Goal: Task Accomplishment & Management: Manage account settings

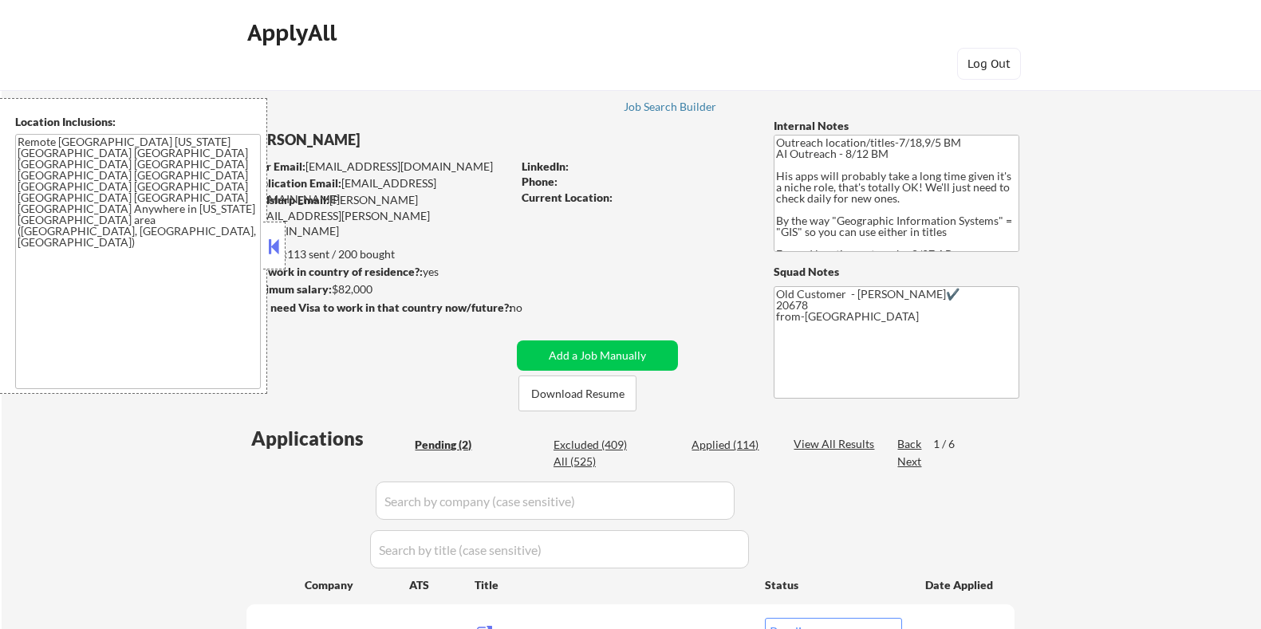
select select ""pending""
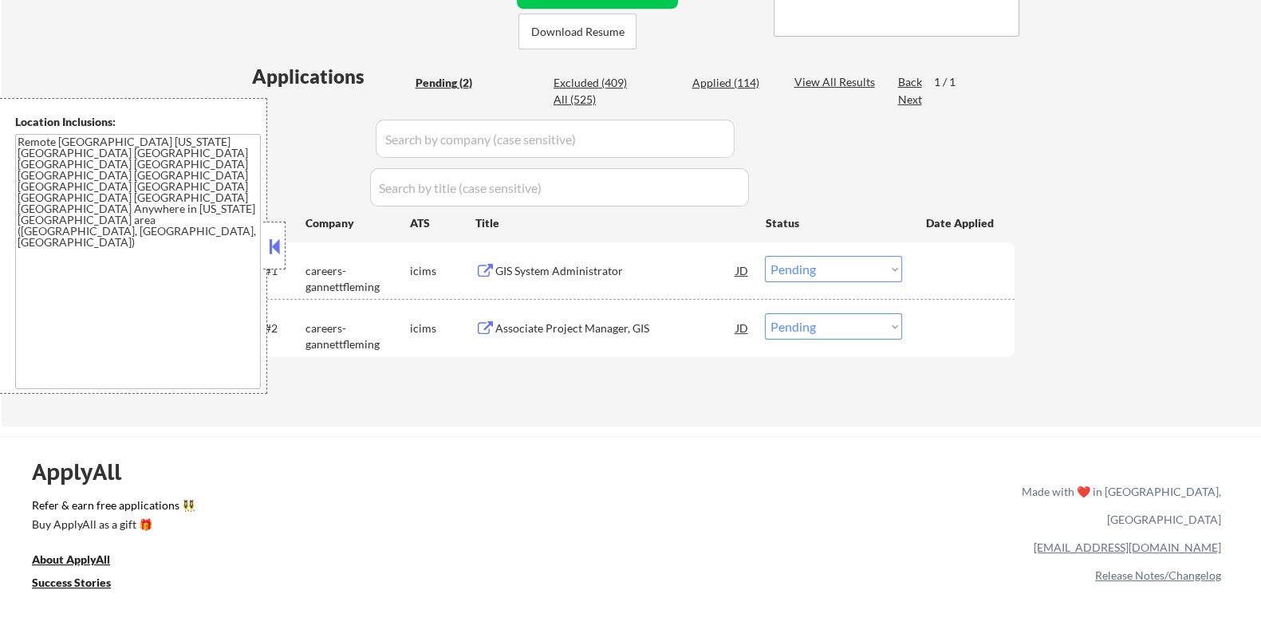
scroll to position [299, 0]
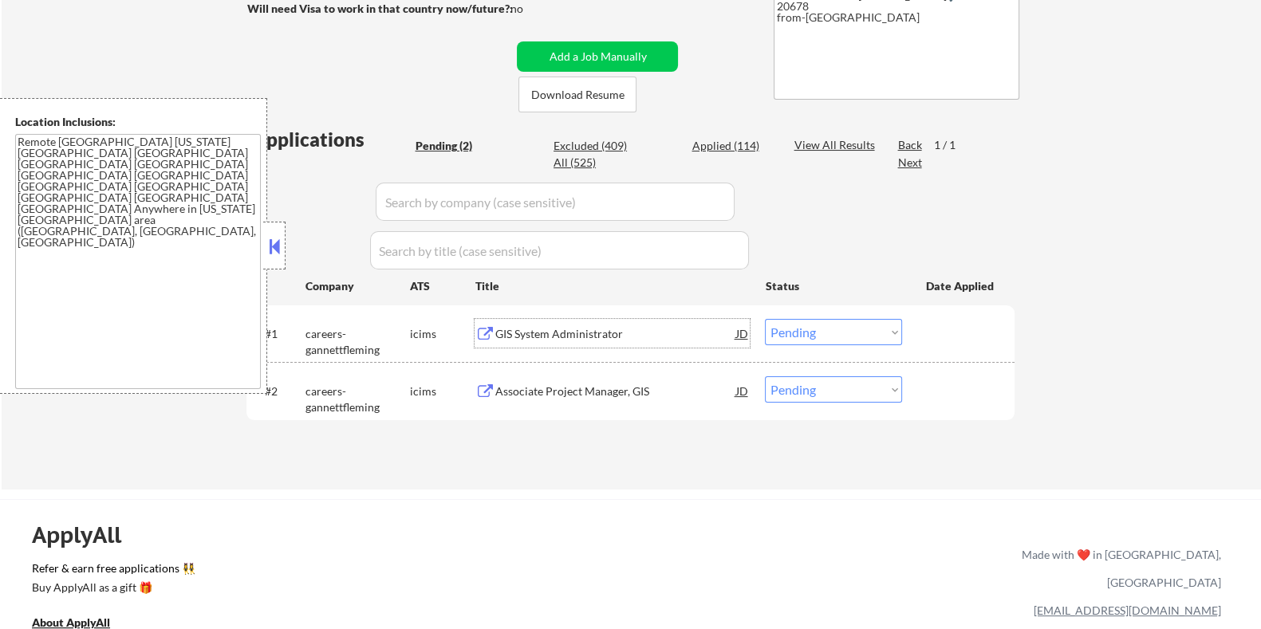
click at [554, 332] on div "GIS System Administrator" at bounding box center [614, 334] width 241 height 16
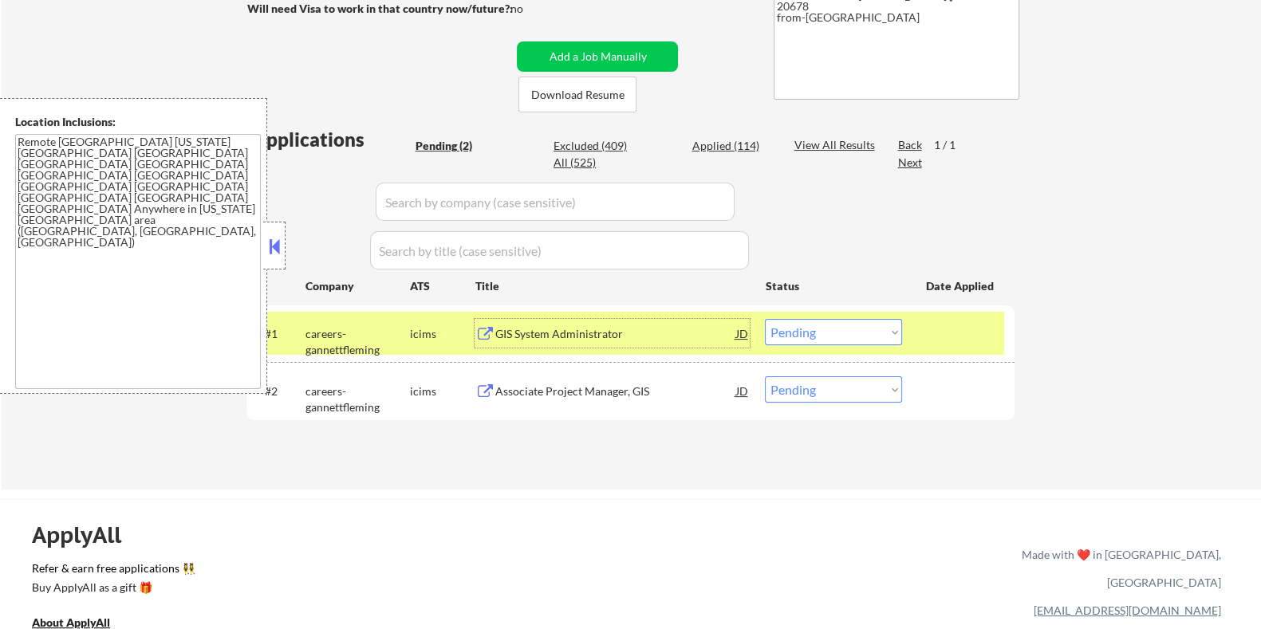
click at [841, 328] on select "Choose an option... Pending Applied Excluded (Questions) Excluded (Expired) Exc…" at bounding box center [833, 332] width 137 height 26
click at [765, 319] on select "Choose an option... Pending Applied Excluded (Questions) Excluded (Expired) Exc…" at bounding box center [833, 332] width 137 height 26
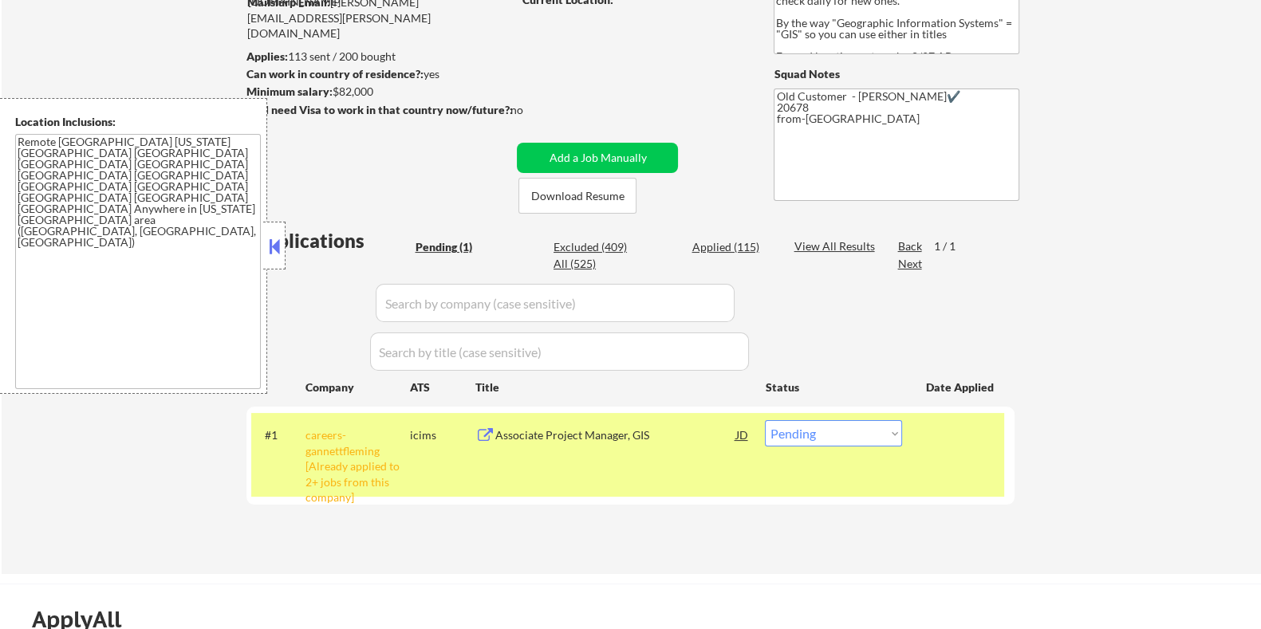
scroll to position [199, 0]
click at [564, 432] on div "Associate Project Manager, GIS" at bounding box center [614, 435] width 241 height 16
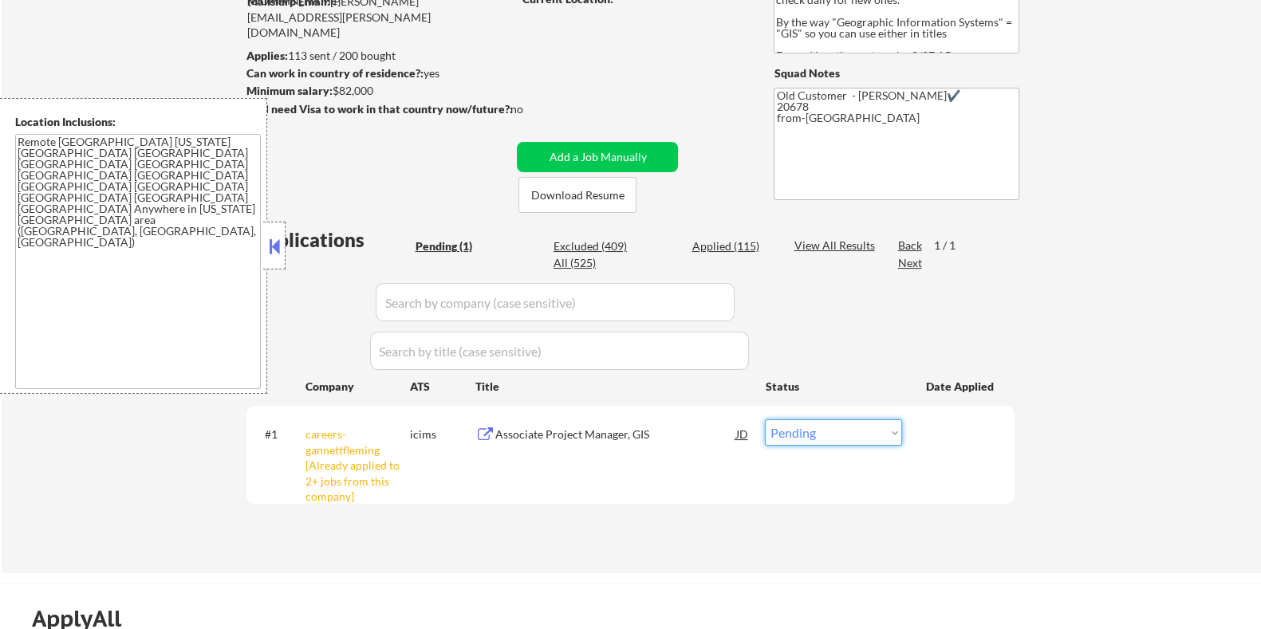
click at [807, 429] on select "Choose an option... Pending Applied Excluded (Questions) Excluded (Expired) Exc…" at bounding box center [833, 432] width 137 height 26
select select ""applied""
click at [765, 419] on select "Choose an option... Pending Applied Excluded (Questions) Excluded (Expired) Exc…" at bounding box center [833, 432] width 137 height 26
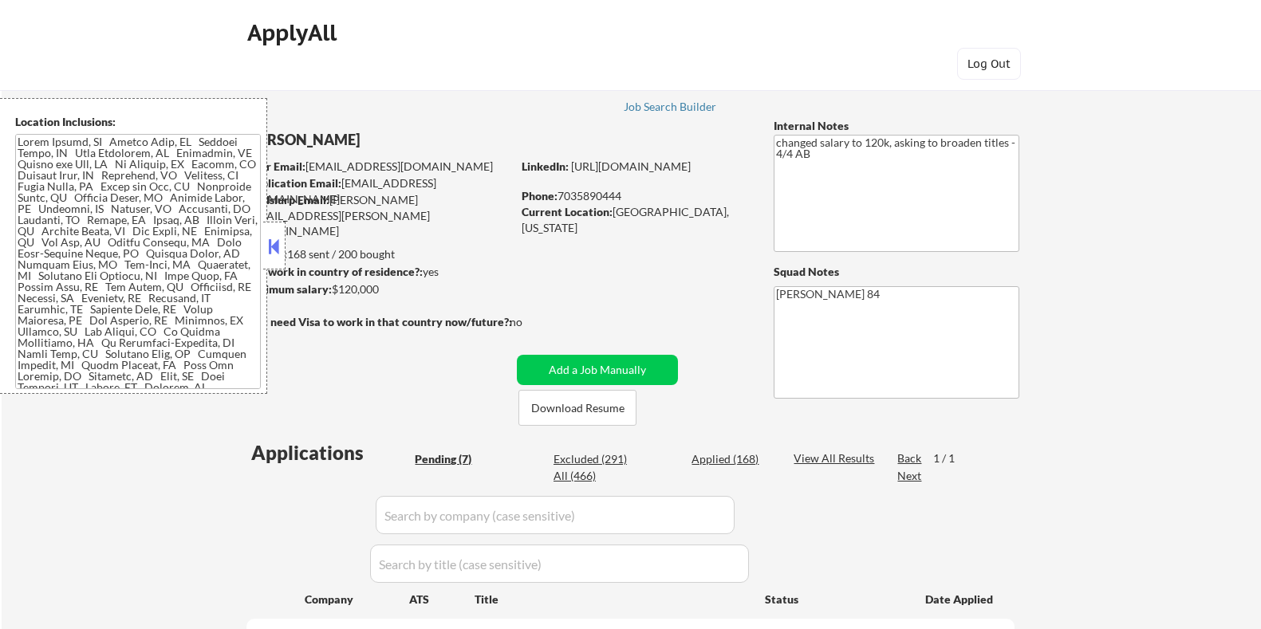
select select ""pending""
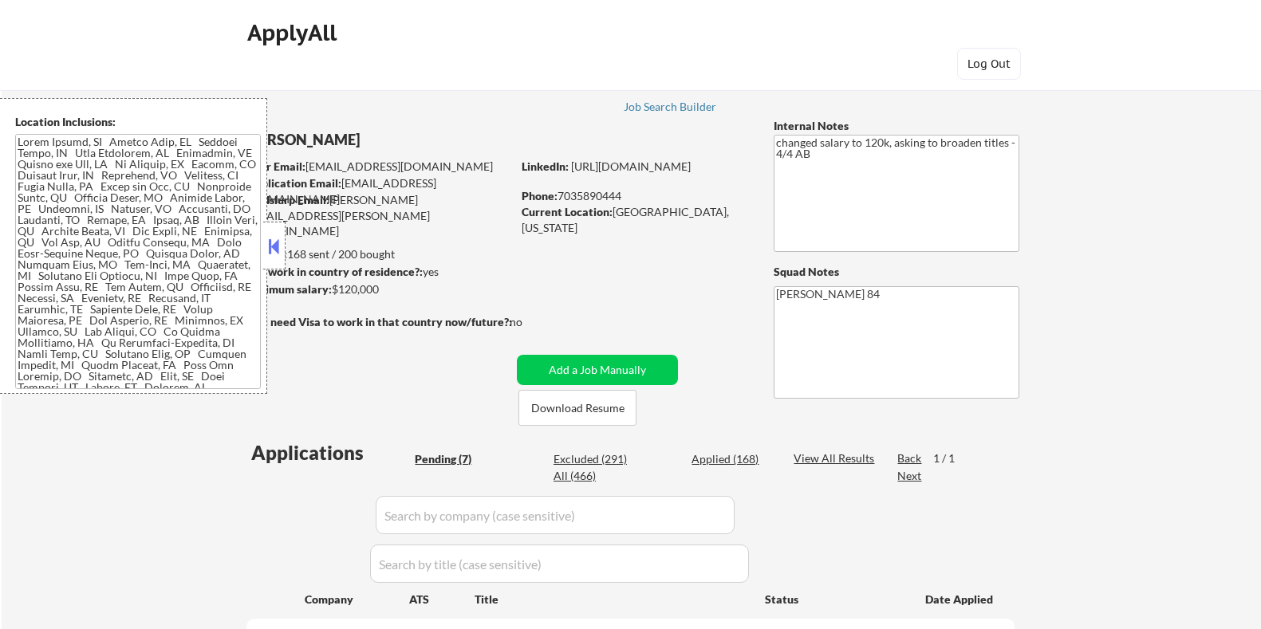
select select ""pending""
click at [269, 245] on button at bounding box center [275, 246] width 18 height 24
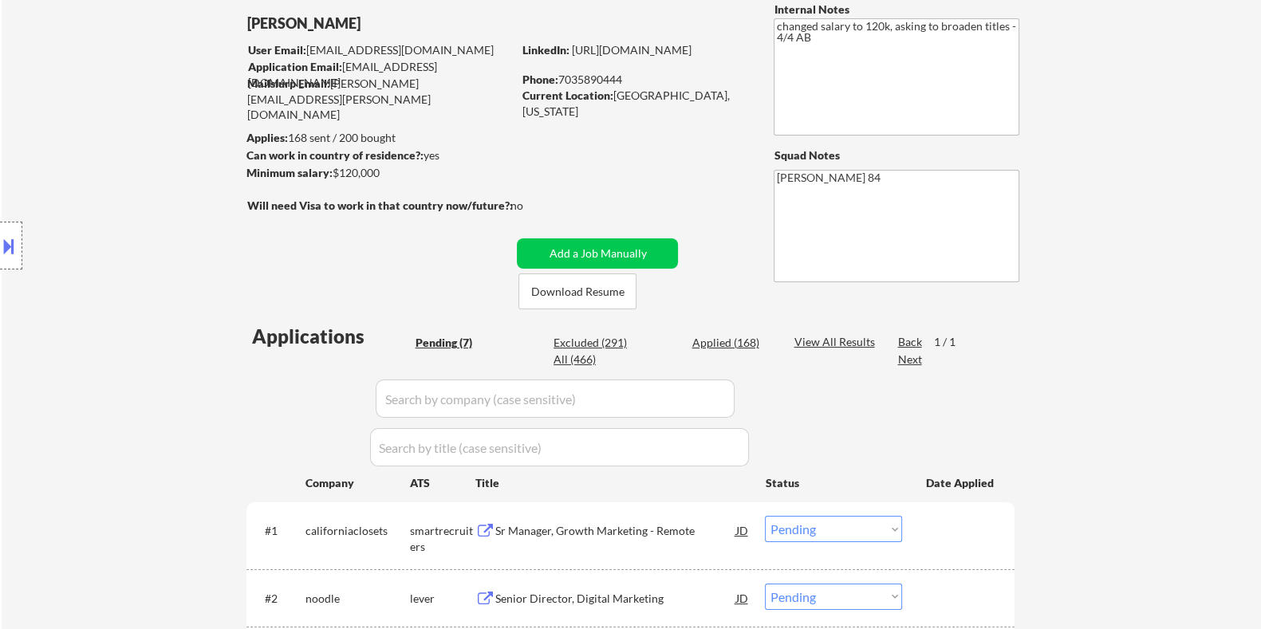
scroll to position [199, 0]
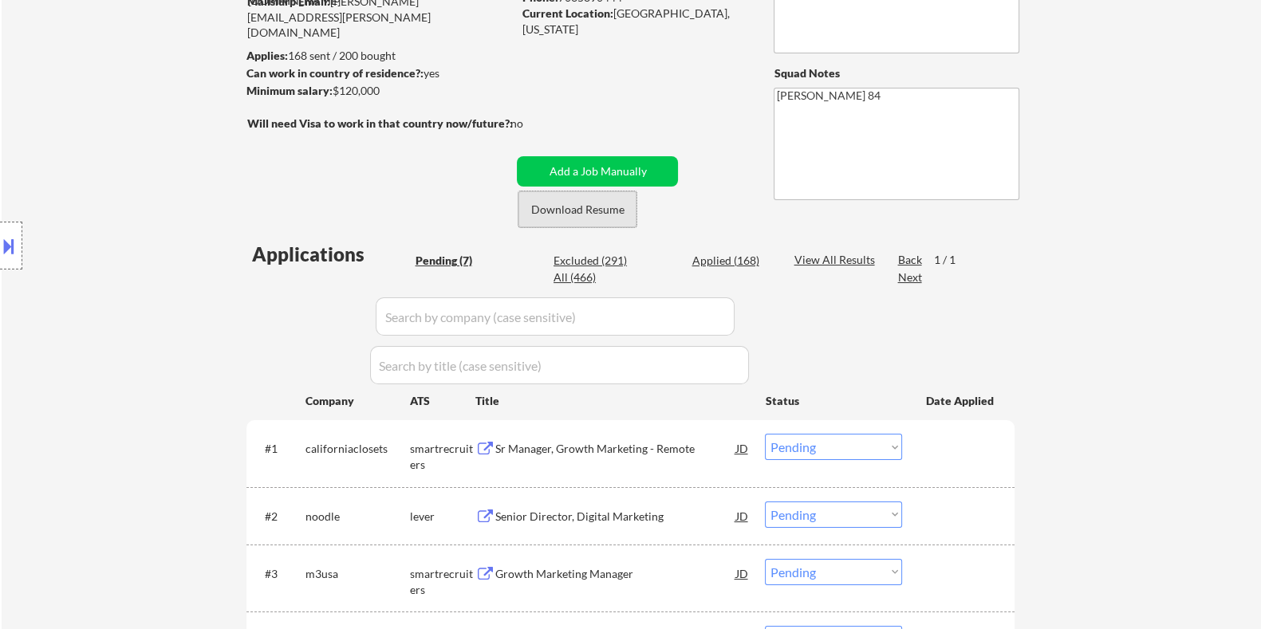
click at [588, 214] on button "Download Resume" at bounding box center [577, 209] width 118 height 36
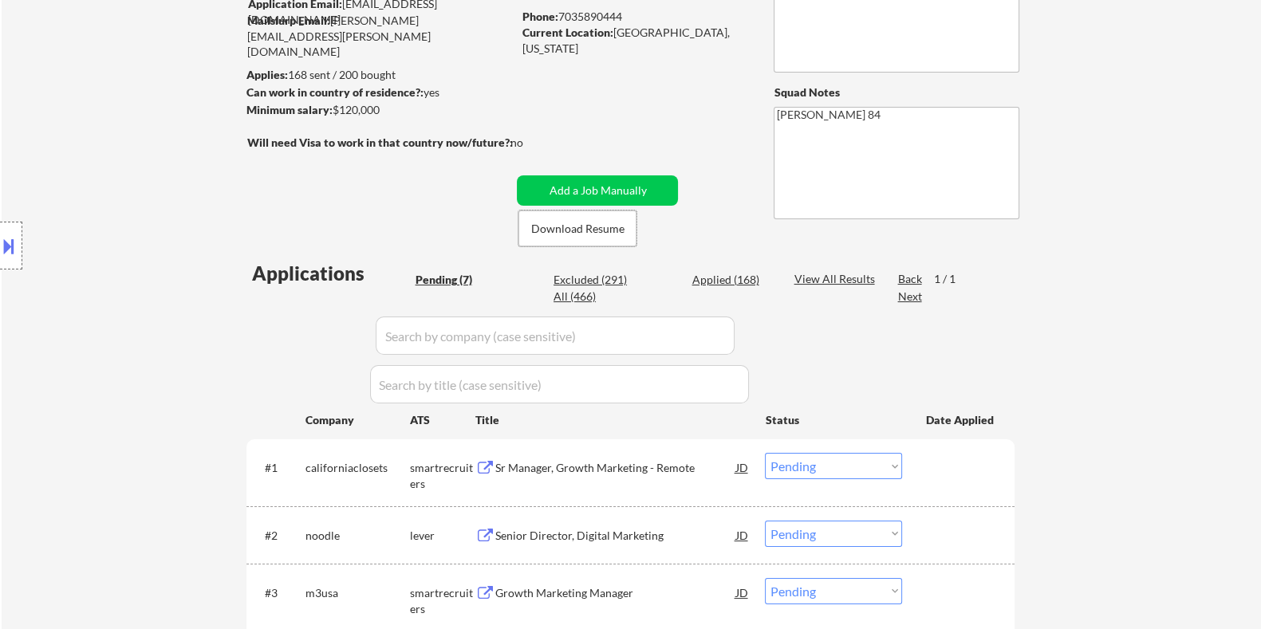
scroll to position [299, 0]
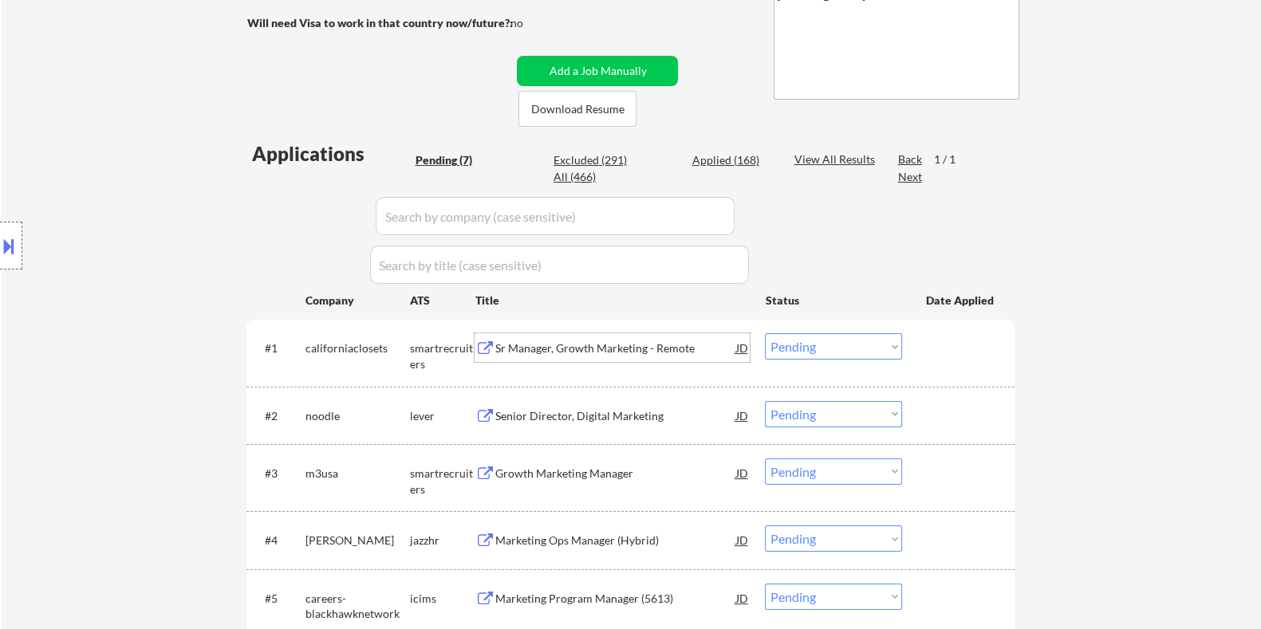
click at [587, 343] on div "Sr Manager, Growth Marketing - Remote" at bounding box center [614, 348] width 241 height 16
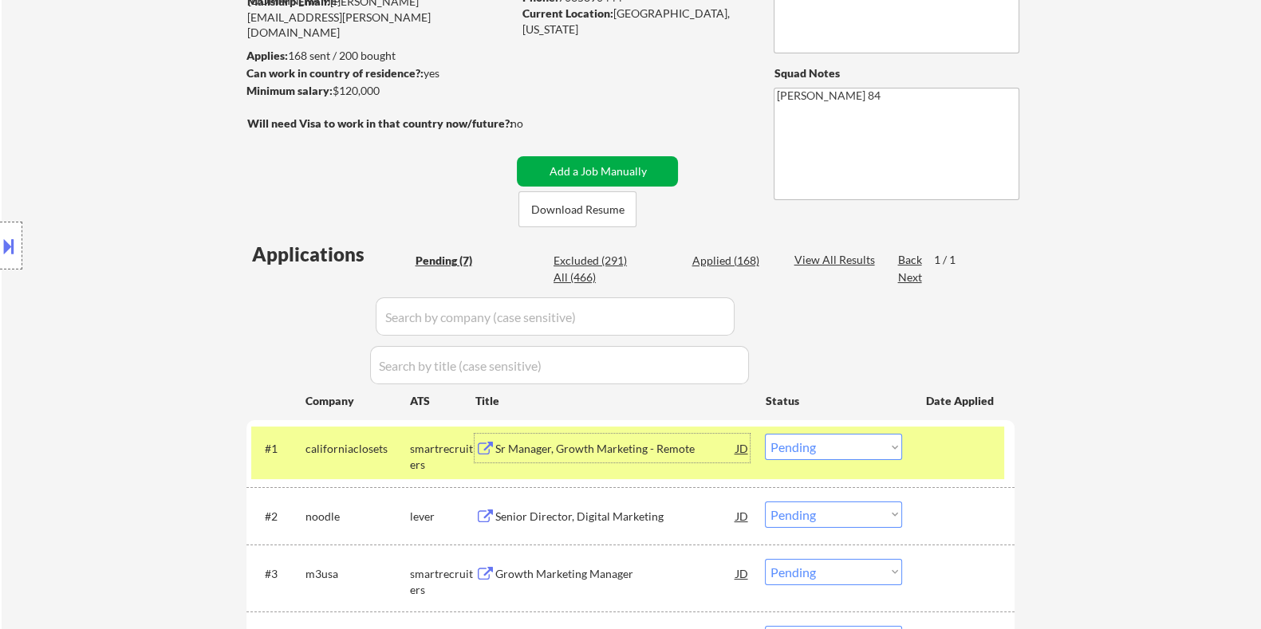
scroll to position [99, 0]
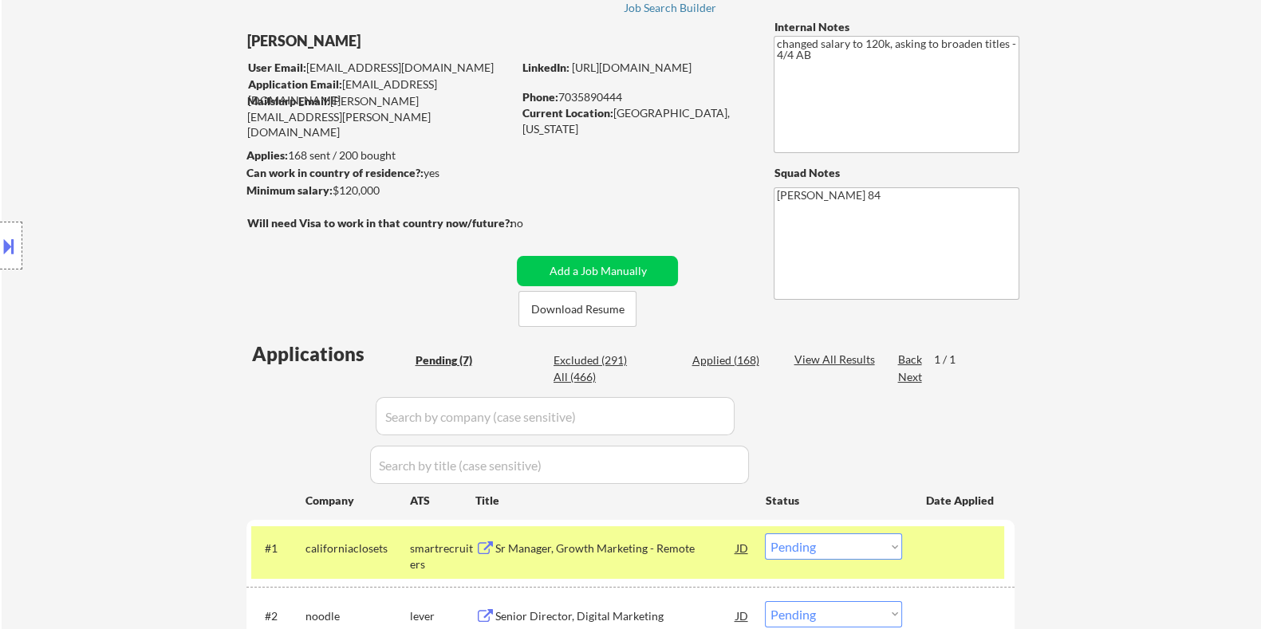
drag, startPoint x: 388, startPoint y: 193, endPoint x: 329, endPoint y: 192, distance: 59.0
click at [329, 192] on div "Minimum salary: $120,000" at bounding box center [379, 191] width 266 height 16
copy div ": $120,000"
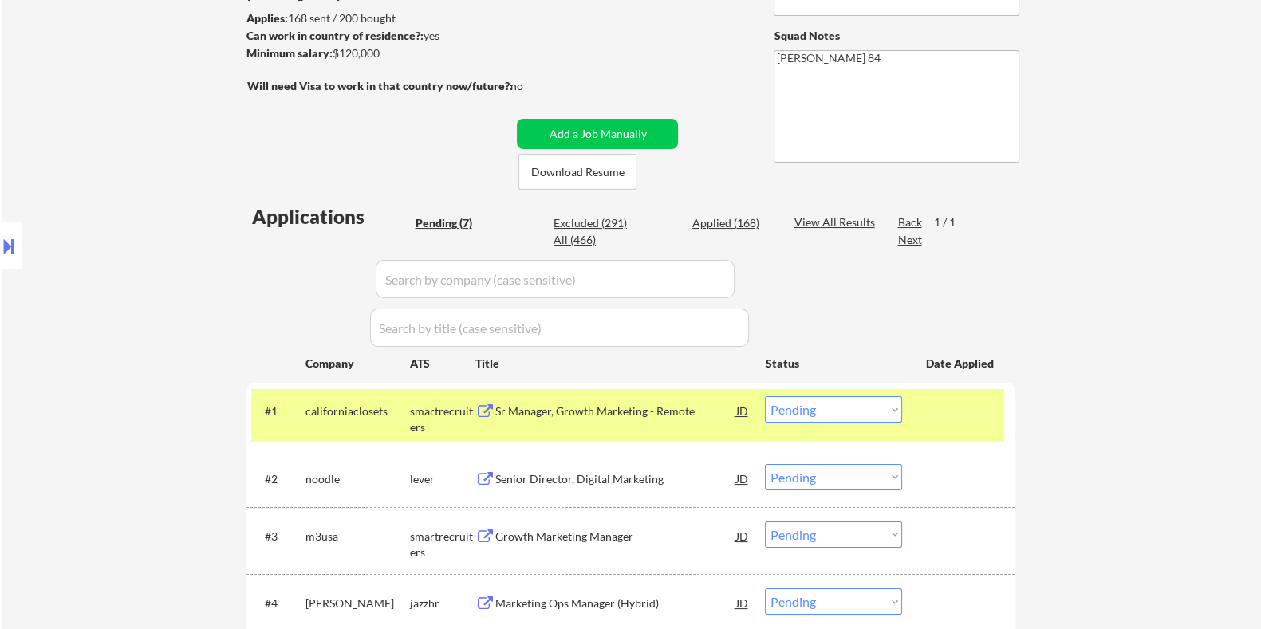
scroll to position [299, 0]
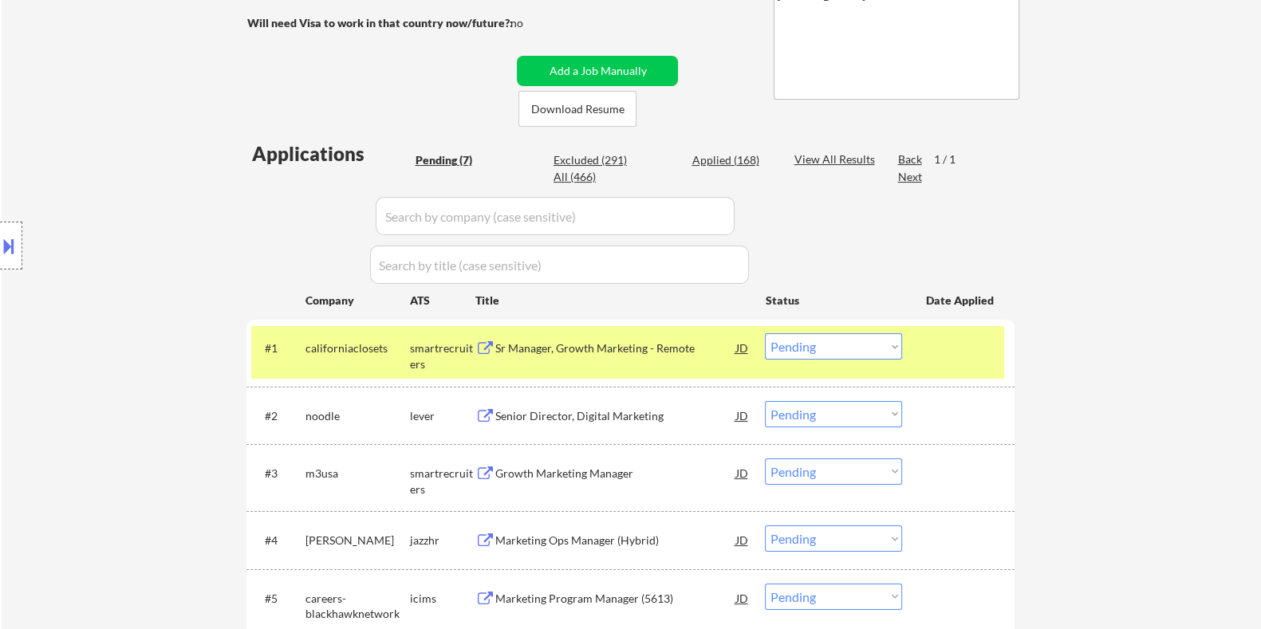
click at [533, 350] on div "Sr Manager, Growth Marketing - Remote" at bounding box center [614, 348] width 241 height 16
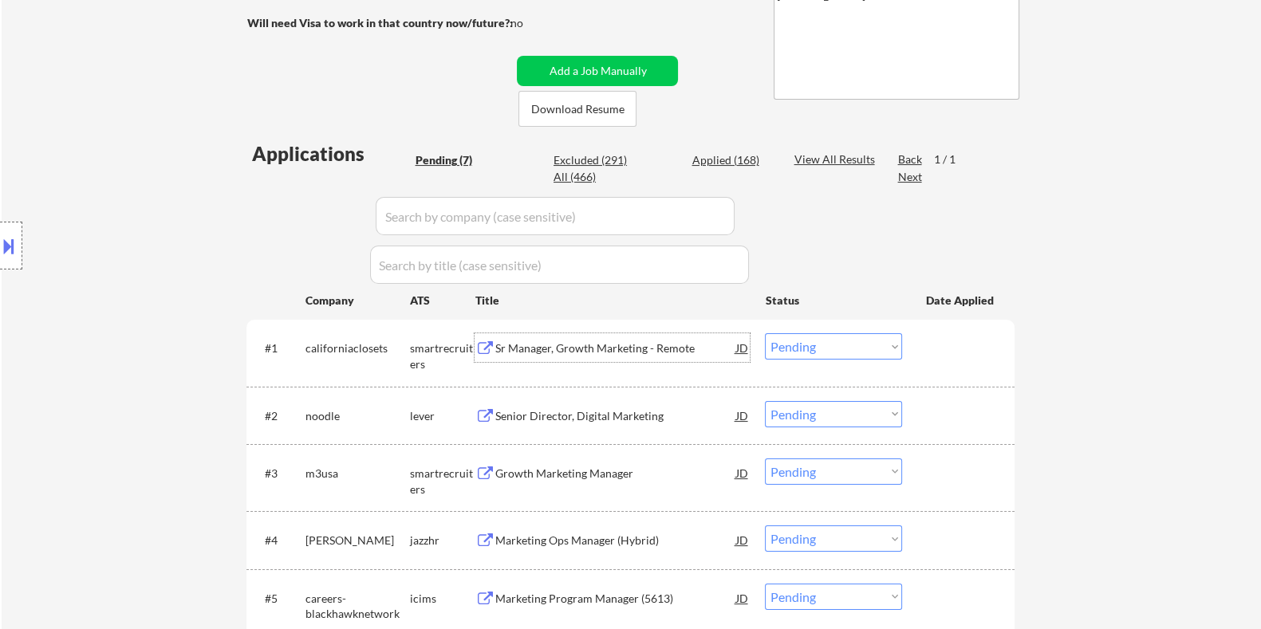
click at [787, 348] on select "Choose an option... Pending Applied Excluded (Questions) Excluded (Expired) Exc…" at bounding box center [833, 346] width 137 height 26
click at [765, 333] on select "Choose an option... Pending Applied Excluded (Questions) Excluded (Expired) Exc…" at bounding box center [833, 346] width 137 height 26
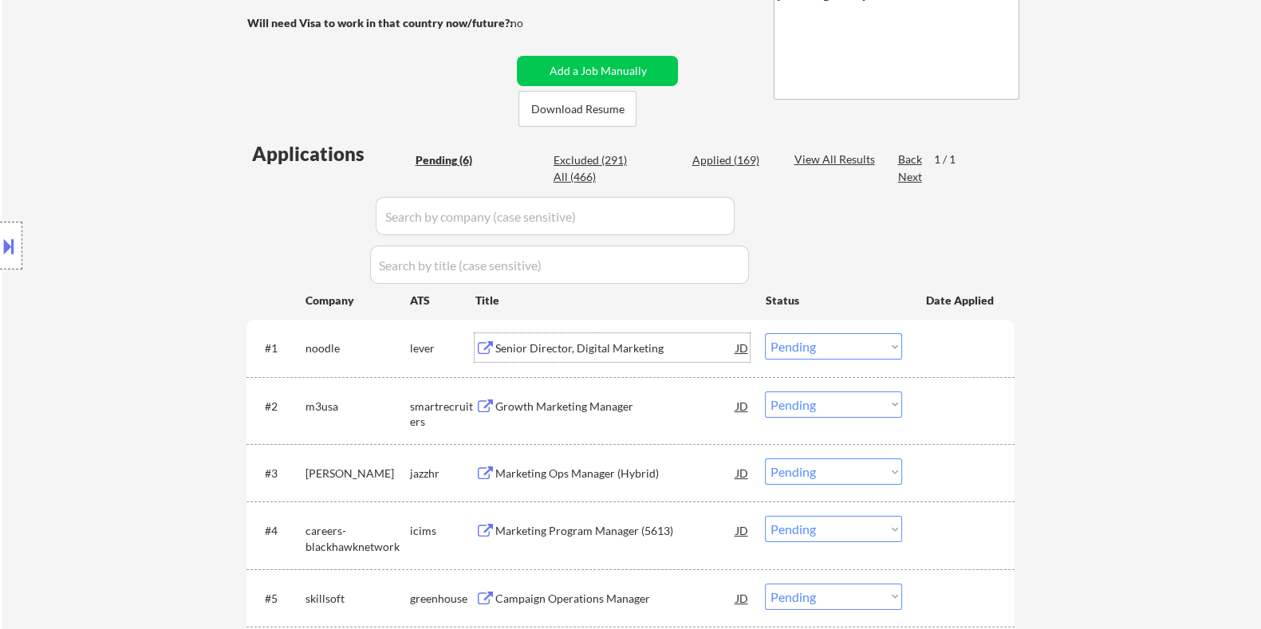
click at [578, 352] on div "Senior Director, Digital Marketing" at bounding box center [614, 348] width 241 height 16
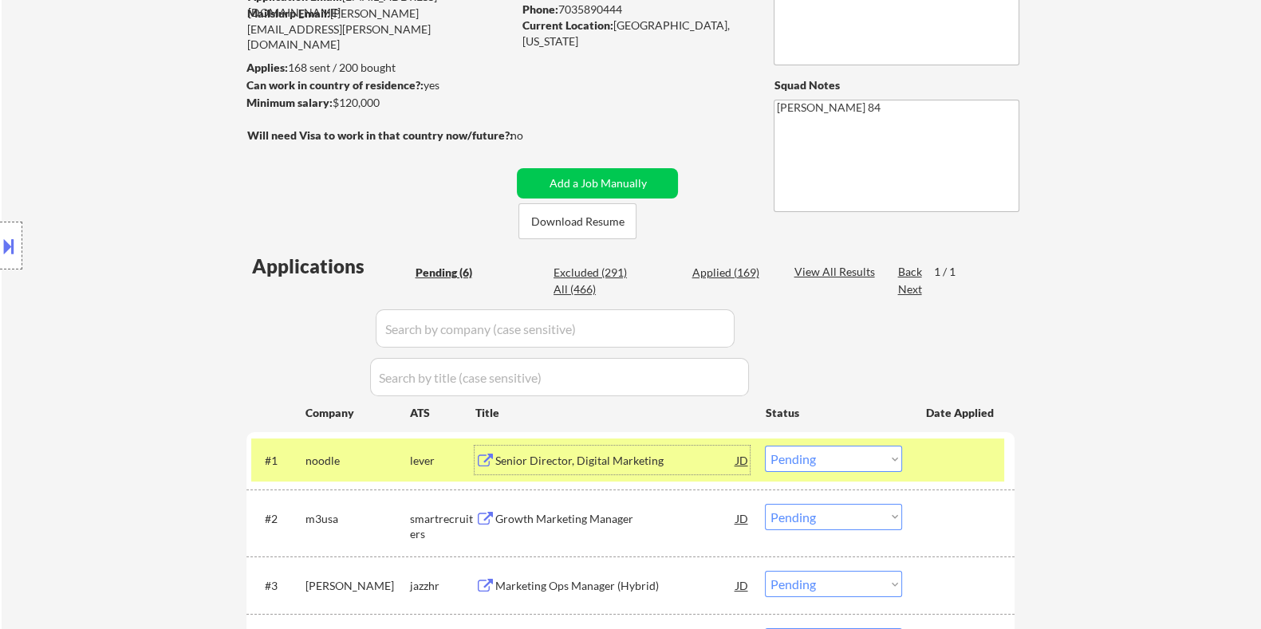
scroll to position [199, 0]
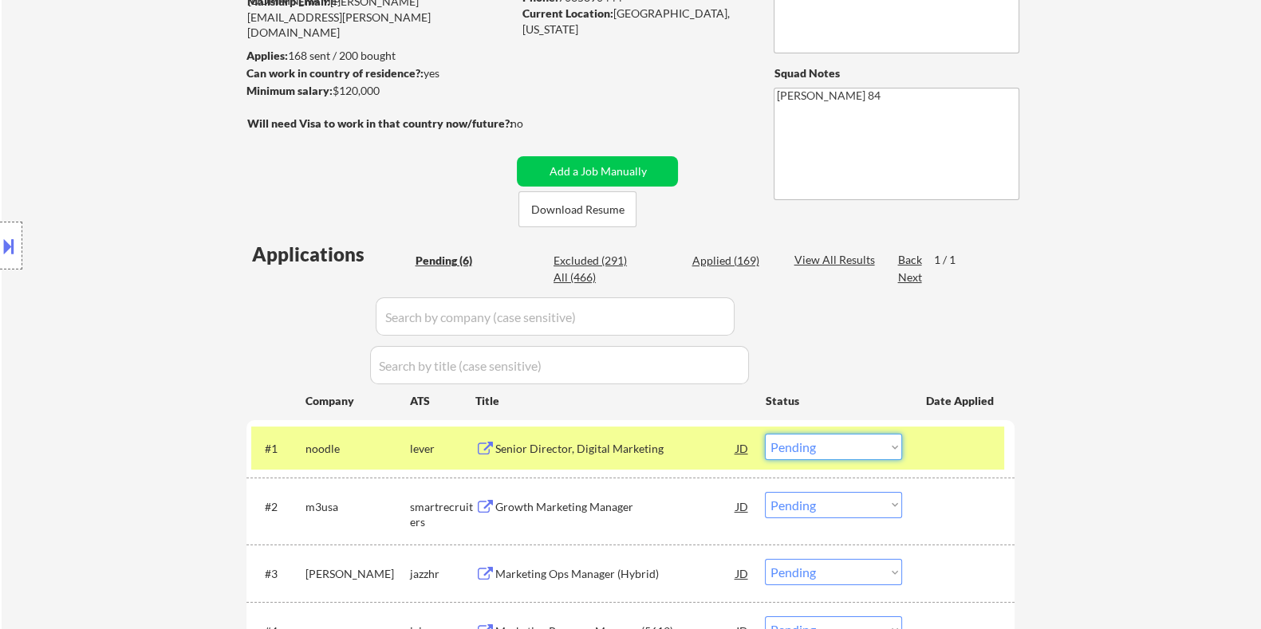
drag, startPoint x: 851, startPoint y: 447, endPoint x: 837, endPoint y: 433, distance: 19.7
click at [851, 447] on select "Choose an option... Pending Applied Excluded (Questions) Excluded (Expired) Exc…" at bounding box center [833, 447] width 137 height 26
click at [765, 434] on select "Choose an option... Pending Applied Excluded (Questions) Excluded (Expired) Exc…" at bounding box center [833, 447] width 137 height 26
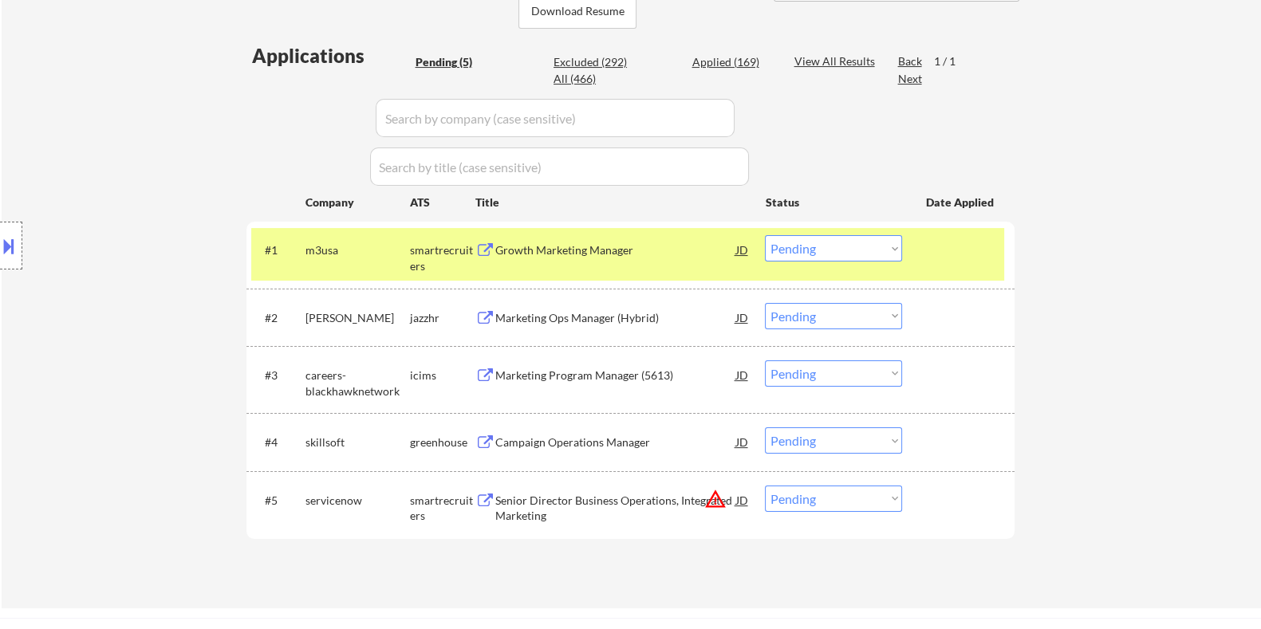
scroll to position [398, 0]
click at [605, 245] on div "Growth Marketing Manager" at bounding box center [614, 250] width 241 height 16
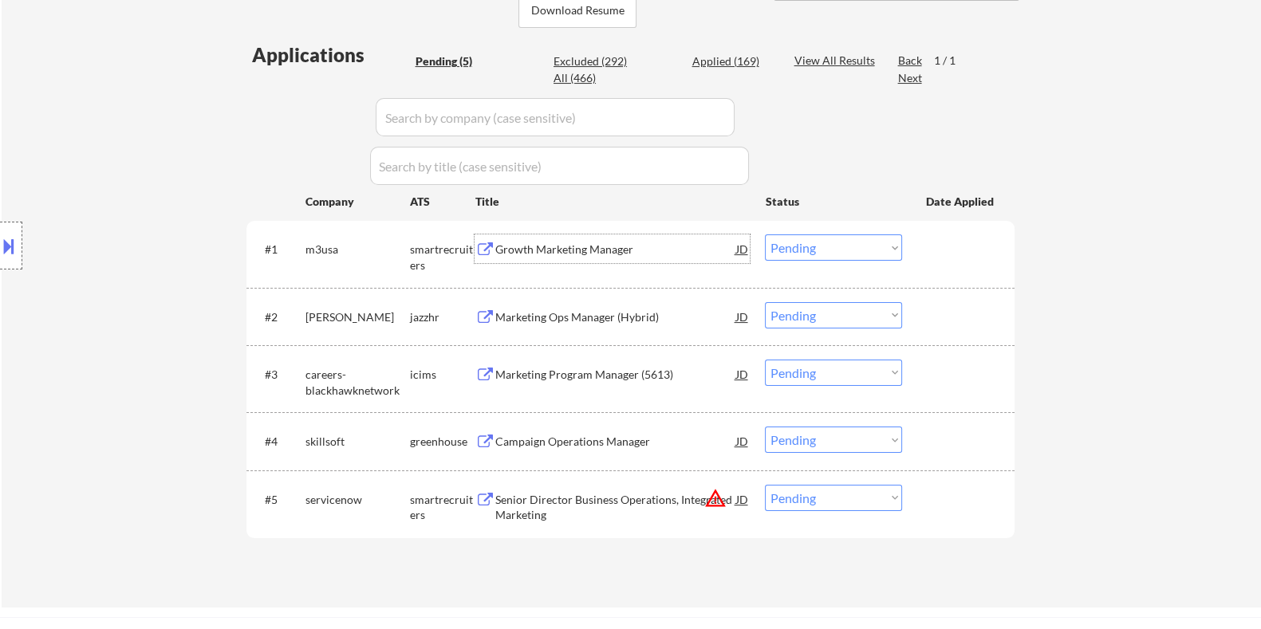
click at [800, 243] on select "Choose an option... Pending Applied Excluded (Questions) Excluded (Expired) Exc…" at bounding box center [833, 247] width 137 height 26
click at [765, 234] on select "Choose an option... Pending Applied Excluded (Questions) Excluded (Expired) Exc…" at bounding box center [833, 247] width 137 height 26
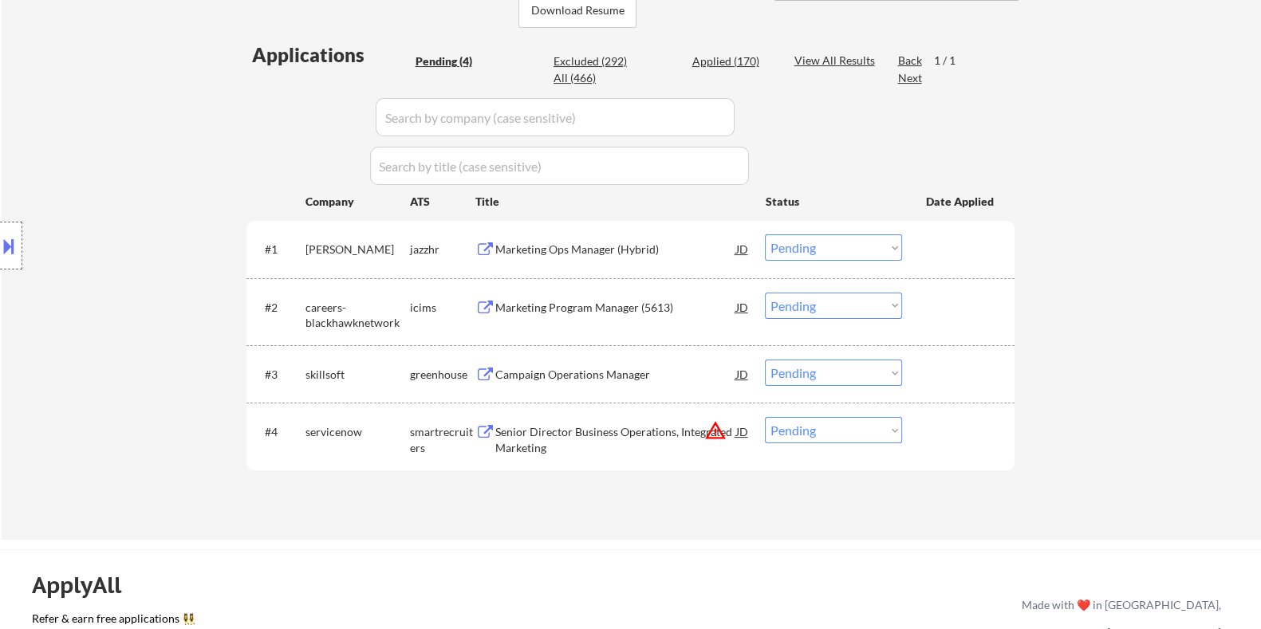
click at [509, 249] on div "Marketing Ops Manager (Hybrid)" at bounding box center [614, 250] width 241 height 16
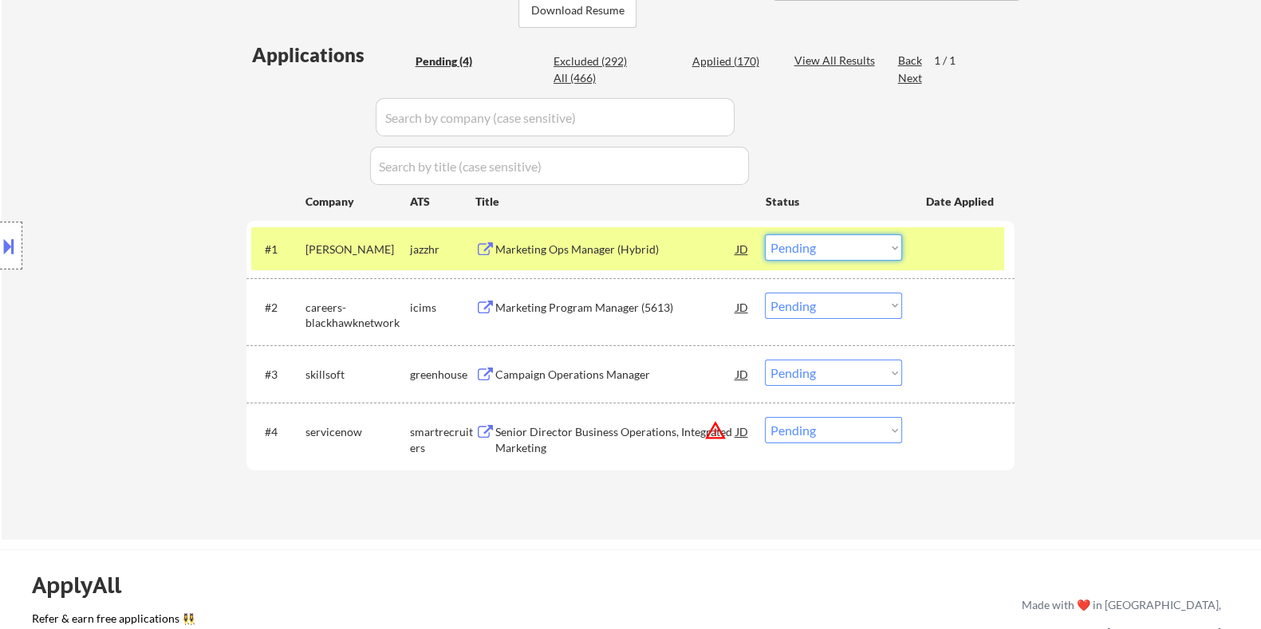
drag, startPoint x: 862, startPoint y: 246, endPoint x: 856, endPoint y: 255, distance: 11.1
click at [862, 246] on select "Choose an option... Pending Applied Excluded (Questions) Excluded (Expired) Exc…" at bounding box center [833, 247] width 137 height 26
click at [765, 234] on select "Choose an option... Pending Applied Excluded (Questions) Excluded (Expired) Exc…" at bounding box center [833, 247] width 137 height 26
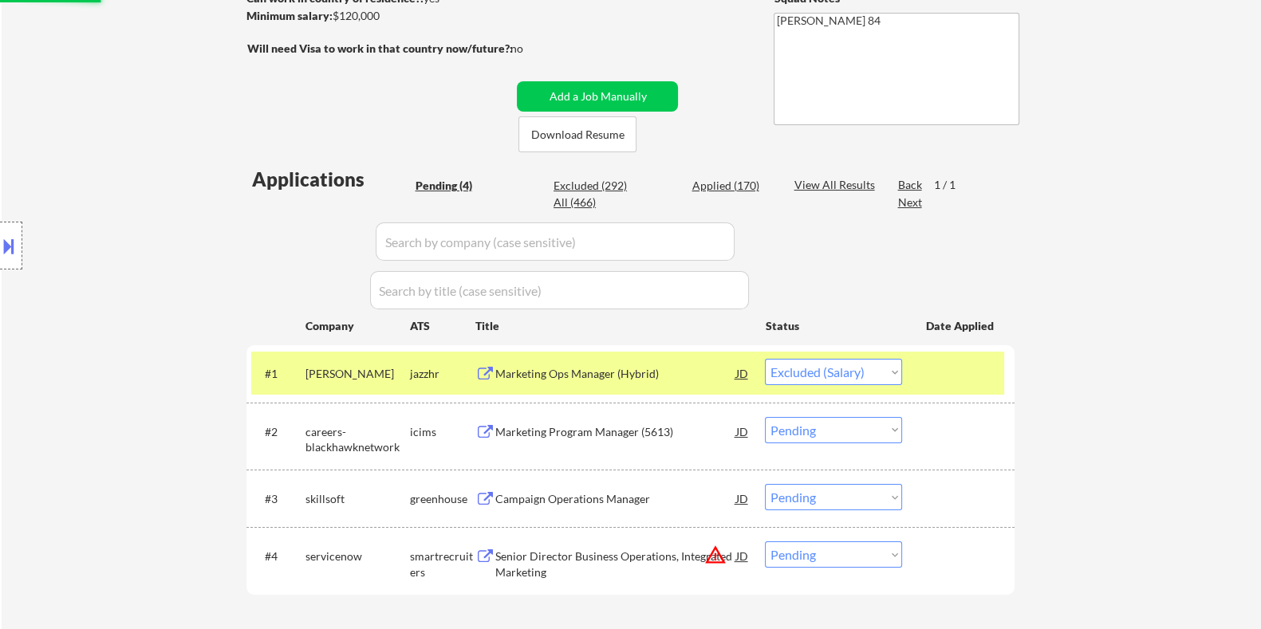
scroll to position [199, 0]
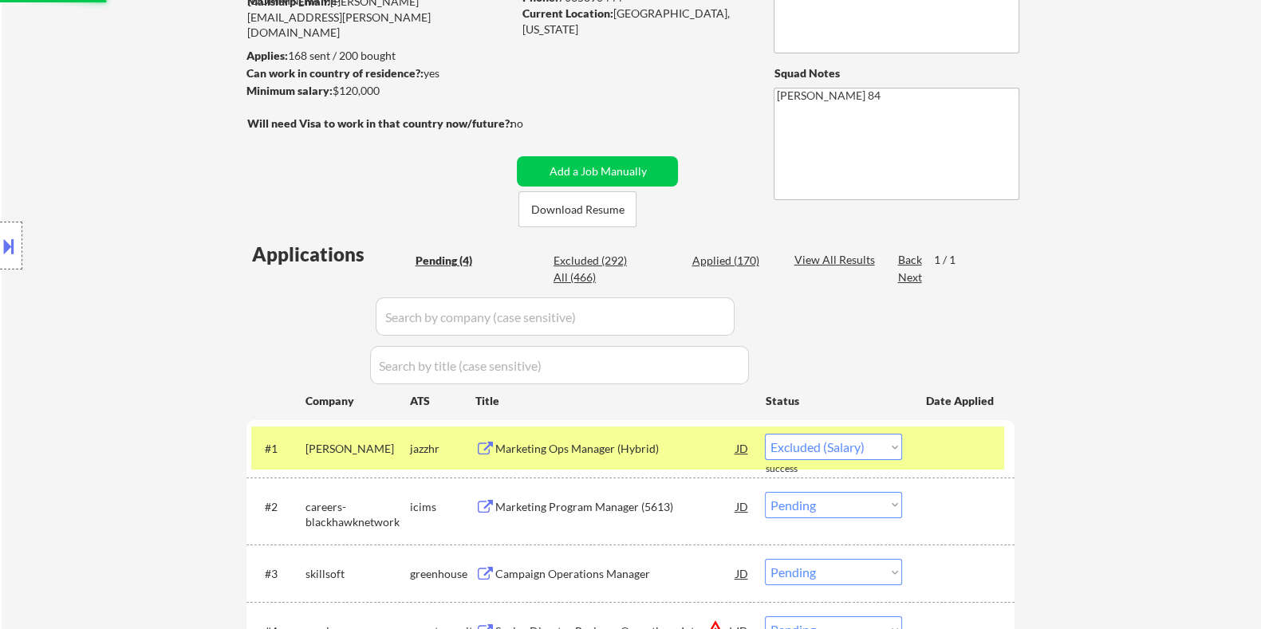
select select ""pending""
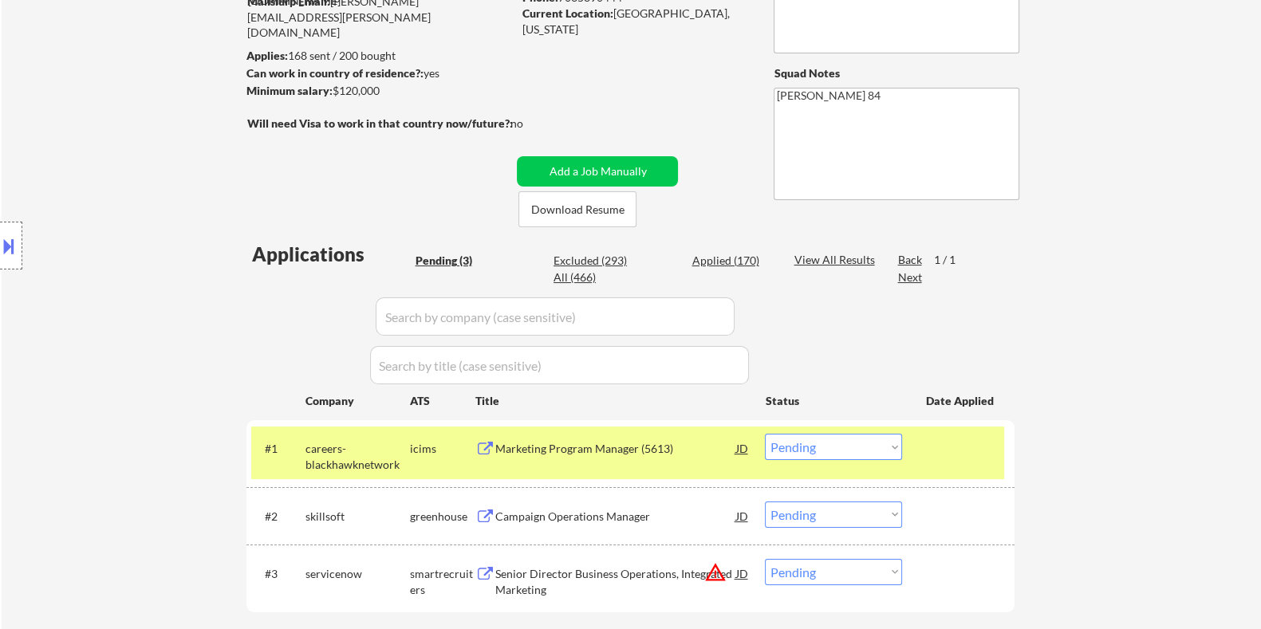
click at [554, 455] on div "Marketing Program Manager (5613)" at bounding box center [614, 449] width 241 height 16
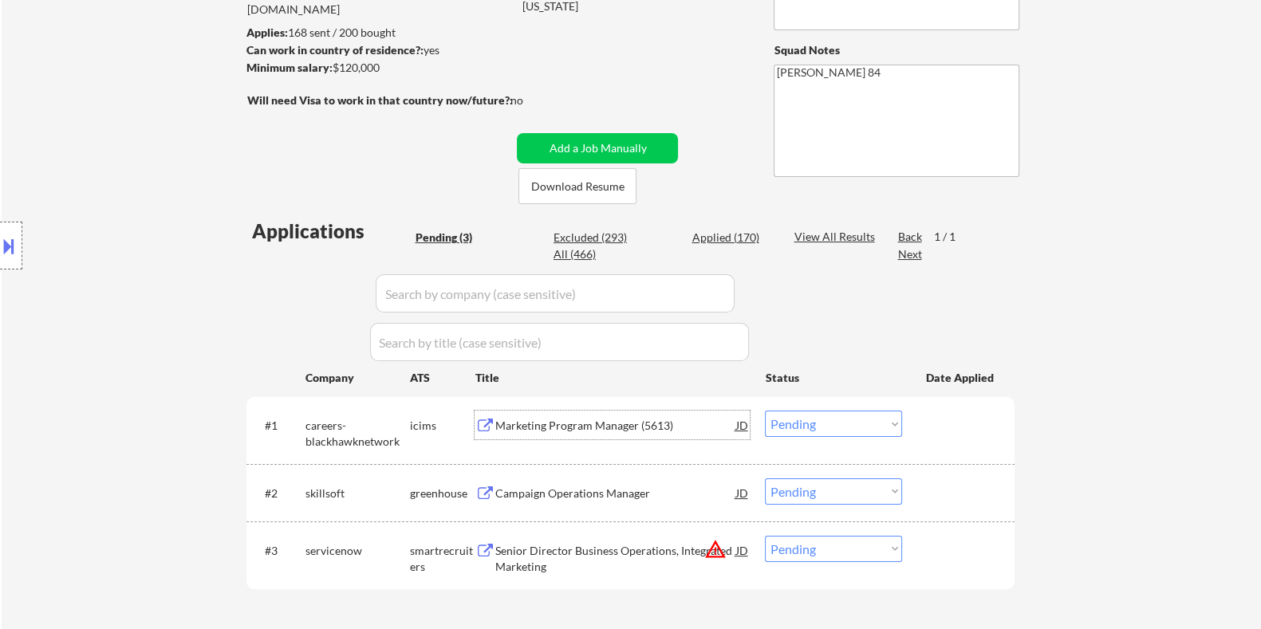
scroll to position [299, 0]
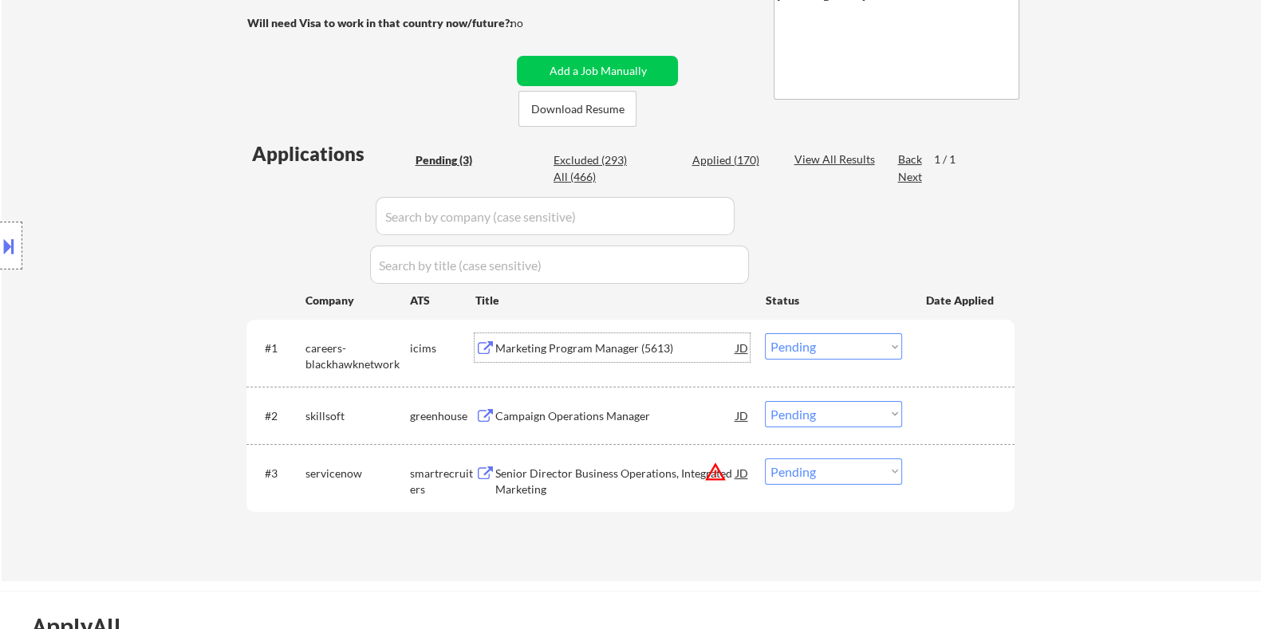
click at [580, 417] on div "Campaign Operations Manager" at bounding box center [614, 416] width 241 height 16
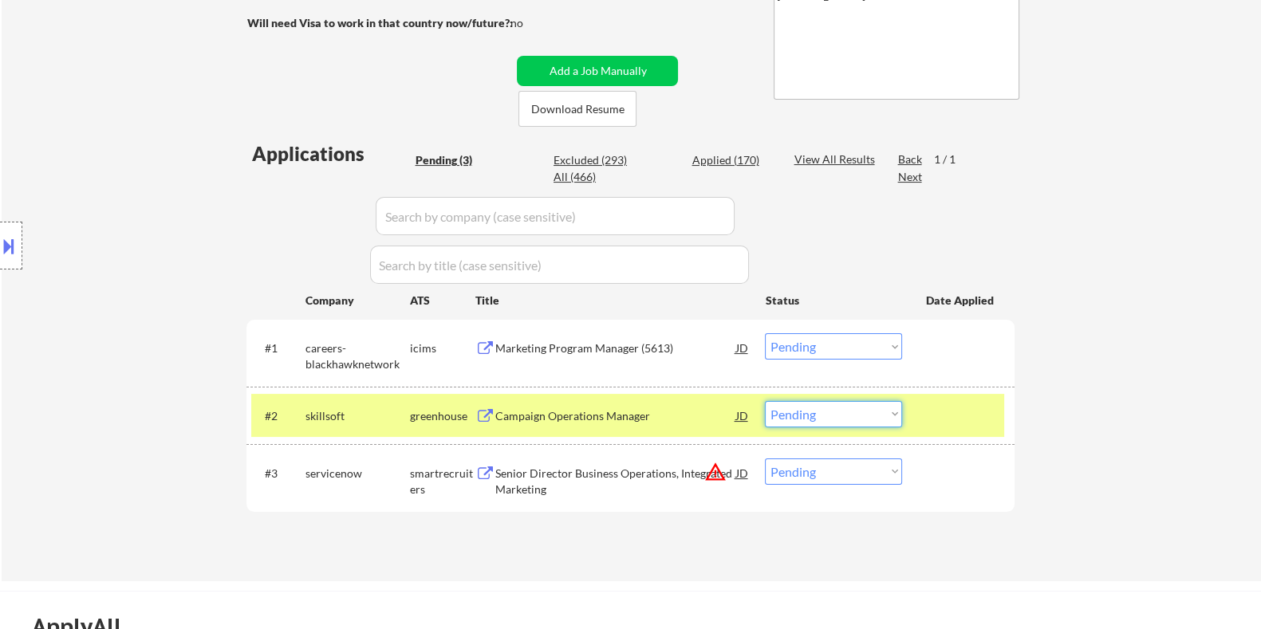
click at [856, 415] on select "Choose an option... Pending Applied Excluded (Questions) Excluded (Expired) Exc…" at bounding box center [833, 414] width 137 height 26
click at [765, 401] on select "Choose an option... Pending Applied Excluded (Questions) Excluded (Expired) Exc…" at bounding box center [833, 414] width 137 height 26
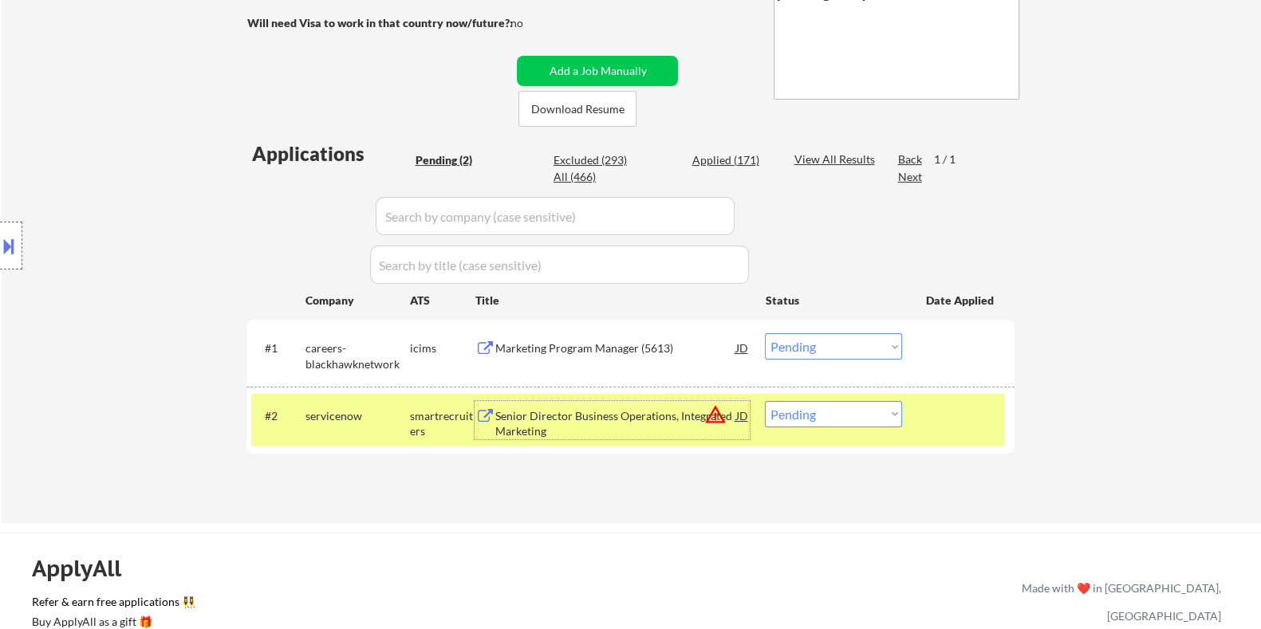
click at [549, 423] on div "Senior Director Business Operations, Integrated Marketing" at bounding box center [614, 423] width 241 height 31
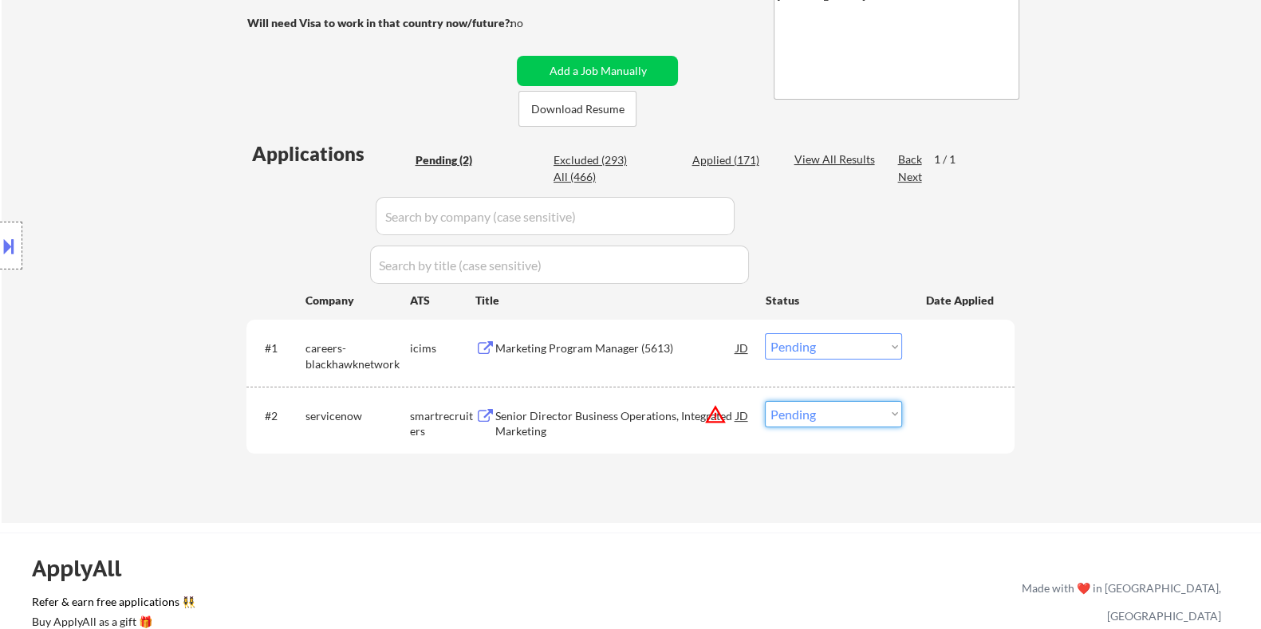
click at [875, 418] on select "Choose an option... Pending Applied Excluded (Questions) Excluded (Expired) Exc…" at bounding box center [833, 414] width 137 height 26
select select ""excluded__bad_match_""
click at [765, 401] on select "Choose an option... Pending Applied Excluded (Questions) Excluded (Expired) Exc…" at bounding box center [833, 414] width 137 height 26
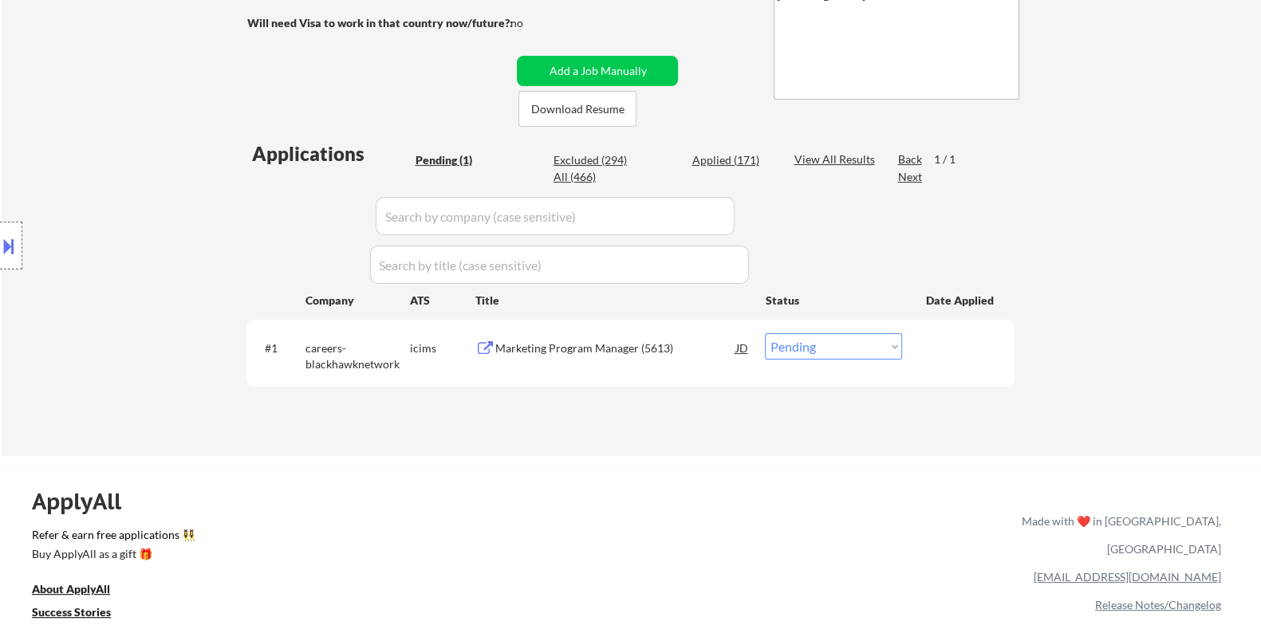
scroll to position [0, 0]
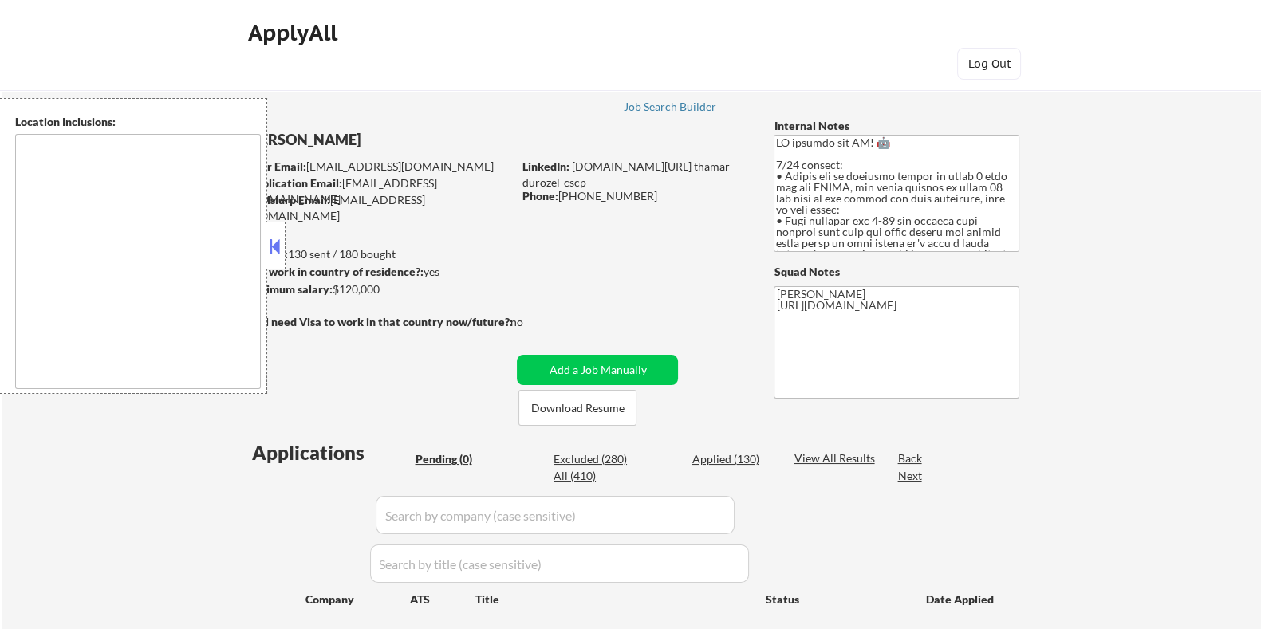
type textarea "[GEOGRAPHIC_DATA], [GEOGRAPHIC_DATA] [GEOGRAPHIC_DATA], [GEOGRAPHIC_DATA] [GEOG…"
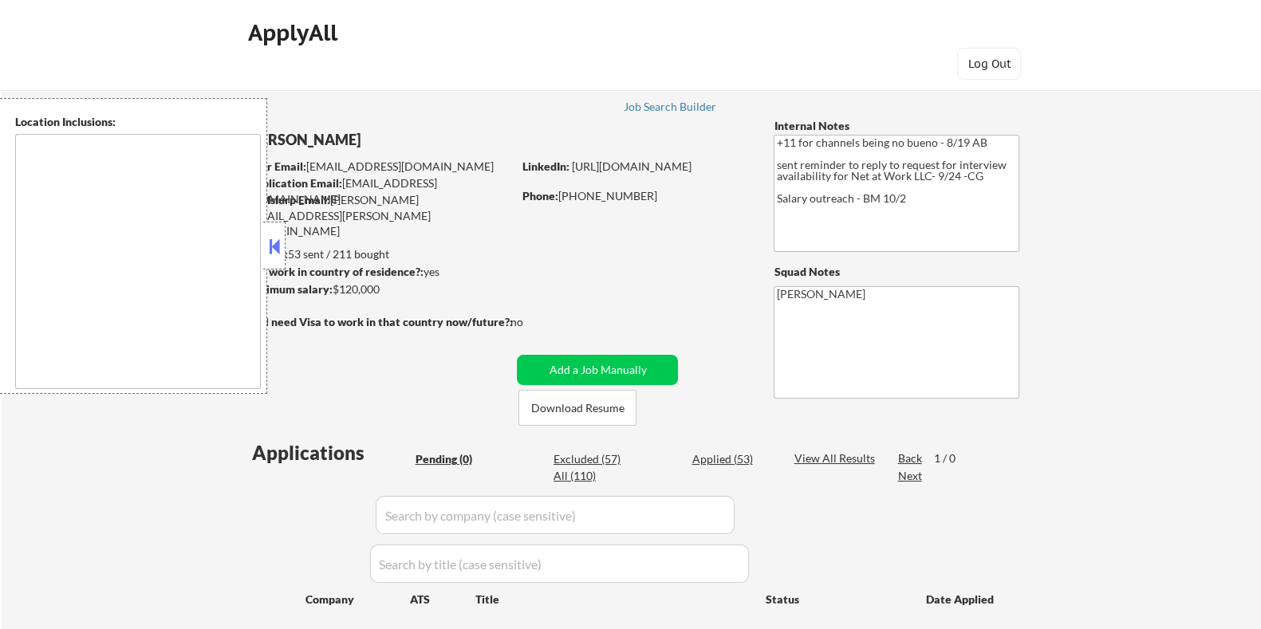
type textarea "remote"
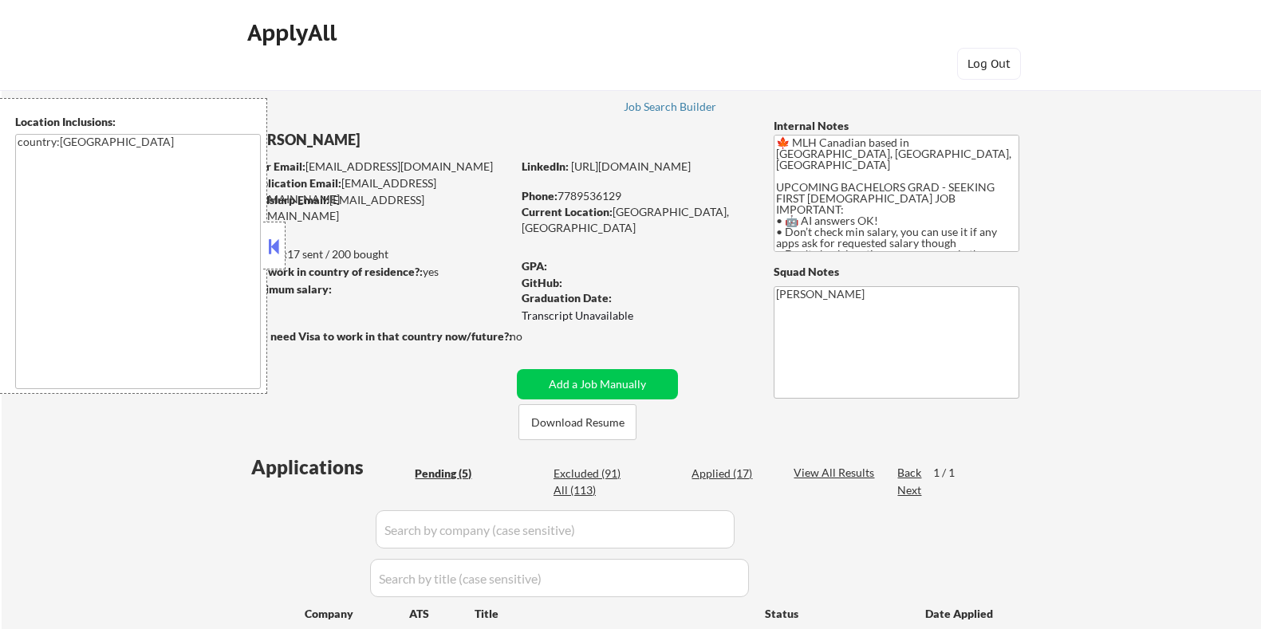
select select ""pending""
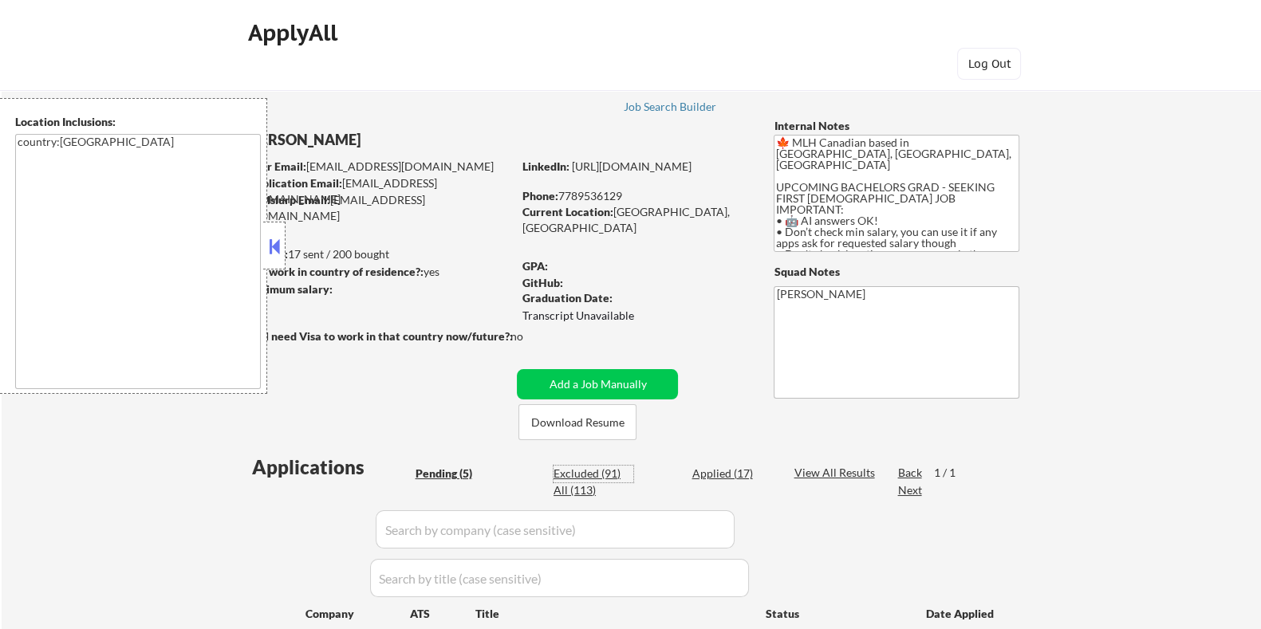
click at [586, 469] on div "Excluded (91)" at bounding box center [593, 474] width 80 height 16
select select ""excluded__bad_match_""
select select ""excluded__location_""
select select ""excluded__expired_""
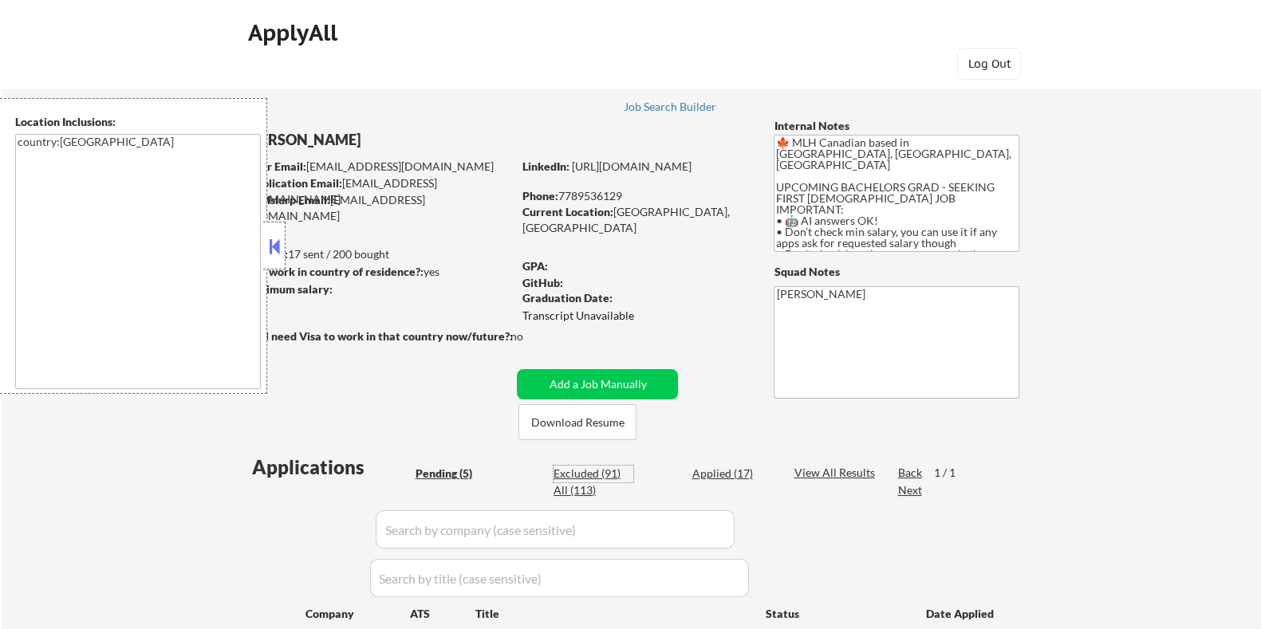
select select ""excluded__expired_""
select select ""excluded__other_""
select select ""excluded__expired_""
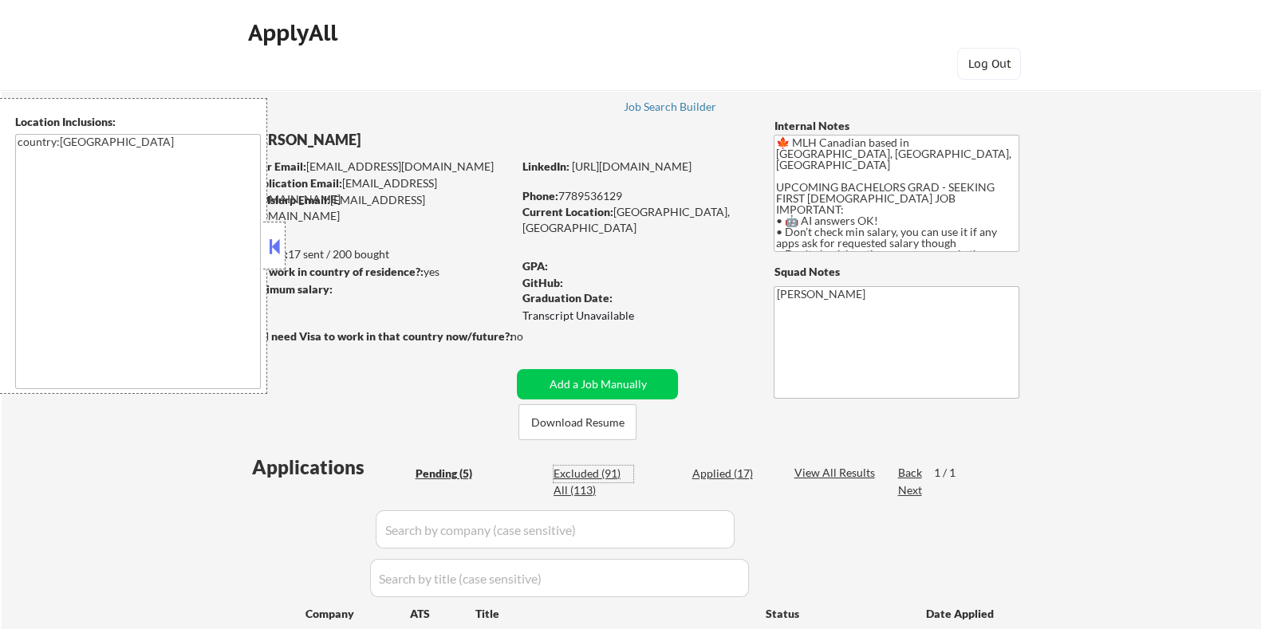
select select ""excluded__location_""
select select ""excluded__bad_match_""
select select ""excluded__location_""
select select ""excluded__expired_""
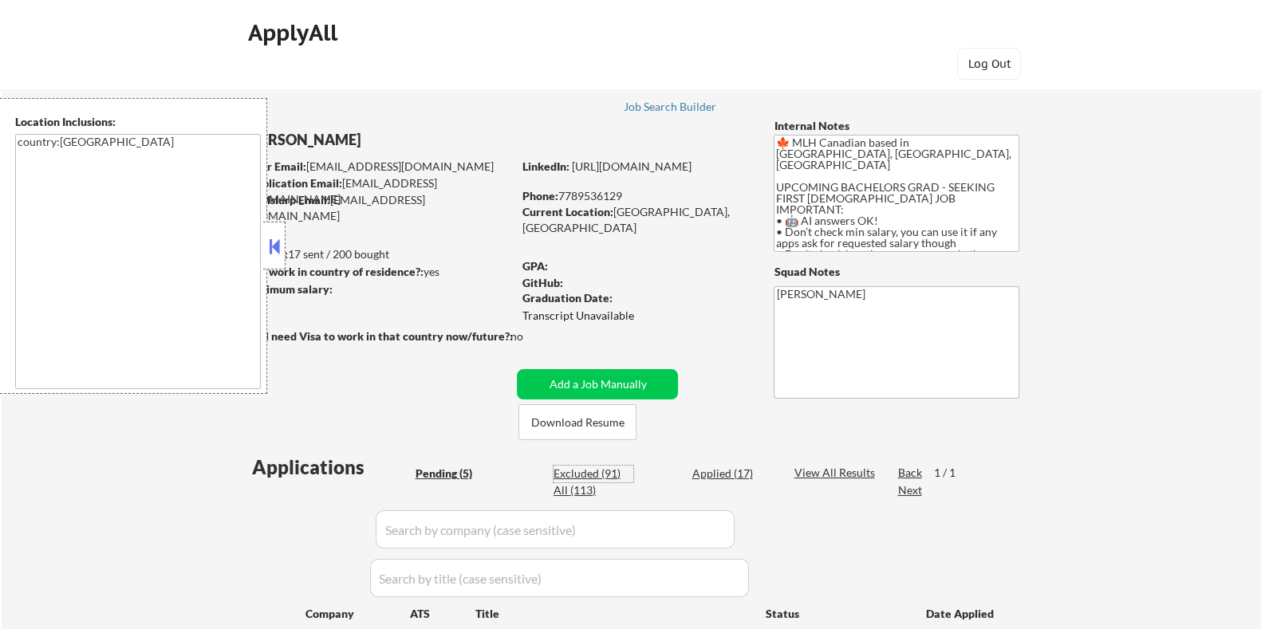
select select ""excluded__location_""
select select ""excluded__bad_match_""
select select ""excluded__location_""
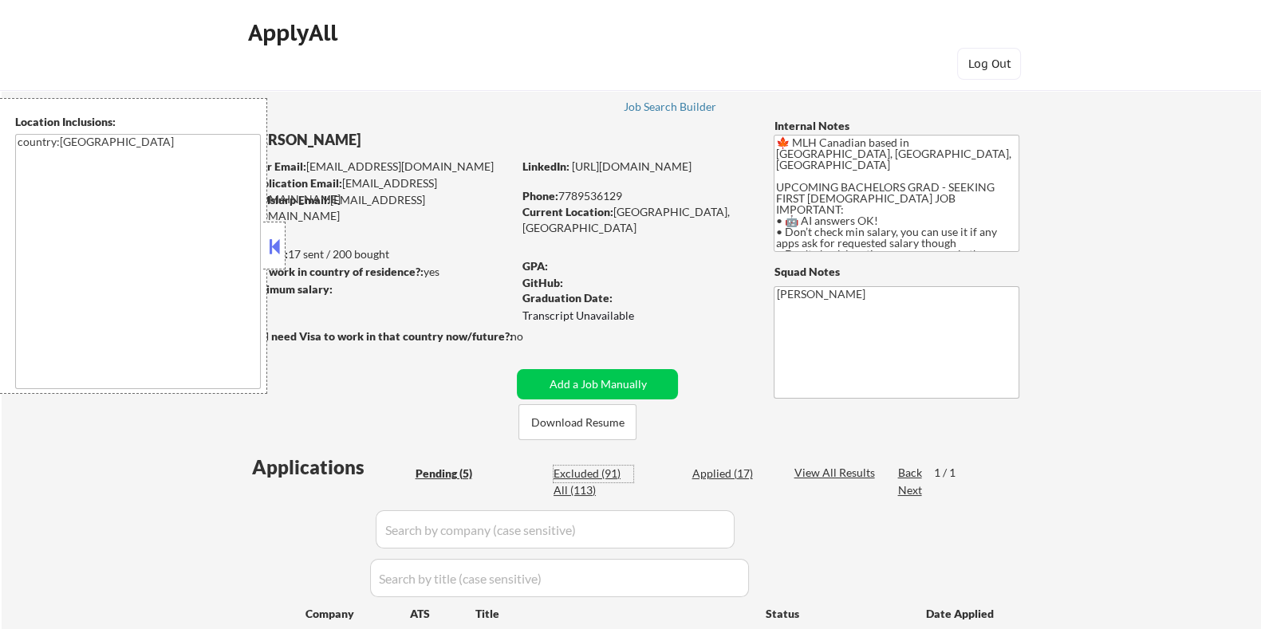
select select ""excluded__expired_""
select select ""excluded__location_""
select select ""excluded__bad_match_""
select select ""excluded__expired_""
select select ""excluded__bad_match_""
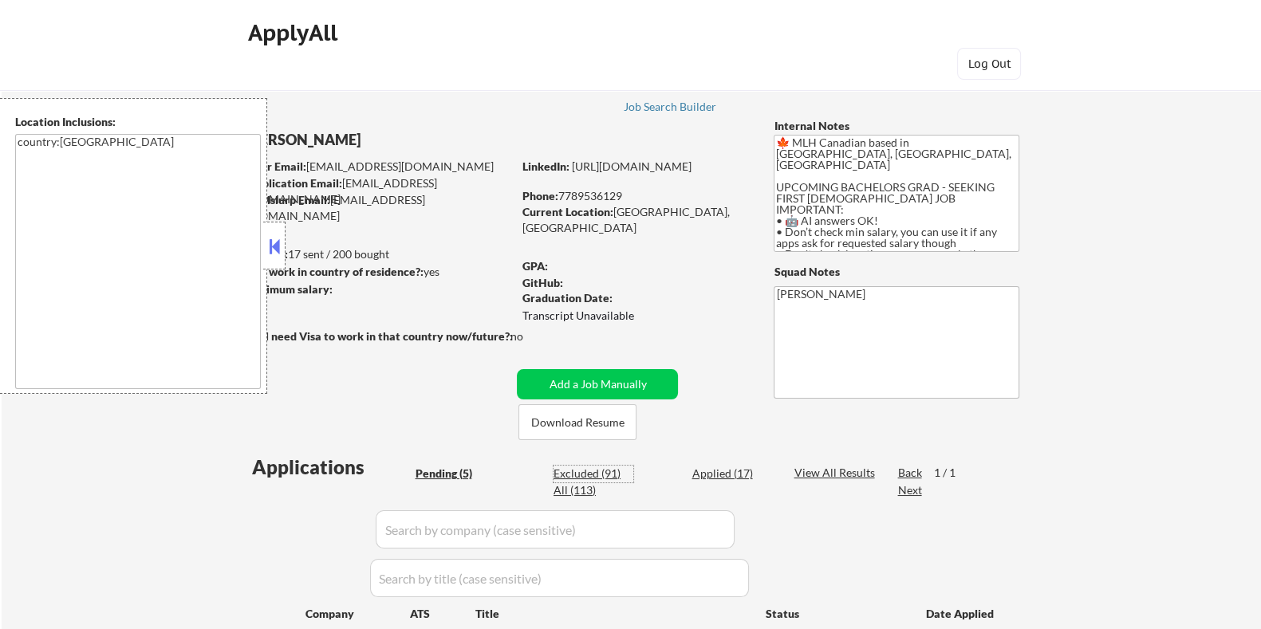
select select ""excluded__location_""
select select ""excluded__expired_""
select select ""excluded__location_""
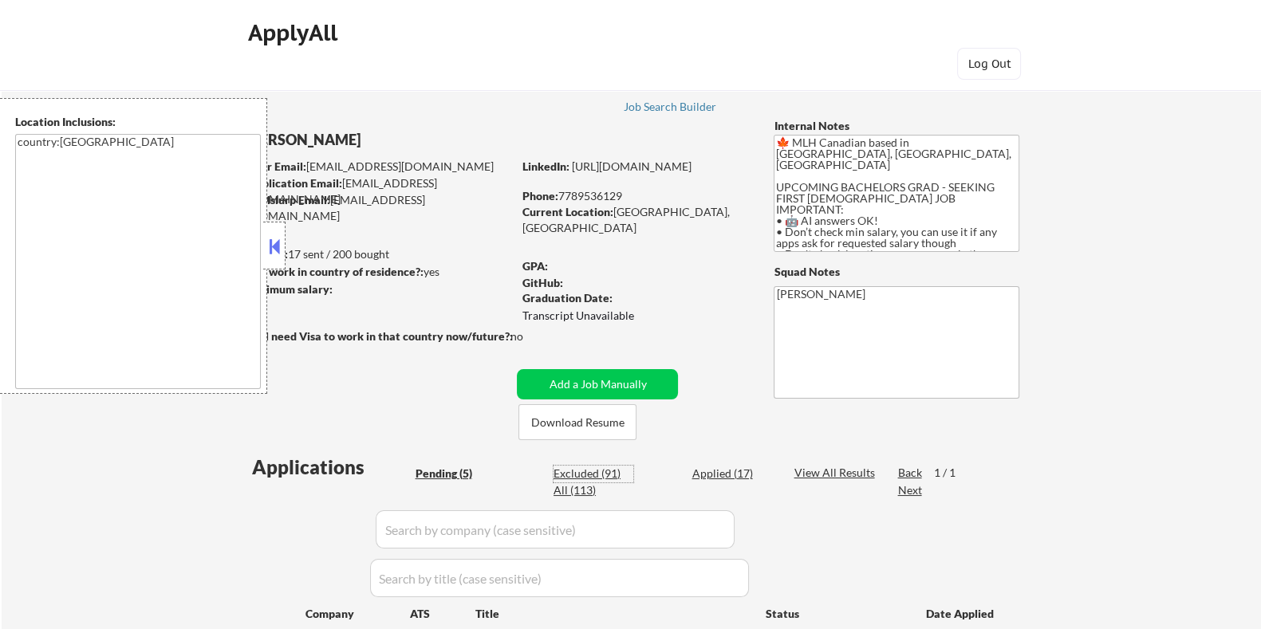
select select ""excluded__location_""
select select ""excluded__expired_""
select select ""excluded__location_""
select select ""excluded__expired_""
select select ""excluded__location_""
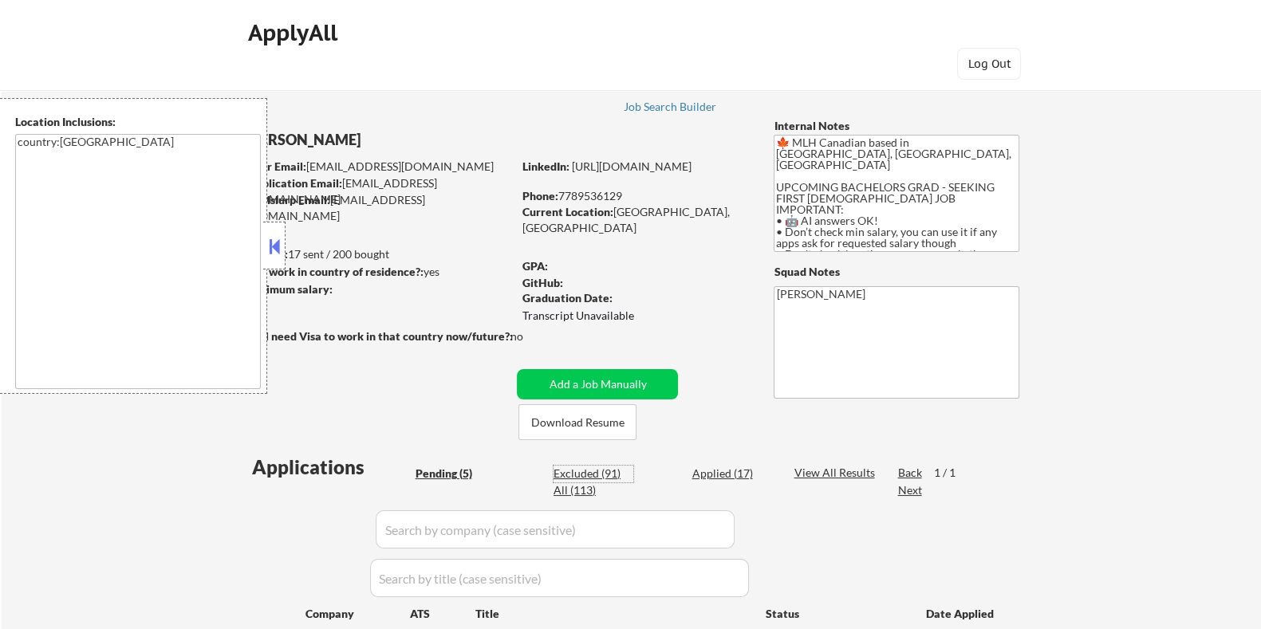
select select ""excluded__bad_match_""
select select ""excluded__expired_""
select select ""excluded__location_""
select select ""excluded__bad_match_""
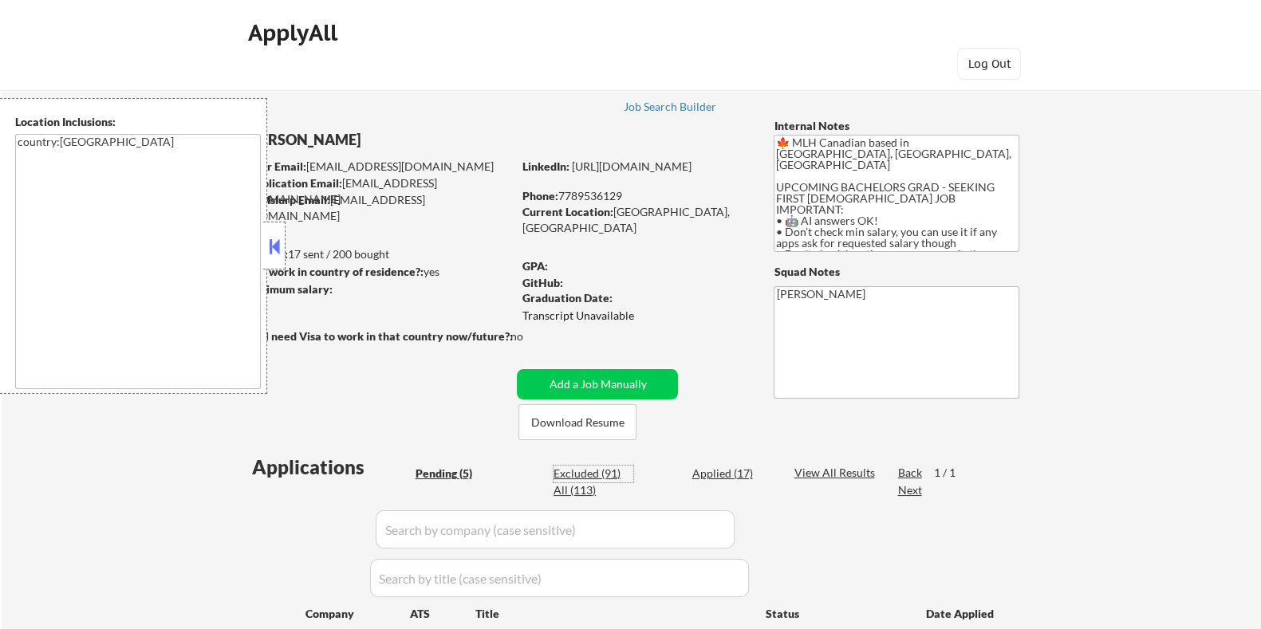
select select ""excluded__bad_match_""
select select ""excluded""
select select ""excluded__bad_match_""
select select ""excluded__expired_""
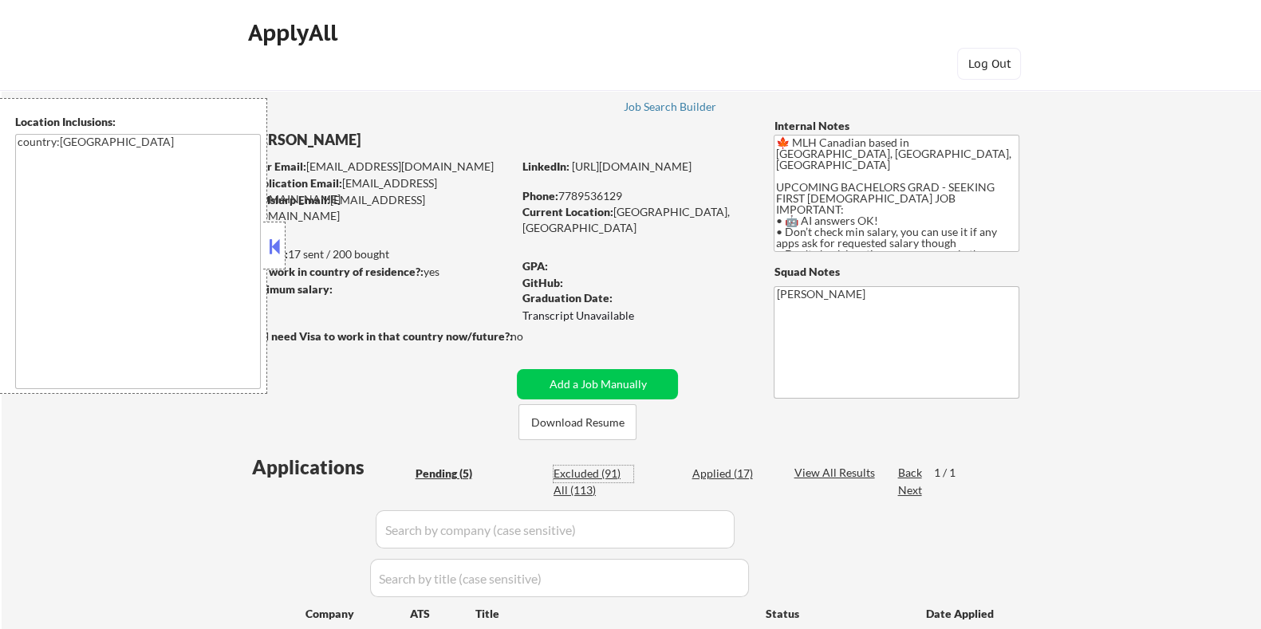
select select ""excluded__location_""
select select ""excluded__expired_""
select select ""excluded__location_""
select select ""excluded__expired_""
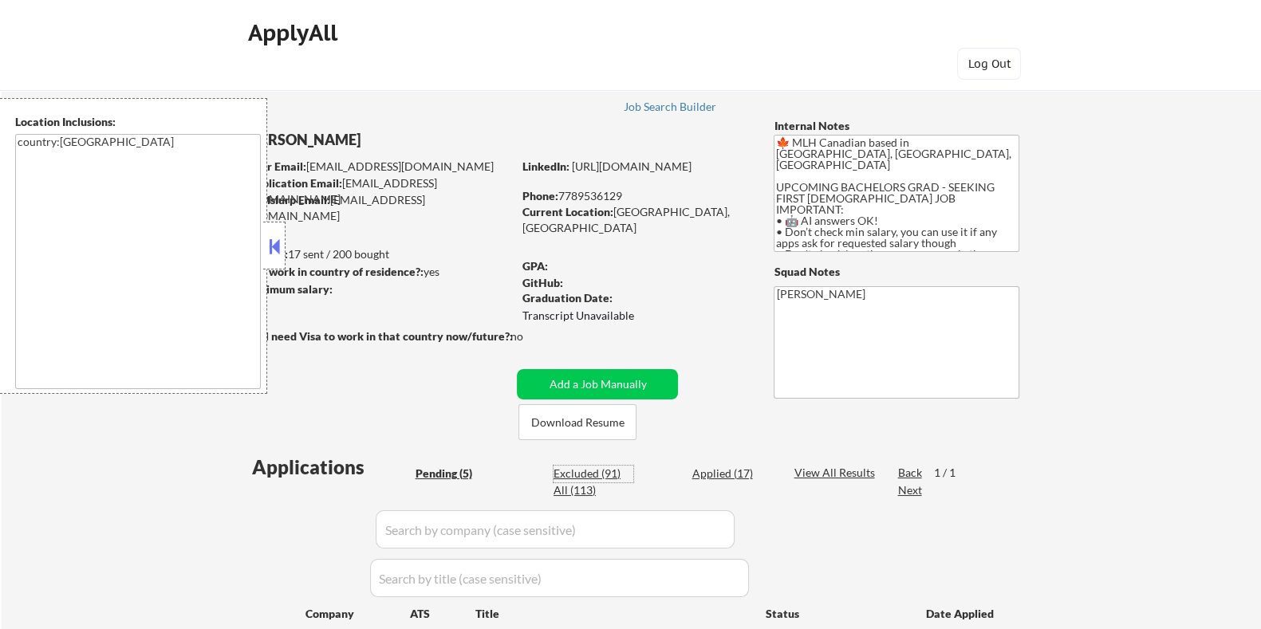
select select ""excluded__bad_match_""
select select ""excluded__location_""
select select ""excluded__expired_""
select select ""excluded__location_""
select select ""excluded__expired_""
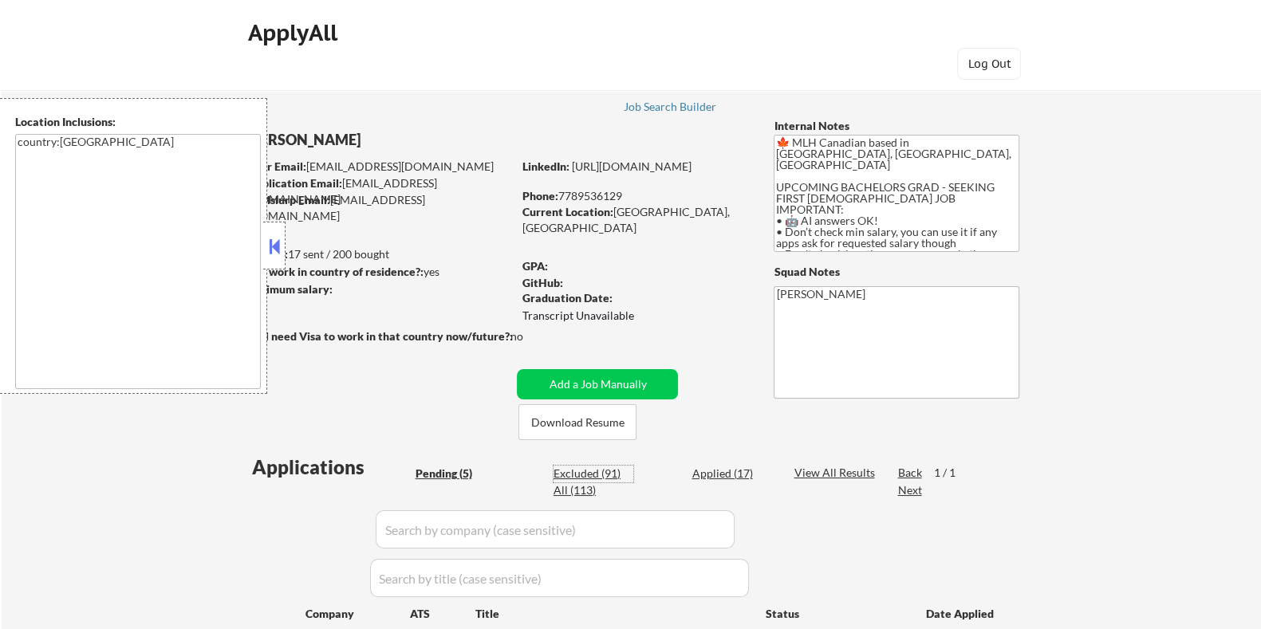
select select ""excluded__expired_""
select select ""excluded__location_""
select select ""excluded__expired_""
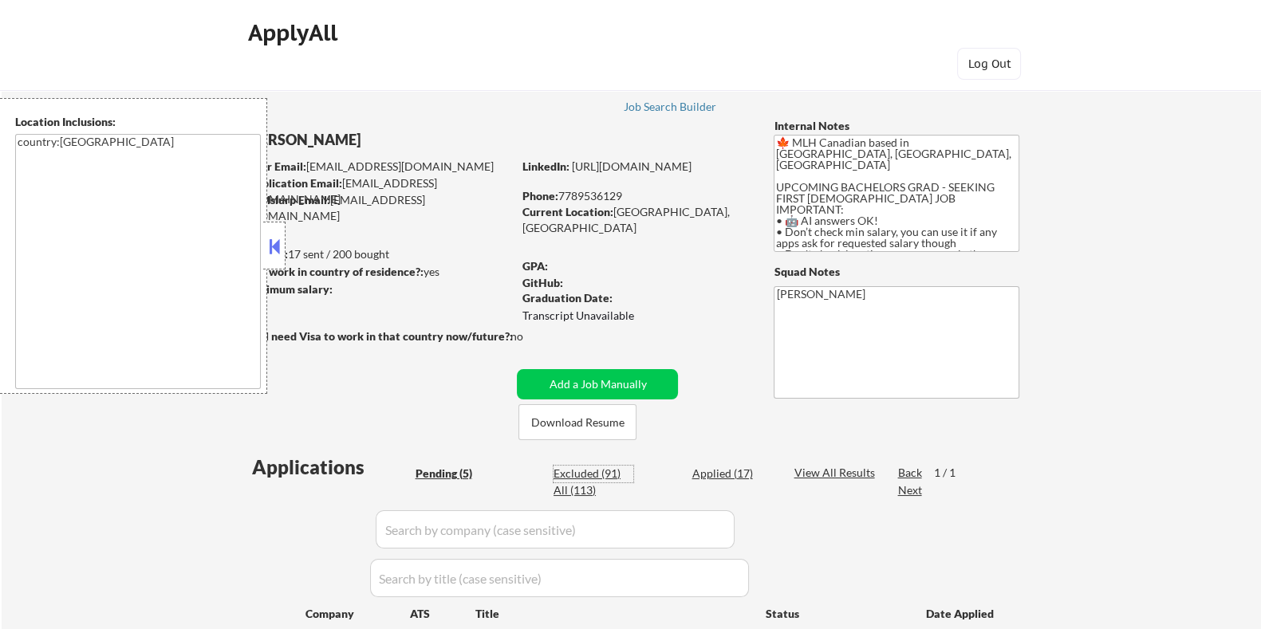
select select ""excluded__expired_""
select select ""excluded__location_""
select select ""excluded__bad_match_""
select select ""excluded__expired_""
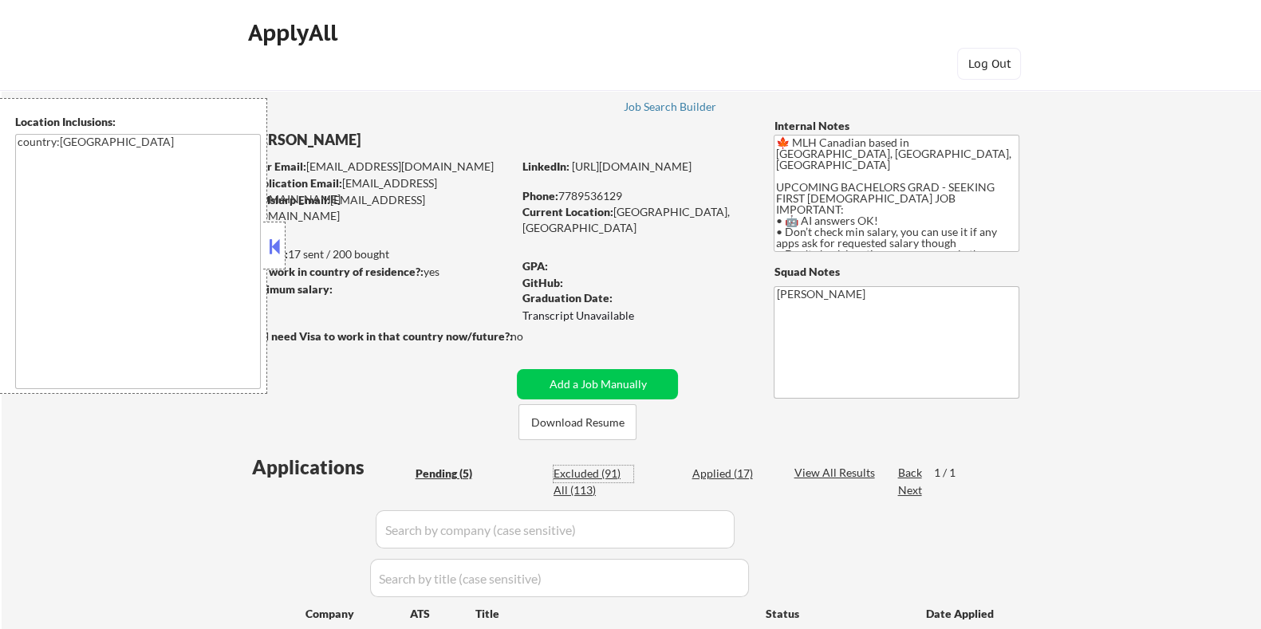
select select ""excluded__expired_""
select select ""excluded__bad_match_""
select select ""excluded__expired_""
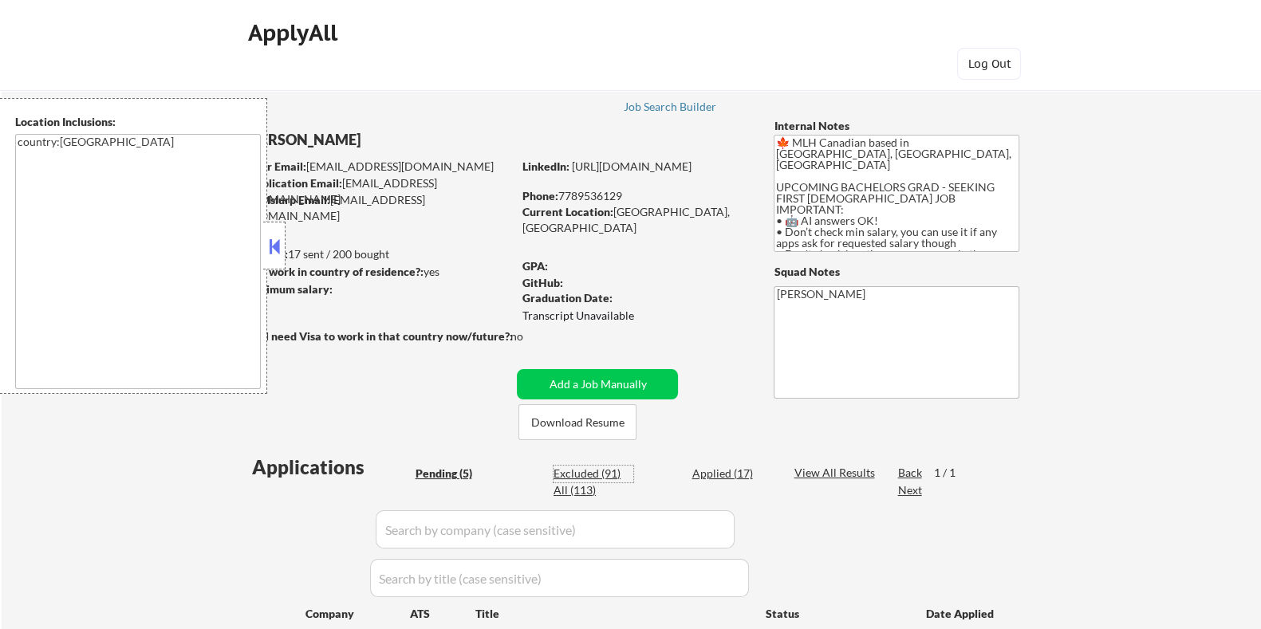
select select ""excluded__expired_""
select select ""excluded""
select select ""excluded__expired_""
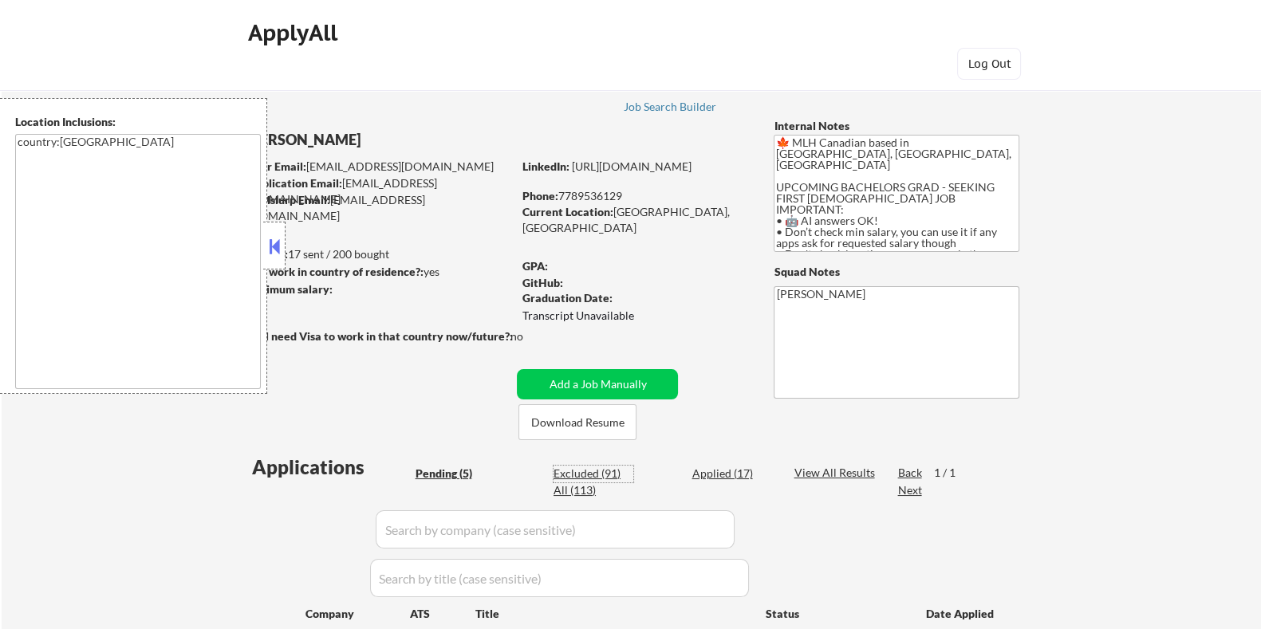
select select ""excluded__expired_""
select select ""excluded__location_""
select select ""excluded__expired_""
select select ""excluded__location_""
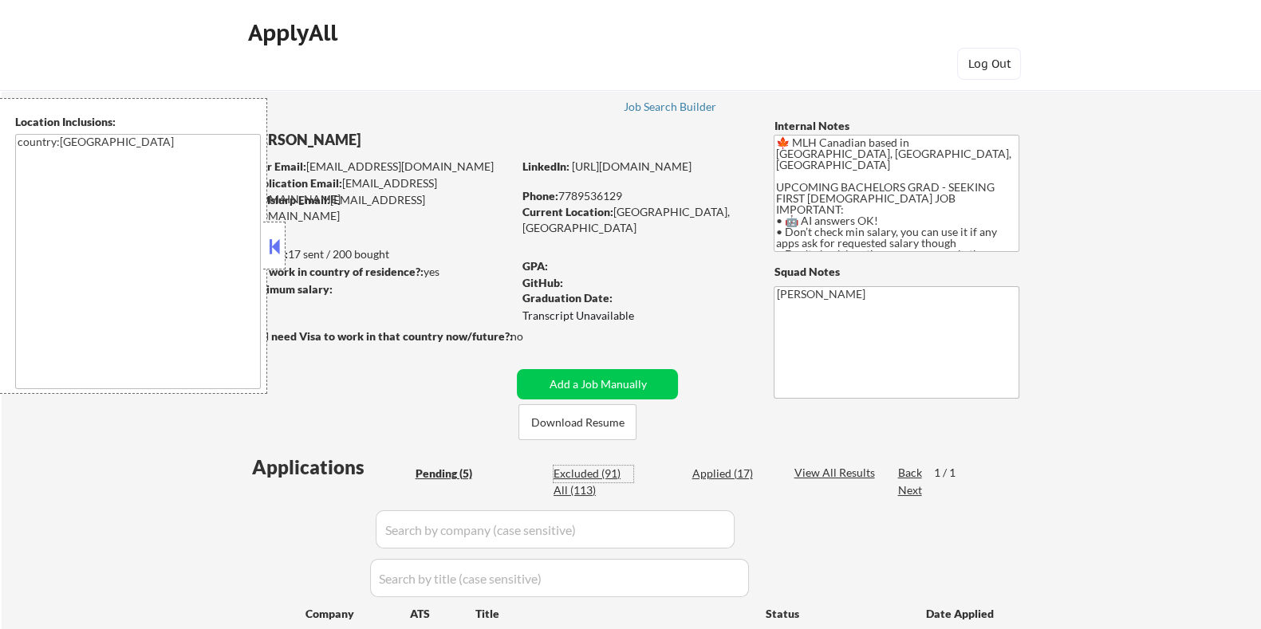
select select ""excluded__expired_""
select select ""excluded__bad_match_""
select select ""excluded__expired_""
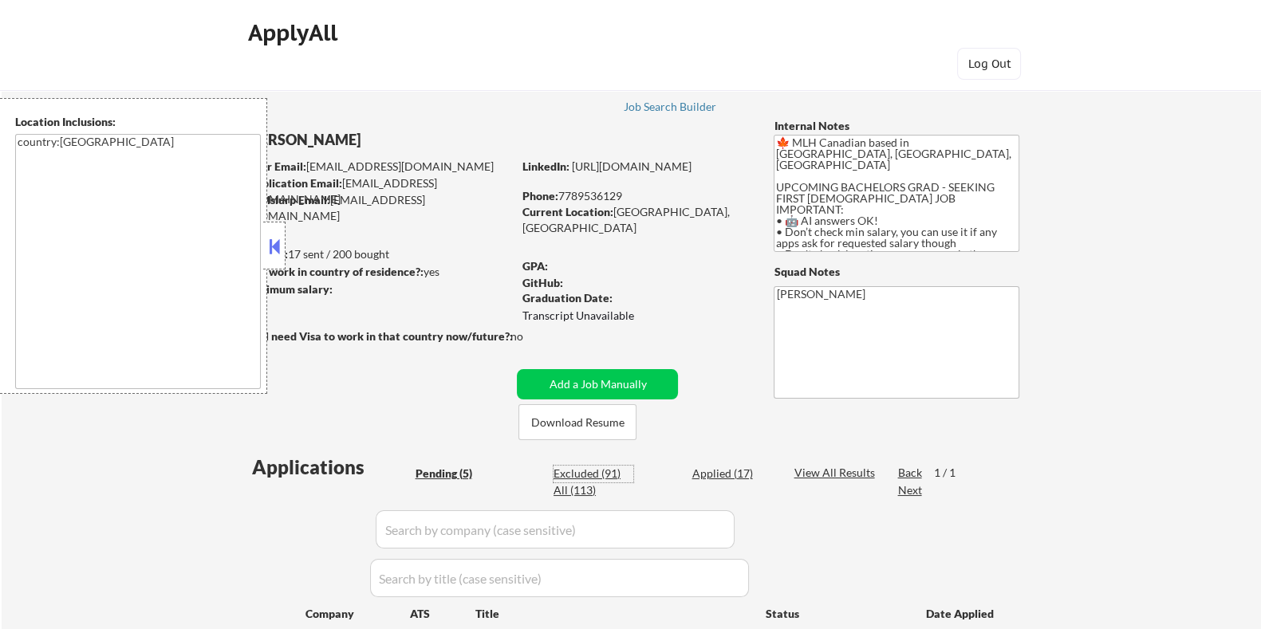
select select ""excluded__location_""
select select ""excluded__bad_match_""
select select ""excluded__expired_""
select select ""excluded__location_""
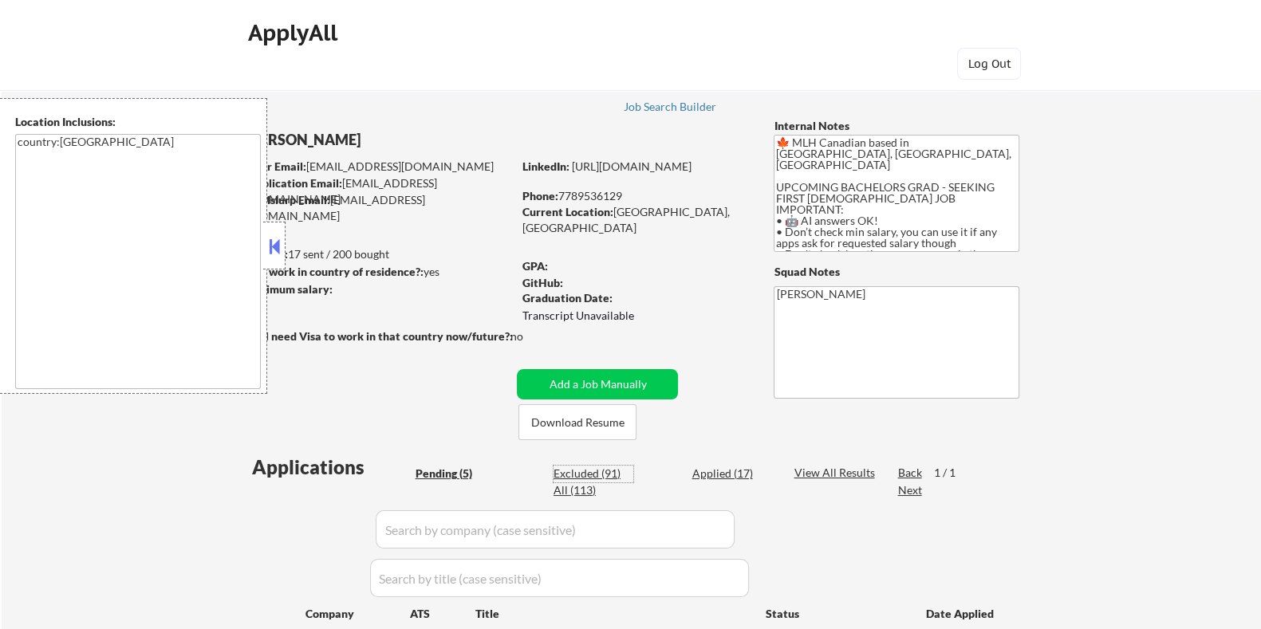
select select ""excluded__expired_""
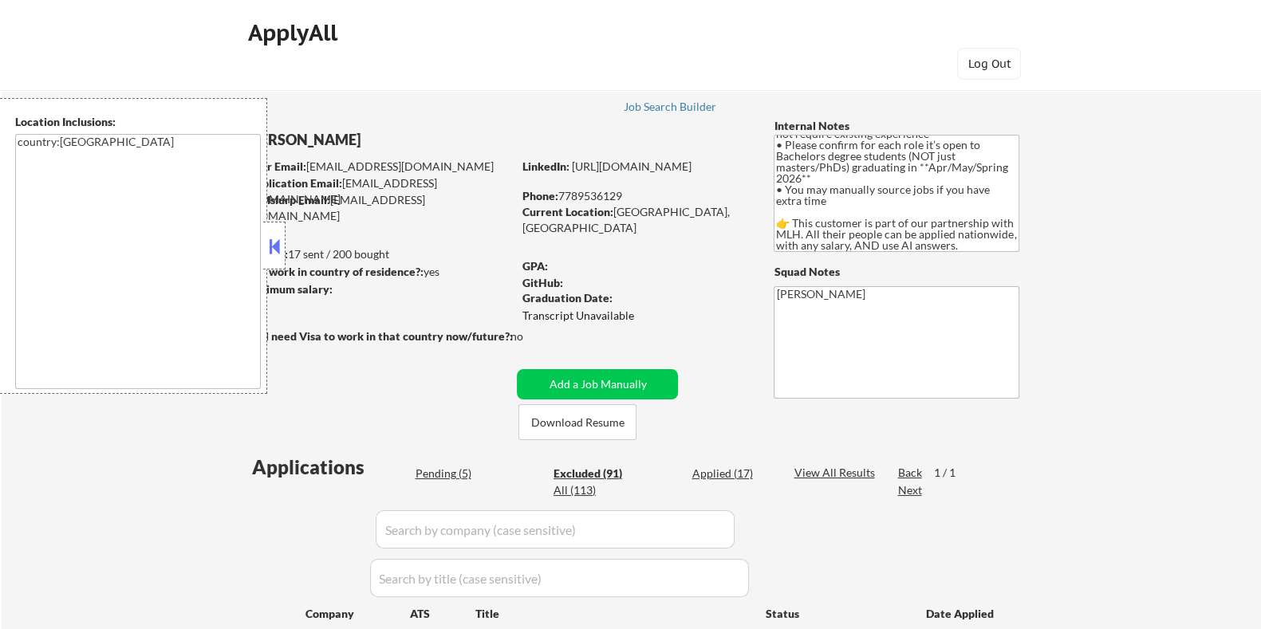
scroll to position [166, 0]
click at [589, 466] on div "Excluded (91)" at bounding box center [593, 474] width 80 height 16
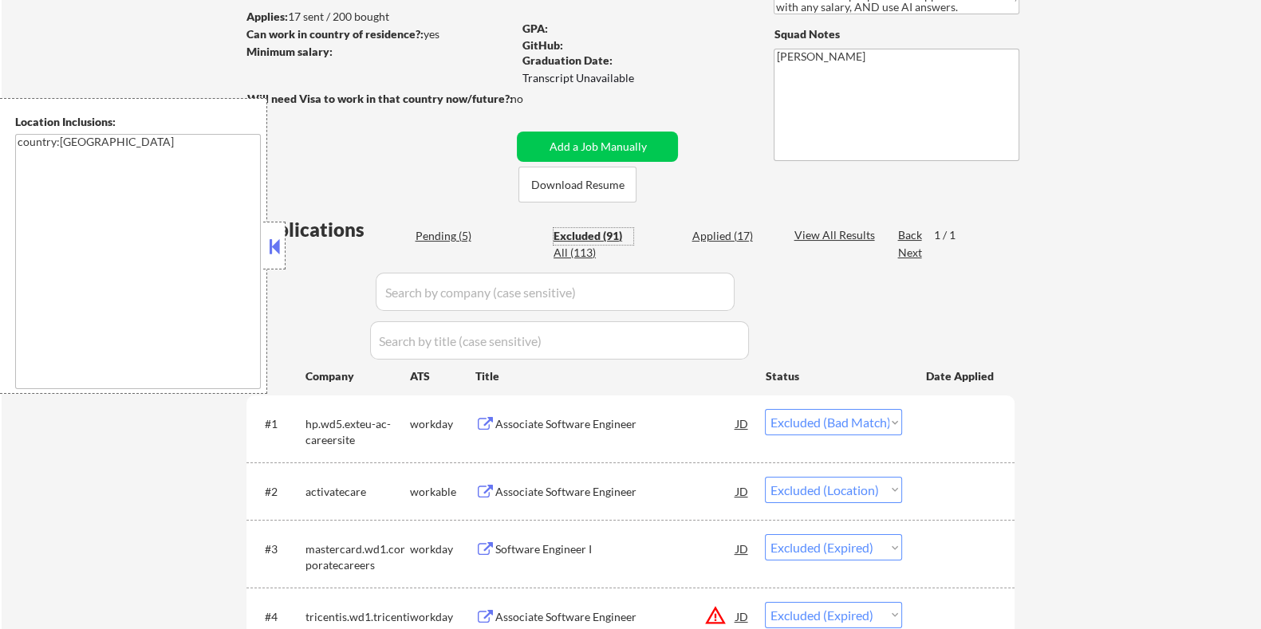
scroll to position [84, 0]
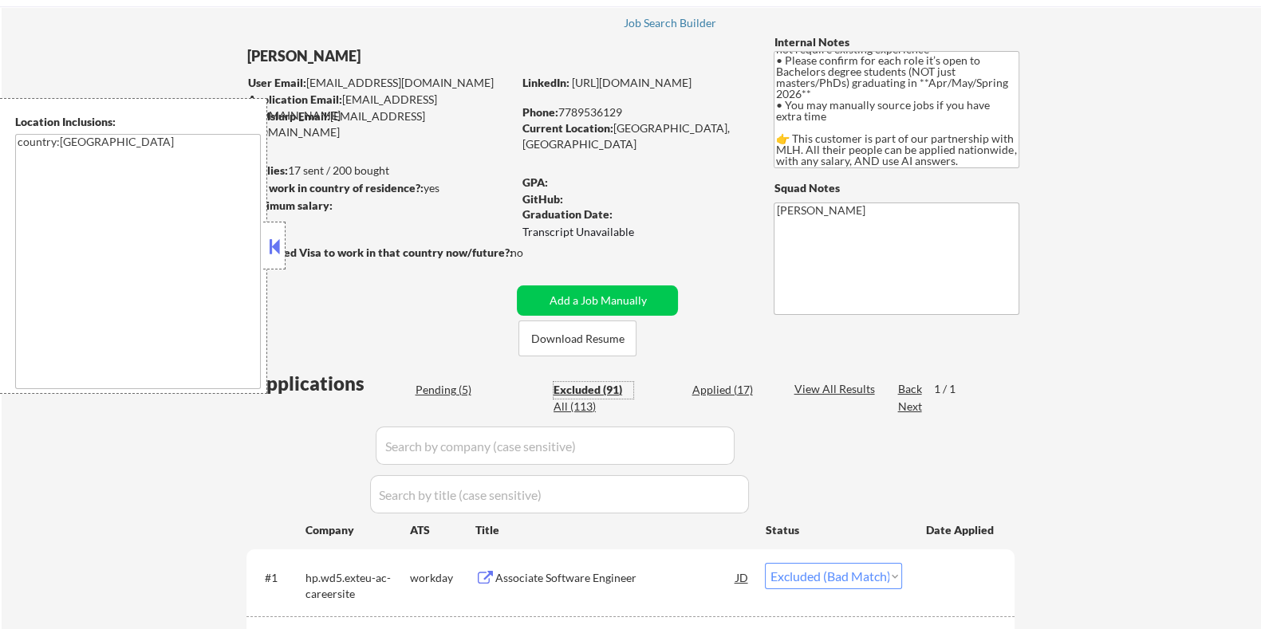
click at [436, 389] on div "Pending (5)" at bounding box center [455, 390] width 80 height 16
select select ""pending""
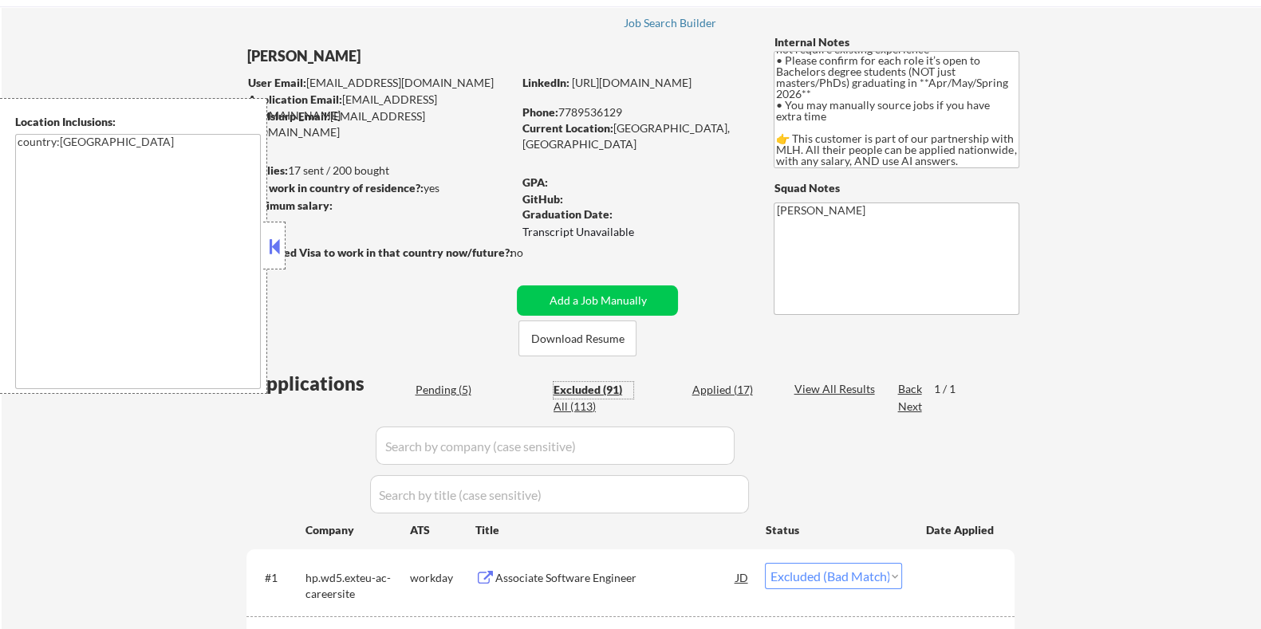
select select ""pending""
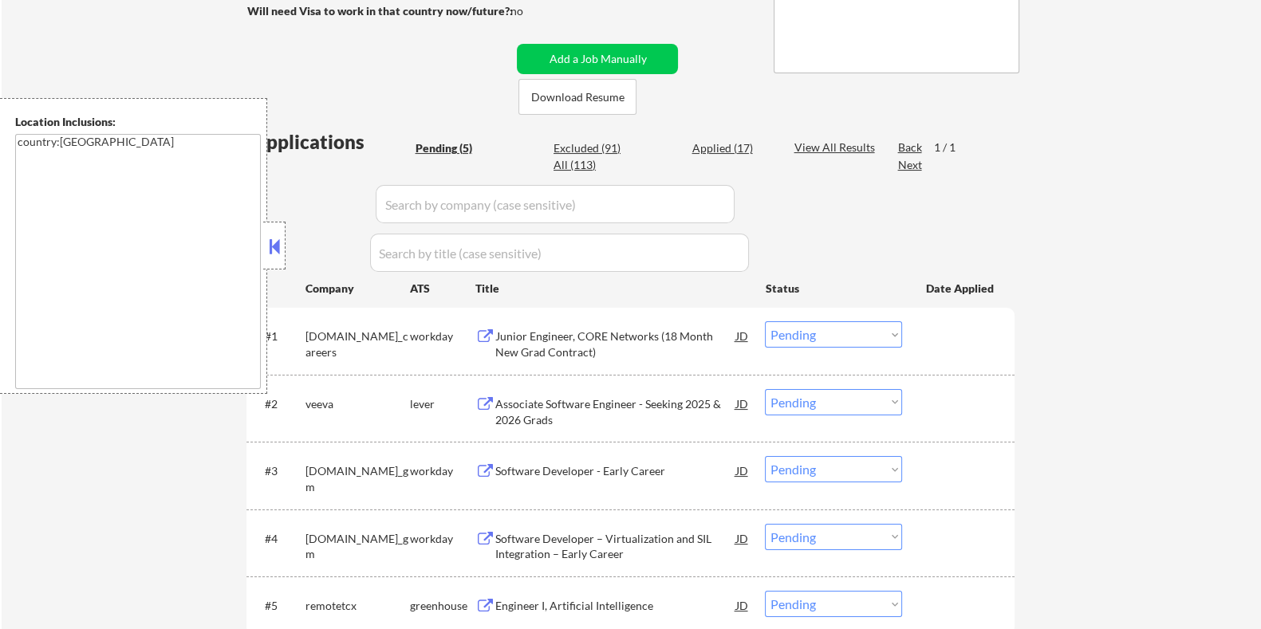
scroll to position [383, 0]
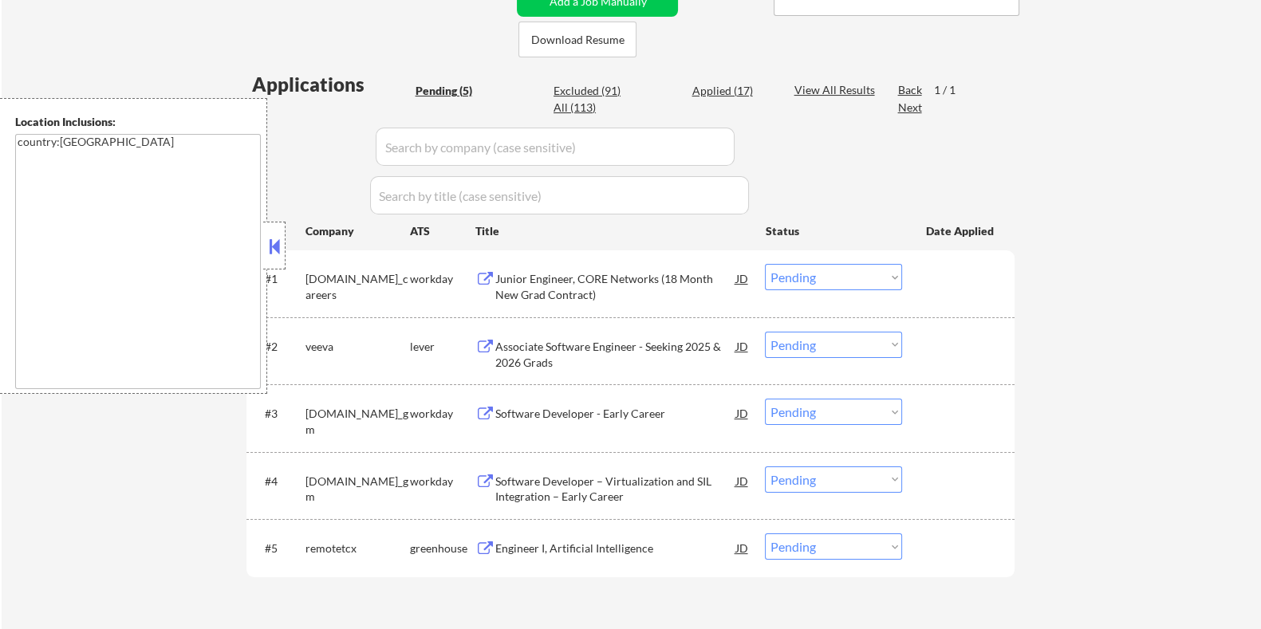
click at [536, 341] on div "Associate Software Engineer - Seeking 2025 & 2026 Grads" at bounding box center [614, 354] width 241 height 31
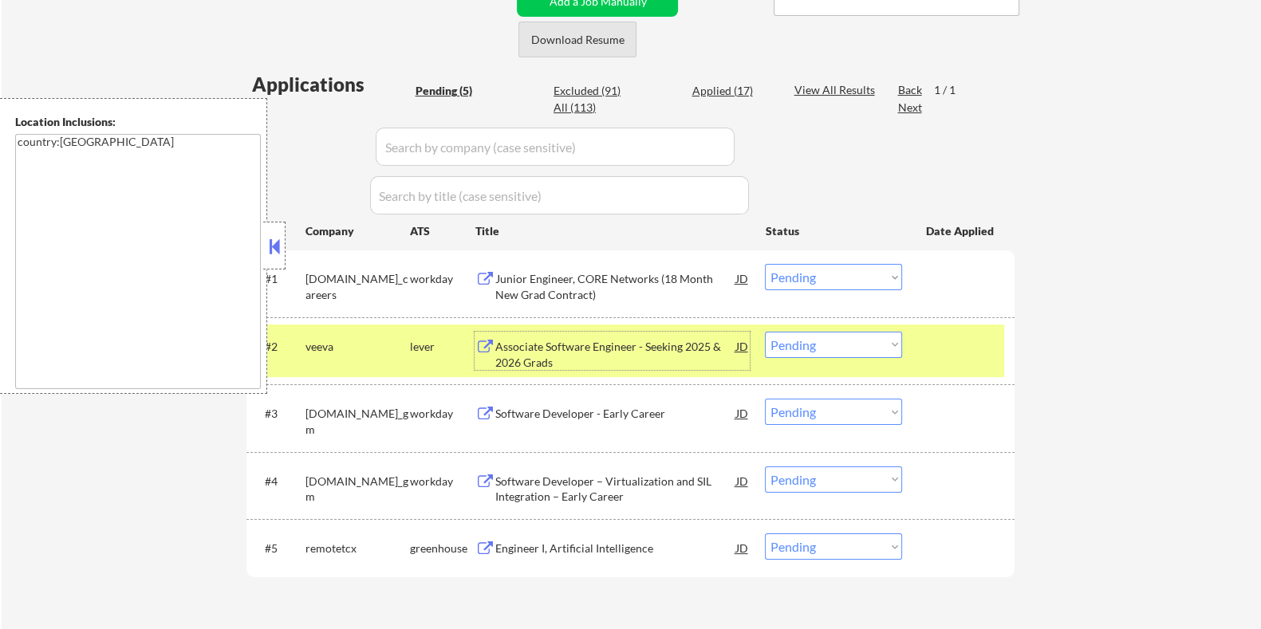
click at [591, 37] on button "Download Resume" at bounding box center [577, 40] width 118 height 36
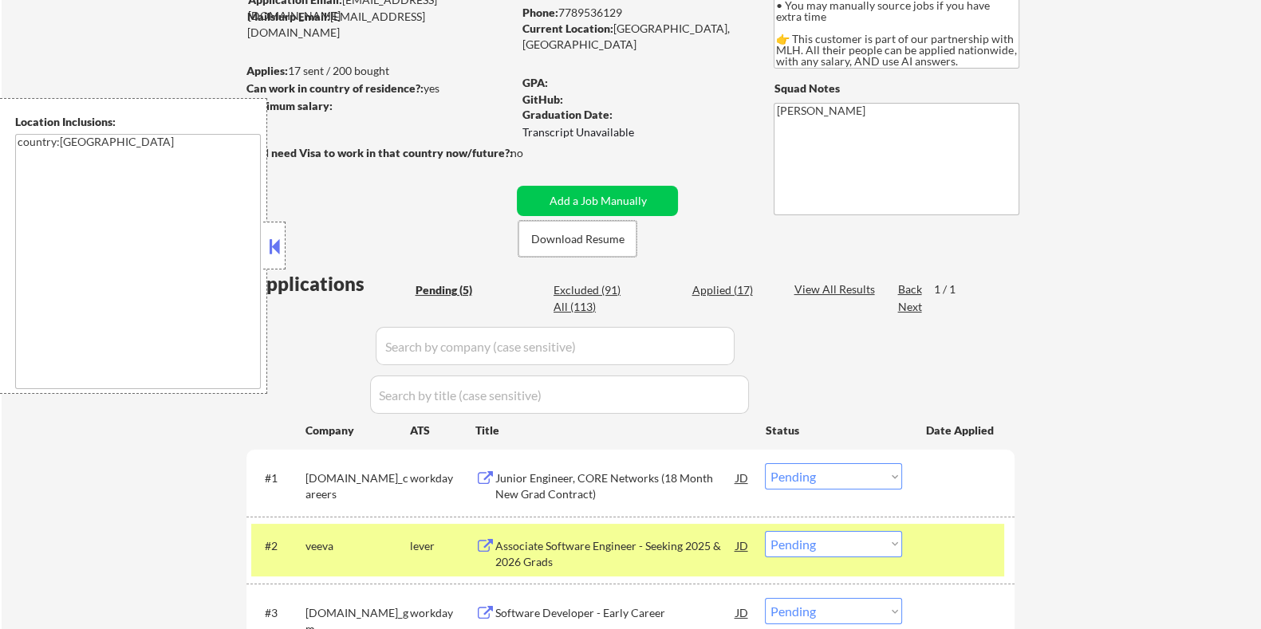
scroll to position [283, 0]
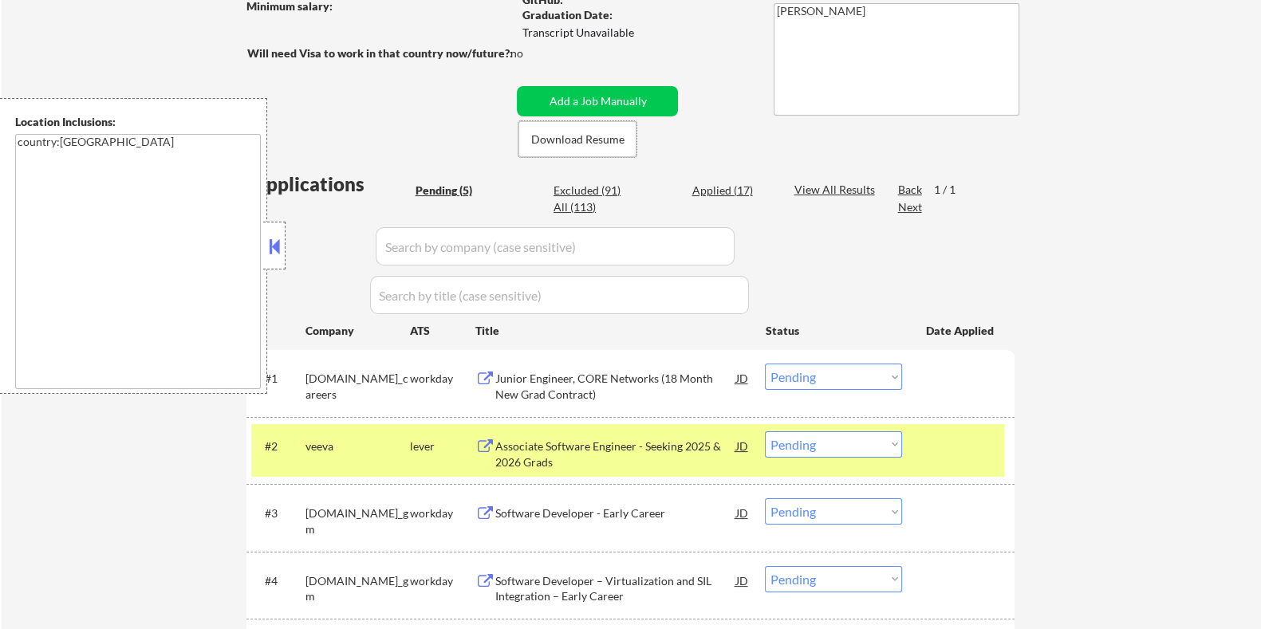
click at [842, 450] on select "Choose an option... Pending Applied Excluded (Questions) Excluded (Expired) Exc…" at bounding box center [833, 444] width 137 height 26
click at [765, 431] on select "Choose an option... Pending Applied Excluded (Questions) Excluded (Expired) Exc…" at bounding box center [833, 444] width 137 height 26
select select ""pending""
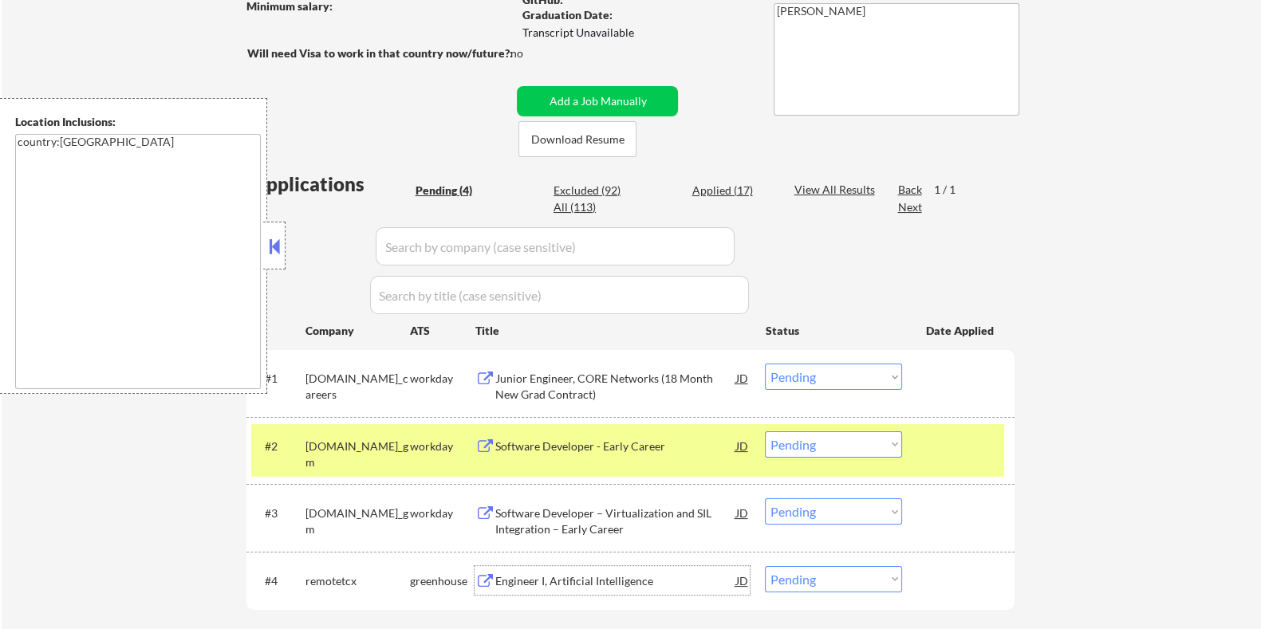
click at [537, 577] on div "Engineer I, Artificial Intelligence" at bounding box center [614, 581] width 241 height 16
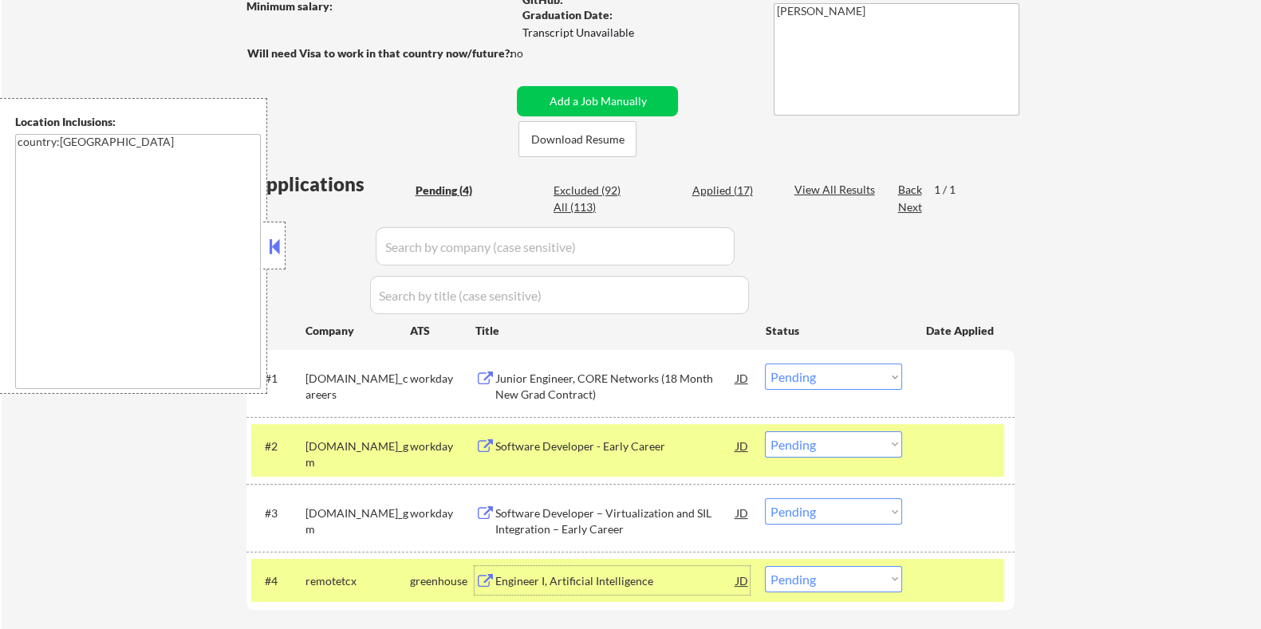
click at [273, 243] on button at bounding box center [275, 246] width 18 height 24
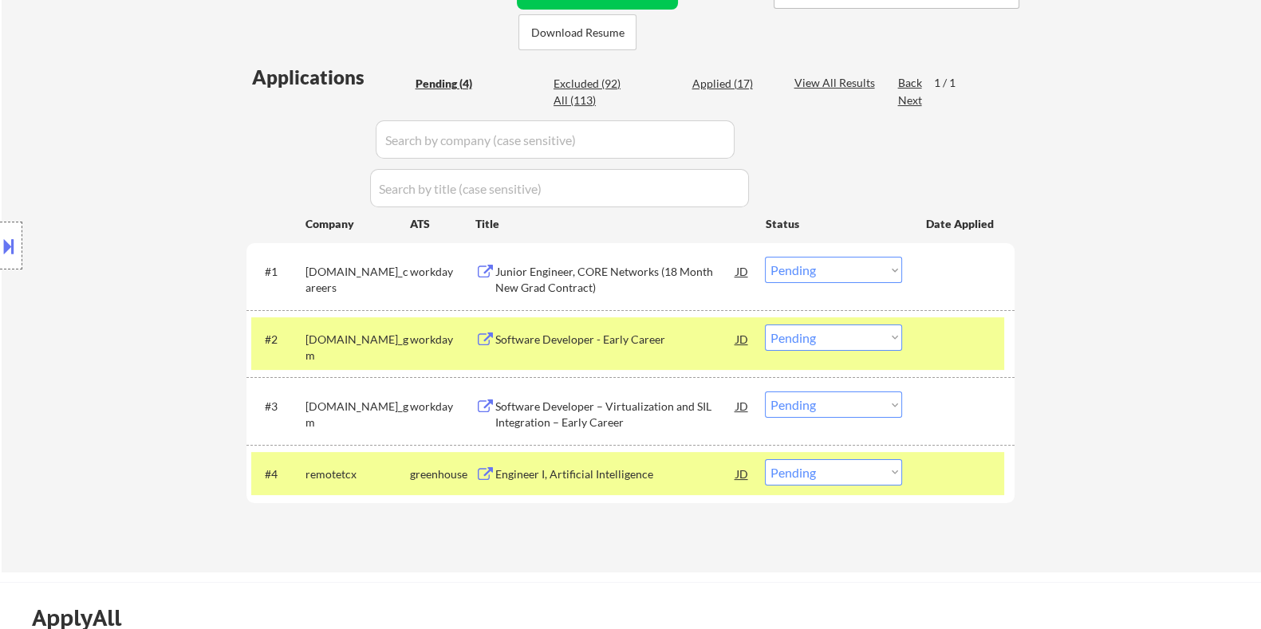
scroll to position [398, 0]
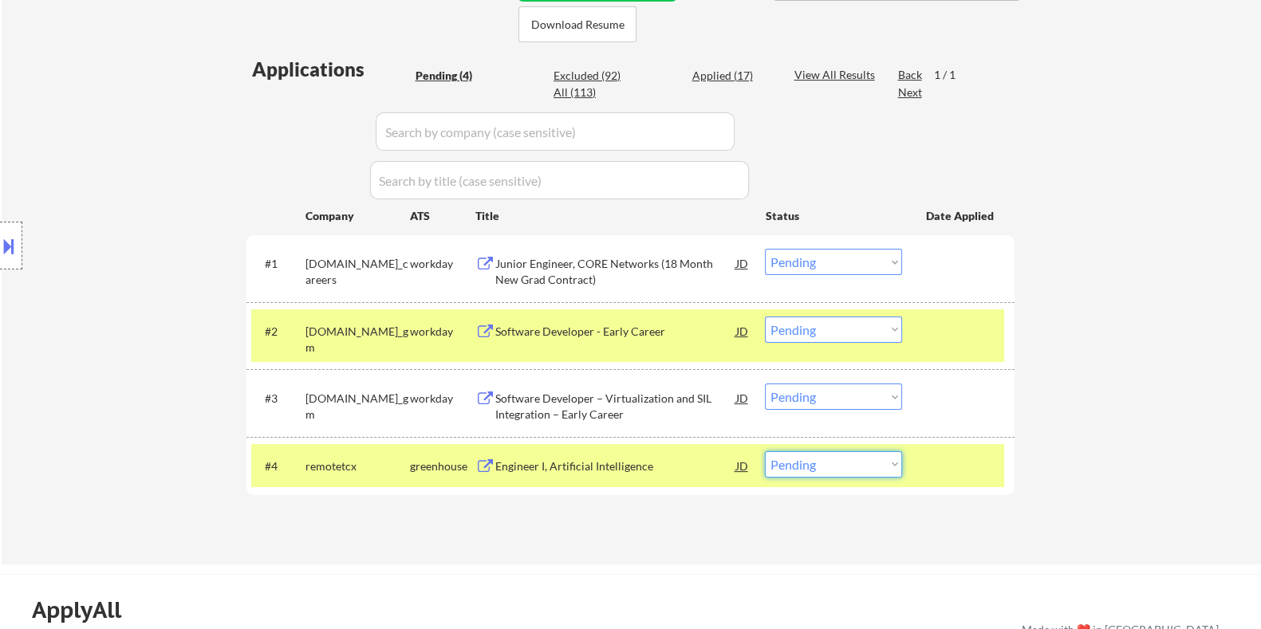
click at [853, 466] on select "Choose an option... Pending Applied Excluded (Questions) Excluded (Expired) Exc…" at bounding box center [833, 464] width 137 height 26
select select ""applied""
click at [765, 451] on select "Choose an option... Pending Applied Excluded (Questions) Excluded (Expired) Exc…" at bounding box center [833, 464] width 137 height 26
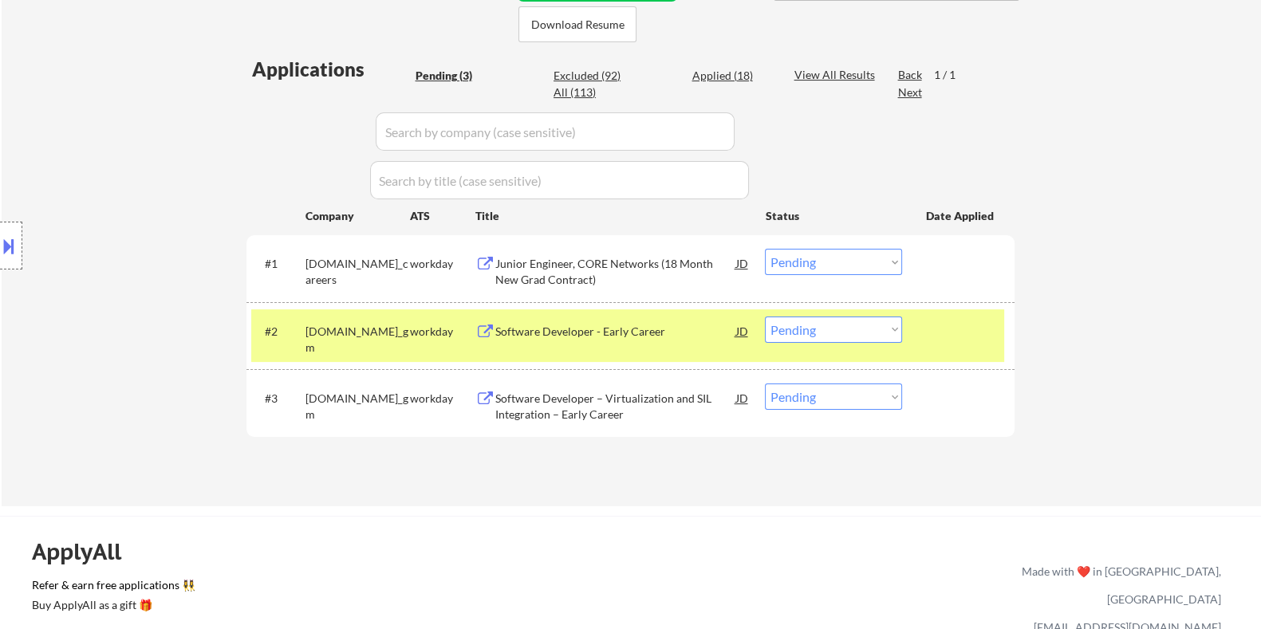
click at [714, 78] on div "Applied (18)" at bounding box center [731, 76] width 80 height 16
select select ""applied""
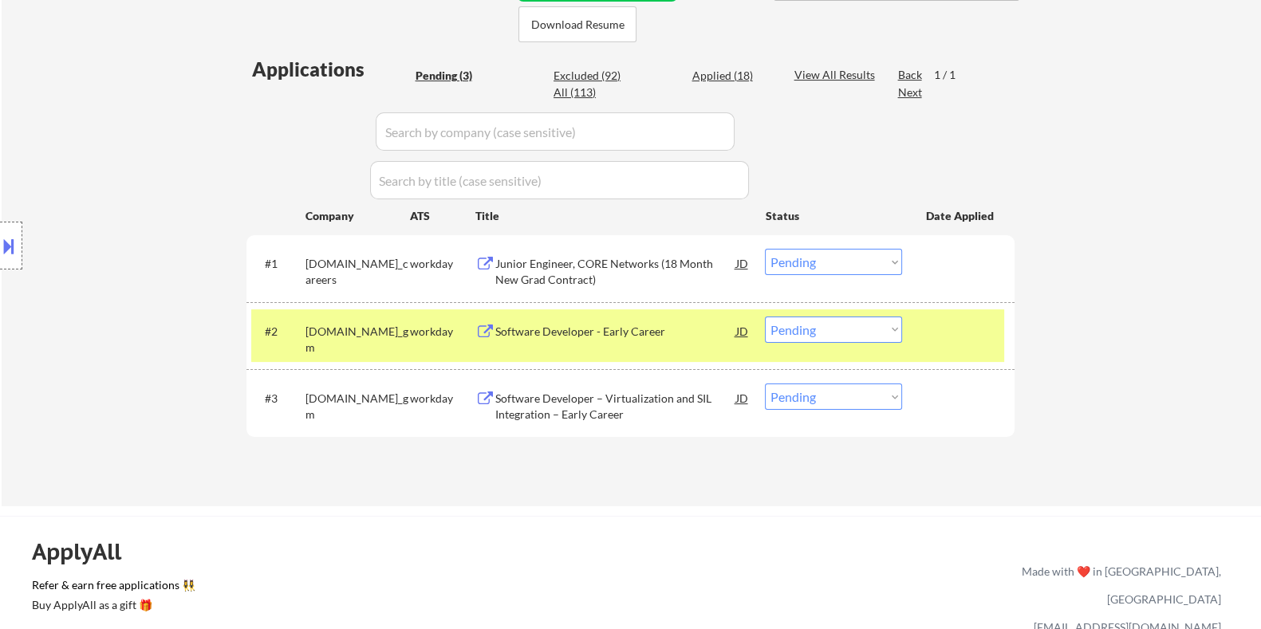
select select ""applied""
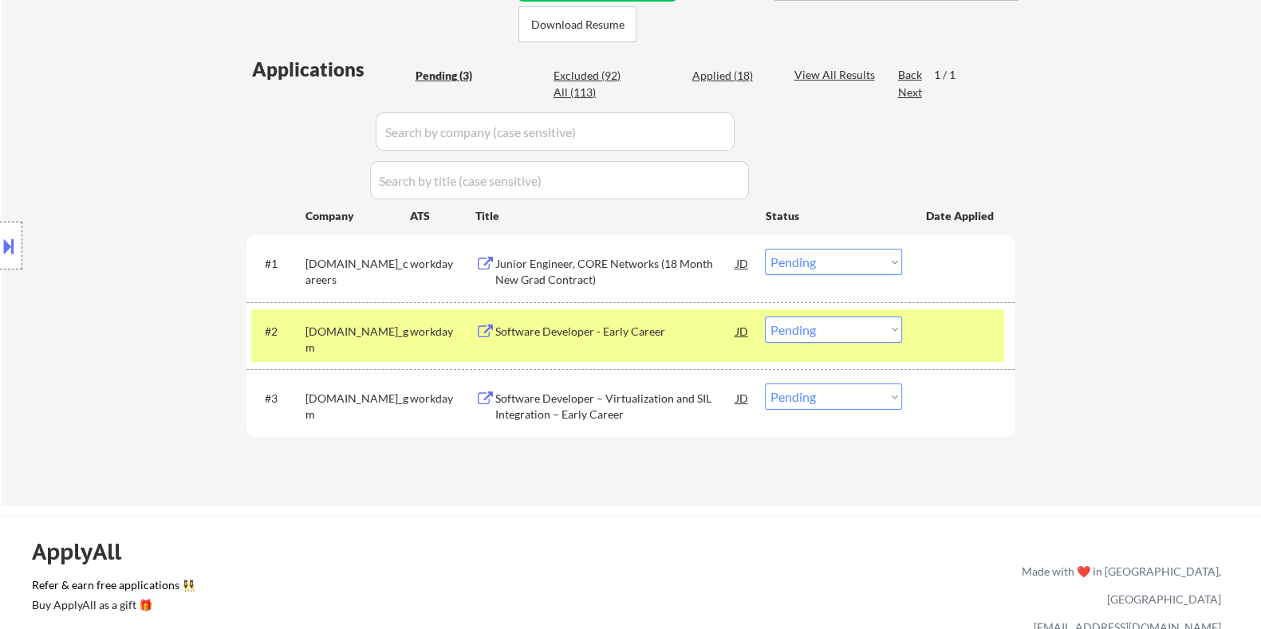
select select ""applied""
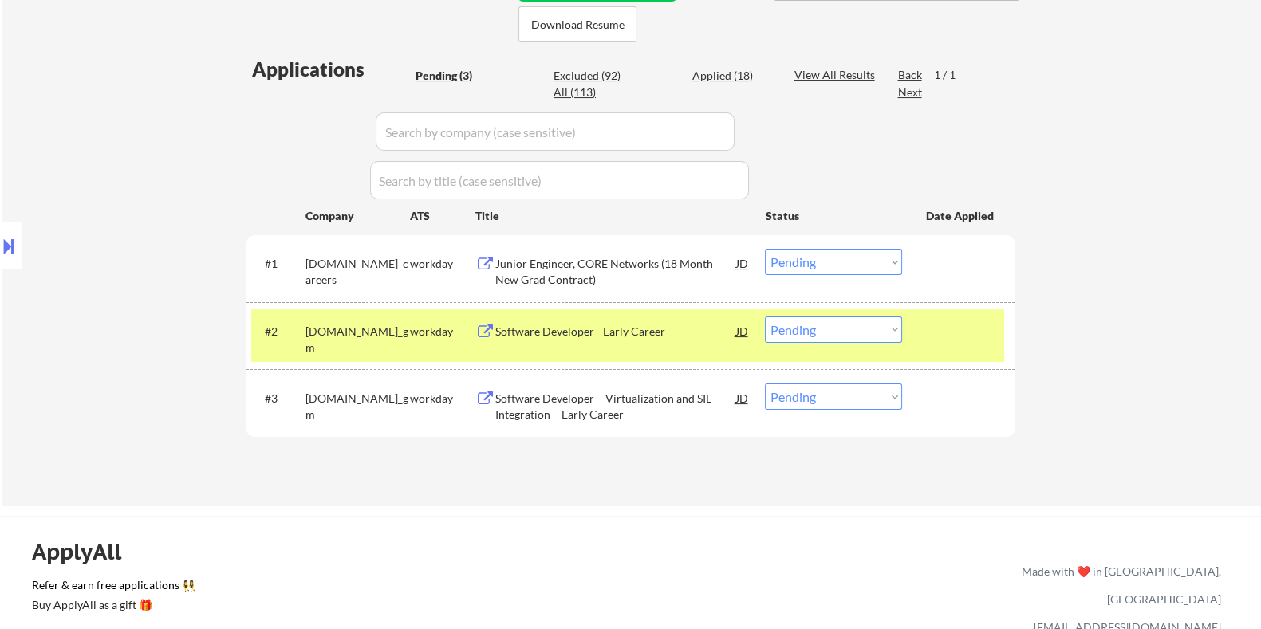
select select ""applied""
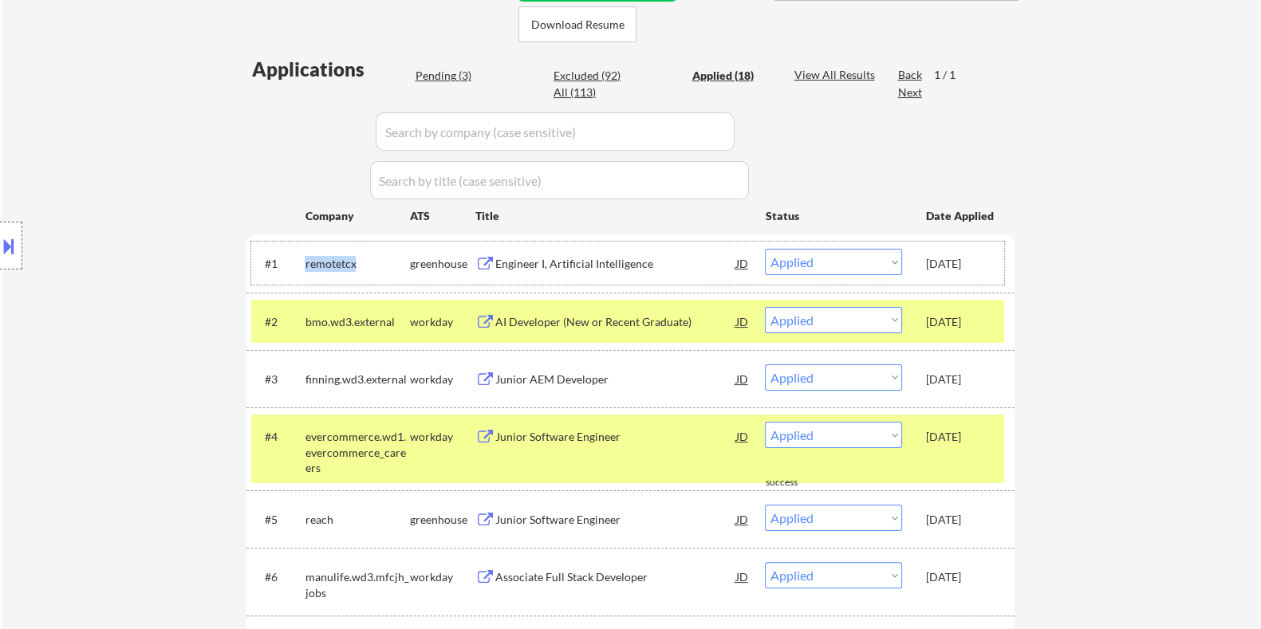
drag, startPoint x: 368, startPoint y: 261, endPoint x: 303, endPoint y: 259, distance: 65.4
click at [303, 259] on div "#1 remotetcx greenhouse Engineer I, Artificial Intelligence JD Choose an option…" at bounding box center [627, 263] width 753 height 43
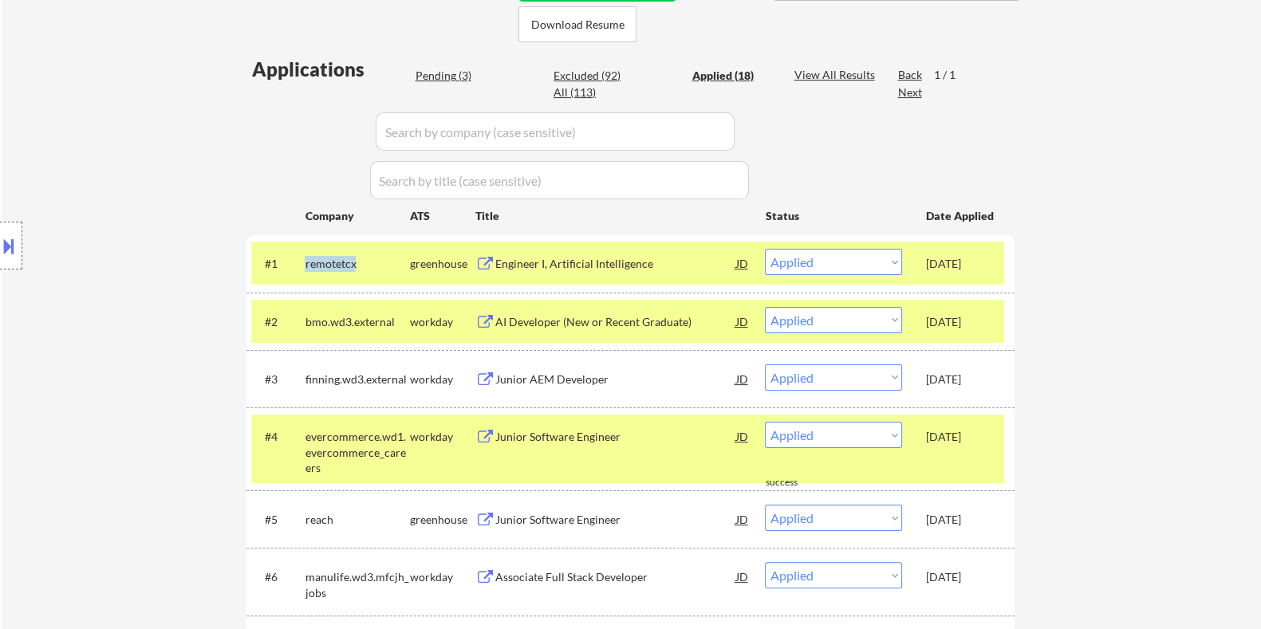
copy div "remotetcx"
click at [445, 72] on div "Pending (3)" at bounding box center [455, 76] width 80 height 16
select select ""pending""
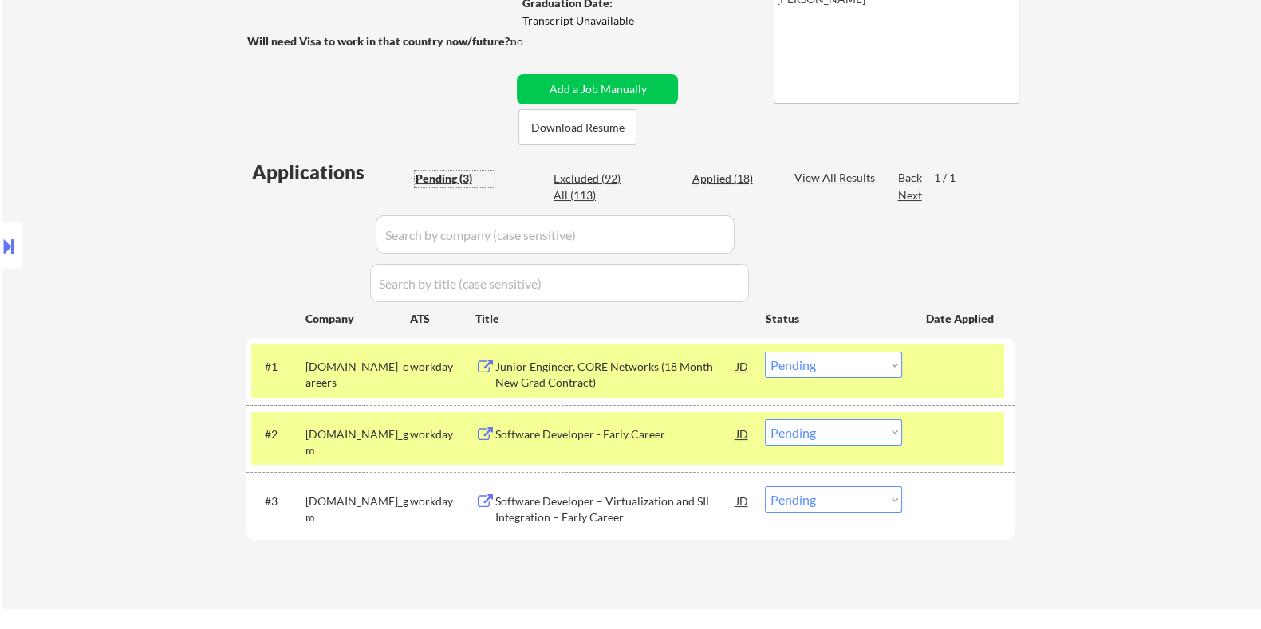
scroll to position [299, 0]
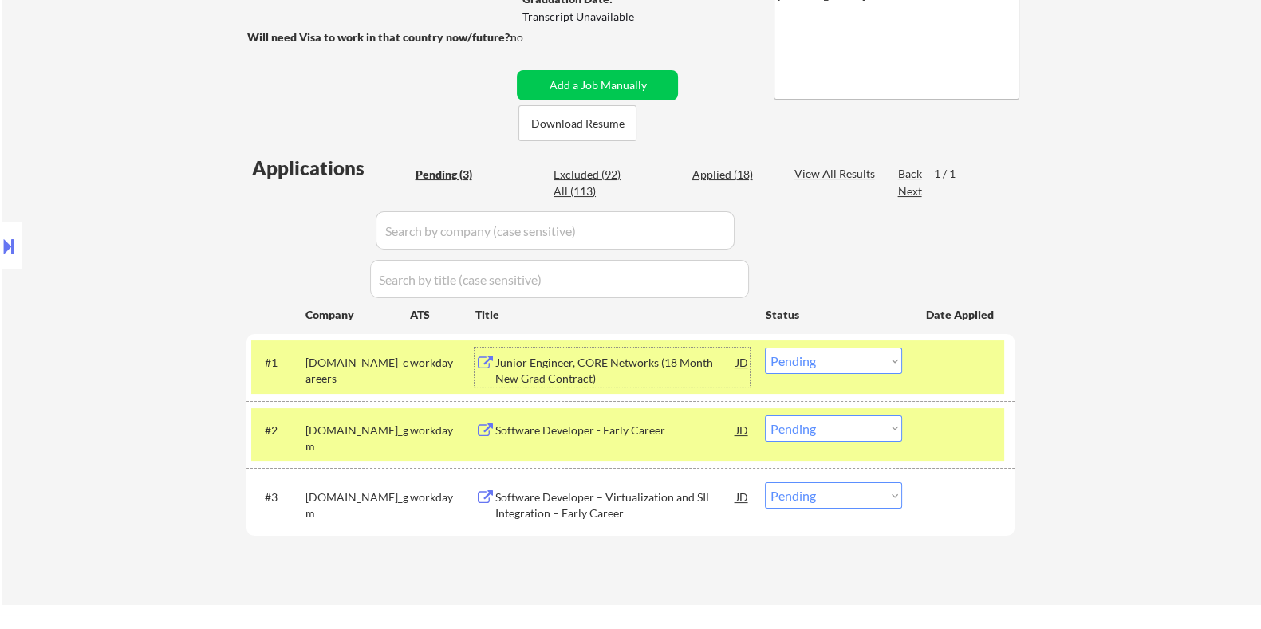
click at [566, 364] on div "Junior Engineer, CORE Networks (18 Month New Grad Contract)" at bounding box center [614, 370] width 241 height 31
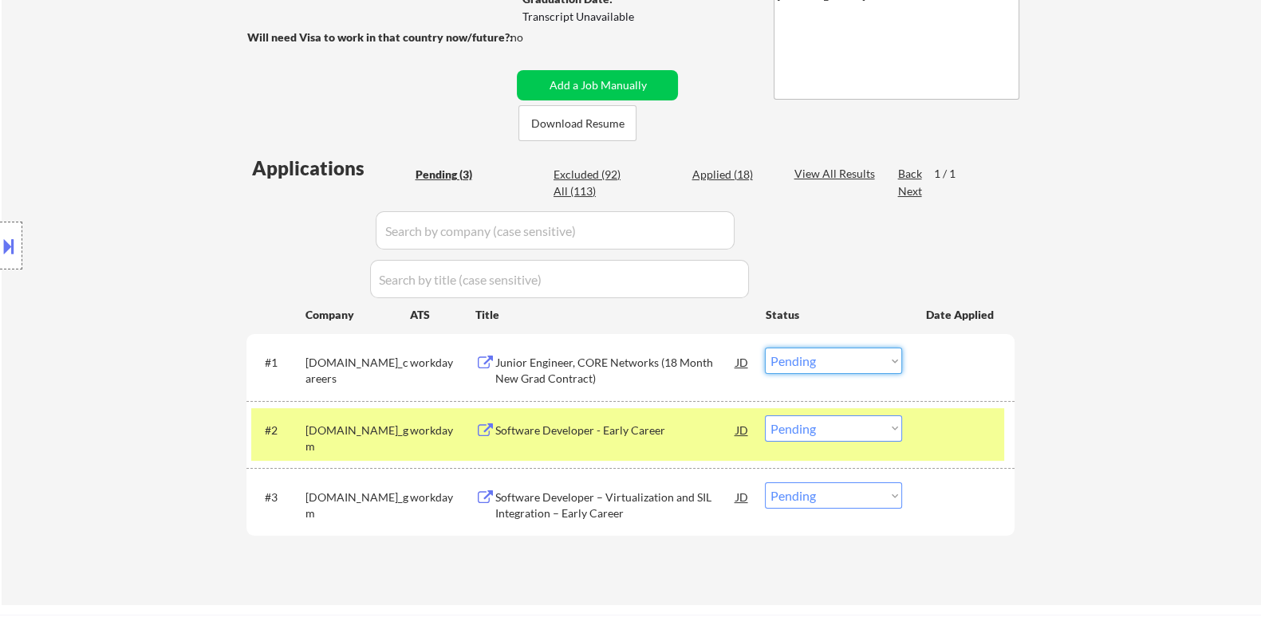
click at [881, 359] on select "Choose an option... Pending Applied Excluded (Questions) Excluded (Expired) Exc…" at bounding box center [833, 361] width 137 height 26
click at [765, 348] on select "Choose an option... Pending Applied Excluded (Questions) Excluded (Expired) Exc…" at bounding box center [833, 361] width 137 height 26
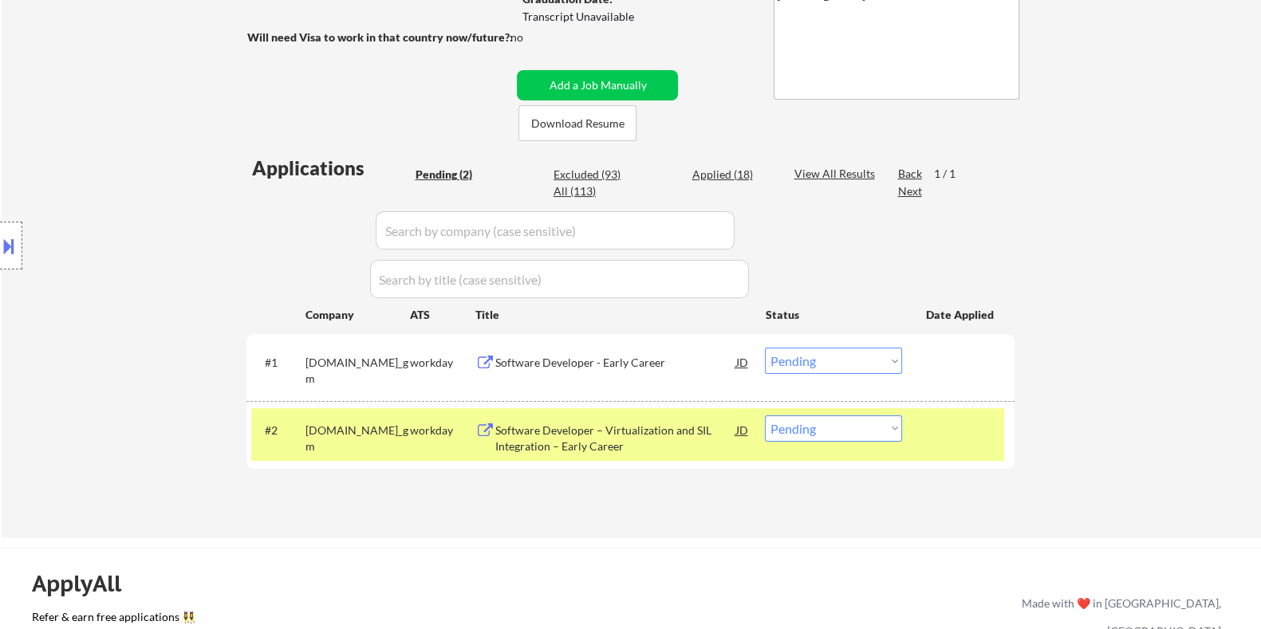
click at [560, 361] on div "Software Developer - Early Career" at bounding box center [614, 363] width 241 height 16
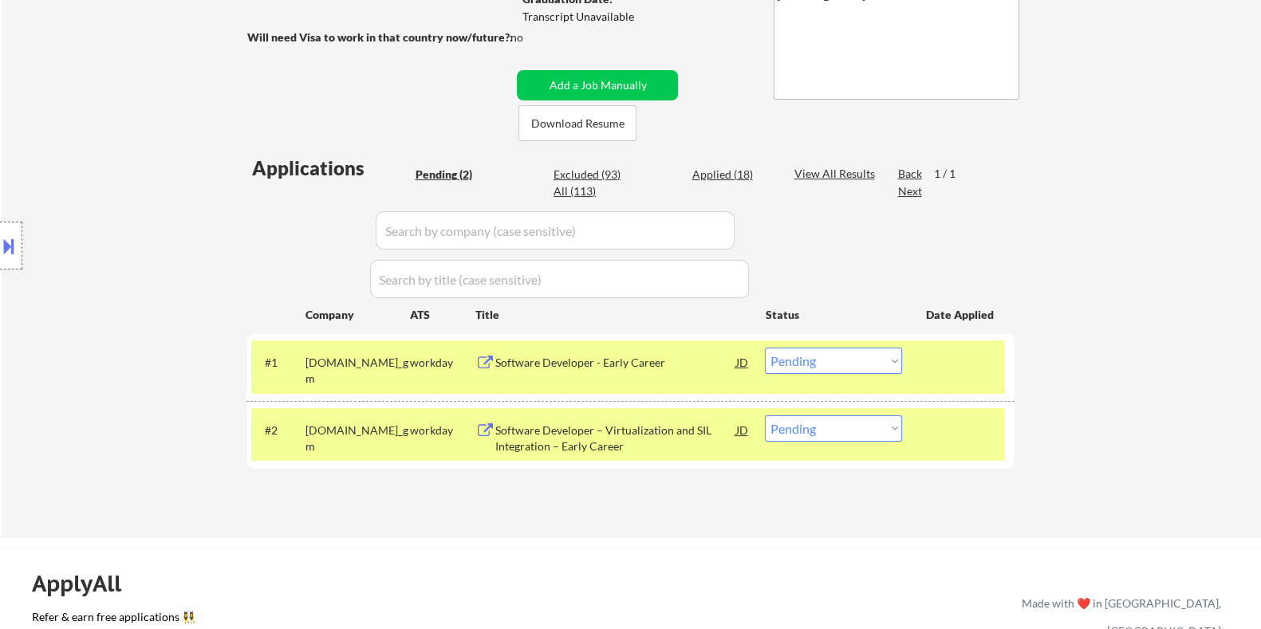
click at [6, 239] on button at bounding box center [9, 246] width 18 height 26
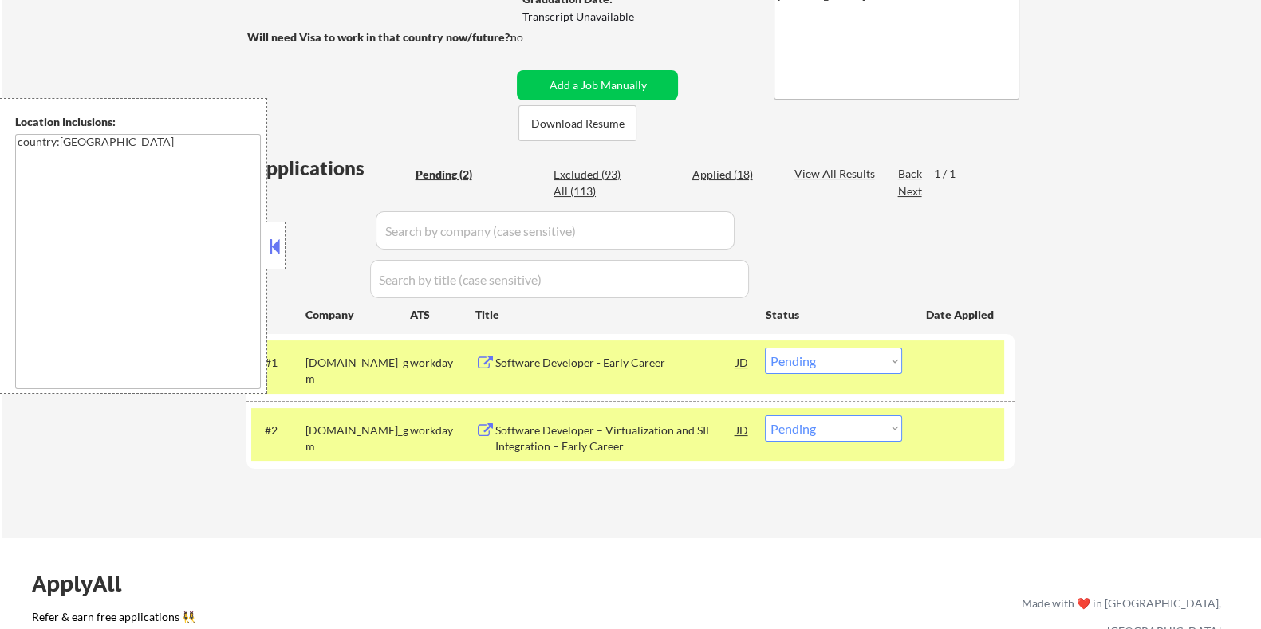
click at [864, 363] on select "Choose an option... Pending Applied Excluded (Questions) Excluded (Expired) Exc…" at bounding box center [833, 361] width 137 height 26
click at [765, 348] on select "Choose an option... Pending Applied Excluded (Questions) Excluded (Expired) Exc…" at bounding box center [833, 361] width 137 height 26
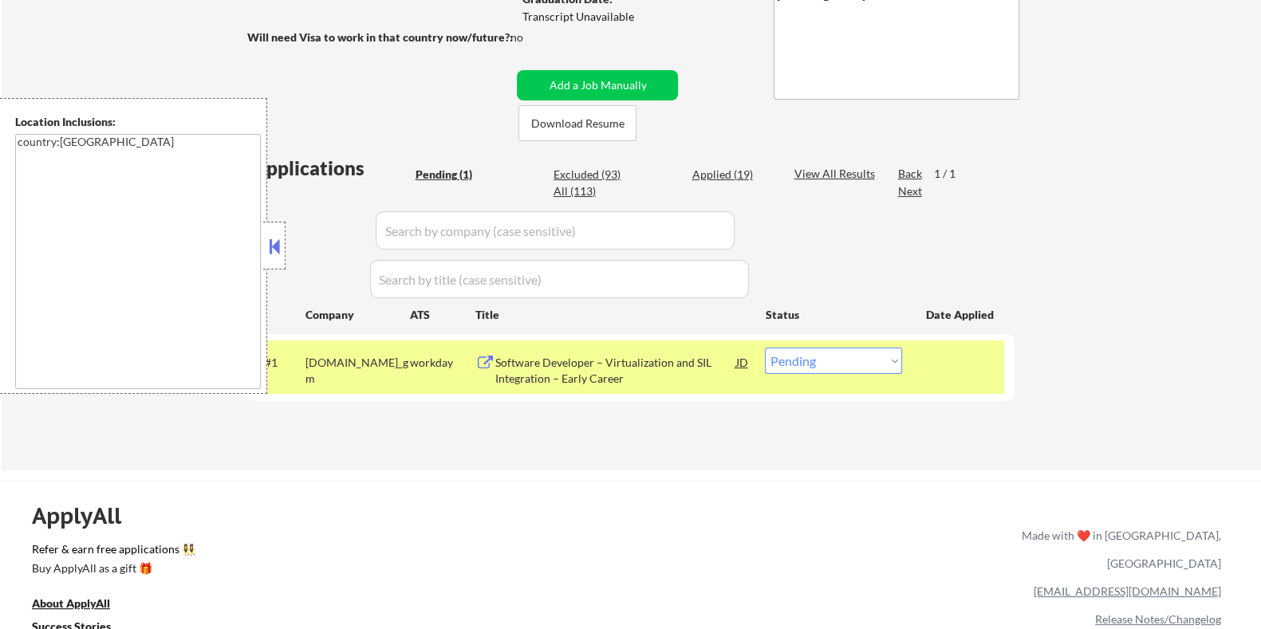
click at [526, 367] on div "Software Developer – Virtualization and SIL Integration – Early Career" at bounding box center [614, 370] width 241 height 31
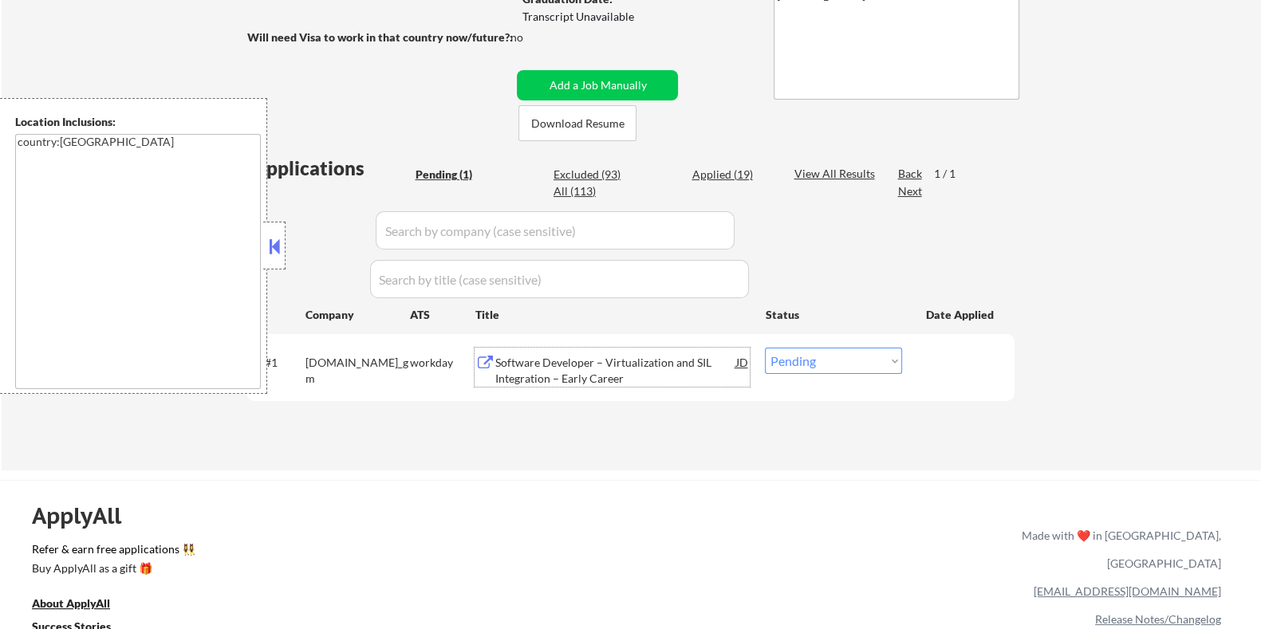
click at [836, 361] on select "Choose an option... Pending Applied Excluded (Questions) Excluded (Expired) Exc…" at bounding box center [833, 361] width 137 height 26
select select ""applied""
click at [765, 348] on select "Choose an option... Pending Applied Excluded (Questions) Excluded (Expired) Exc…" at bounding box center [833, 361] width 137 height 26
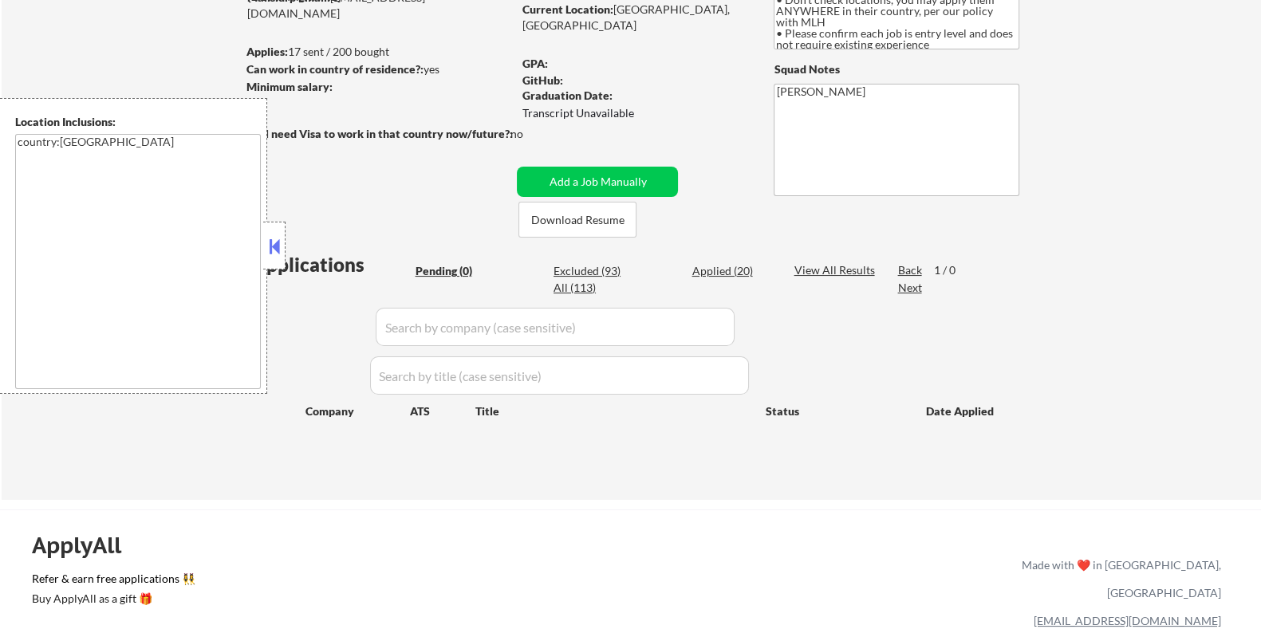
scroll to position [199, 0]
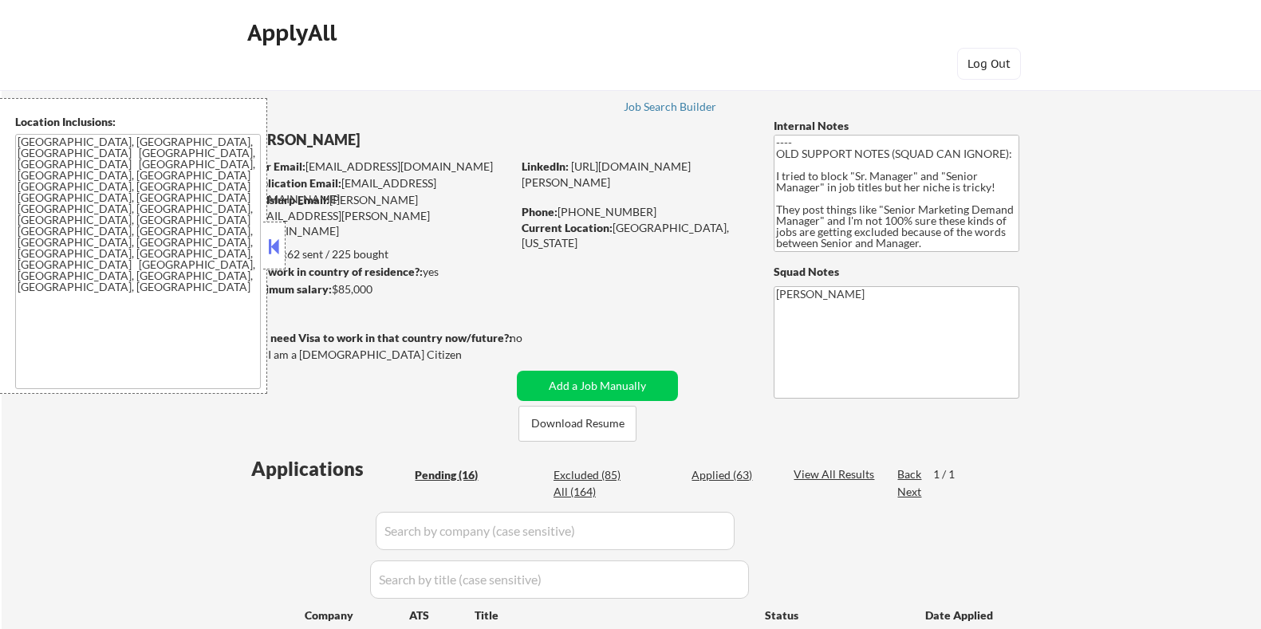
select select ""pending""
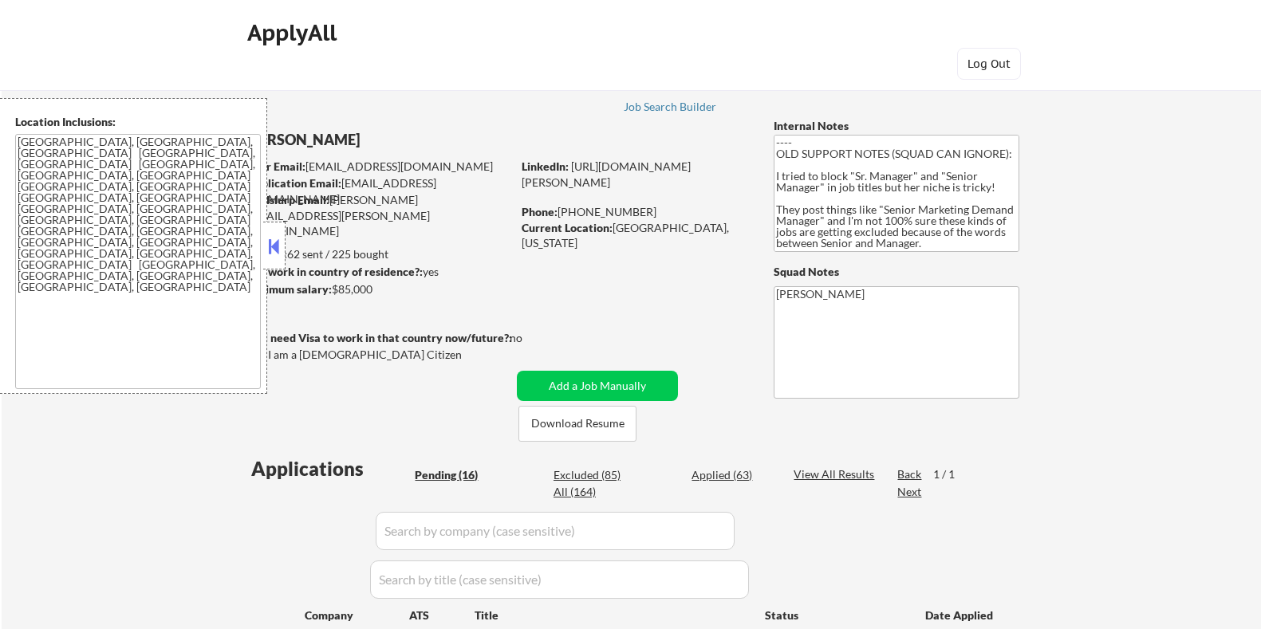
select select ""pending""
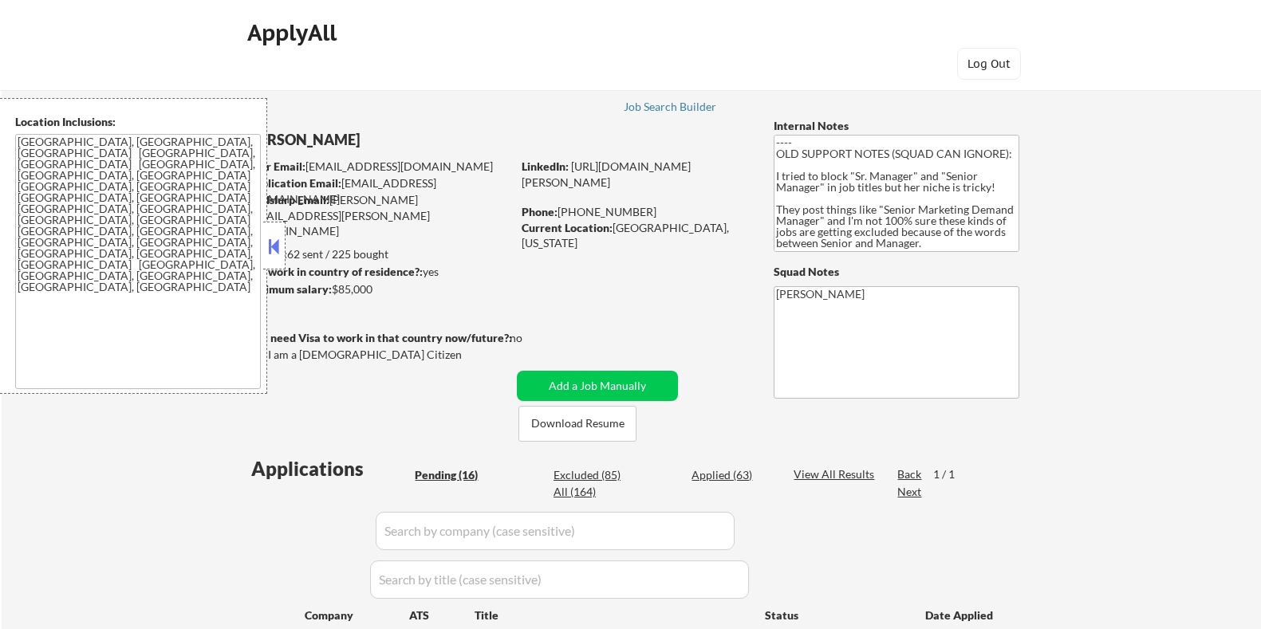
select select ""pending""
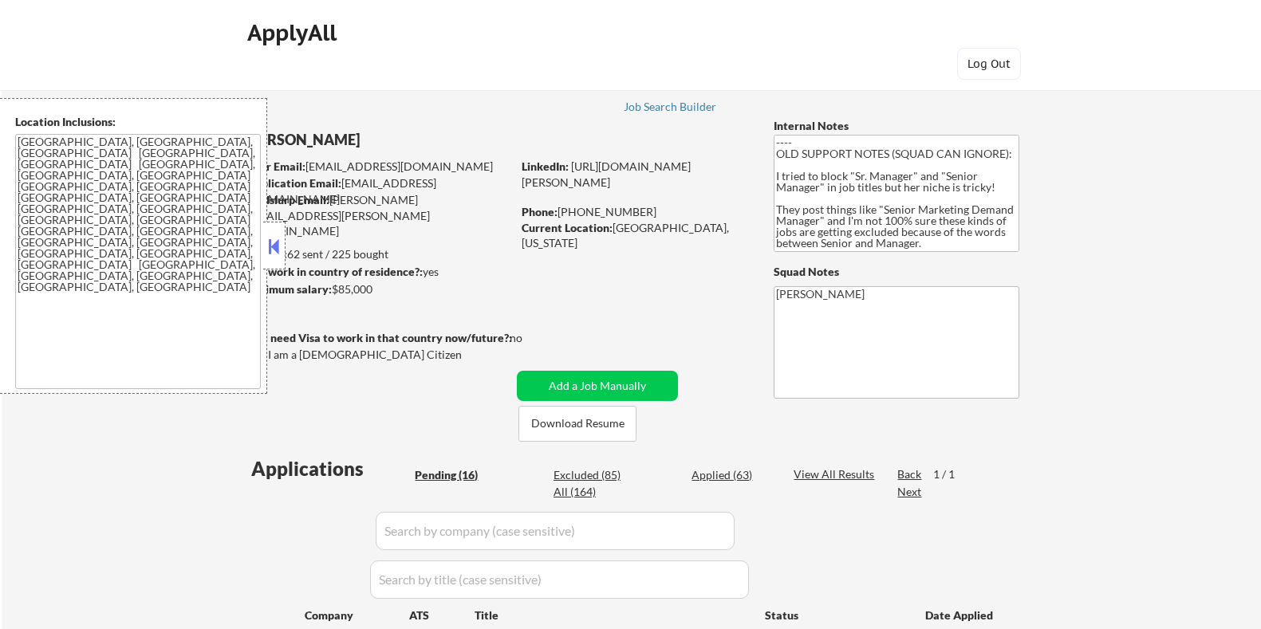
select select ""pending""
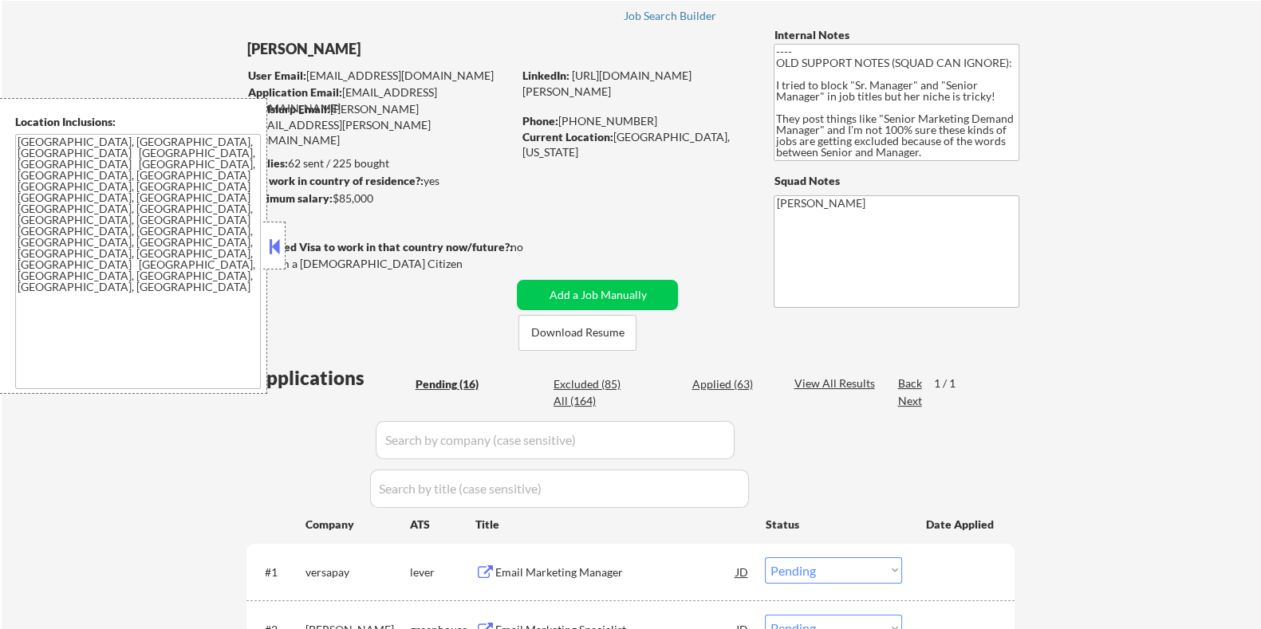
scroll to position [99, 0]
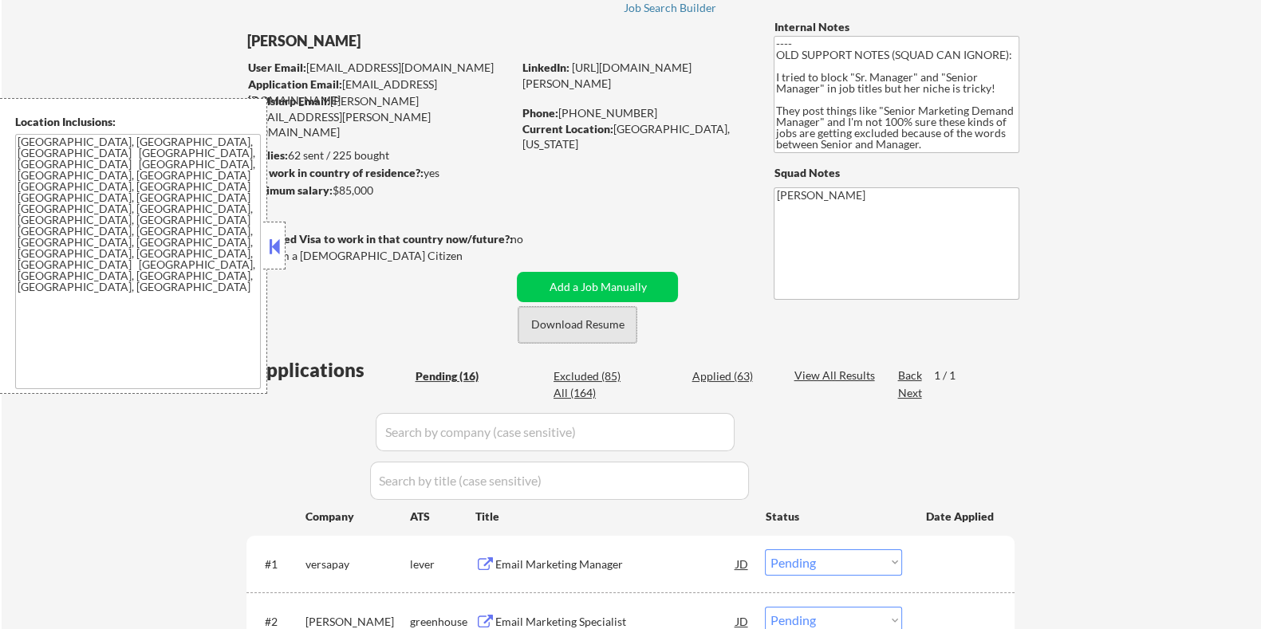
click at [577, 323] on button "Download Resume" at bounding box center [577, 325] width 118 height 36
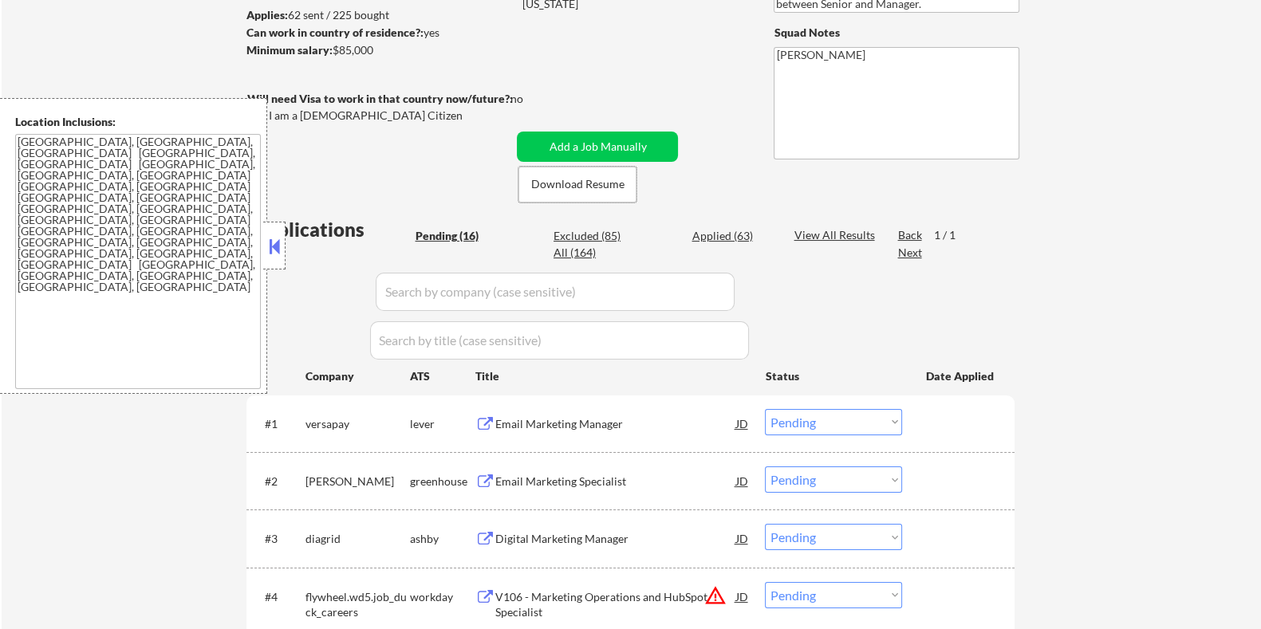
scroll to position [299, 0]
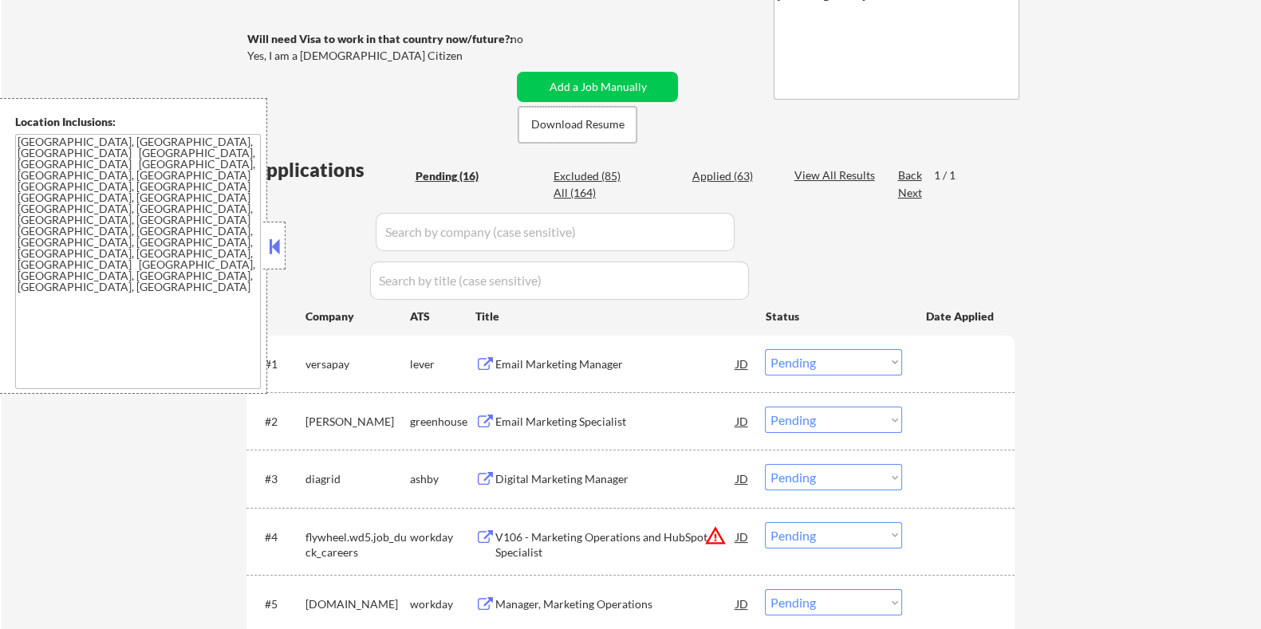
click at [506, 356] on div "Email Marketing Manager" at bounding box center [614, 364] width 241 height 16
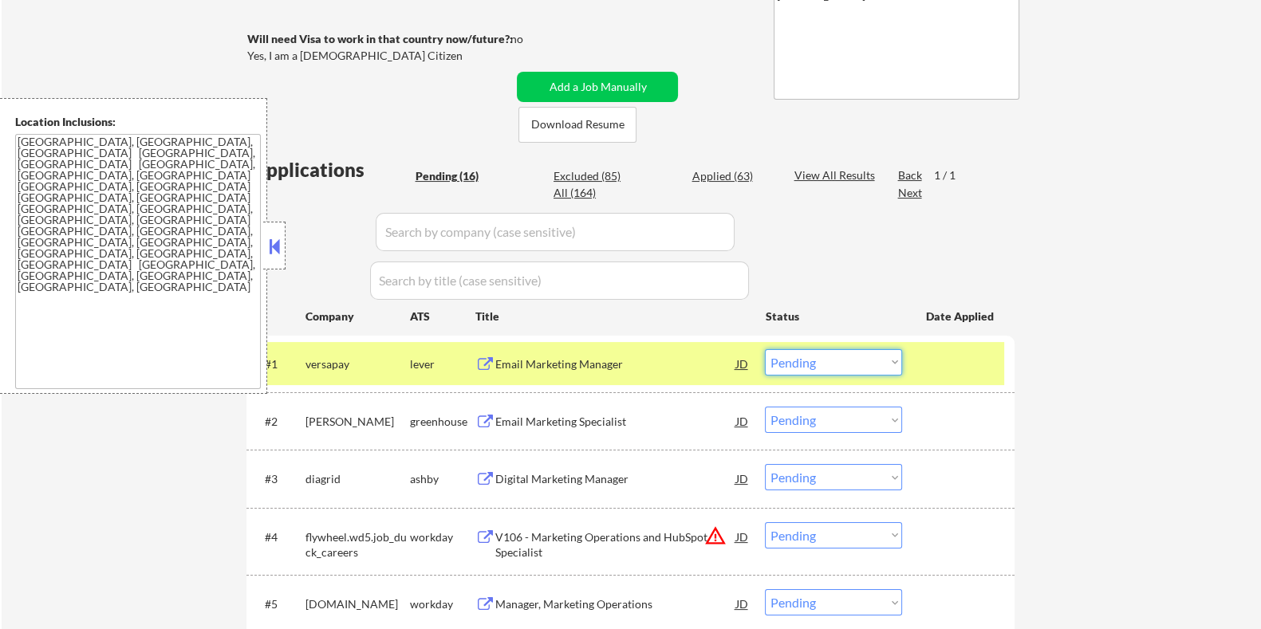
drag, startPoint x: 853, startPoint y: 360, endPoint x: 845, endPoint y: 364, distance: 8.6
click at [853, 360] on select "Choose an option... Pending Applied Excluded (Questions) Excluded (Expired) Exc…" at bounding box center [833, 362] width 137 height 26
click at [765, 349] on select "Choose an option... Pending Applied Excluded (Questions) Excluded (Expired) Exc…" at bounding box center [833, 362] width 137 height 26
select select ""pending""
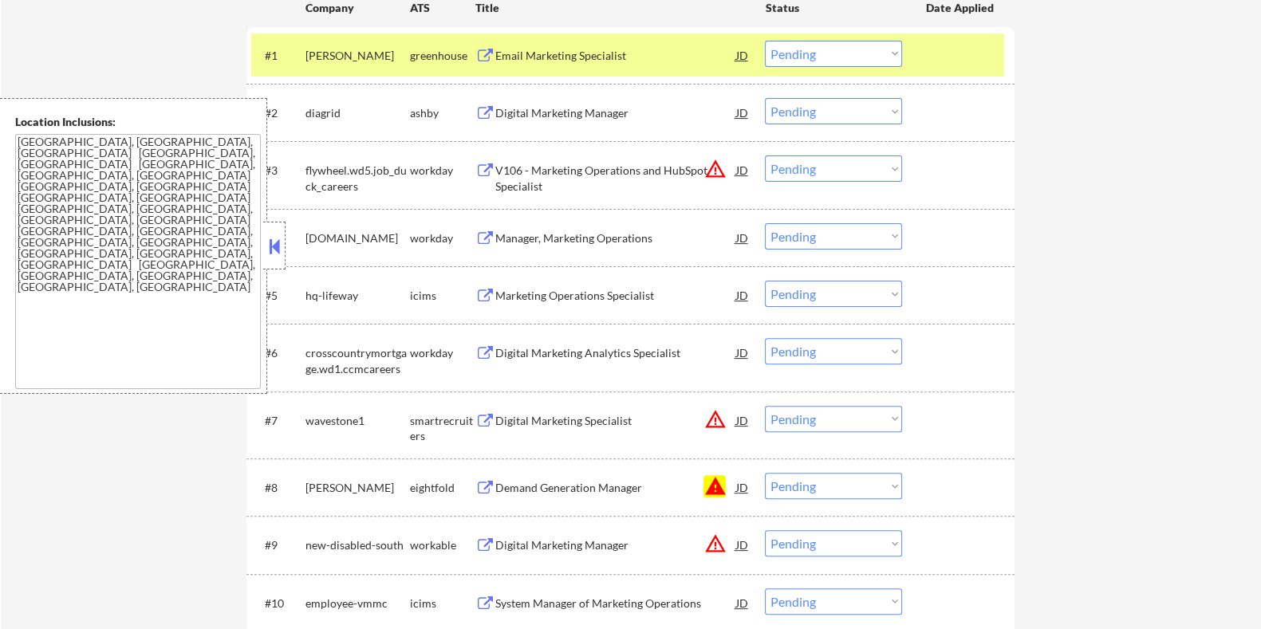
scroll to position [598, 0]
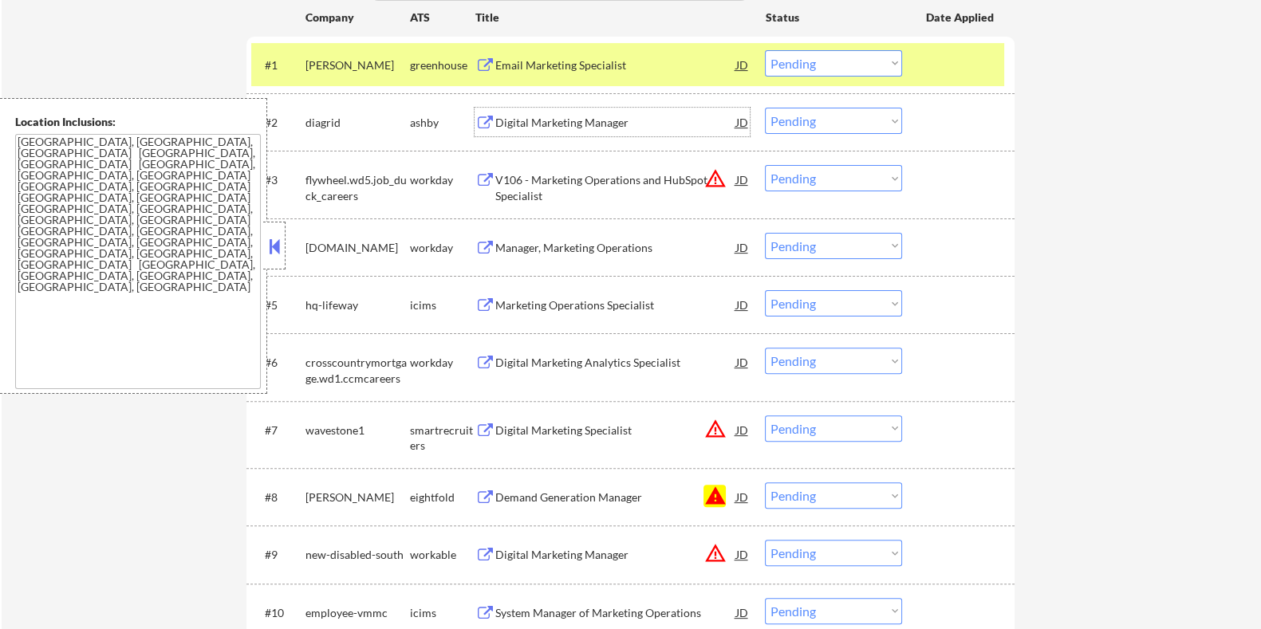
click at [568, 117] on div "Digital Marketing Manager" at bounding box center [614, 123] width 241 height 16
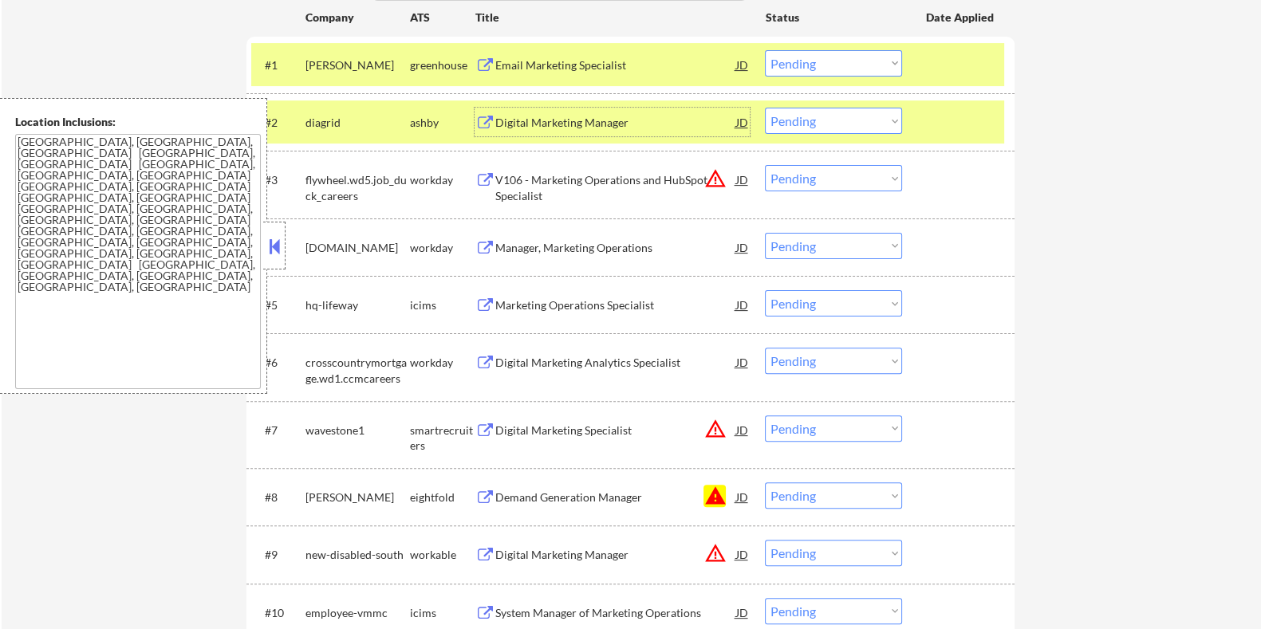
click at [633, 119] on div "Digital Marketing Manager" at bounding box center [614, 123] width 241 height 16
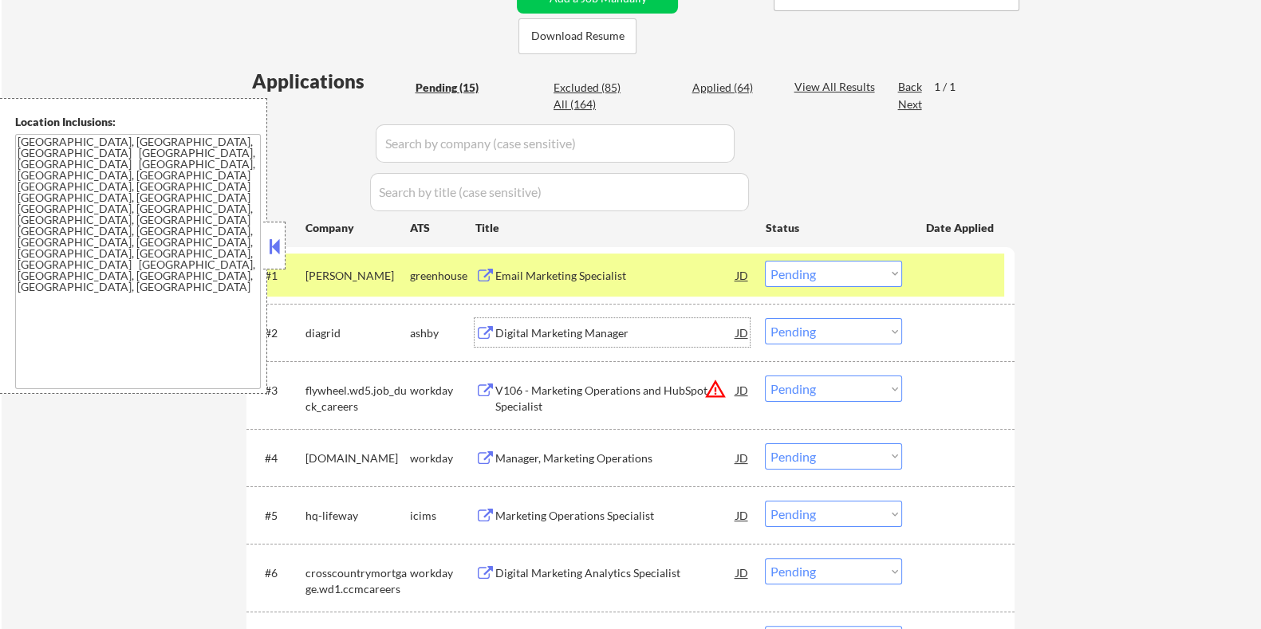
scroll to position [498, 0]
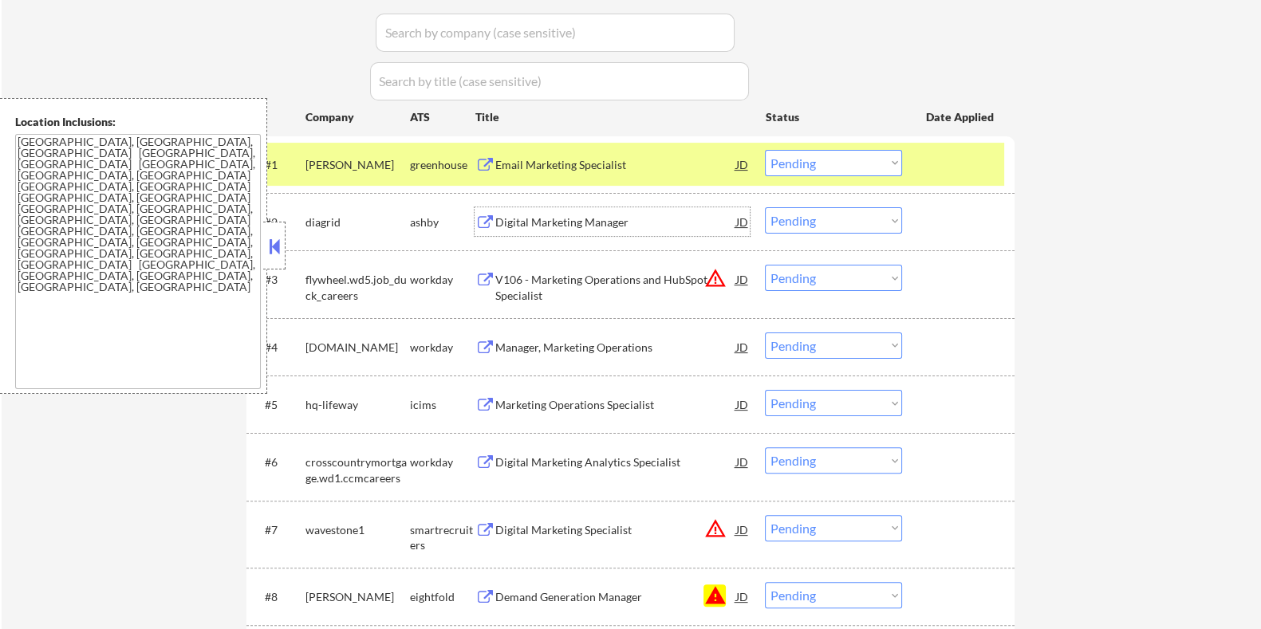
drag, startPoint x: 801, startPoint y: 221, endPoint x: 801, endPoint y: 232, distance: 11.2
click at [801, 221] on select "Choose an option... Pending Applied Excluded (Questions) Excluded (Expired) Exc…" at bounding box center [833, 220] width 137 height 26
click at [765, 207] on select "Choose an option... Pending Applied Excluded (Questions) Excluded (Expired) Exc…" at bounding box center [833, 220] width 137 height 26
select select ""pending""
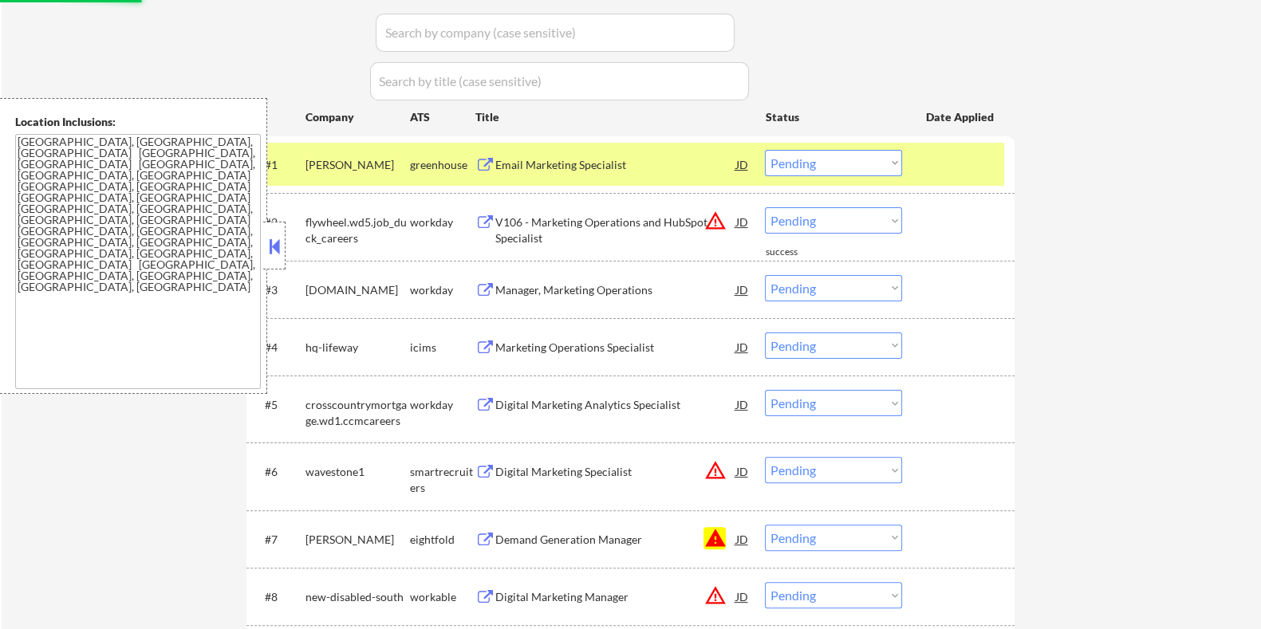
scroll to position [697, 0]
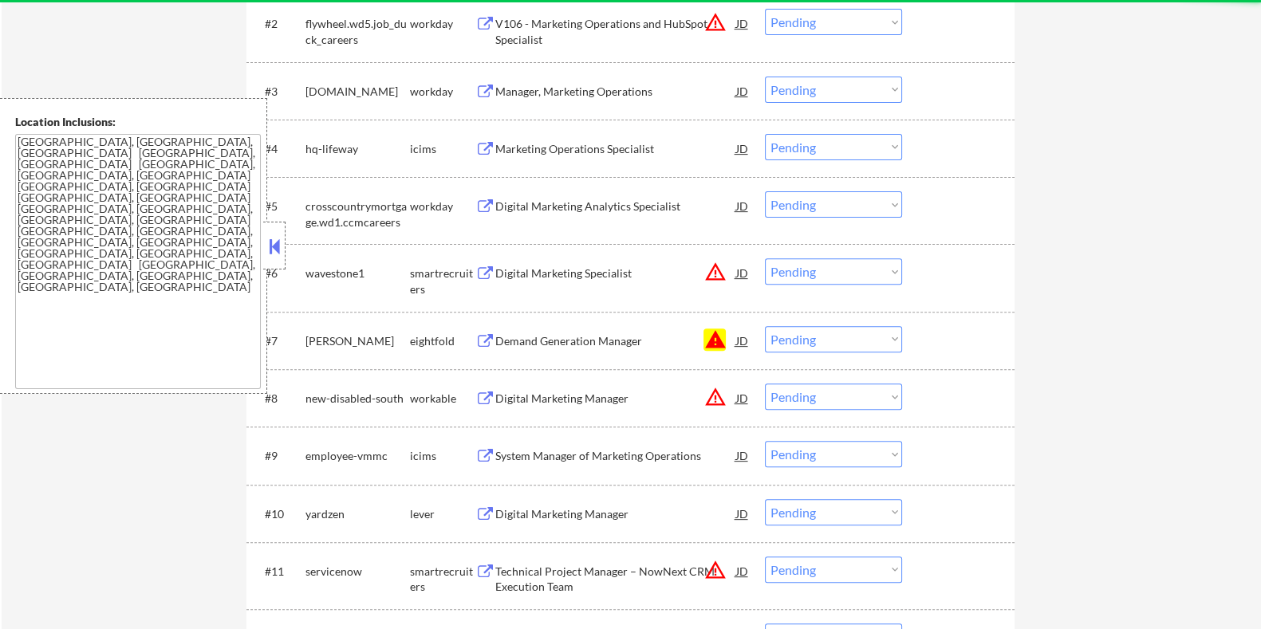
click at [841, 340] on select "Choose an option... Pending Applied Excluded (Questions) Excluded (Expired) Exc…" at bounding box center [833, 339] width 137 height 26
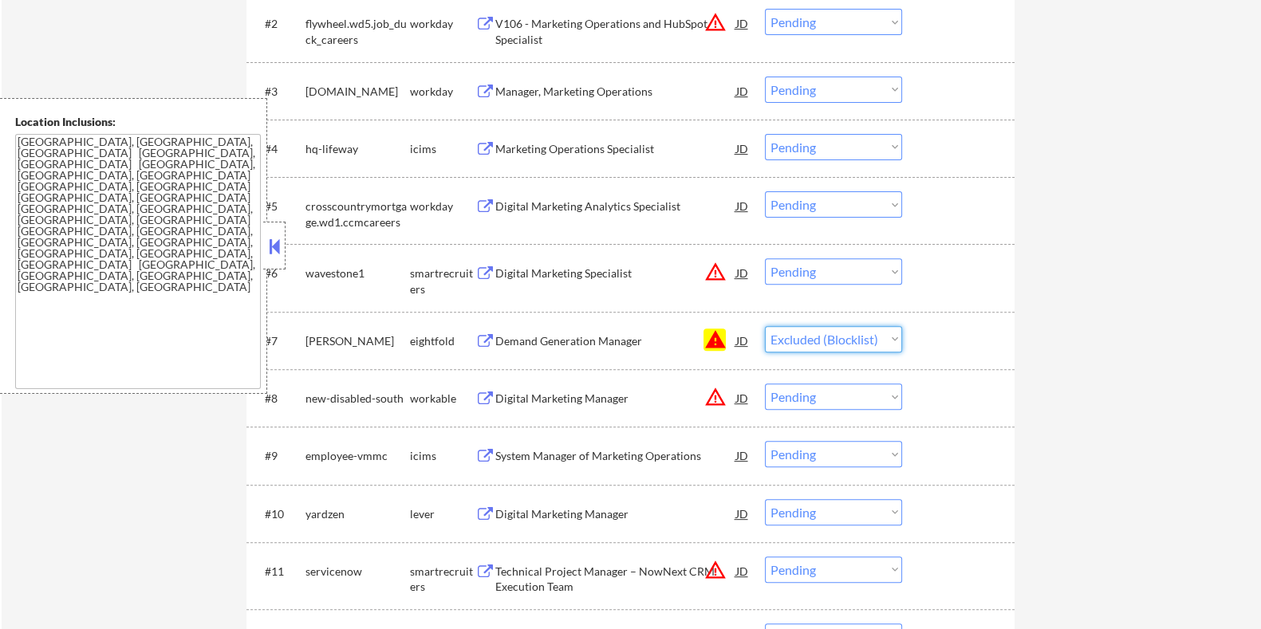
click at [765, 326] on select "Choose an option... Pending Applied Excluded (Questions) Excluded (Expired) Exc…" at bounding box center [833, 339] width 137 height 26
select select ""pending""
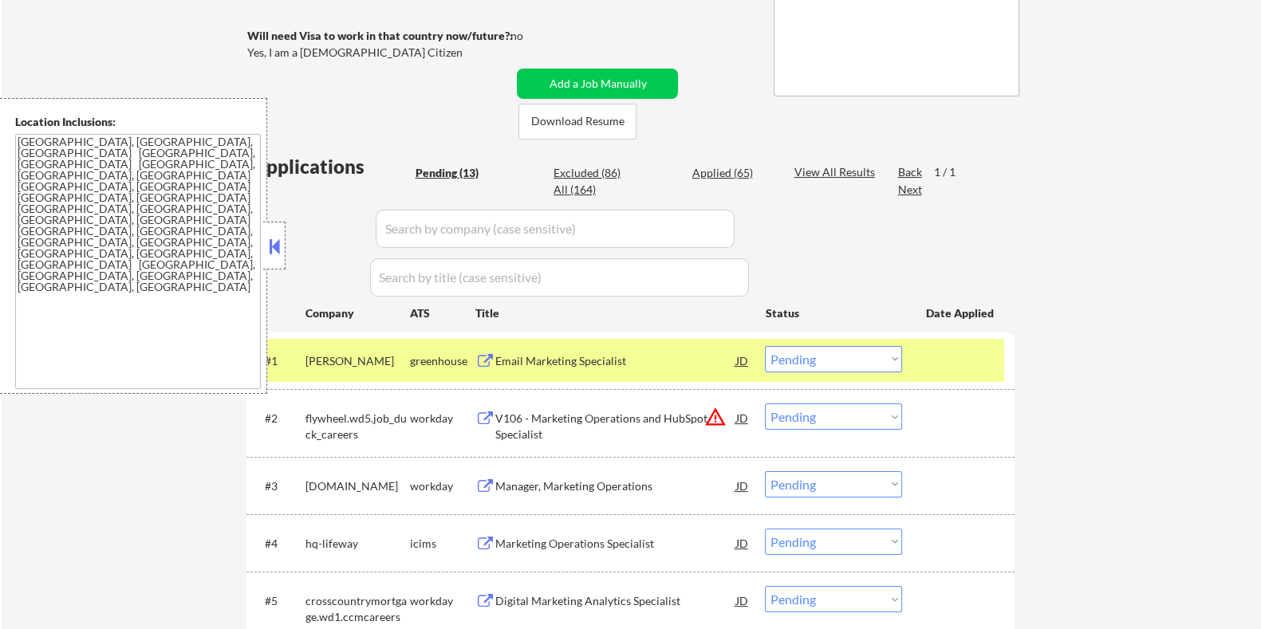
scroll to position [299, 0]
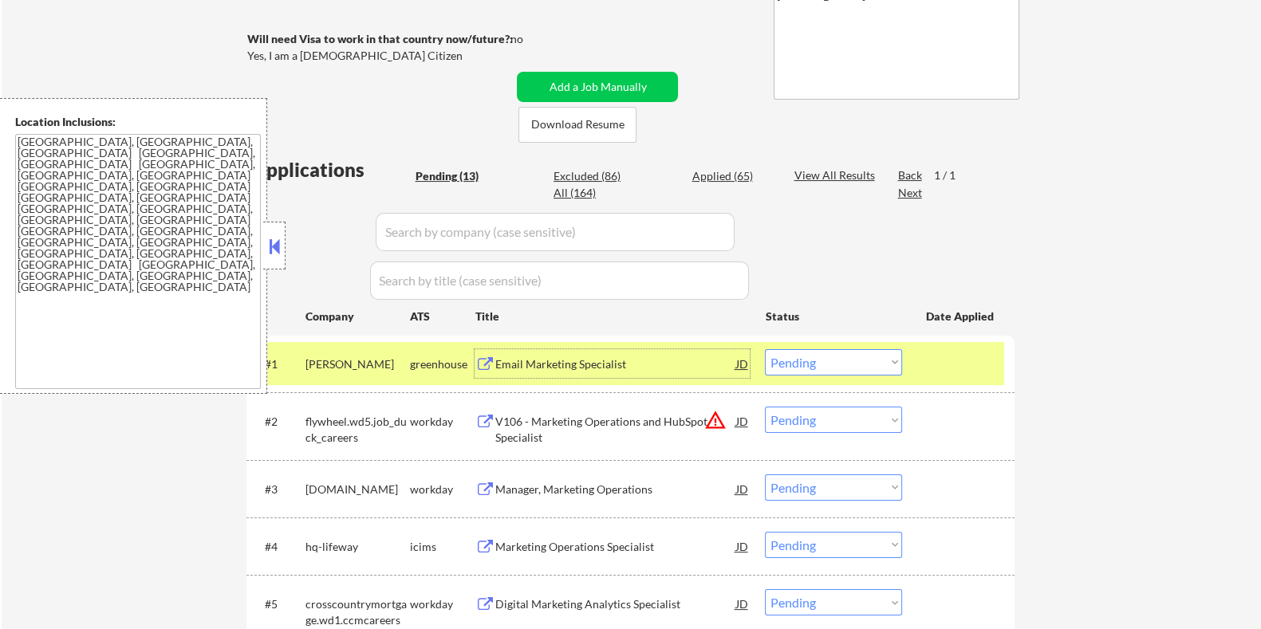
click at [550, 362] on div "Email Marketing Specialist" at bounding box center [614, 364] width 241 height 16
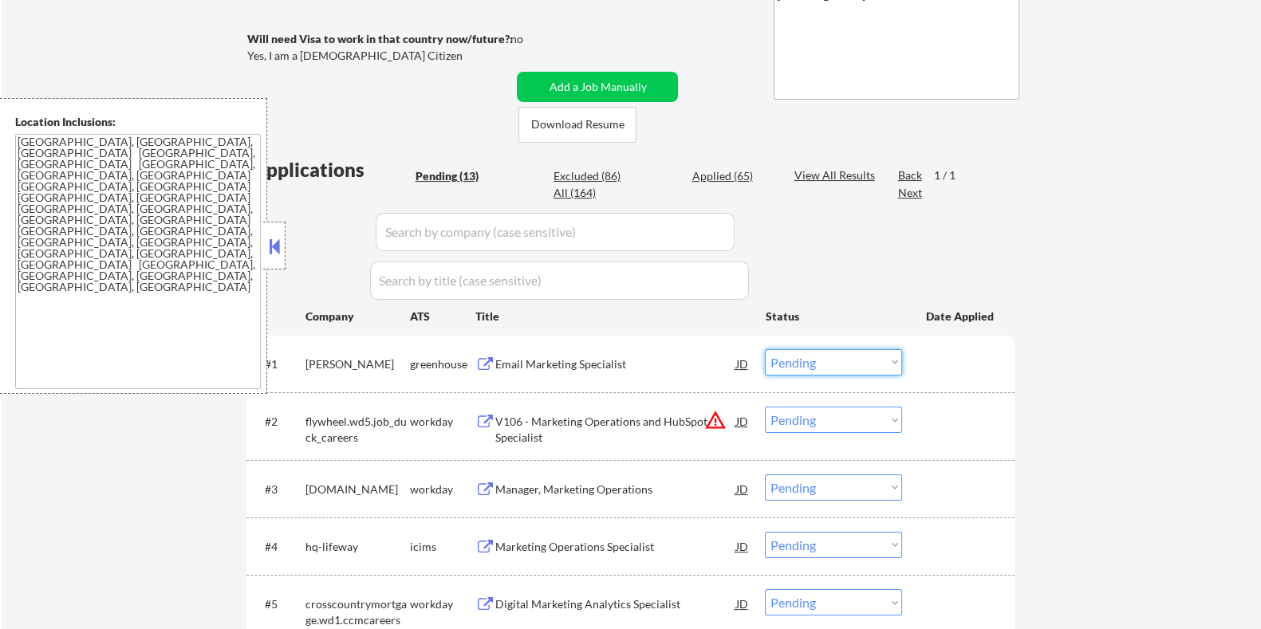
click at [878, 356] on select "Choose an option... Pending Applied Excluded (Questions) Excluded (Expired) Exc…" at bounding box center [833, 362] width 137 height 26
click at [765, 349] on select "Choose an option... Pending Applied Excluded (Questions) Excluded (Expired) Exc…" at bounding box center [833, 362] width 137 height 26
select select ""pending""
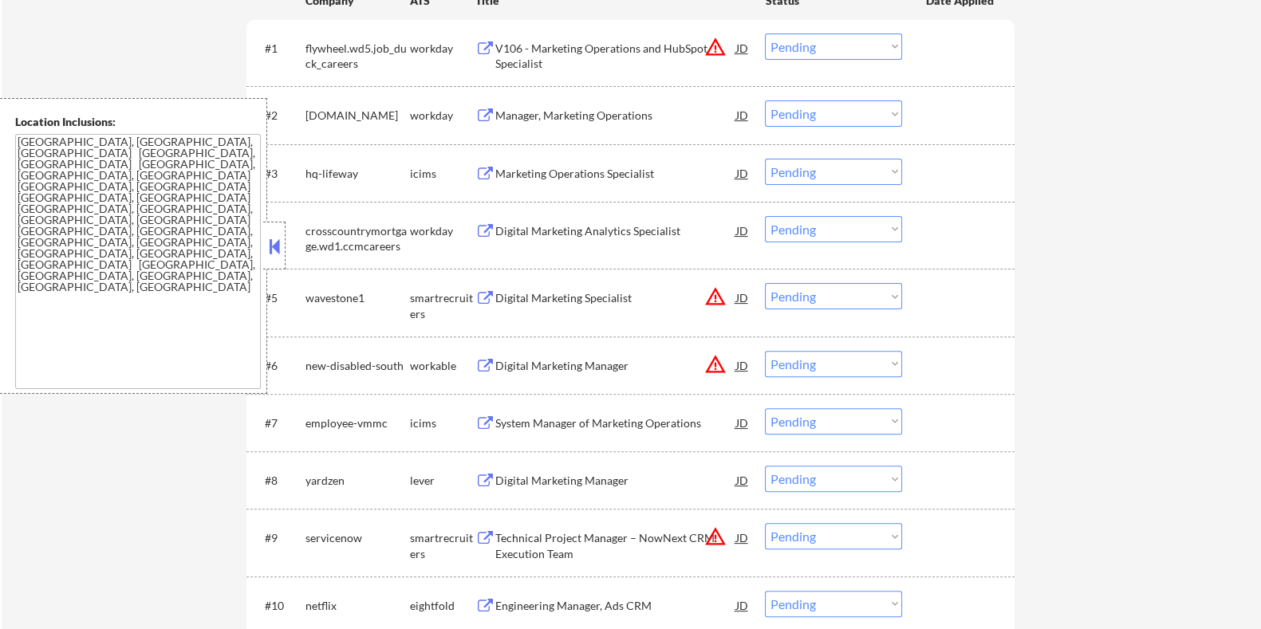
scroll to position [697, 0]
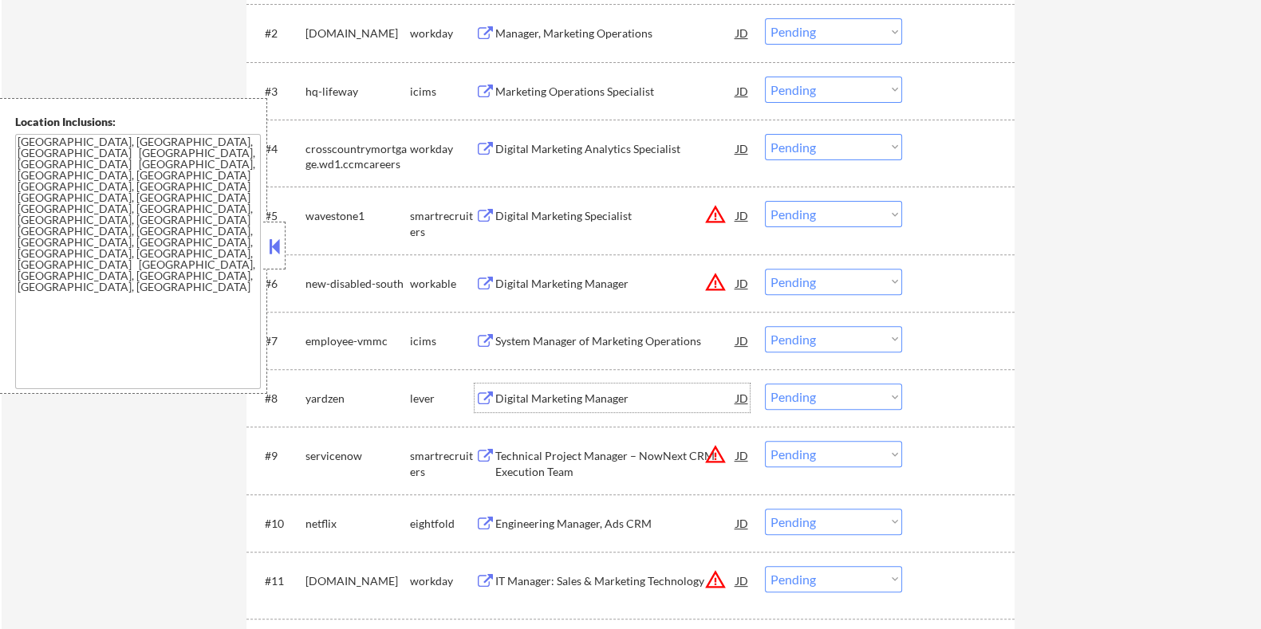
click at [534, 398] on div "Digital Marketing Manager" at bounding box center [614, 399] width 241 height 16
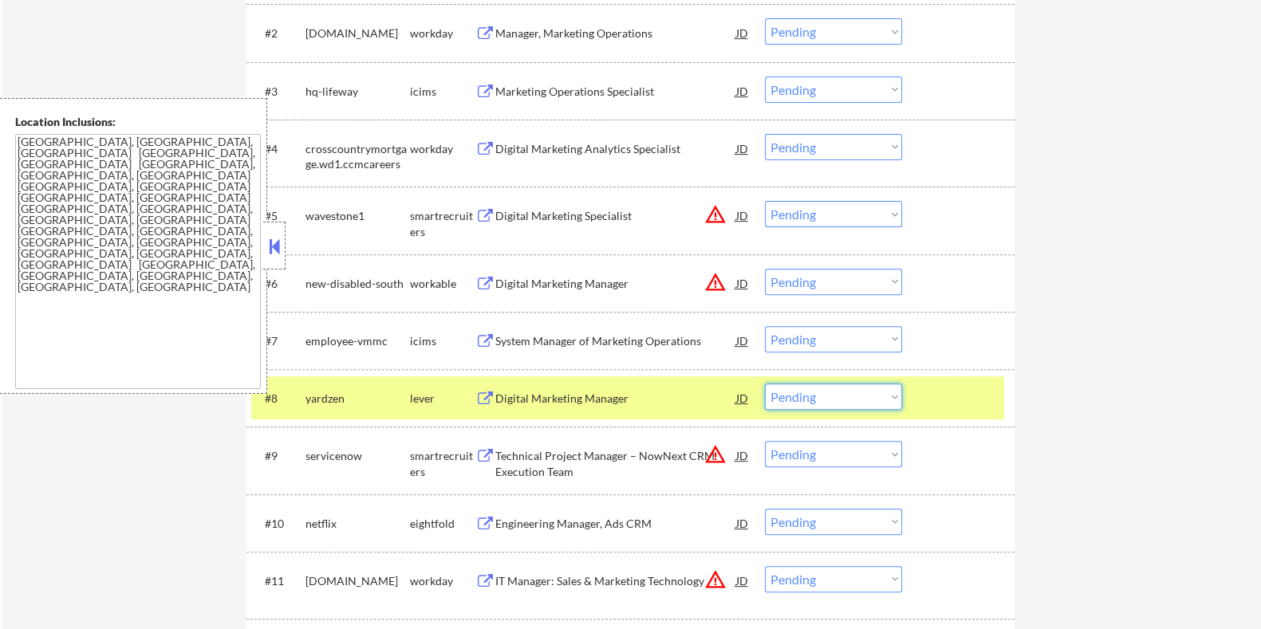
click at [845, 399] on select "Choose an option... Pending Applied Excluded (Questions) Excluded (Expired) Exc…" at bounding box center [833, 397] width 137 height 26
click at [765, 384] on select "Choose an option... Pending Applied Excluded (Questions) Excluded (Expired) Exc…" at bounding box center [833, 397] width 137 height 26
select select ""pending""
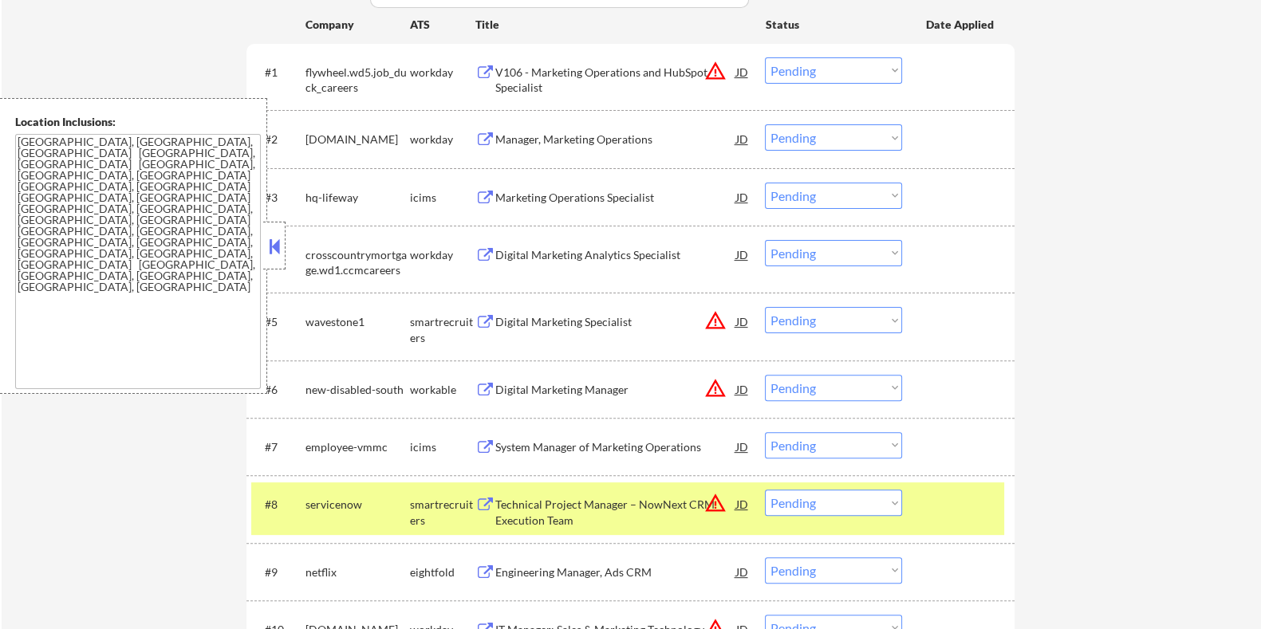
scroll to position [498, 0]
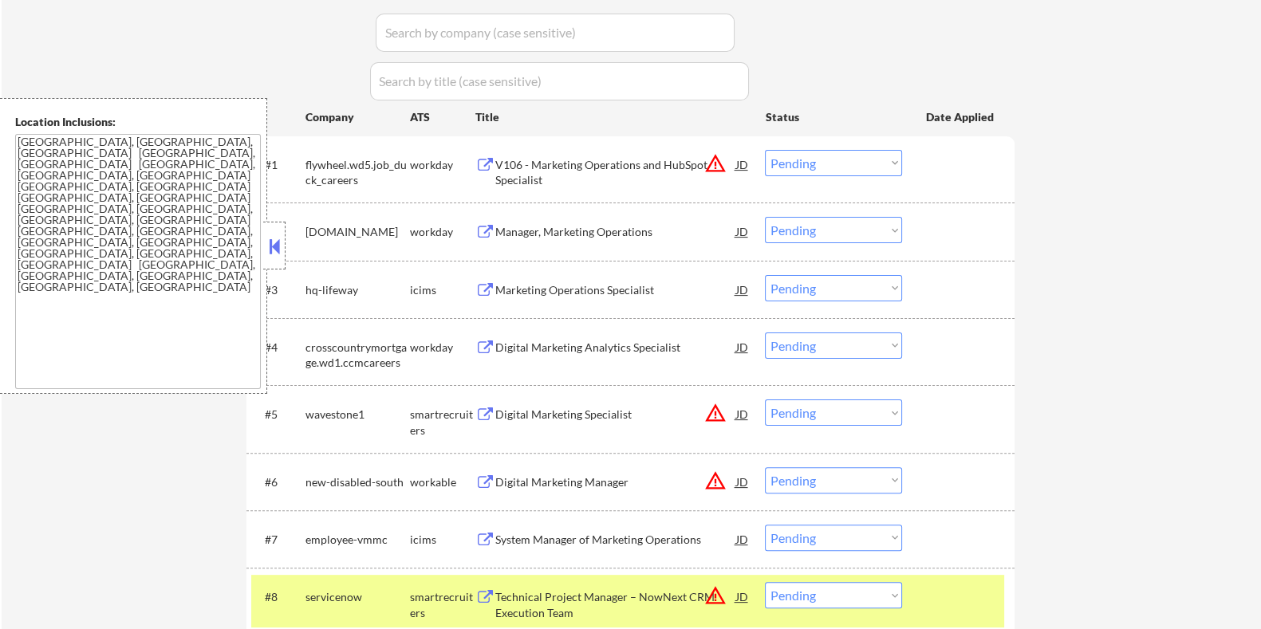
click at [608, 230] on div "Manager, Marketing Operations" at bounding box center [614, 232] width 241 height 16
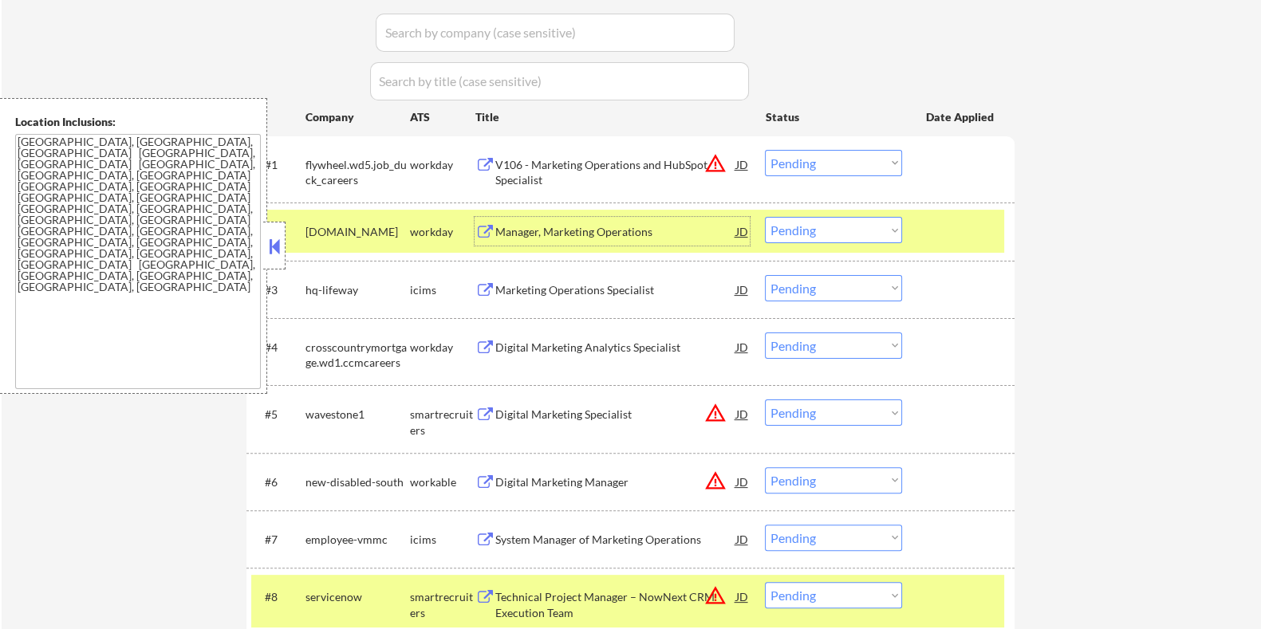
click at [808, 237] on select "Choose an option... Pending Applied Excluded (Questions) Excluded (Expired) Exc…" at bounding box center [833, 230] width 137 height 26
click at [765, 217] on select "Choose an option... Pending Applied Excluded (Questions) Excluded (Expired) Exc…" at bounding box center [833, 230] width 137 height 26
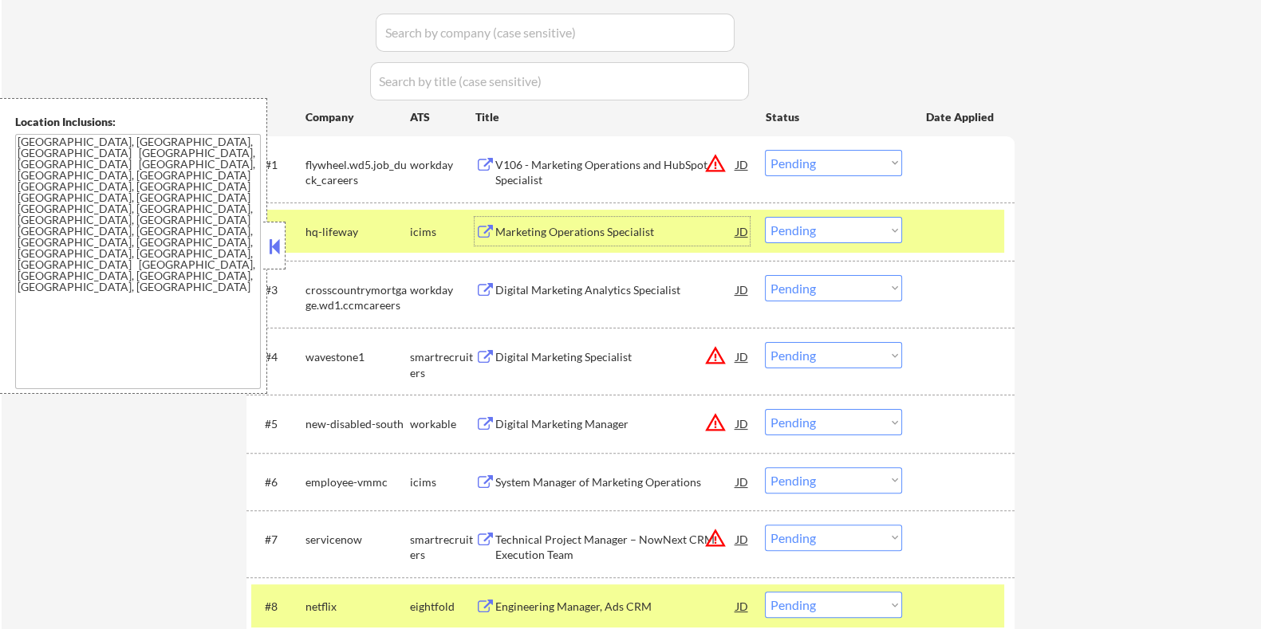
click at [568, 232] on div "Marketing Operations Specialist" at bounding box center [614, 232] width 241 height 16
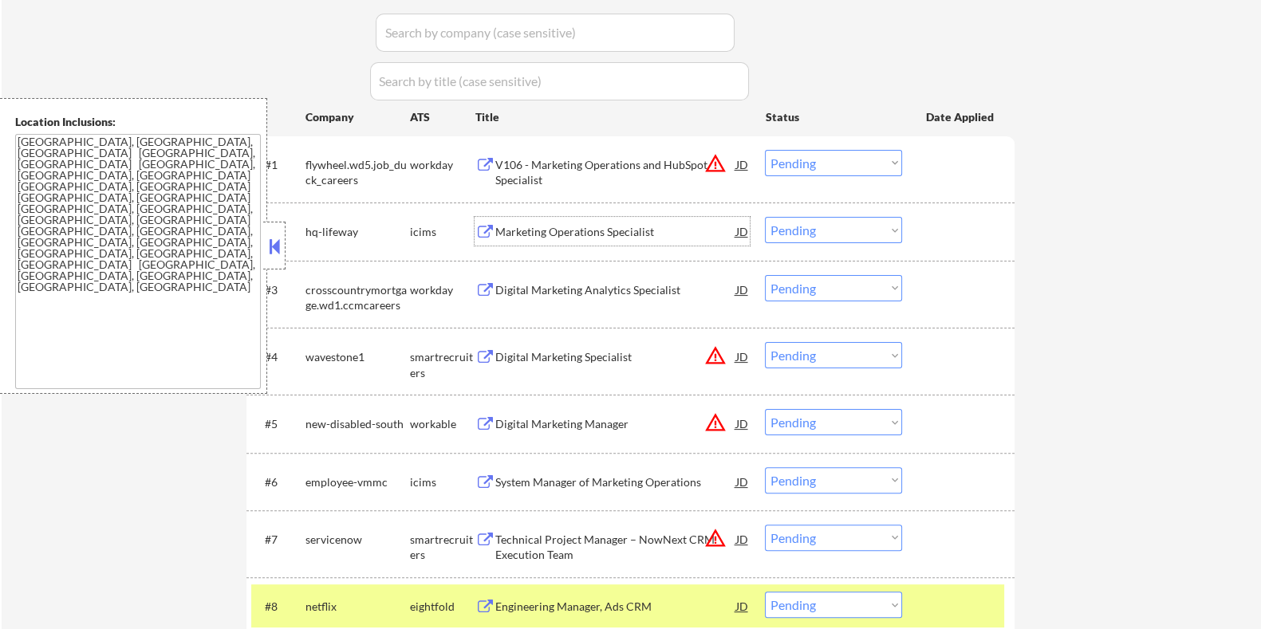
click at [806, 220] on select "Choose an option... Pending Applied Excluded (Questions) Excluded (Expired) Exc…" at bounding box center [833, 230] width 137 height 26
click at [765, 217] on select "Choose an option... Pending Applied Excluded (Questions) Excluded (Expired) Exc…" at bounding box center [833, 230] width 137 height 26
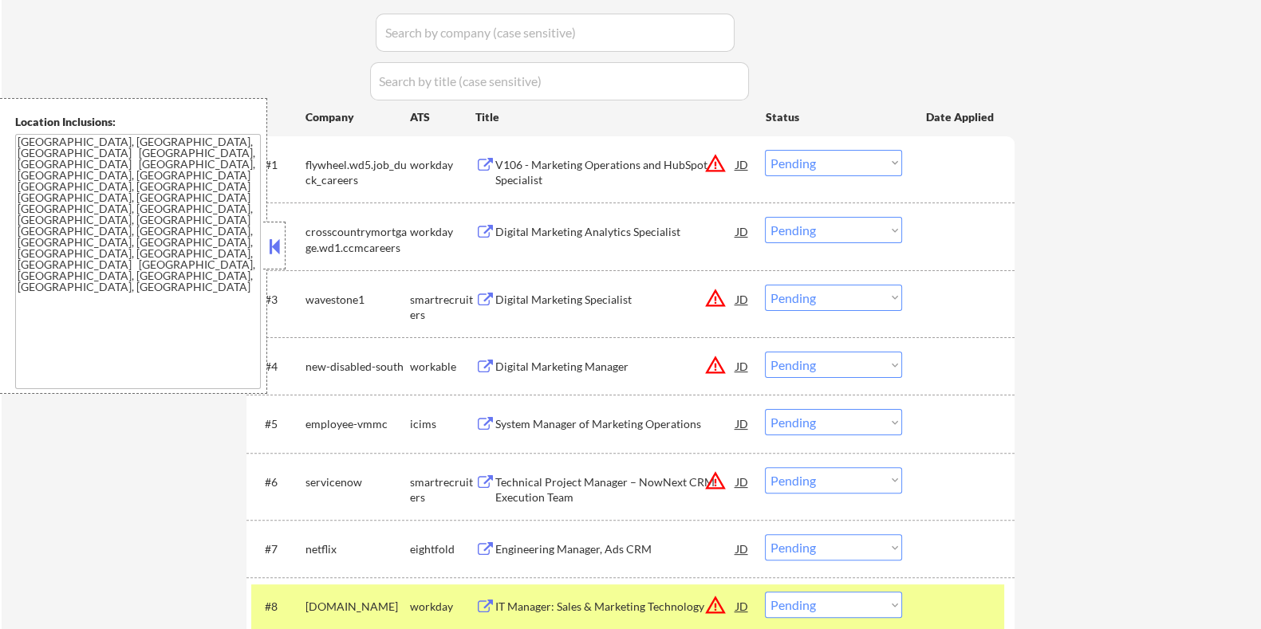
click at [550, 236] on div "Digital Marketing Analytics Specialist" at bounding box center [614, 232] width 241 height 16
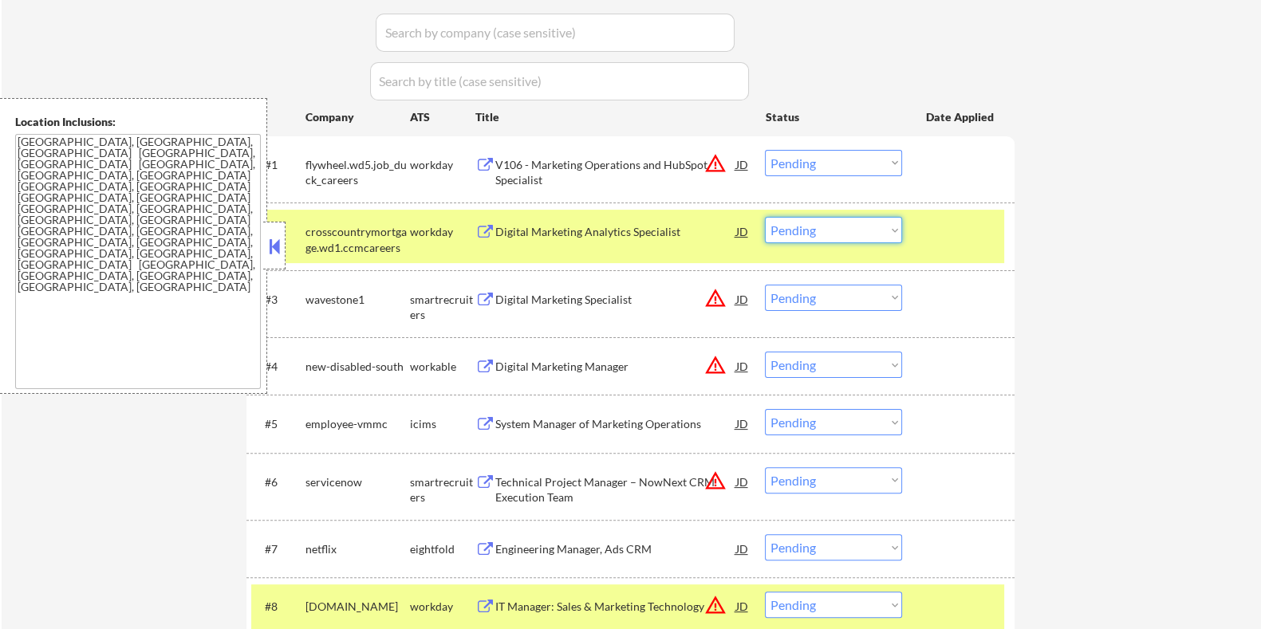
click at [808, 226] on select "Choose an option... Pending Applied Excluded (Questions) Excluded (Expired) Exc…" at bounding box center [833, 230] width 137 height 26
click at [765, 217] on select "Choose an option... Pending Applied Excluded (Questions) Excluded (Expired) Exc…" at bounding box center [833, 230] width 137 height 26
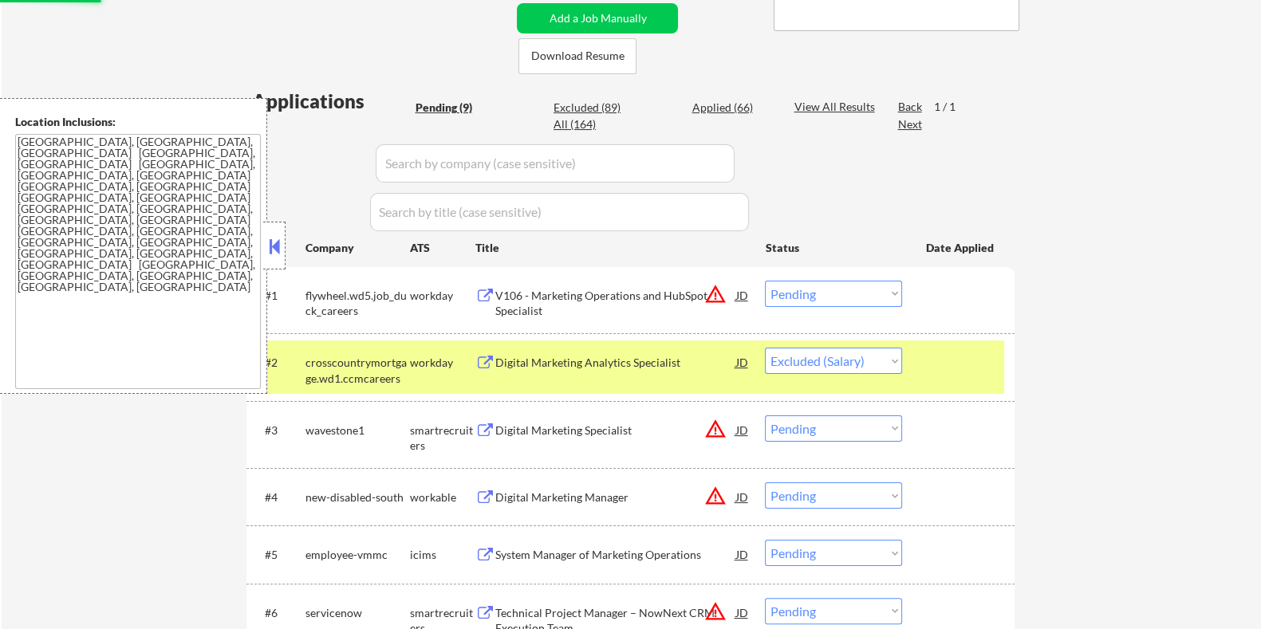
scroll to position [299, 0]
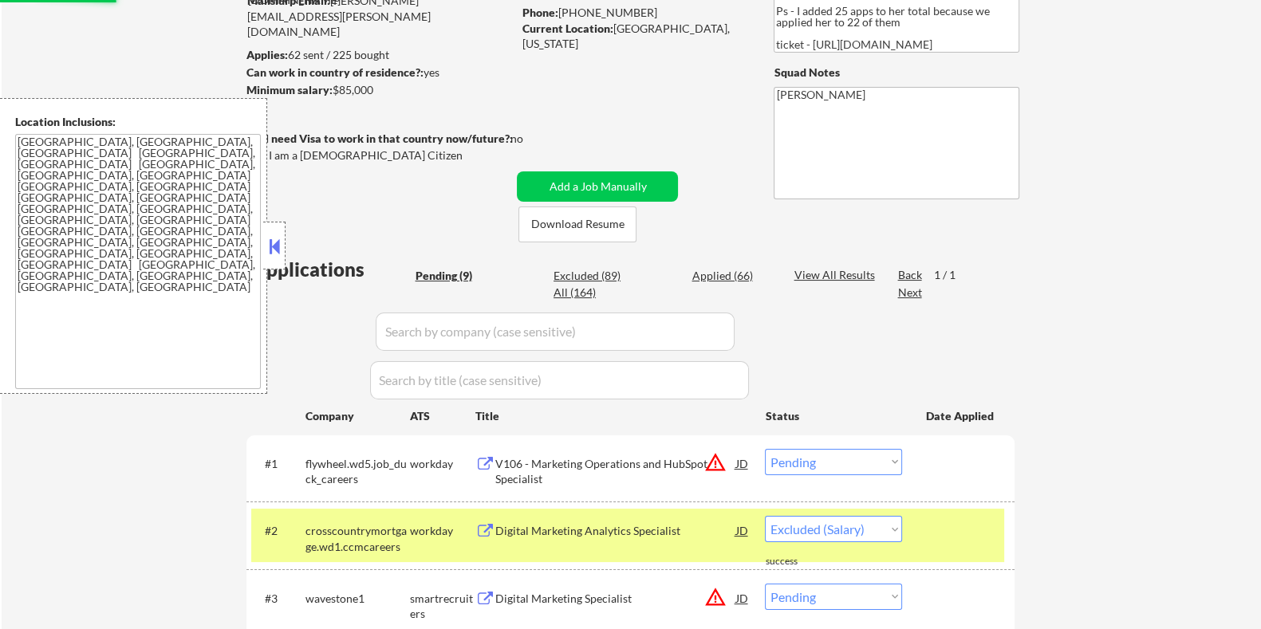
select select ""pending""
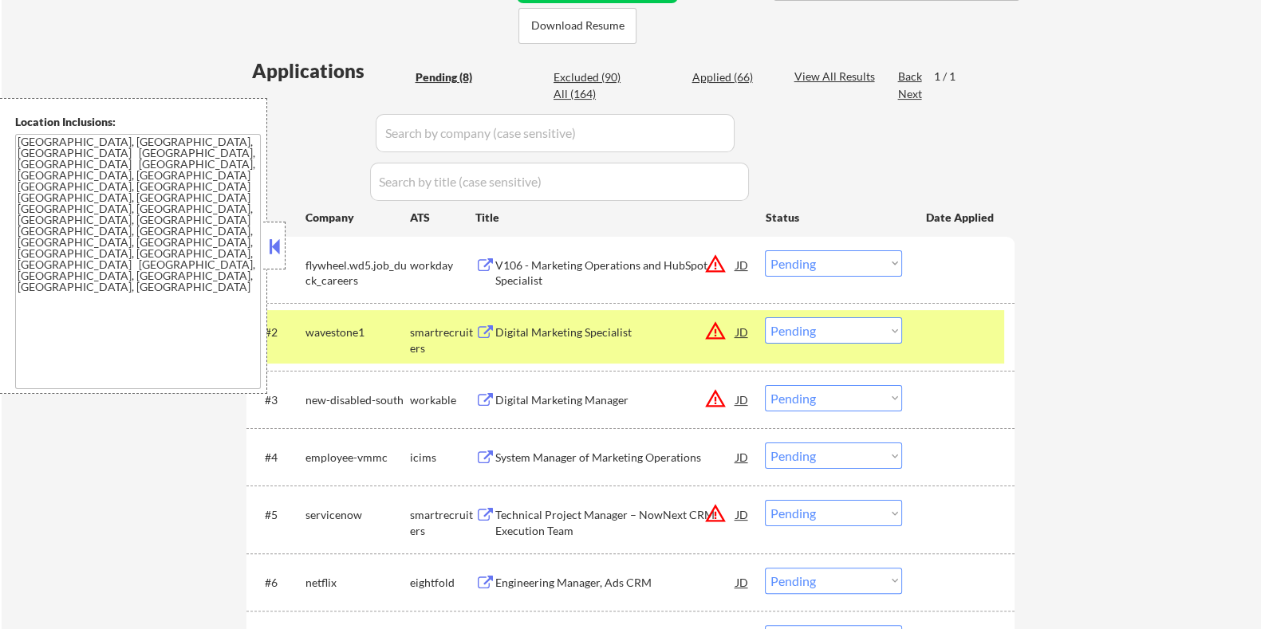
scroll to position [598, 0]
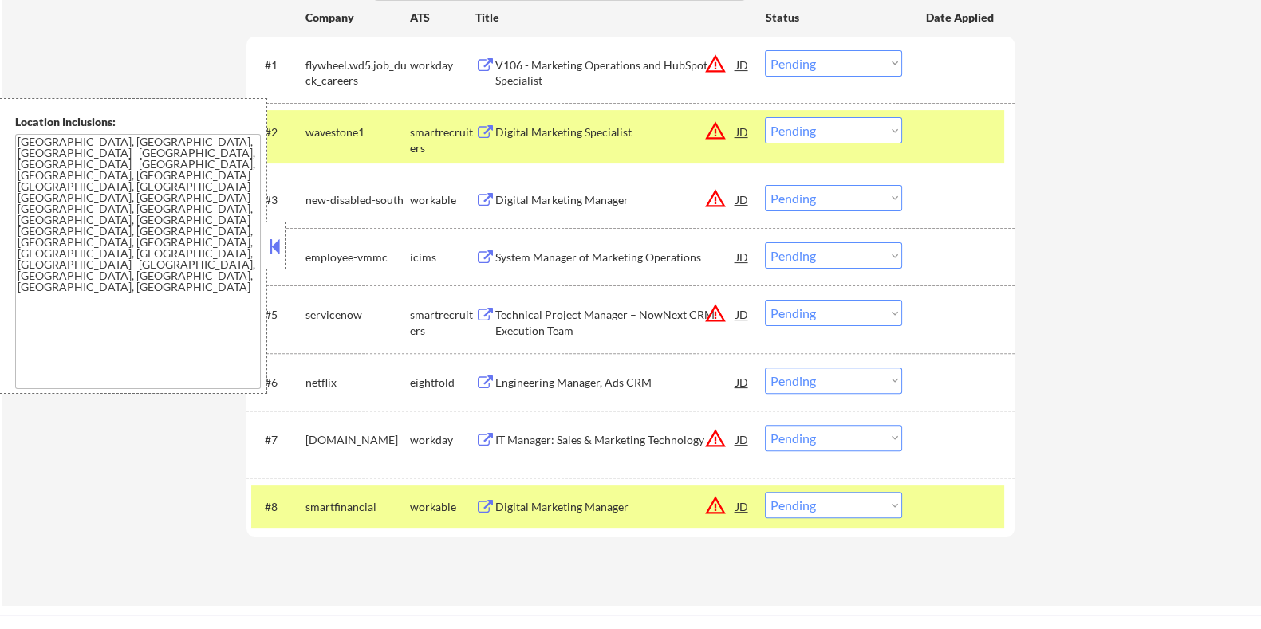
click at [586, 384] on div "Engineering Manager, Ads CRM" at bounding box center [614, 383] width 241 height 16
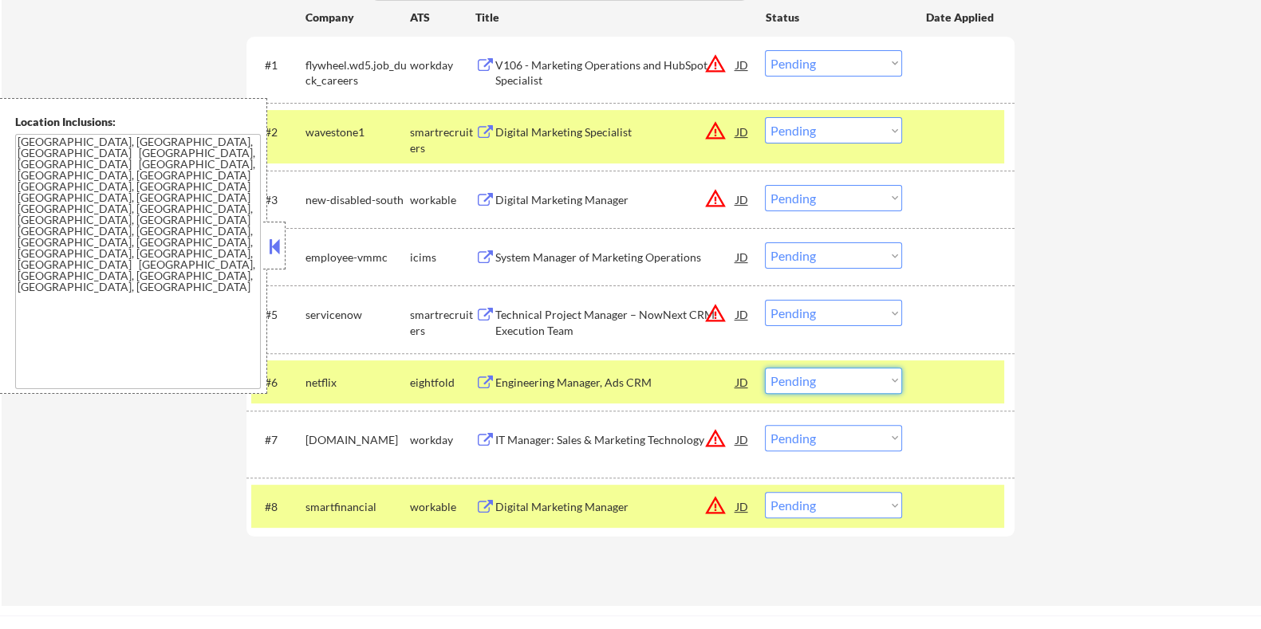
click at [825, 384] on select "Choose an option... Pending Applied Excluded (Questions) Excluded (Expired) Exc…" at bounding box center [833, 381] width 137 height 26
click at [765, 368] on select "Choose an option... Pending Applied Excluded (Questions) Excluded (Expired) Exc…" at bounding box center [833, 381] width 137 height 26
select select ""pending""
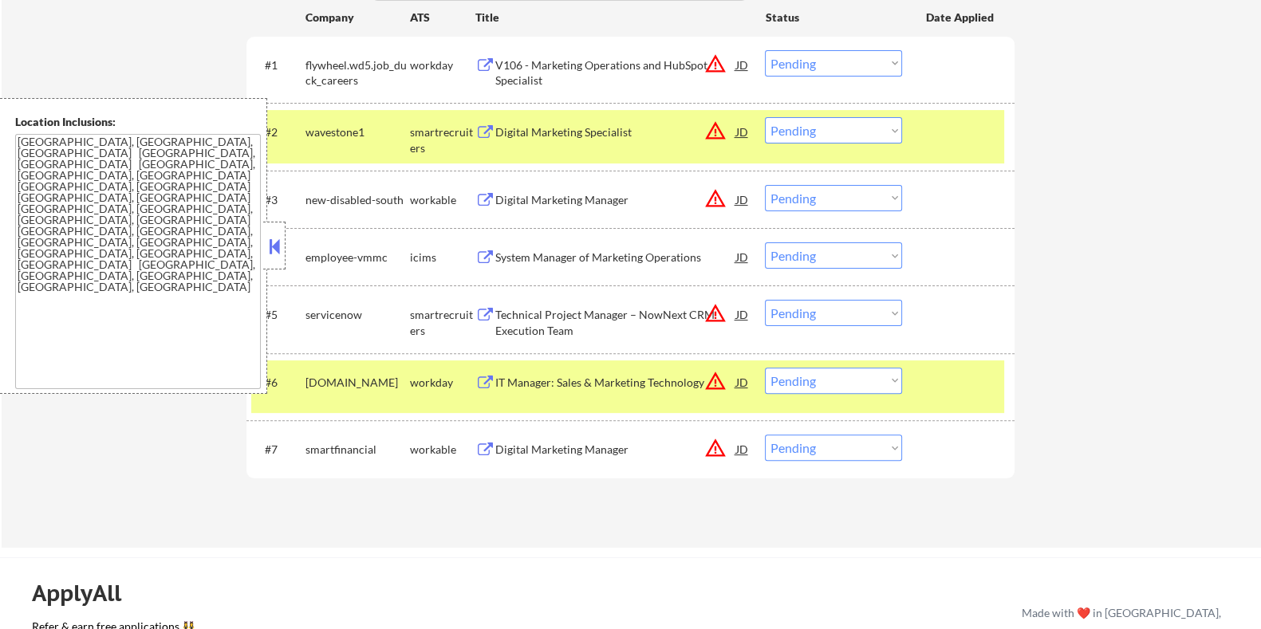
scroll to position [498, 0]
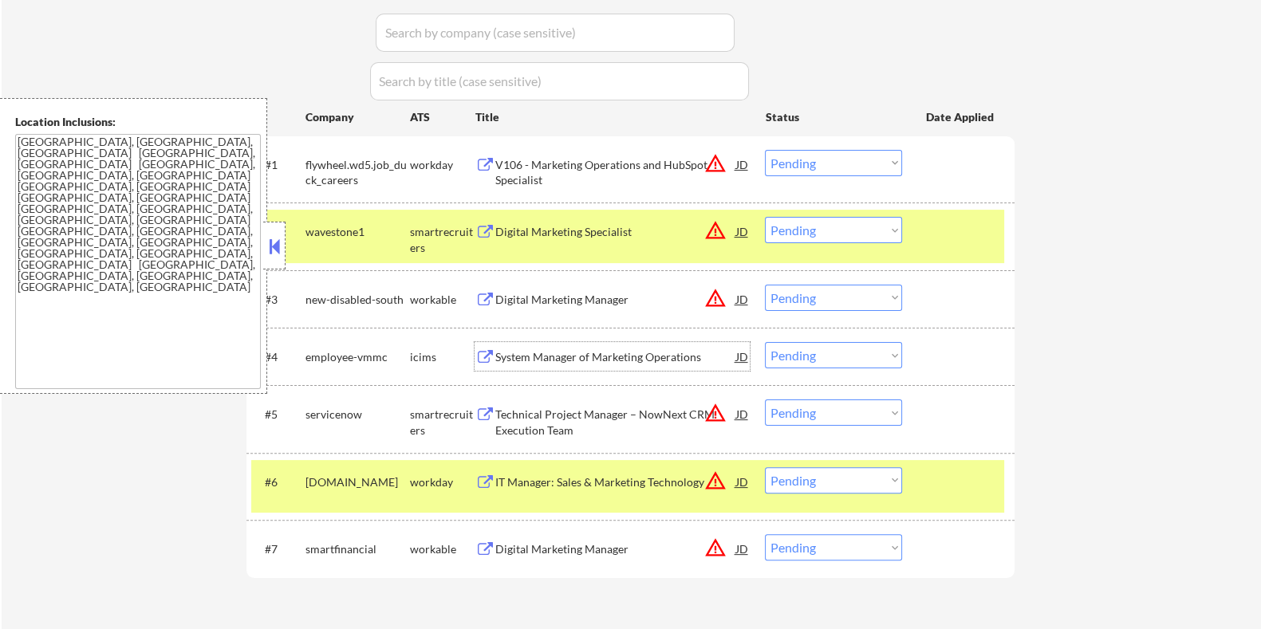
click at [579, 348] on div "System Manager of Marketing Operations" at bounding box center [614, 356] width 241 height 29
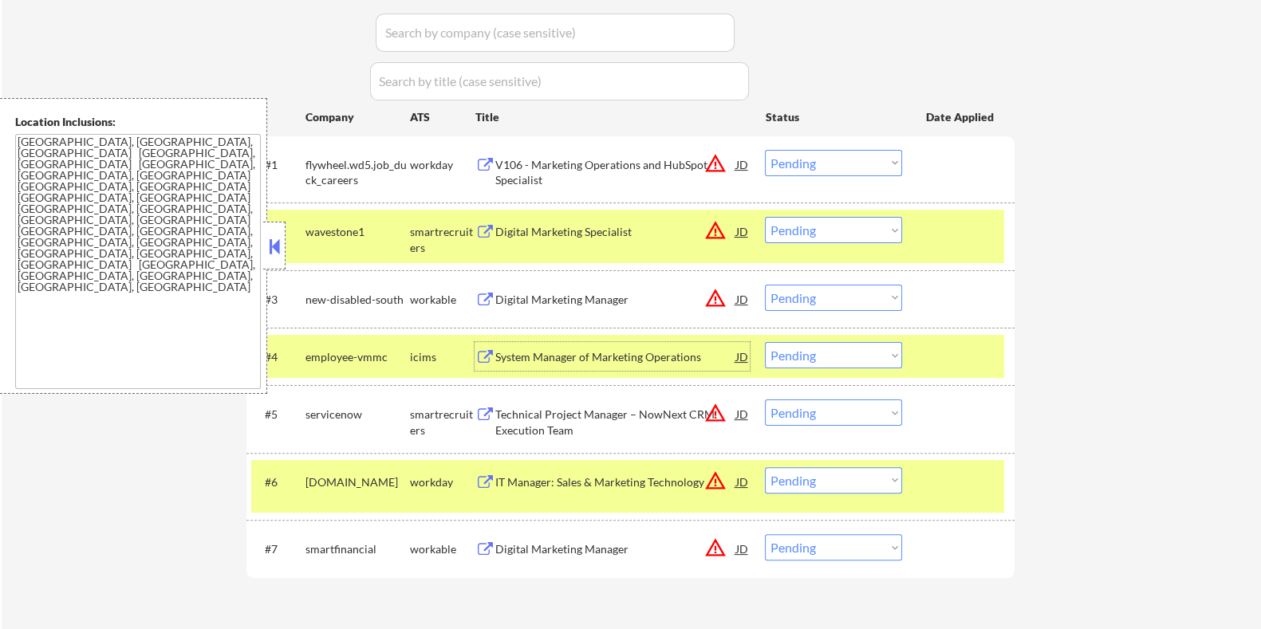
click at [861, 352] on select "Choose an option... Pending Applied Excluded (Questions) Excluded (Expired) Exc…" at bounding box center [833, 355] width 137 height 26
click at [765, 342] on select "Choose an option... Pending Applied Excluded (Questions) Excluded (Expired) Exc…" at bounding box center [833, 355] width 137 height 26
select select ""pending""
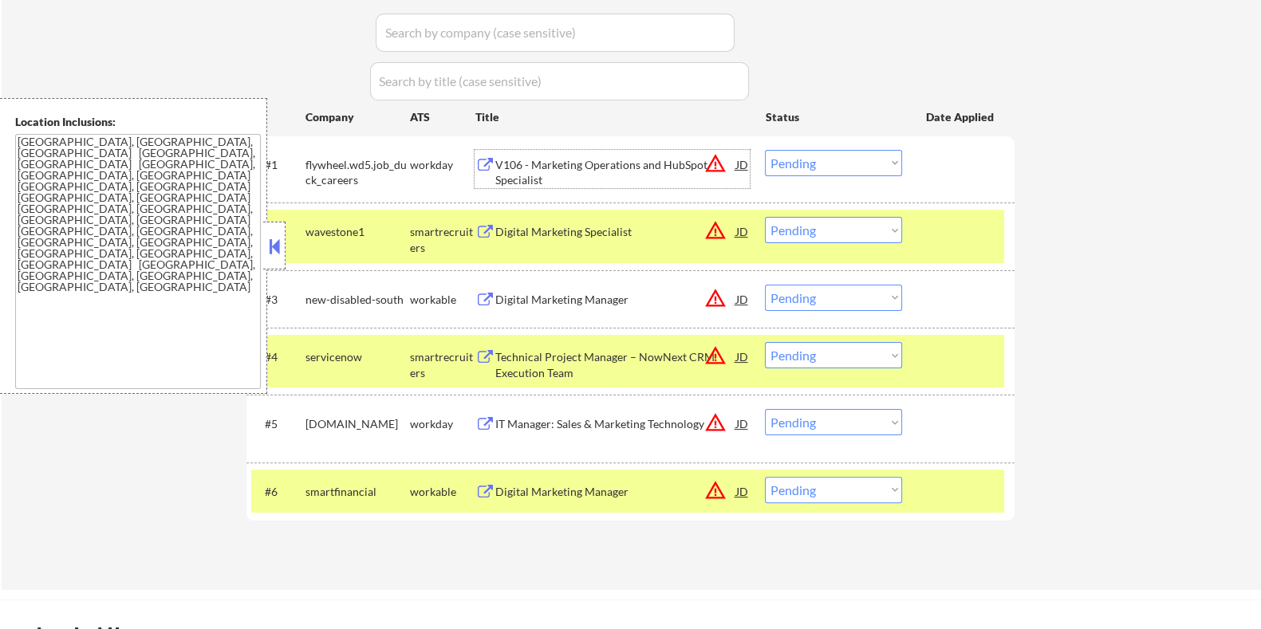
click at [526, 174] on div "V106 - Marketing Operations and HubSpot Specialist" at bounding box center [614, 172] width 241 height 31
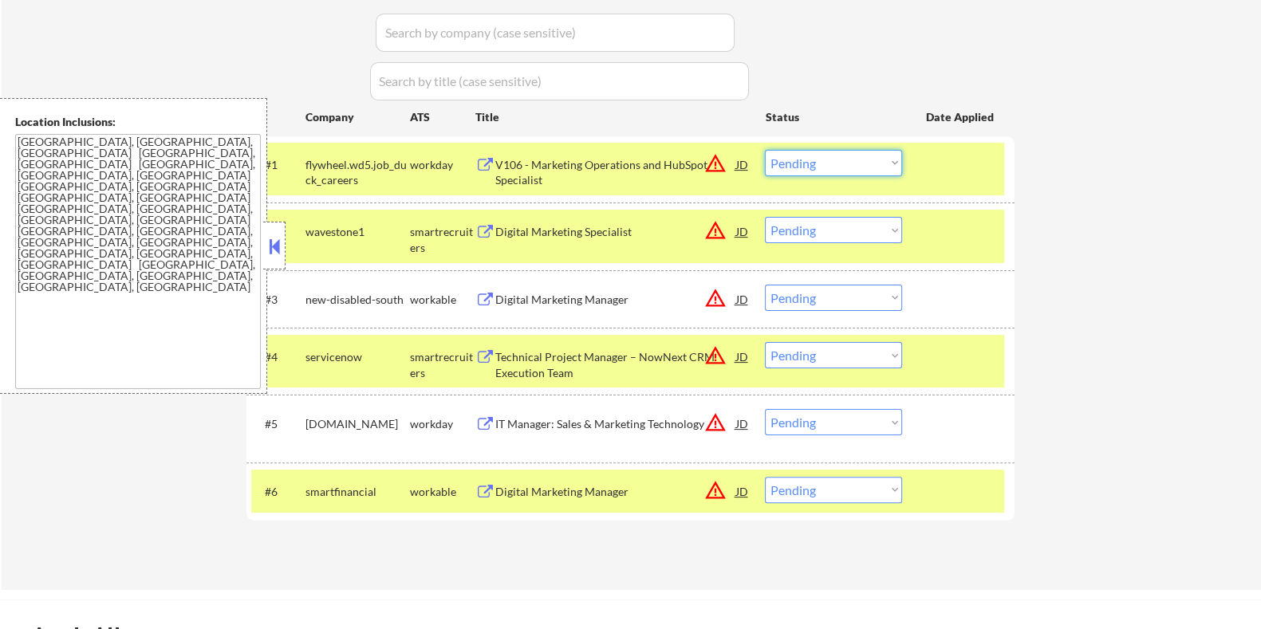
click at [828, 155] on select "Choose an option... Pending Applied Excluded (Questions) Excluded (Expired) Exc…" at bounding box center [833, 163] width 137 height 26
click at [765, 150] on select "Choose an option... Pending Applied Excluded (Questions) Excluded (Expired) Exc…" at bounding box center [833, 163] width 137 height 26
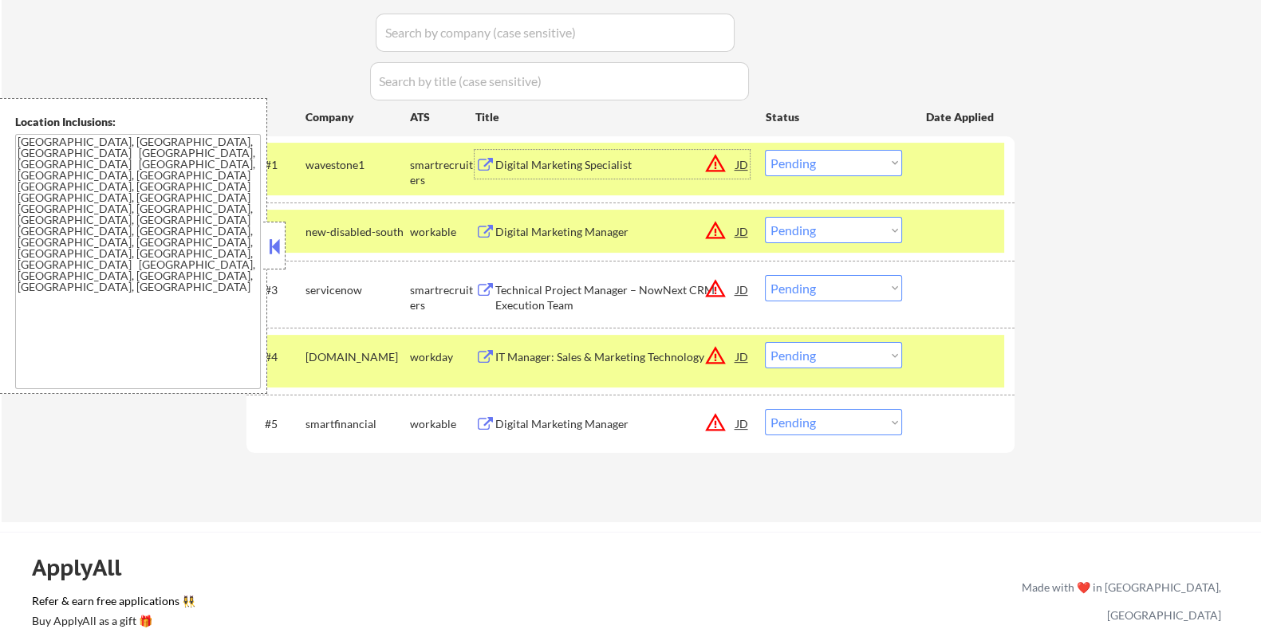
click at [550, 167] on div "Digital Marketing Specialist" at bounding box center [614, 165] width 241 height 16
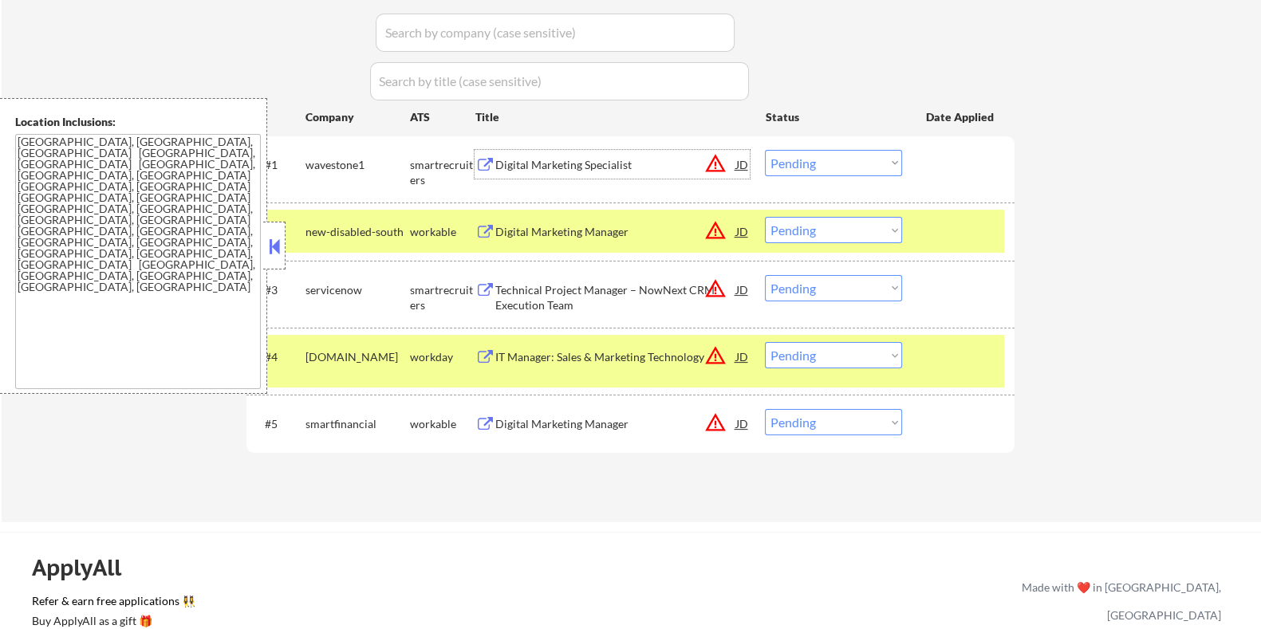
click at [837, 163] on select "Choose an option... Pending Applied Excluded (Questions) Excluded (Expired) Exc…" at bounding box center [833, 163] width 137 height 26
click at [765, 150] on select "Choose an option... Pending Applied Excluded (Questions) Excluded (Expired) Exc…" at bounding box center [833, 163] width 137 height 26
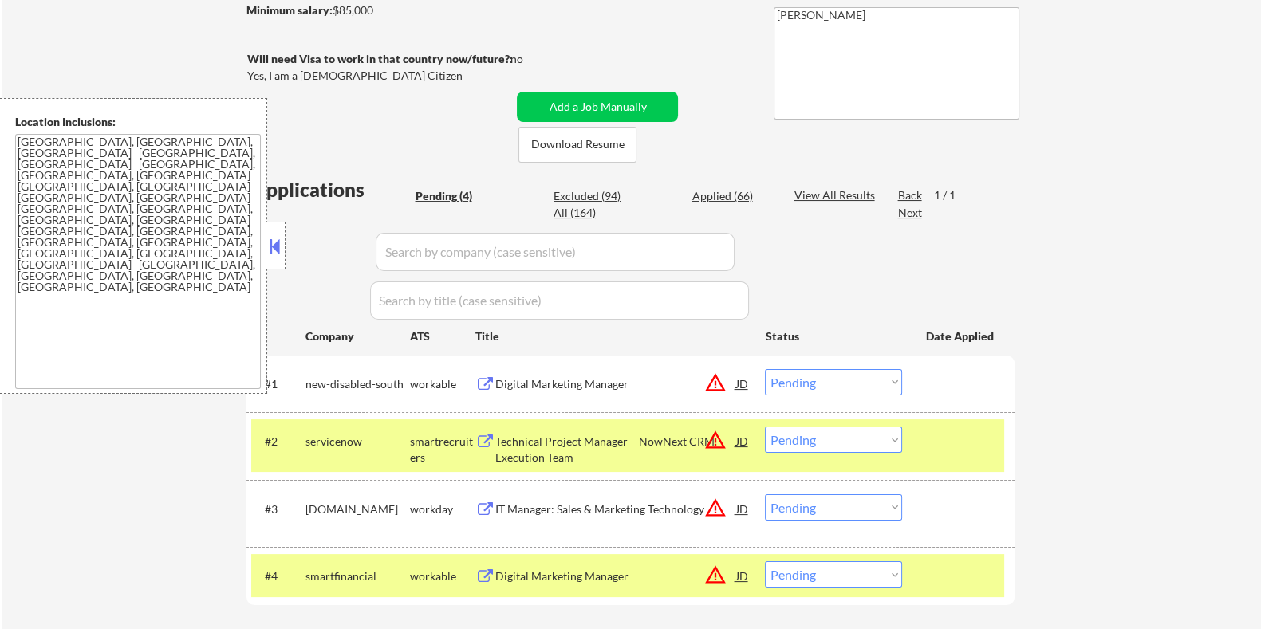
scroll to position [299, 0]
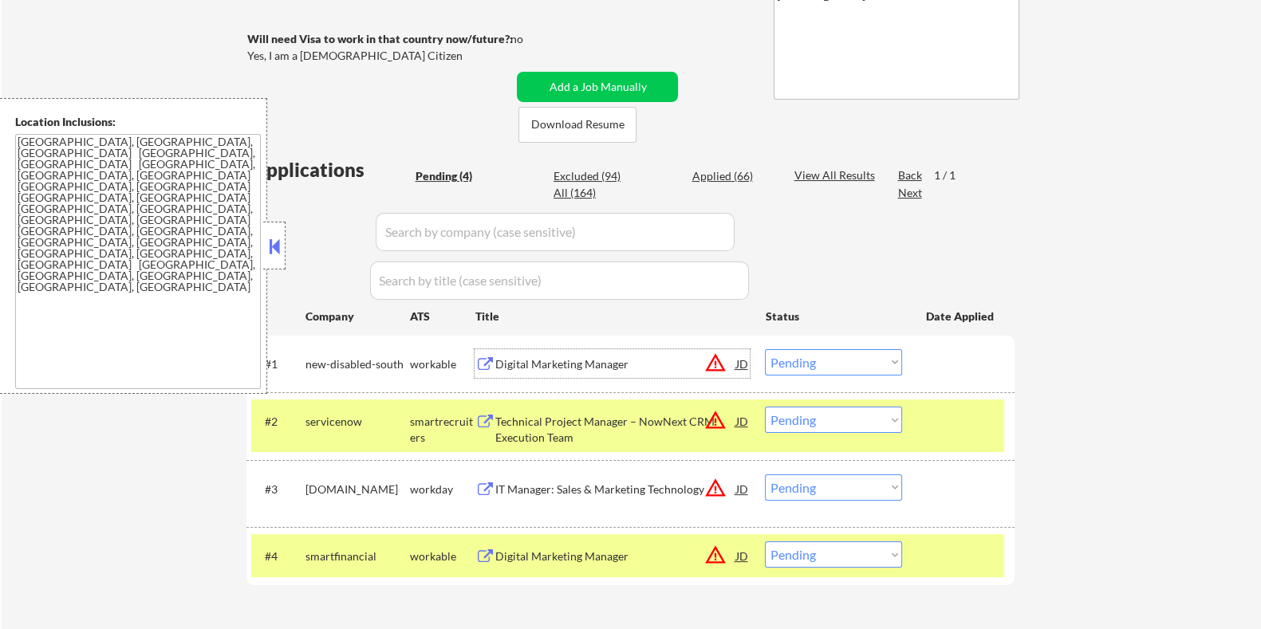
click at [579, 360] on div "Digital Marketing Manager" at bounding box center [614, 364] width 241 height 16
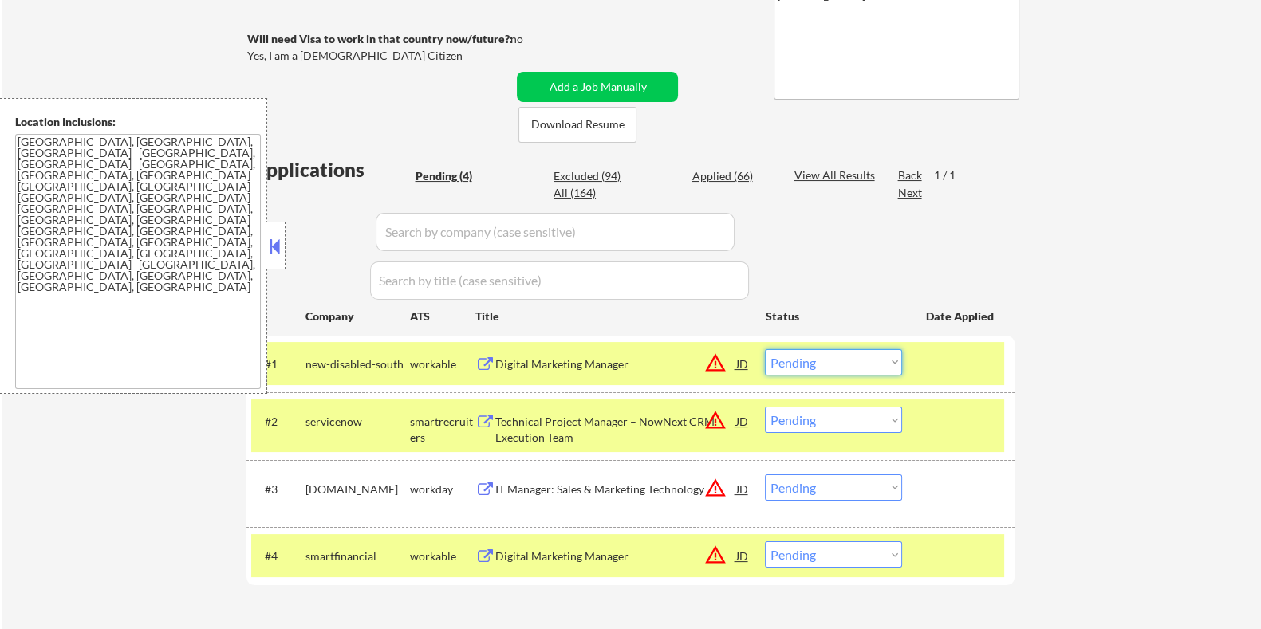
click at [838, 366] on select "Choose an option... Pending Applied Excluded (Questions) Excluded (Expired) Exc…" at bounding box center [833, 362] width 137 height 26
click at [765, 349] on select "Choose an option... Pending Applied Excluded (Questions) Excluded (Expired) Exc…" at bounding box center [833, 362] width 137 height 26
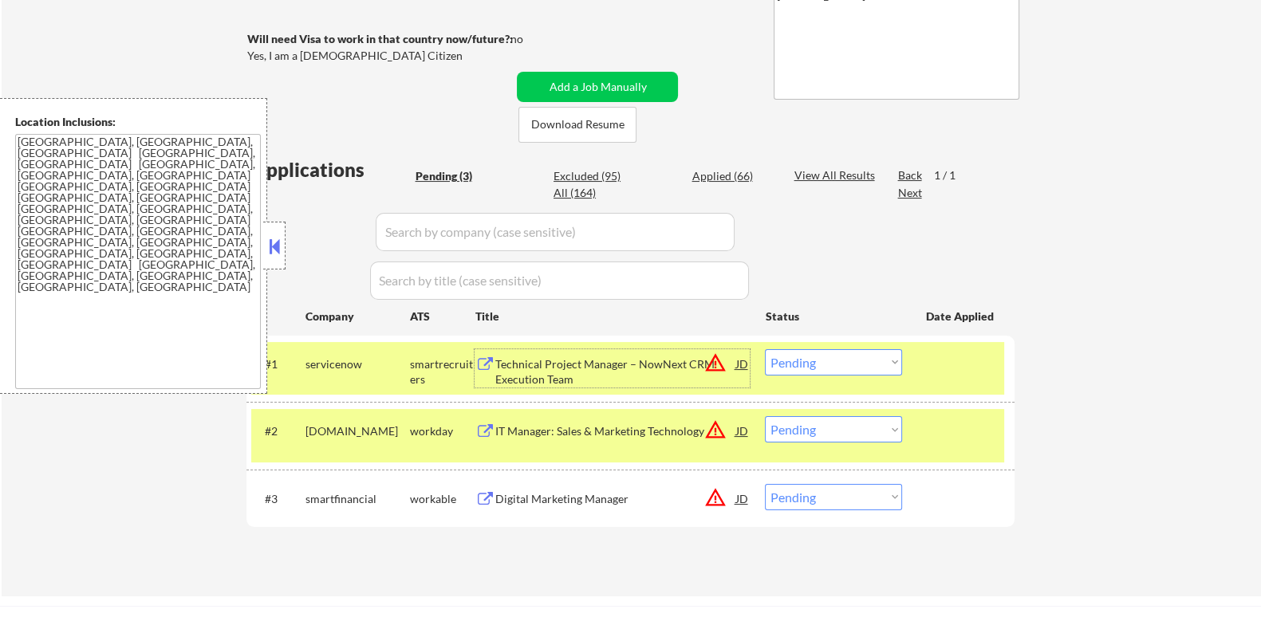
click at [563, 364] on div "Technical Project Manager – NowNext CRM Execution Team" at bounding box center [614, 371] width 241 height 31
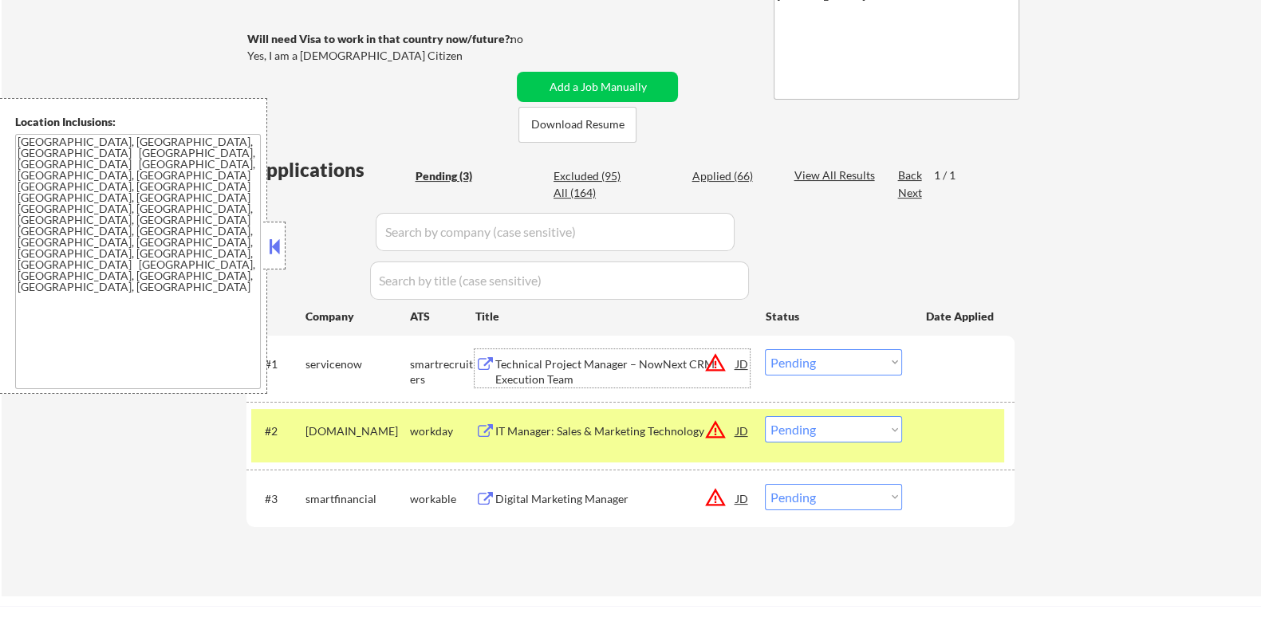
click at [817, 362] on select "Choose an option... Pending Applied Excluded (Questions) Excluded (Expired) Exc…" at bounding box center [833, 362] width 137 height 26
click at [765, 349] on select "Choose an option... Pending Applied Excluded (Questions) Excluded (Expired) Exc…" at bounding box center [833, 362] width 137 height 26
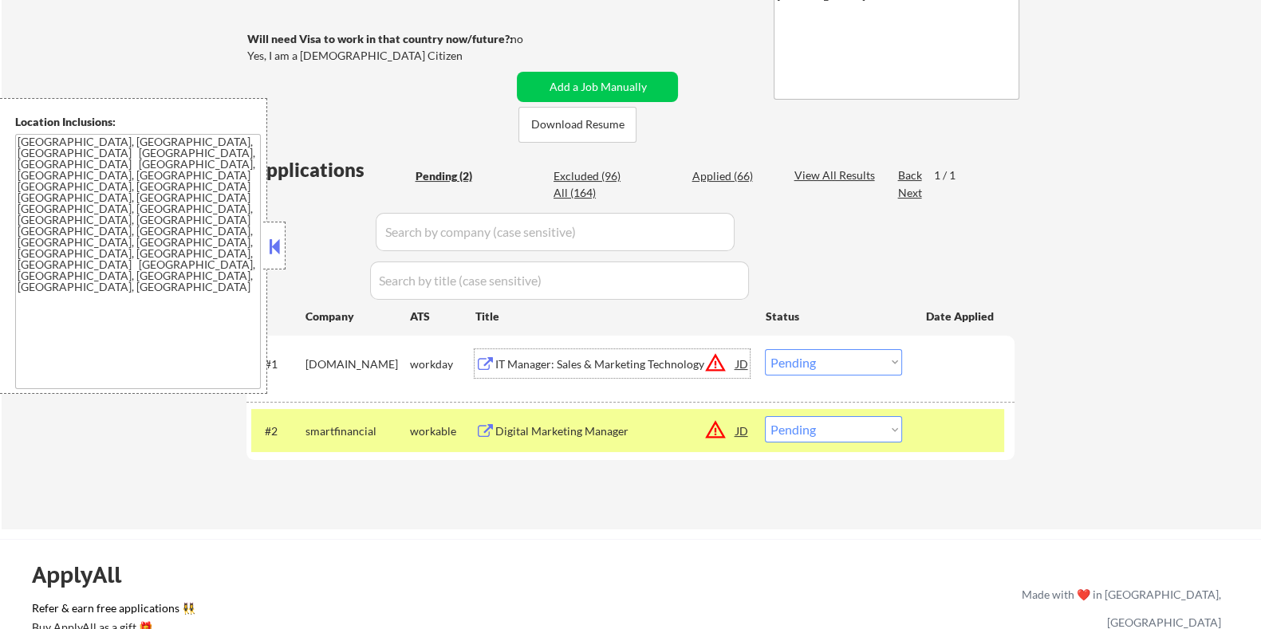
click at [554, 372] on div "IT Manager: Sales & Marketing Technology" at bounding box center [614, 364] width 241 height 16
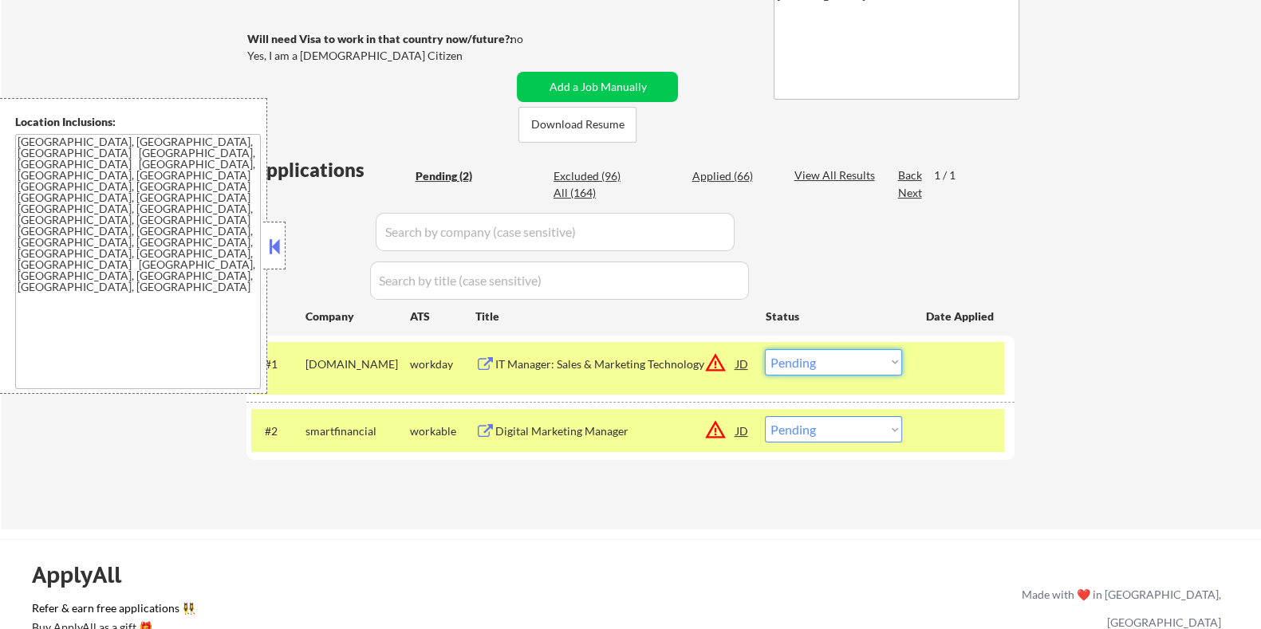
click at [848, 364] on select "Choose an option... Pending Applied Excluded (Questions) Excluded (Expired) Exc…" at bounding box center [833, 362] width 137 height 26
click at [765, 349] on select "Choose an option... Pending Applied Excluded (Questions) Excluded (Expired) Exc…" at bounding box center [833, 362] width 137 height 26
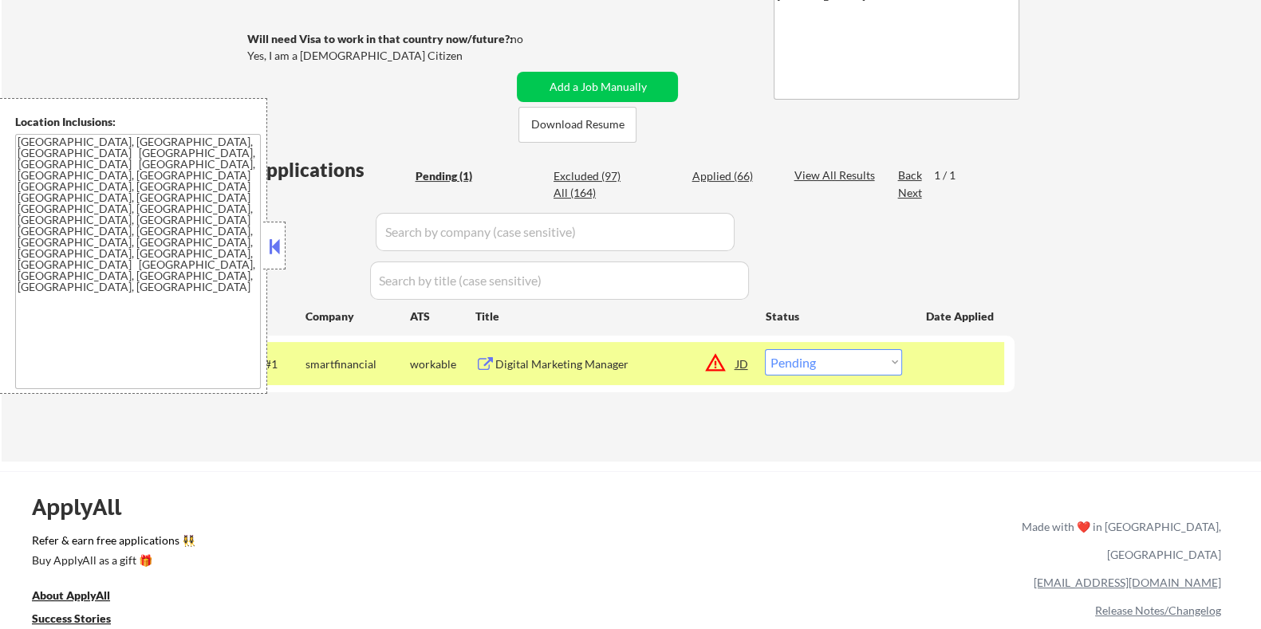
click at [562, 368] on div "Digital Marketing Manager" at bounding box center [614, 364] width 241 height 16
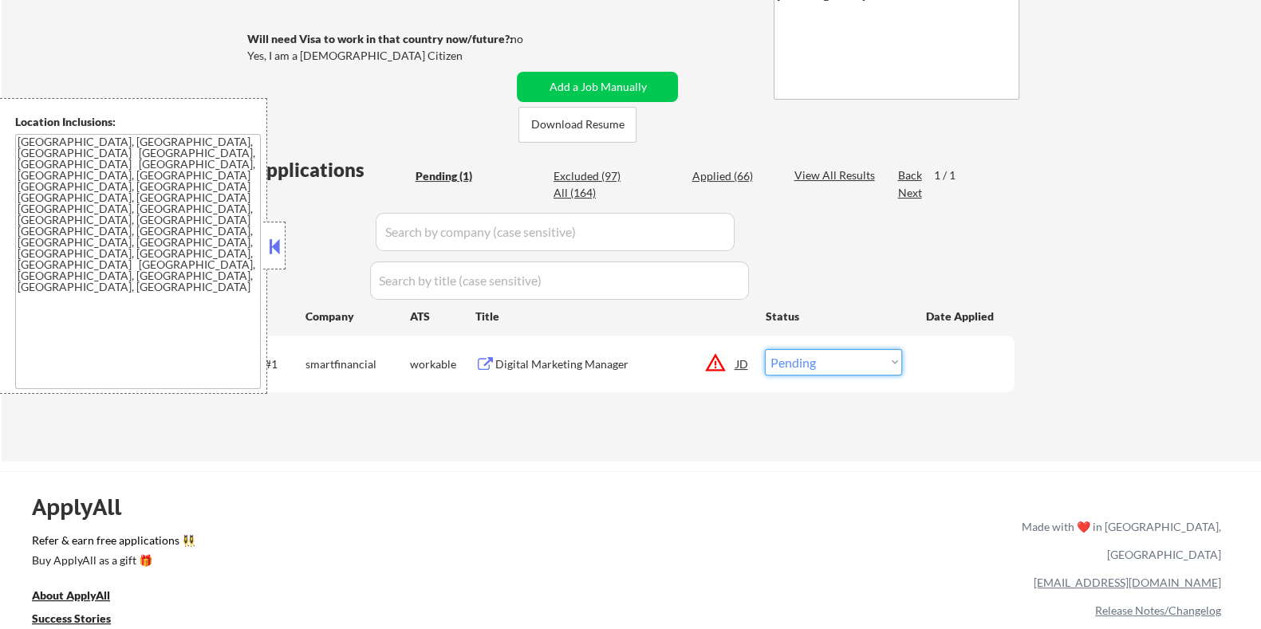
click at [804, 368] on select "Choose an option... Pending Applied Excluded (Questions) Excluded (Expired) Exc…" at bounding box center [833, 362] width 137 height 26
select select ""applied""
click at [765, 349] on select "Choose an option... Pending Applied Excluded (Questions) Excluded (Expired) Exc…" at bounding box center [833, 362] width 137 height 26
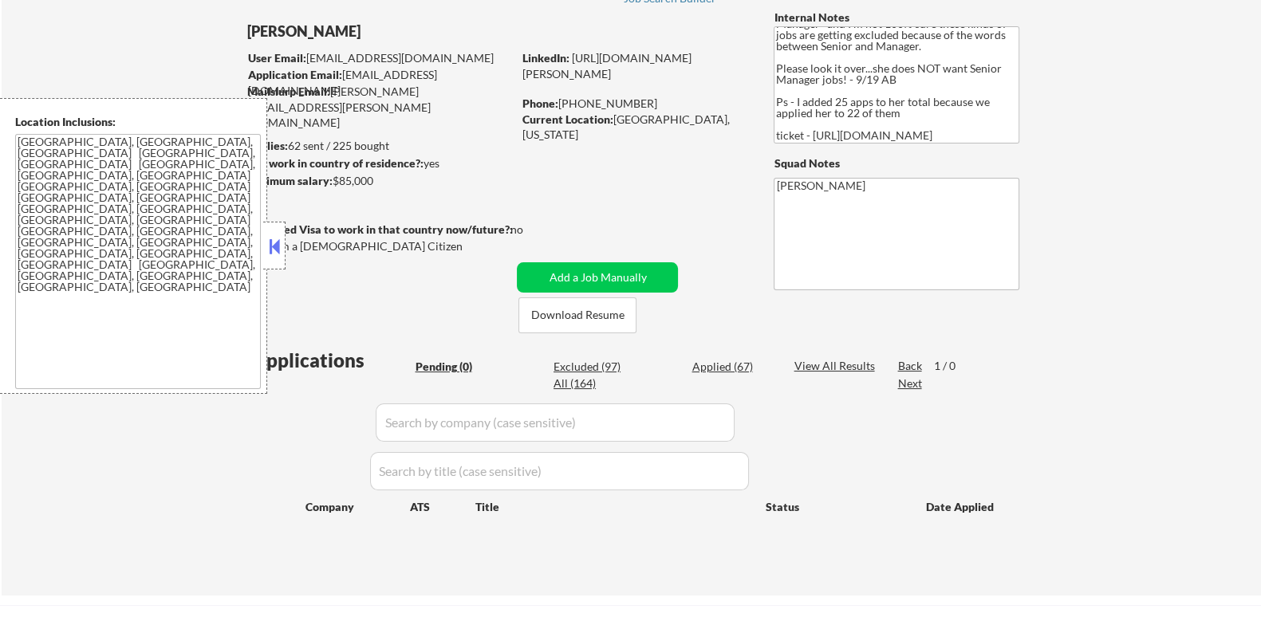
scroll to position [99, 0]
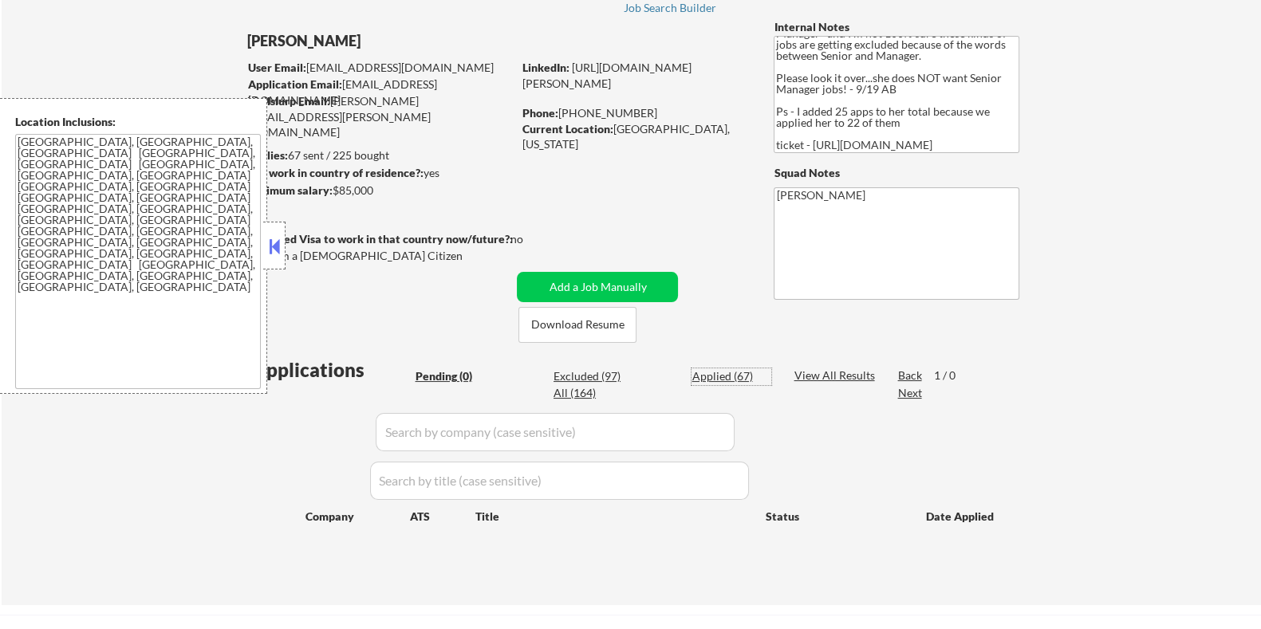
click at [720, 376] on div "Applied (67)" at bounding box center [731, 376] width 80 height 16
select select ""applied""
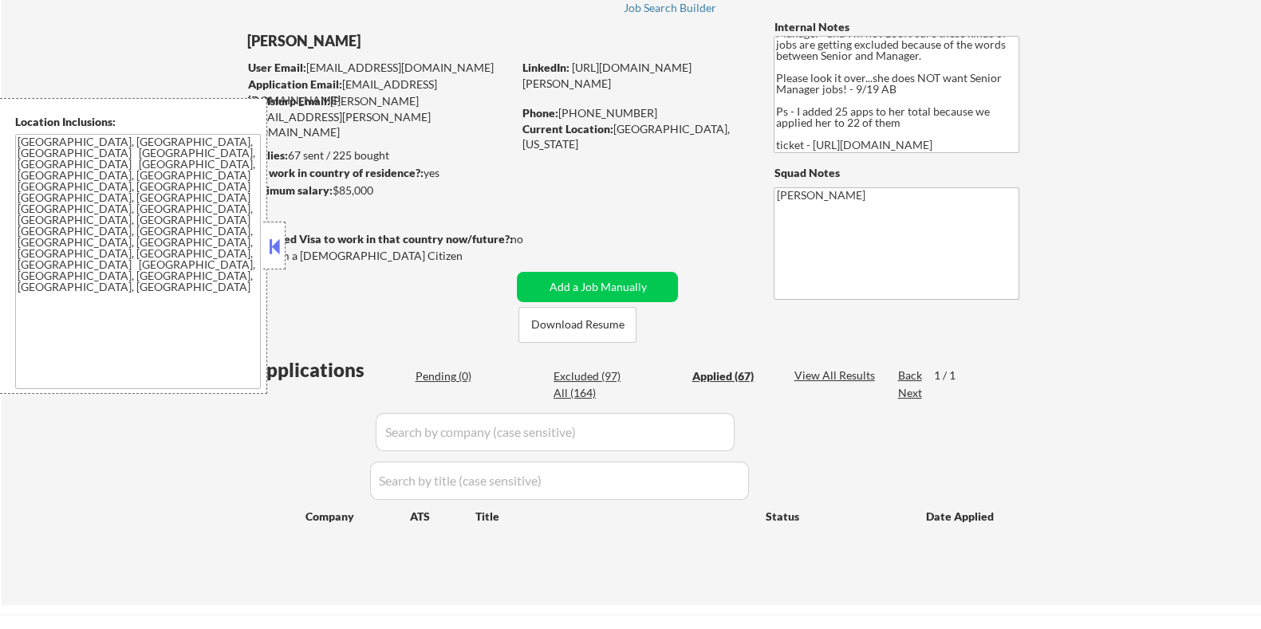
select select ""applied""
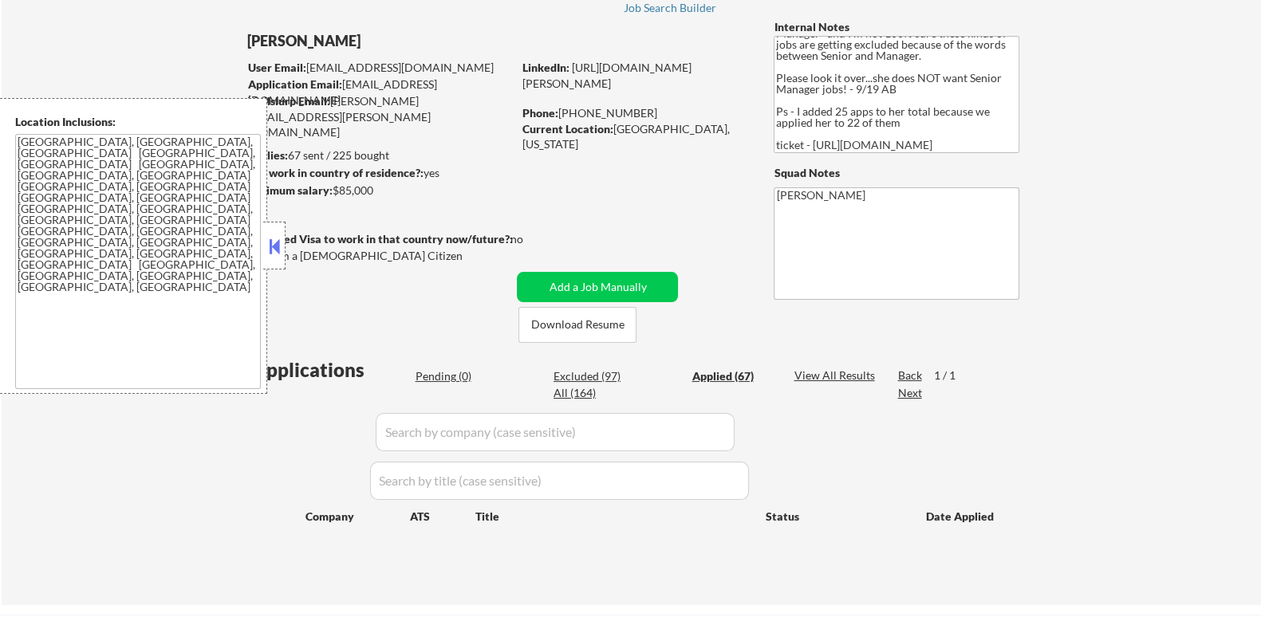
select select ""applied""
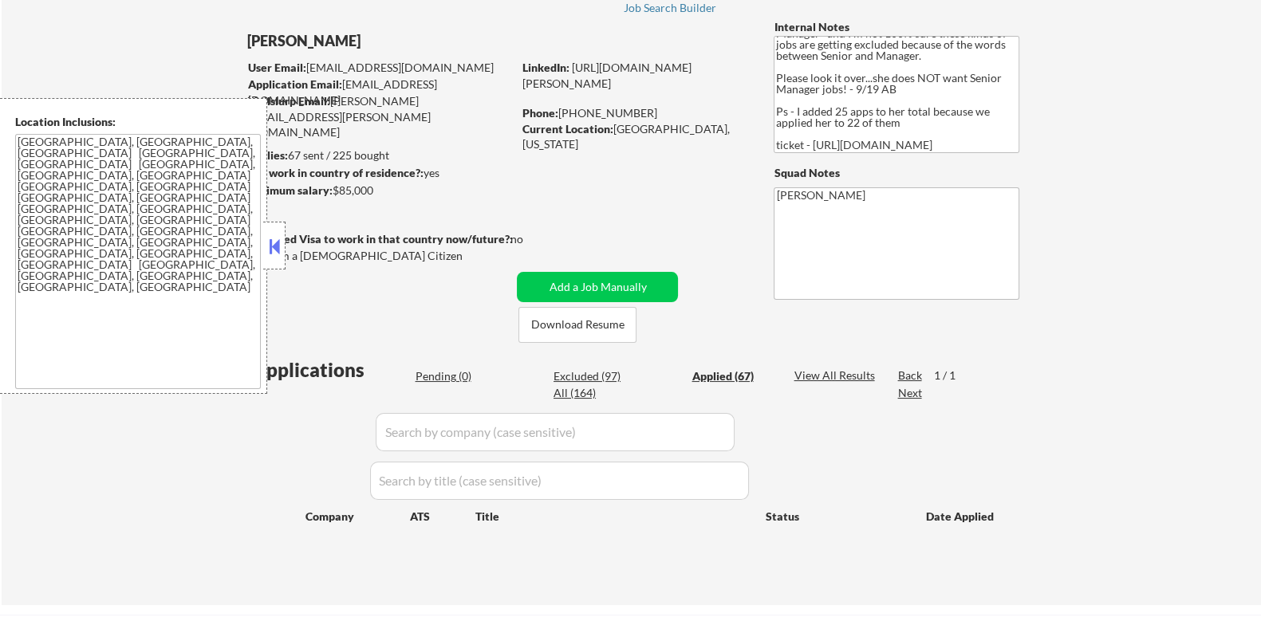
select select ""applied""
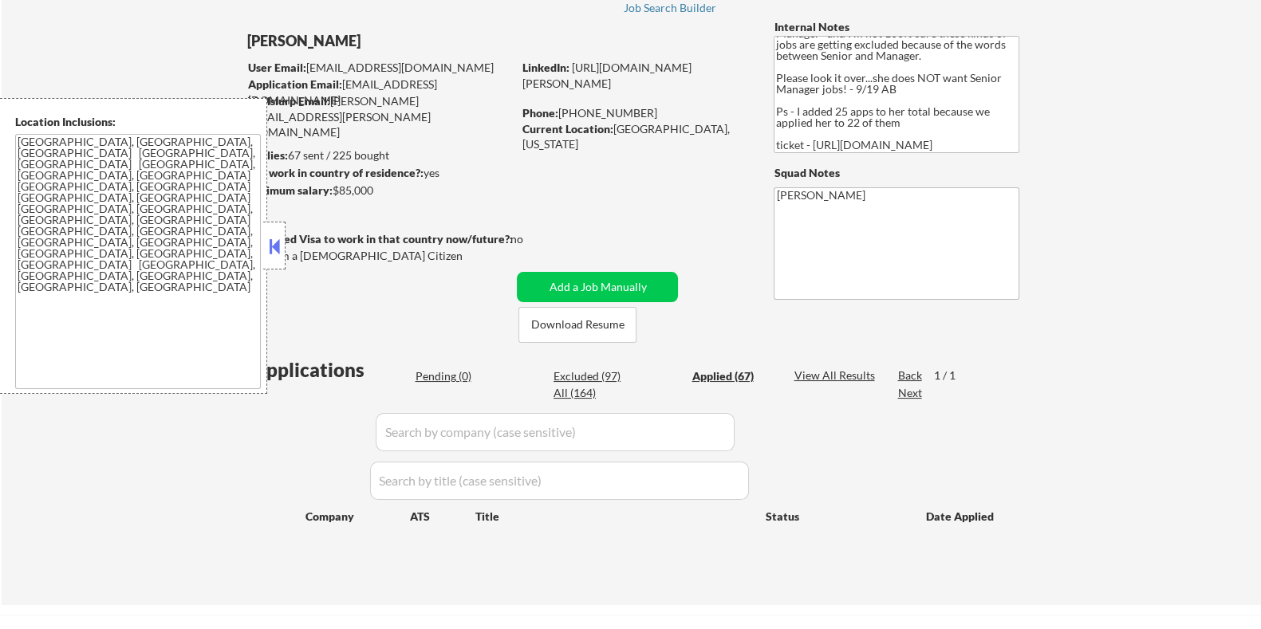
select select ""applied""
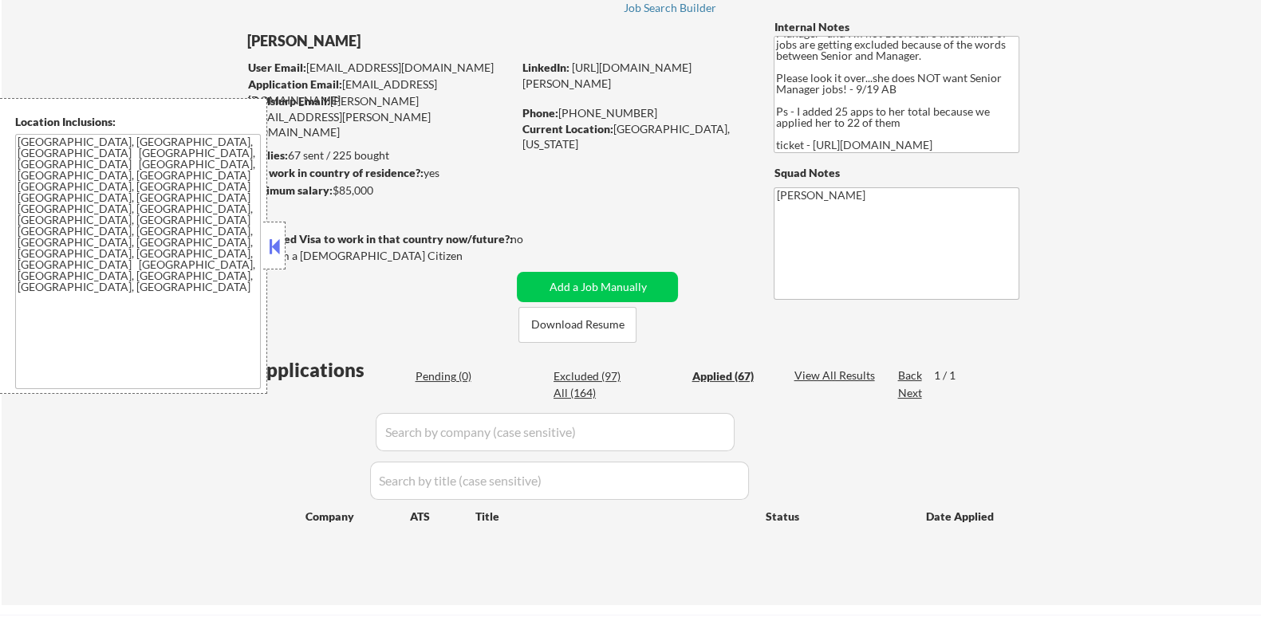
select select ""applied""
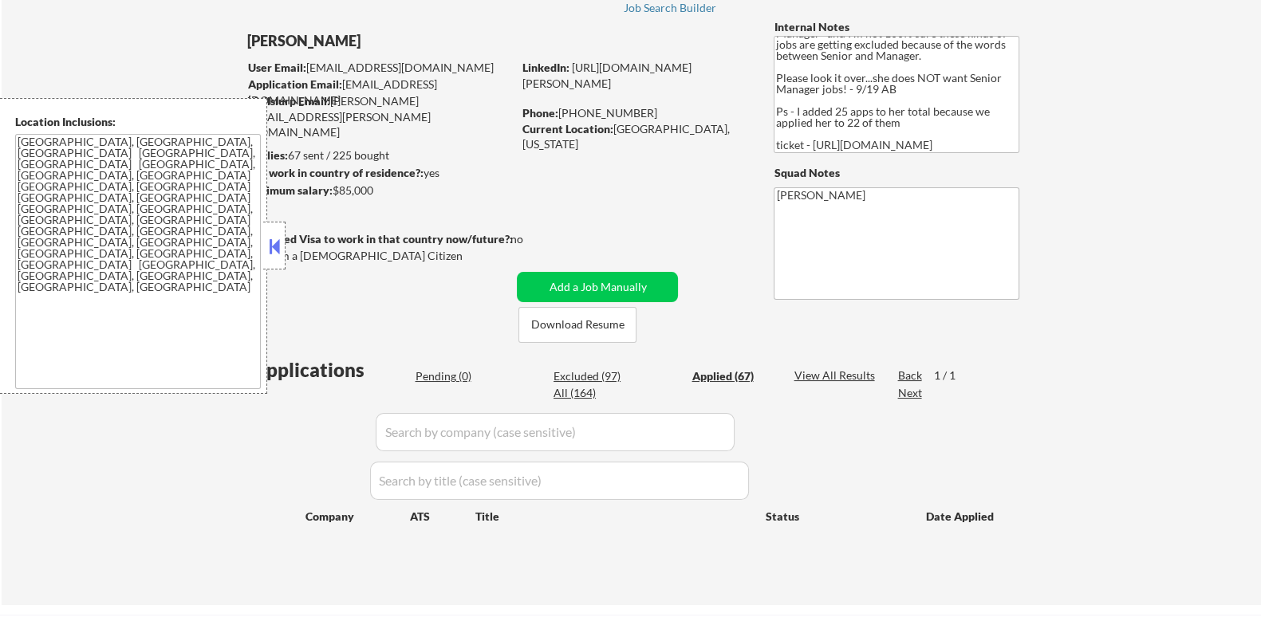
select select ""applied""
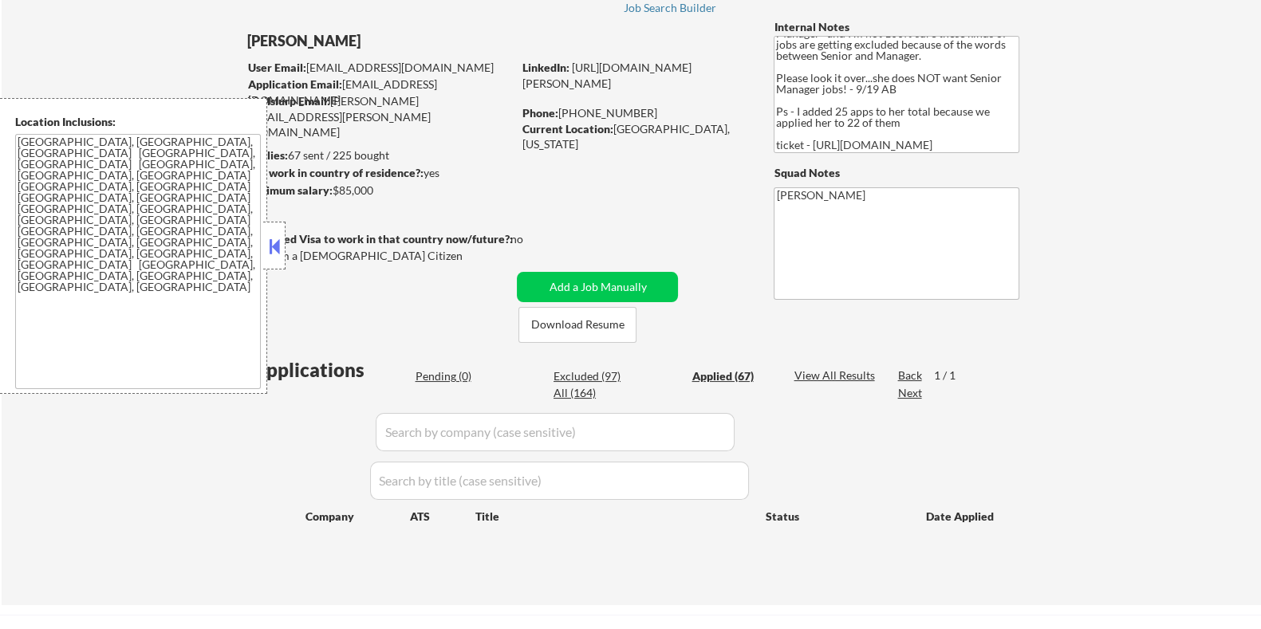
select select ""applied""
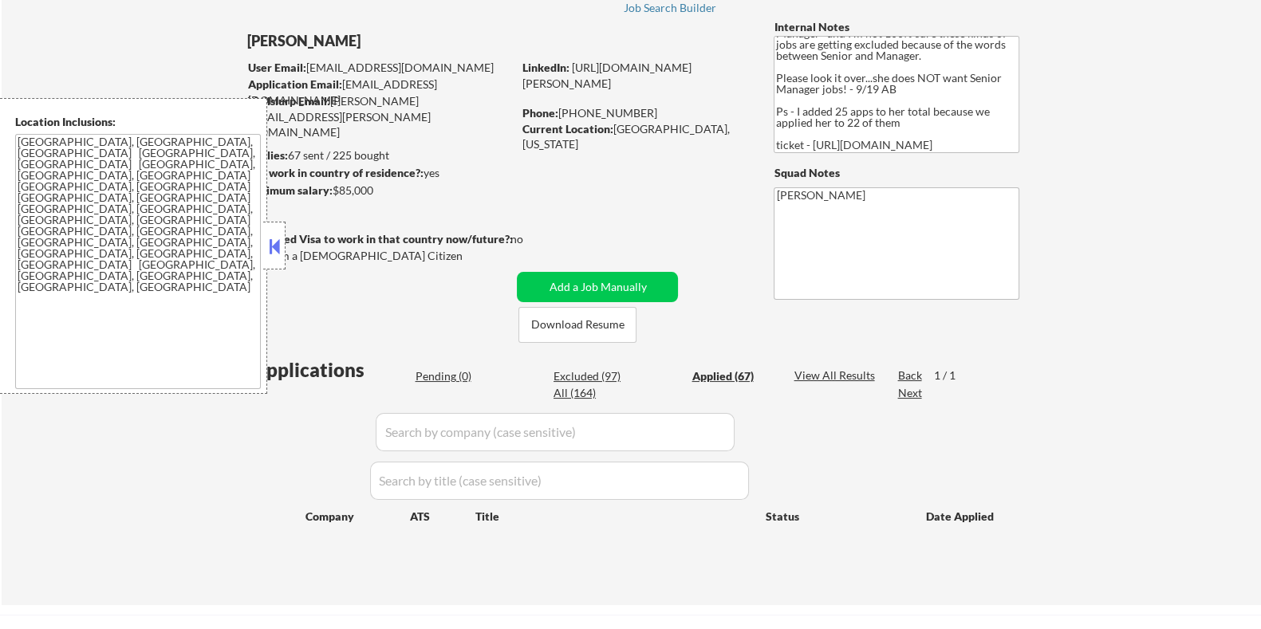
select select ""applied""
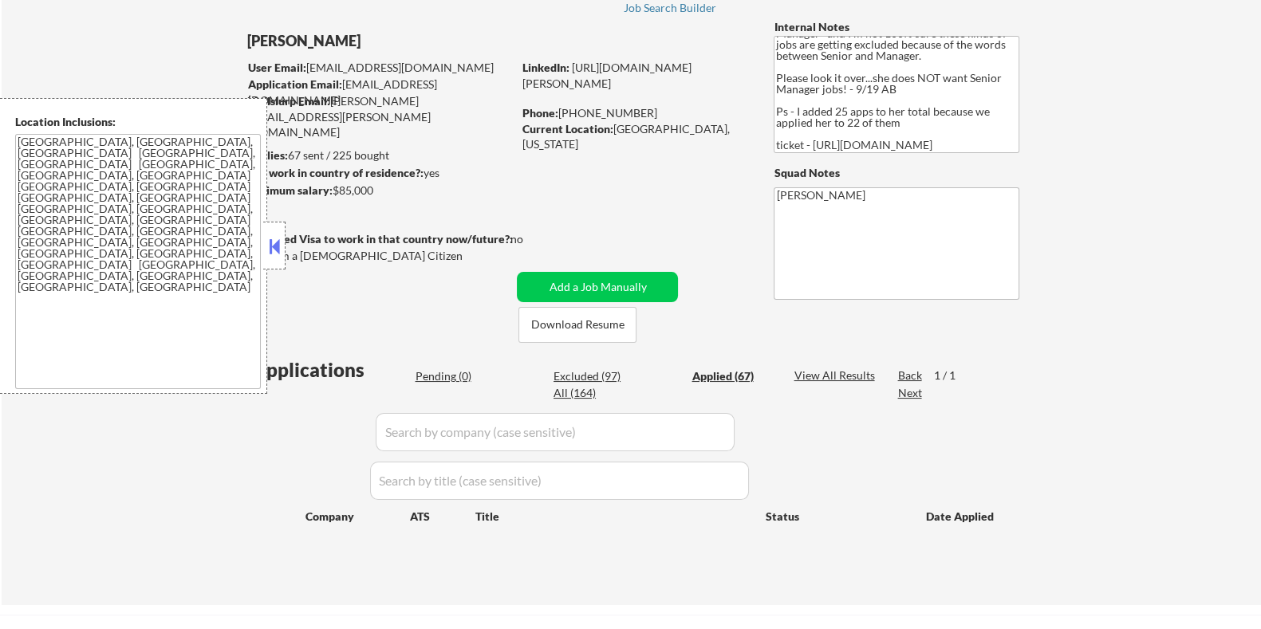
select select ""applied""
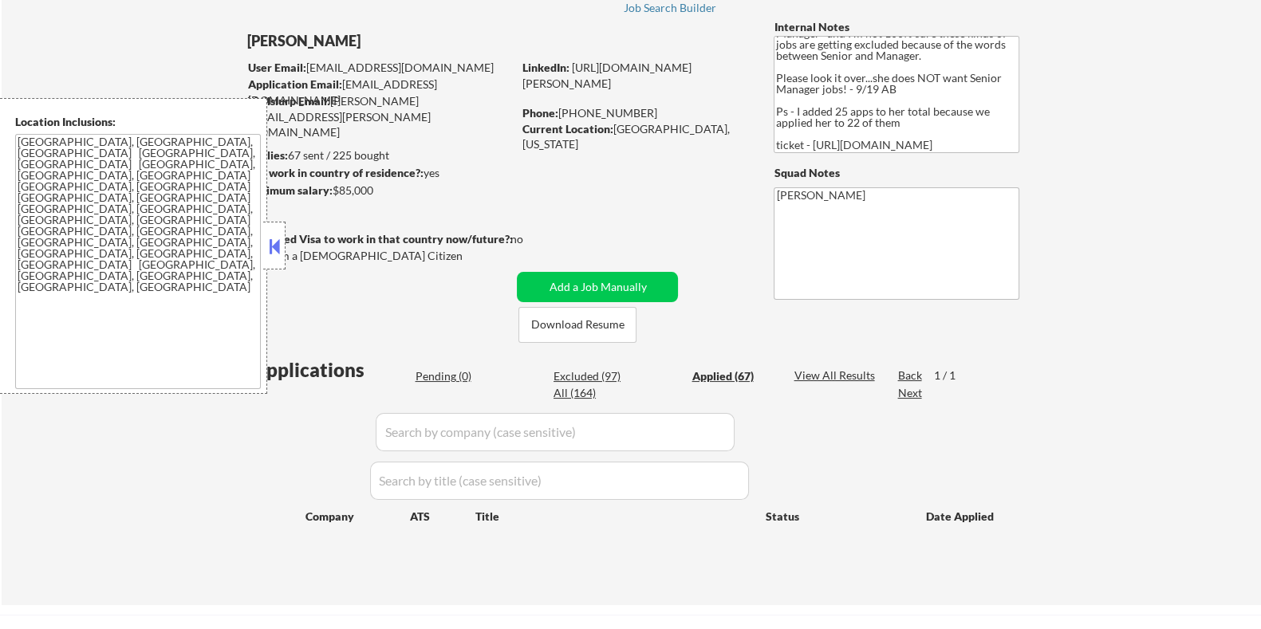
select select ""applied""
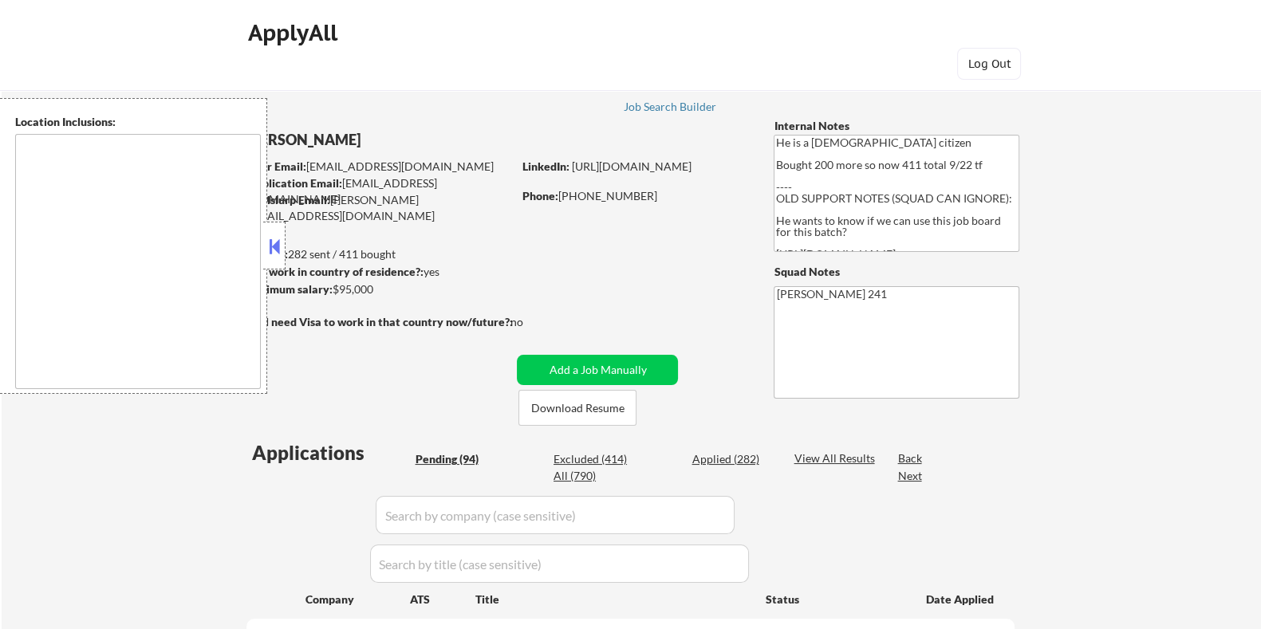
type textarea "[GEOGRAPHIC_DATA], [GEOGRAPHIC_DATA] [GEOGRAPHIC_DATA], [GEOGRAPHIC_DATA] [GEOG…"
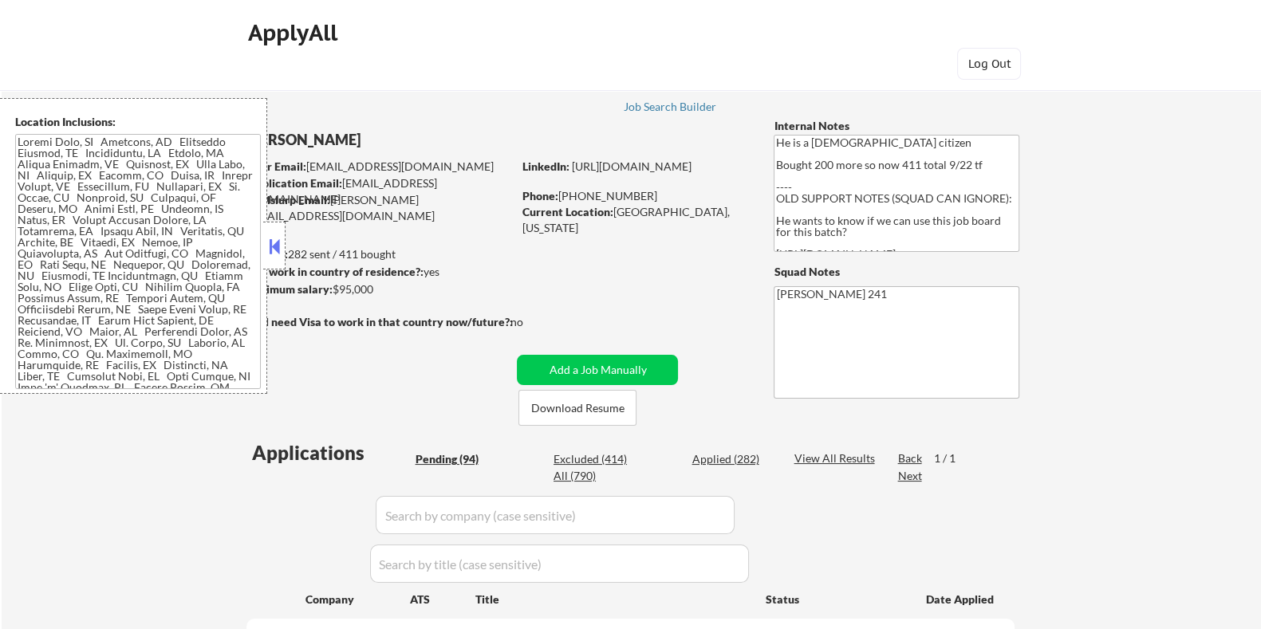
select select ""pending""
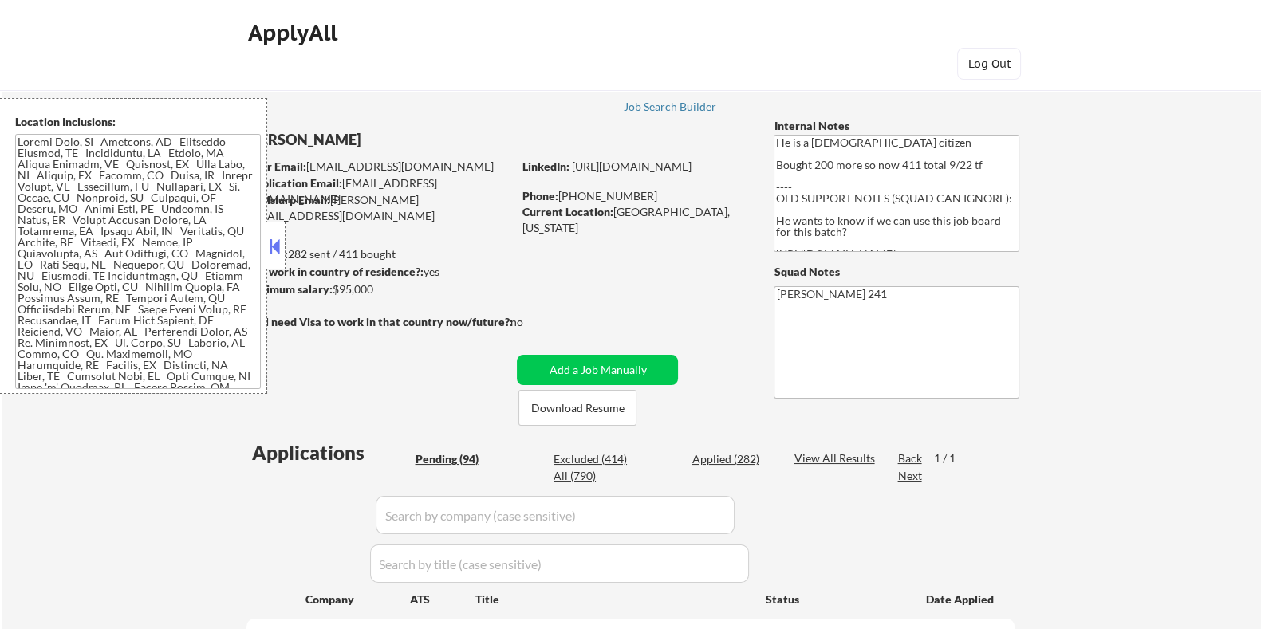
select select ""pending""
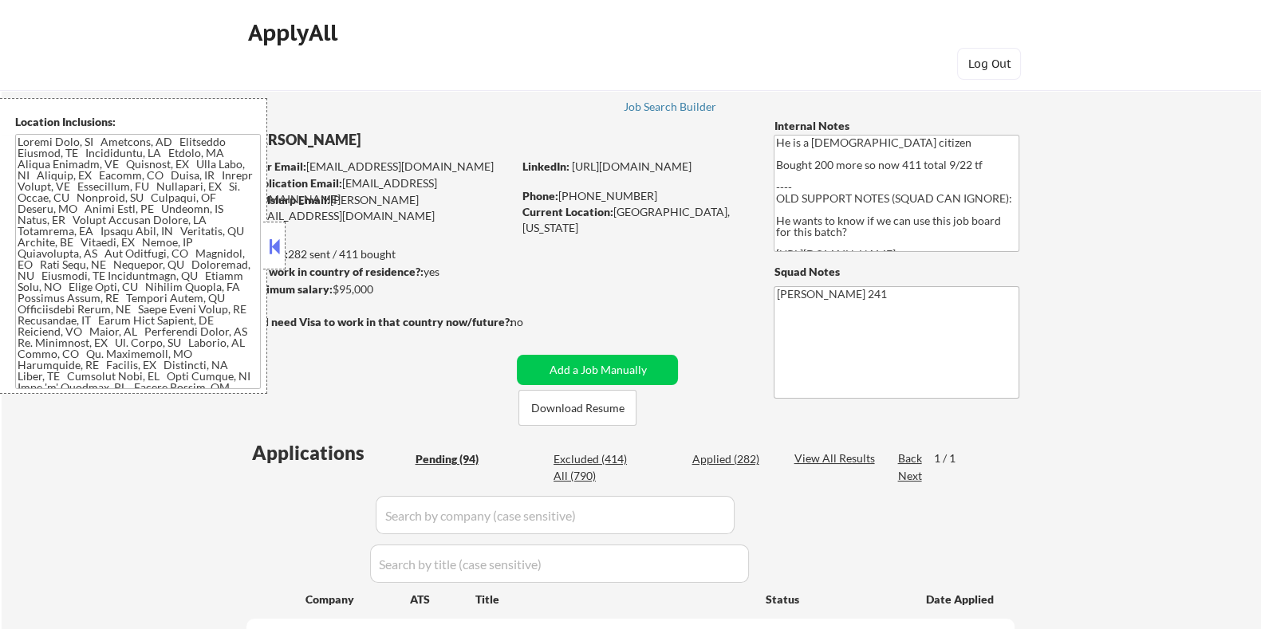
select select ""pending""
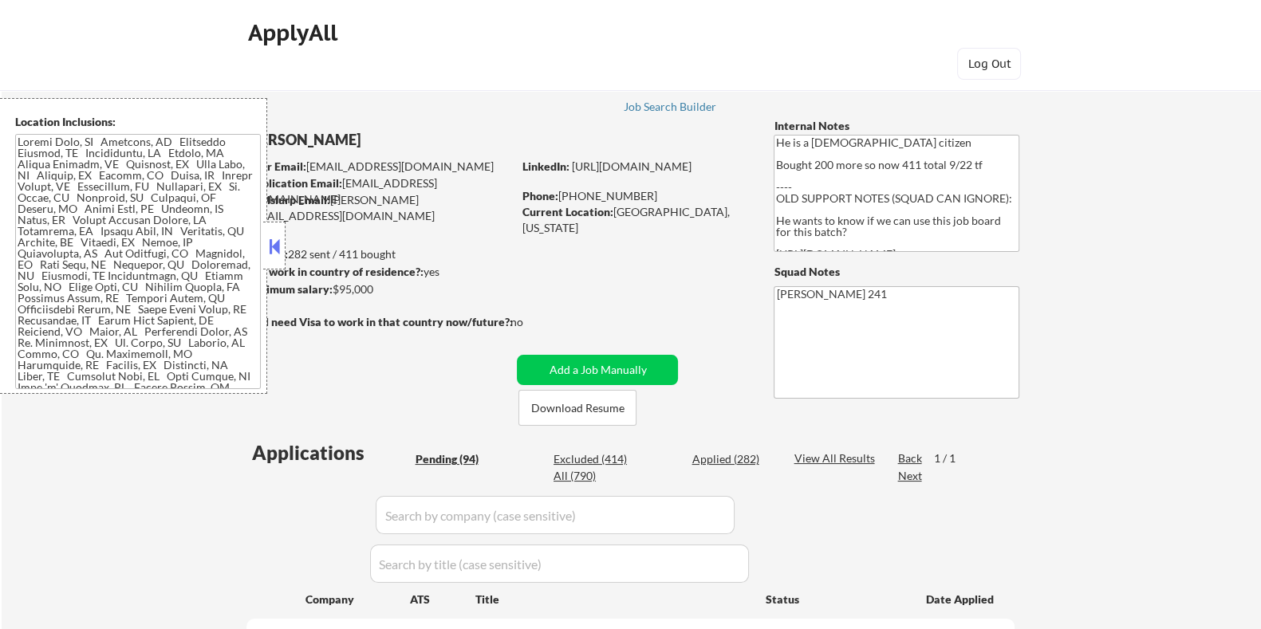
select select ""pending""
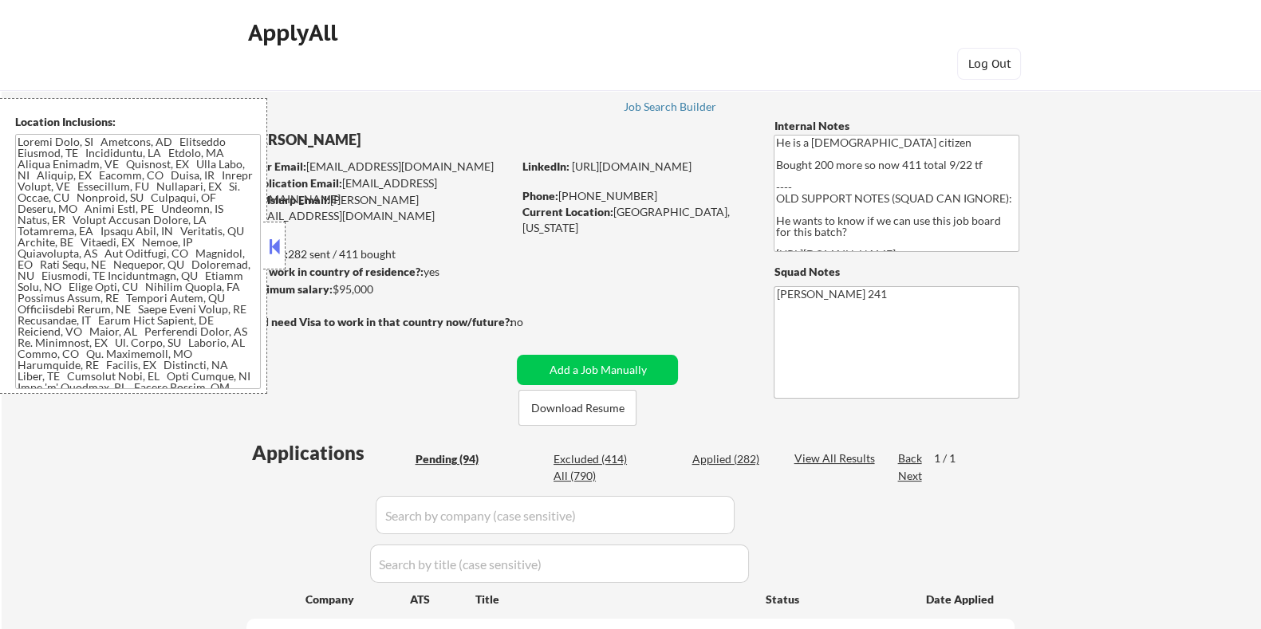
select select ""pending""
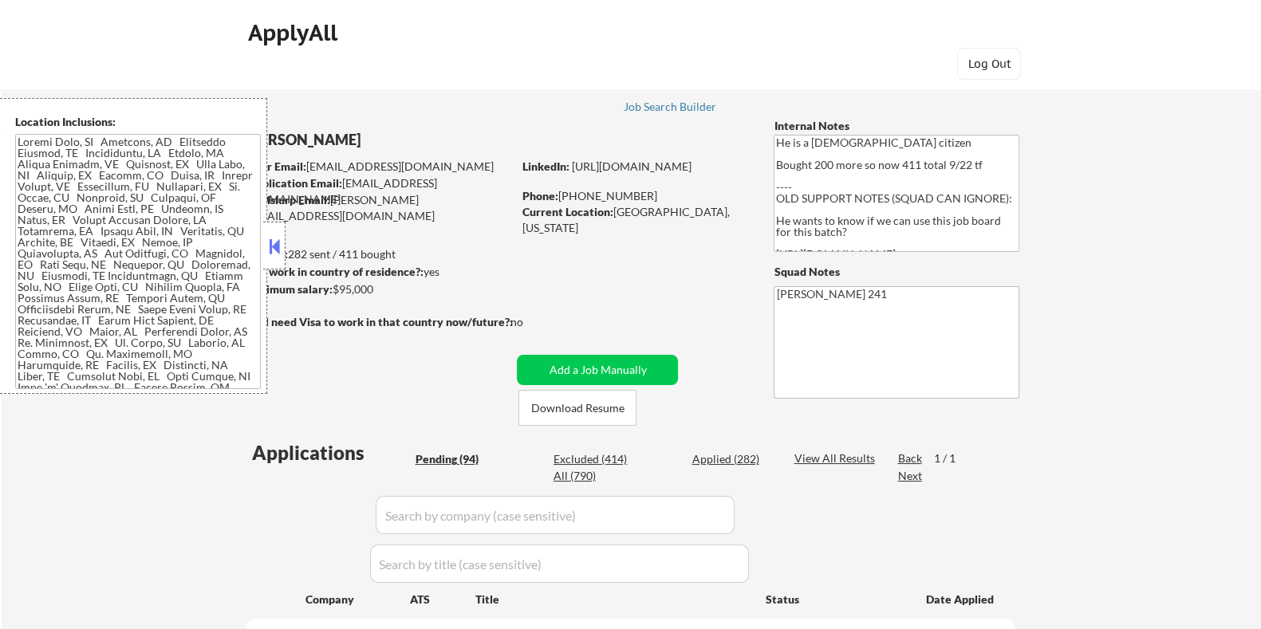
select select ""pending""
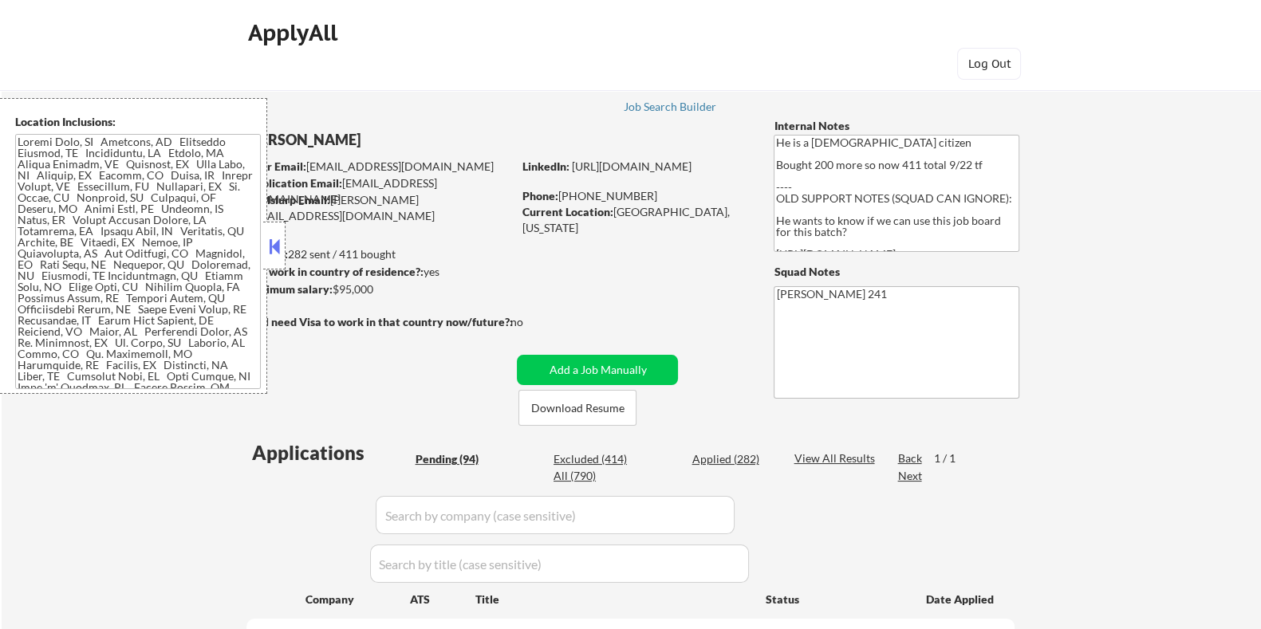
select select ""pending""
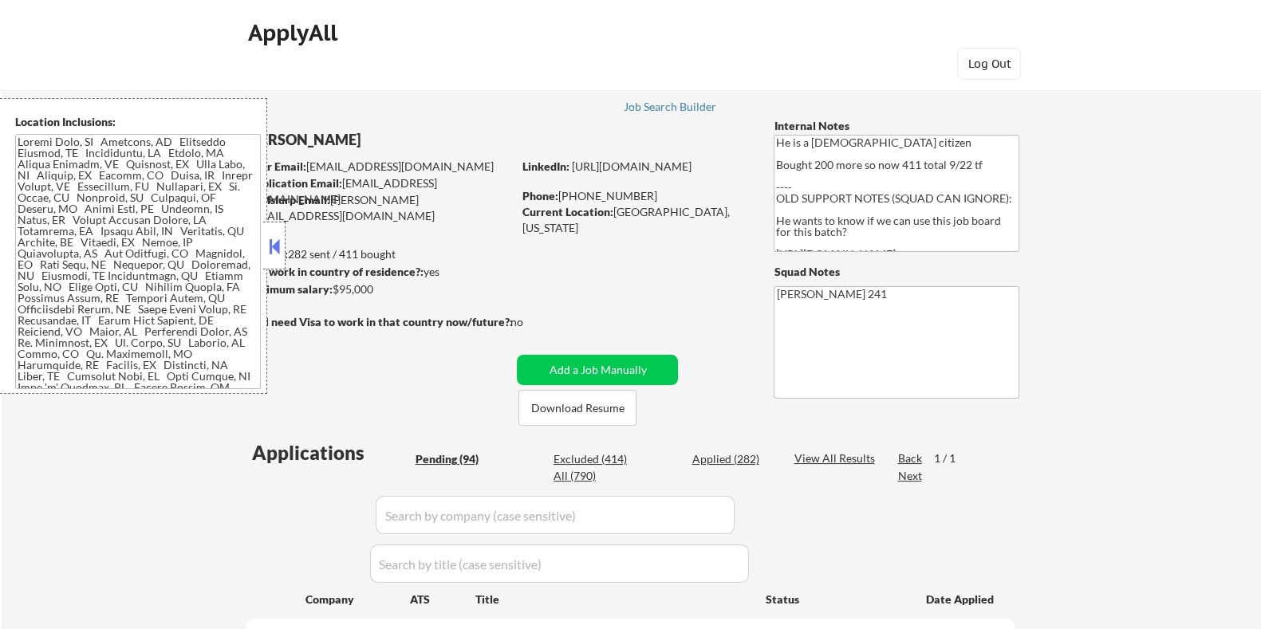
select select ""pending""
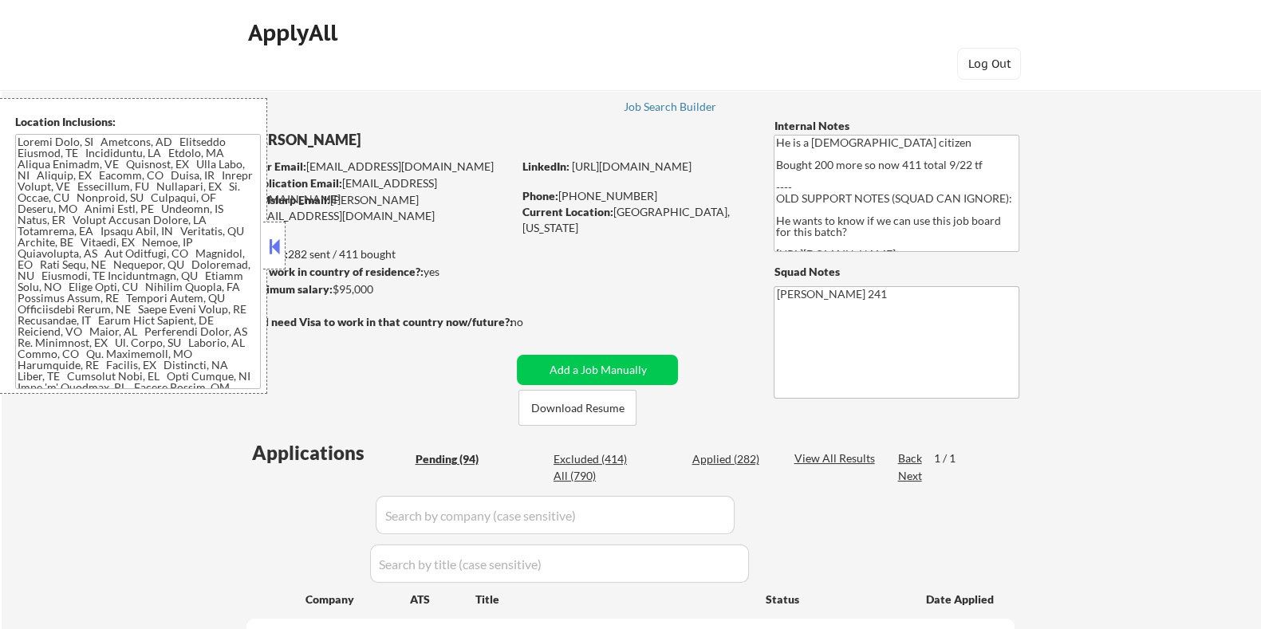
select select ""pending""
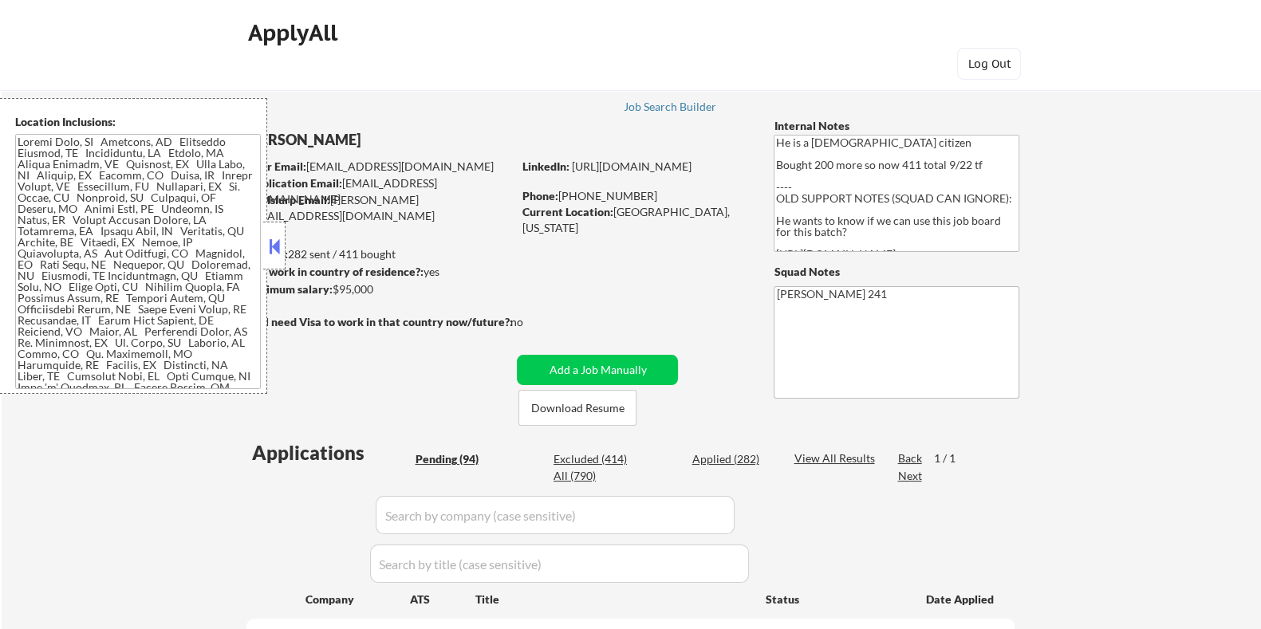
select select ""pending""
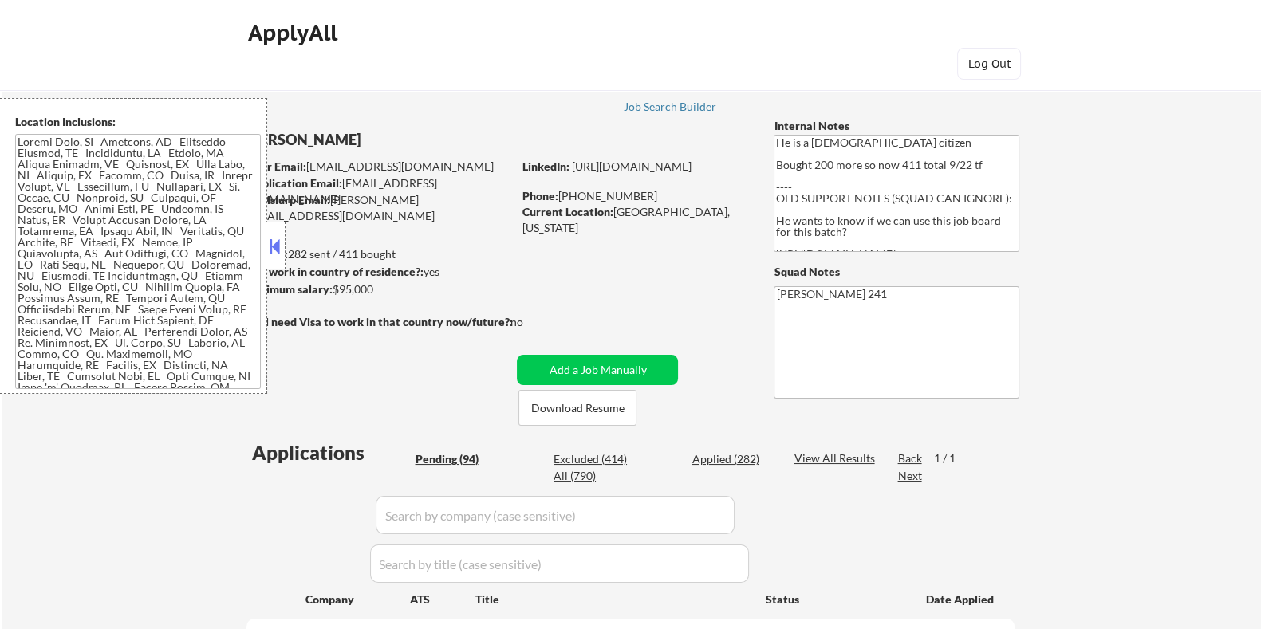
select select ""pending""
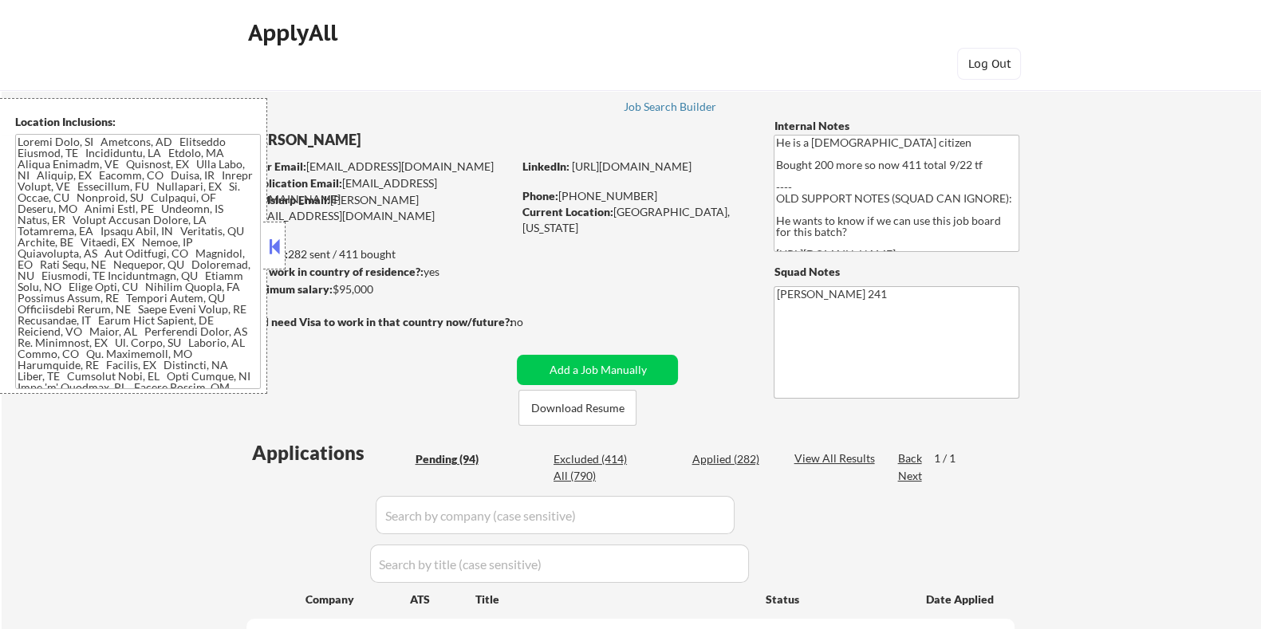
select select ""pending""
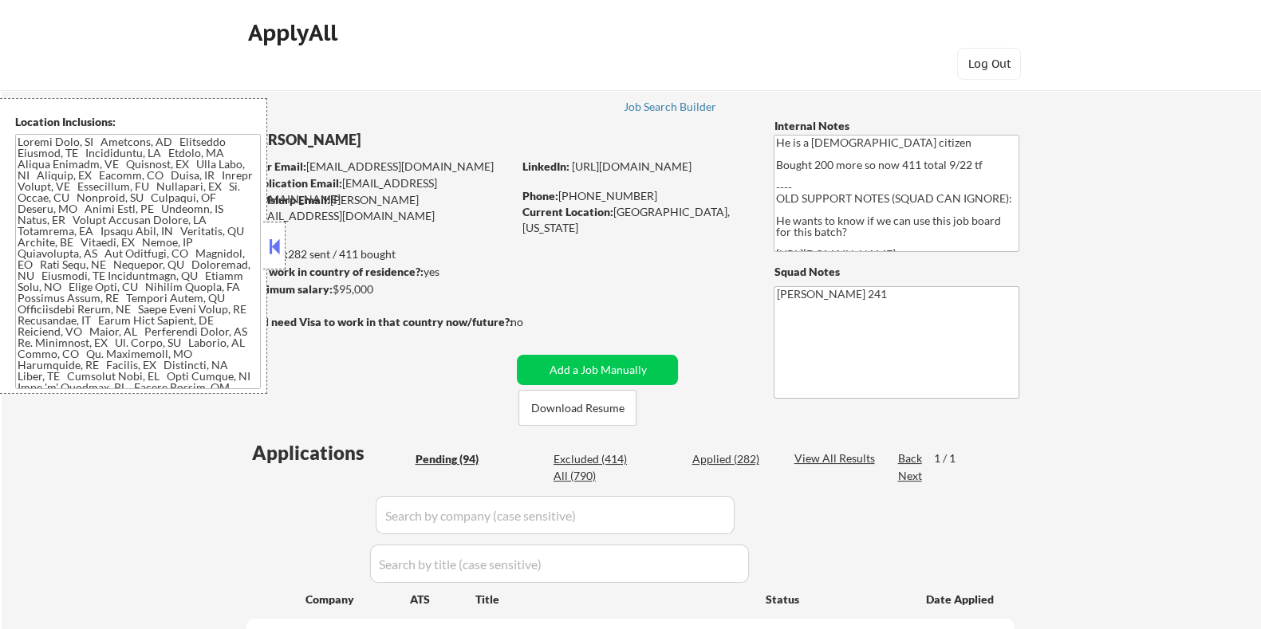
select select ""pending""
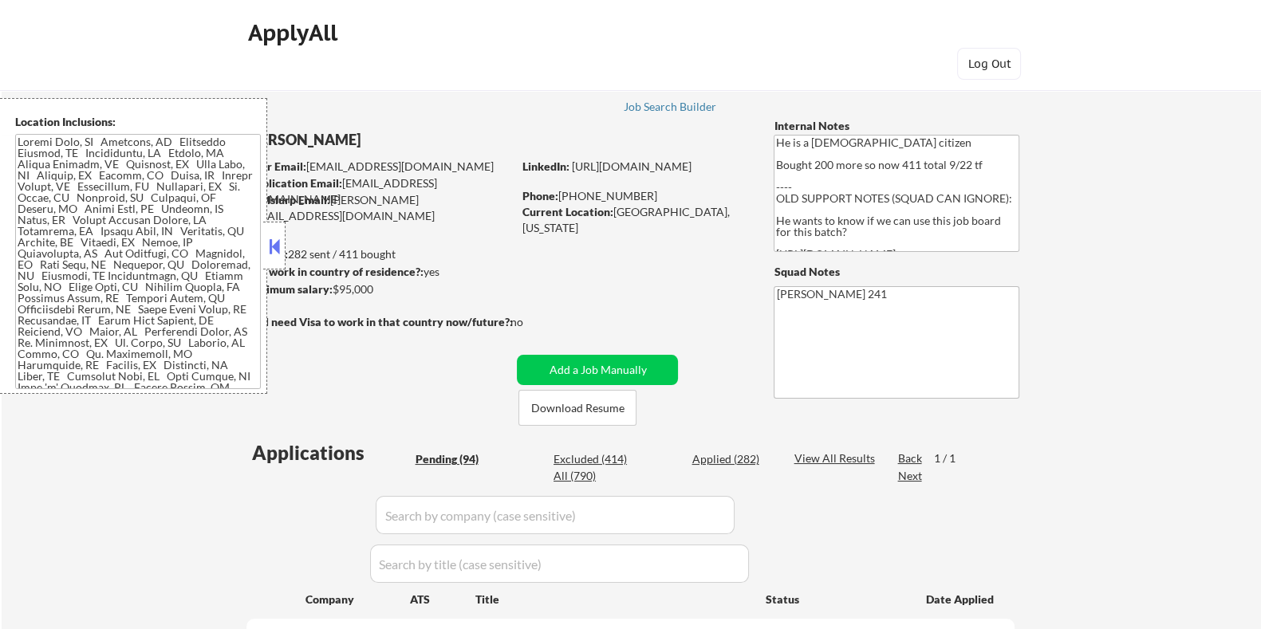
select select ""pending""
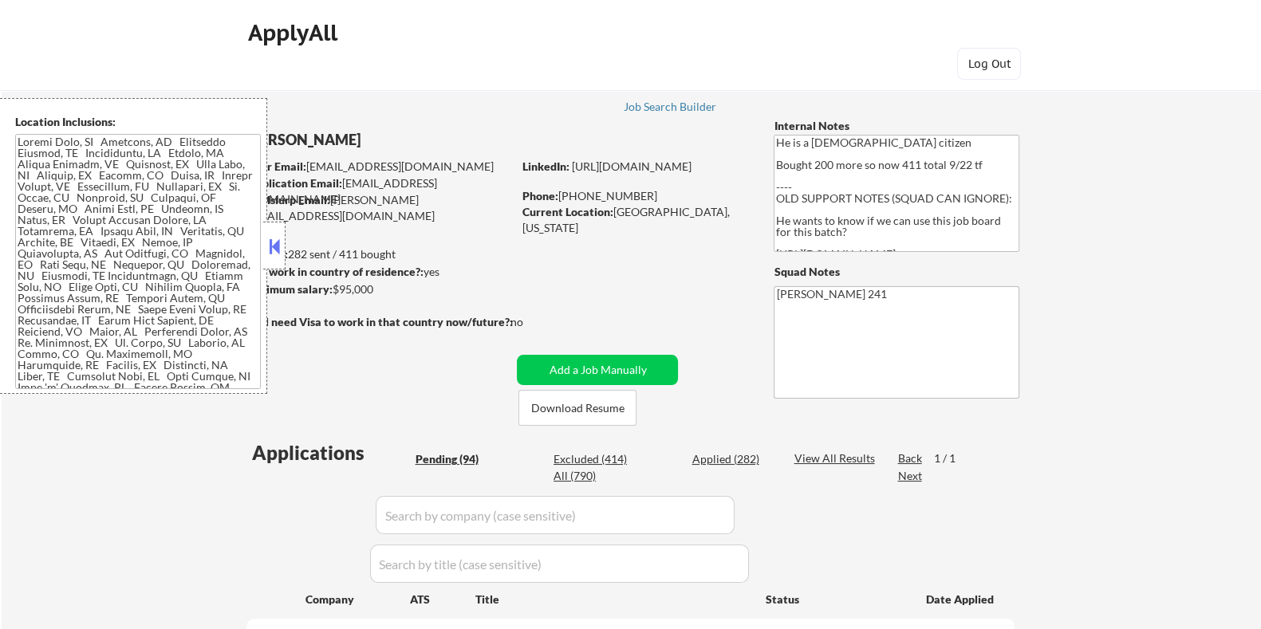
select select ""pending""
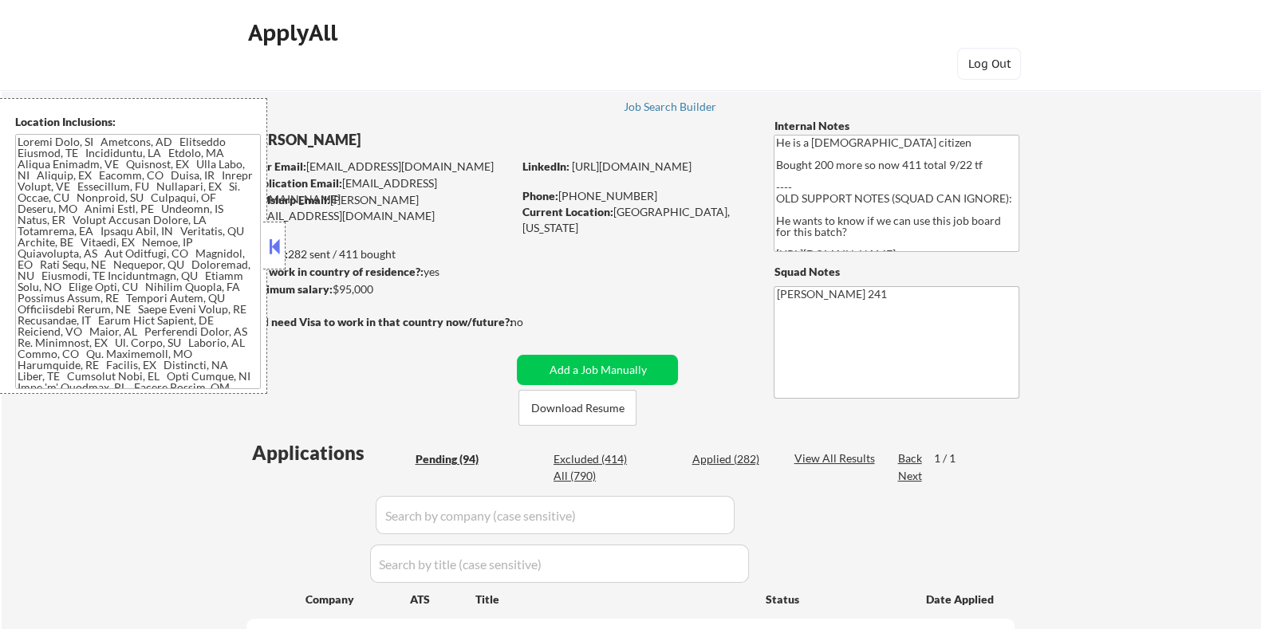
select select ""pending""
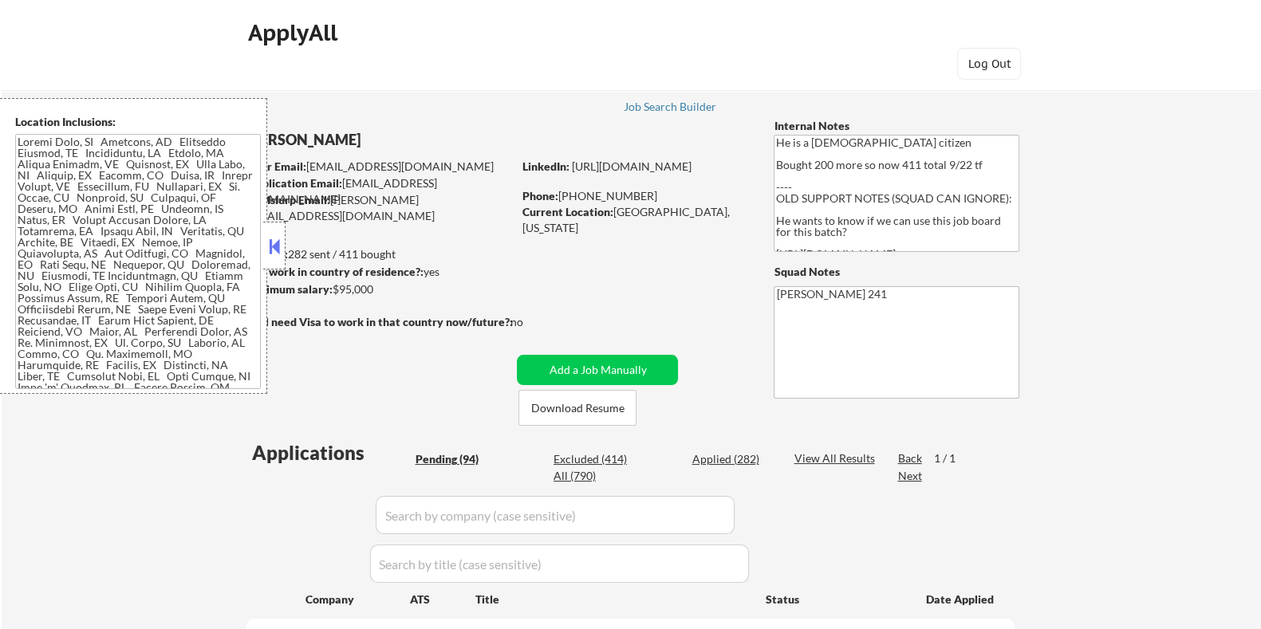
select select ""pending""
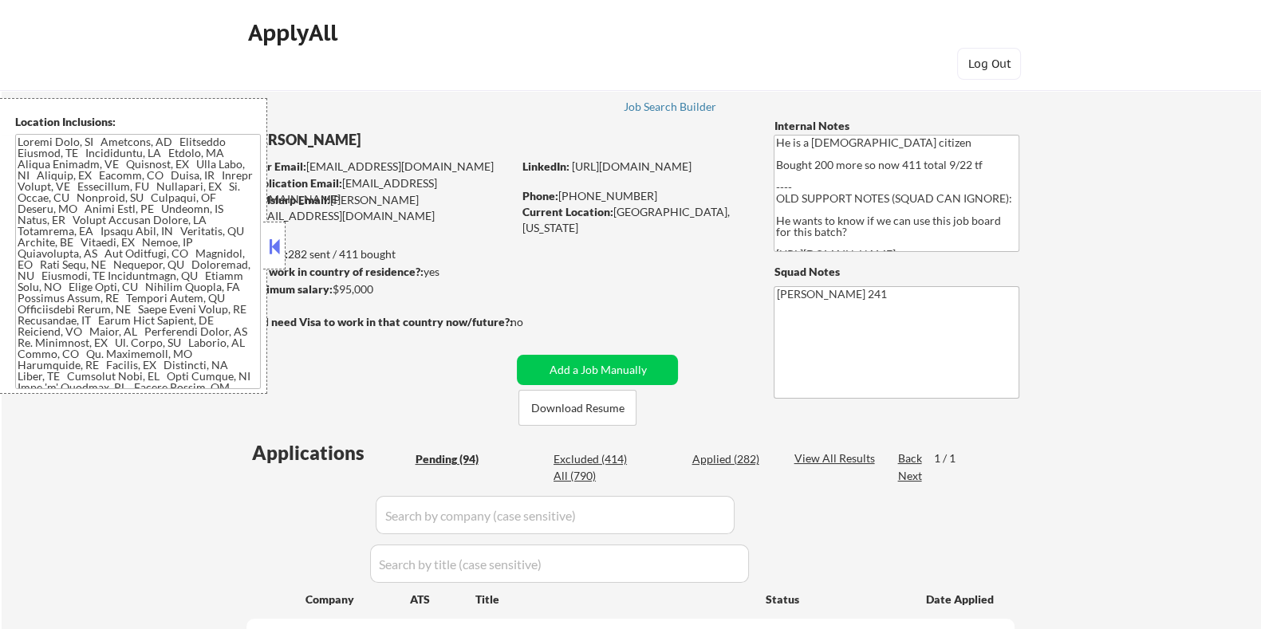
select select ""pending""
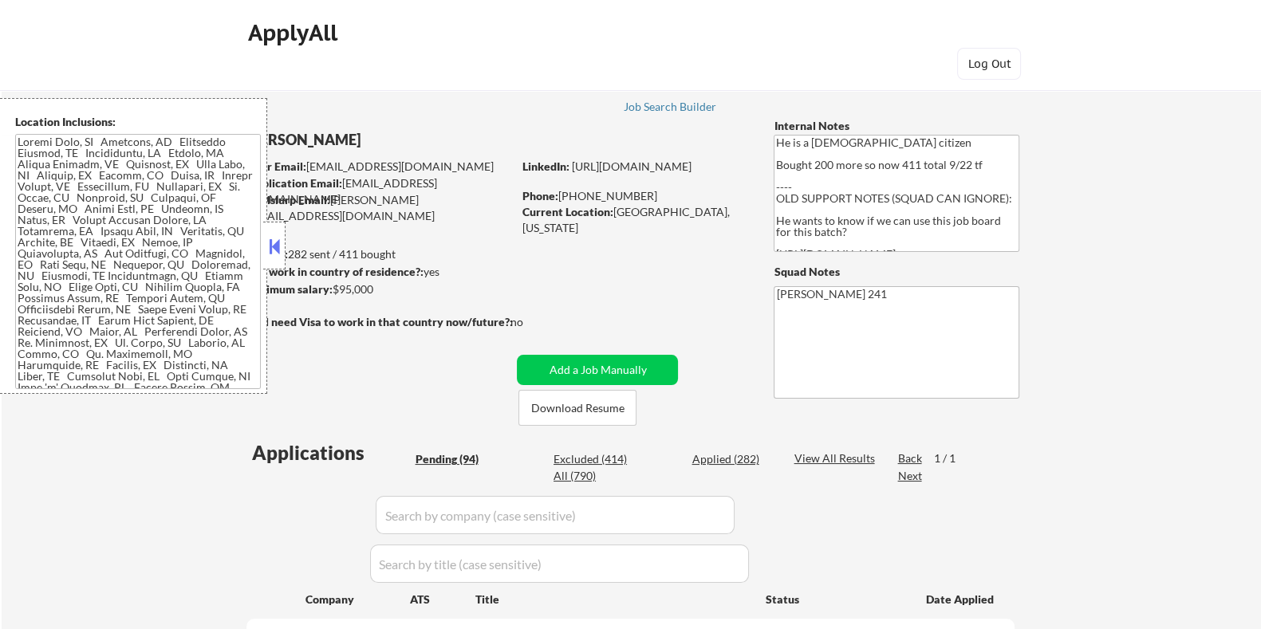
select select ""pending""
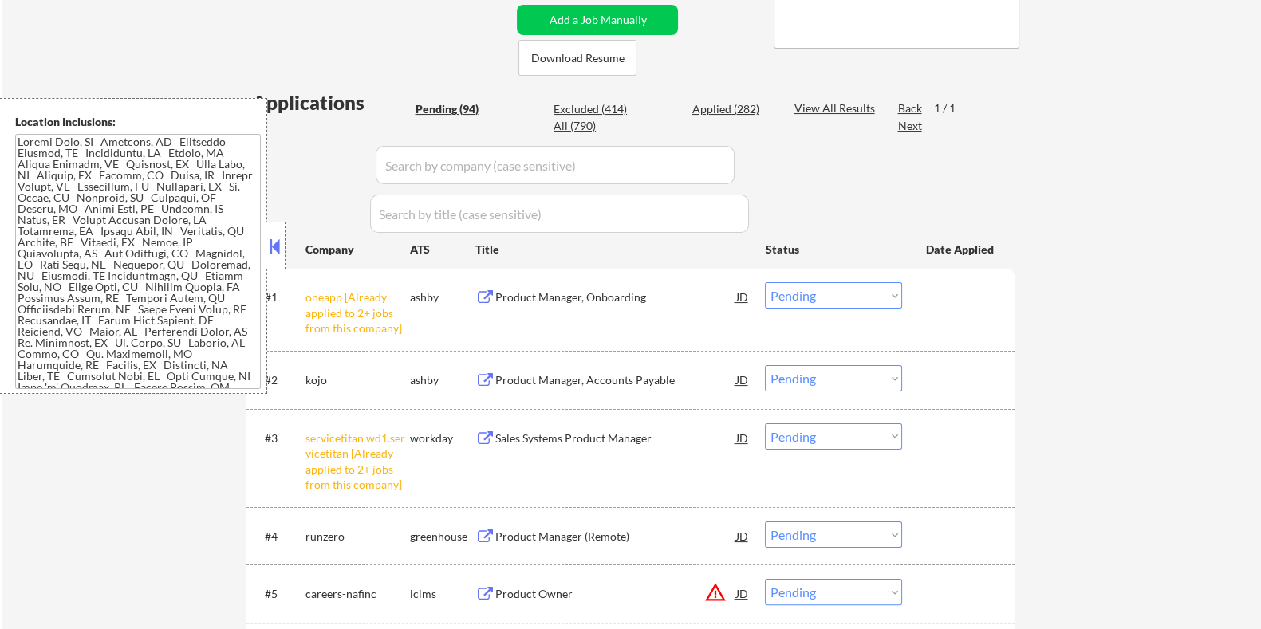
scroll to position [398, 0]
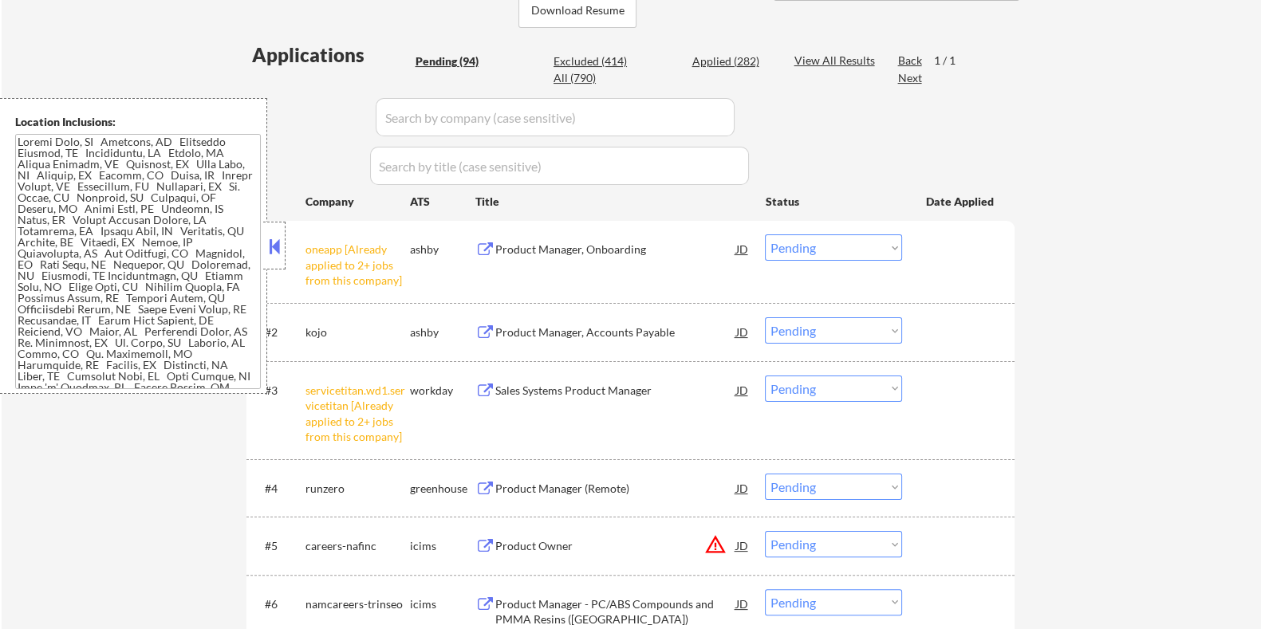
click at [861, 246] on select "Choose an option... Pending Applied Excluded (Questions) Excluded (Expired) Exc…" at bounding box center [833, 247] width 137 height 26
click at [765, 234] on select "Choose an option... Pending Applied Excluded (Questions) Excluded (Expired) Exc…" at bounding box center [833, 247] width 137 height 26
select select ""pending""
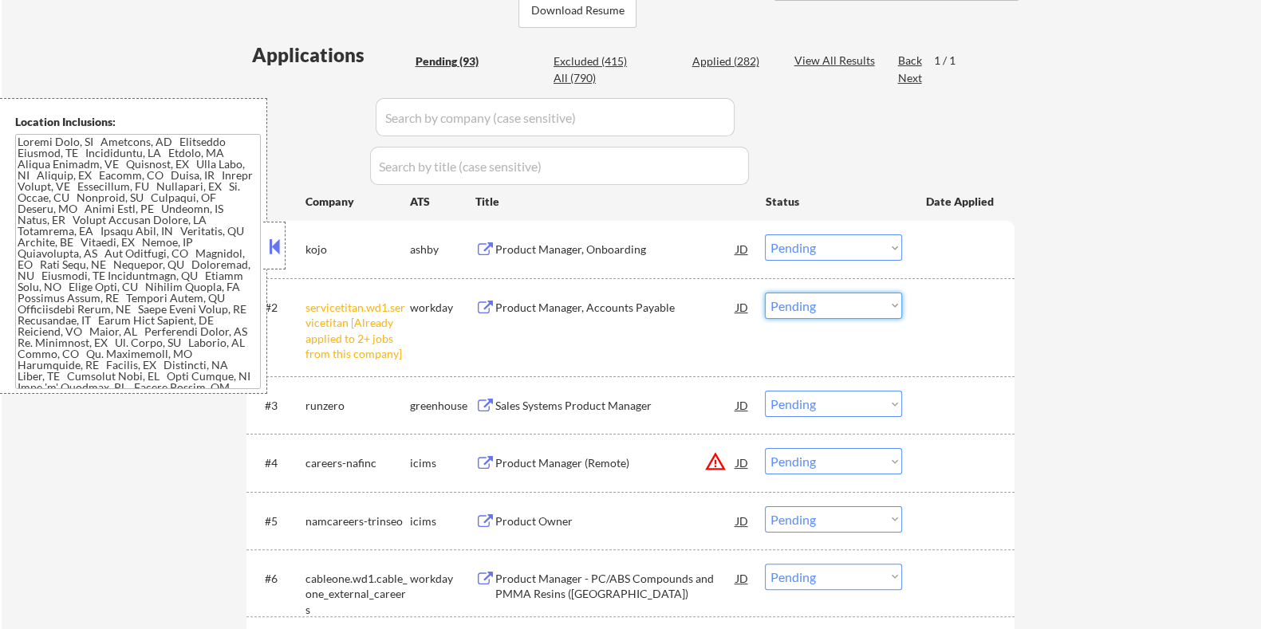
click at [834, 303] on select "Choose an option... Pending Applied Excluded (Questions) Excluded (Expired) Exc…" at bounding box center [833, 306] width 137 height 26
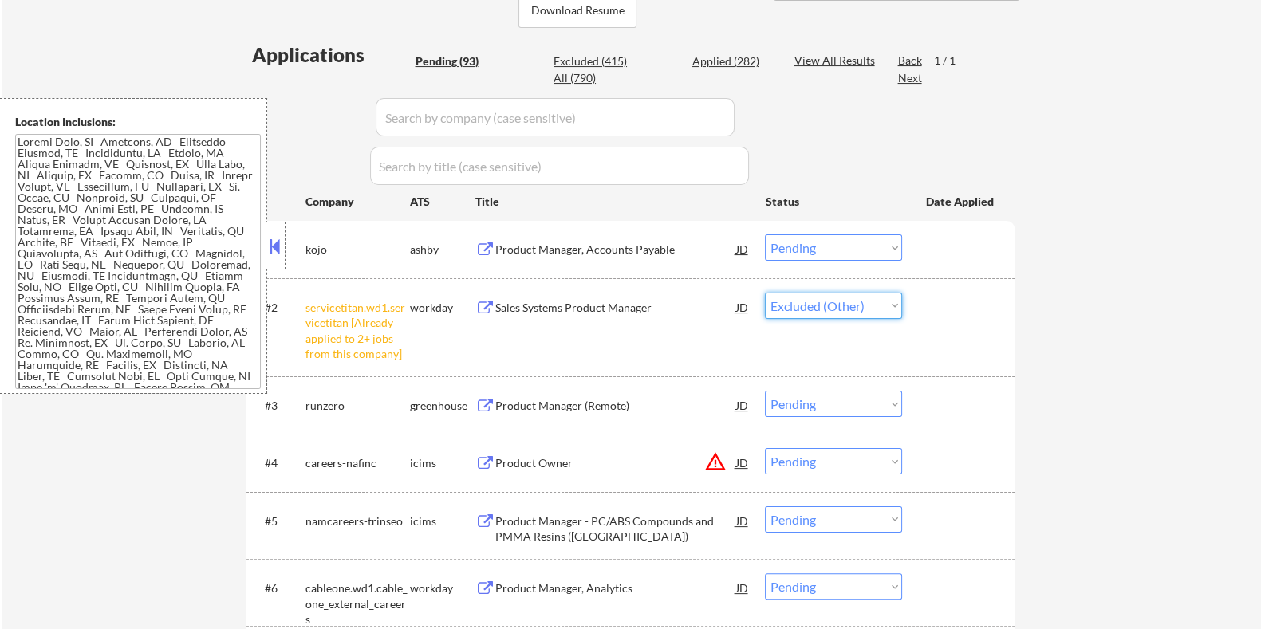
click at [765, 293] on select "Choose an option... Pending Applied Excluded (Questions) Excluded (Expired) Exc…" at bounding box center [833, 306] width 137 height 26
select select ""pending""
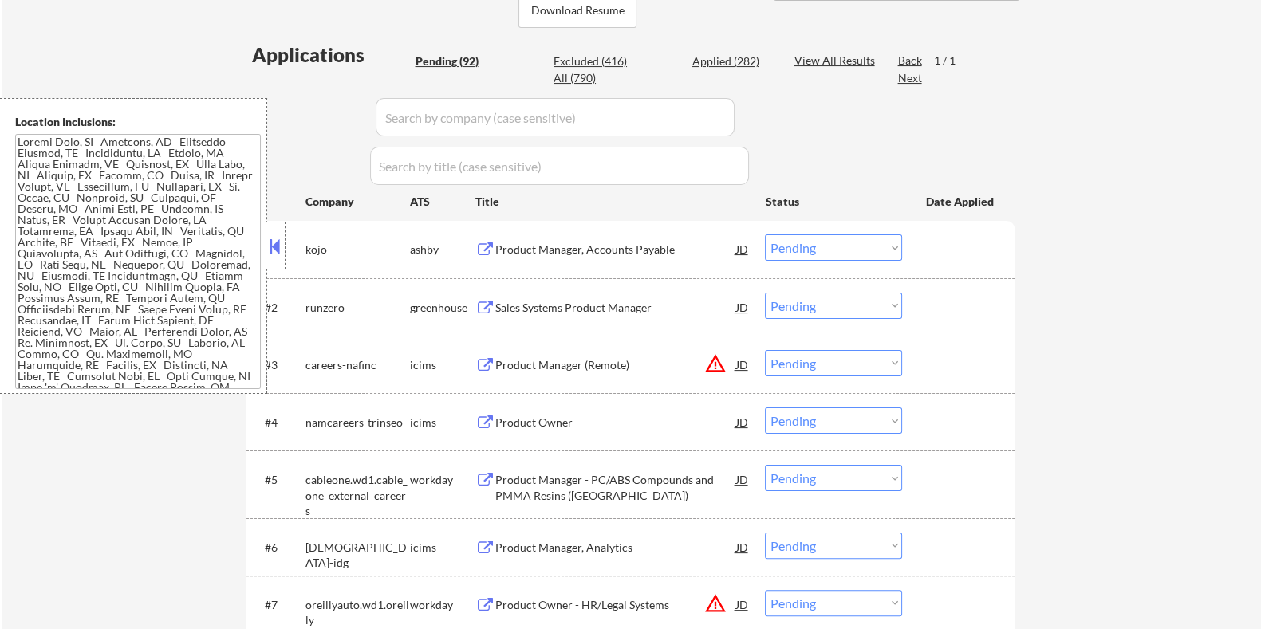
click at [537, 247] on div "Product Manager, Accounts Payable" at bounding box center [614, 250] width 241 height 16
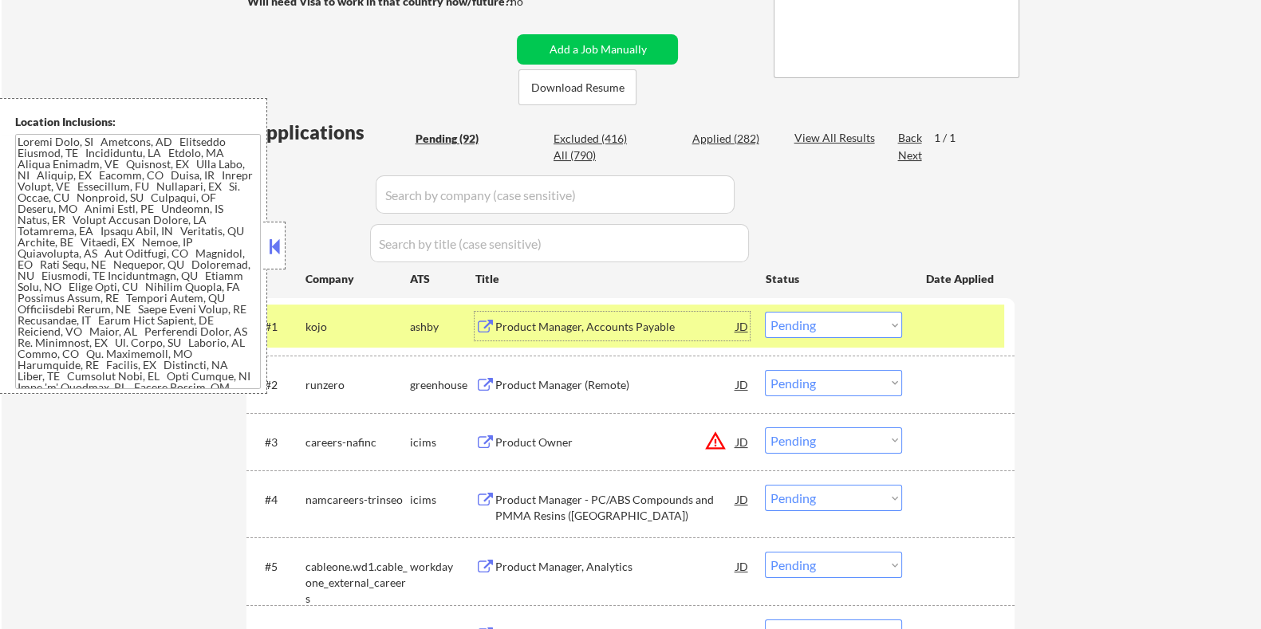
scroll to position [299, 0]
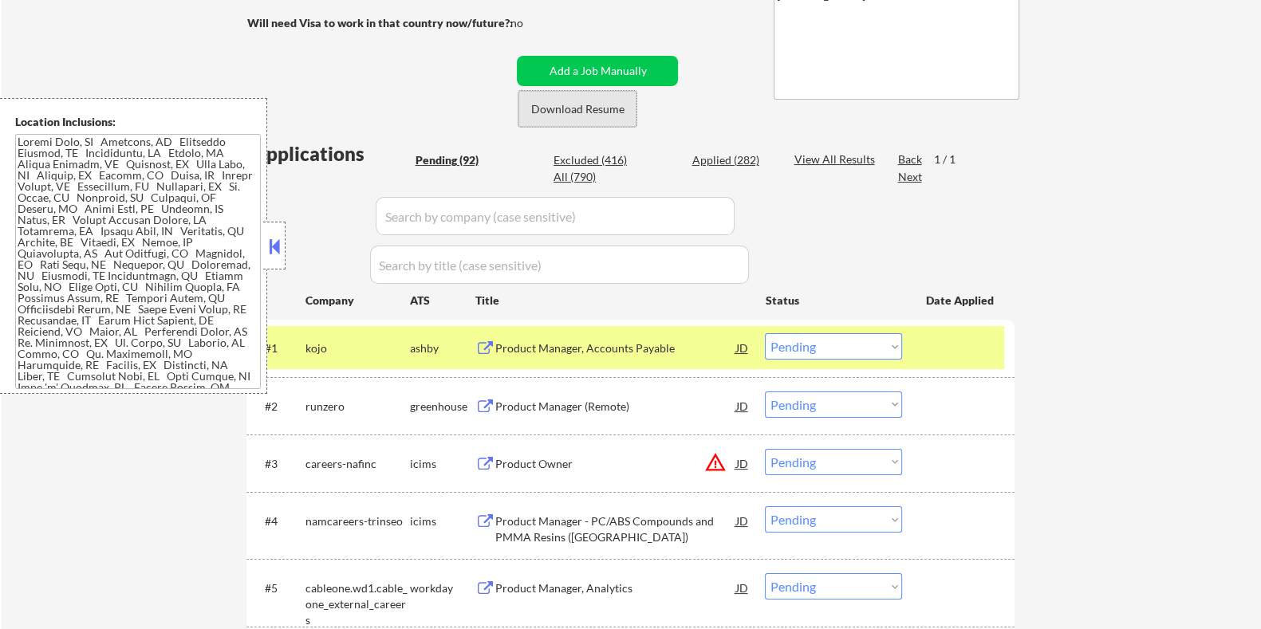
click at [592, 110] on button "Download Resume" at bounding box center [577, 109] width 118 height 36
click at [833, 348] on select "Choose an option... Pending Applied Excluded (Questions) Excluded (Expired) Exc…" at bounding box center [833, 346] width 137 height 26
click at [765, 333] on select "Choose an option... Pending Applied Excluded (Questions) Excluded (Expired) Exc…" at bounding box center [833, 346] width 137 height 26
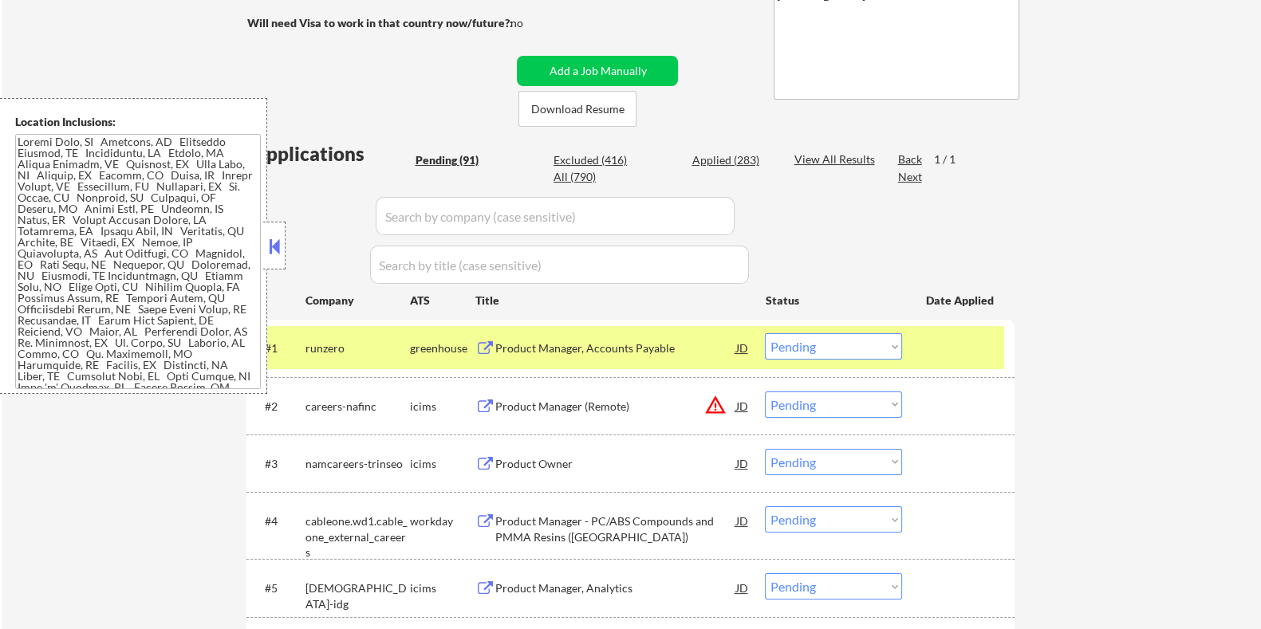
scroll to position [398, 0]
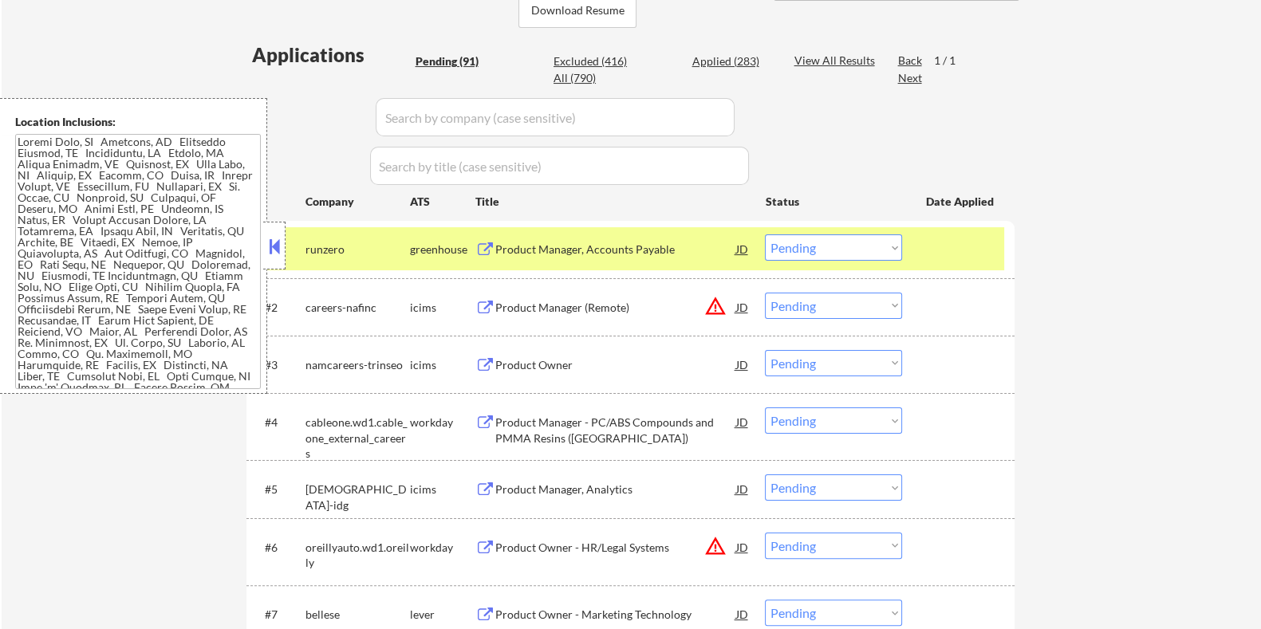
click at [588, 246] on div "Product Manager, Accounts Payable" at bounding box center [614, 250] width 241 height 16
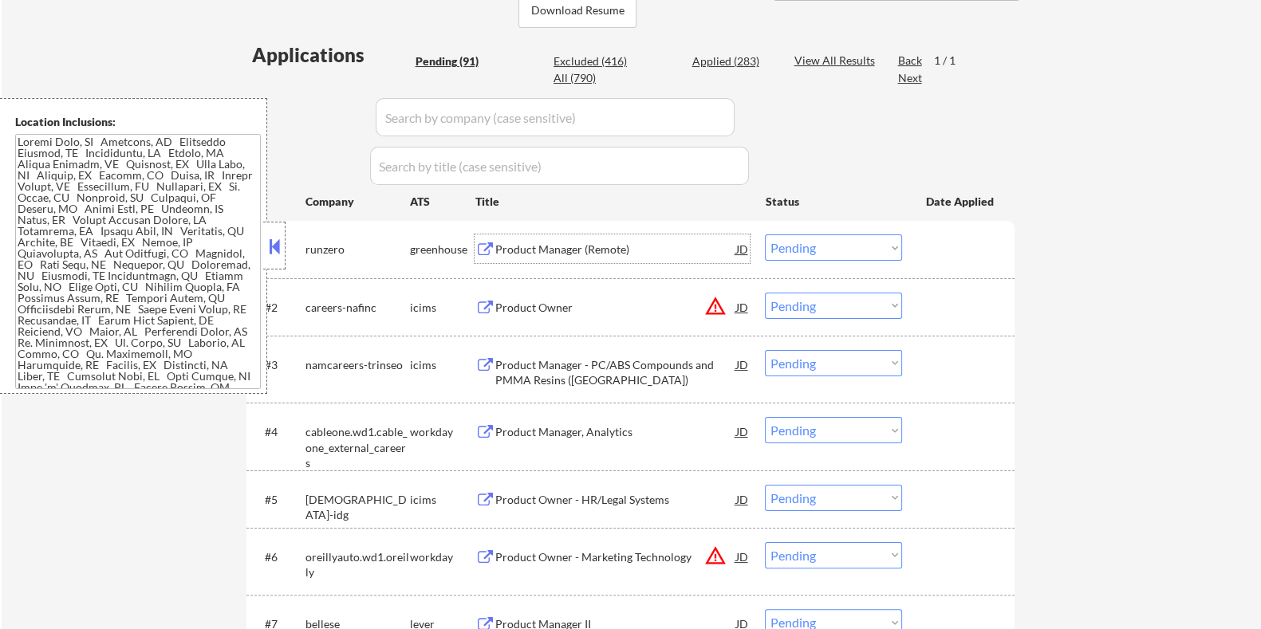
click at [808, 245] on select "Choose an option... Pending Applied Excluded (Questions) Excluded (Expired) Exc…" at bounding box center [833, 247] width 137 height 26
click at [765, 234] on select "Choose an option... Pending Applied Excluded (Questions) Excluded (Expired) Exc…" at bounding box center [833, 247] width 137 height 26
select select ""pending""
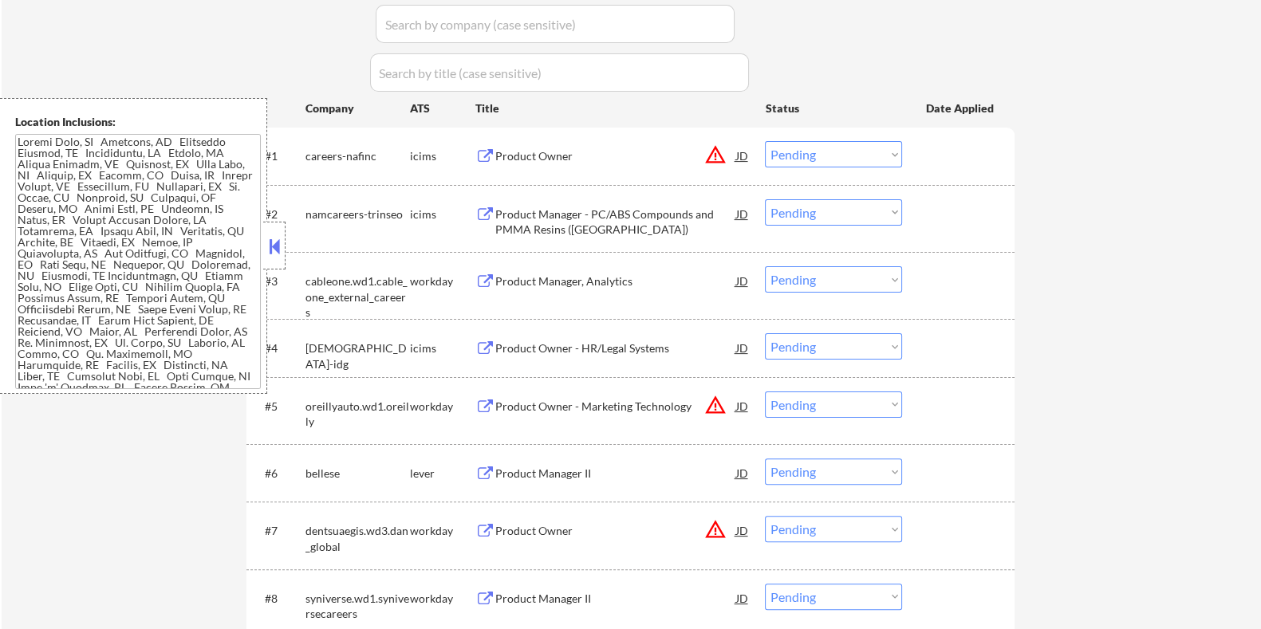
scroll to position [498, 0]
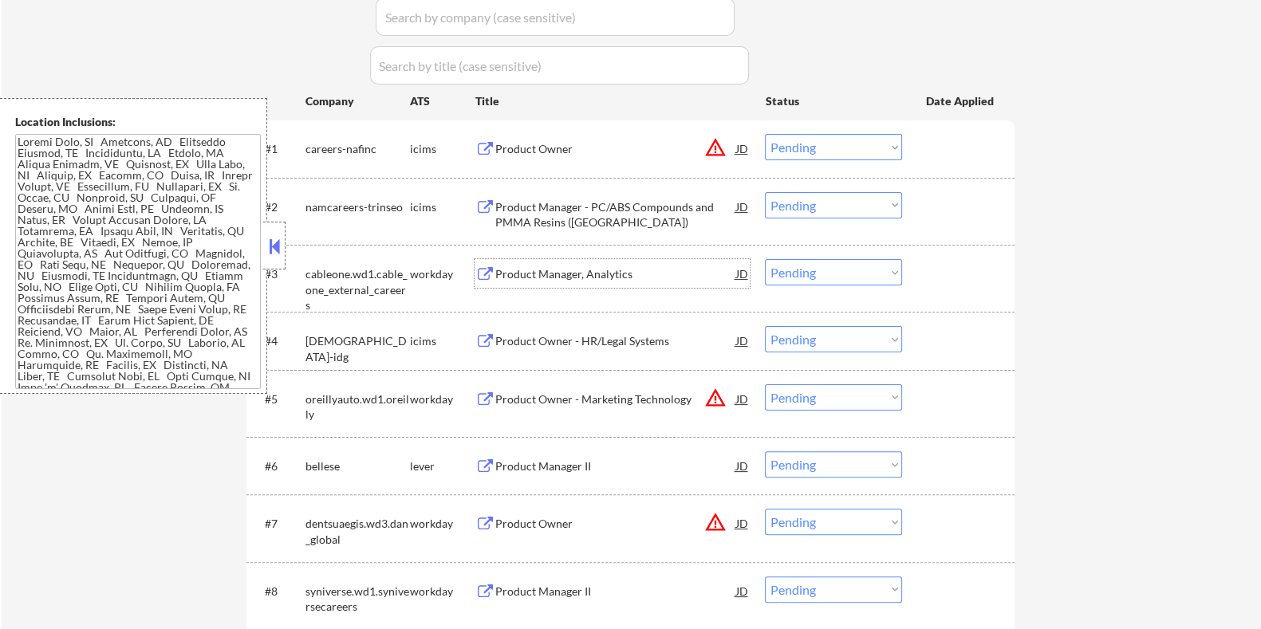
click at [584, 272] on div "Product Manager, Analytics" at bounding box center [614, 274] width 241 height 16
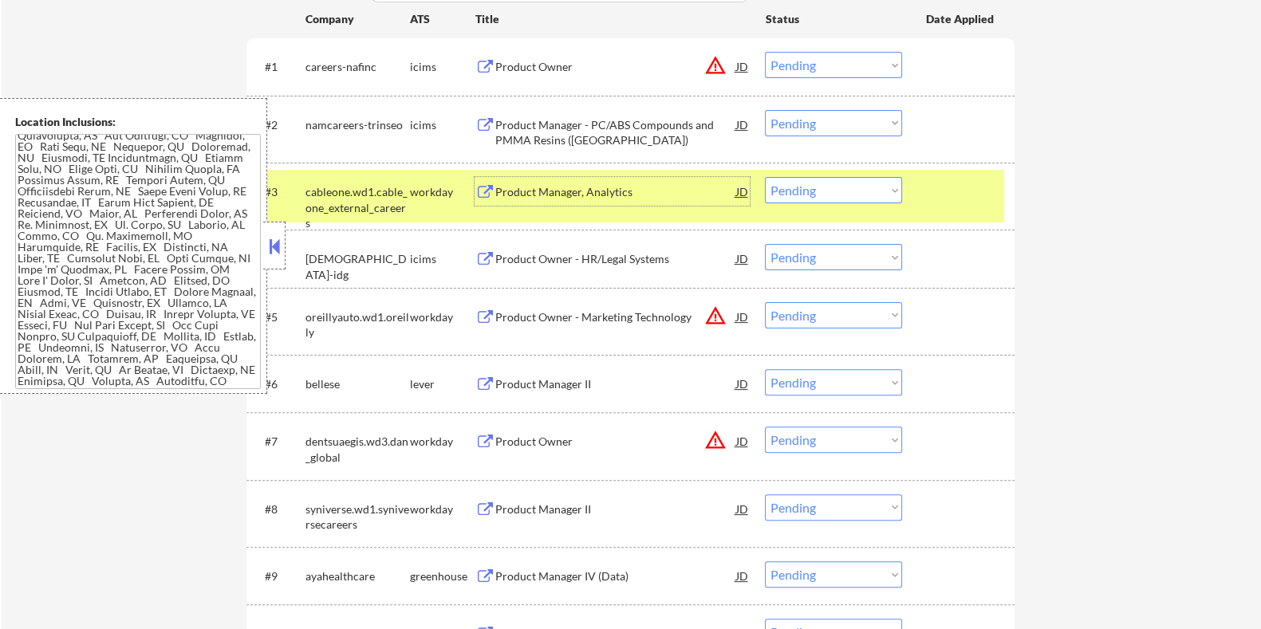
scroll to position [598, 0]
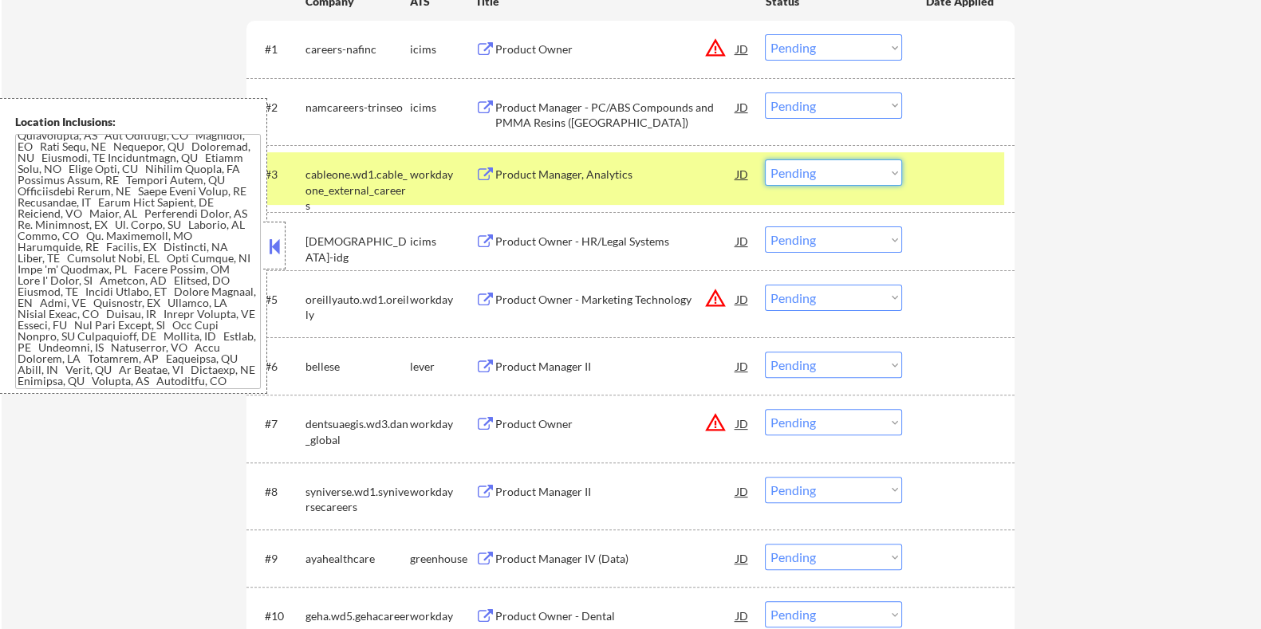
click at [848, 173] on select "Choose an option... Pending Applied Excluded (Questions) Excluded (Expired) Exc…" at bounding box center [833, 172] width 137 height 26
click at [765, 159] on select "Choose an option... Pending Applied Excluded (Questions) Excluded (Expired) Exc…" at bounding box center [833, 172] width 137 height 26
select select ""pending""
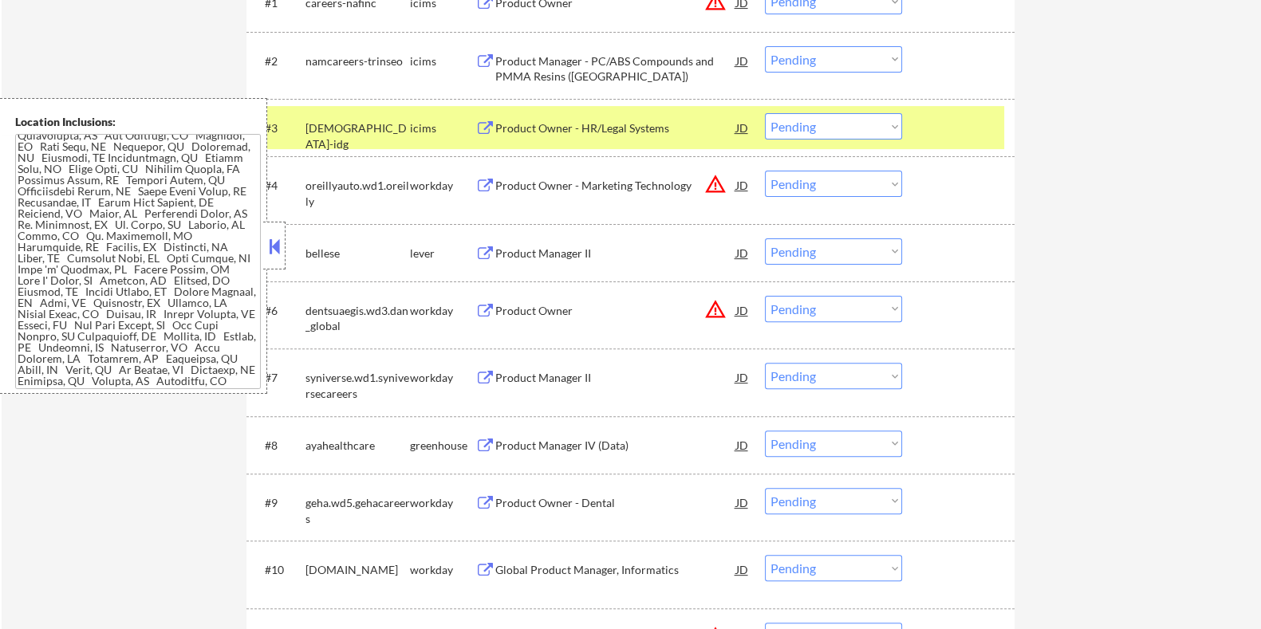
scroll to position [697, 0]
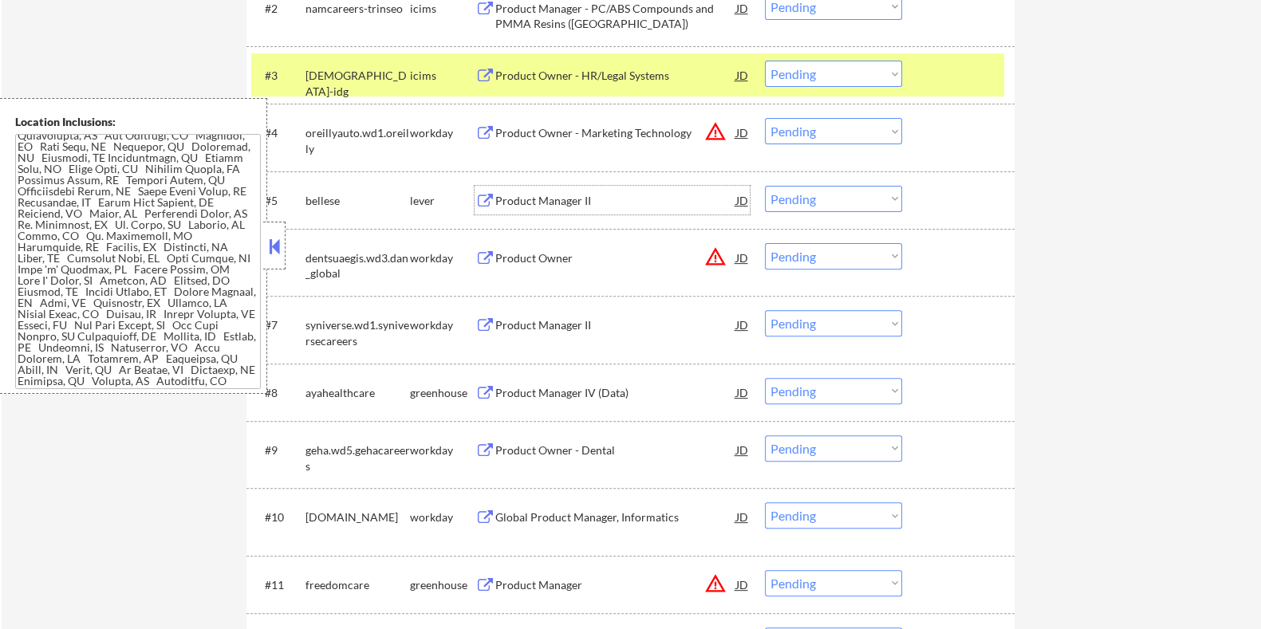
click at [506, 193] on div "Product Manager II" at bounding box center [614, 201] width 241 height 16
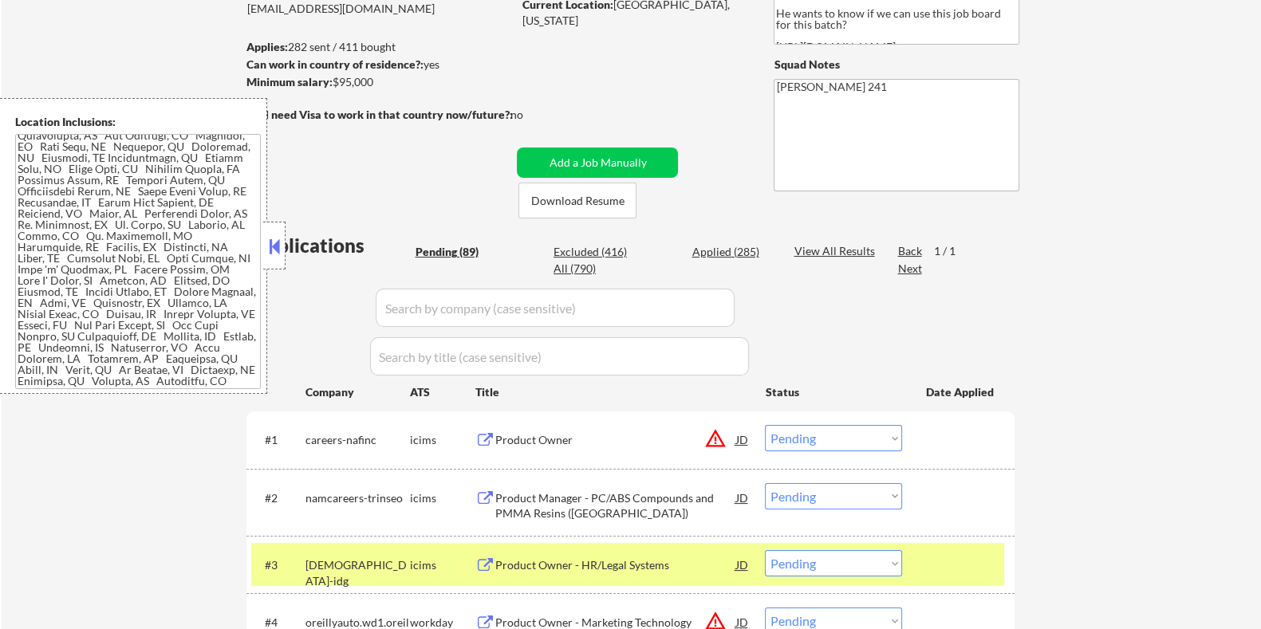
scroll to position [199, 0]
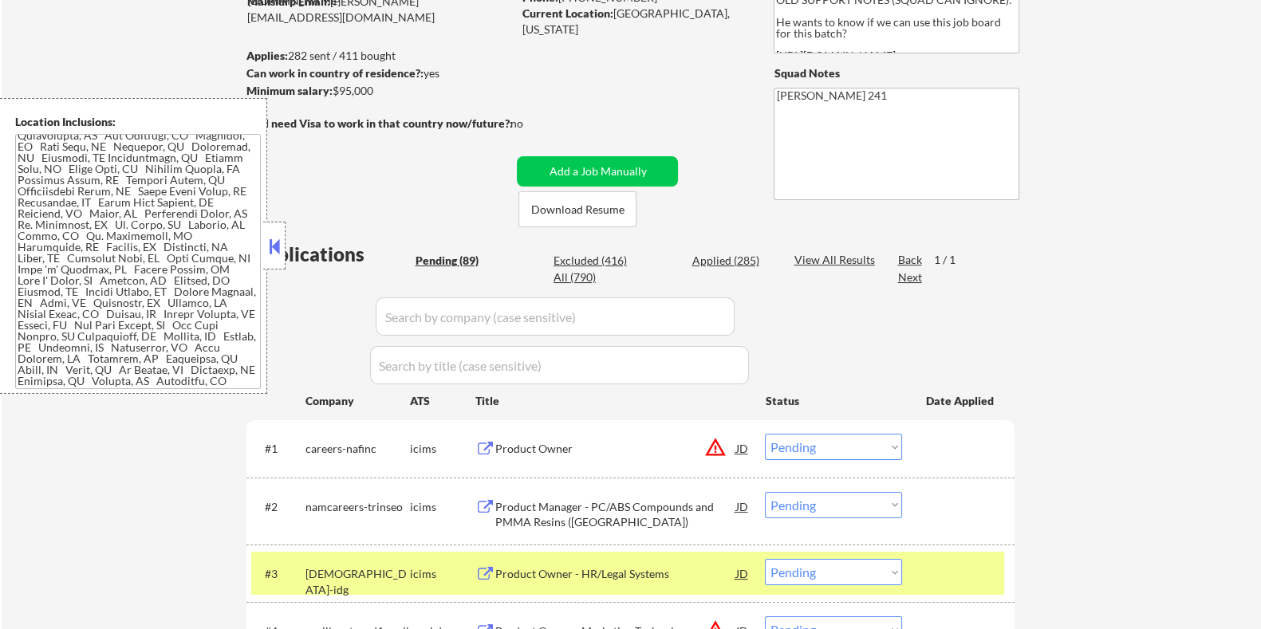
drag, startPoint x: 386, startPoint y: 92, endPoint x: 335, endPoint y: 92, distance: 51.0
click at [335, 92] on div "Minimum salary: $95,000" at bounding box center [379, 91] width 266 height 16
copy div "$95,000"
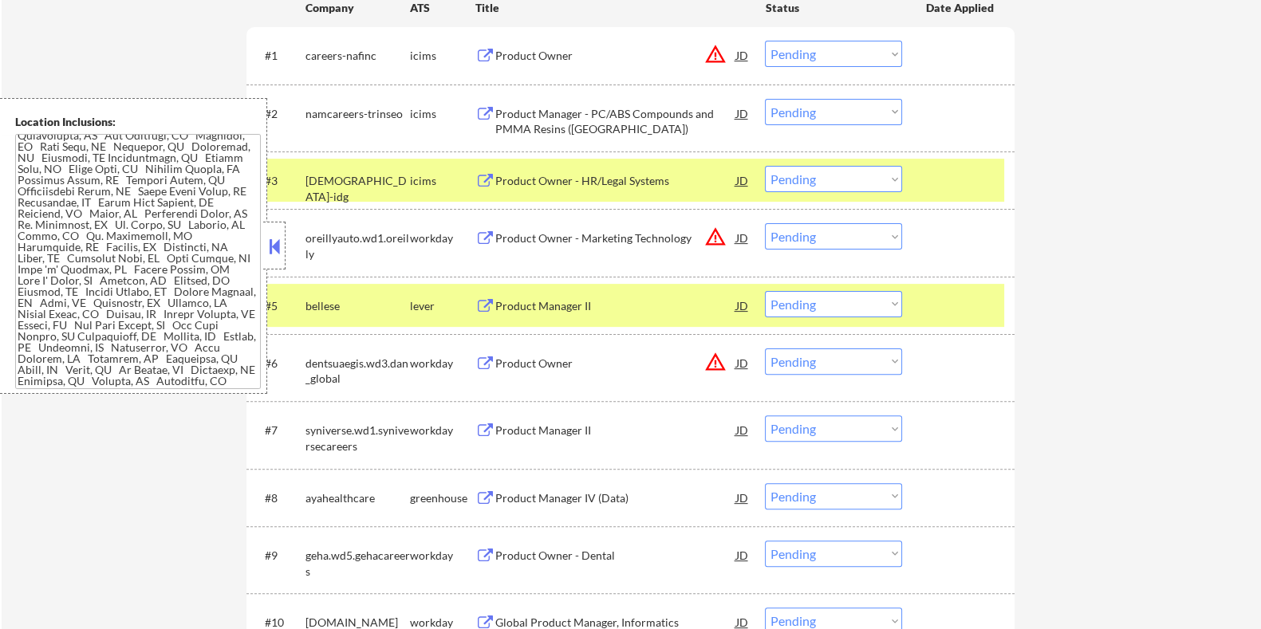
scroll to position [697, 0]
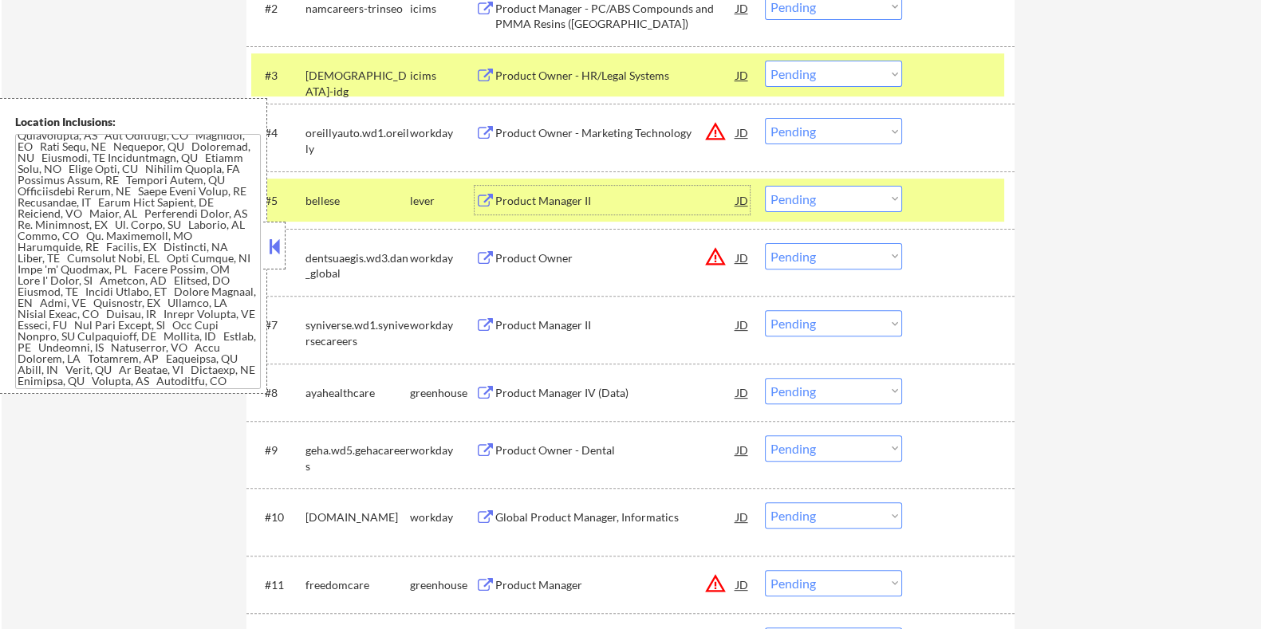
click at [544, 193] on div "Product Manager II" at bounding box center [614, 201] width 241 height 16
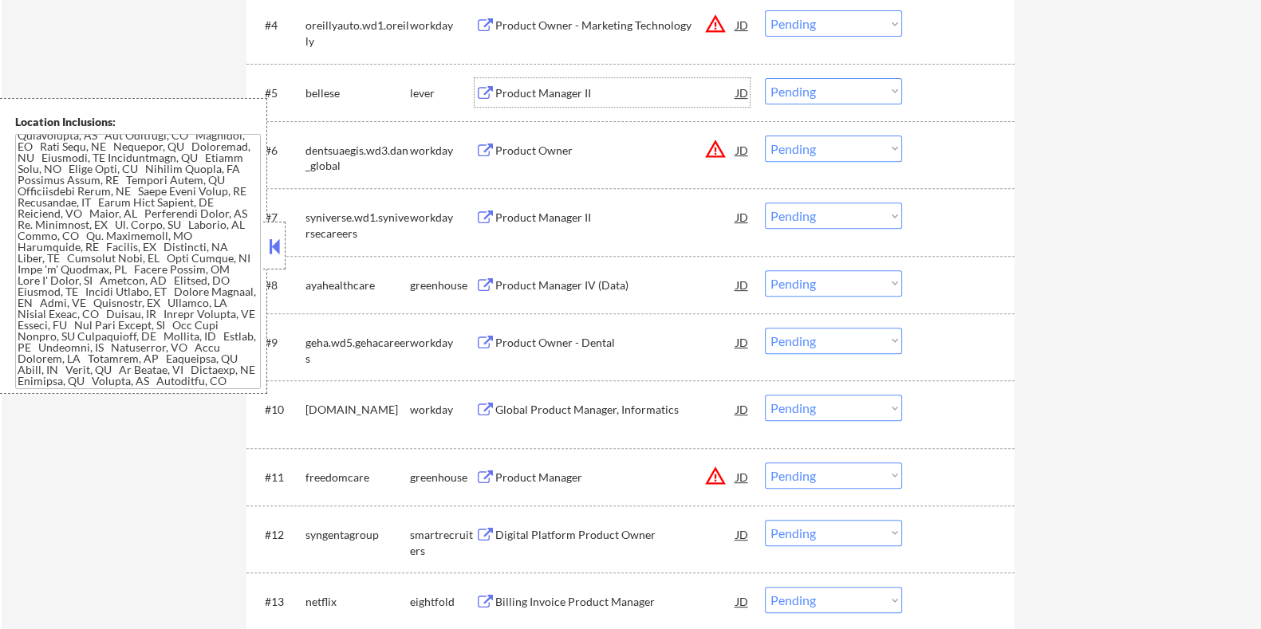
scroll to position [897, 0]
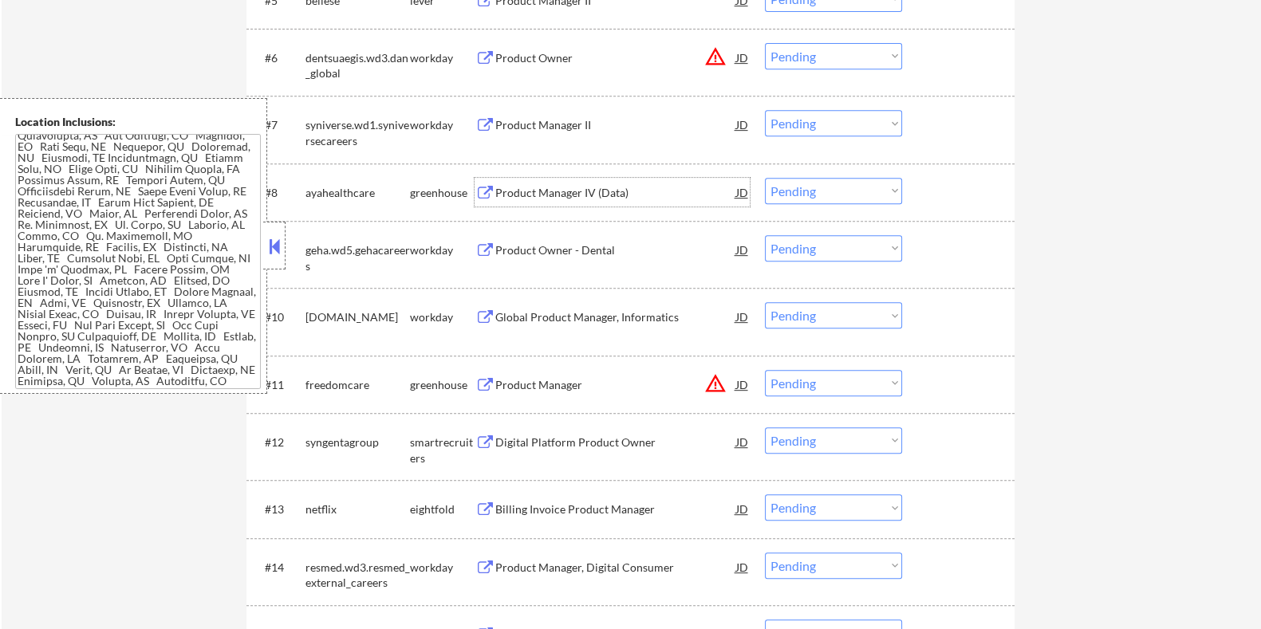
click at [557, 186] on div "Product Manager IV (Data)" at bounding box center [614, 193] width 241 height 16
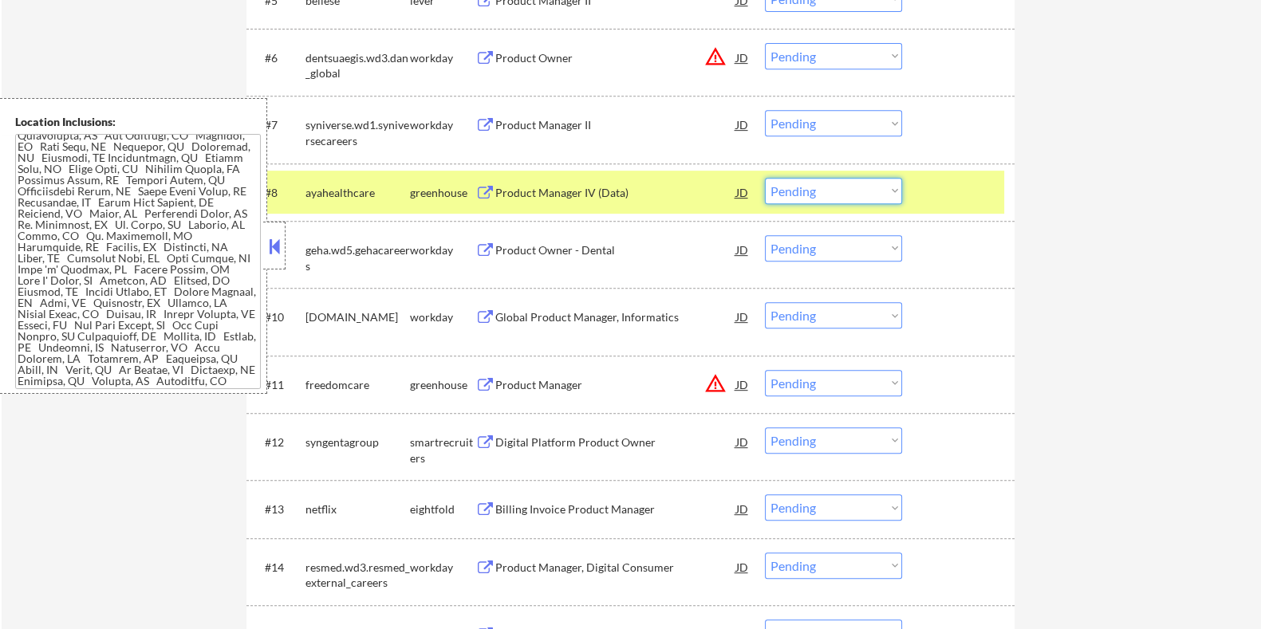
drag, startPoint x: 825, startPoint y: 190, endPoint x: 817, endPoint y: 193, distance: 8.6
click at [825, 190] on select "Choose an option... Pending Applied Excluded (Questions) Excluded (Expired) Exc…" at bounding box center [833, 191] width 137 height 26
click at [765, 178] on select "Choose an option... Pending Applied Excluded (Questions) Excluded (Expired) Exc…" at bounding box center [833, 191] width 137 height 26
select select ""pending""
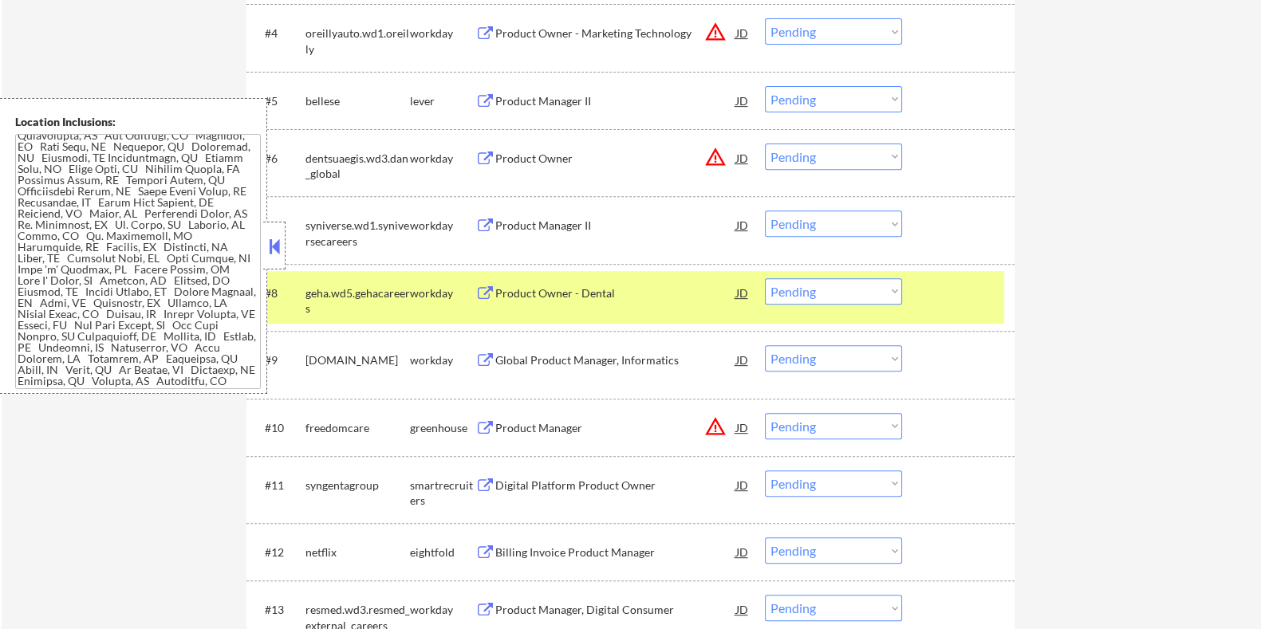
scroll to position [997, 0]
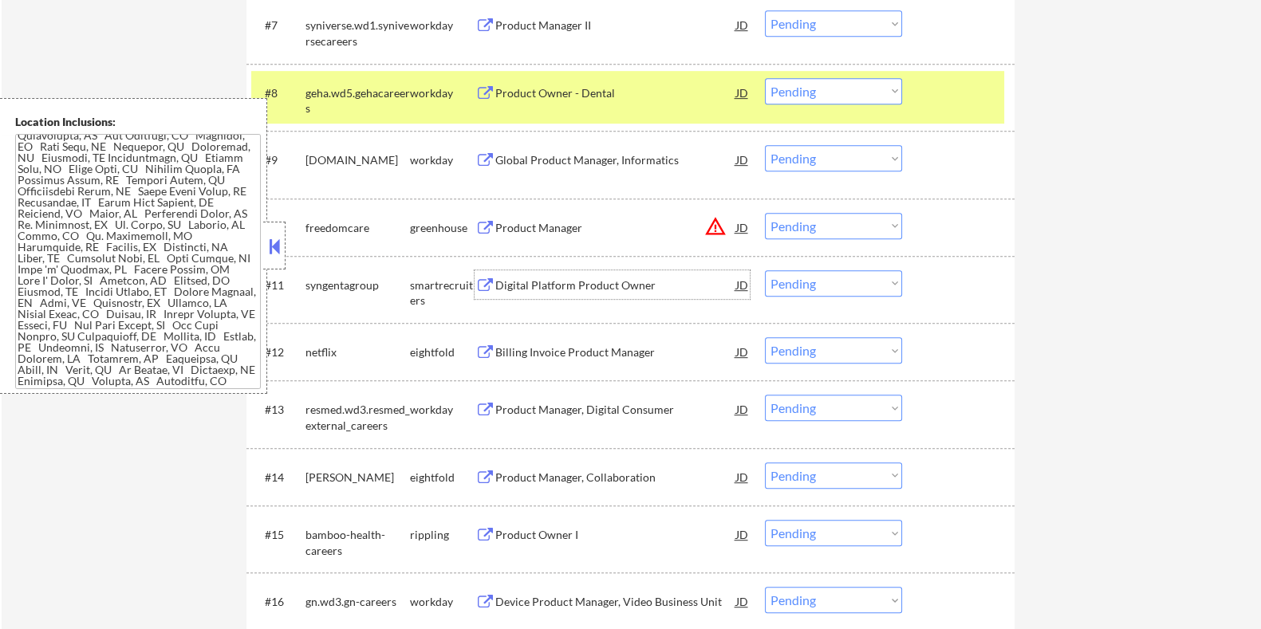
click at [562, 285] on div "Digital Platform Product Owner" at bounding box center [614, 285] width 241 height 16
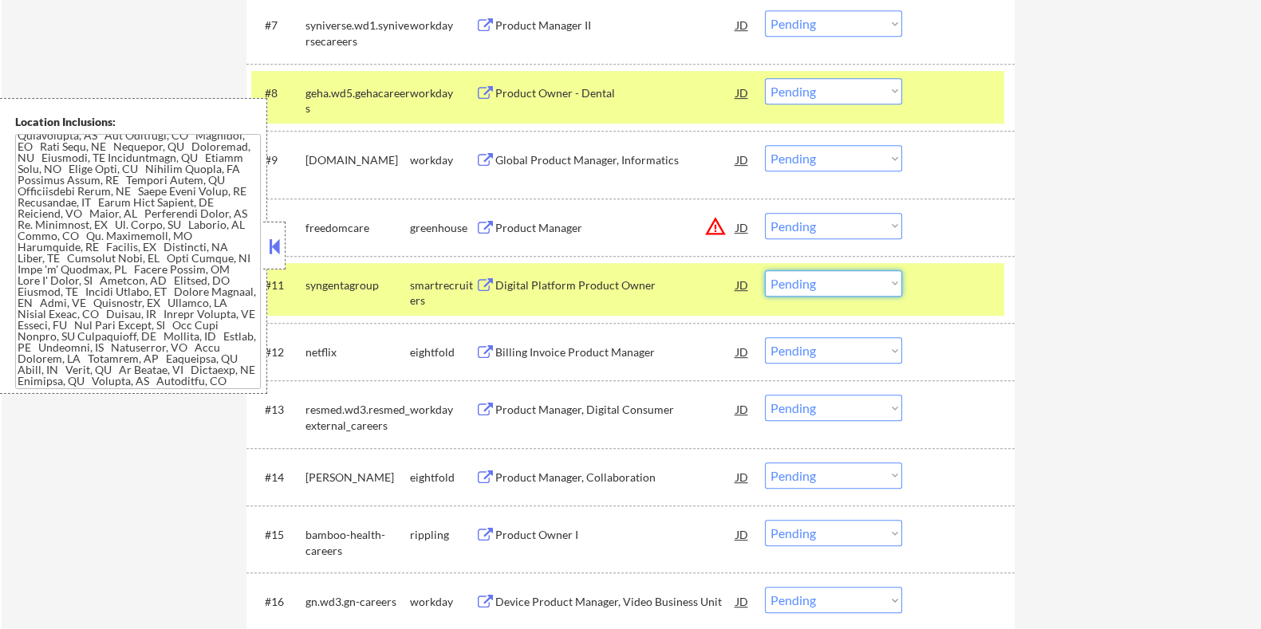
click at [841, 287] on select "Choose an option... Pending Applied Excluded (Questions) Excluded (Expired) Exc…" at bounding box center [833, 283] width 137 height 26
click at [765, 270] on select "Choose an option... Pending Applied Excluded (Questions) Excluded (Expired) Exc…" at bounding box center [833, 283] width 137 height 26
select select ""pending""
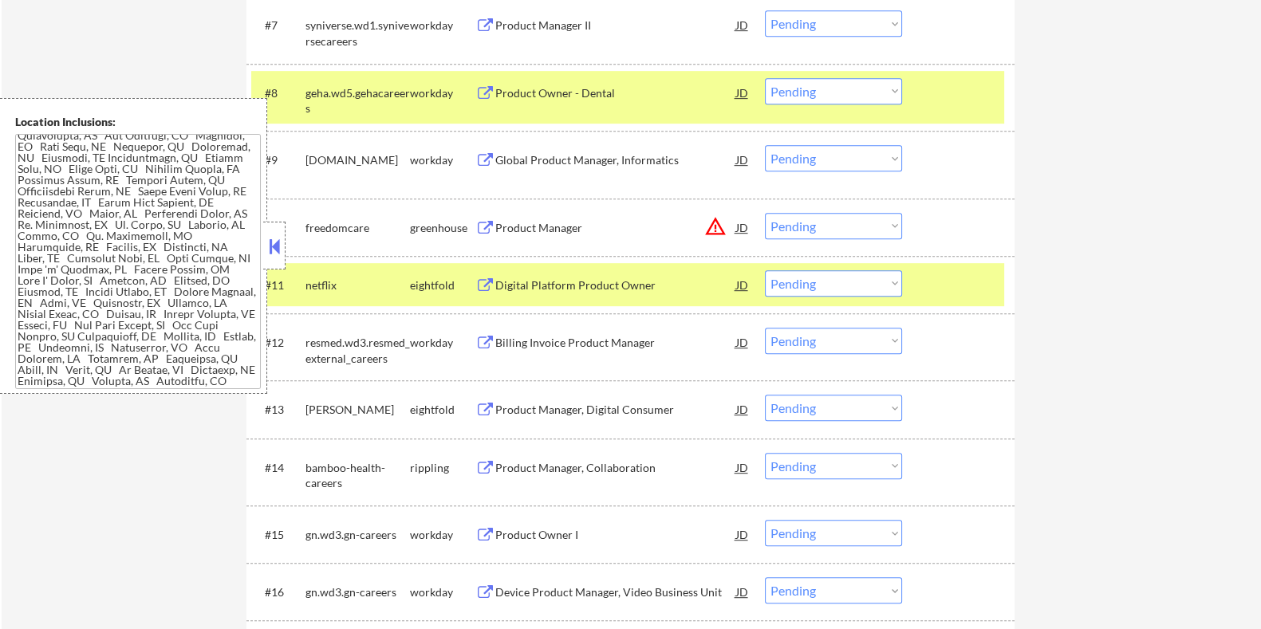
scroll to position [1096, 0]
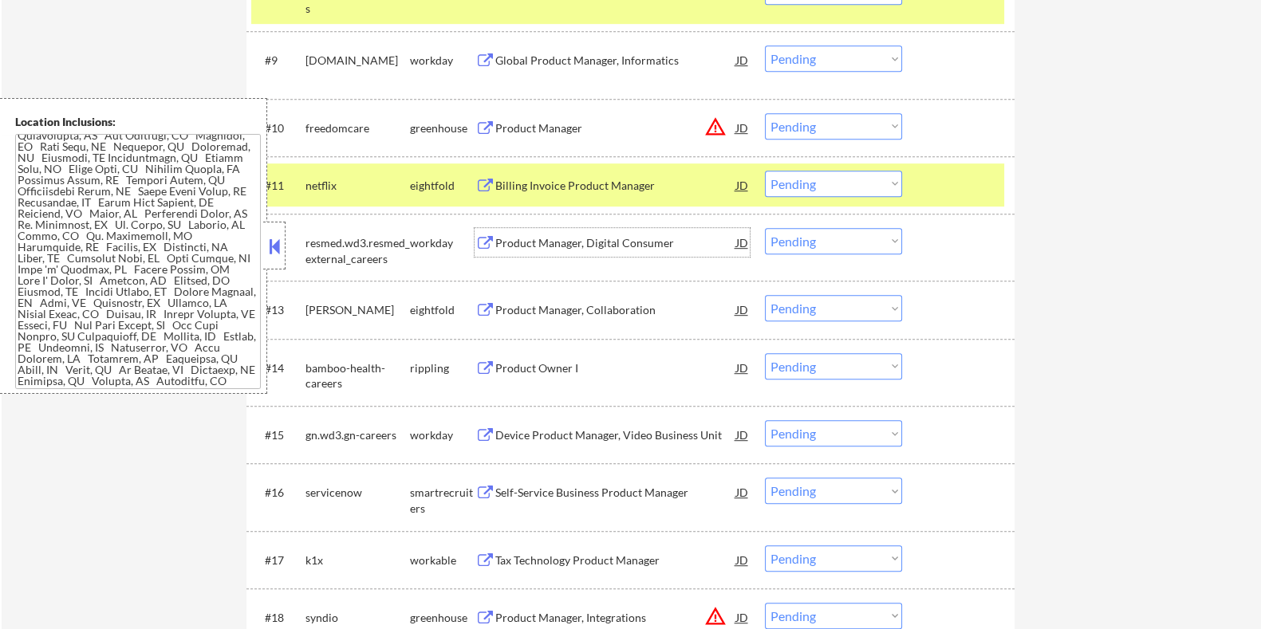
click at [562, 240] on div "Product Manager, Digital Consumer" at bounding box center [614, 243] width 241 height 16
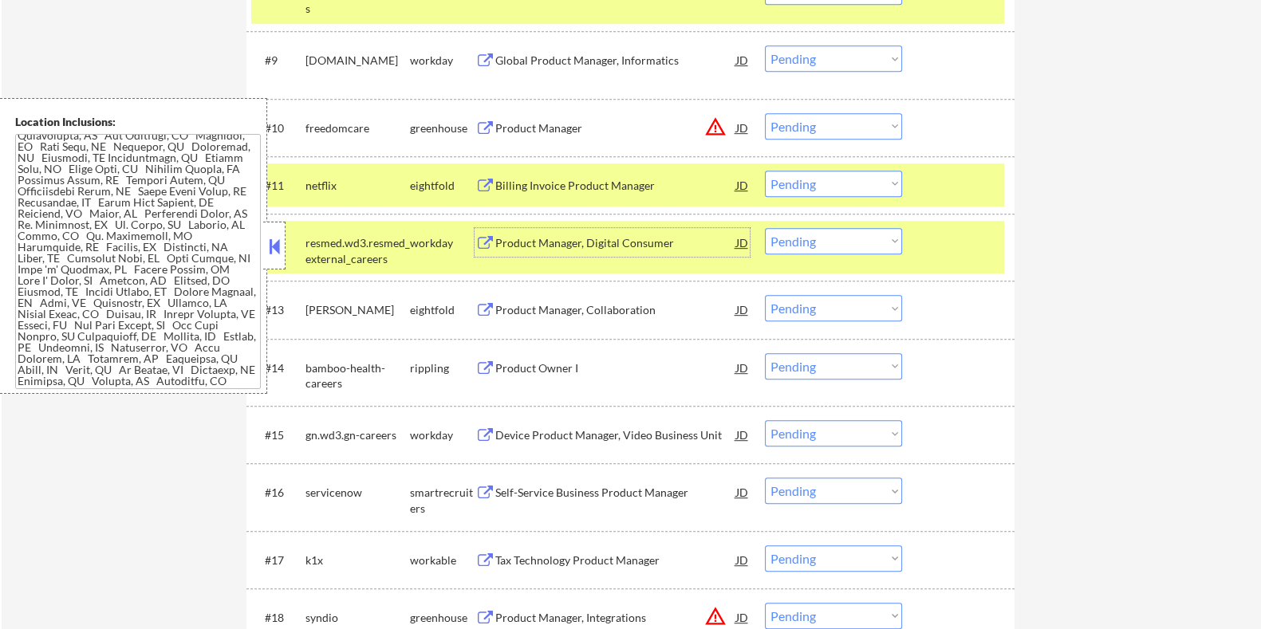
click at [870, 239] on select "Choose an option... Pending Applied Excluded (Questions) Excluded (Expired) Exc…" at bounding box center [833, 241] width 137 height 26
click at [765, 228] on select "Choose an option... Pending Applied Excluded (Questions) Excluded (Expired) Exc…" at bounding box center [833, 241] width 137 height 26
select select ""pending""
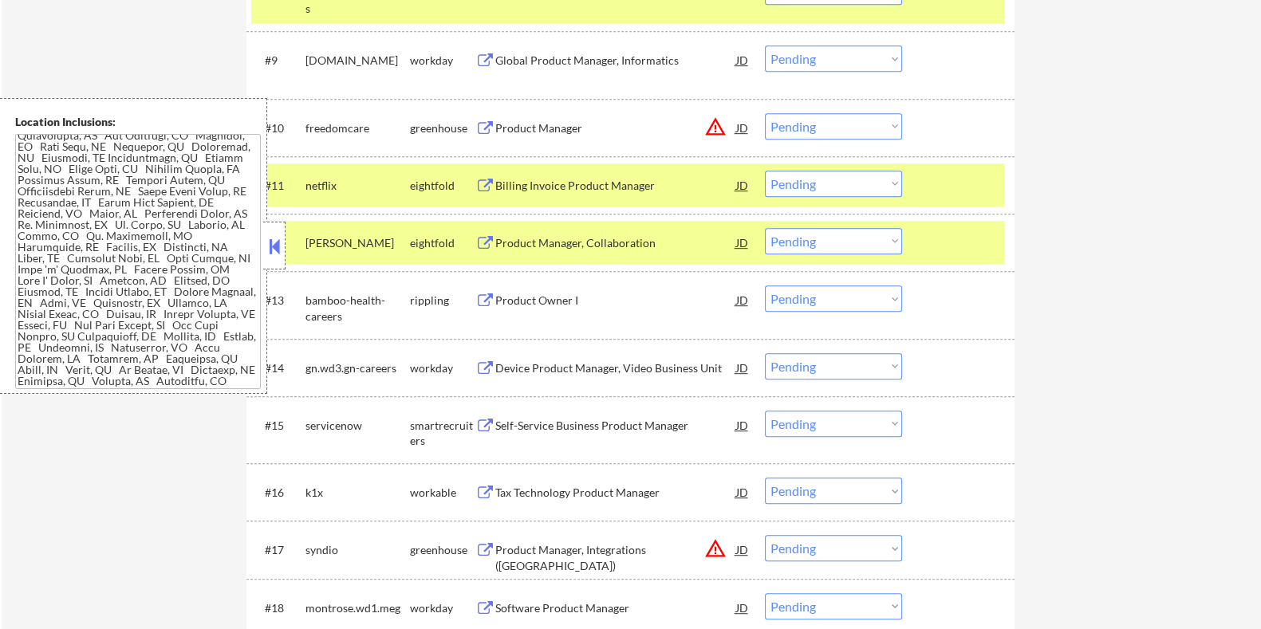
click at [571, 298] on div "Product Owner I" at bounding box center [614, 301] width 241 height 16
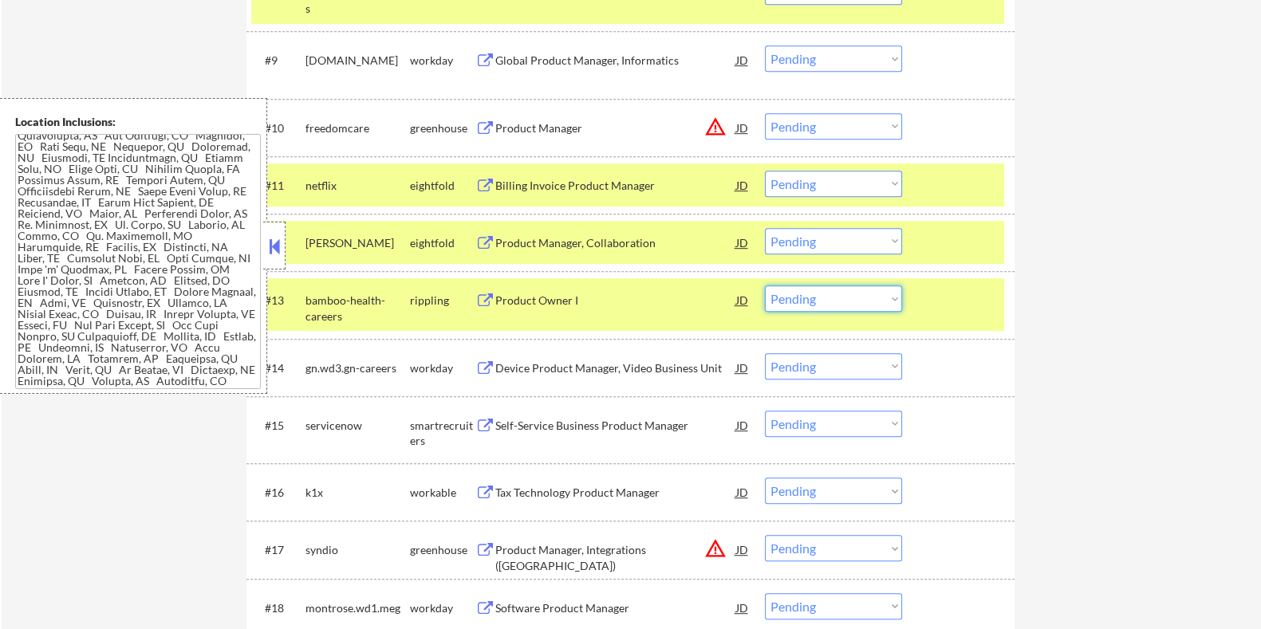
click at [830, 296] on select "Choose an option... Pending Applied Excluded (Questions) Excluded (Expired) Exc…" at bounding box center [833, 298] width 137 height 26
click at [765, 285] on select "Choose an option... Pending Applied Excluded (Questions) Excluded (Expired) Exc…" at bounding box center [833, 298] width 137 height 26
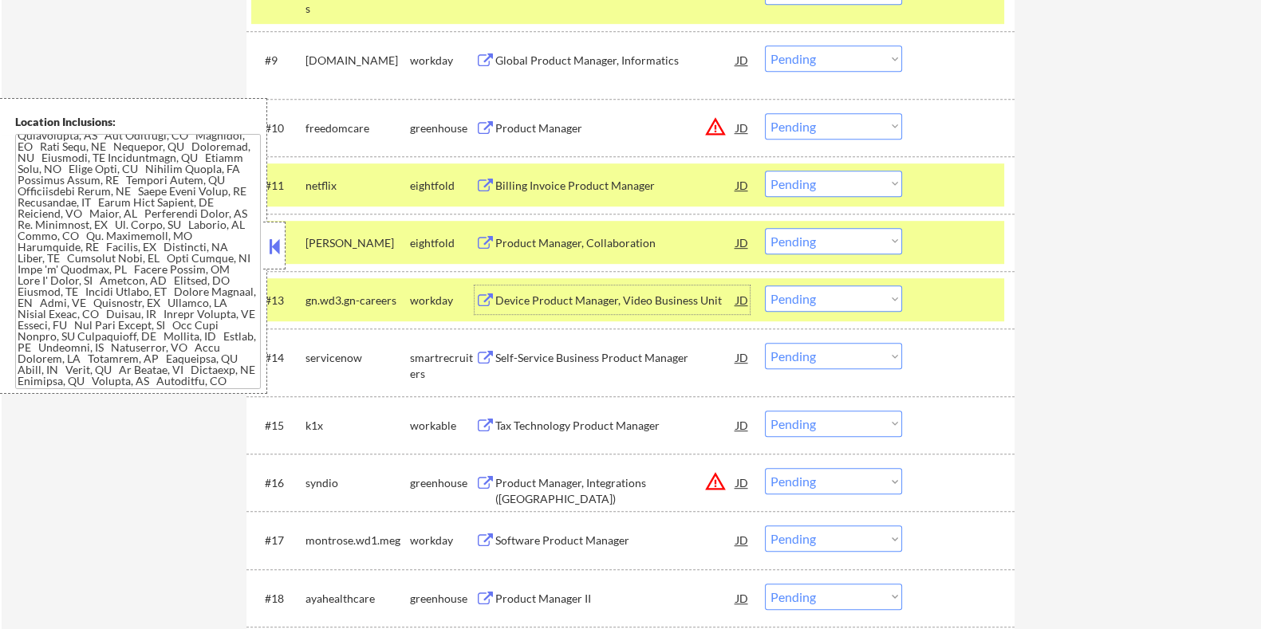
click at [521, 302] on div "Device Product Manager, Video Business Unit" at bounding box center [614, 301] width 241 height 16
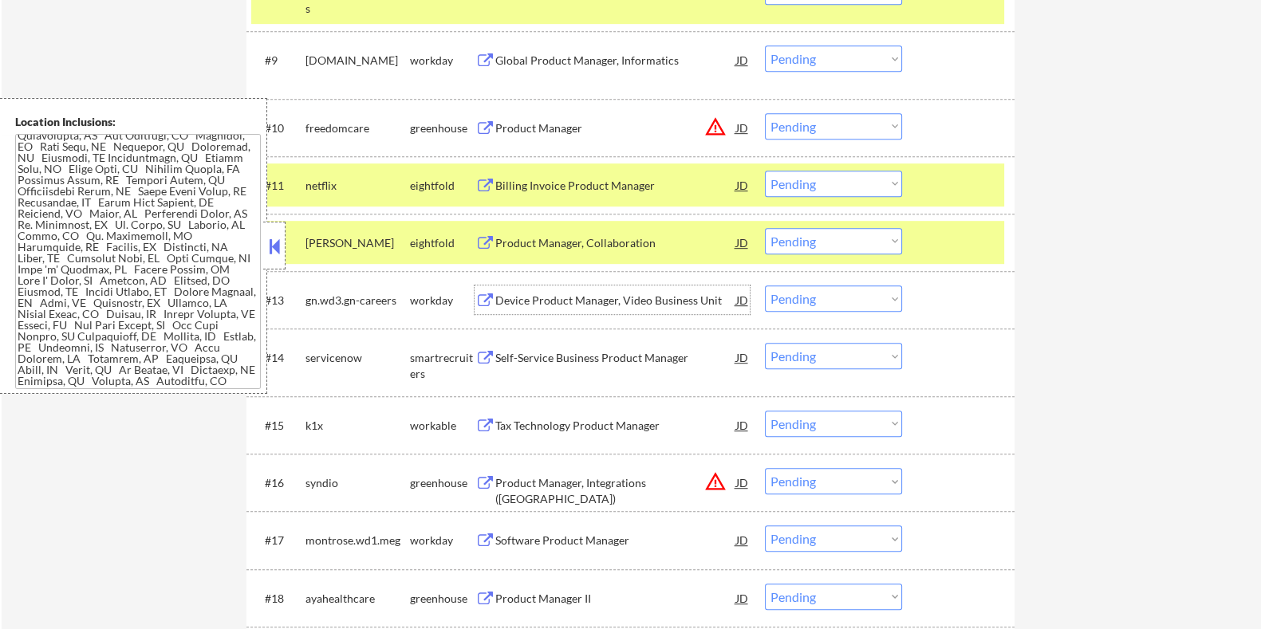
click at [865, 301] on select "Choose an option... Pending Applied Excluded (Questions) Excluded (Expired) Exc…" at bounding box center [833, 298] width 137 height 26
click at [765, 285] on select "Choose an option... Pending Applied Excluded (Questions) Excluded (Expired) Exc…" at bounding box center [833, 298] width 137 height 26
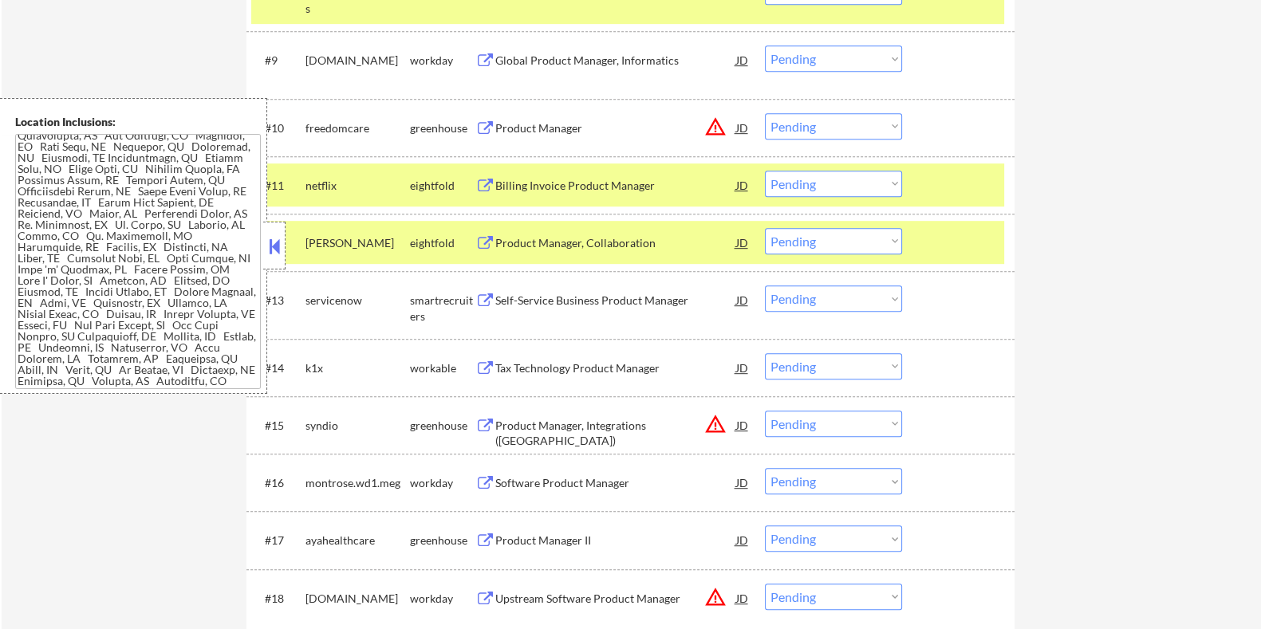
click at [595, 298] on div "Self-Service Business Product Manager" at bounding box center [614, 301] width 241 height 16
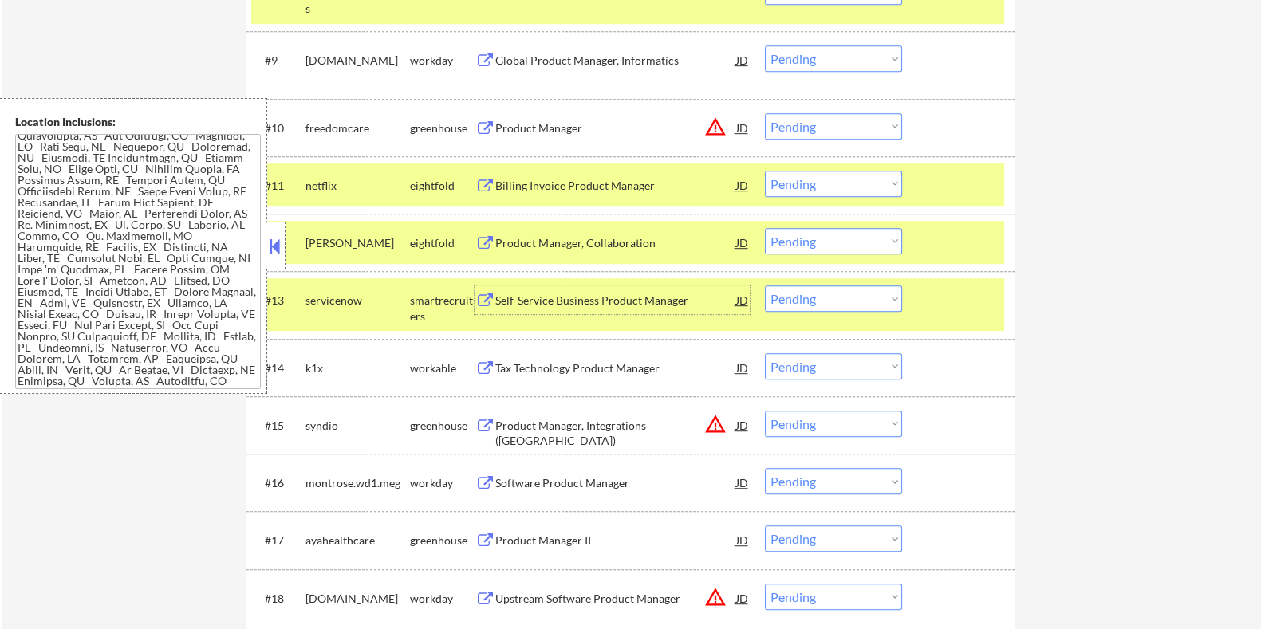
click at [867, 301] on select "Choose an option... Pending Applied Excluded (Questions) Excluded (Expired) Exc…" at bounding box center [833, 298] width 137 height 26
click at [765, 285] on select "Choose an option... Pending Applied Excluded (Questions) Excluded (Expired) Exc…" at bounding box center [833, 298] width 137 height 26
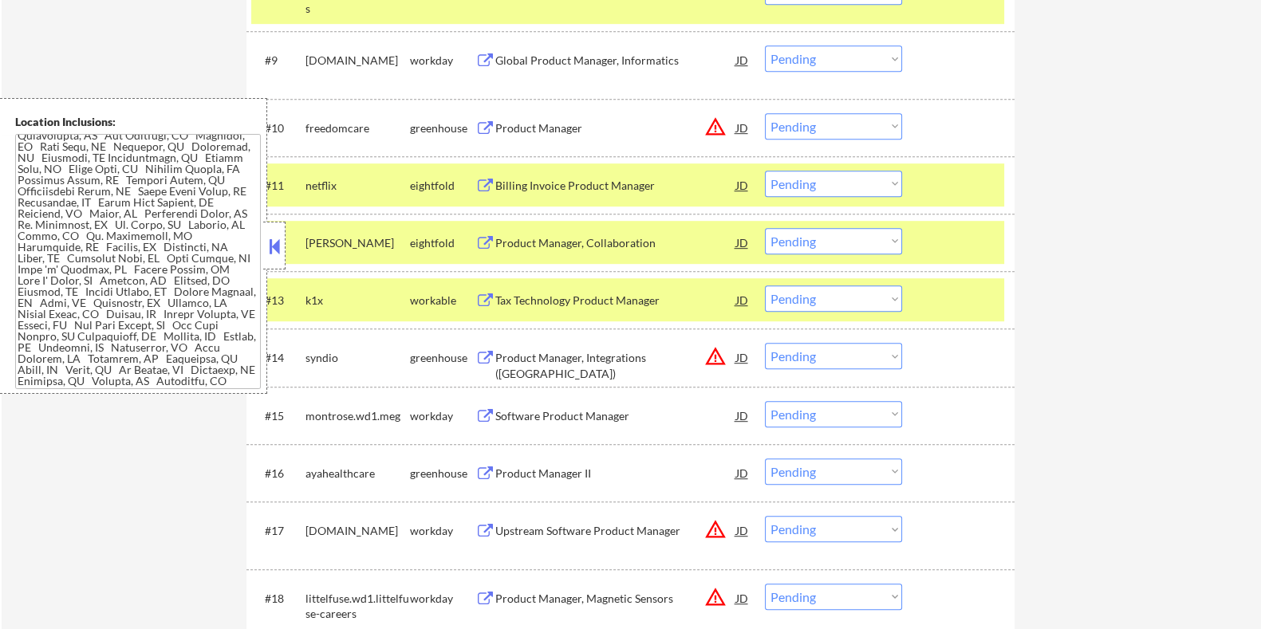
click at [584, 287] on div "Tax Technology Product Manager" at bounding box center [614, 299] width 241 height 29
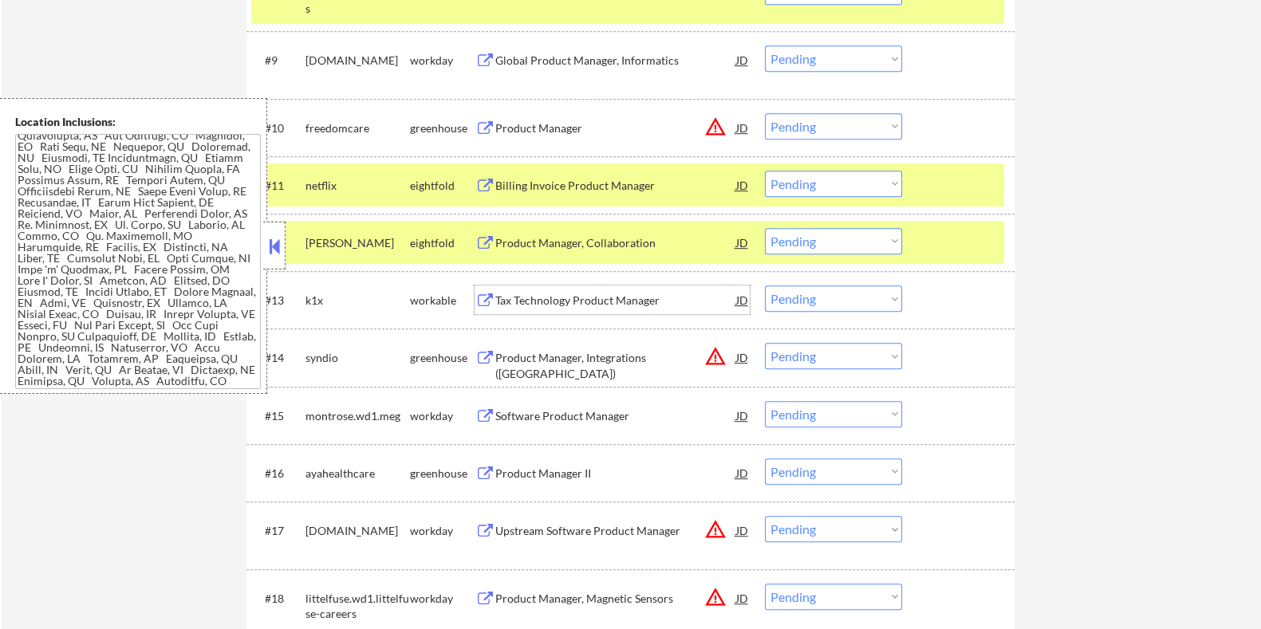
click at [861, 301] on select "Choose an option... Pending Applied Excluded (Questions) Excluded (Expired) Exc…" at bounding box center [833, 298] width 137 height 26
click at [765, 285] on select "Choose an option... Pending Applied Excluded (Questions) Excluded (Expired) Exc…" at bounding box center [833, 298] width 137 height 26
select select ""pending""
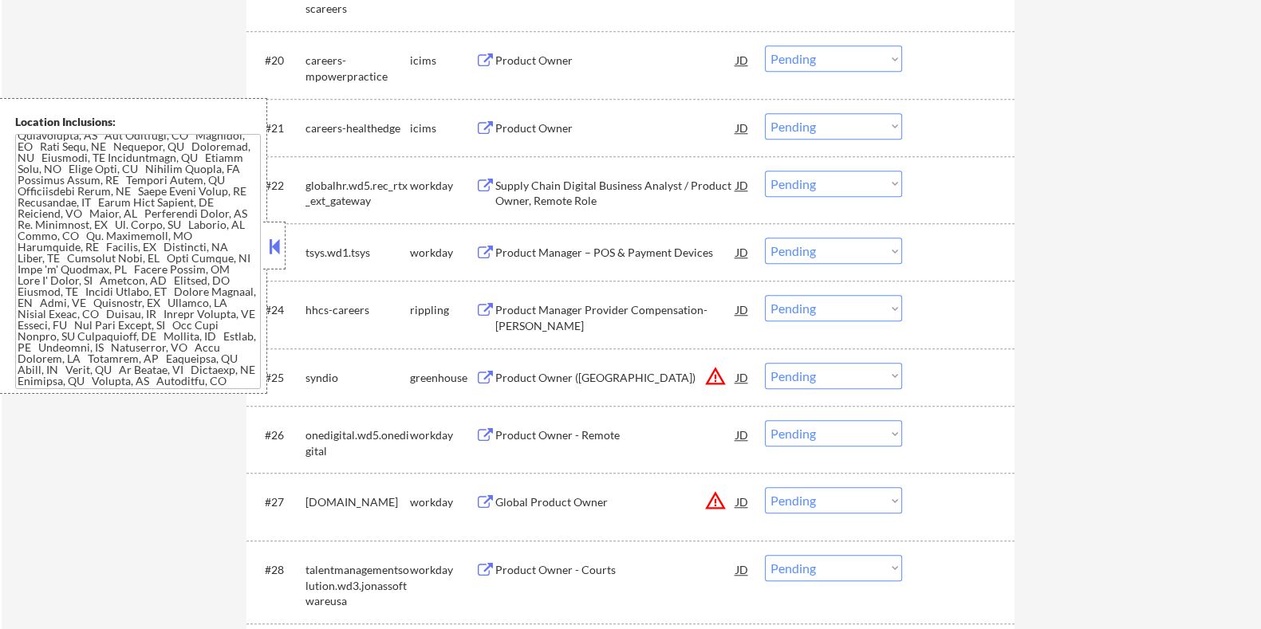
scroll to position [1894, 0]
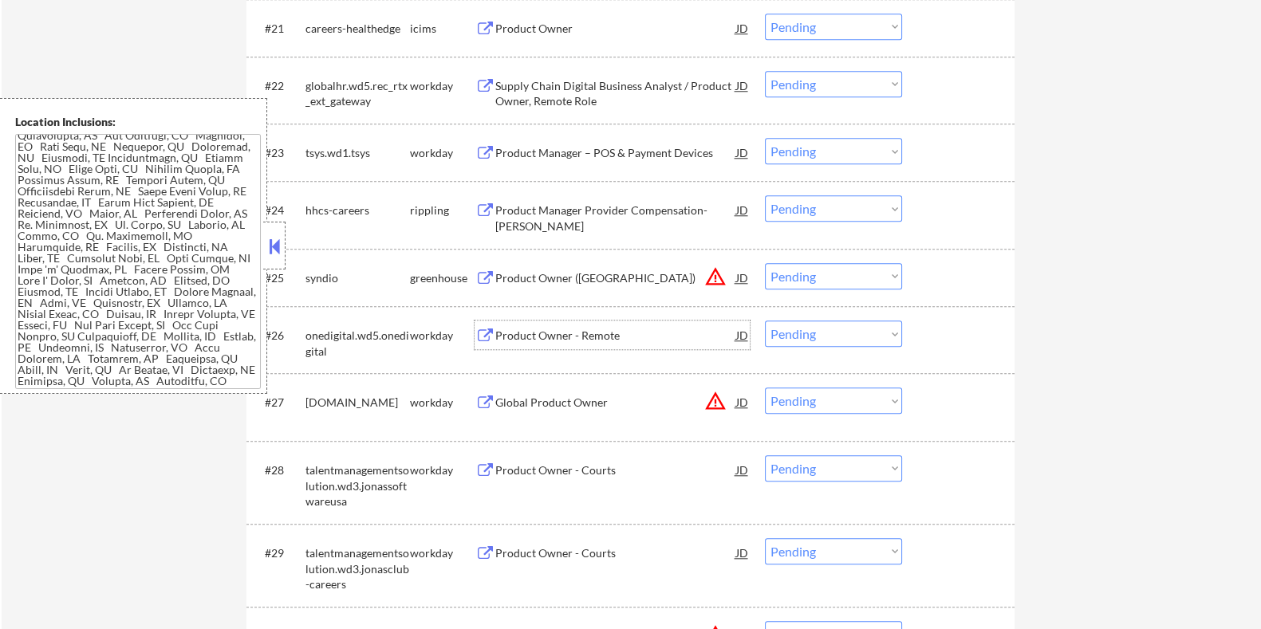
click at [541, 334] on div "Product Owner - Remote" at bounding box center [614, 336] width 241 height 16
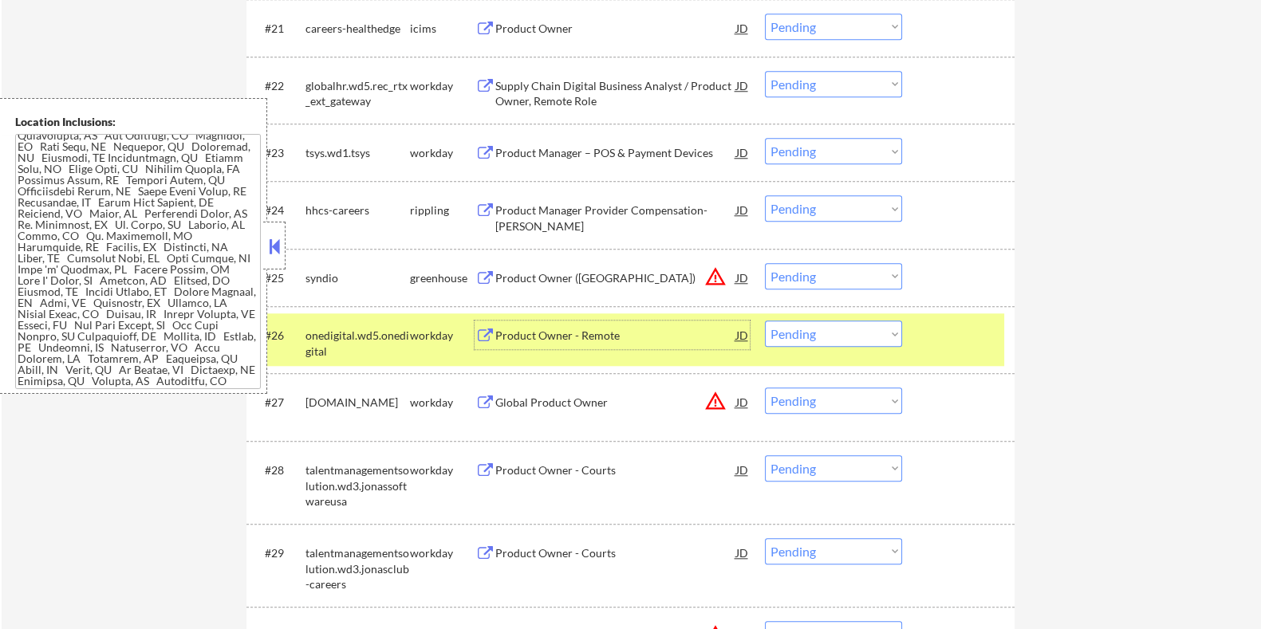
click at [837, 330] on select "Choose an option... Pending Applied Excluded (Questions) Excluded (Expired) Exc…" at bounding box center [833, 334] width 137 height 26
click at [765, 321] on select "Choose an option... Pending Applied Excluded (Questions) Excluded (Expired) Exc…" at bounding box center [833, 334] width 137 height 26
select select ""pending""
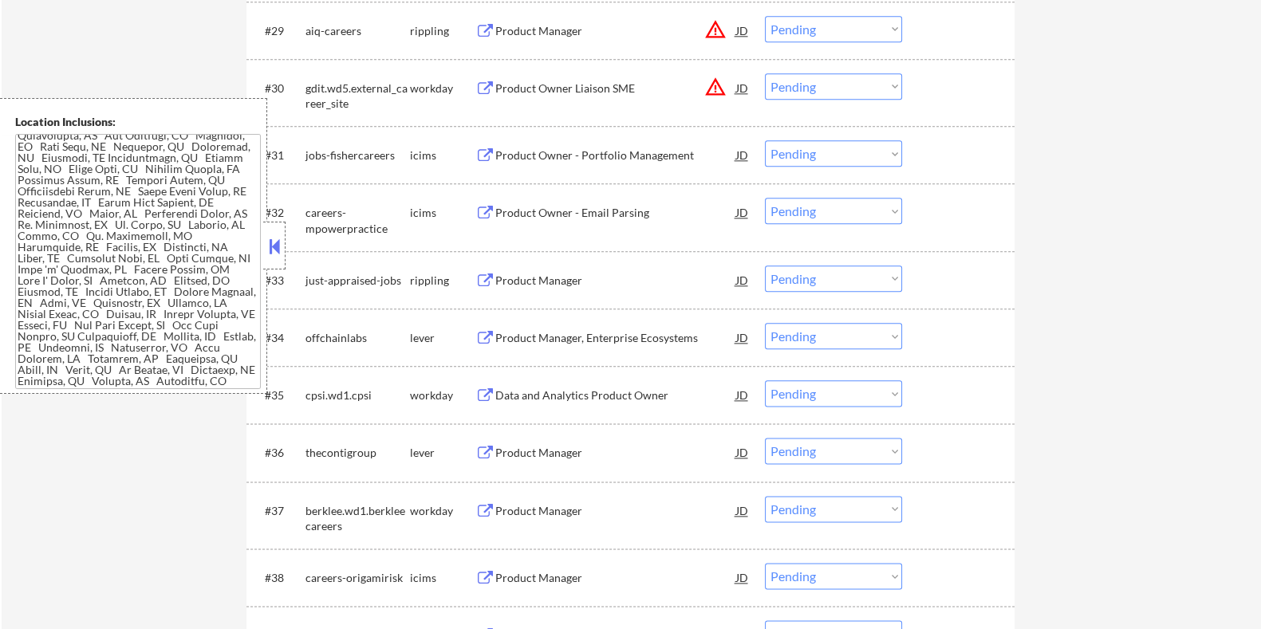
scroll to position [2491, 0]
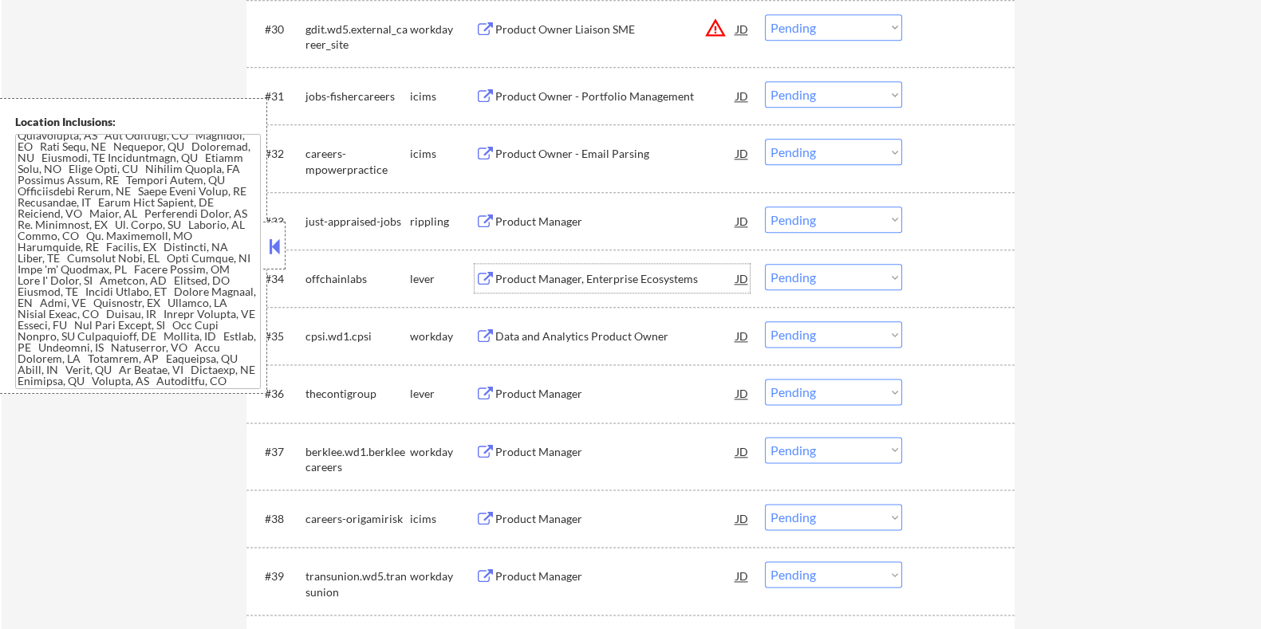
click at [568, 274] on div "Product Manager, Enterprise Ecosystems" at bounding box center [614, 279] width 241 height 16
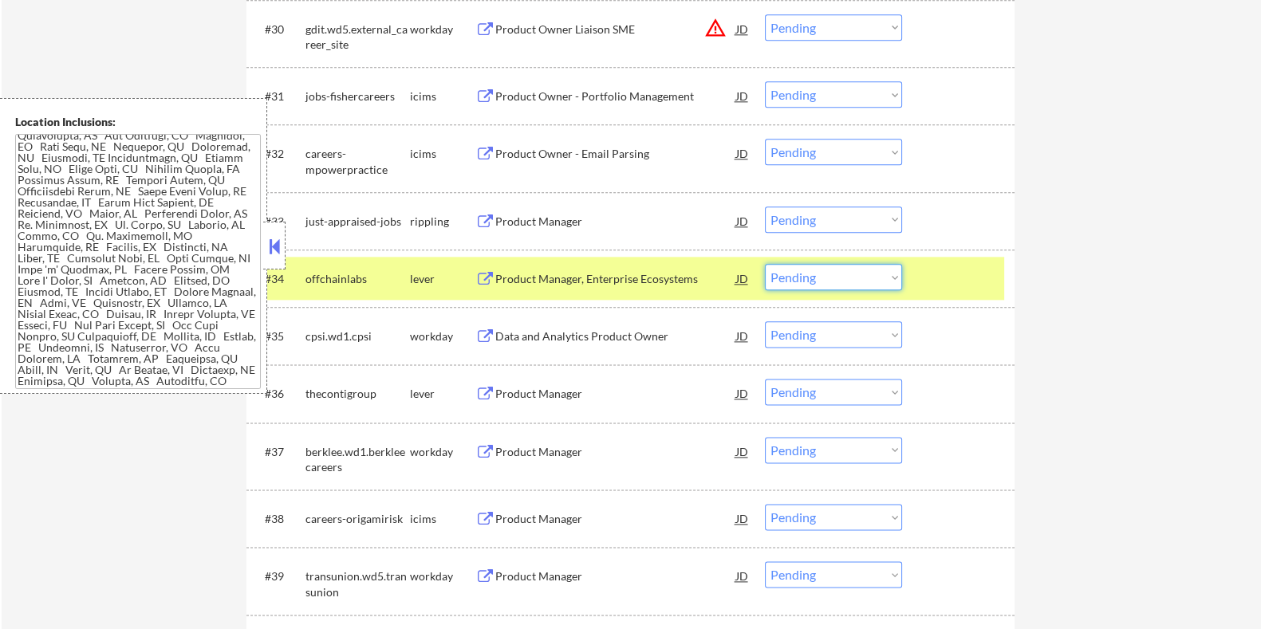
click at [813, 280] on select "Choose an option... Pending Applied Excluded (Questions) Excluded (Expired) Exc…" at bounding box center [833, 277] width 137 height 26
click at [765, 264] on select "Choose an option... Pending Applied Excluded (Questions) Excluded (Expired) Exc…" at bounding box center [833, 277] width 137 height 26
select select ""pending""
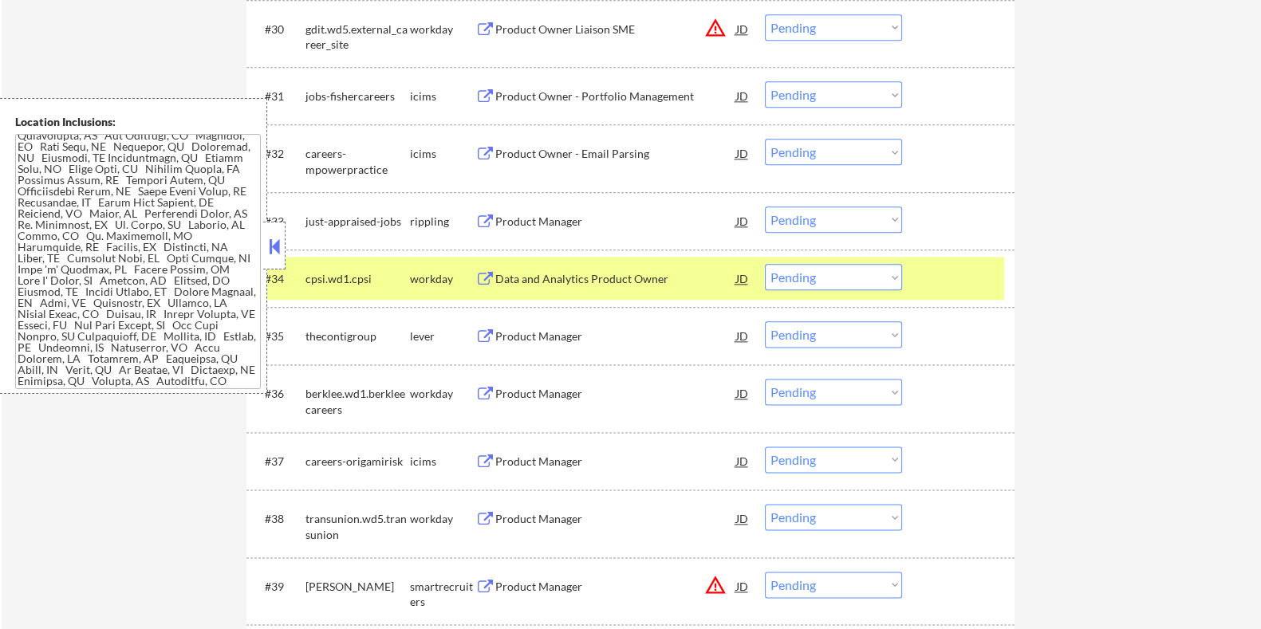
click at [535, 337] on div "Product Manager" at bounding box center [614, 336] width 241 height 16
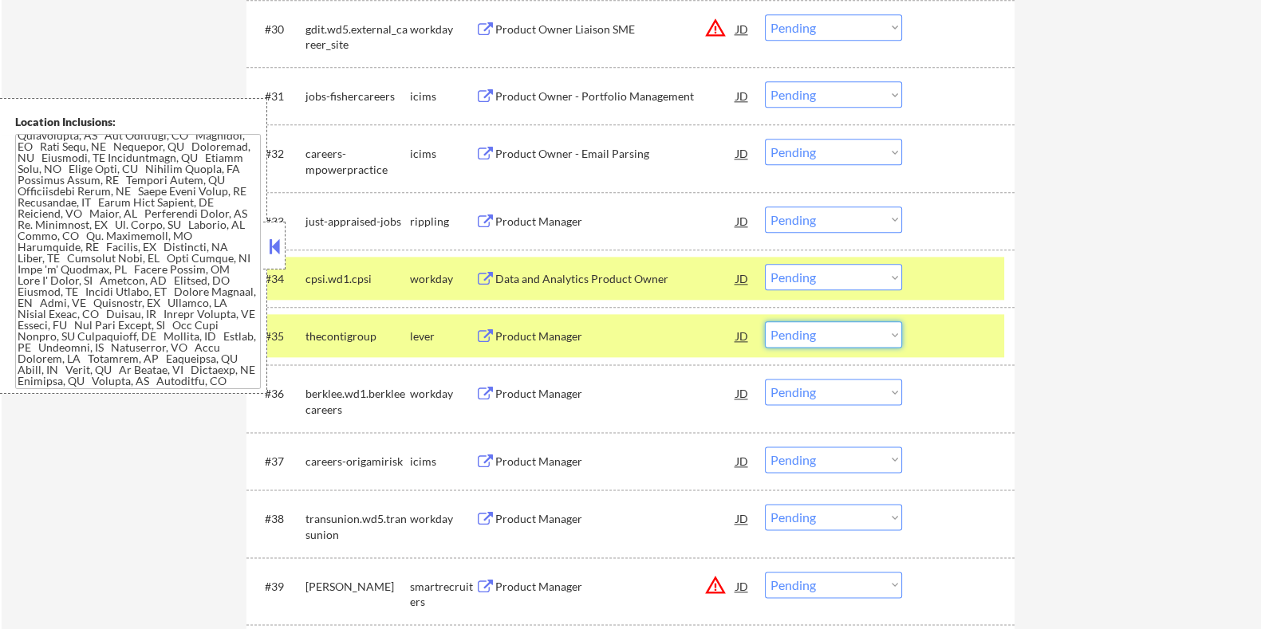
click at [873, 338] on select "Choose an option... Pending Applied Excluded (Questions) Excluded (Expired) Exc…" at bounding box center [833, 334] width 137 height 26
click at [765, 321] on select "Choose an option... Pending Applied Excluded (Questions) Excluded (Expired) Exc…" at bounding box center [833, 334] width 137 height 26
select select ""pending""
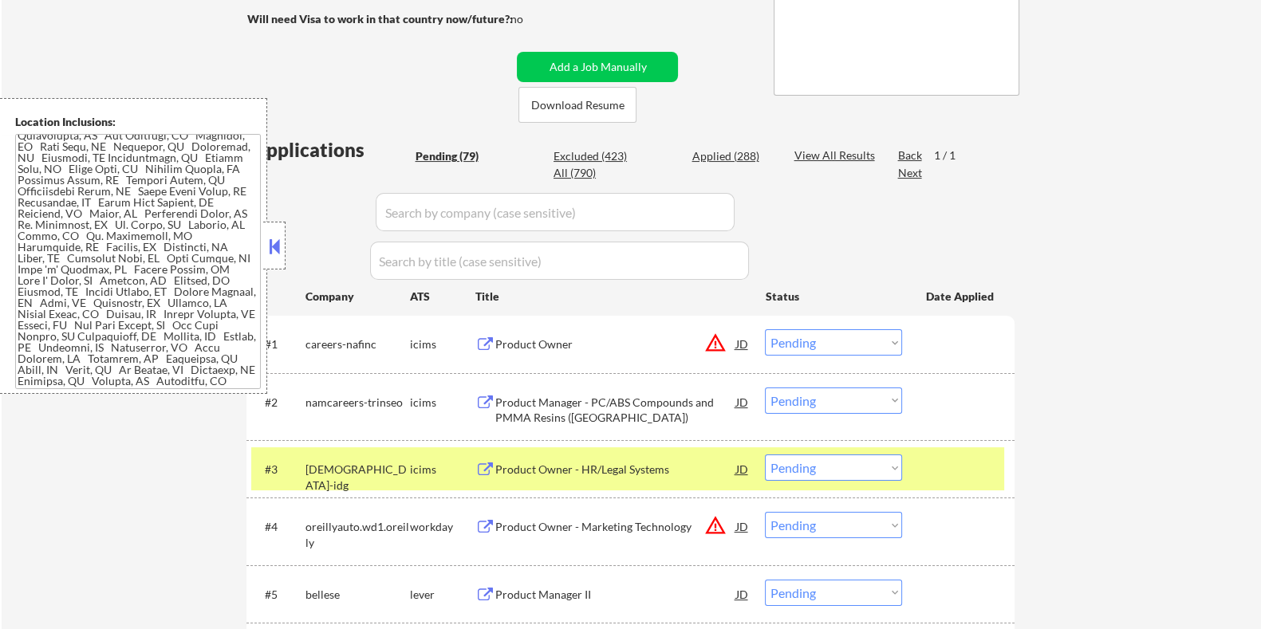
scroll to position [199, 0]
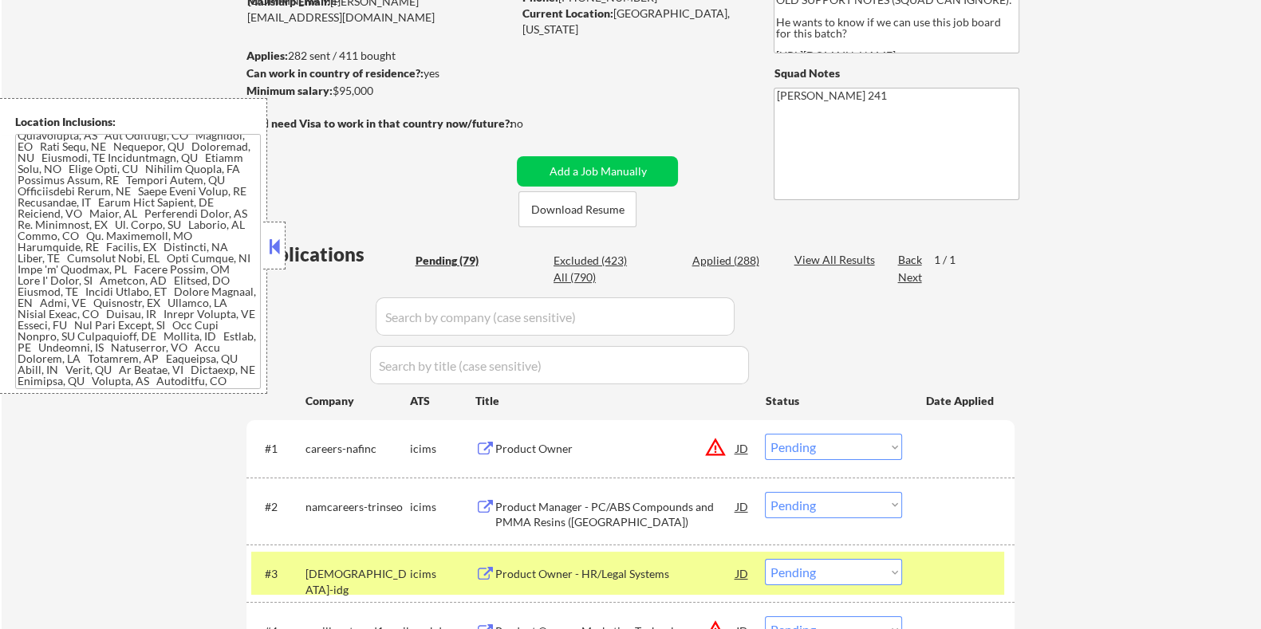
click at [466, 321] on input "input" at bounding box center [555, 316] width 359 height 38
paste input "thecontigroup"
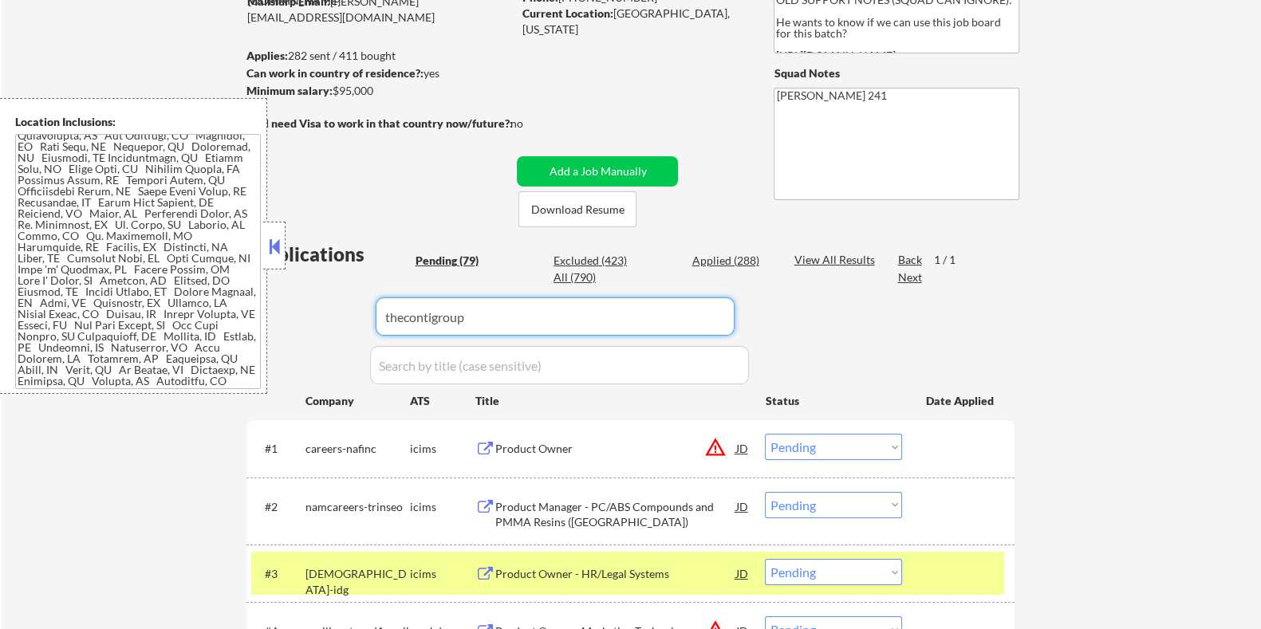
type input "thecontigroup"
click at [832, 253] on div "View All Results" at bounding box center [835, 260] width 85 height 16
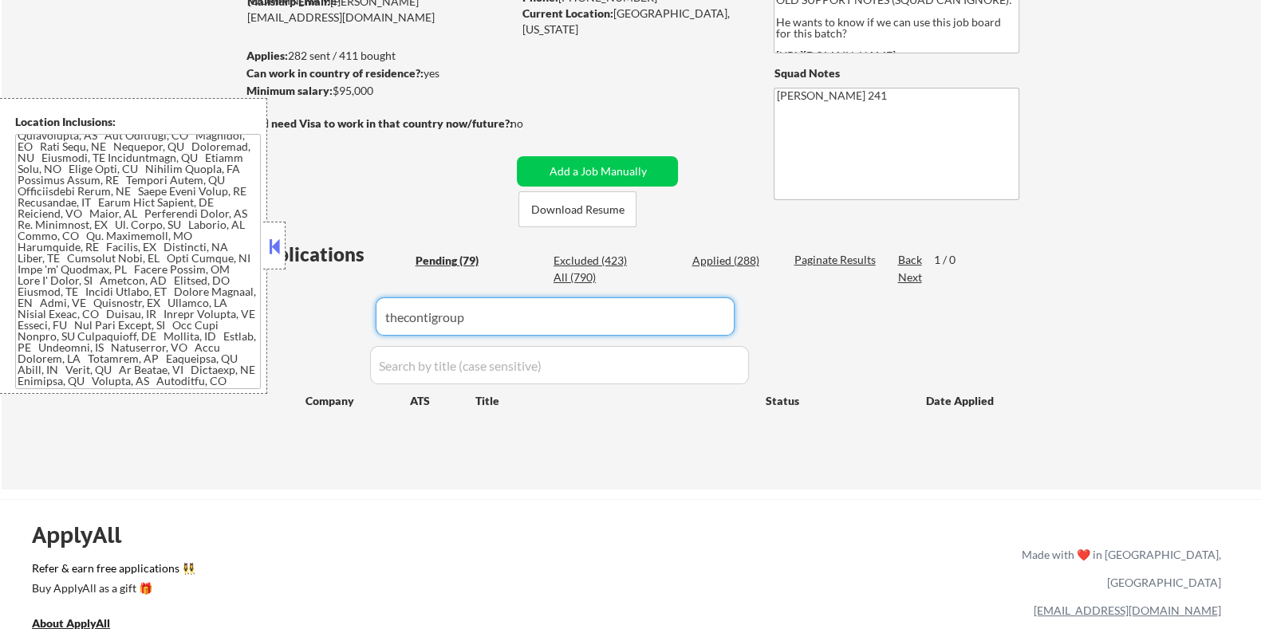
drag, startPoint x: 534, startPoint y: 324, endPoint x: 292, endPoint y: 321, distance: 242.4
click at [292, 321] on div "Applications Pending (79) Excluded (423) Applied (288) All (790) Paginate Resul…" at bounding box center [630, 350] width 768 height 218
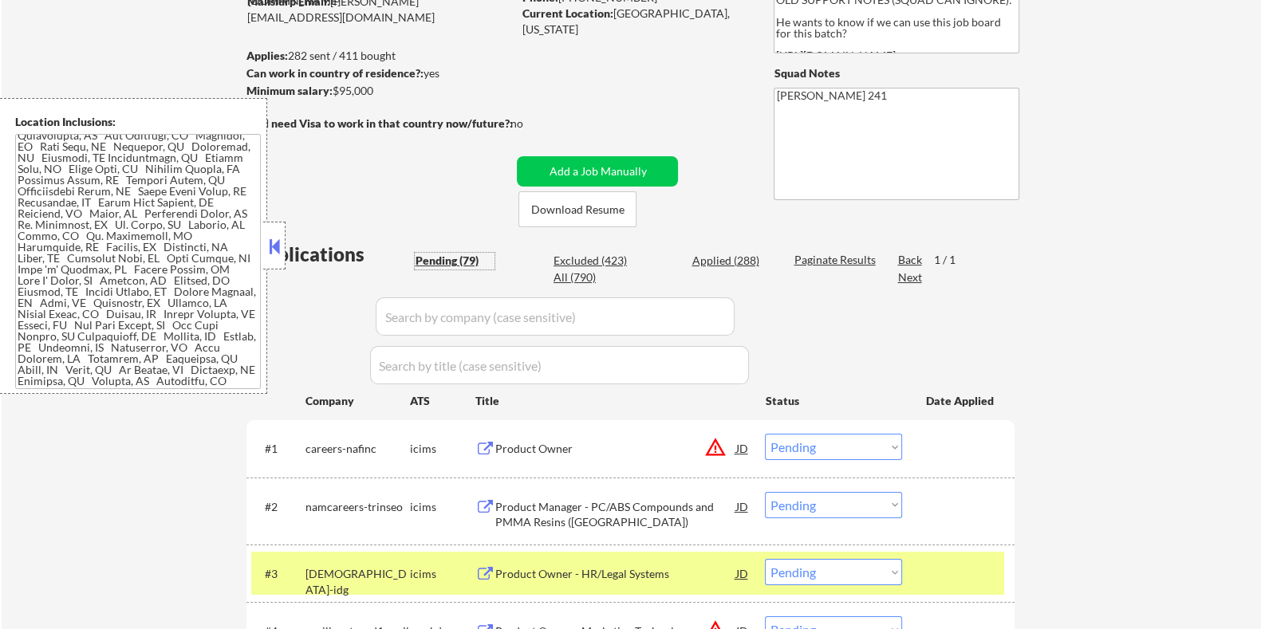
click at [444, 258] on div "Pending (79)" at bounding box center [455, 261] width 80 height 16
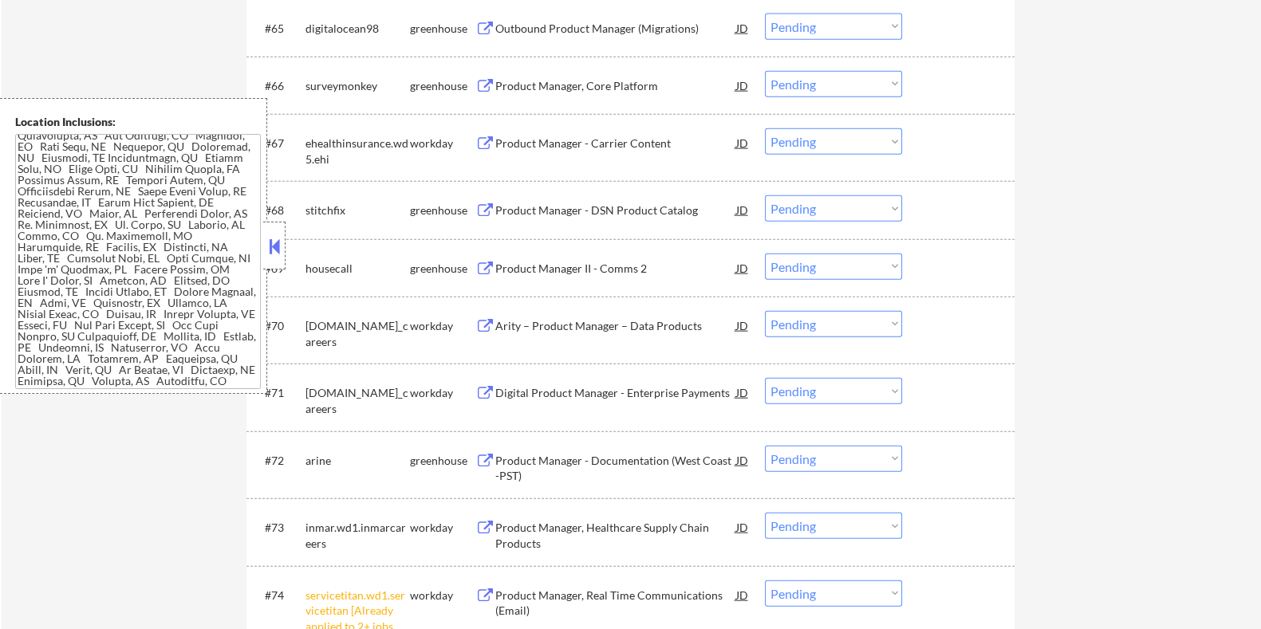
scroll to position [4982, 0]
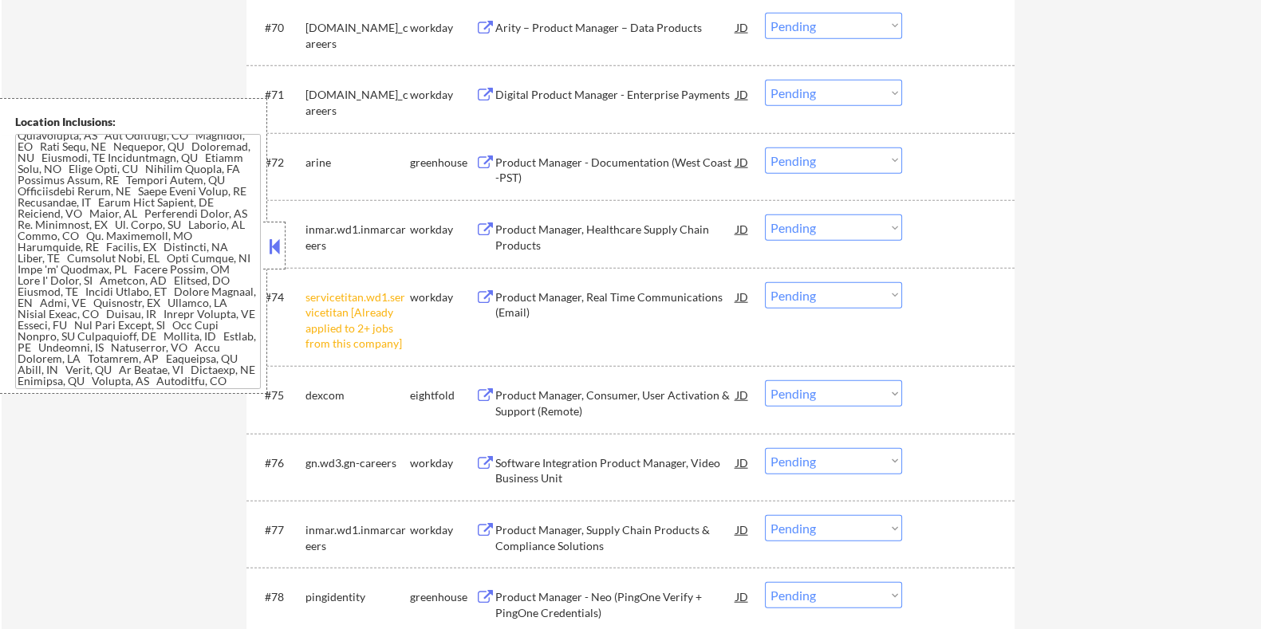
click at [828, 297] on select "Choose an option... Pending Applied Excluded (Questions) Excluded (Expired) Exc…" at bounding box center [833, 295] width 137 height 26
click at [765, 282] on select "Choose an option... Pending Applied Excluded (Questions) Excluded (Expired) Exc…" at bounding box center [833, 295] width 137 height 26
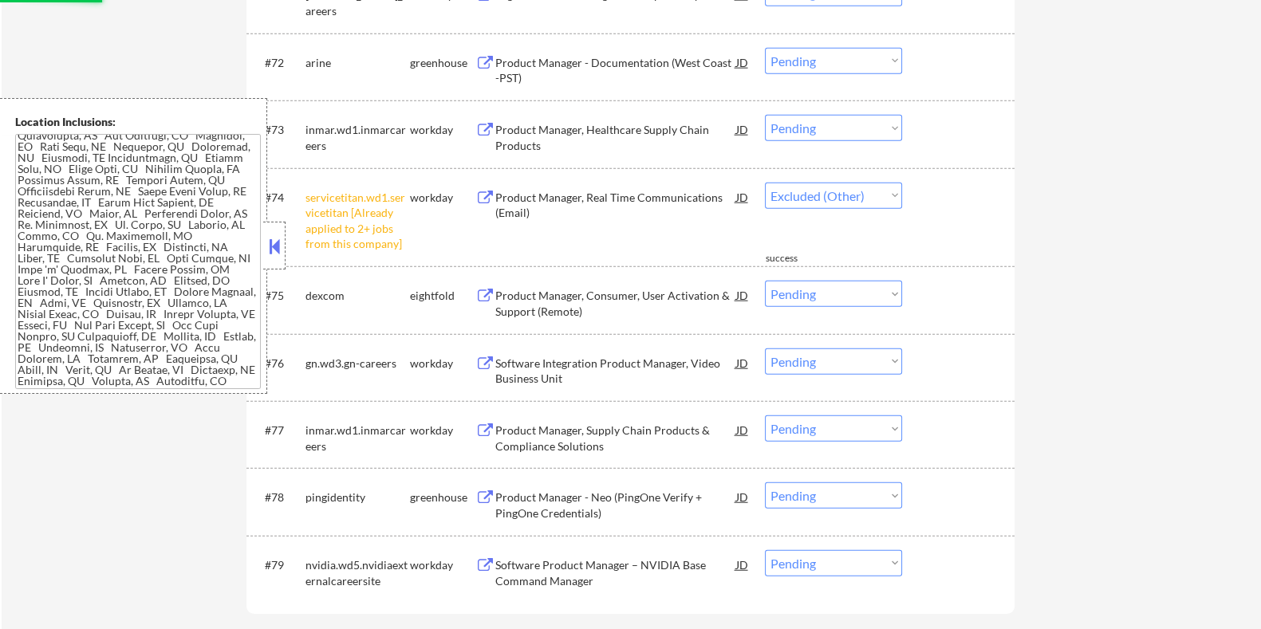
select select ""pending""
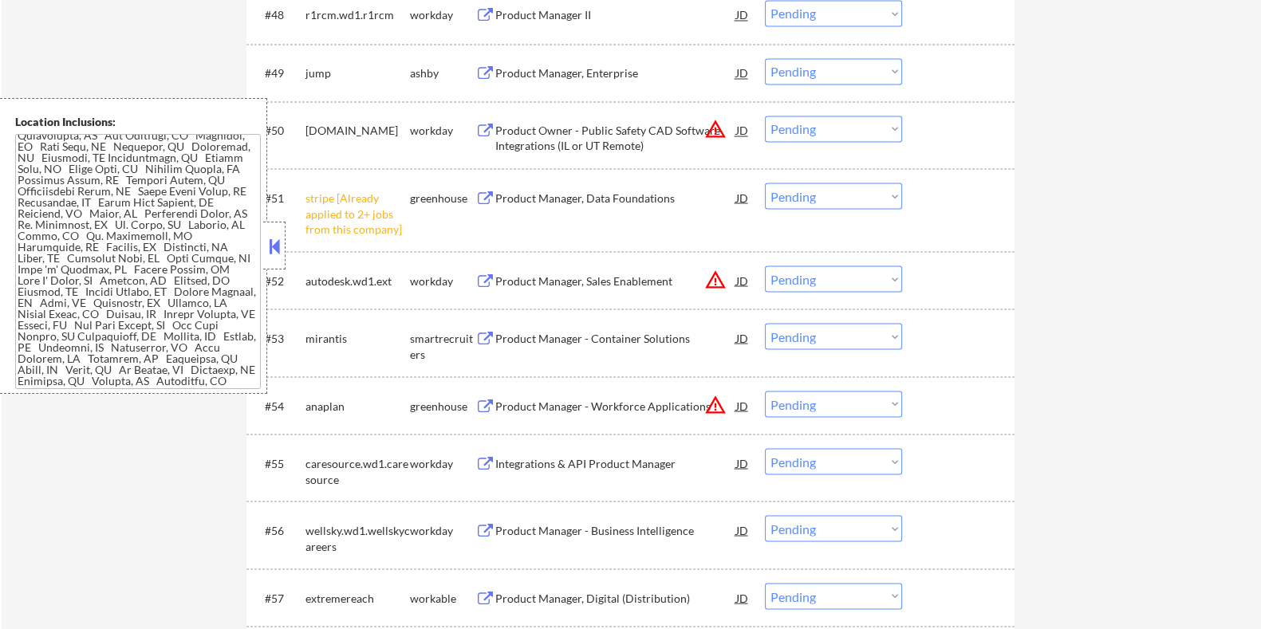
scroll to position [3588, 0]
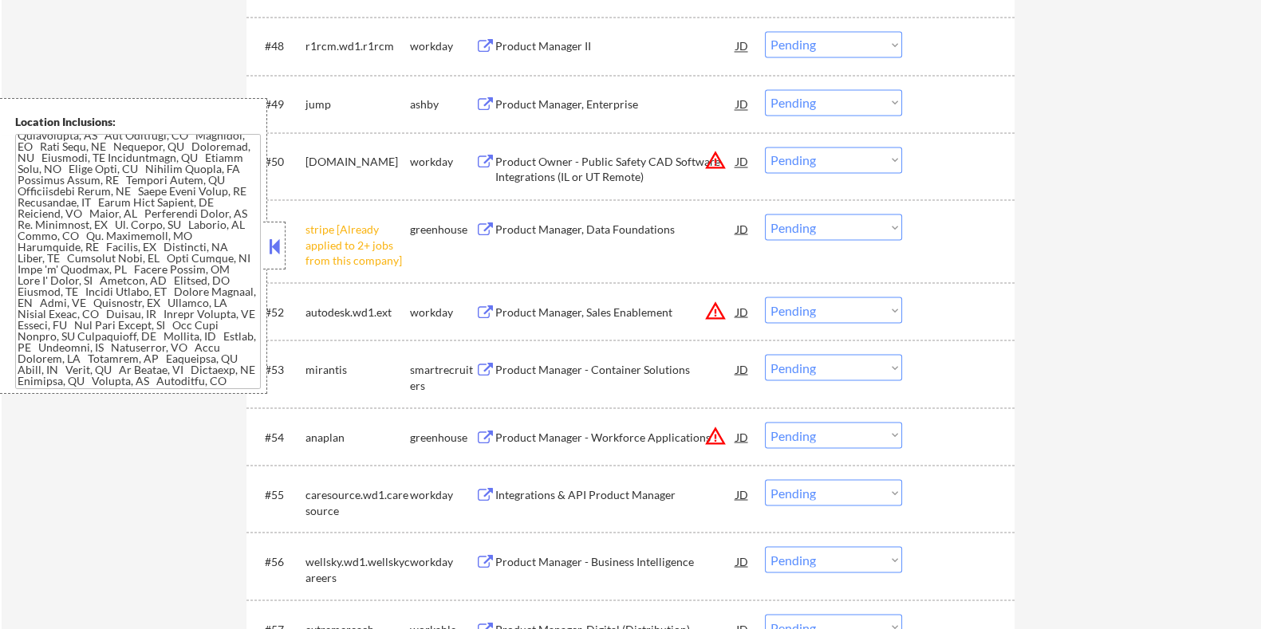
click at [841, 232] on select "Choose an option... Pending Applied Excluded (Questions) Excluded (Expired) Exc…" at bounding box center [833, 227] width 137 height 26
click at [765, 214] on select "Choose an option... Pending Applied Excluded (Questions) Excluded (Expired) Exc…" at bounding box center [833, 227] width 137 height 26
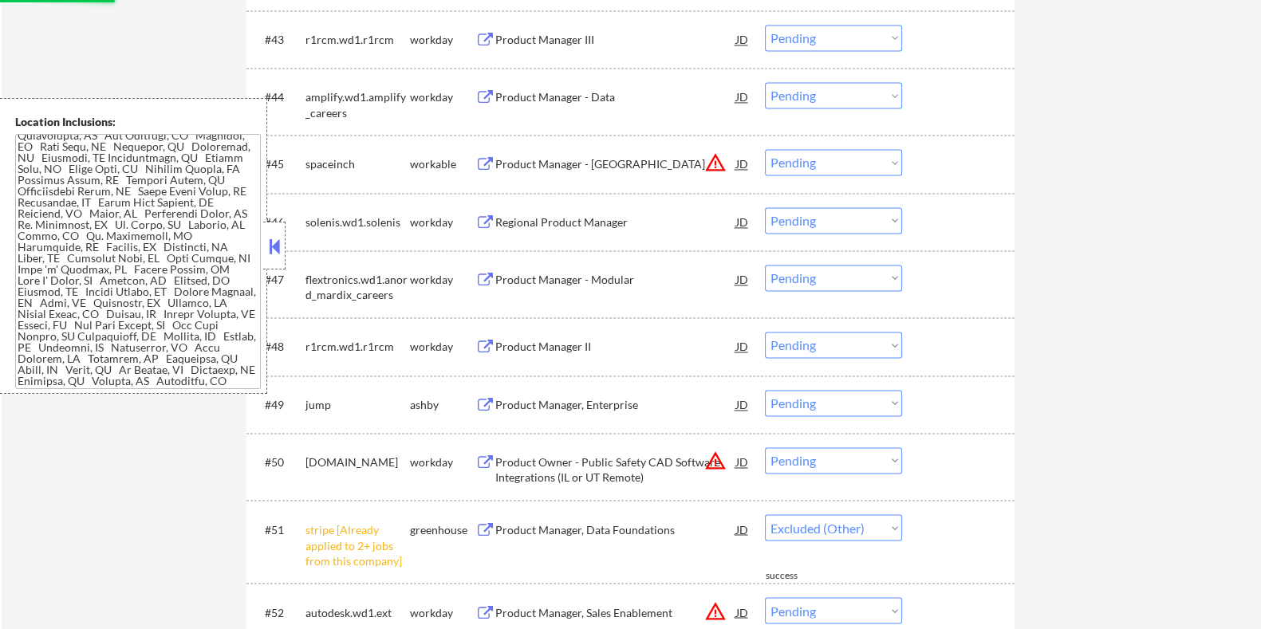
select select ""pending""
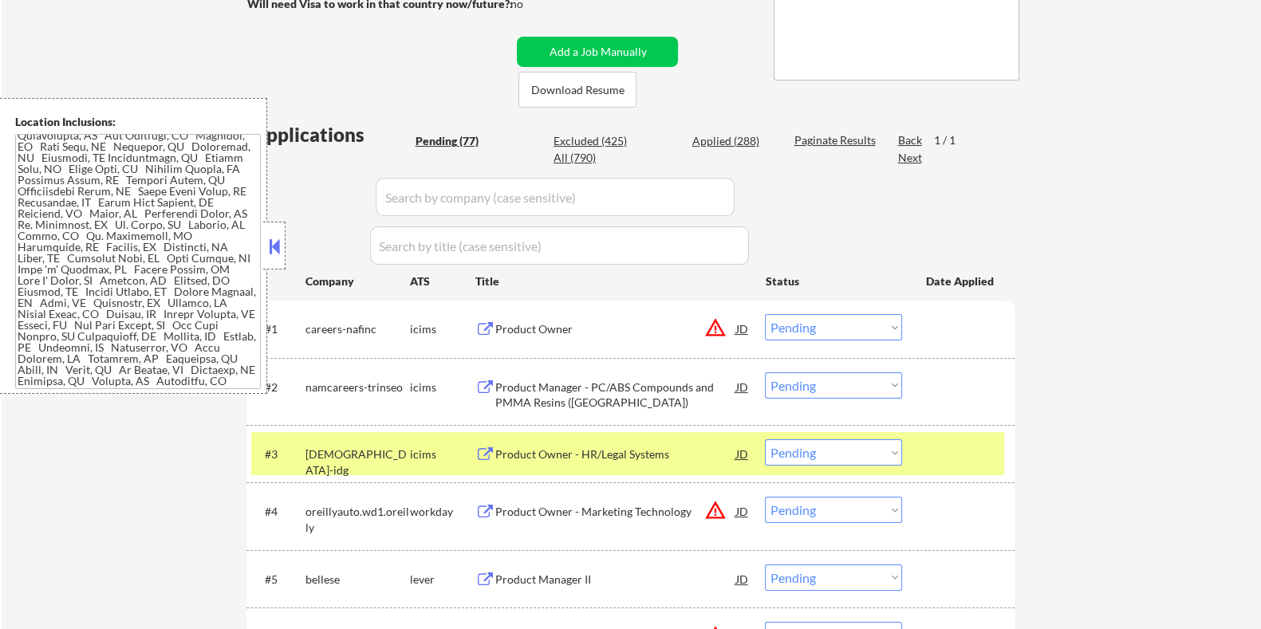
scroll to position [299, 0]
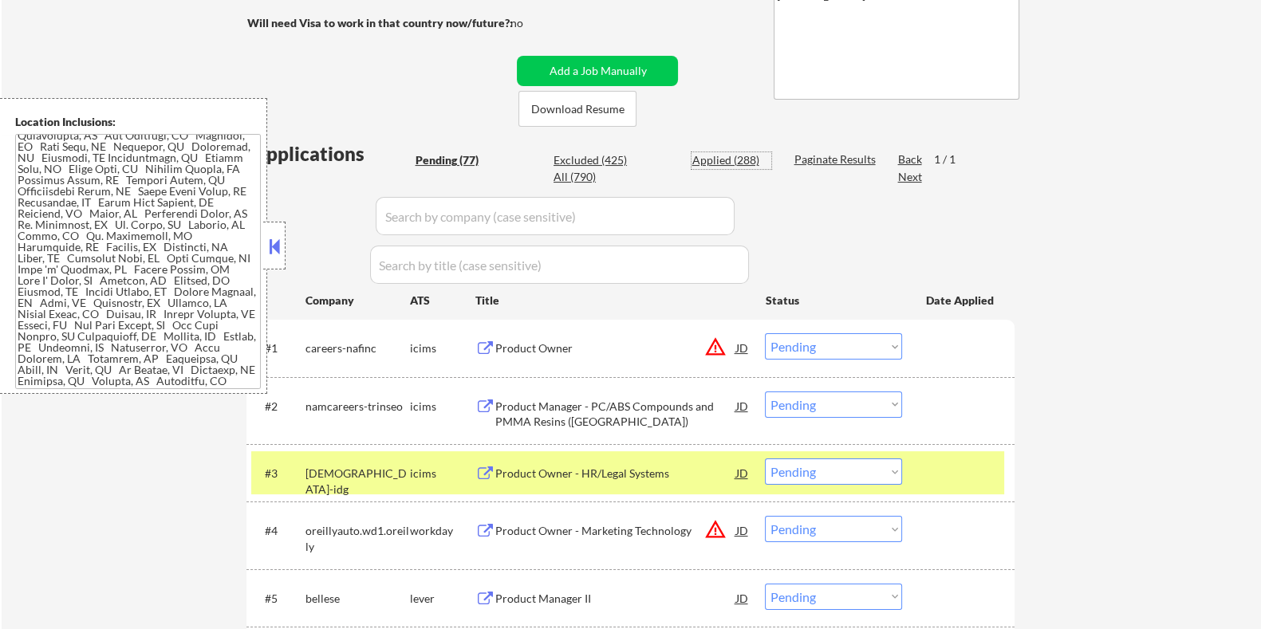
click at [736, 158] on div "Applied (288)" at bounding box center [731, 160] width 80 height 16
select select ""applied""
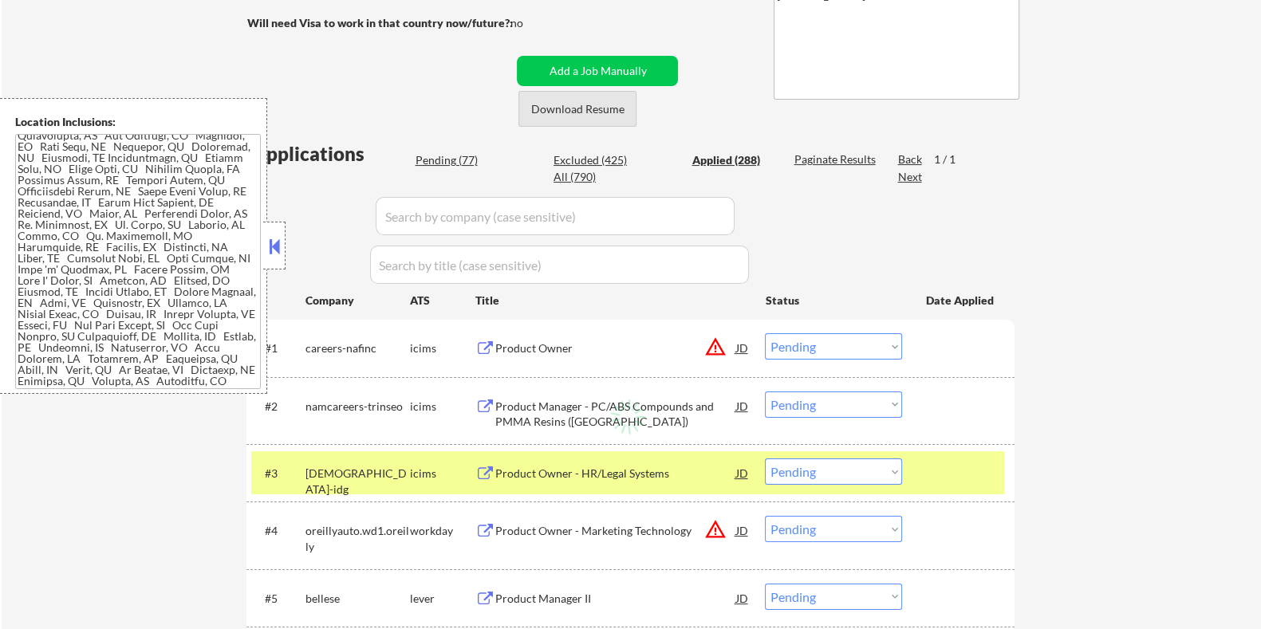
select select ""applied""
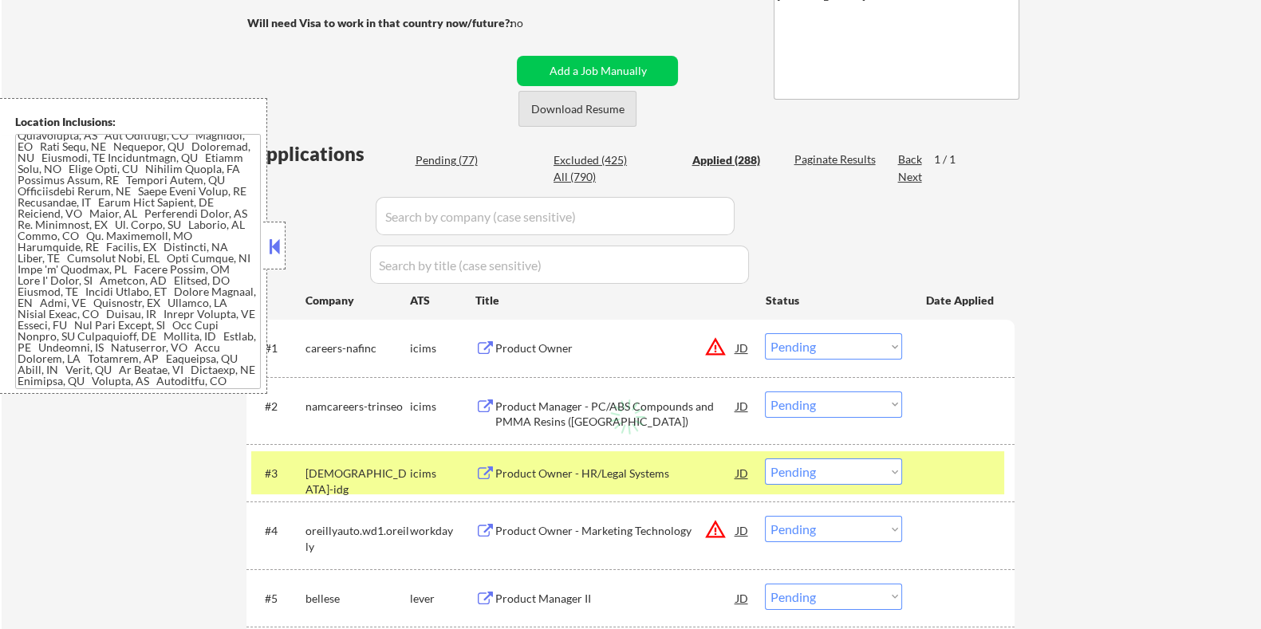
select select ""applied""
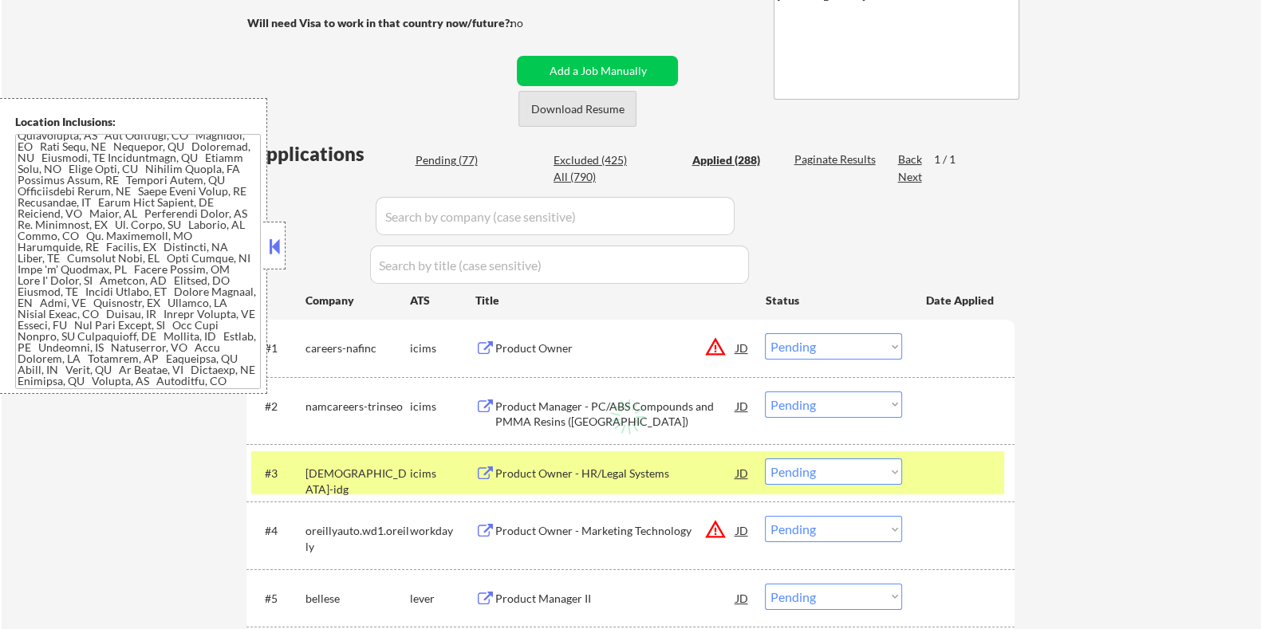
select select ""applied""
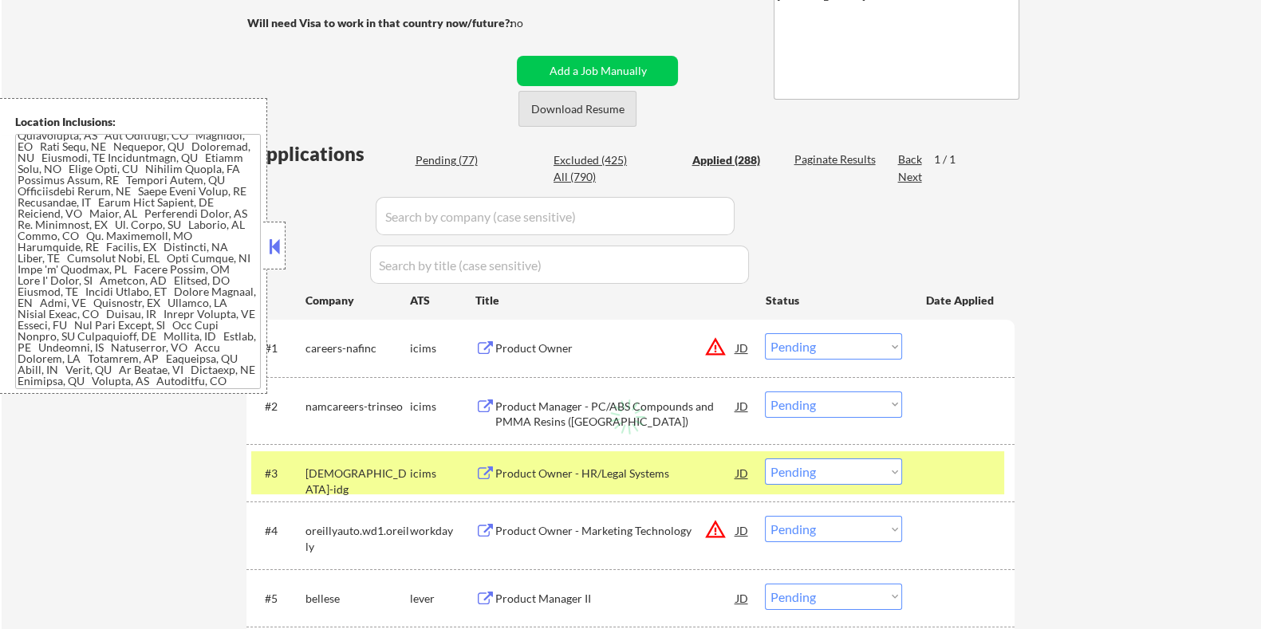
select select ""applied""
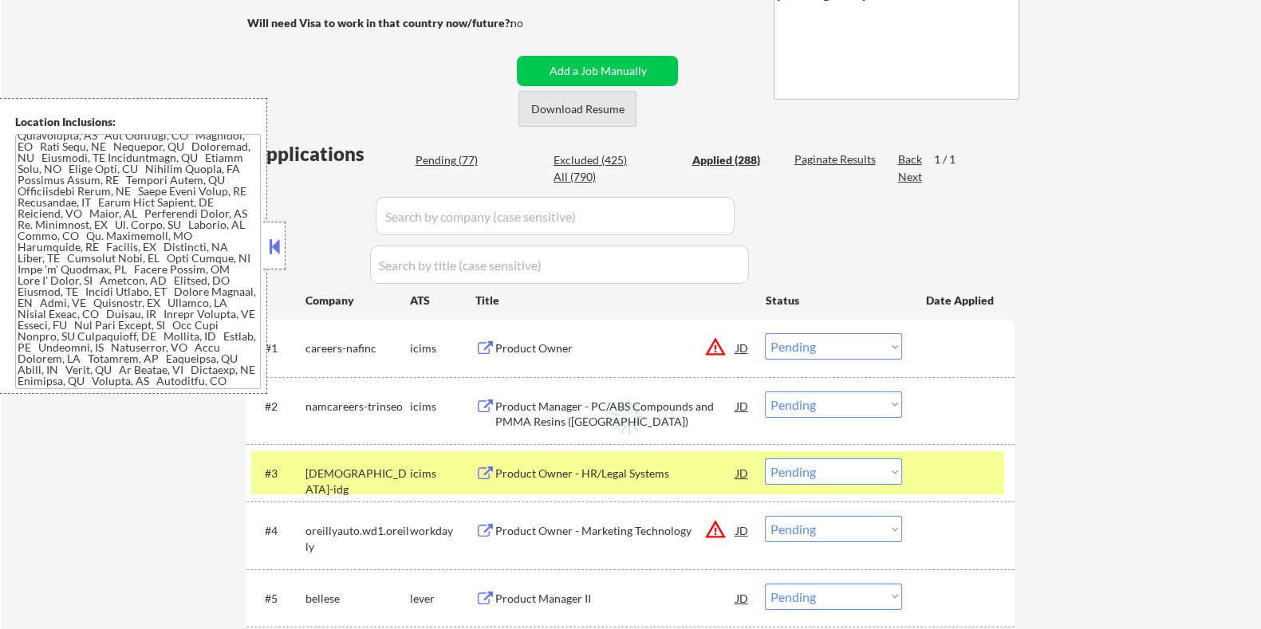
select select ""applied""
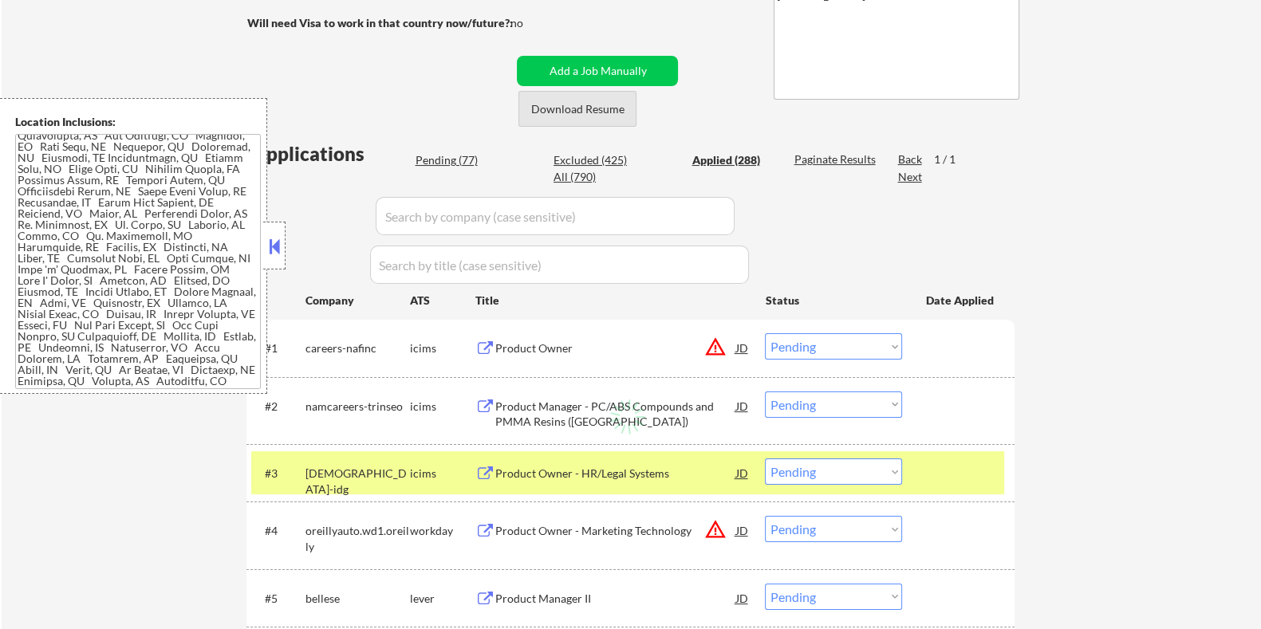
select select ""applied""
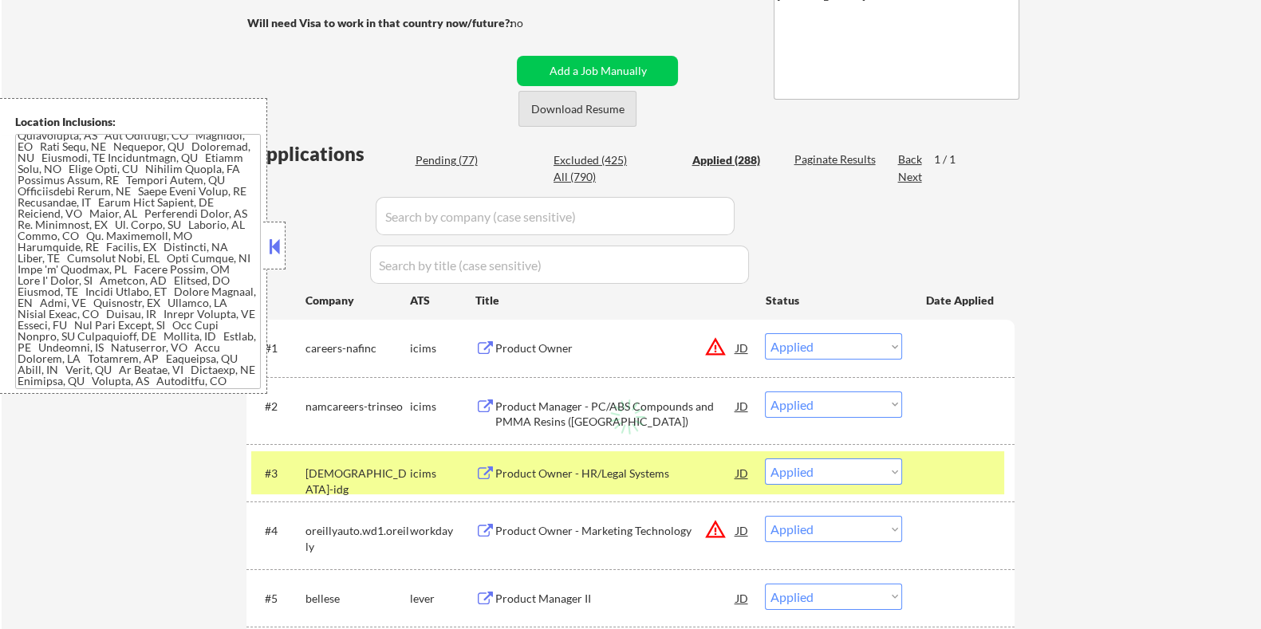
select select ""applied""
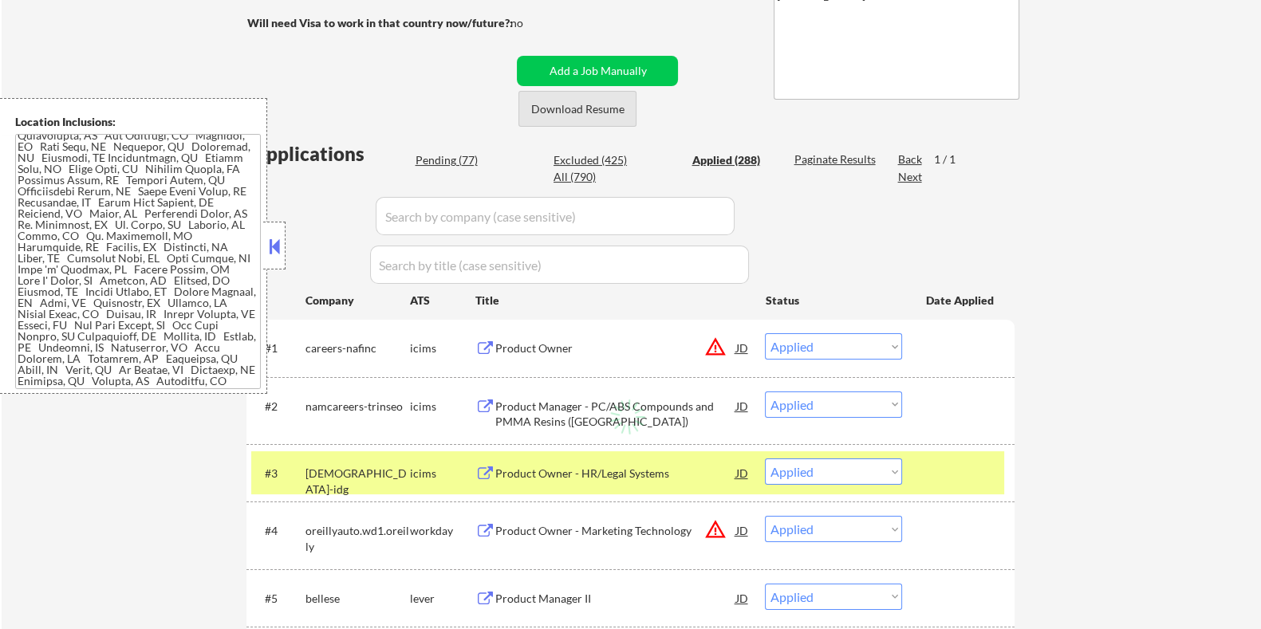
select select ""applied""
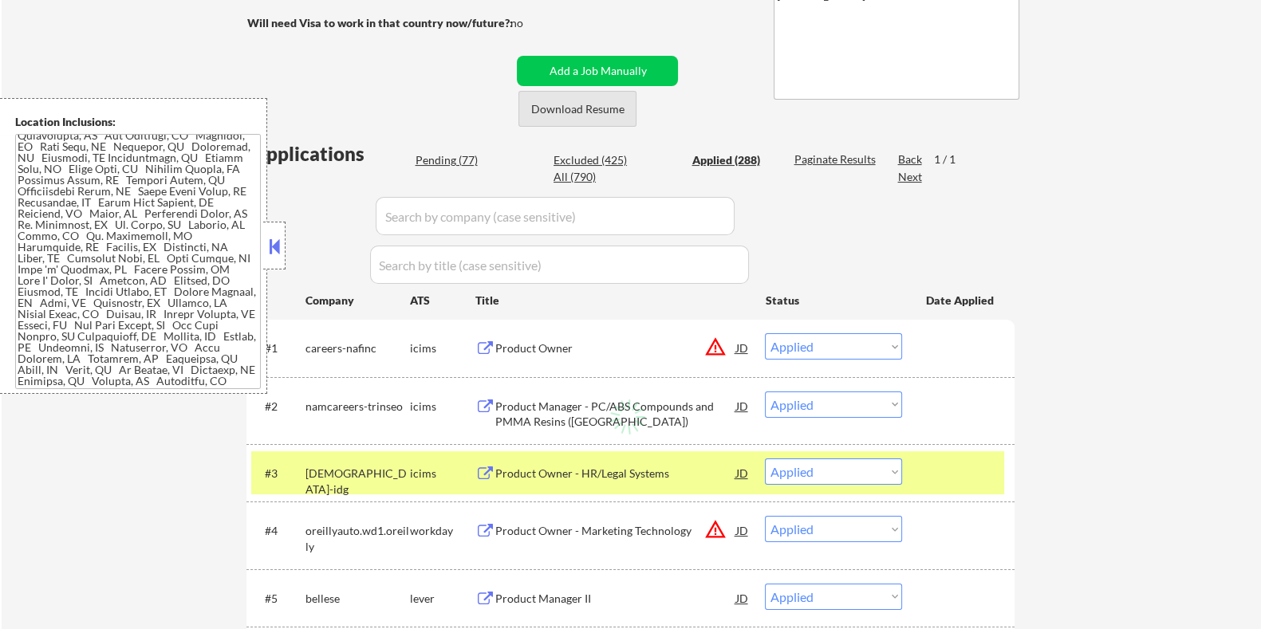
select select ""applied""
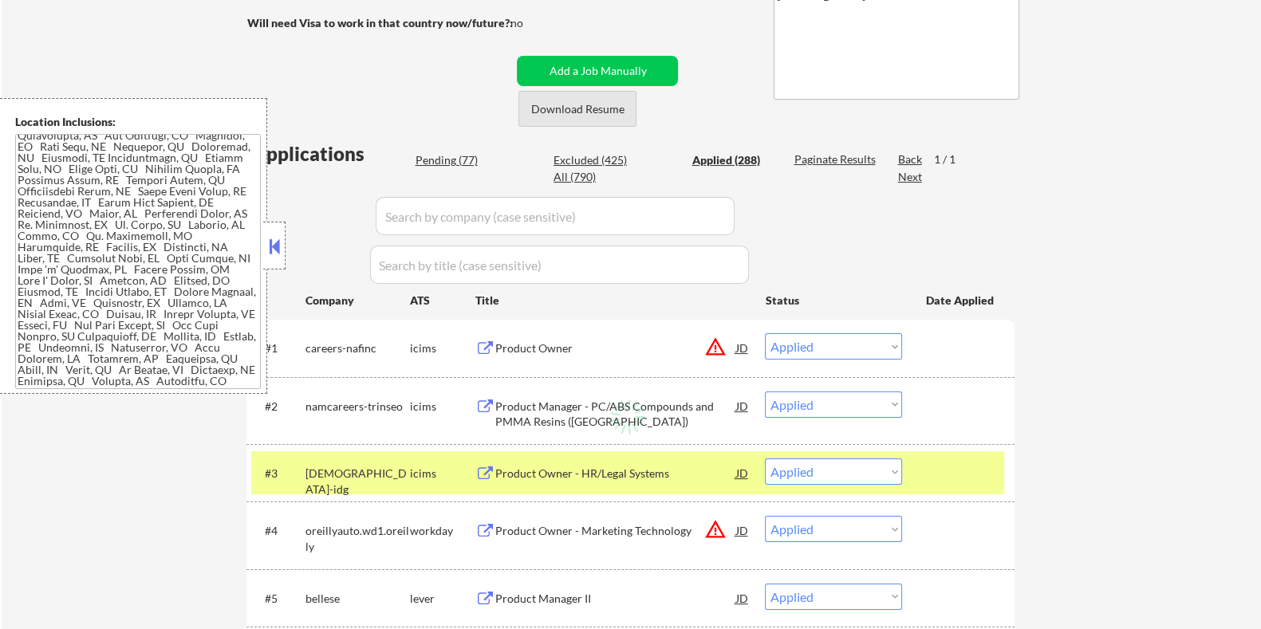
select select ""applied""
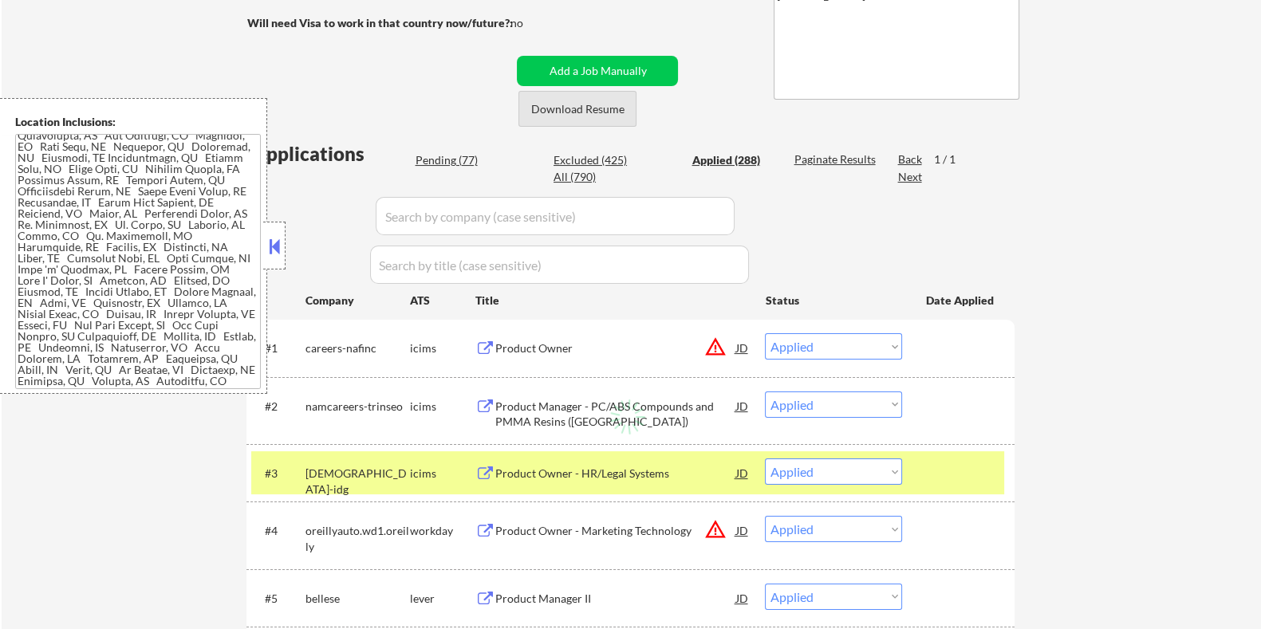
select select ""applied""
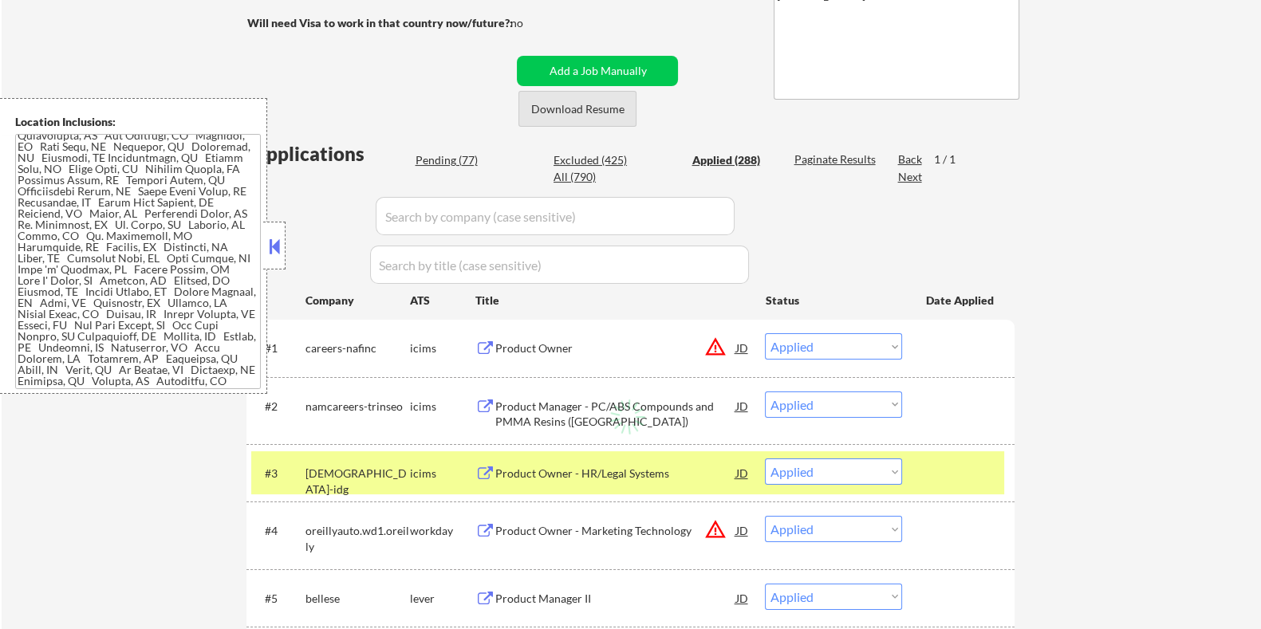
select select ""applied""
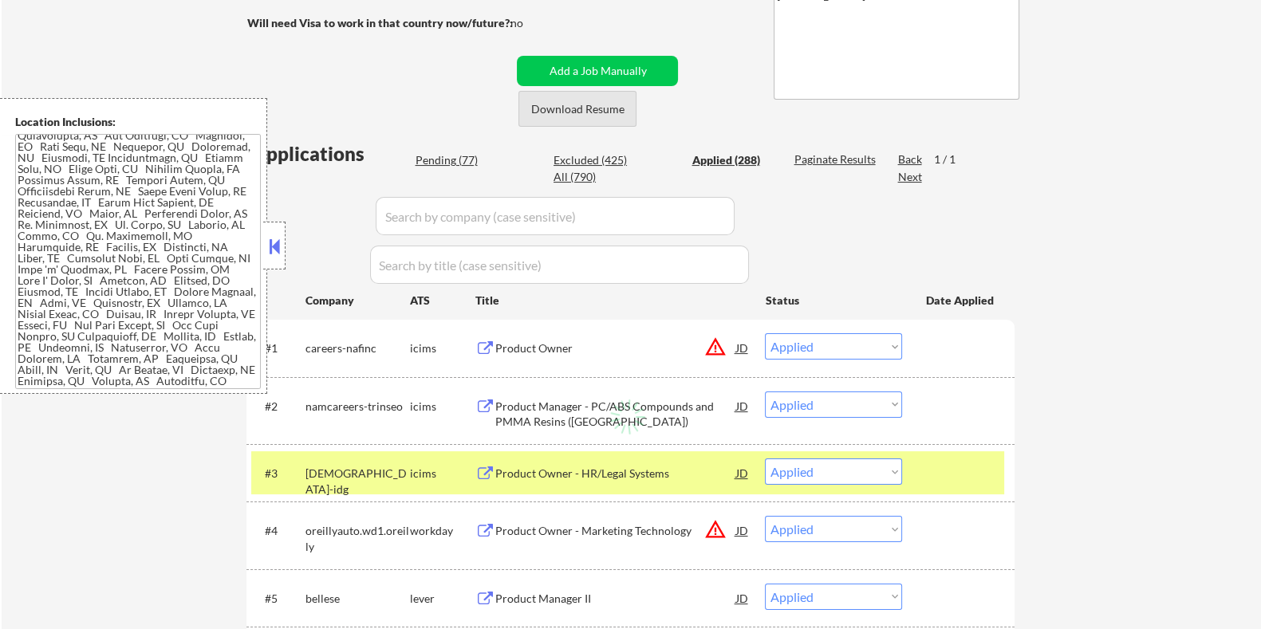
select select ""applied""
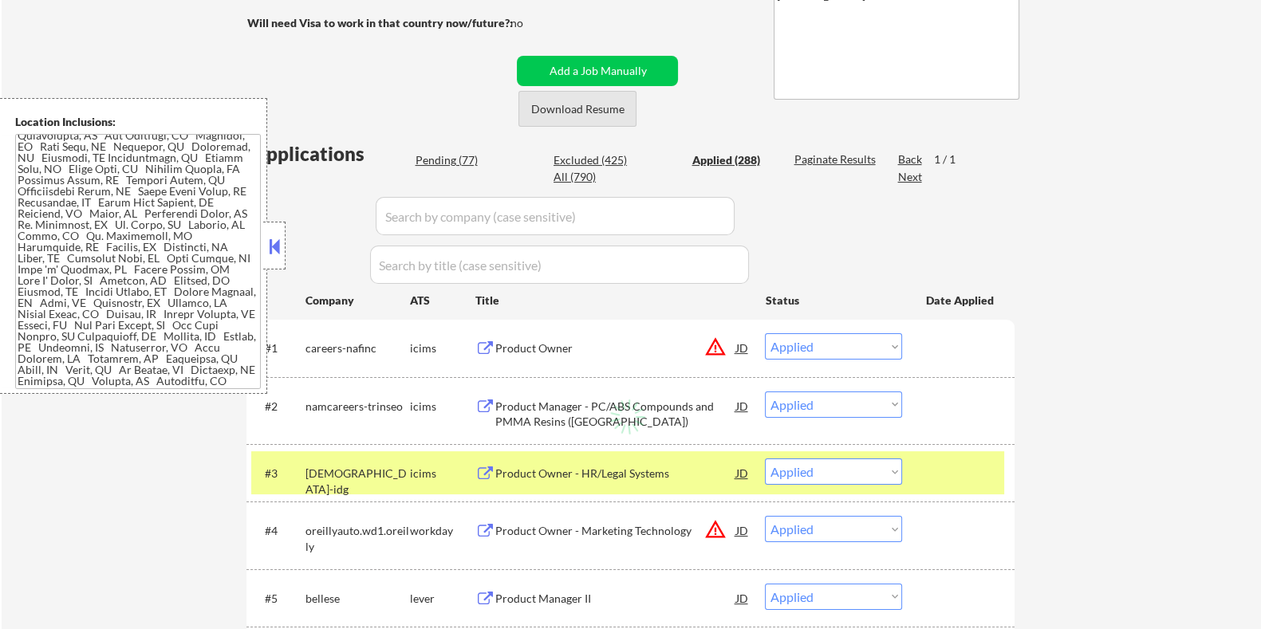
select select ""applied""
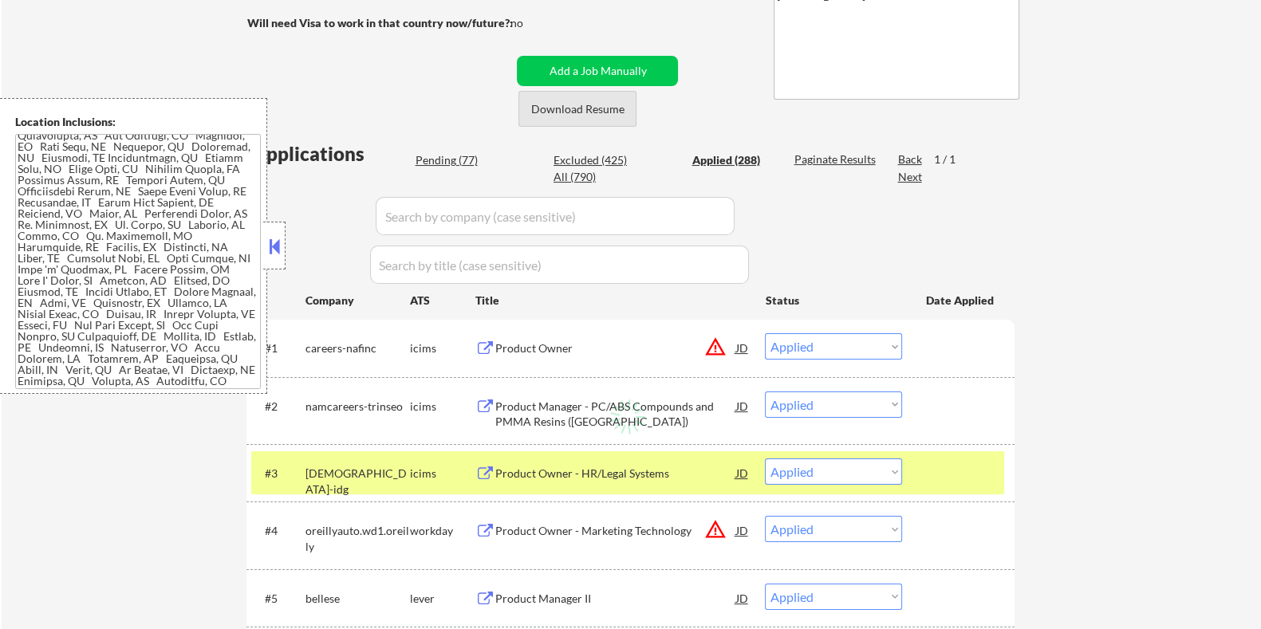
select select ""applied""
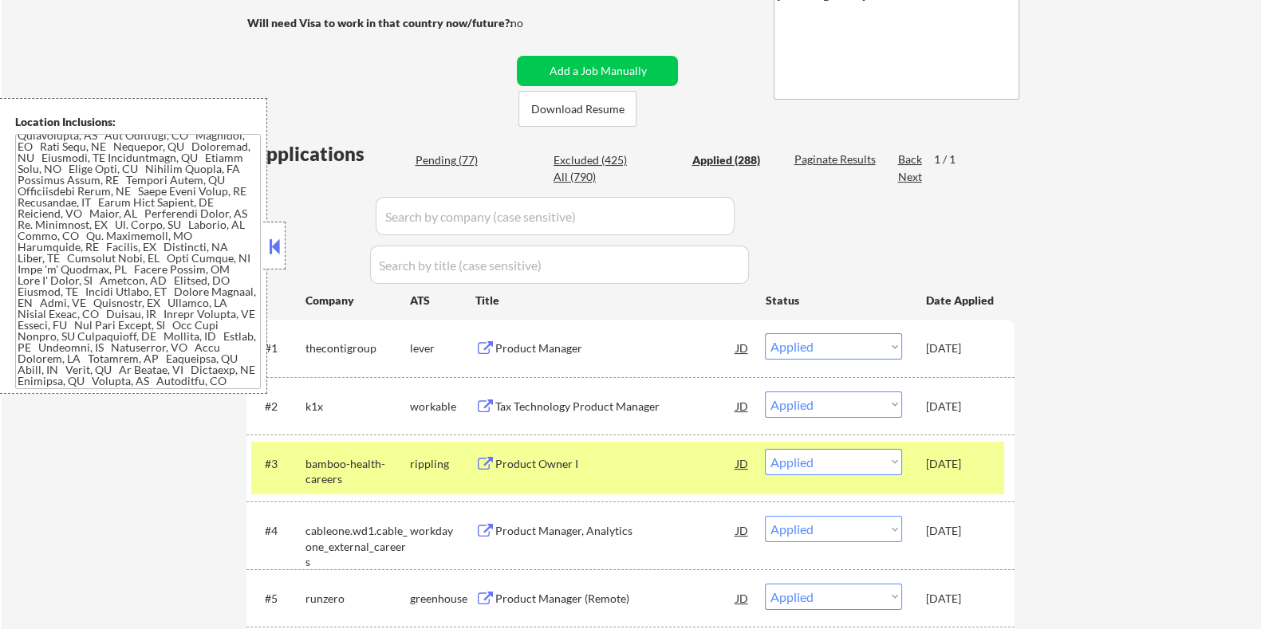
select select ""applied""
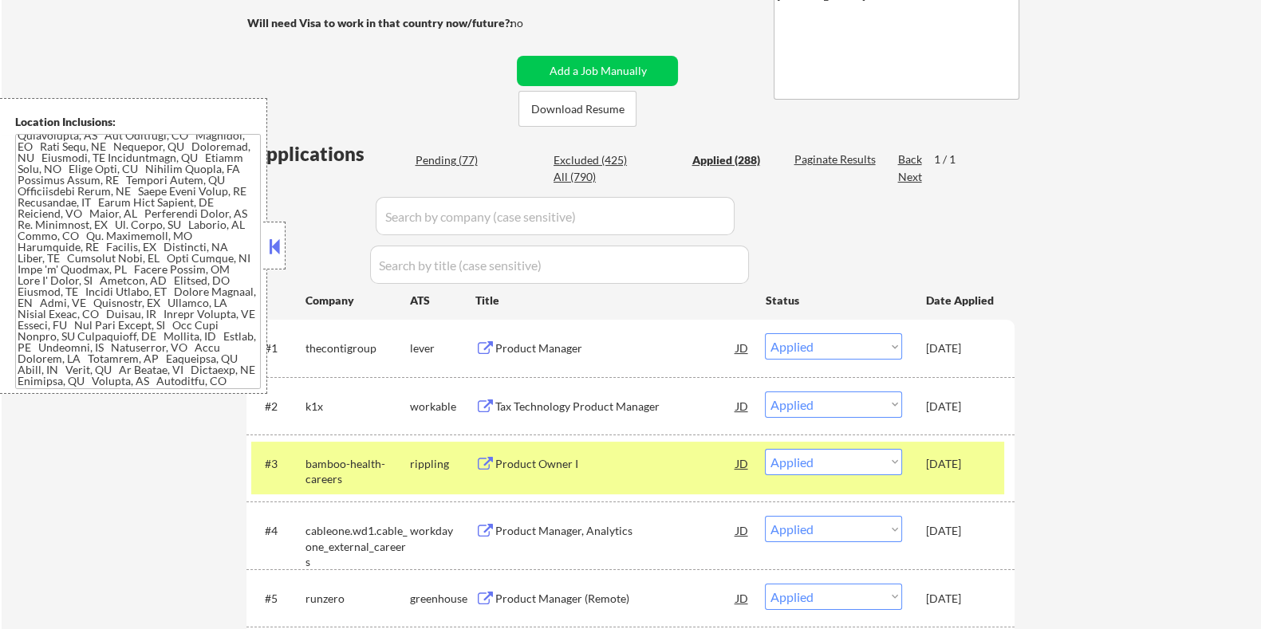
select select ""applied""
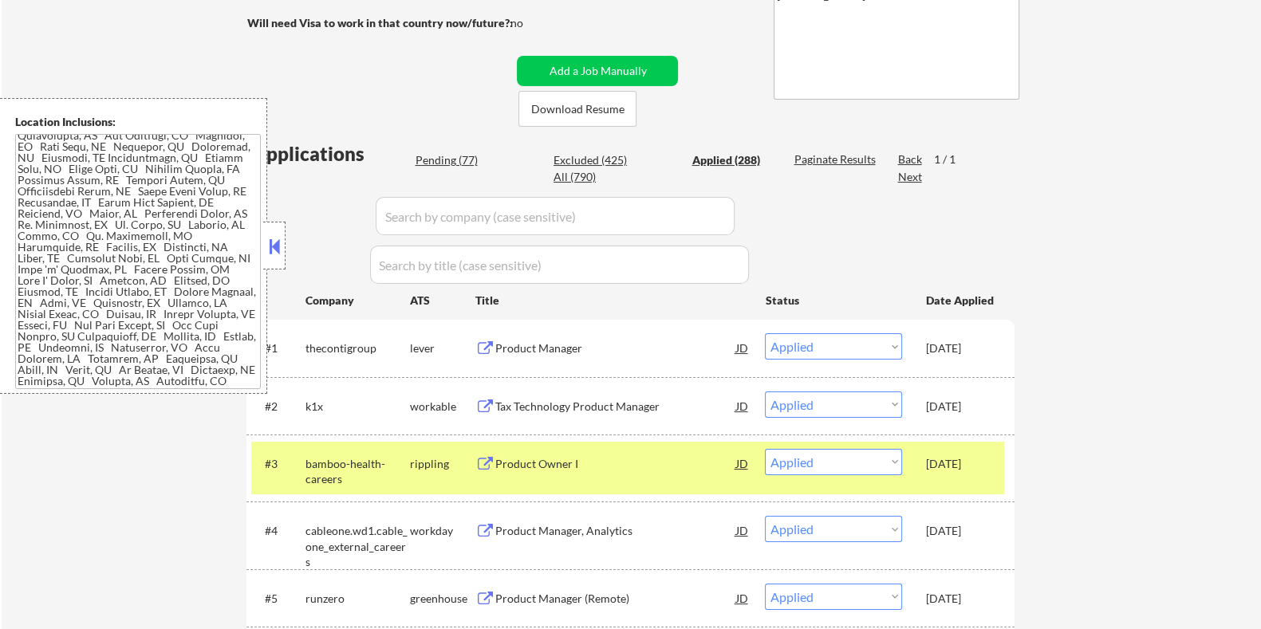
select select ""applied""
click at [450, 155] on div "Pending (77)" at bounding box center [455, 160] width 80 height 16
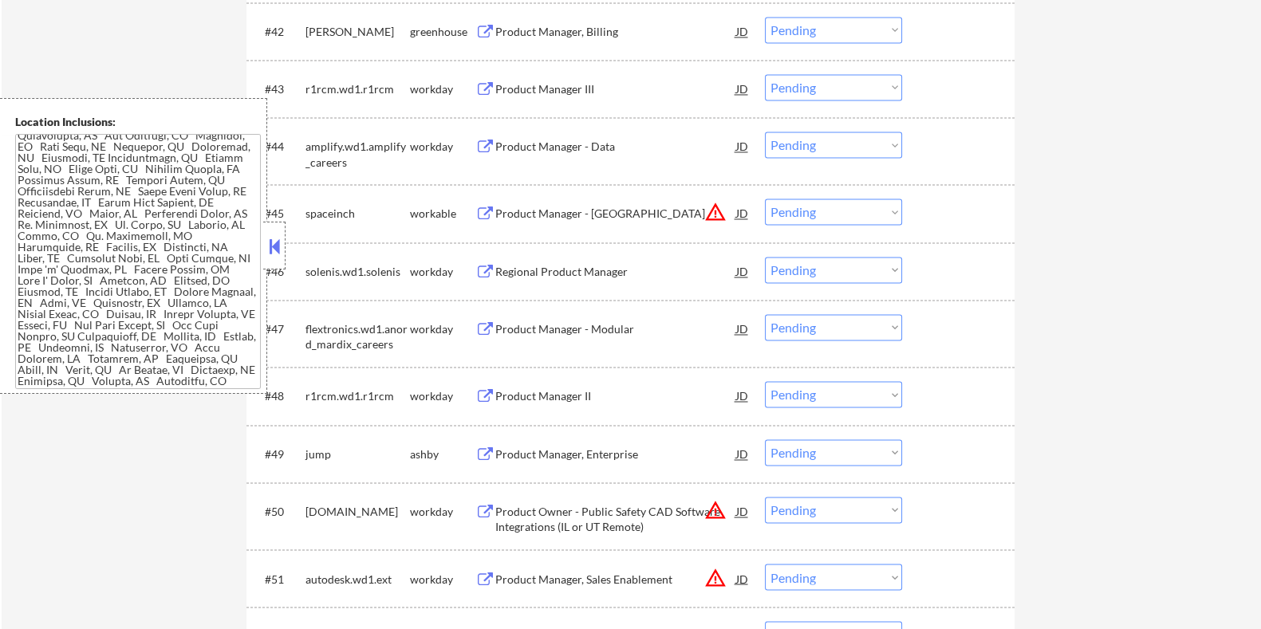
scroll to position [3289, 0]
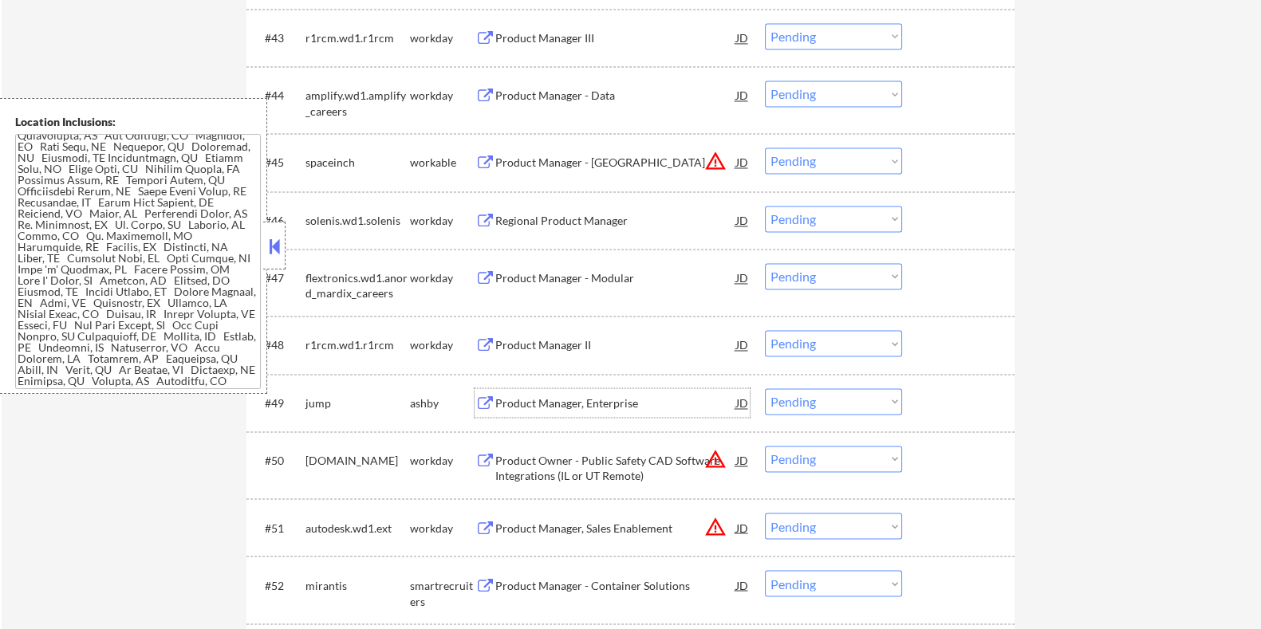
click at [582, 400] on div "Product Manager, Enterprise" at bounding box center [614, 403] width 241 height 16
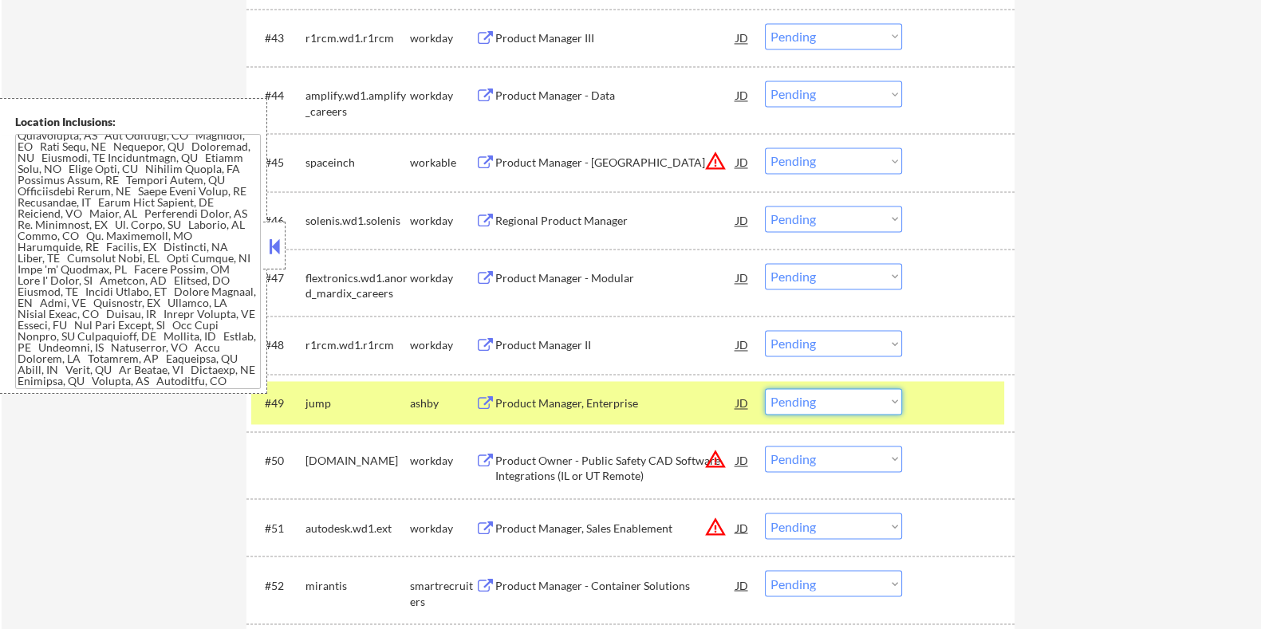
click at [797, 403] on select "Choose an option... Pending Applied Excluded (Questions) Excluded (Expired) Exc…" at bounding box center [833, 401] width 137 height 26
click at [765, 388] on select "Choose an option... Pending Applied Excluded (Questions) Excluded (Expired) Exc…" at bounding box center [833, 401] width 137 height 26
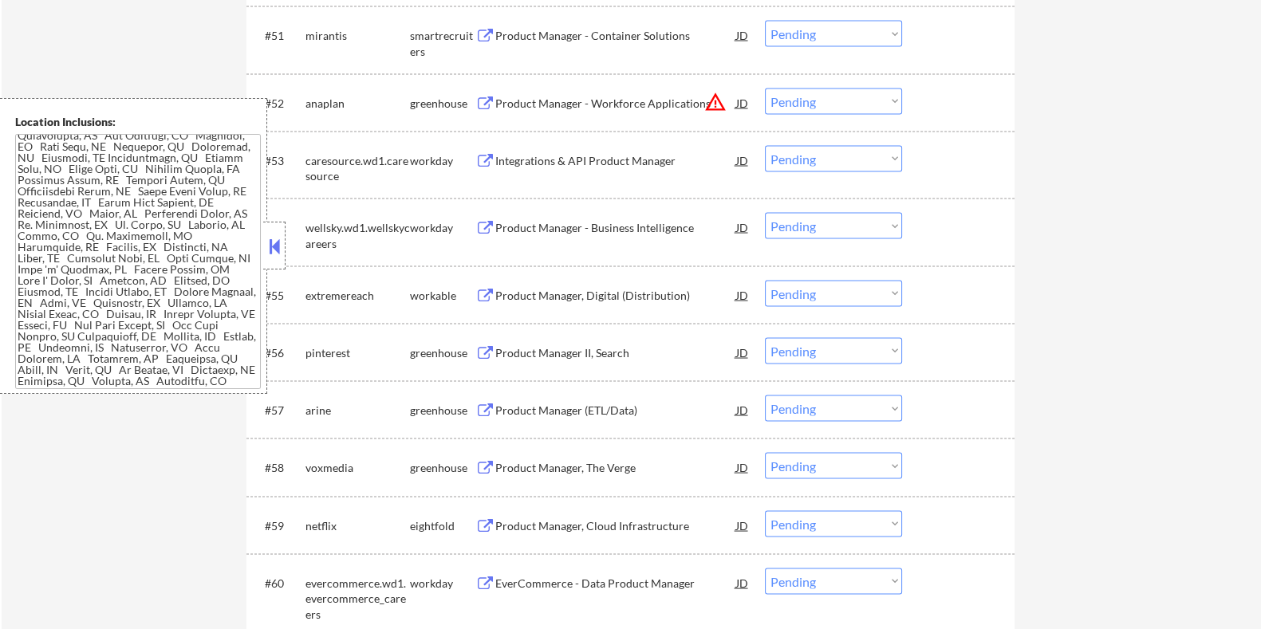
scroll to position [3887, 0]
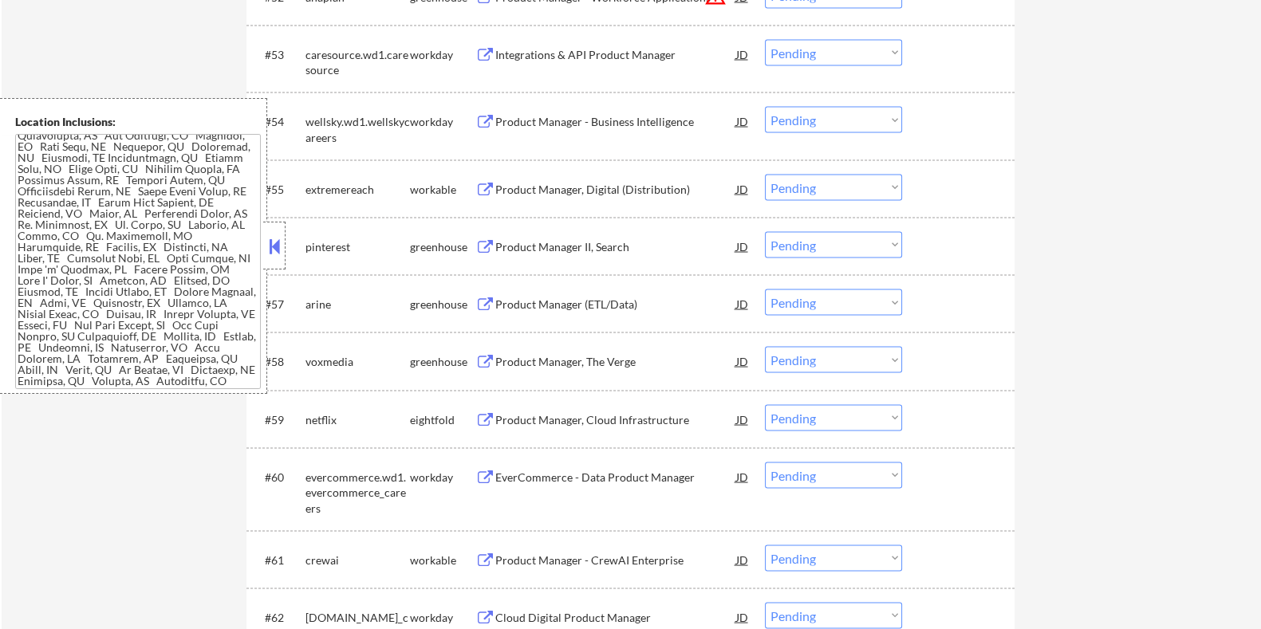
click at [541, 187] on div "Product Manager, Digital (Distribution)" at bounding box center [614, 190] width 241 height 16
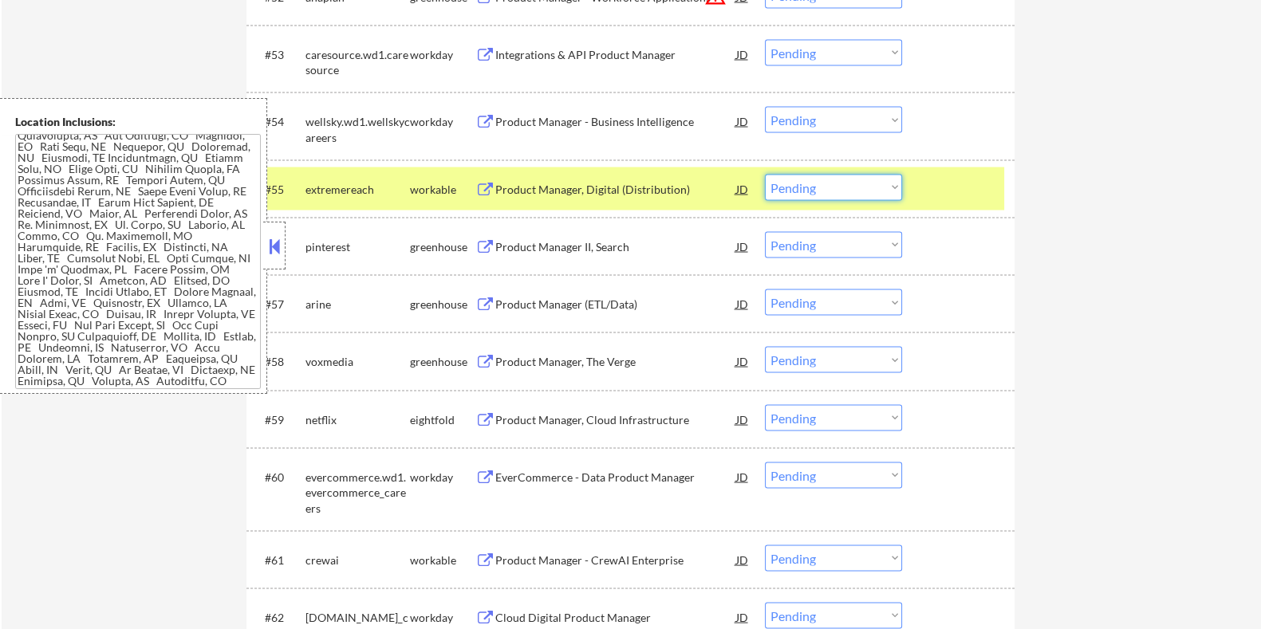
click at [833, 190] on select "Choose an option... Pending Applied Excluded (Questions) Excluded (Expired) Exc…" at bounding box center [833, 188] width 137 height 26
click at [765, 175] on select "Choose an option... Pending Applied Excluded (Questions) Excluded (Expired) Exc…" at bounding box center [833, 188] width 137 height 26
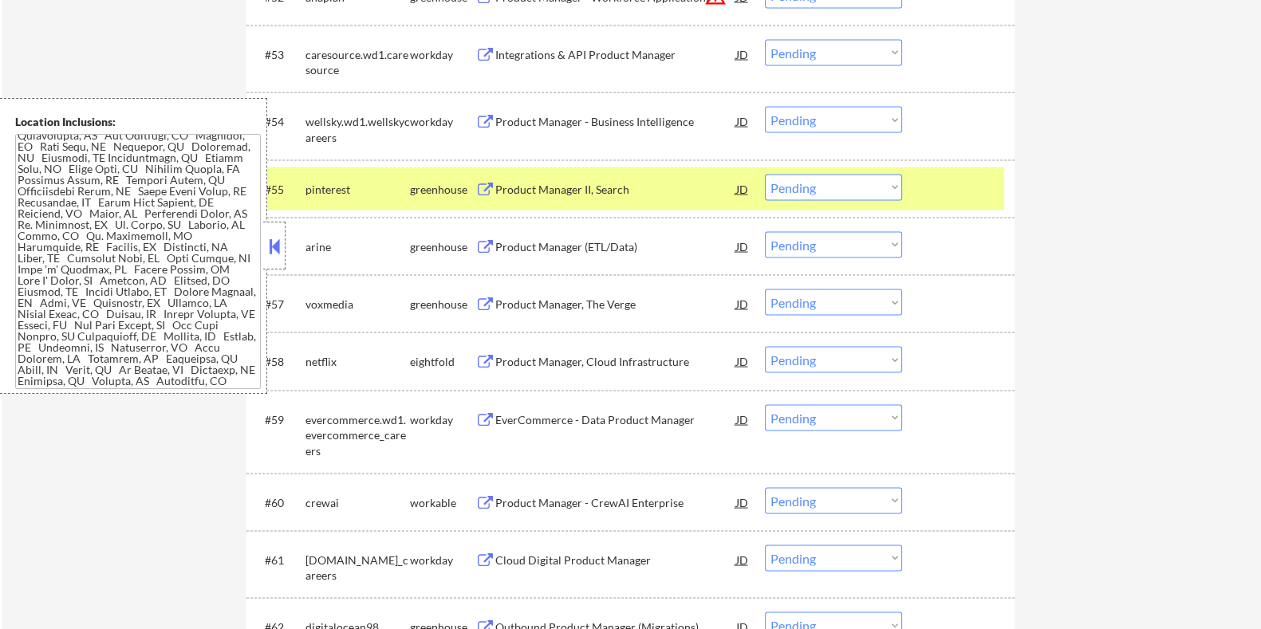
click at [570, 183] on div "Product Manager II, Search" at bounding box center [614, 190] width 241 height 16
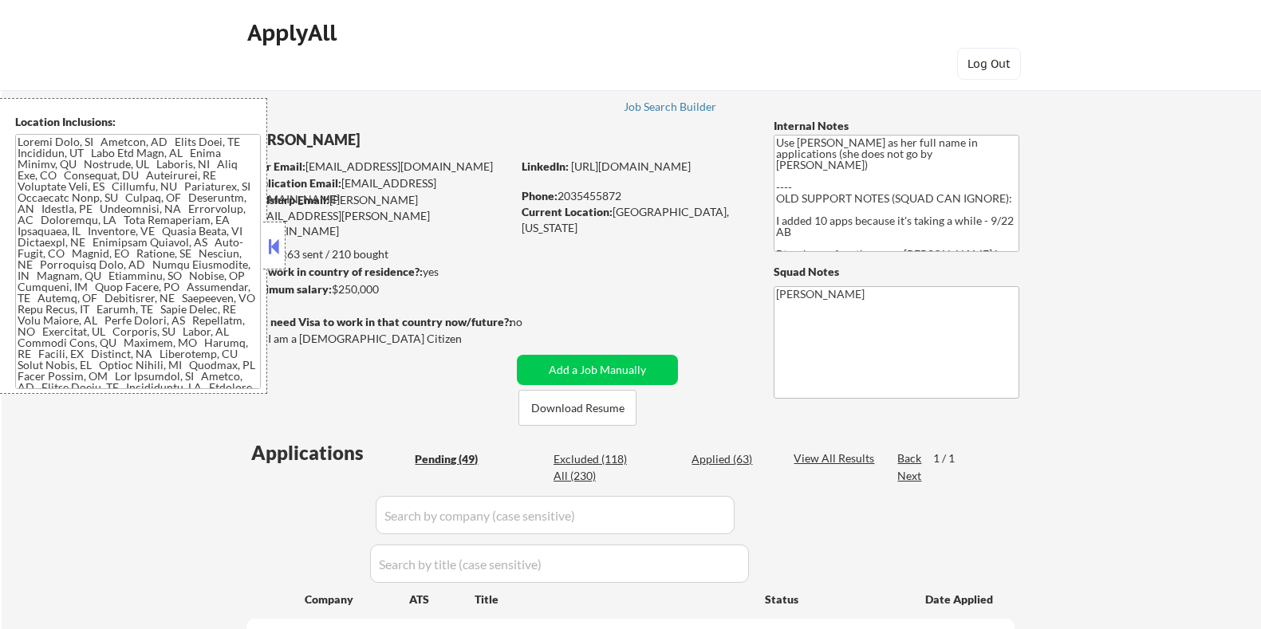
select select ""pending""
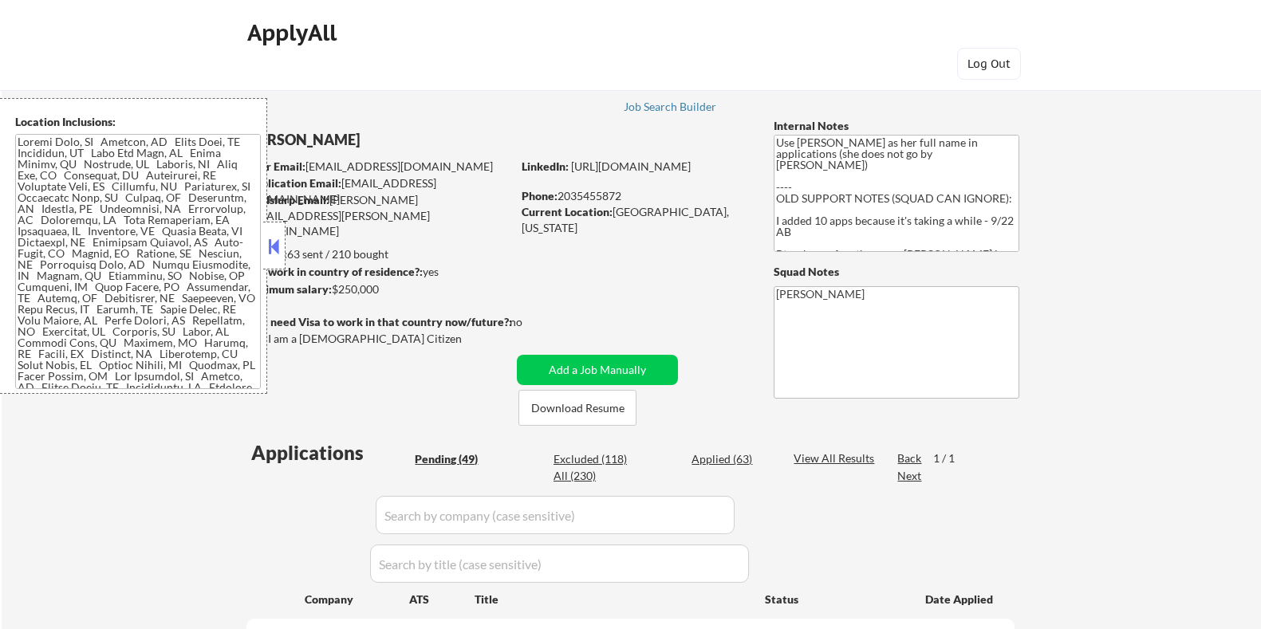
select select ""pending""
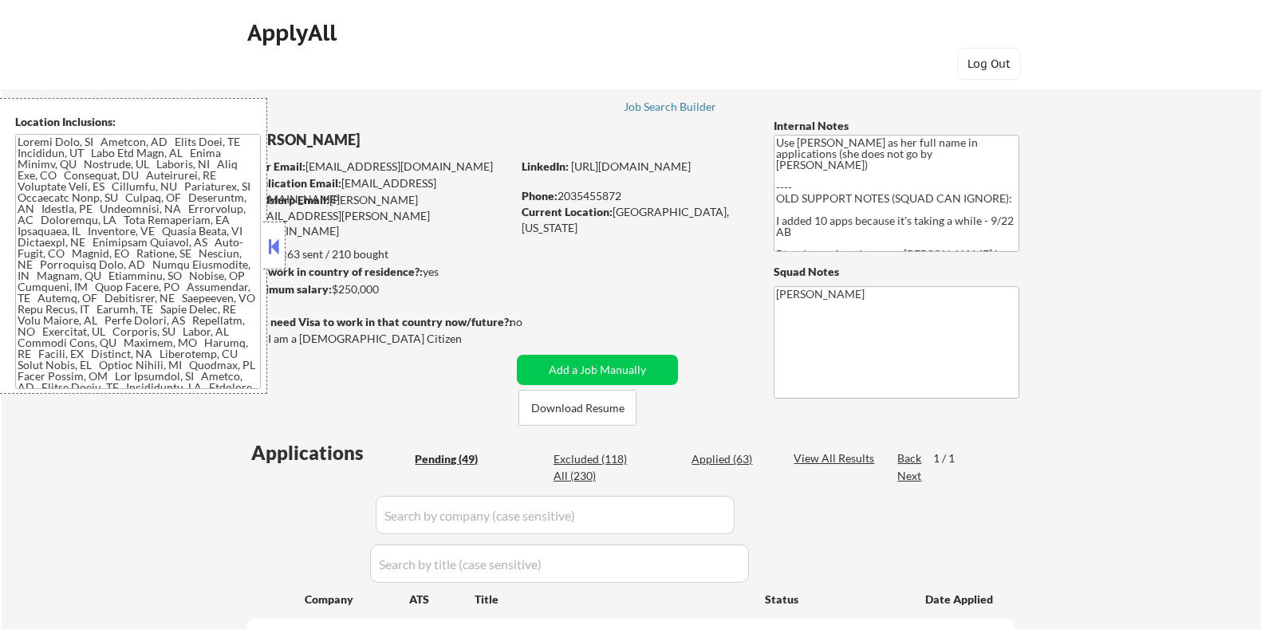
select select ""pending""
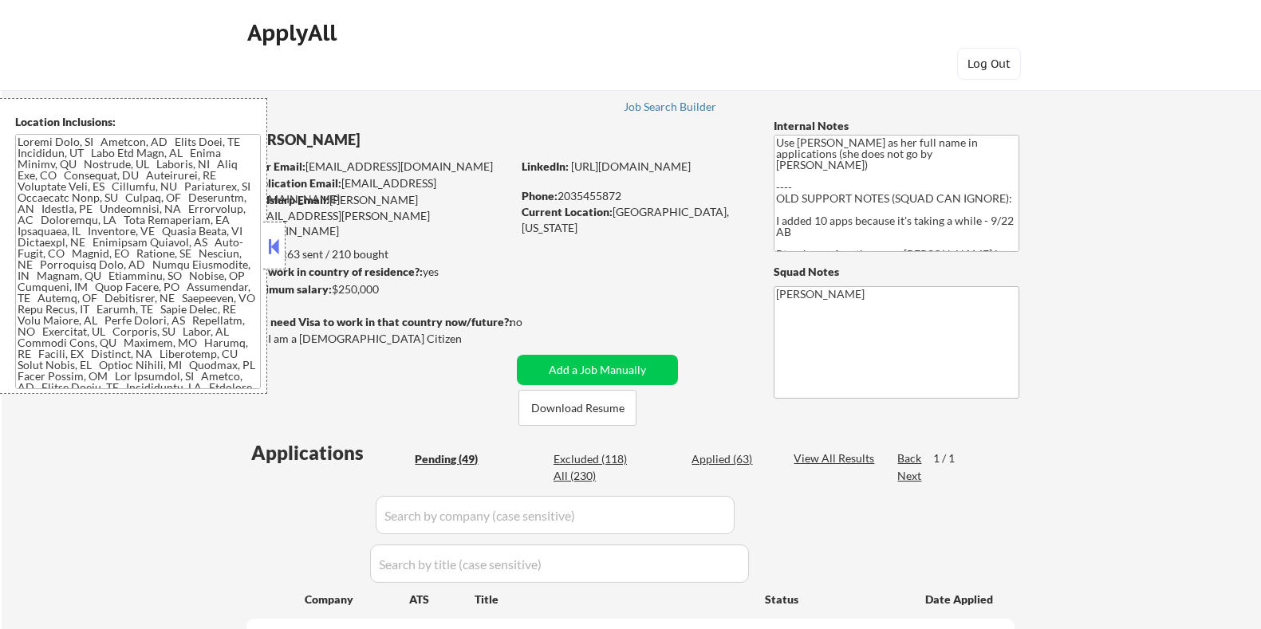
select select ""pending""
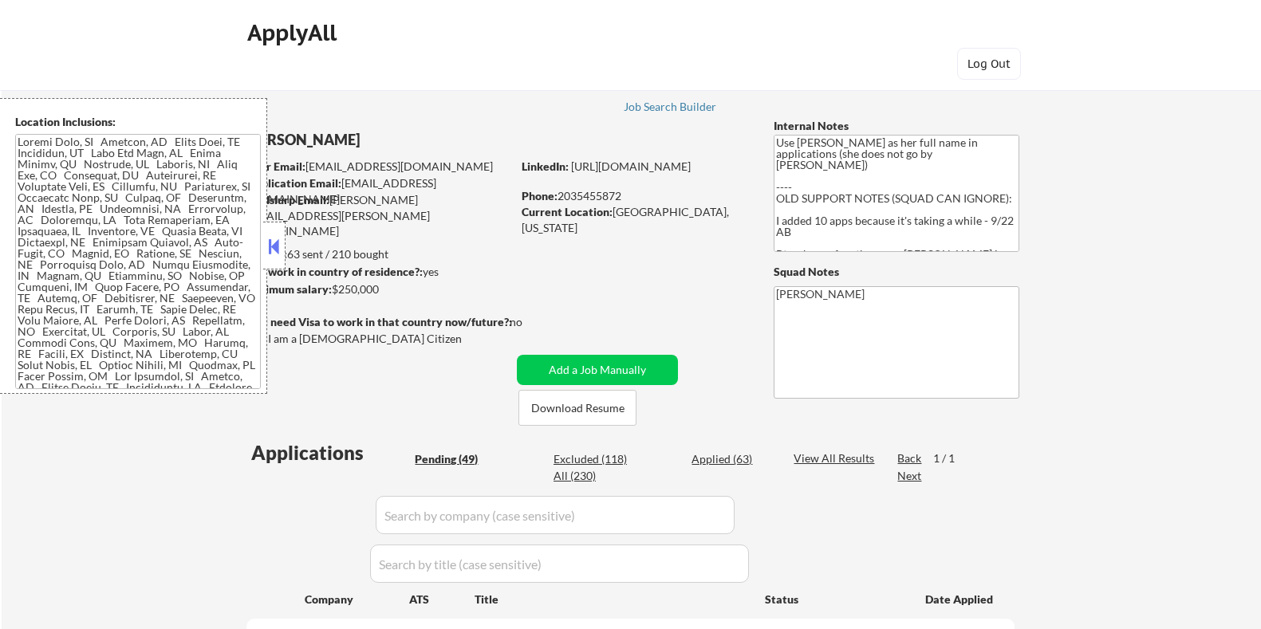
select select ""pending""
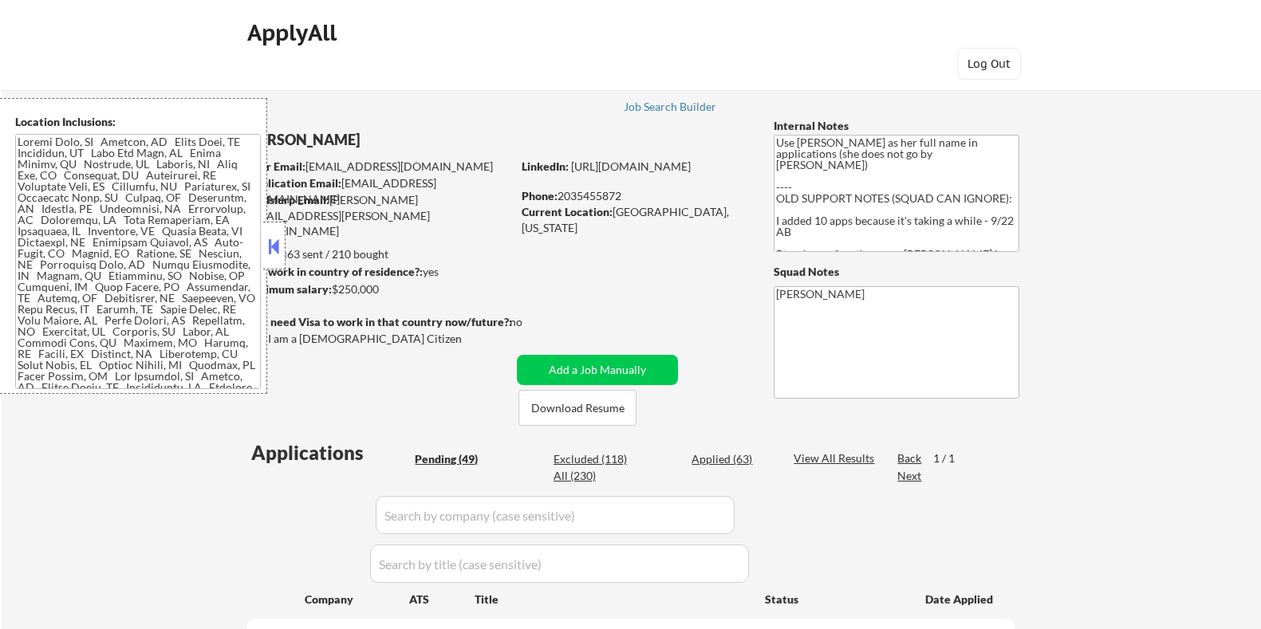
select select ""pending""
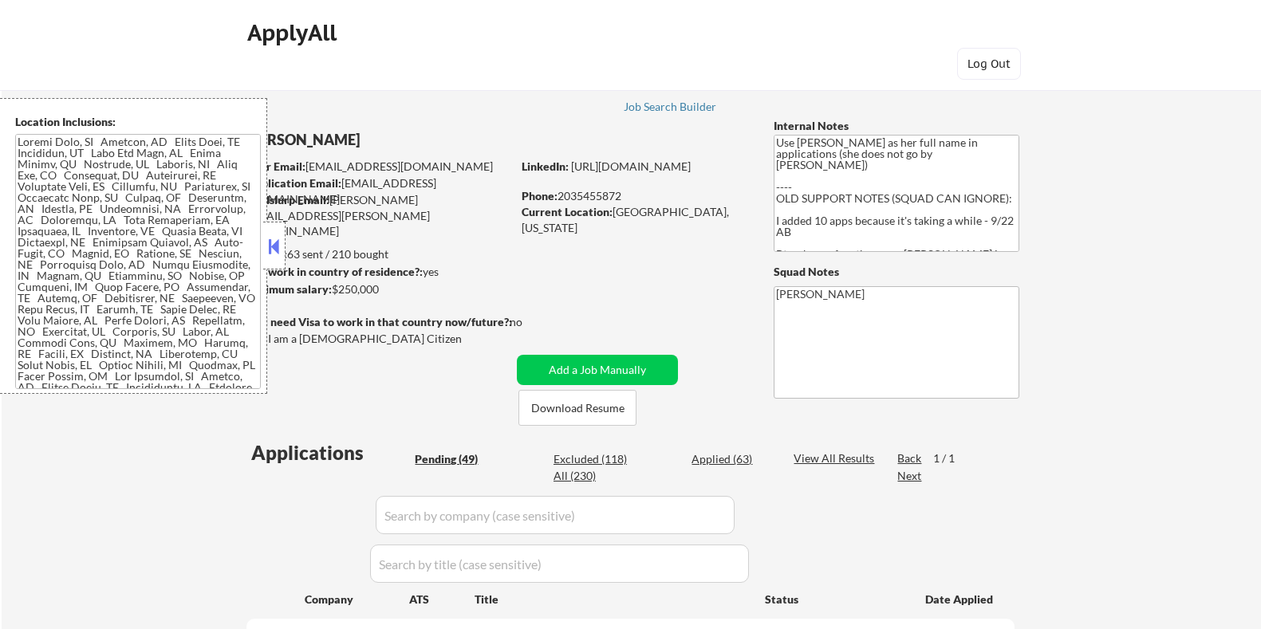
select select ""pending""
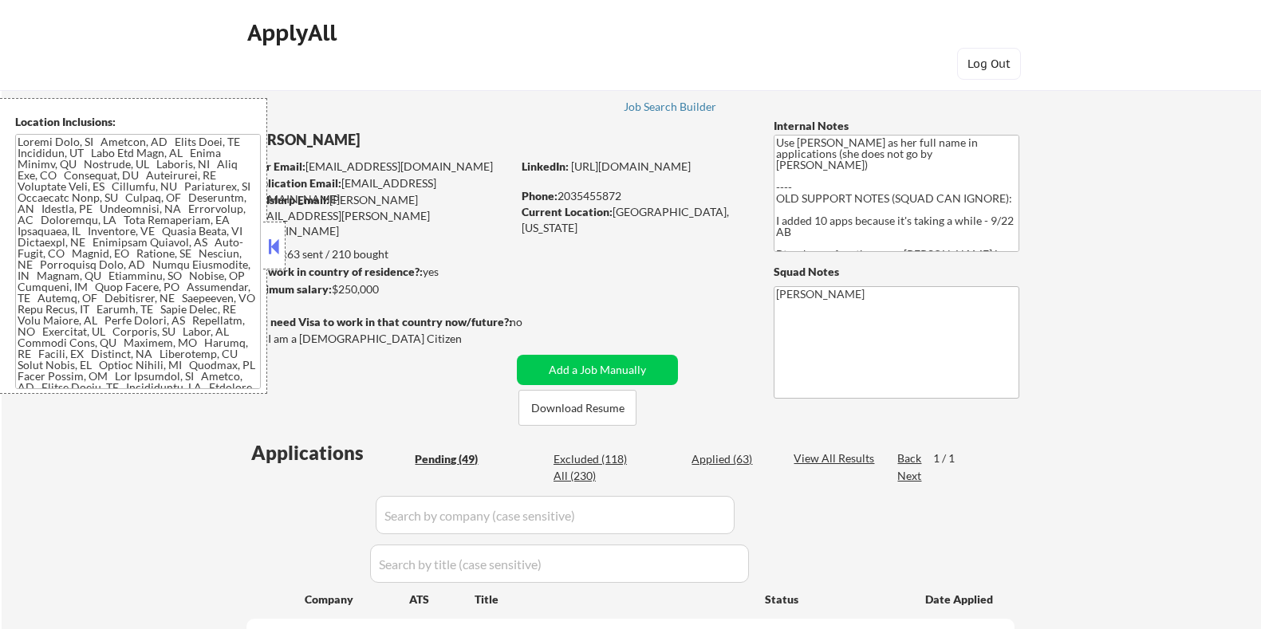
select select ""pending""
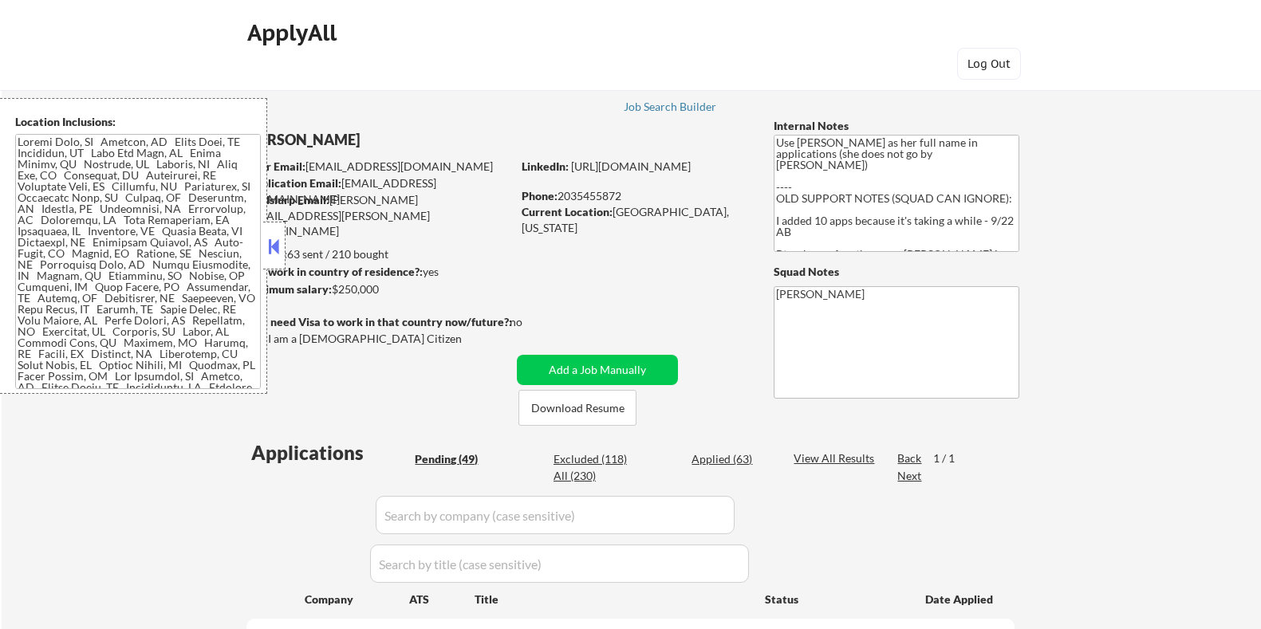
select select ""pending""
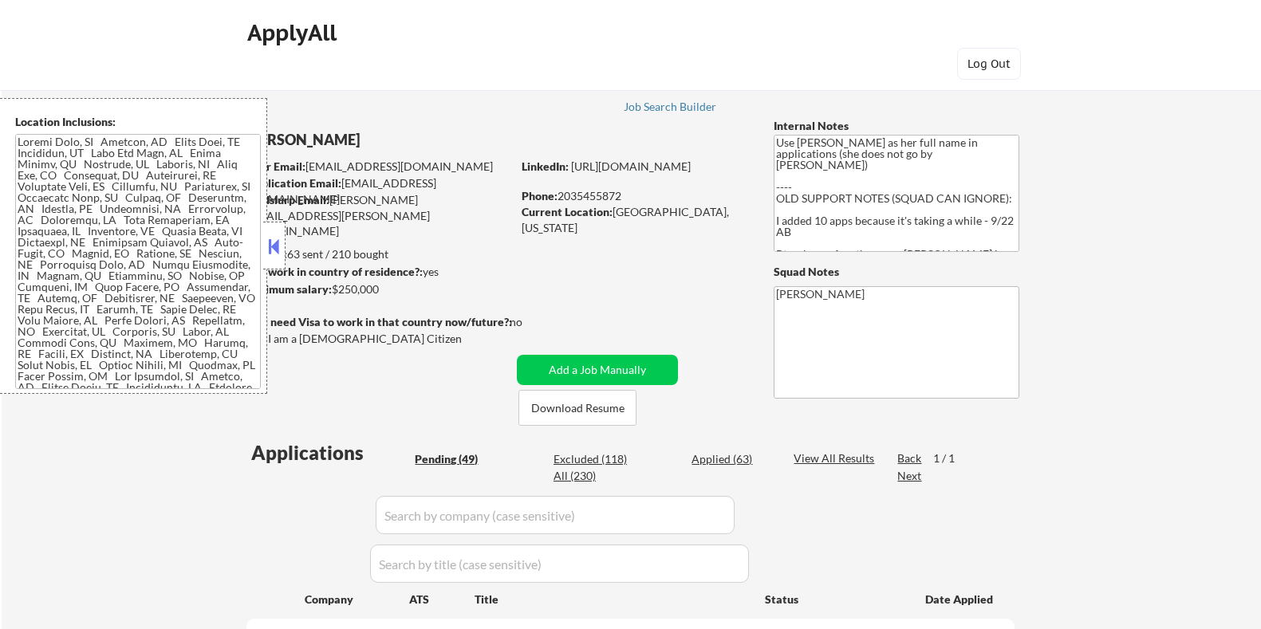
select select ""pending""
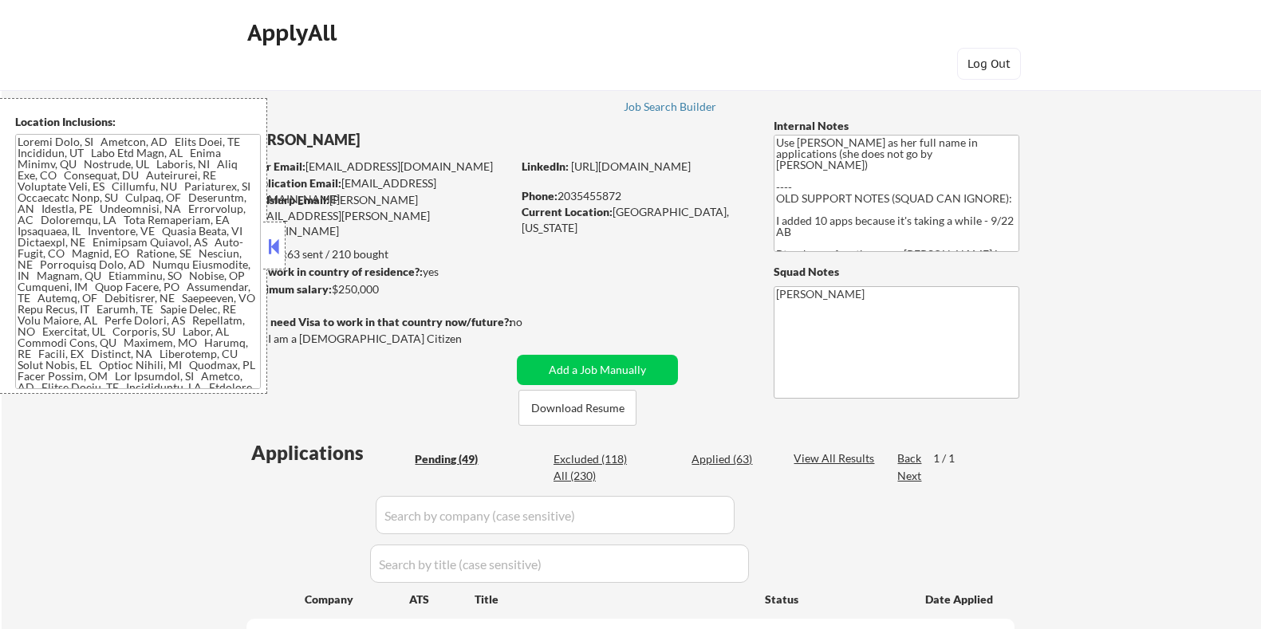
select select ""pending""
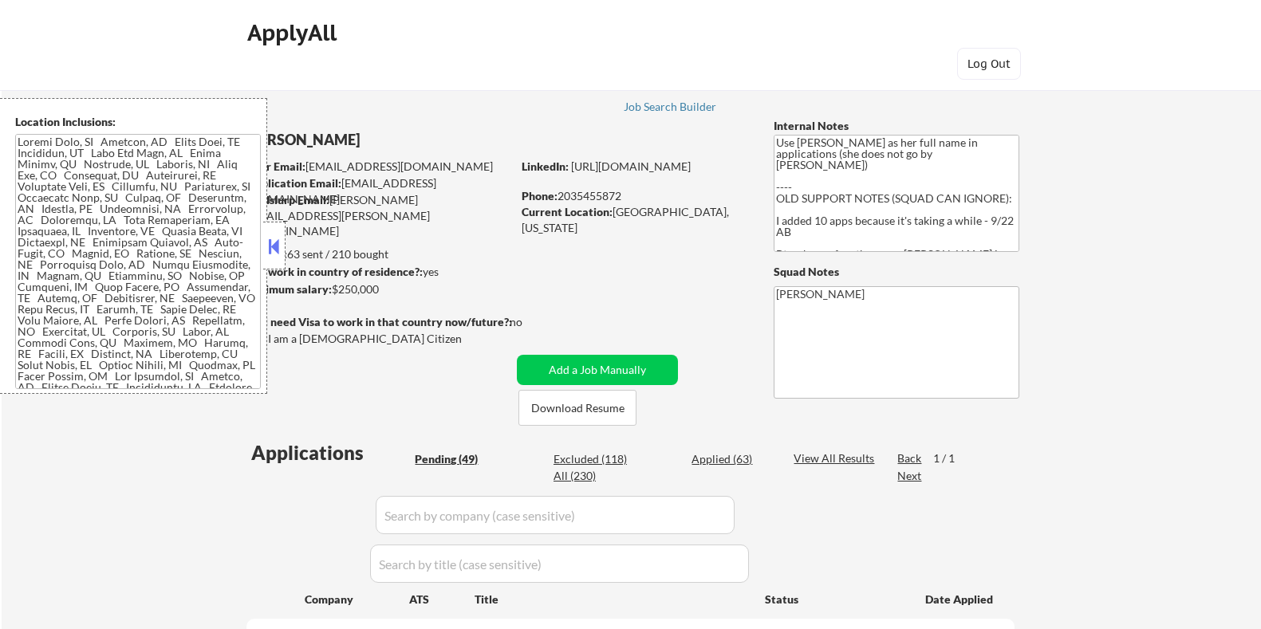
select select ""pending""
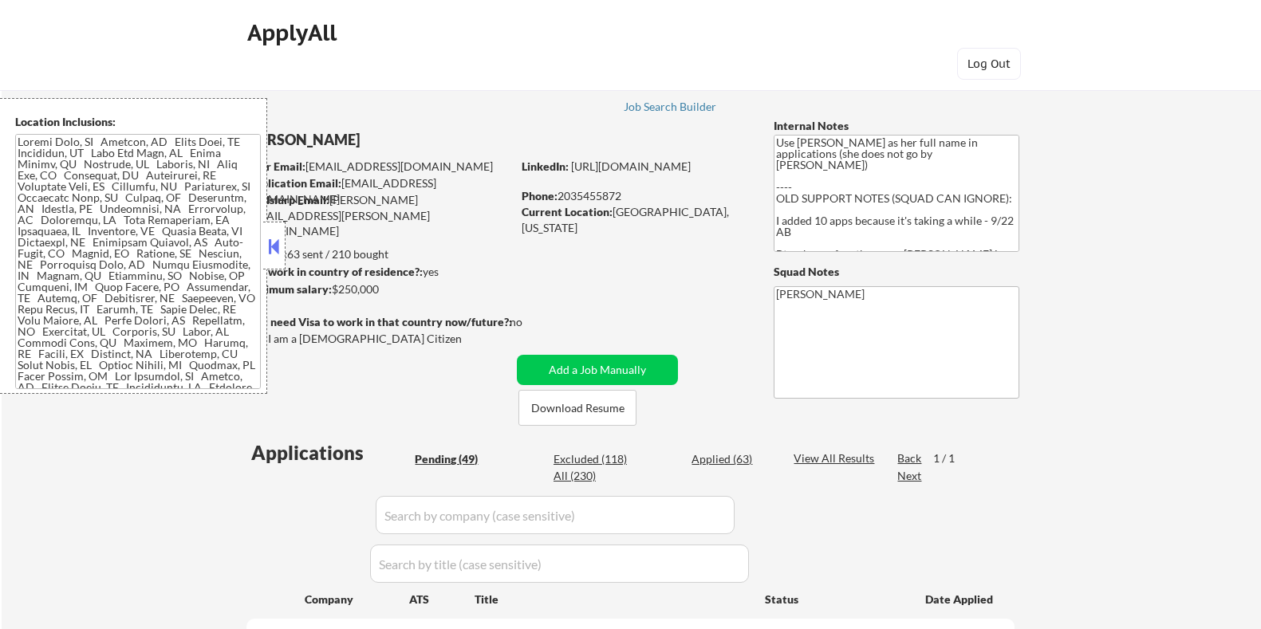
select select ""pending""
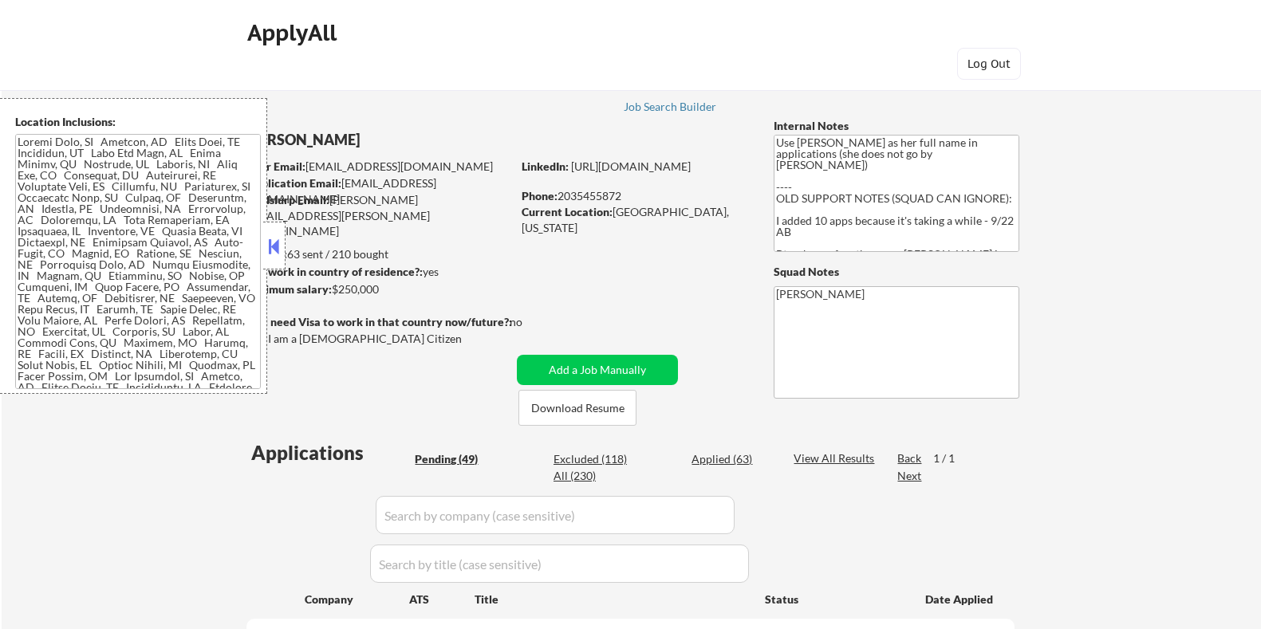
select select ""pending""
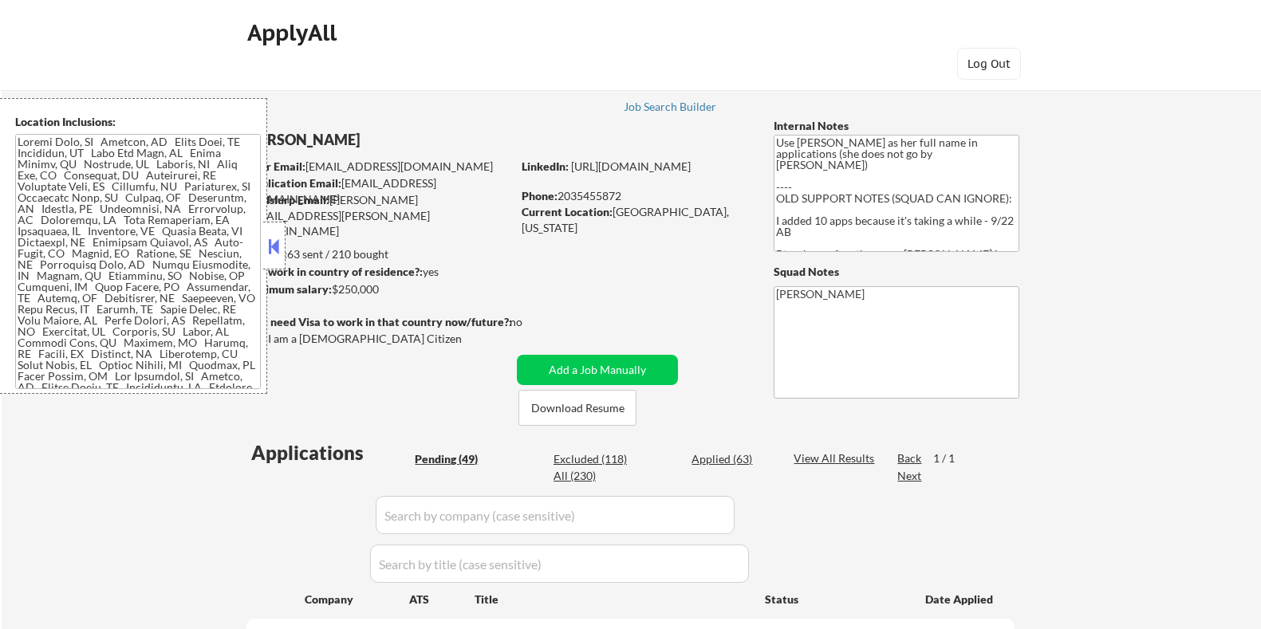
select select ""pending""
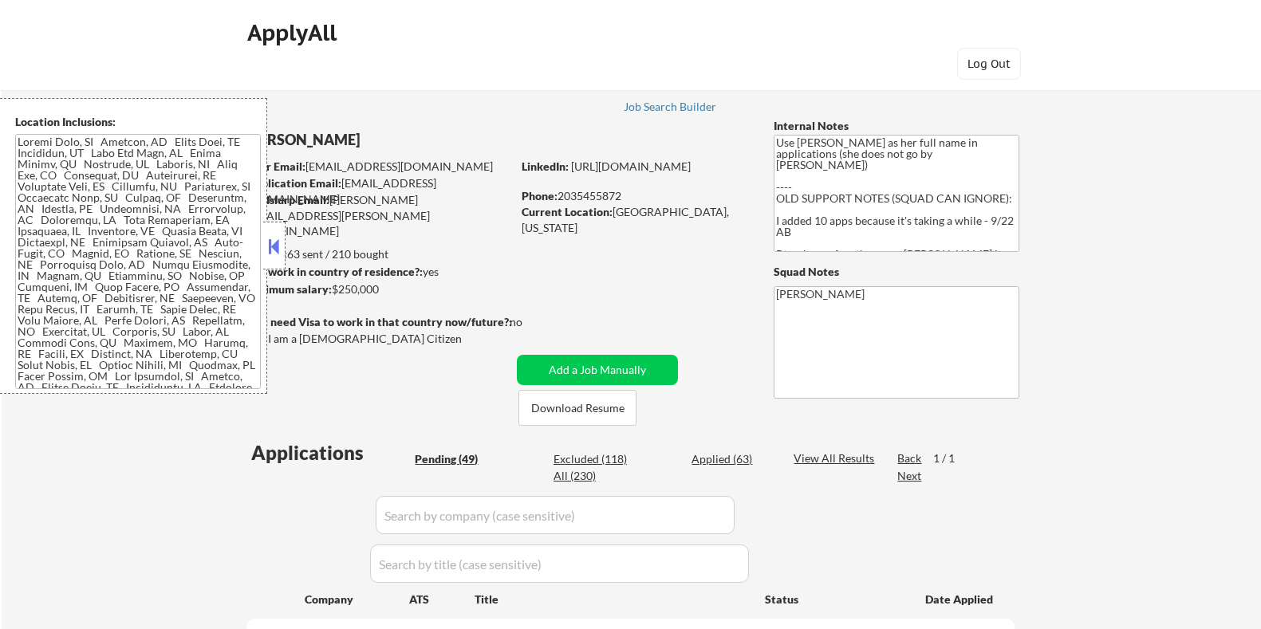
select select ""pending""
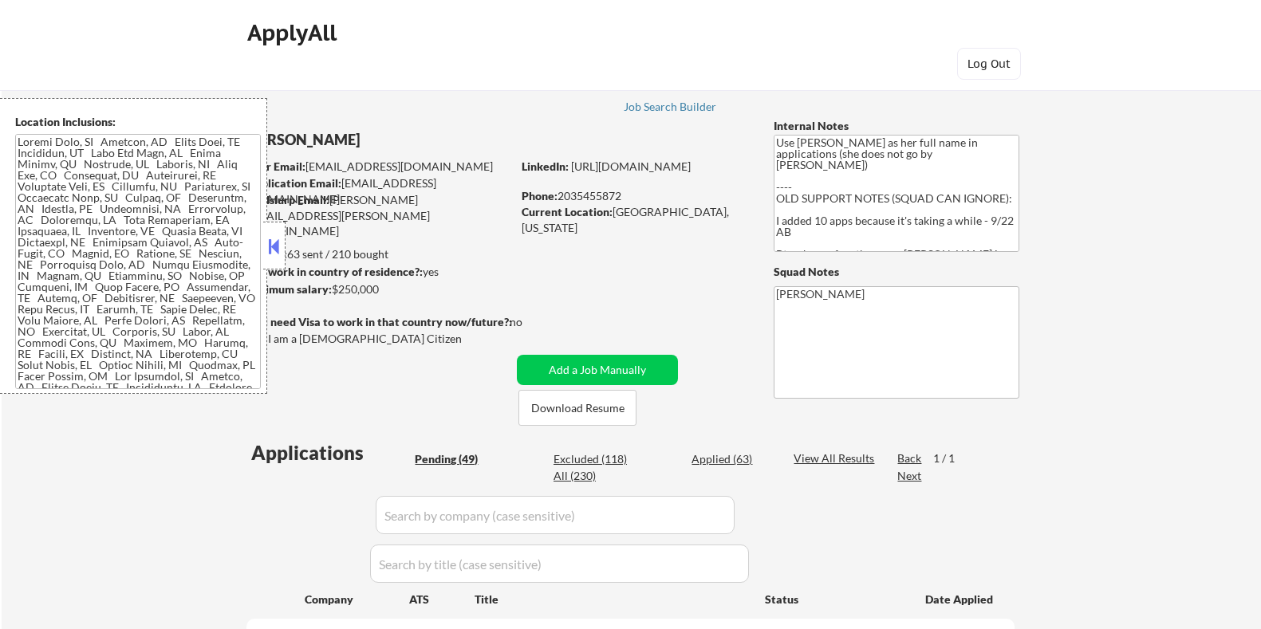
select select ""pending""
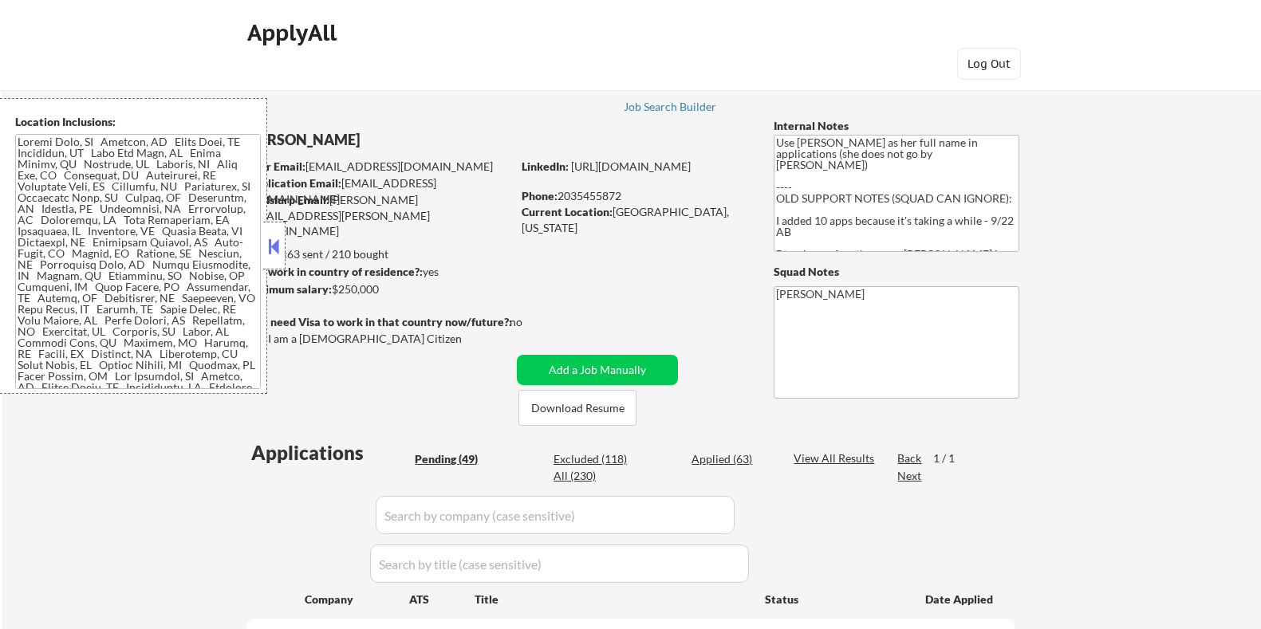
select select ""pending""
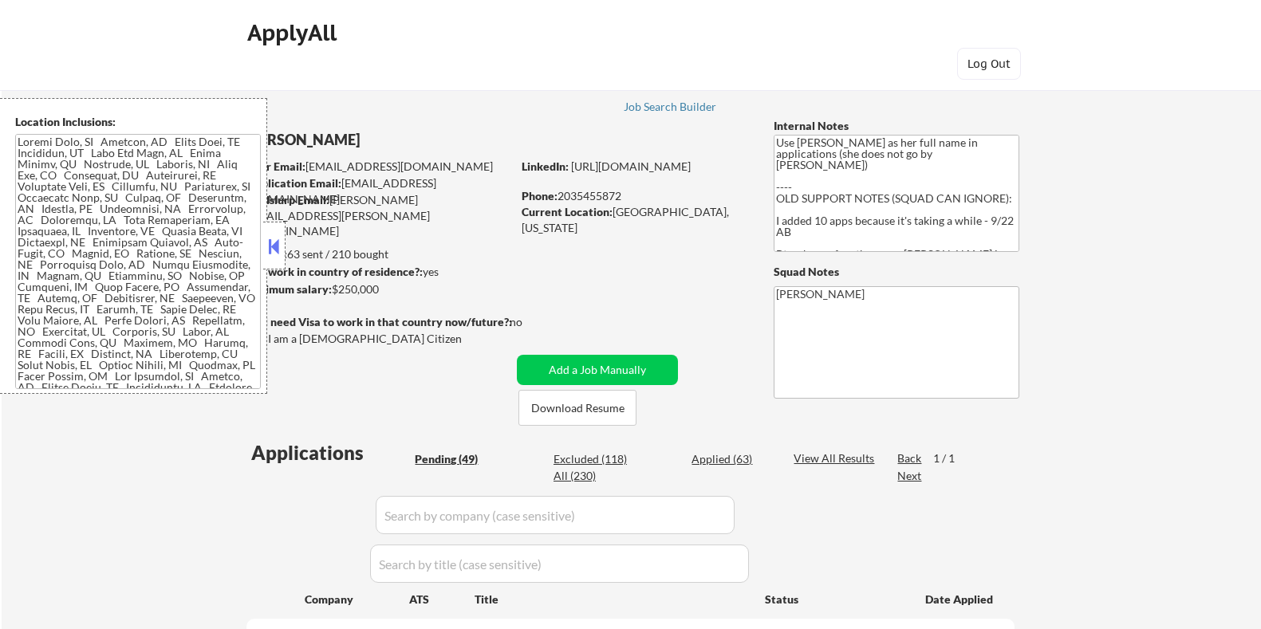
select select ""pending""
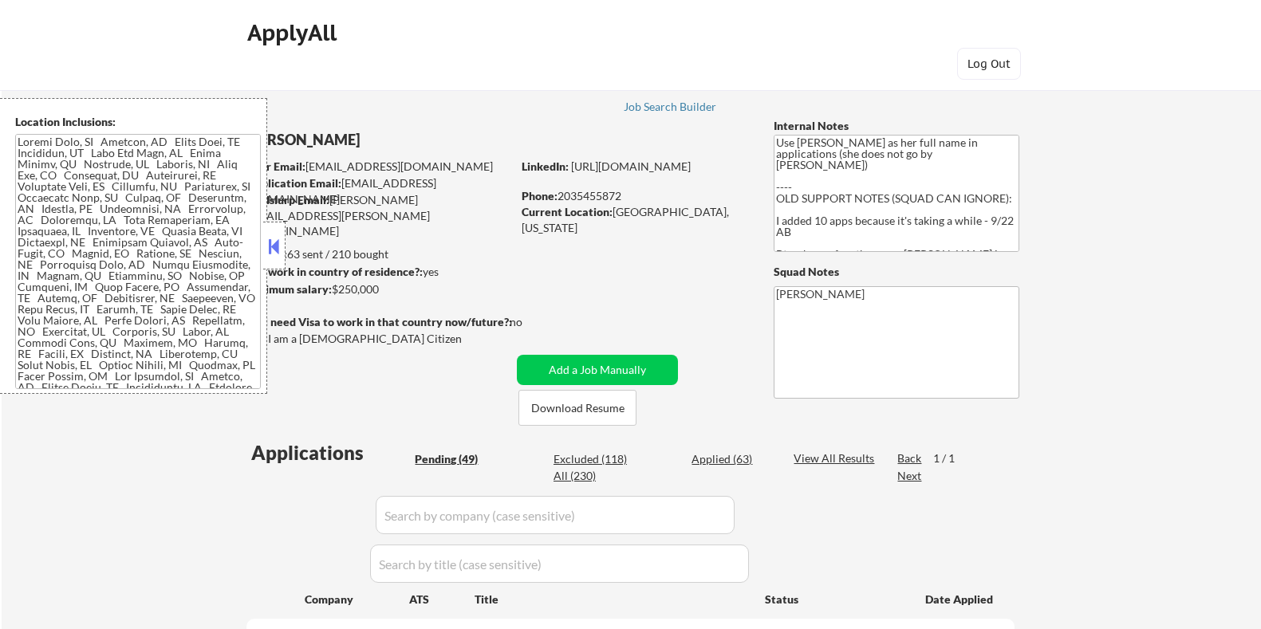
select select ""pending""
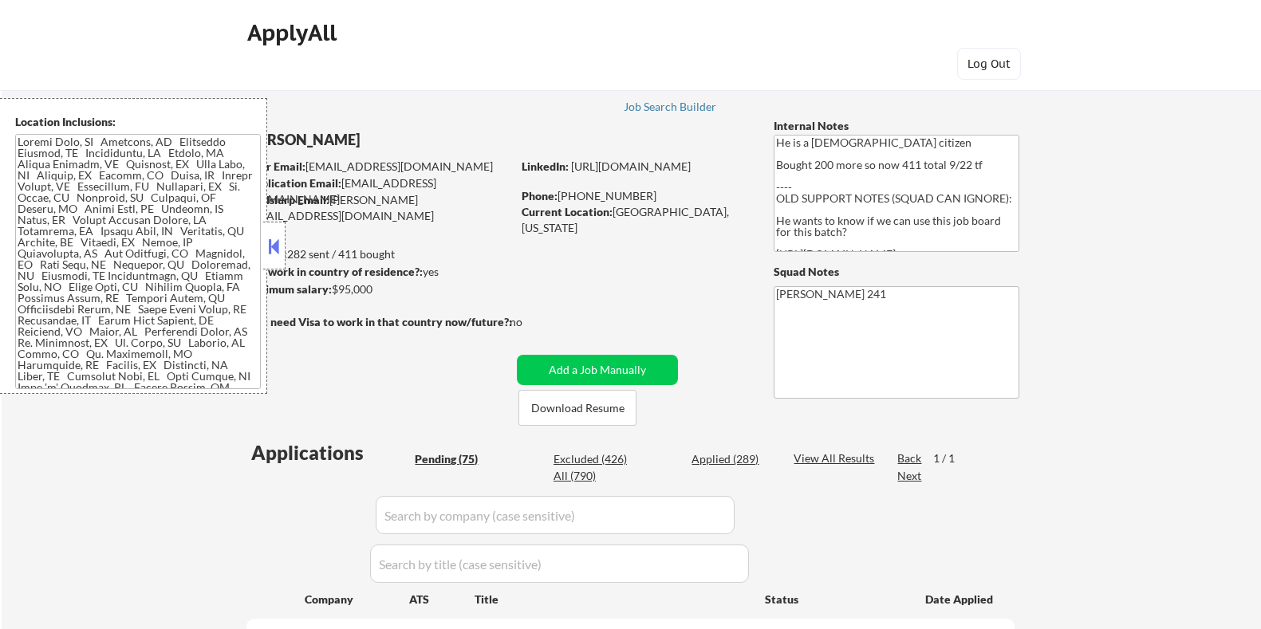
select select ""pending""
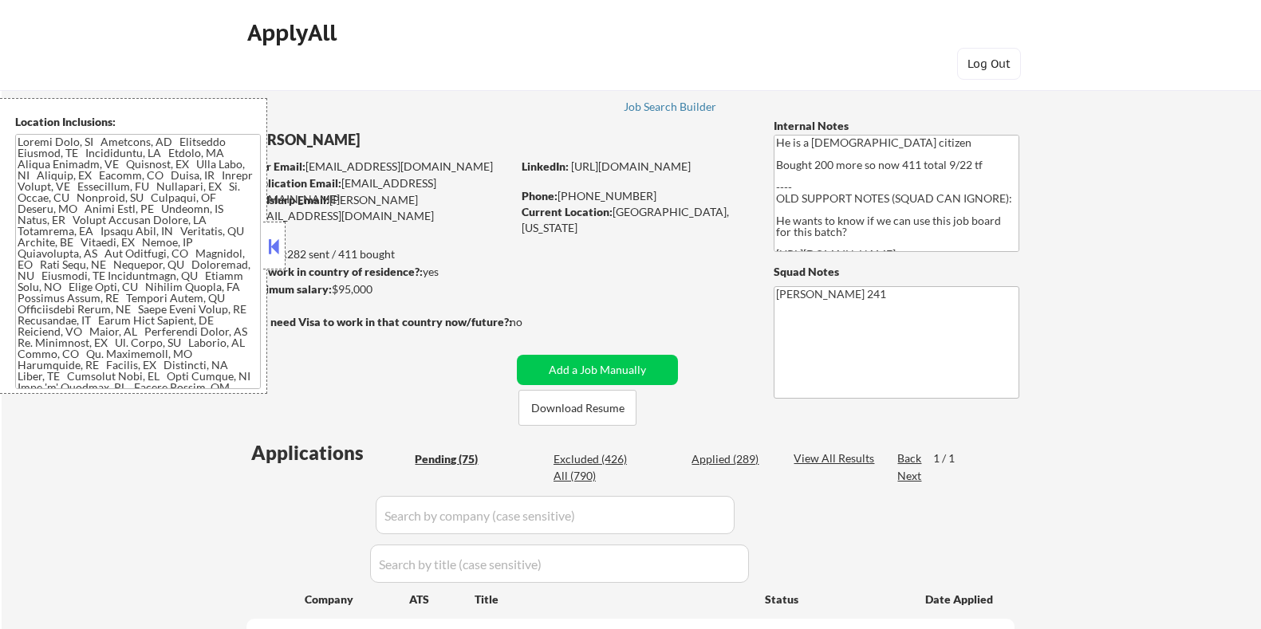
select select ""pending""
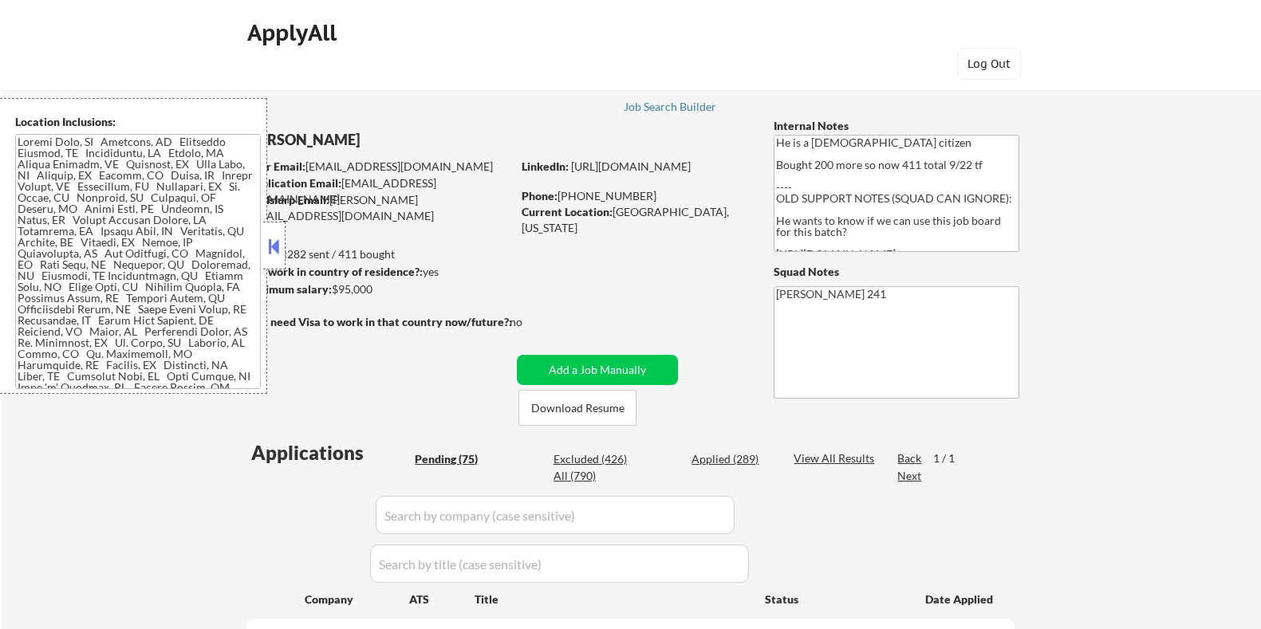
select select ""pending""
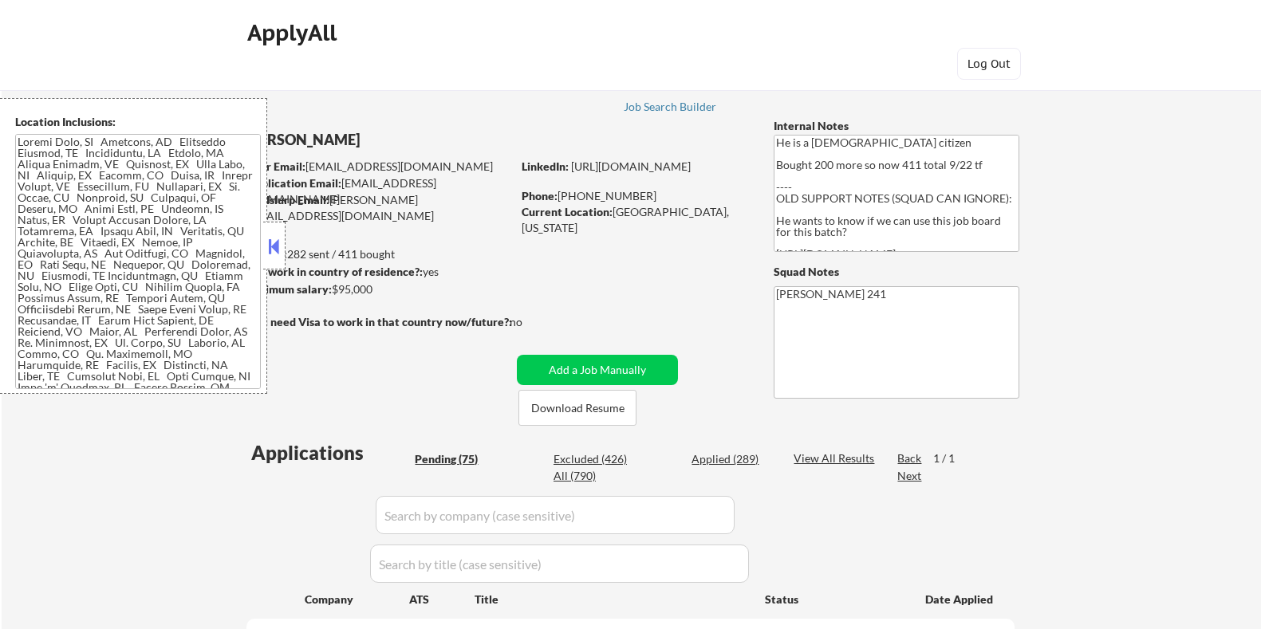
select select ""pending""
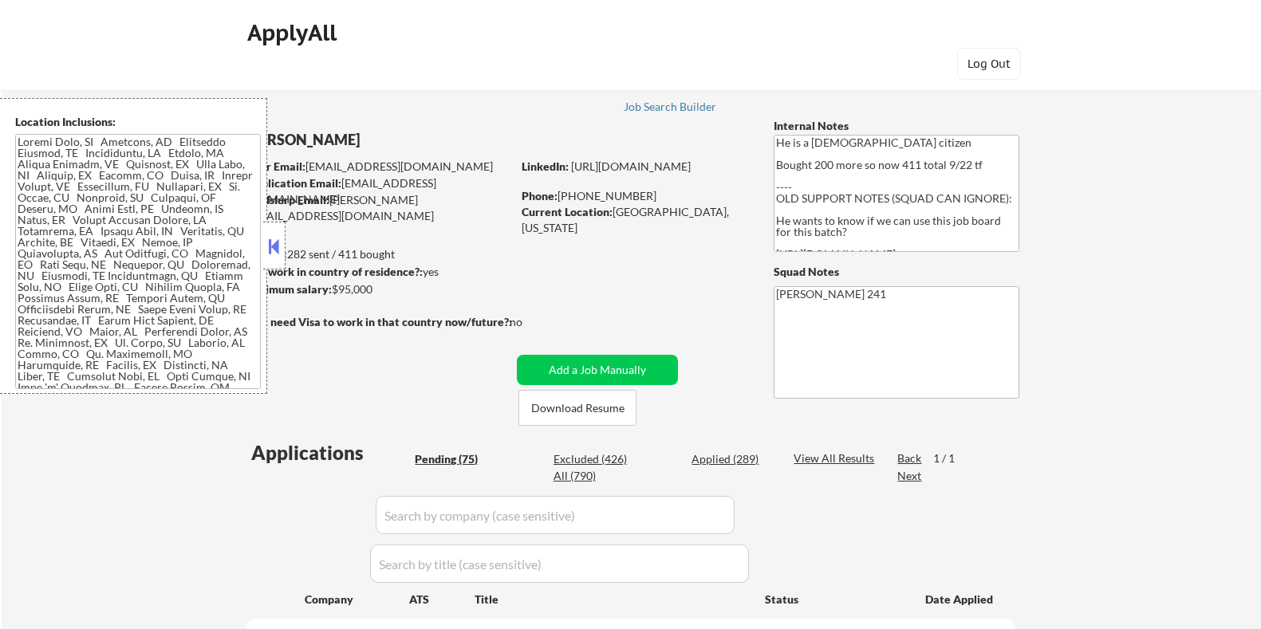
select select ""pending""
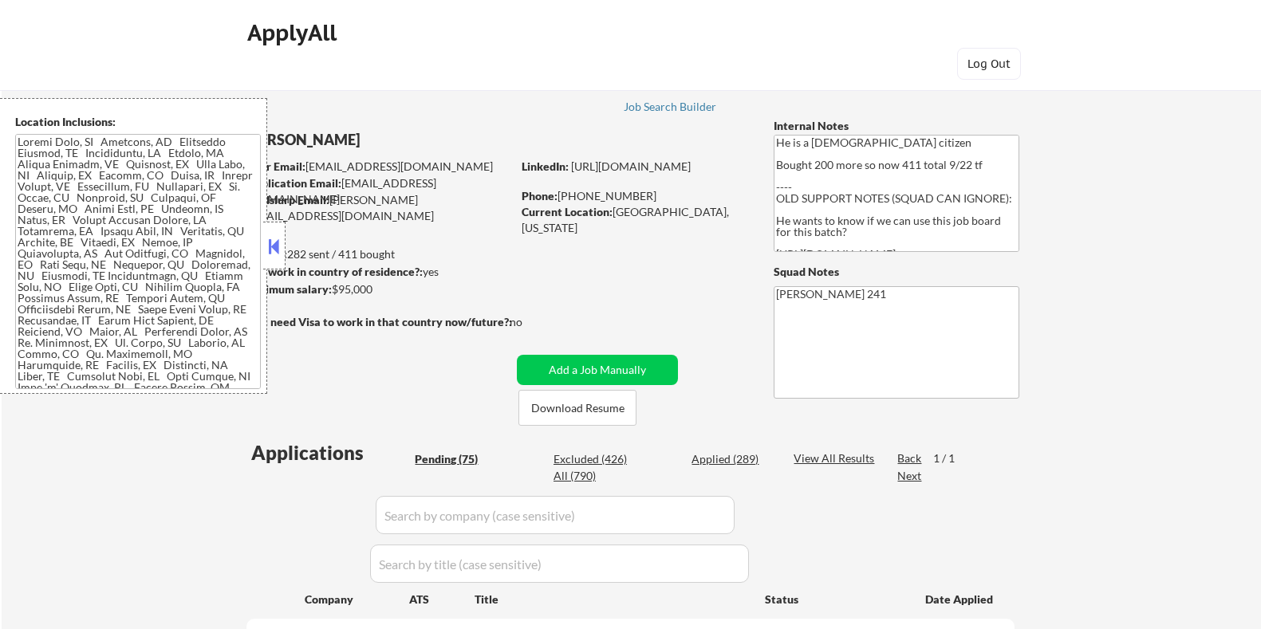
select select ""pending""
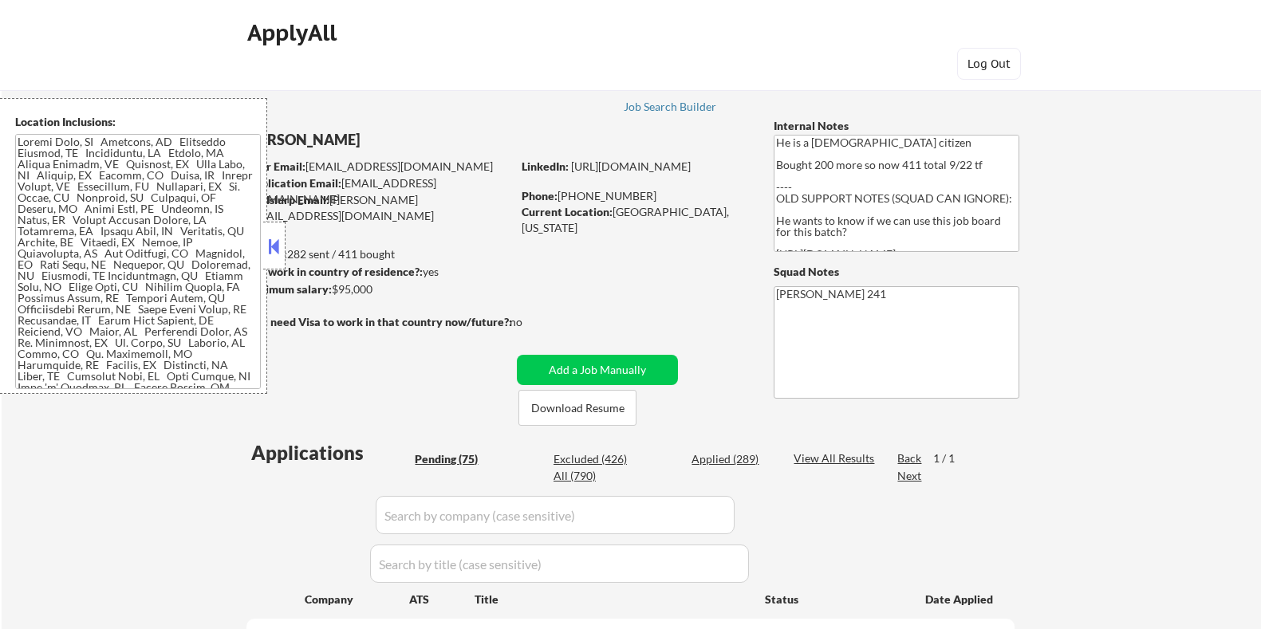
select select ""pending""
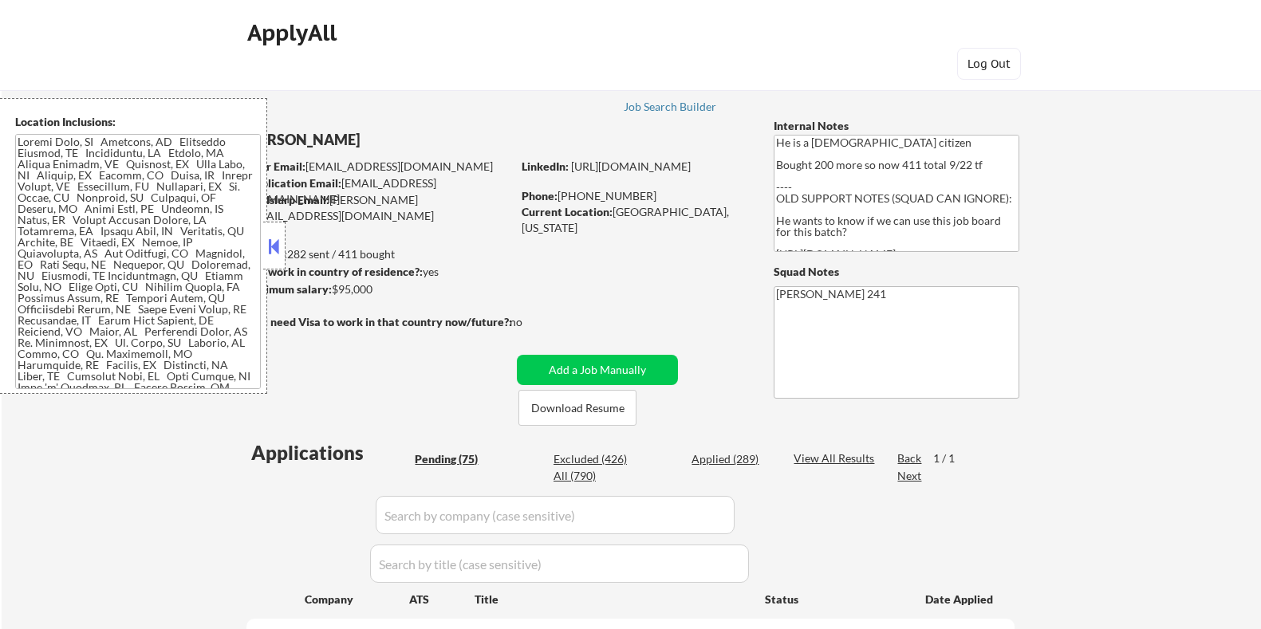
select select ""pending""
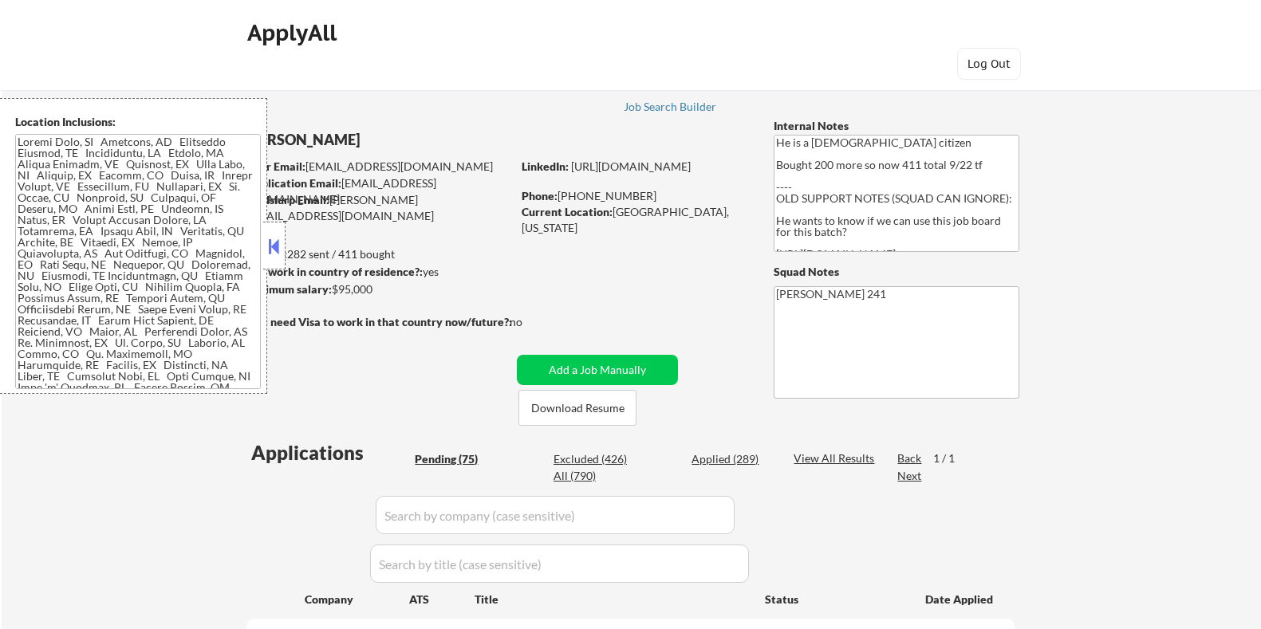
select select ""pending""
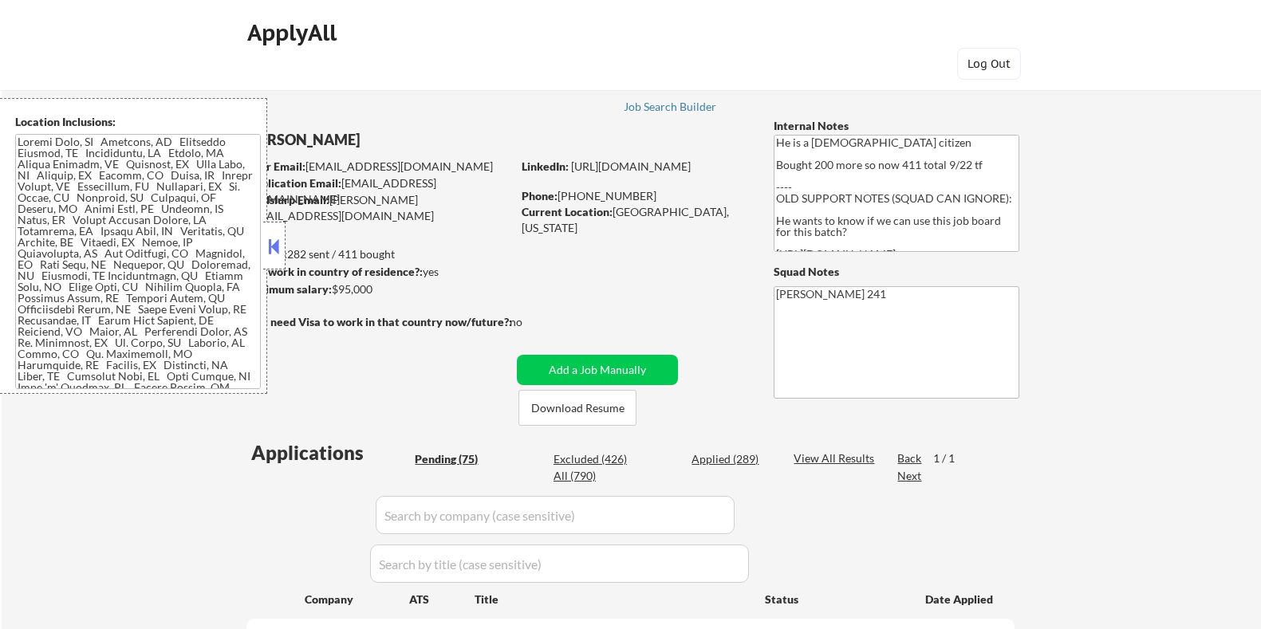
select select ""pending""
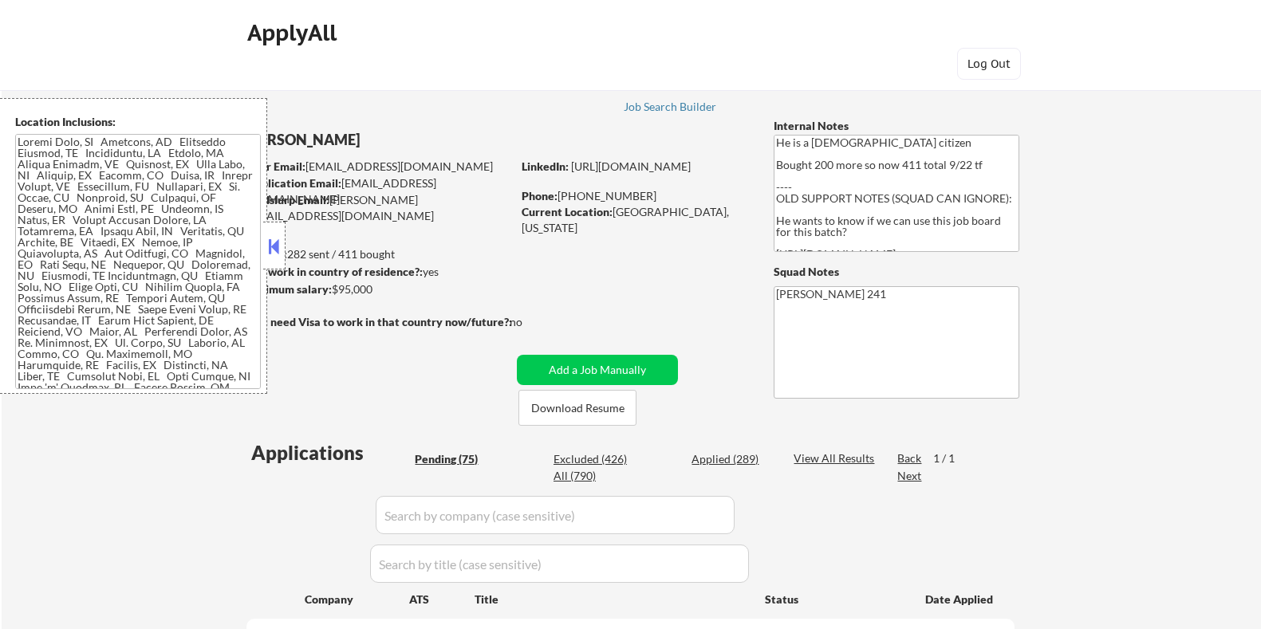
select select ""pending""
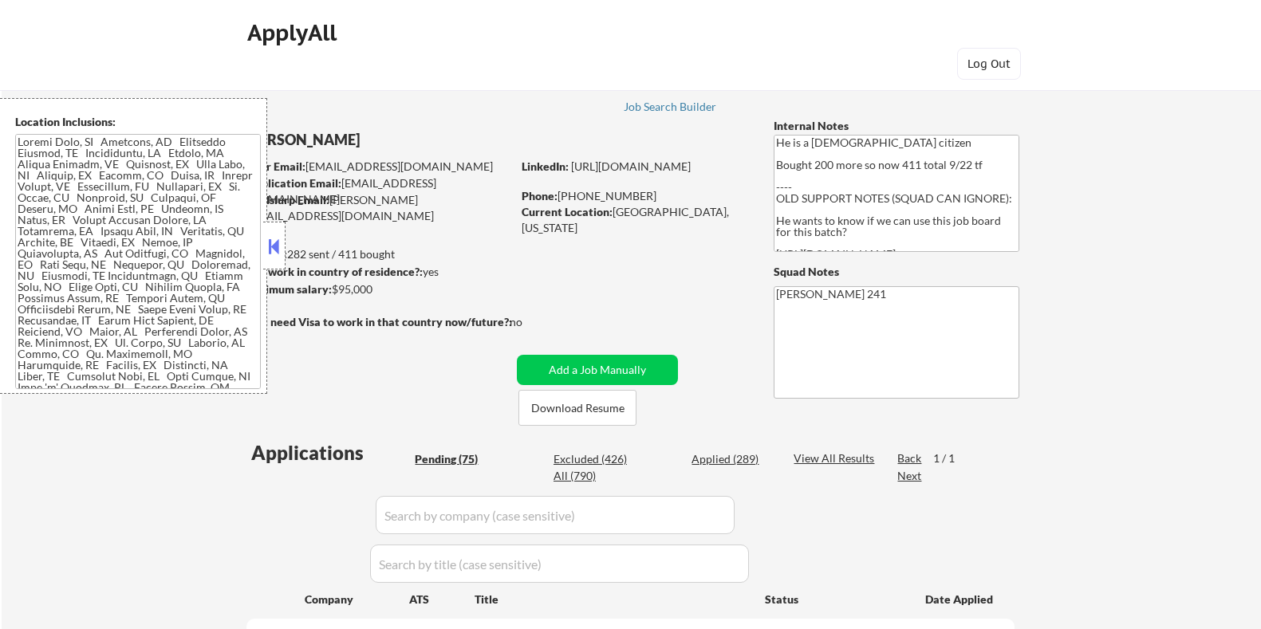
select select ""pending""
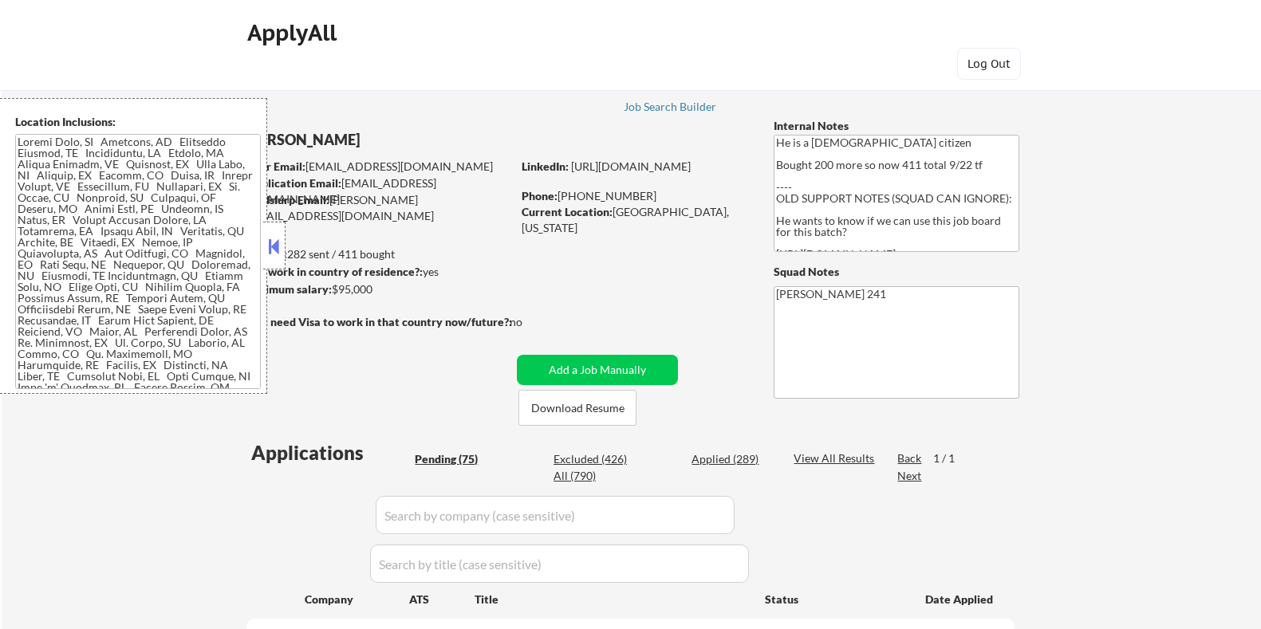
select select ""pending""
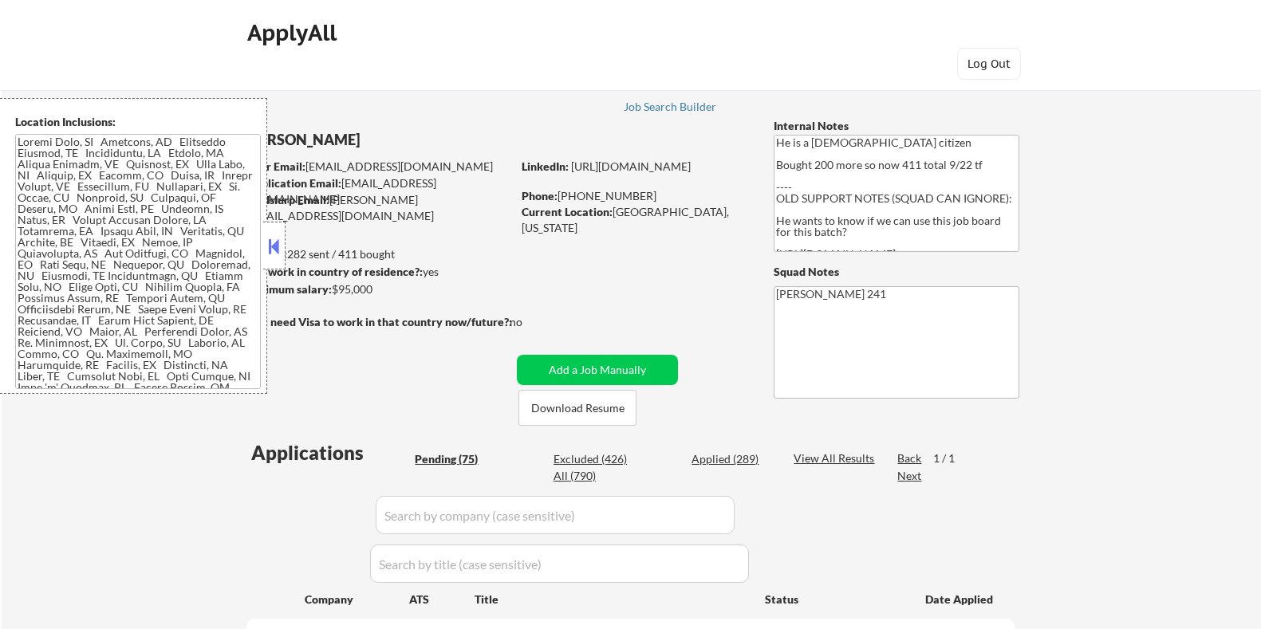
select select ""pending""
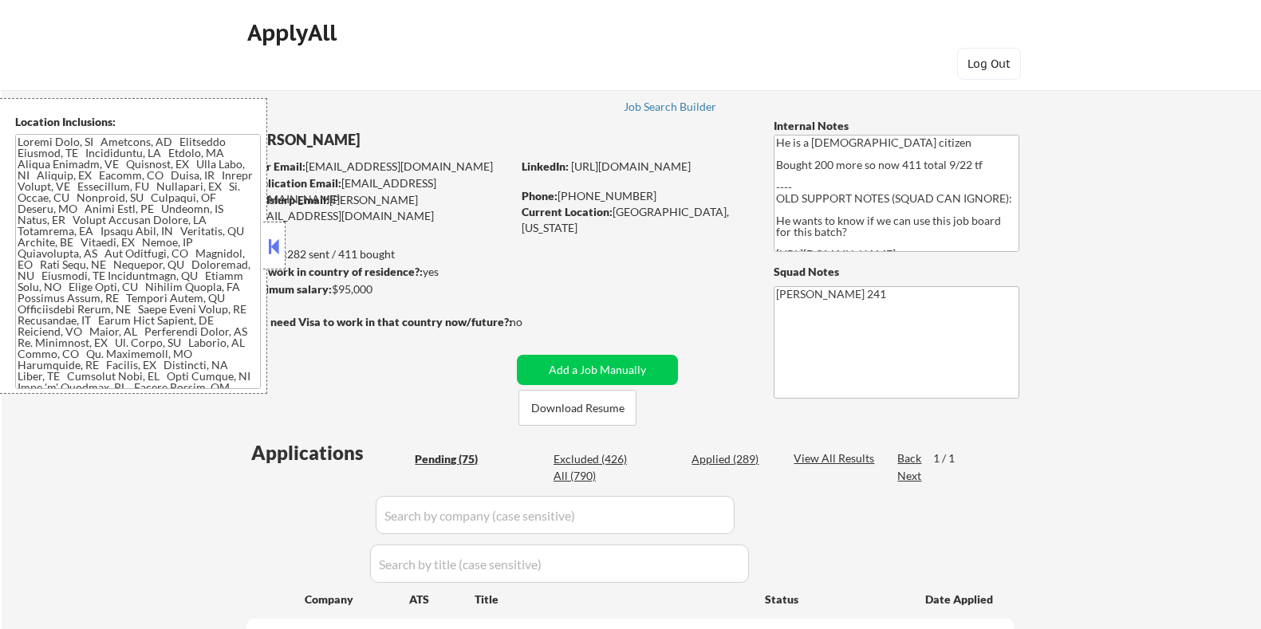
select select ""pending""
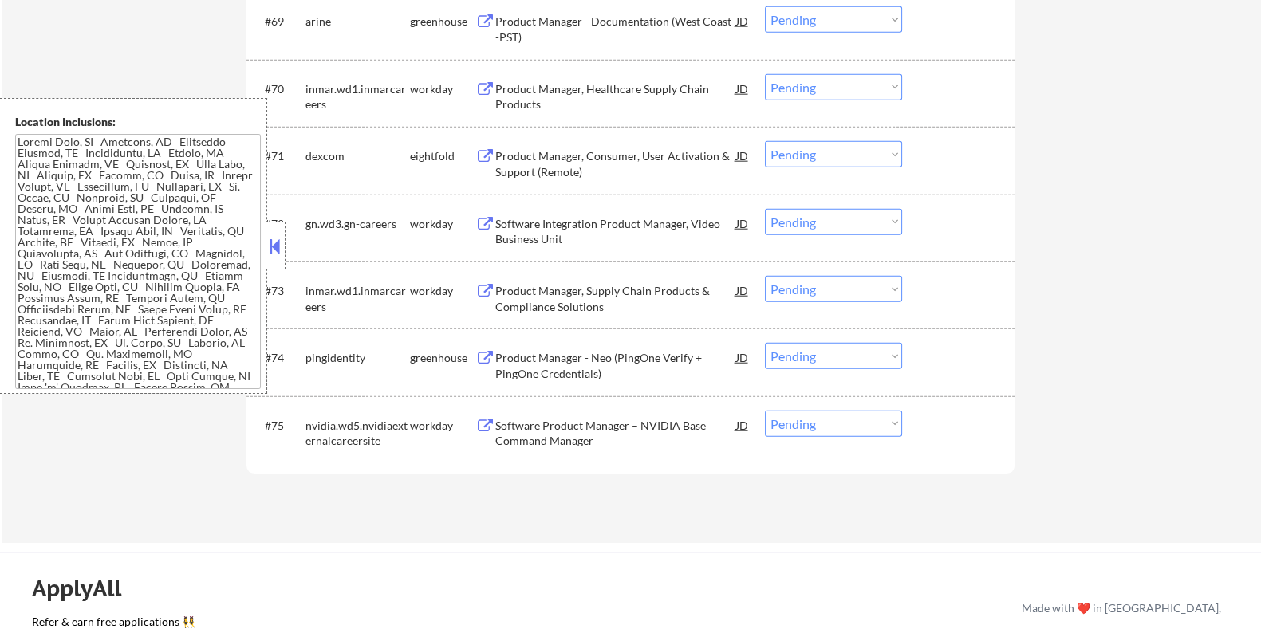
scroll to position [4982, 0]
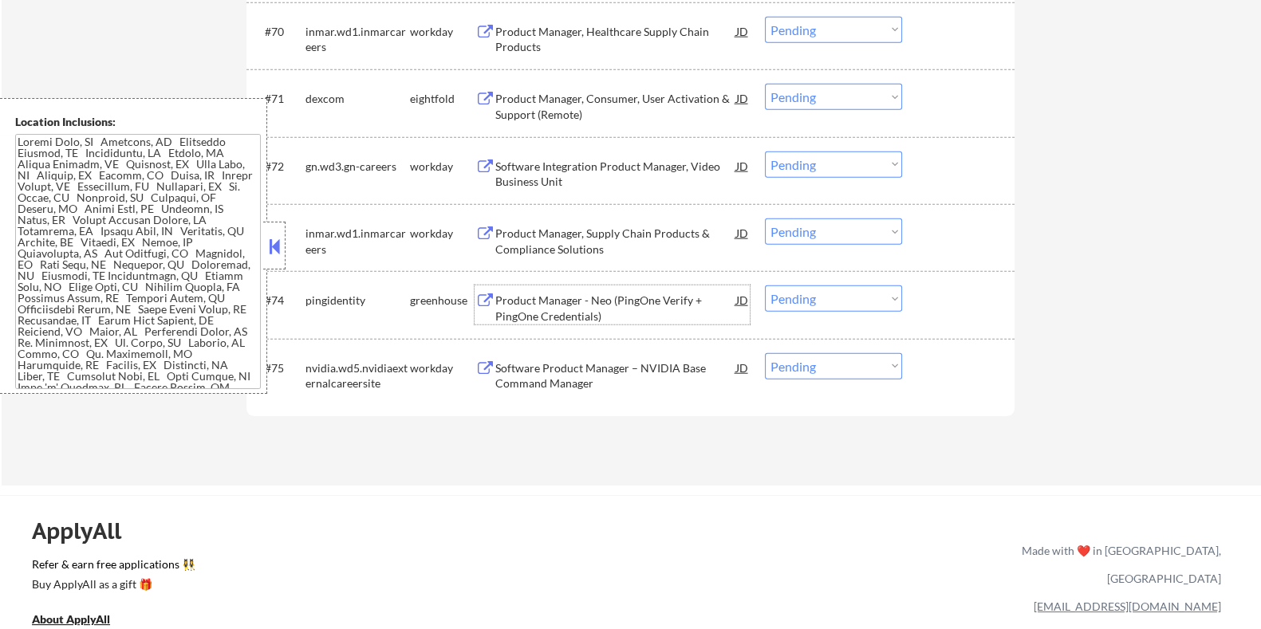
click at [587, 302] on div "Product Manager - Neo (PingOne Verify + PingOne Credentials)" at bounding box center [614, 308] width 241 height 31
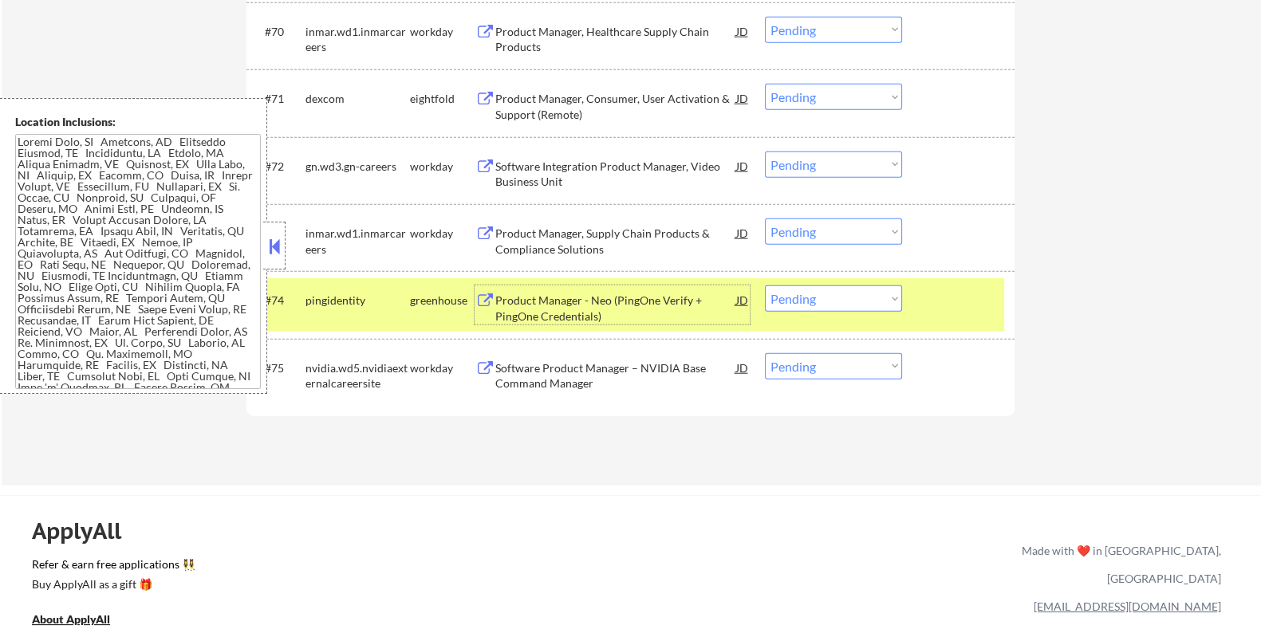
click at [863, 294] on select "Choose an option... Pending Applied Excluded (Questions) Excluded (Expired) Exc…" at bounding box center [833, 298] width 137 height 26
click at [765, 285] on select "Choose an option... Pending Applied Excluded (Questions) Excluded (Expired) Exc…" at bounding box center [833, 298] width 137 height 26
select select ""pending""
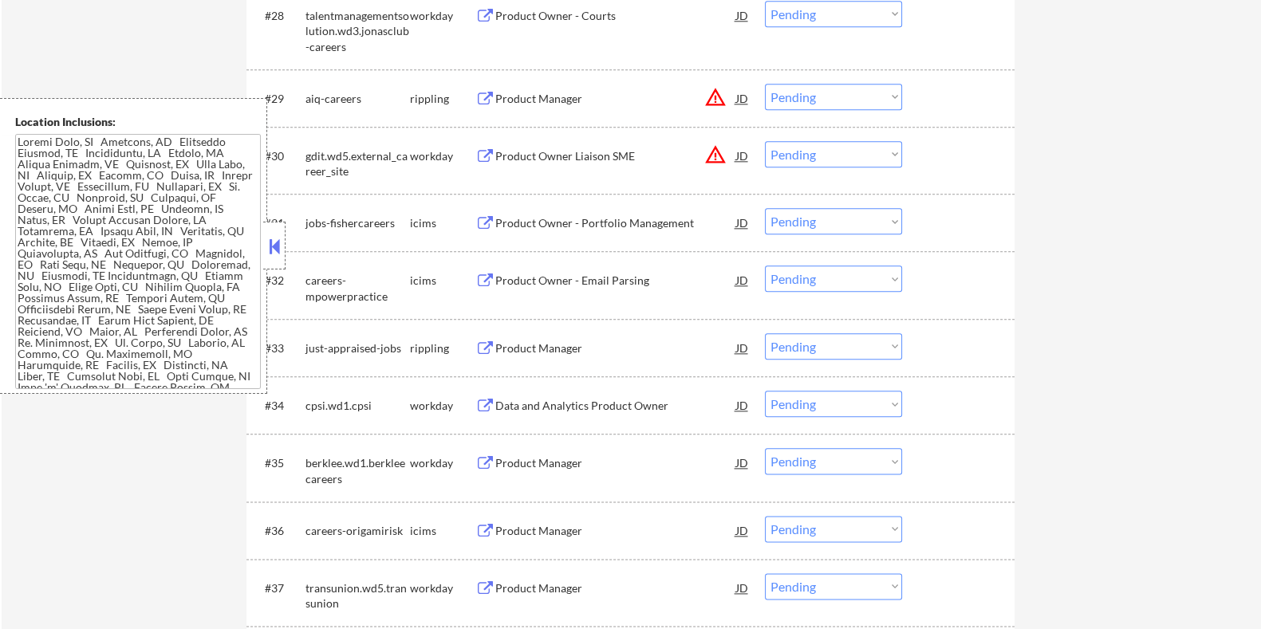
scroll to position [2392, 0]
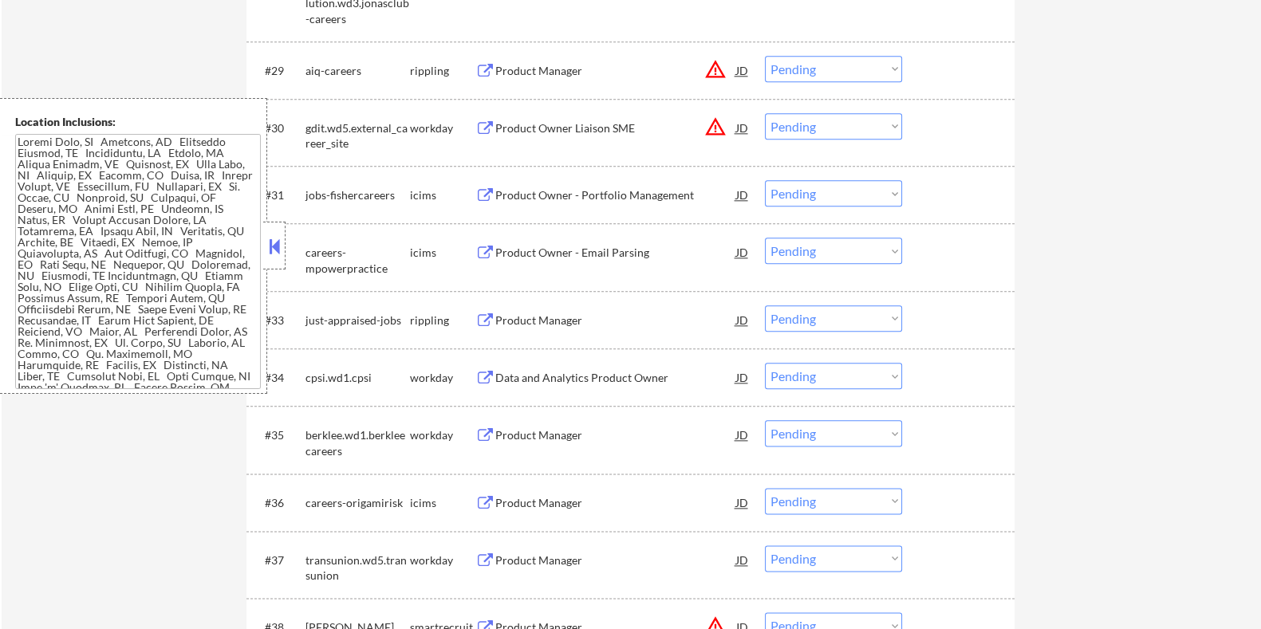
click at [530, 320] on div "Product Manager" at bounding box center [614, 321] width 241 height 16
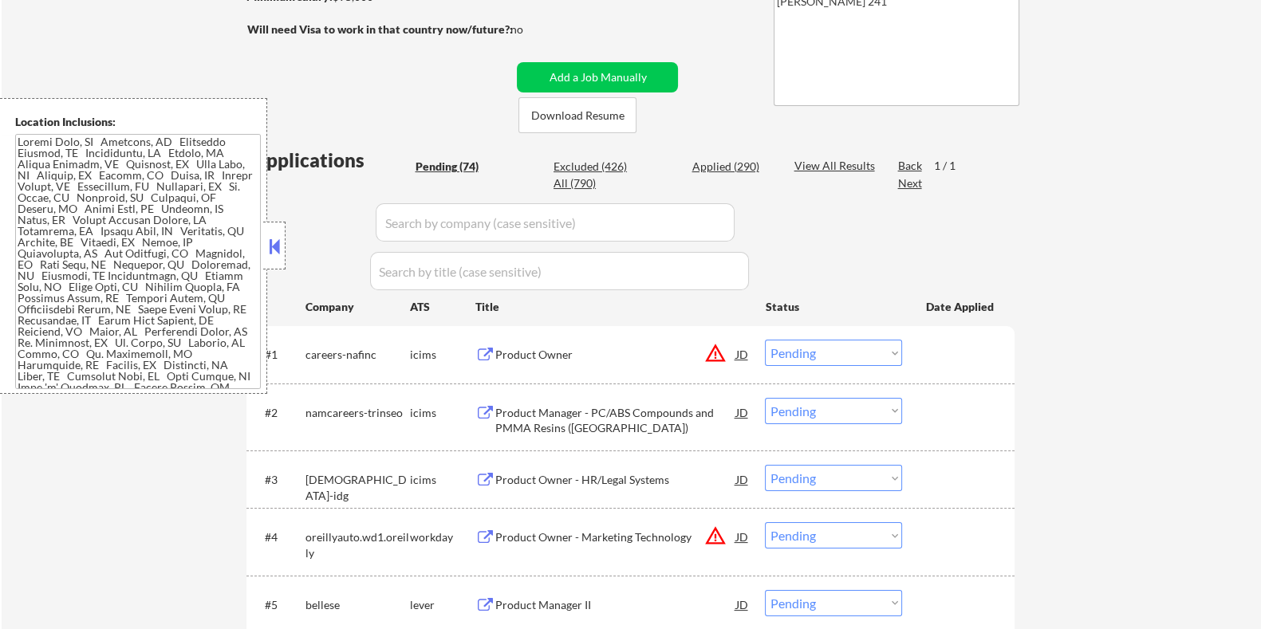
scroll to position [199, 0]
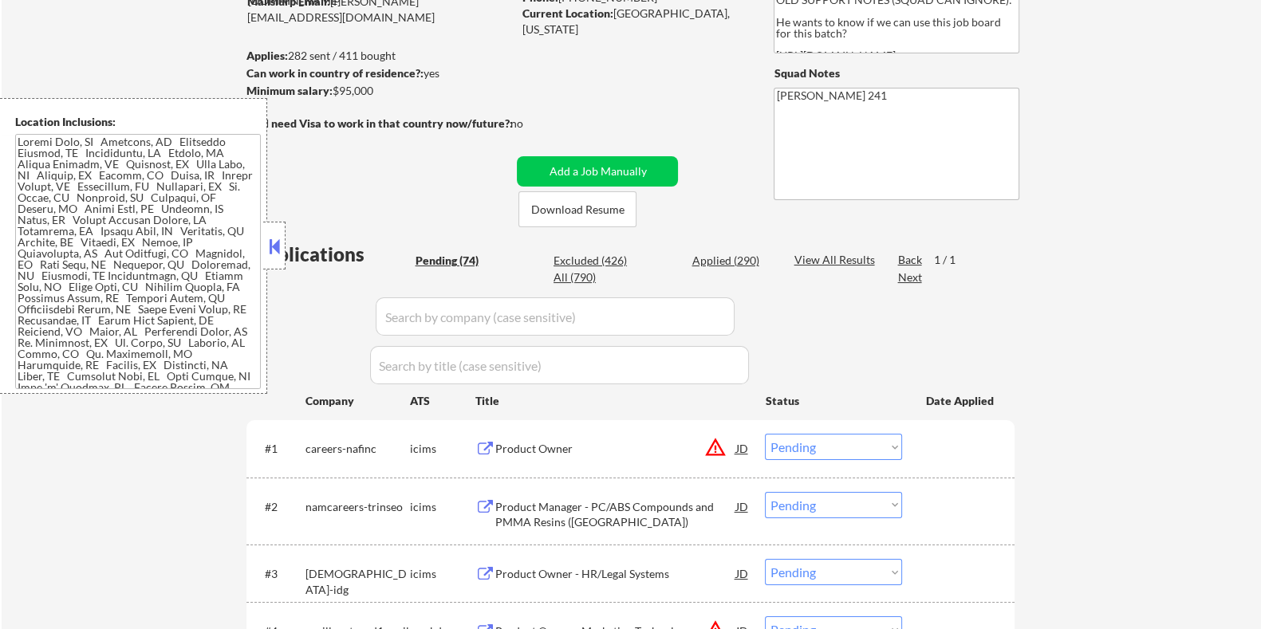
drag, startPoint x: 390, startPoint y: 89, endPoint x: 331, endPoint y: 89, distance: 59.0
click at [331, 89] on div "Minimum salary: $95,000" at bounding box center [379, 91] width 266 height 16
copy div "$95,000"
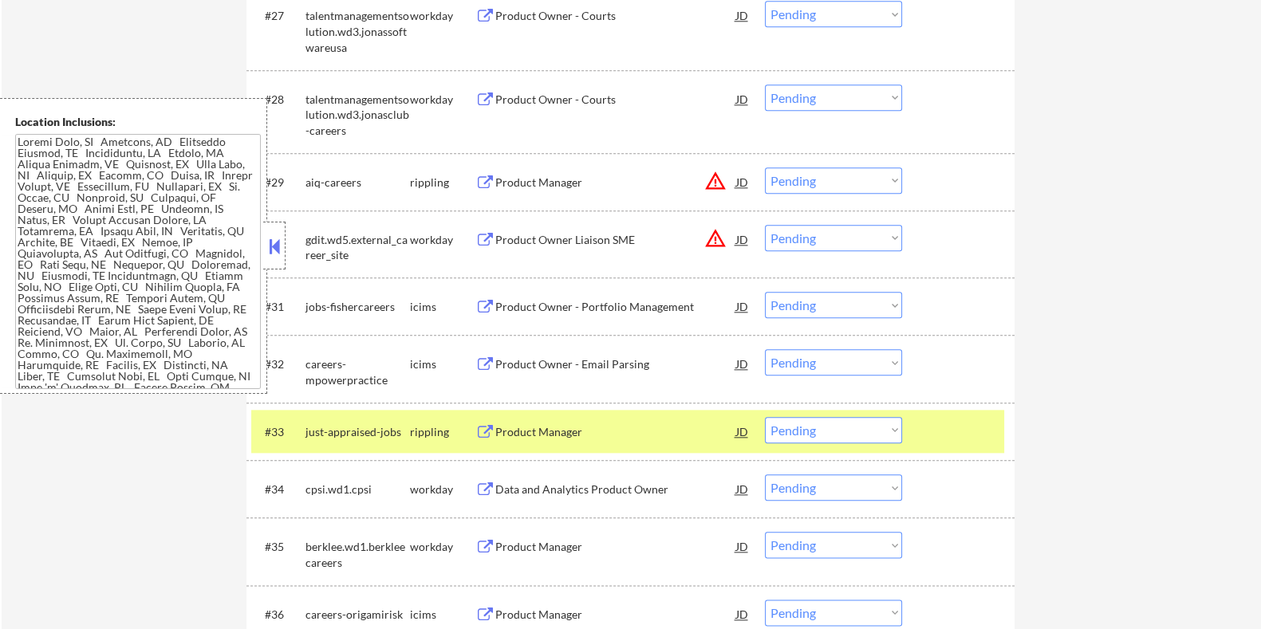
scroll to position [2292, 0]
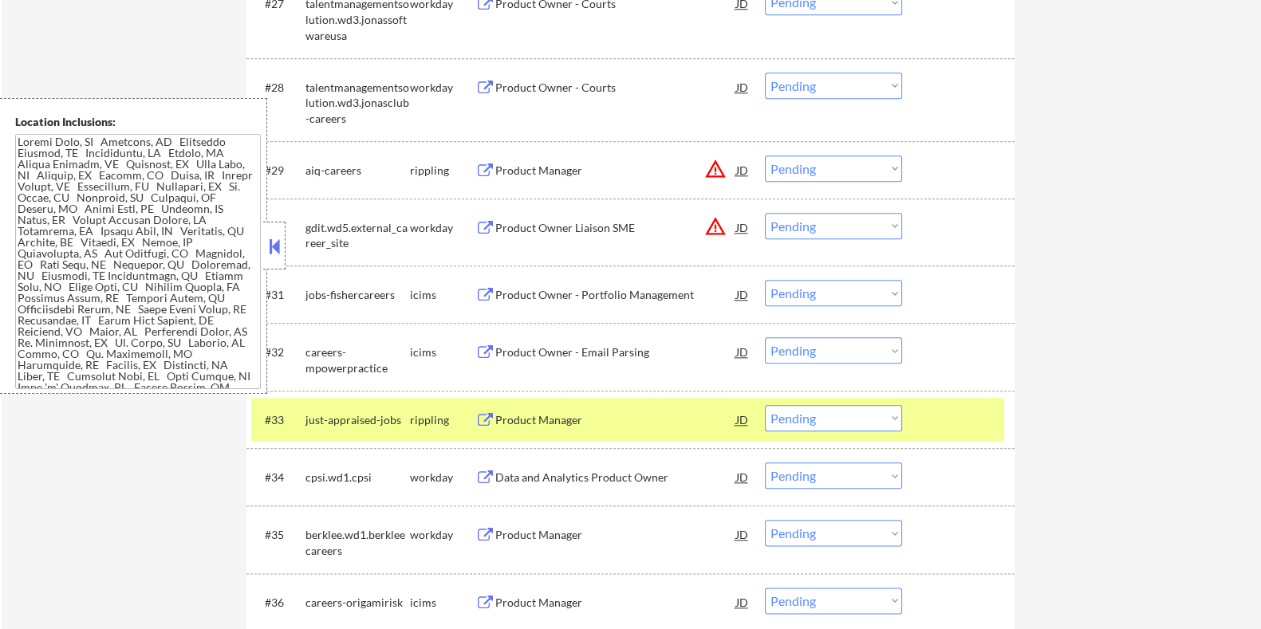
click at [873, 415] on select "Choose an option... Pending Applied Excluded (Questions) Excluded (Expired) Exc…" at bounding box center [833, 418] width 137 height 26
click at [765, 405] on select "Choose an option... Pending Applied Excluded (Questions) Excluded (Expired) Exc…" at bounding box center [833, 418] width 137 height 26
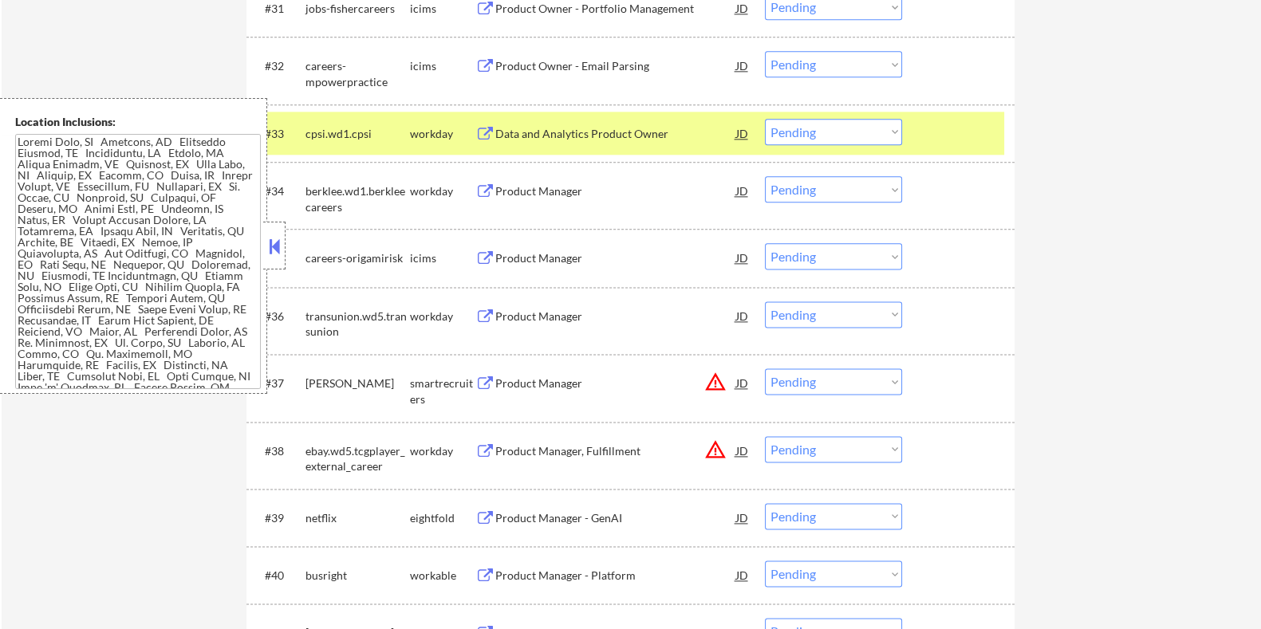
scroll to position [2590, 0]
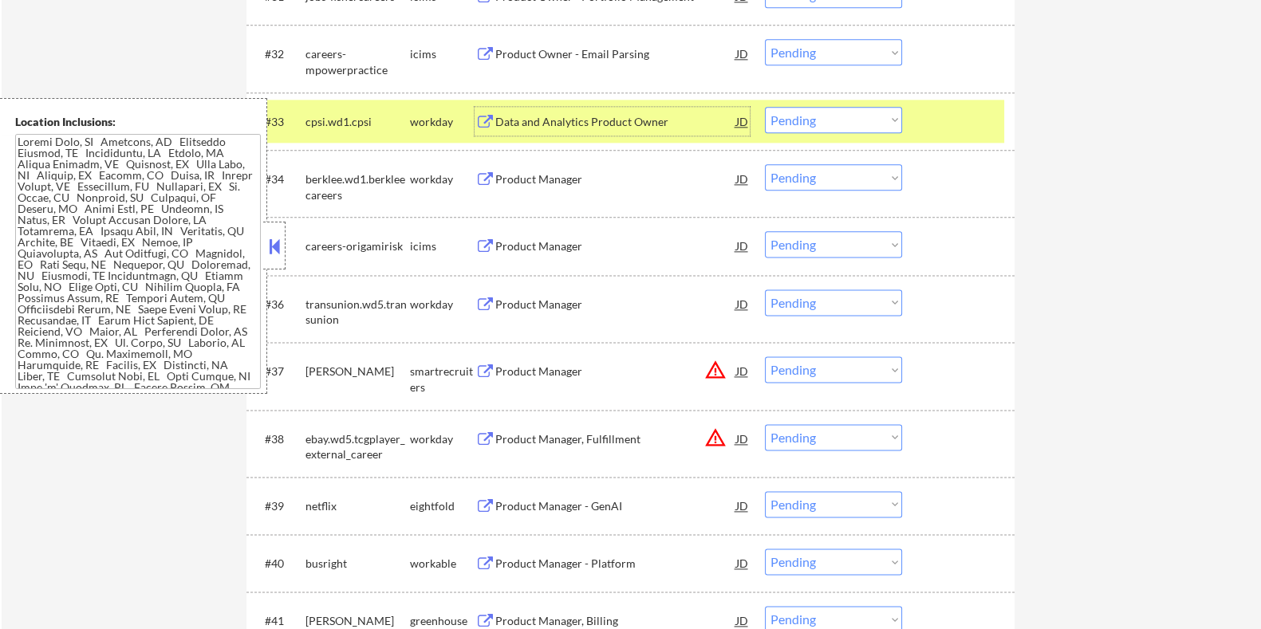
click at [561, 116] on div "Data and Analytics Product Owner" at bounding box center [614, 122] width 241 height 16
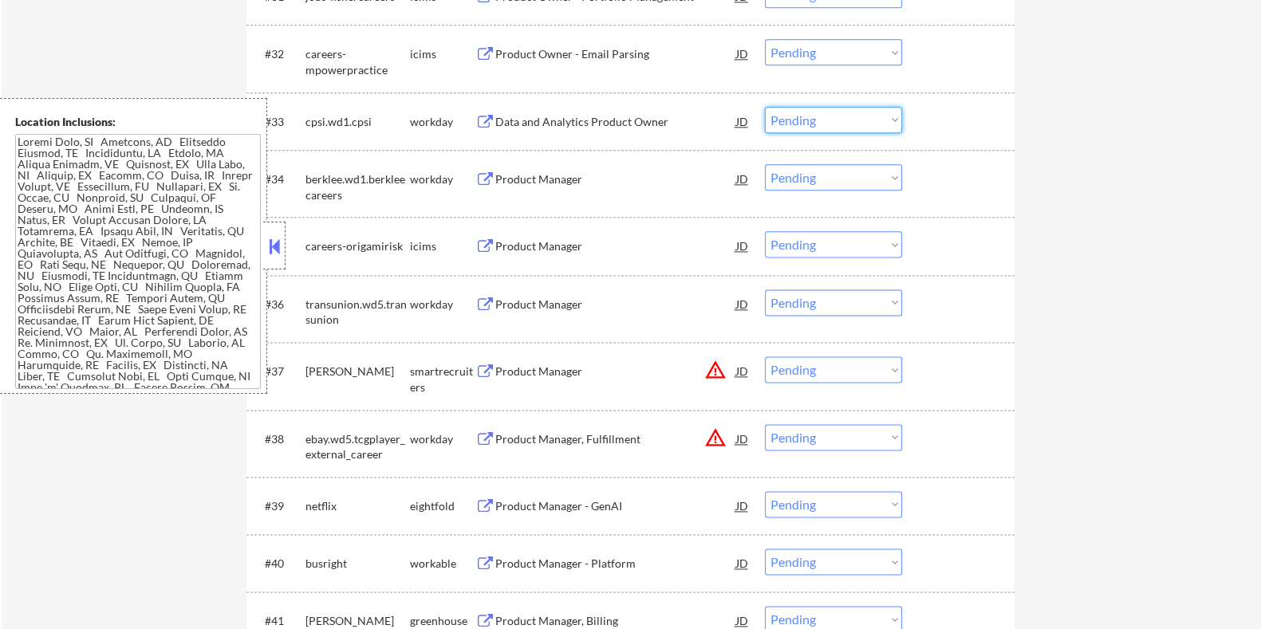
click at [834, 119] on select "Choose an option... Pending Applied Excluded (Questions) Excluded (Expired) Exc…" at bounding box center [833, 120] width 137 height 26
click at [765, 107] on select "Choose an option... Pending Applied Excluded (Questions) Excluded (Expired) Exc…" at bounding box center [833, 120] width 137 height 26
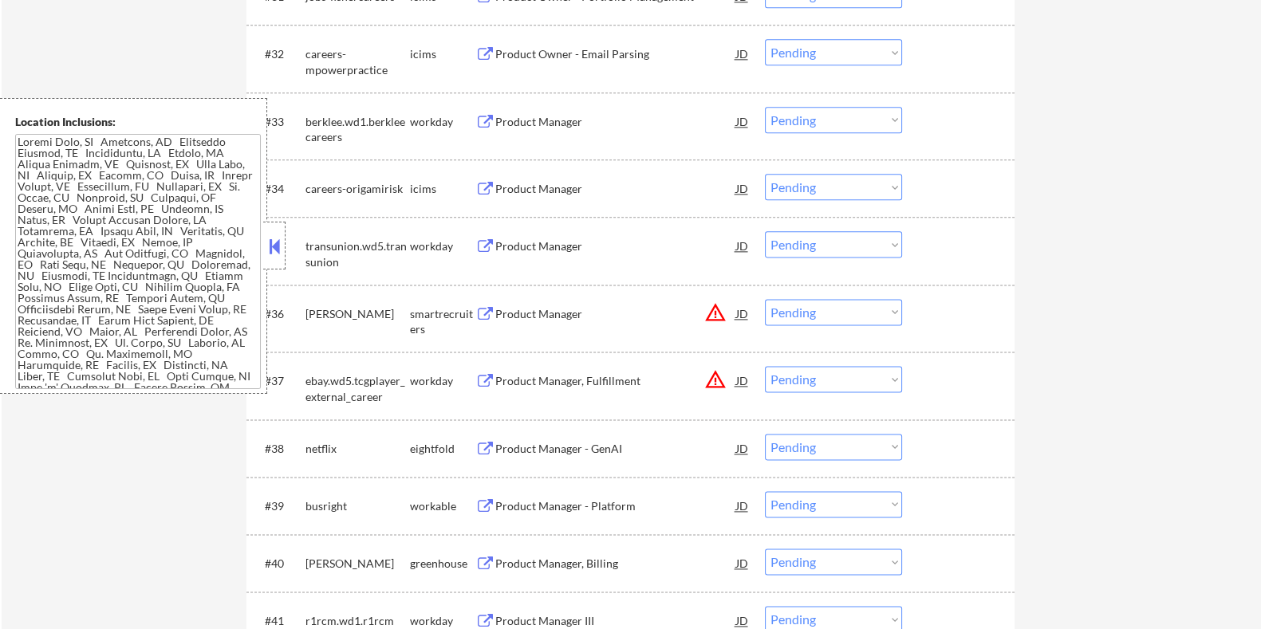
click at [542, 122] on div "Product Manager" at bounding box center [614, 122] width 241 height 16
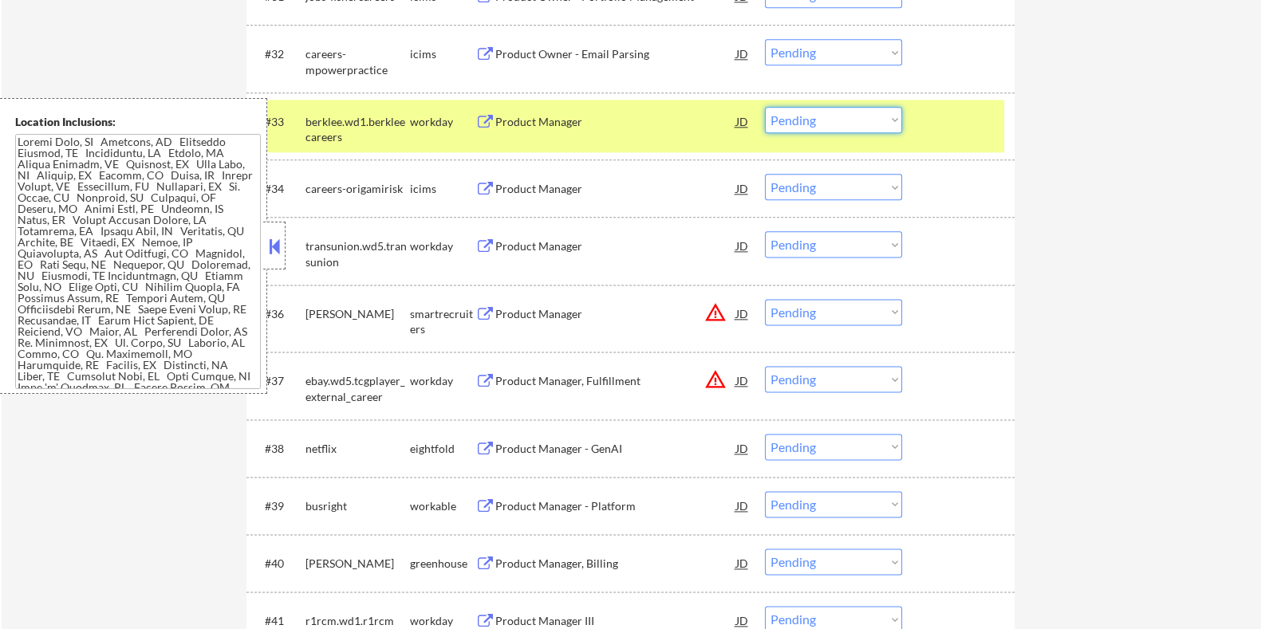
click at [812, 112] on select "Choose an option... Pending Applied Excluded (Questions) Excluded (Expired) Exc…" at bounding box center [833, 120] width 137 height 26
click at [765, 107] on select "Choose an option... Pending Applied Excluded (Questions) Excluded (Expired) Exc…" at bounding box center [833, 120] width 137 height 26
select select ""pending""
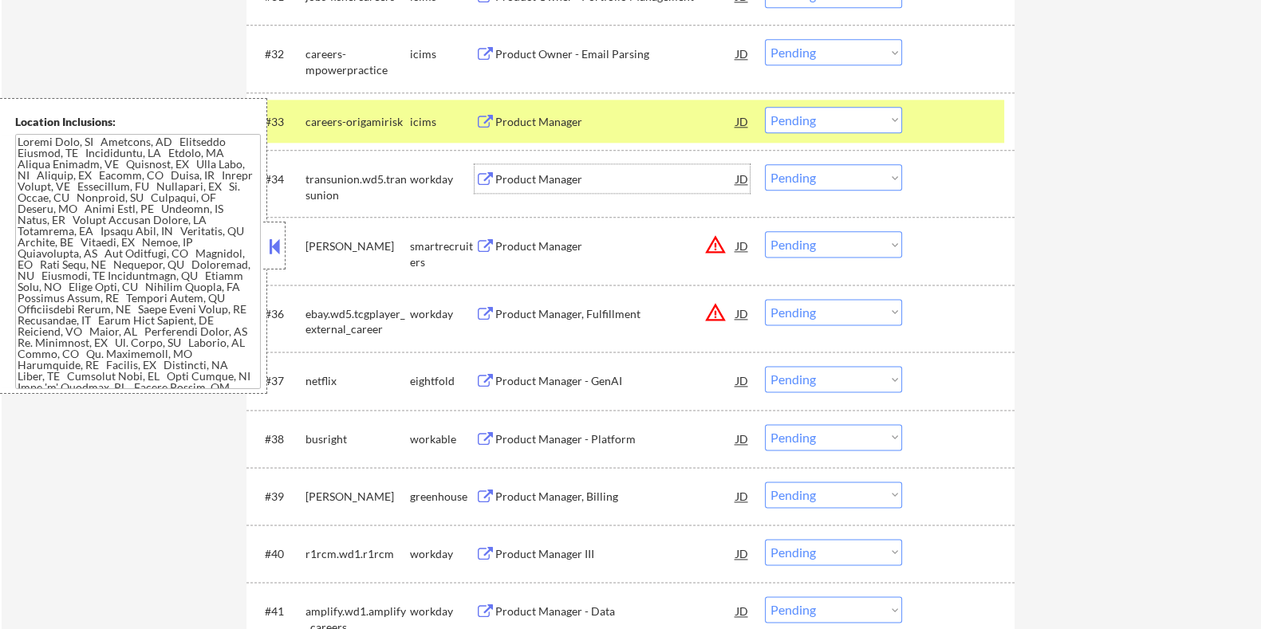
click at [560, 177] on div "Product Manager" at bounding box center [614, 179] width 241 height 16
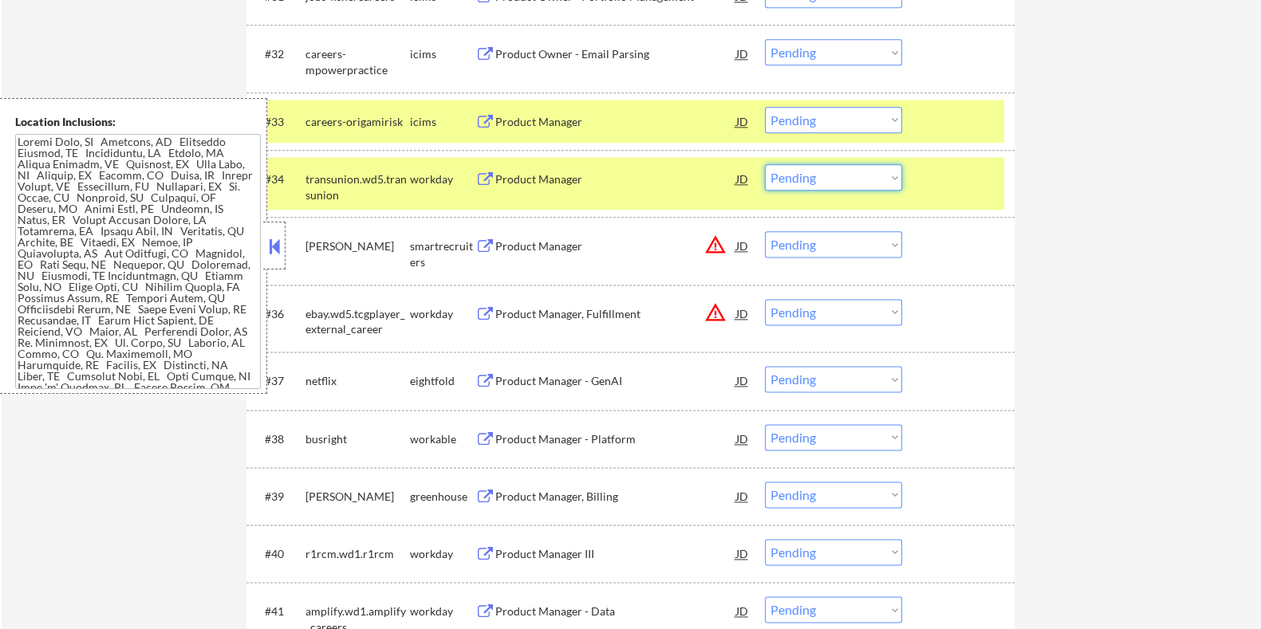
click at [895, 177] on select "Choose an option... Pending Applied Excluded (Questions) Excluded (Expired) Exc…" at bounding box center [833, 177] width 137 height 26
click at [765, 164] on select "Choose an option... Pending Applied Excluded (Questions) Excluded (Expired) Exc…" at bounding box center [833, 177] width 137 height 26
select select ""pending""
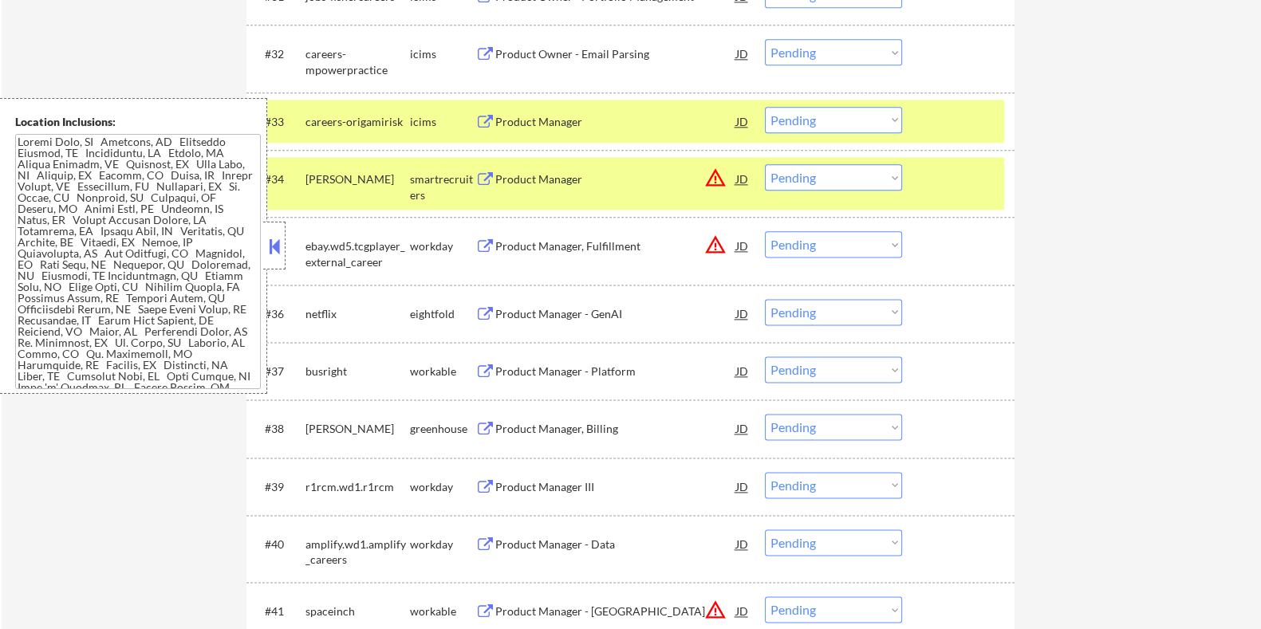
click at [638, 370] on div "Product Manager - Platform" at bounding box center [614, 372] width 241 height 16
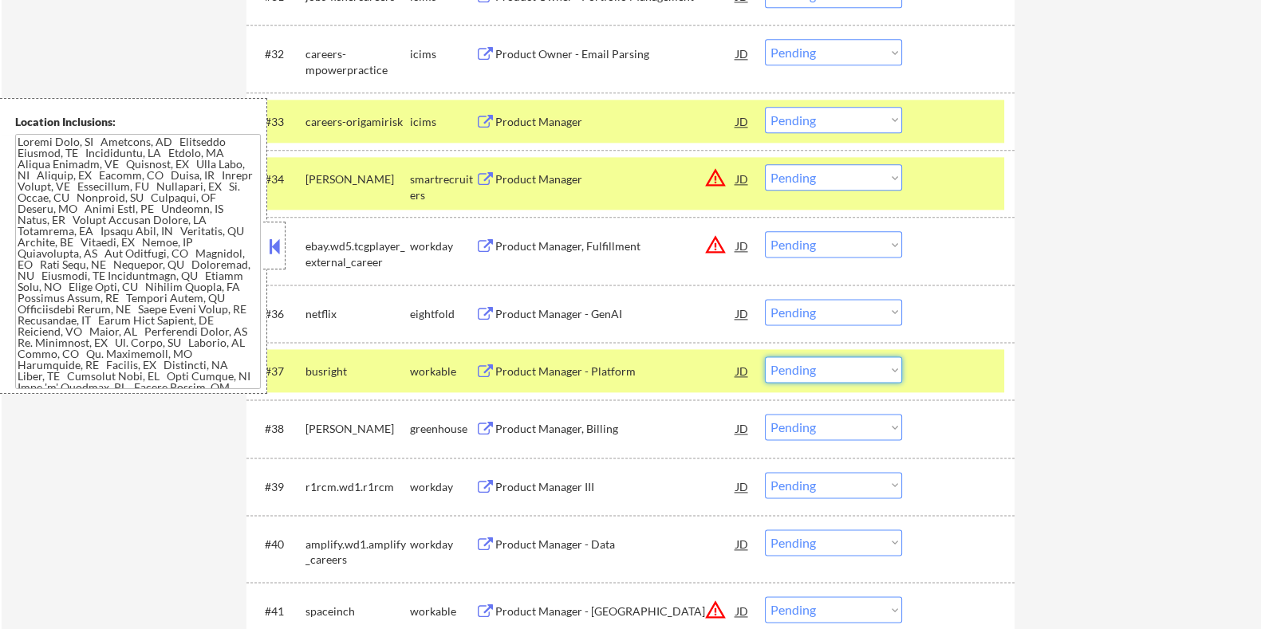
click at [847, 370] on select "Choose an option... Pending Applied Excluded (Questions) Excluded (Expired) Exc…" at bounding box center [833, 369] width 137 height 26
click at [765, 356] on select "Choose an option... Pending Applied Excluded (Questions) Excluded (Expired) Exc…" at bounding box center [833, 369] width 137 height 26
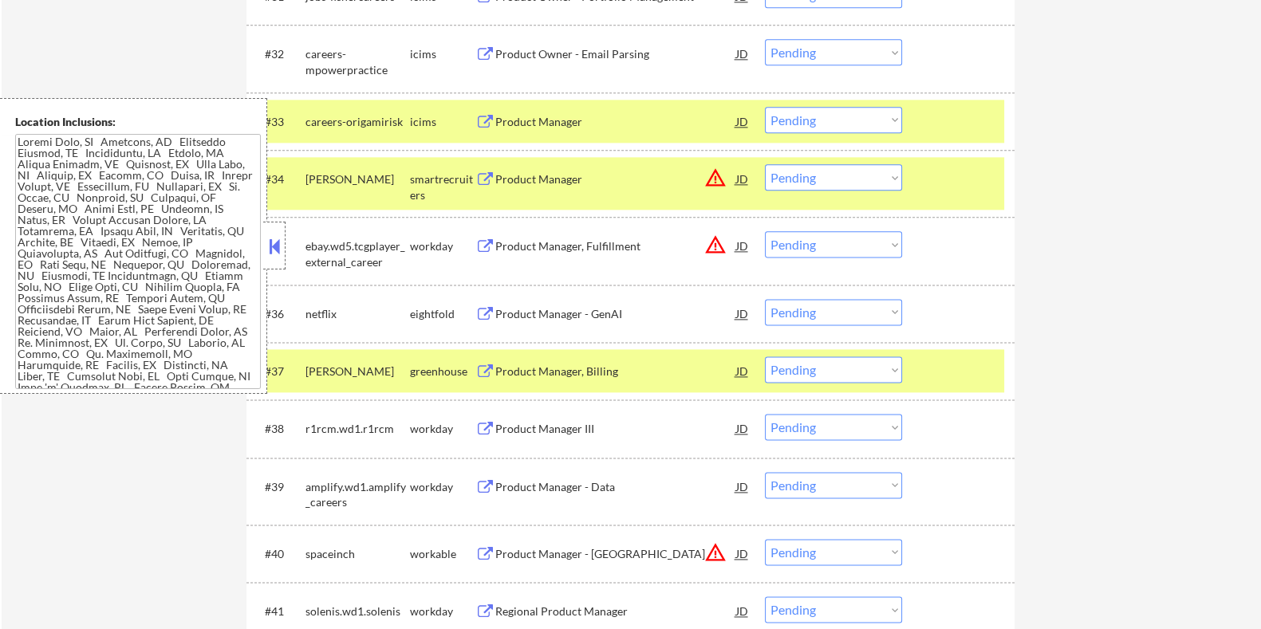
click at [557, 370] on div "Product Manager, Billing" at bounding box center [614, 372] width 241 height 16
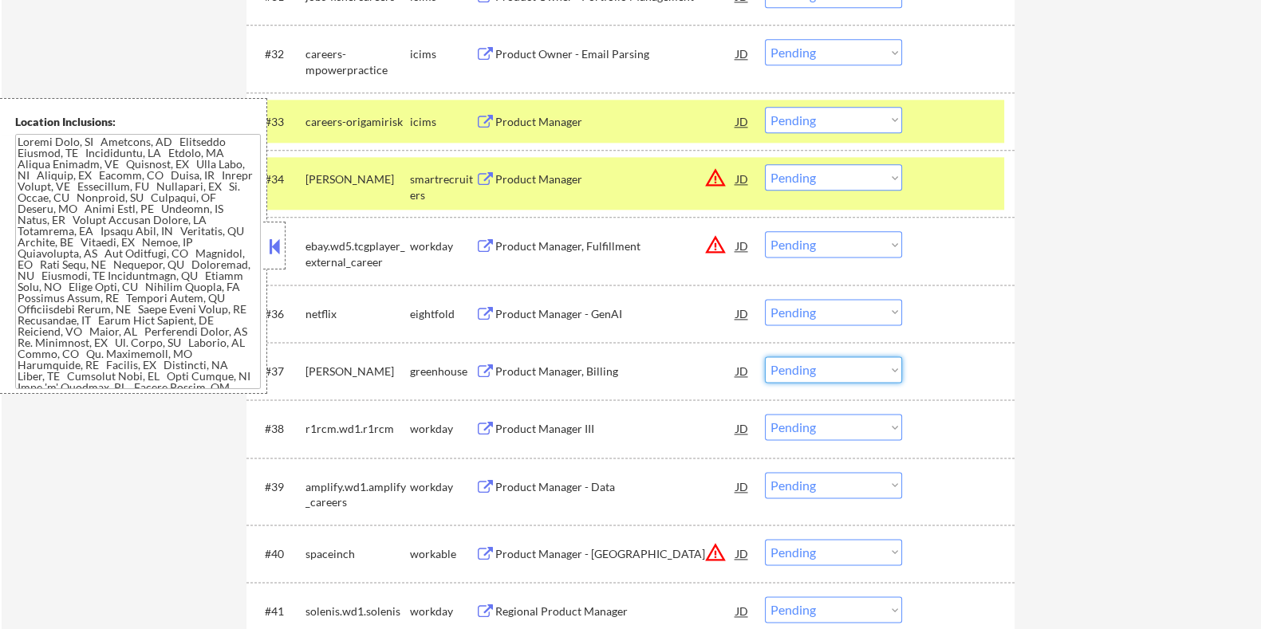
click at [871, 368] on select "Choose an option... Pending Applied Excluded (Questions) Excluded (Expired) Exc…" at bounding box center [833, 369] width 137 height 26
click at [765, 356] on select "Choose an option... Pending Applied Excluded (Questions) Excluded (Expired) Exc…" at bounding box center [833, 369] width 137 height 26
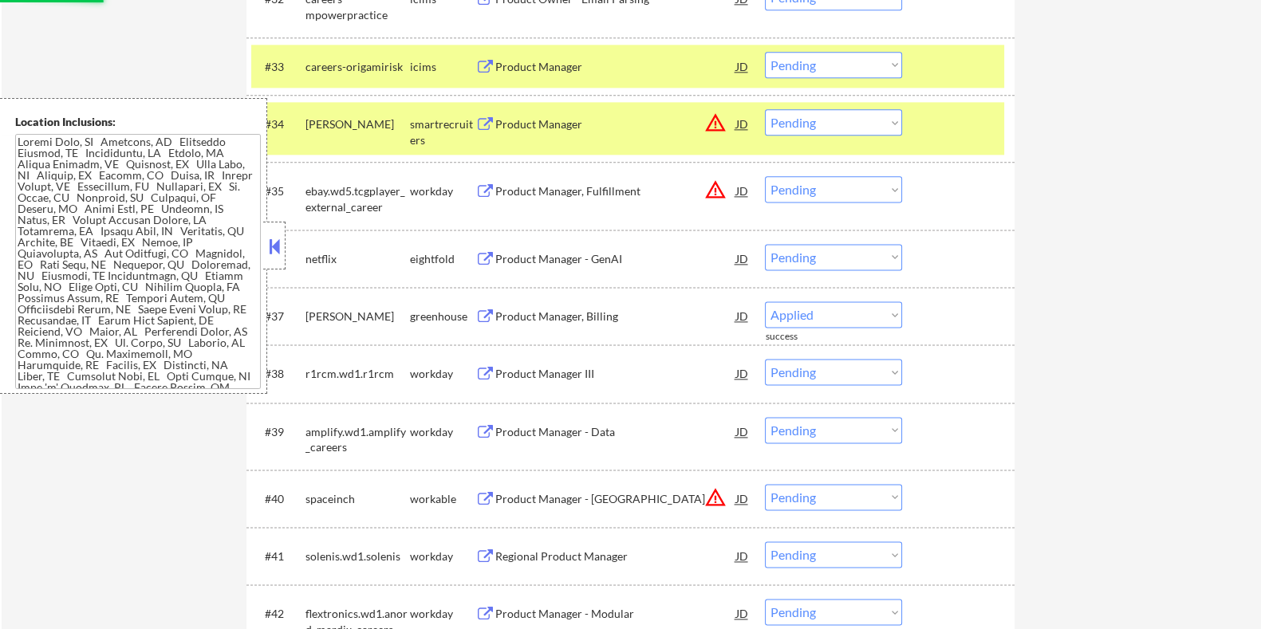
select select ""pending""
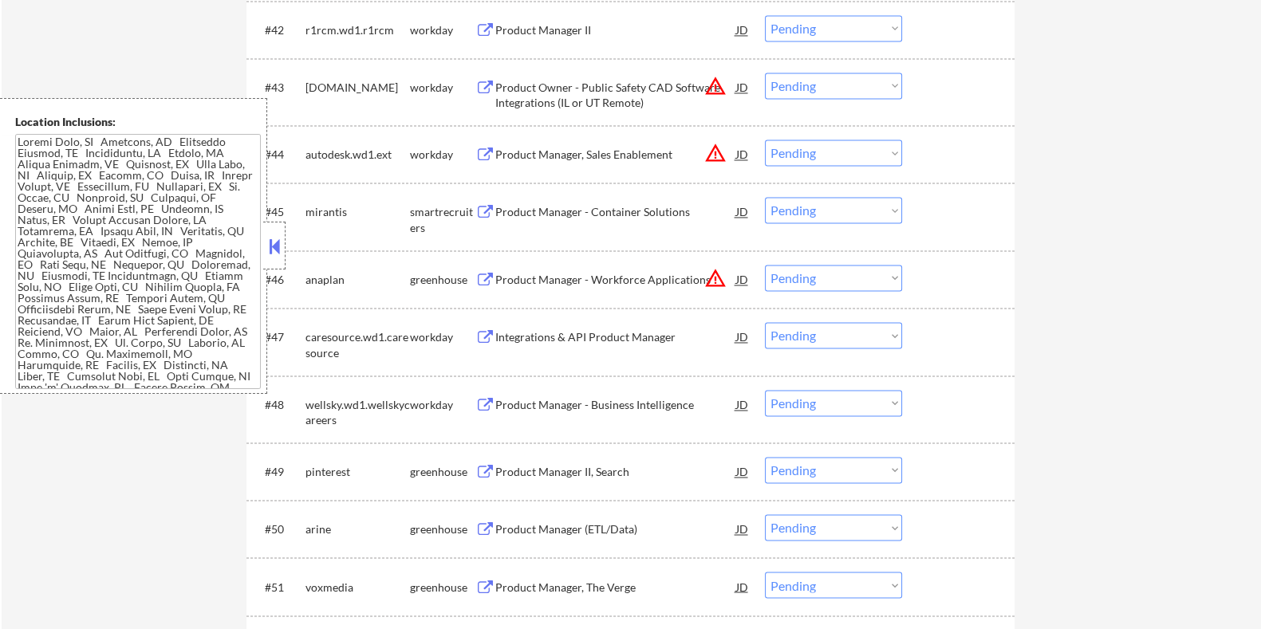
scroll to position [3289, 0]
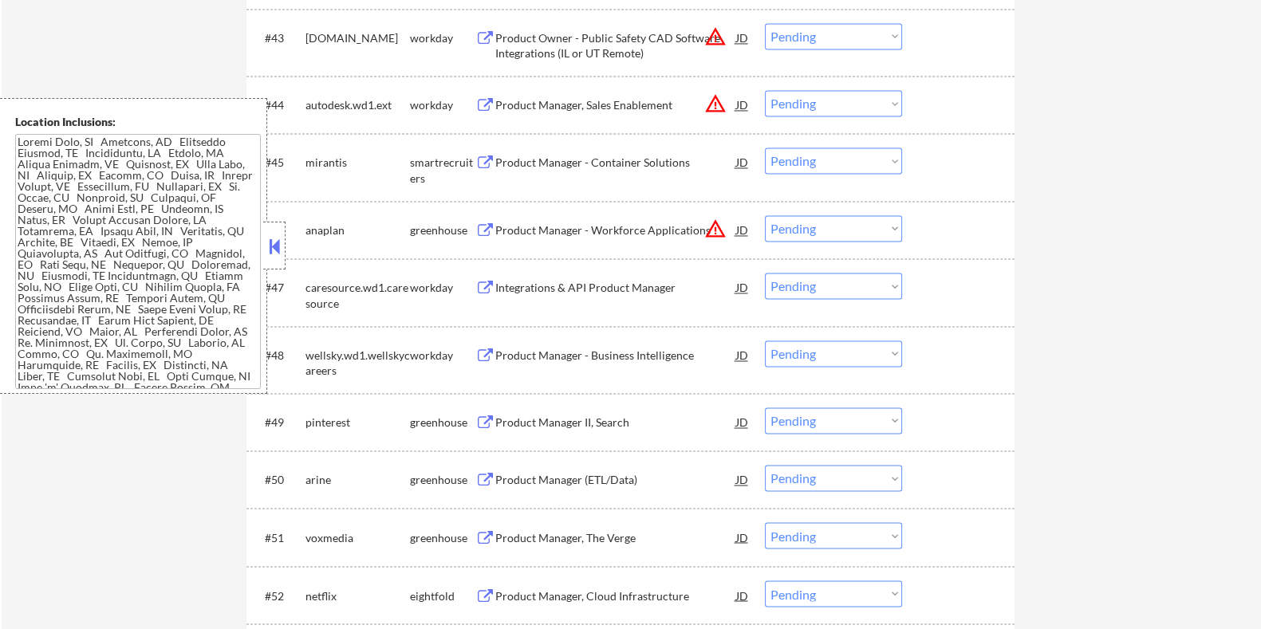
click at [610, 159] on div "Product Manager - Container Solutions" at bounding box center [614, 163] width 241 height 16
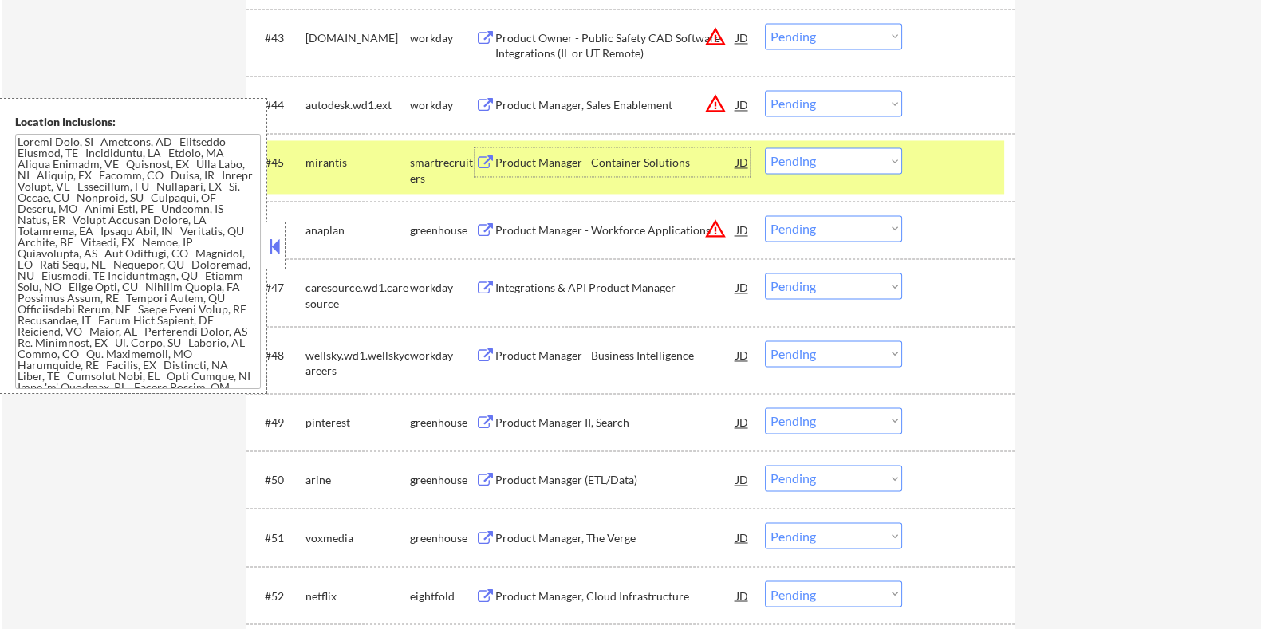
click at [838, 156] on select "Choose an option... Pending Applied Excluded (Questions) Excluded (Expired) Exc…" at bounding box center [833, 161] width 137 height 26
click at [765, 148] on select "Choose an option... Pending Applied Excluded (Questions) Excluded (Expired) Exc…" at bounding box center [833, 161] width 137 height 26
select select ""pending""
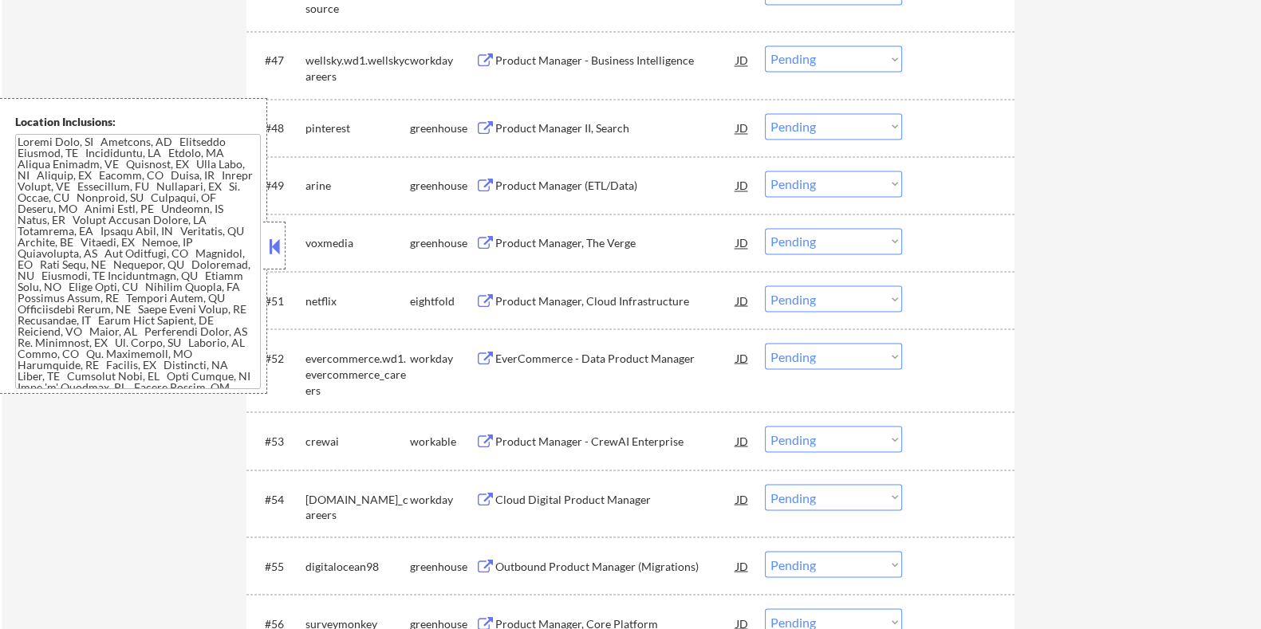
scroll to position [3389, 0]
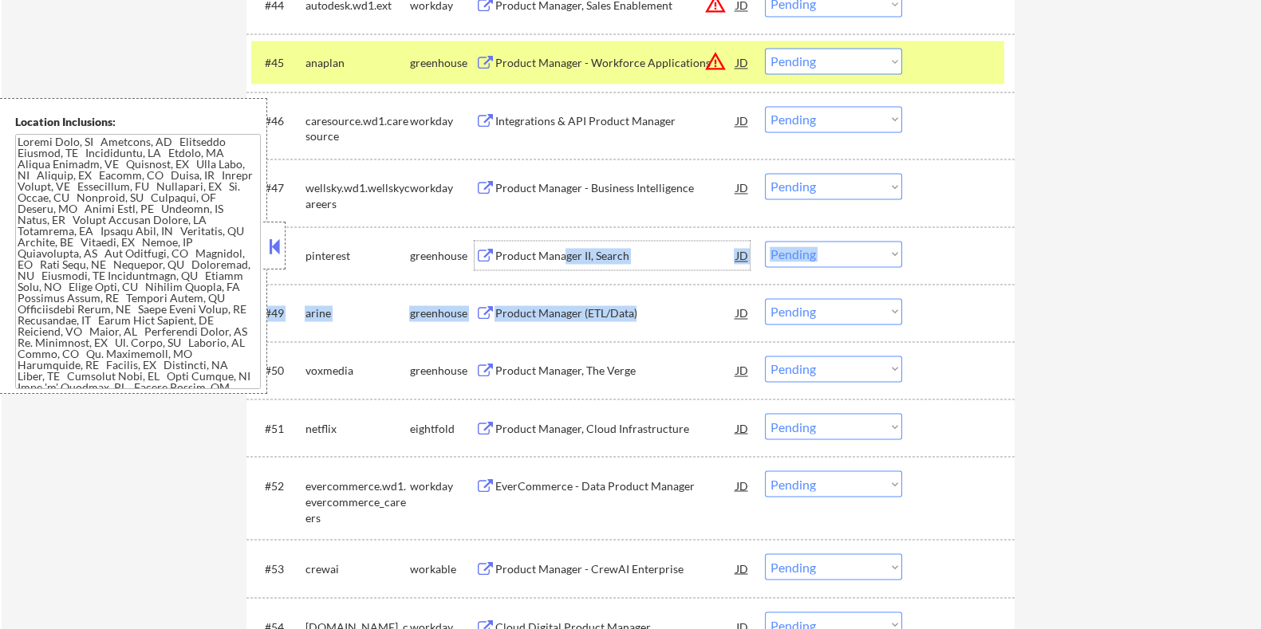
drag, startPoint x: 562, startPoint y: 258, endPoint x: 662, endPoint y: 317, distance: 115.8
click at [554, 301] on div "Product Manager (ETL/Data)" at bounding box center [614, 312] width 241 height 29
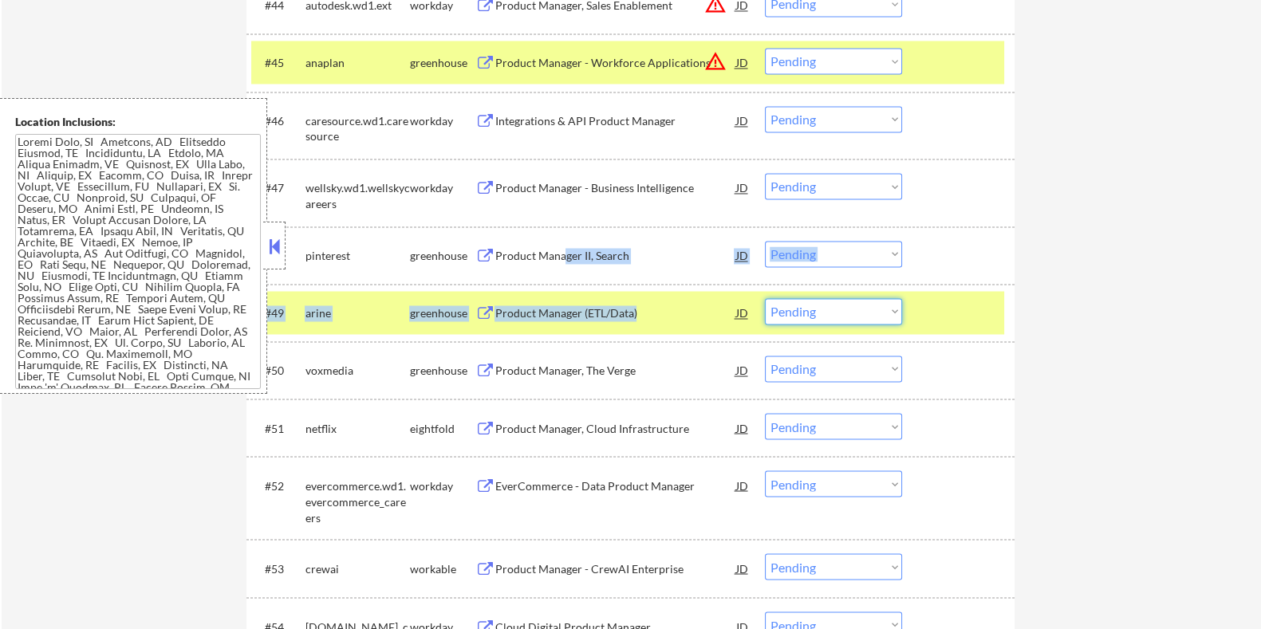
click at [847, 309] on select "Choose an option... Pending Applied Excluded (Questions) Excluded (Expired) Exc…" at bounding box center [833, 311] width 137 height 26
click at [765, 298] on select "Choose an option... Pending Applied Excluded (Questions) Excluded (Expired) Exc…" at bounding box center [833, 311] width 137 height 26
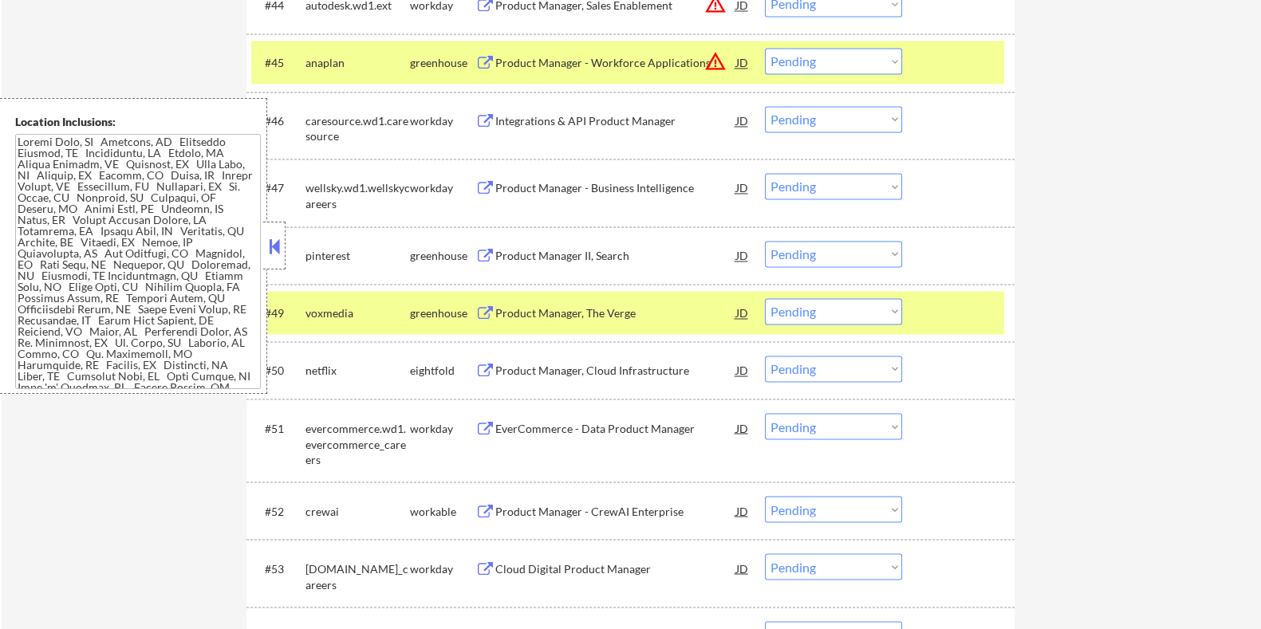
click at [564, 313] on div "Product Manager, The Verge" at bounding box center [614, 313] width 241 height 16
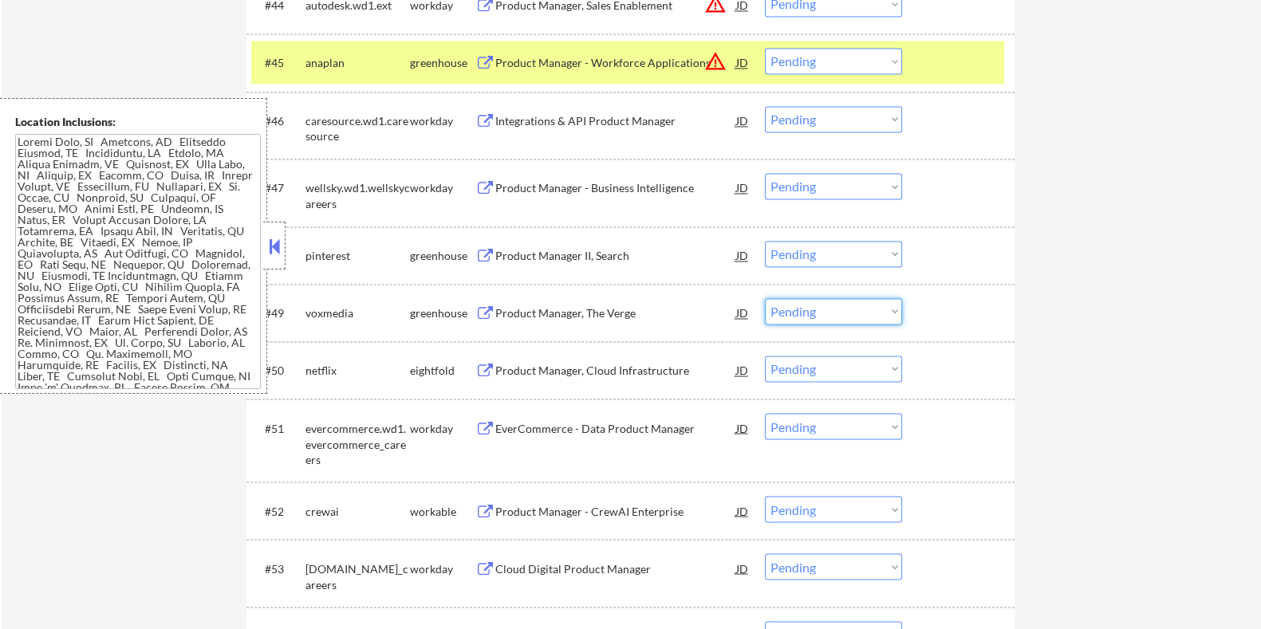
click at [850, 313] on select "Choose an option... Pending Applied Excluded (Questions) Excluded (Expired) Exc…" at bounding box center [833, 311] width 137 height 26
click at [765, 298] on select "Choose an option... Pending Applied Excluded (Questions) Excluded (Expired) Exc…" at bounding box center [833, 311] width 137 height 26
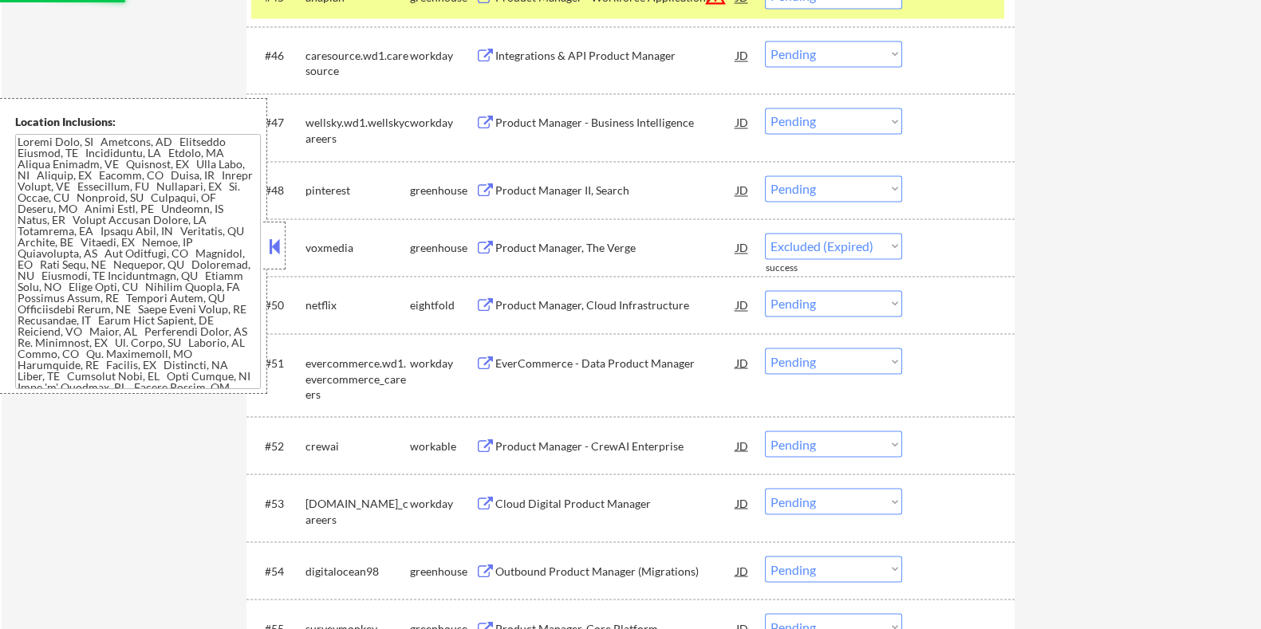
scroll to position [3588, 0]
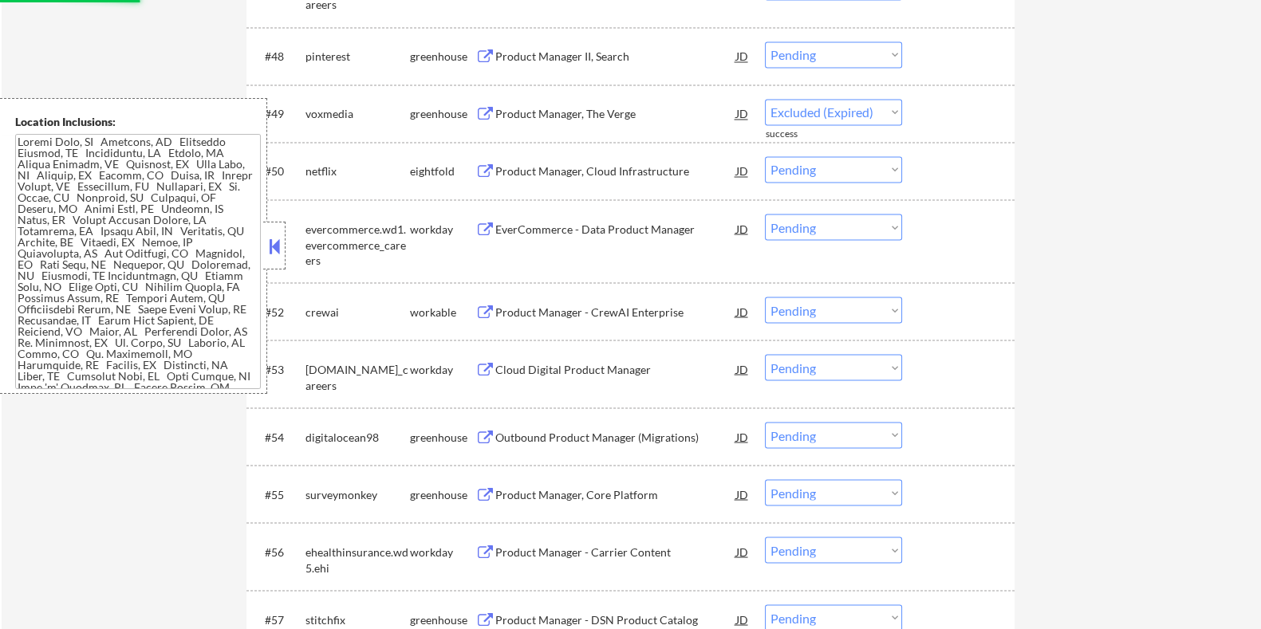
select select ""pending""
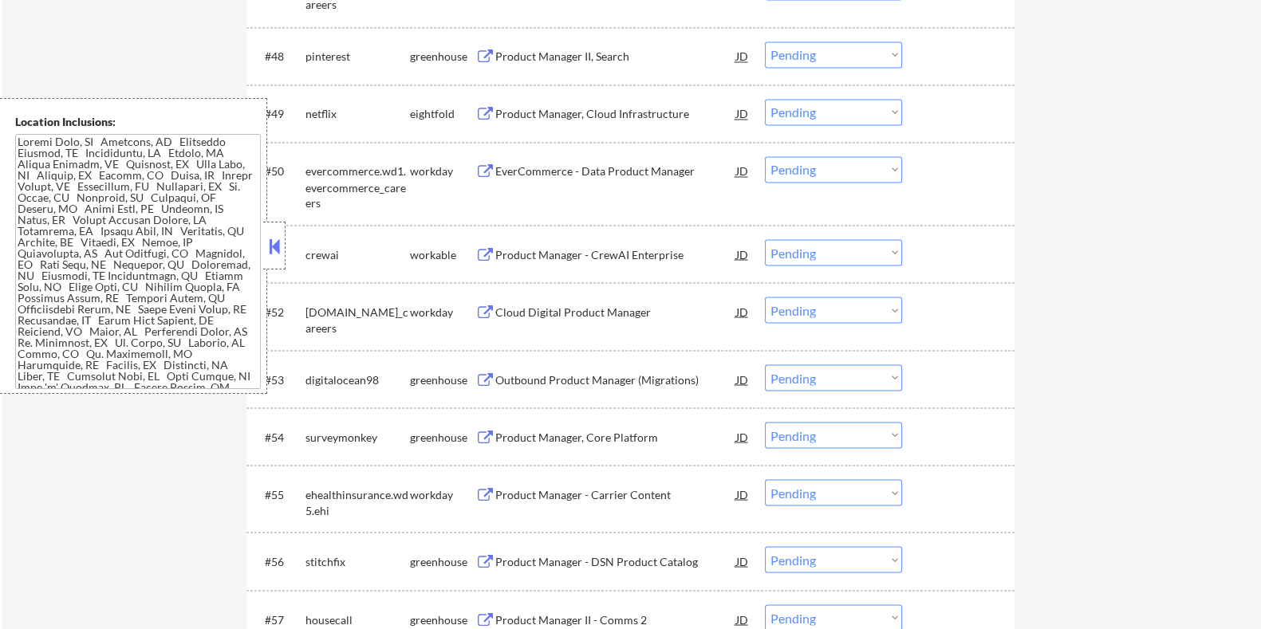
click at [584, 249] on div "Product Manager - CrewAI Enterprise" at bounding box center [614, 254] width 241 height 16
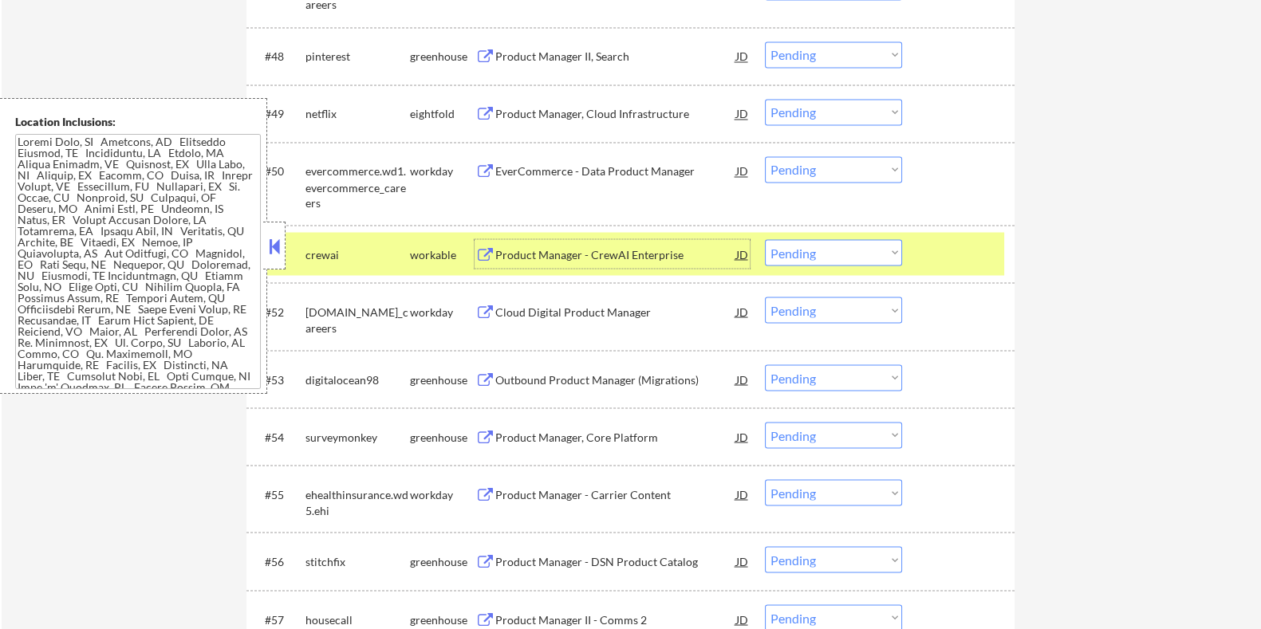
click at [885, 253] on select "Choose an option... Pending Applied Excluded (Questions) Excluded (Expired) Exc…" at bounding box center [833, 252] width 137 height 26
click at [765, 239] on select "Choose an option... Pending Applied Excluded (Questions) Excluded (Expired) Exc…" at bounding box center [833, 252] width 137 height 26
select select ""pending""
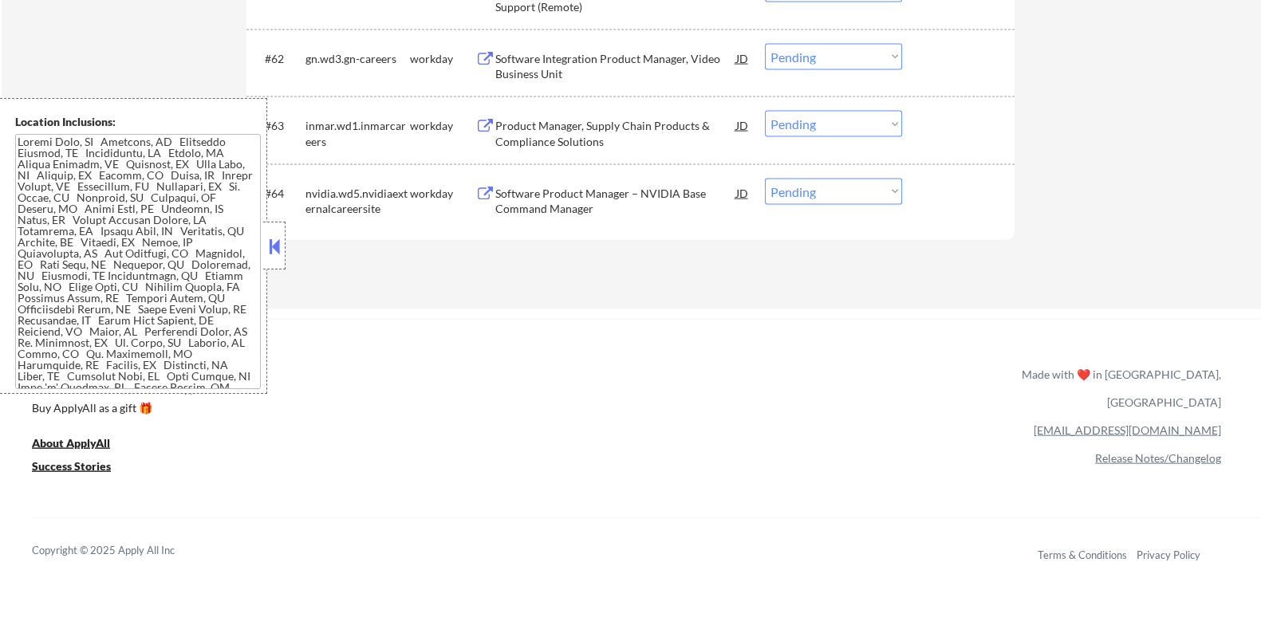
scroll to position [4286, 0]
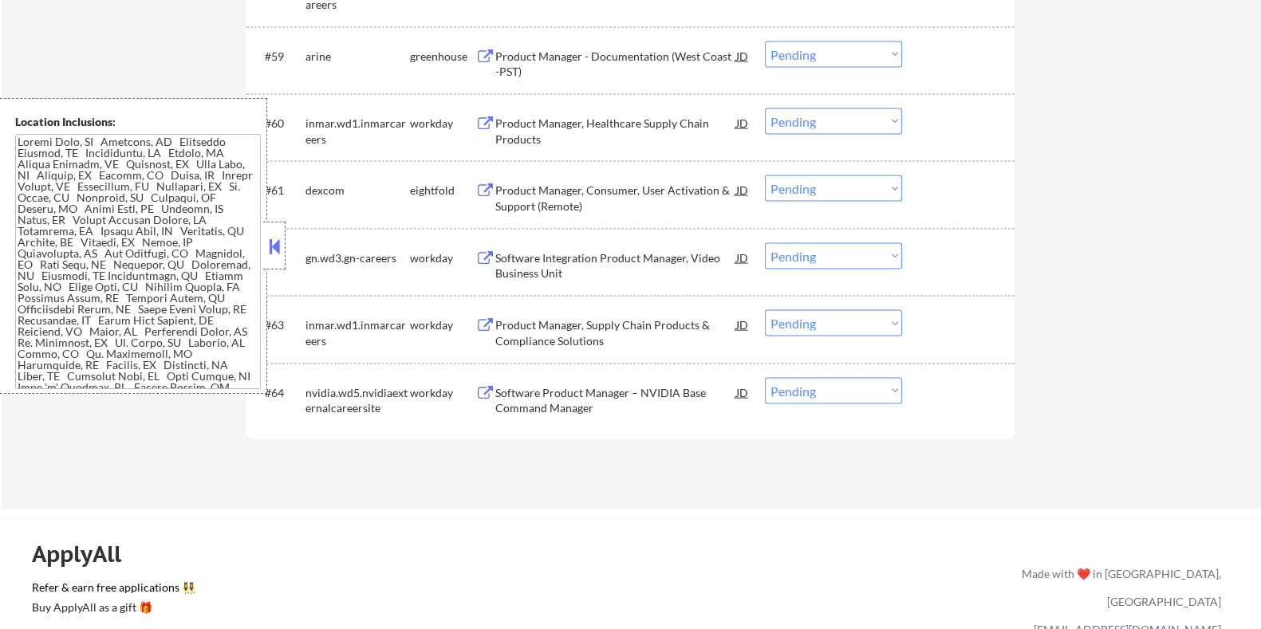
click at [279, 239] on button at bounding box center [275, 246] width 18 height 24
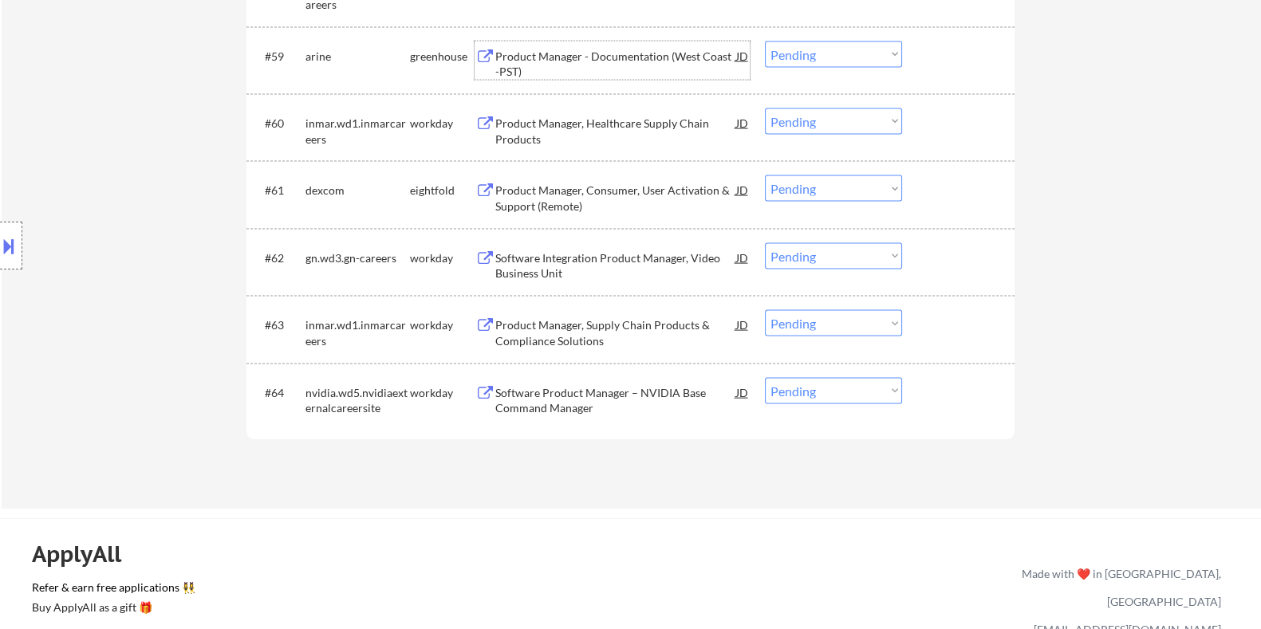
click at [585, 64] on div "Product Manager - Documentation (West Coast -PST)" at bounding box center [614, 64] width 241 height 31
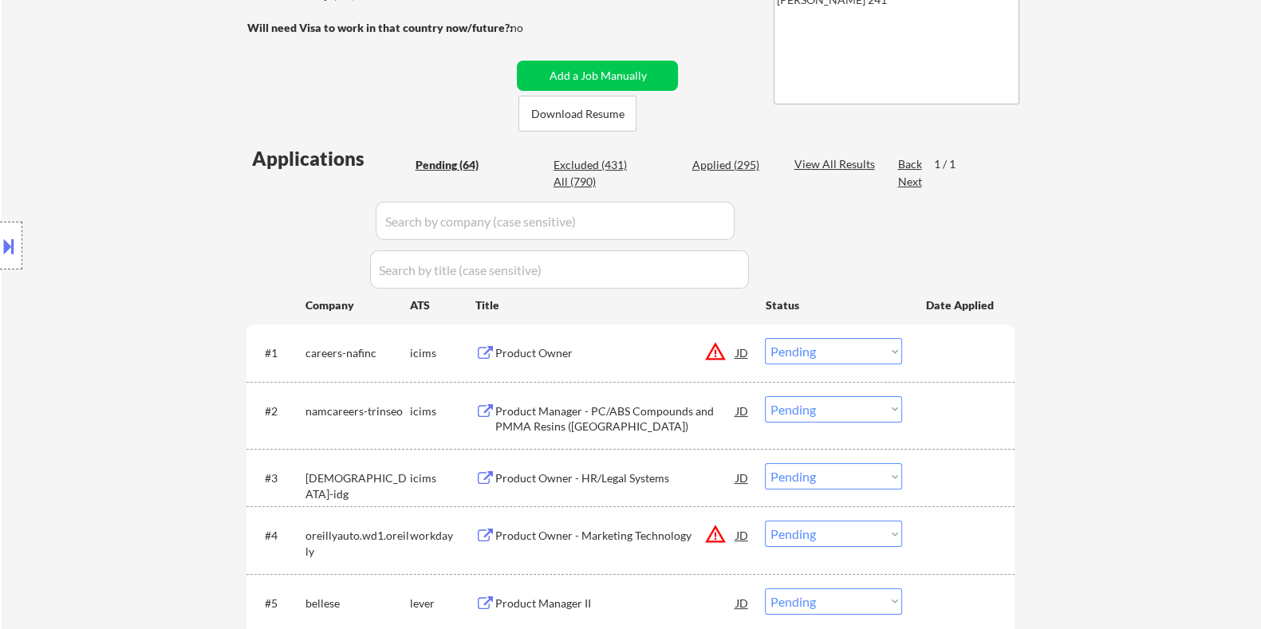
scroll to position [150, 0]
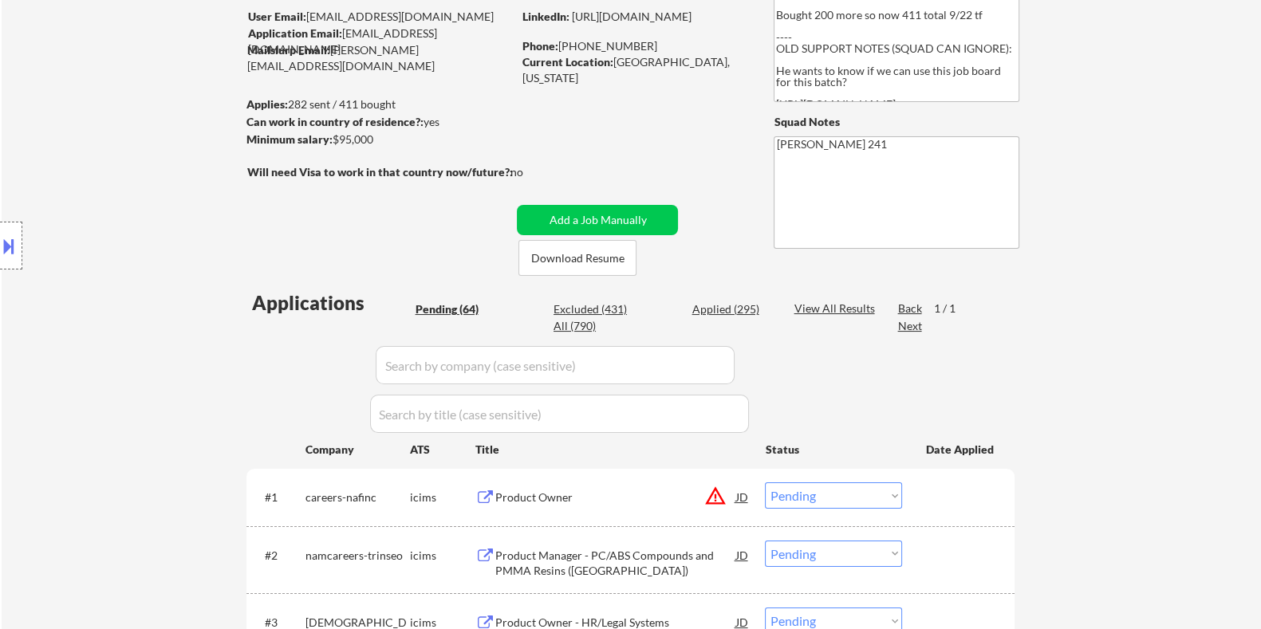
drag, startPoint x: 397, startPoint y: 145, endPoint x: 332, endPoint y: 141, distance: 65.5
click at [332, 141] on div "Minimum salary: $95,000" at bounding box center [379, 140] width 266 height 16
copy div "$95,000"
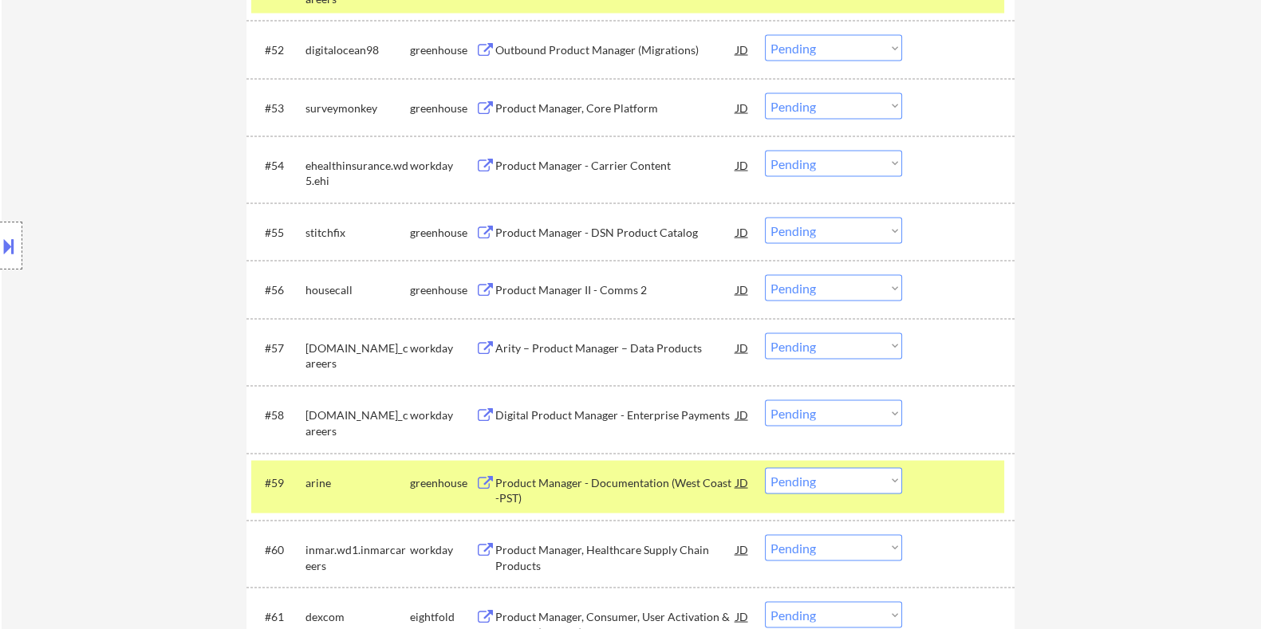
scroll to position [4037, 0]
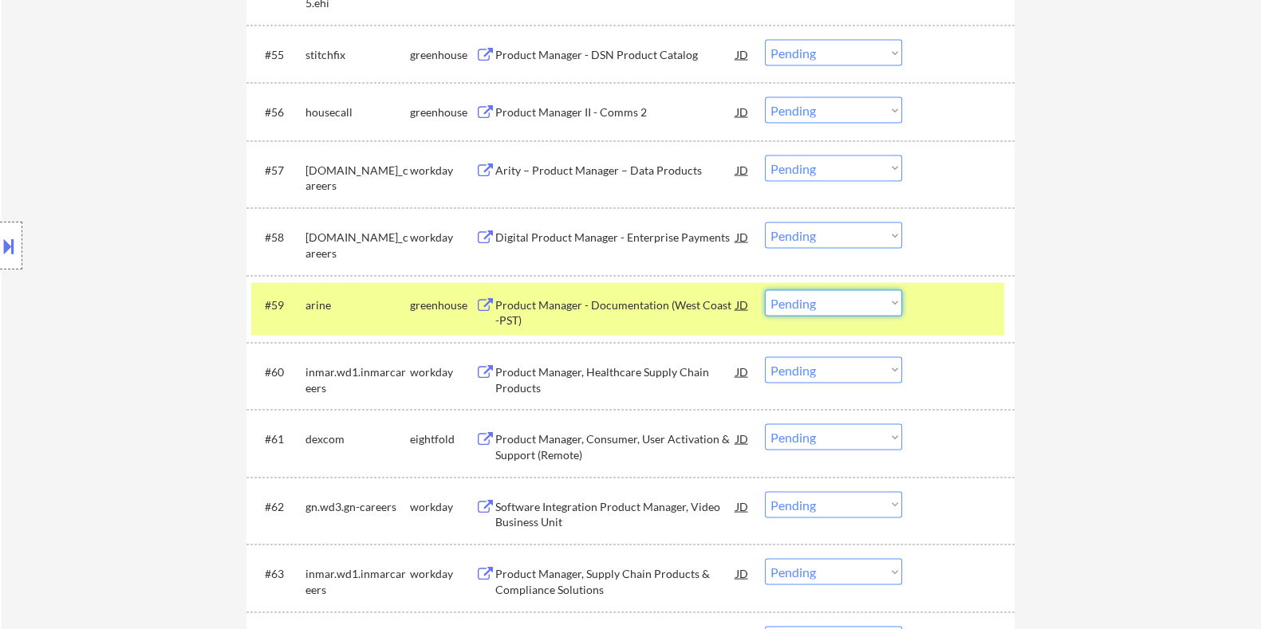
click at [865, 304] on select "Choose an option... Pending Applied Excluded (Questions) Excluded (Expired) Exc…" at bounding box center [833, 303] width 137 height 26
click at [765, 290] on select "Choose an option... Pending Applied Excluded (Questions) Excluded (Expired) Exc…" at bounding box center [833, 303] width 137 height 26
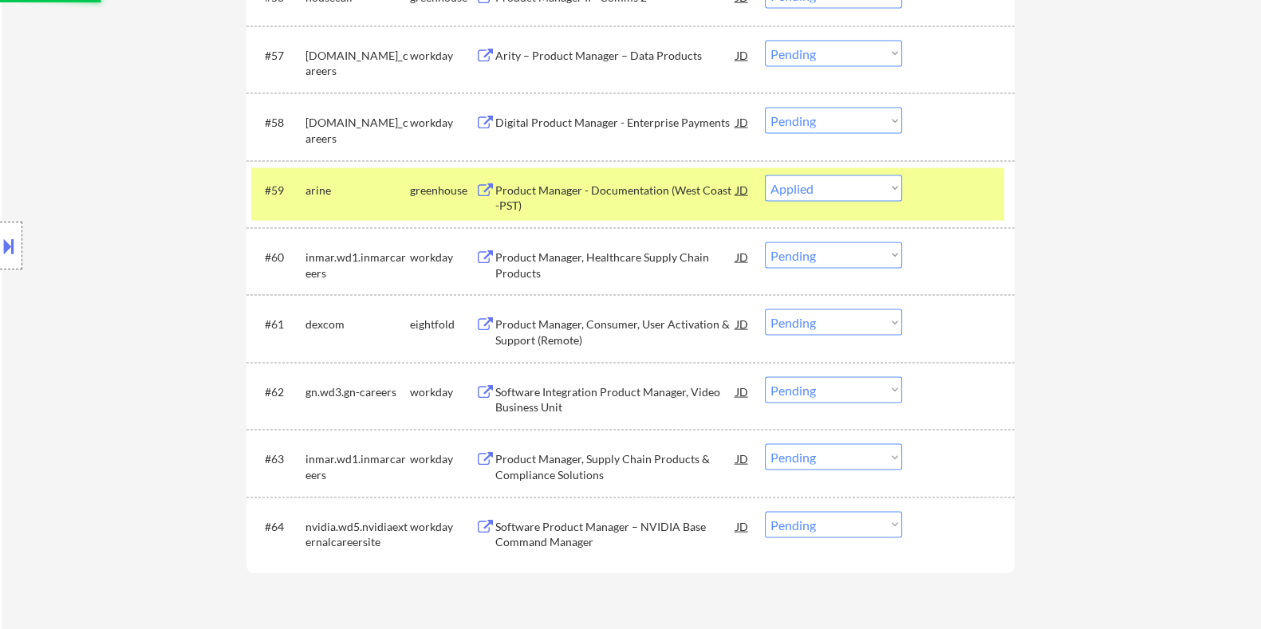
scroll to position [4236, 0]
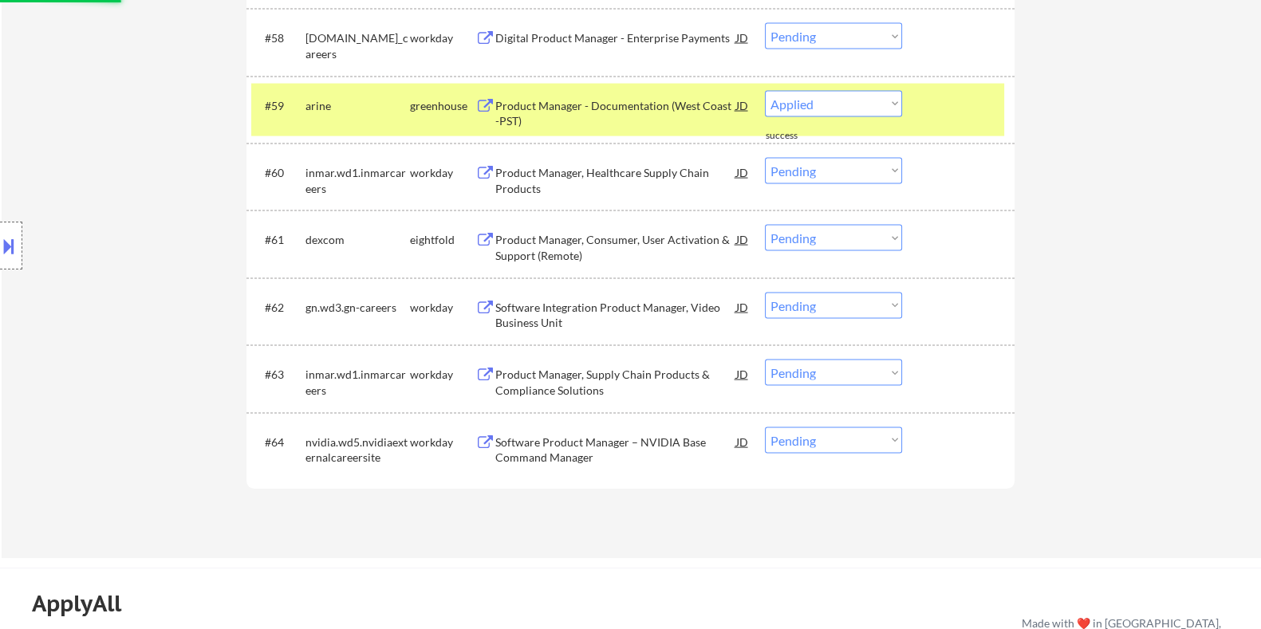
select select ""pending""
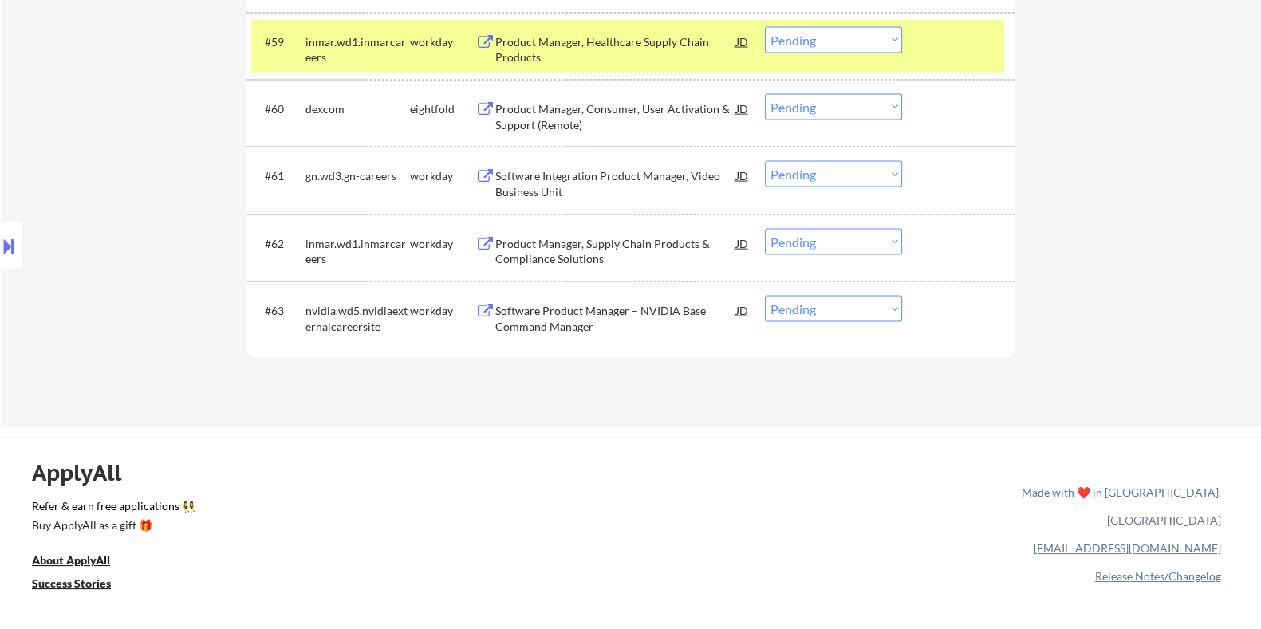
scroll to position [4306, 0]
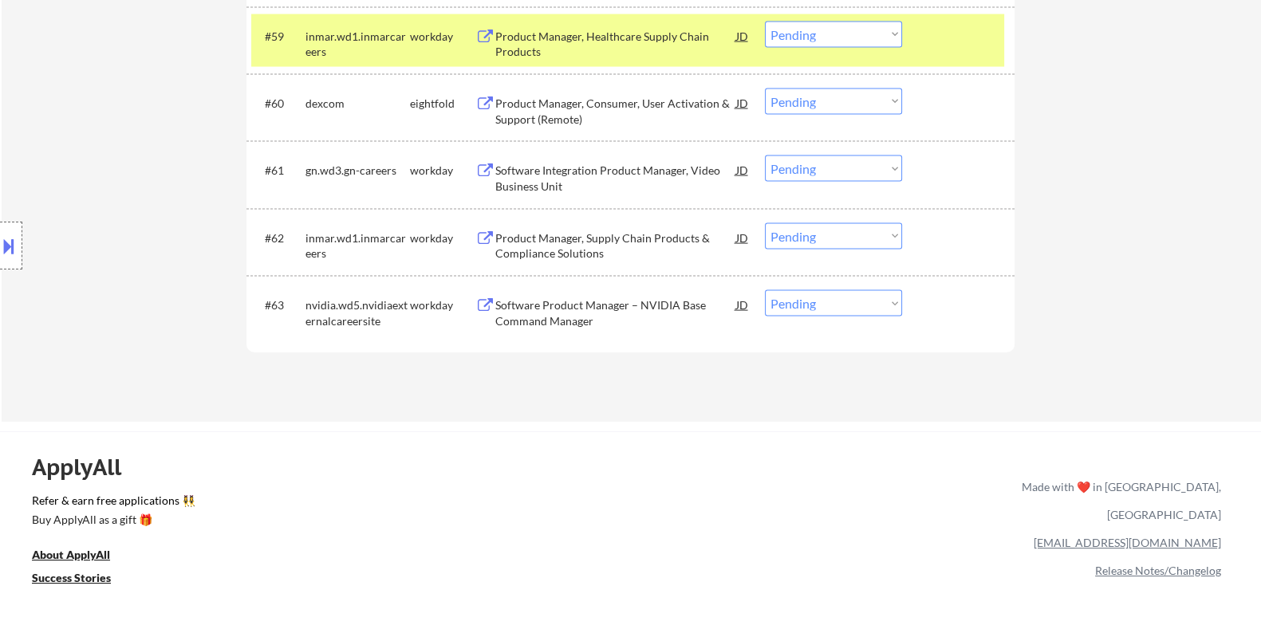
click at [610, 315] on div "Software Product Manager – NVIDIA Base Command Manager" at bounding box center [614, 312] width 241 height 31
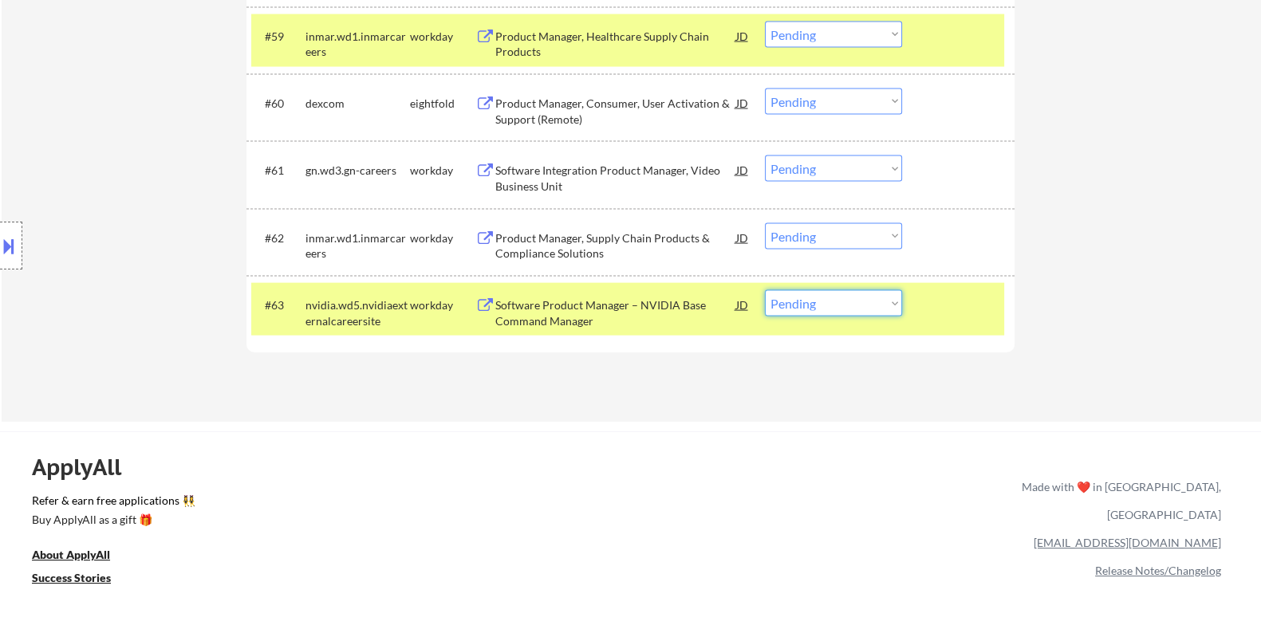
click at [826, 309] on select "Choose an option... Pending Applied Excluded (Questions) Excluded (Expired) Exc…" at bounding box center [833, 303] width 137 height 26
select select ""excluded__bad_match_""
click at [765, 290] on select "Choose an option... Pending Applied Excluded (Questions) Excluded (Expired) Exc…" at bounding box center [833, 303] width 137 height 26
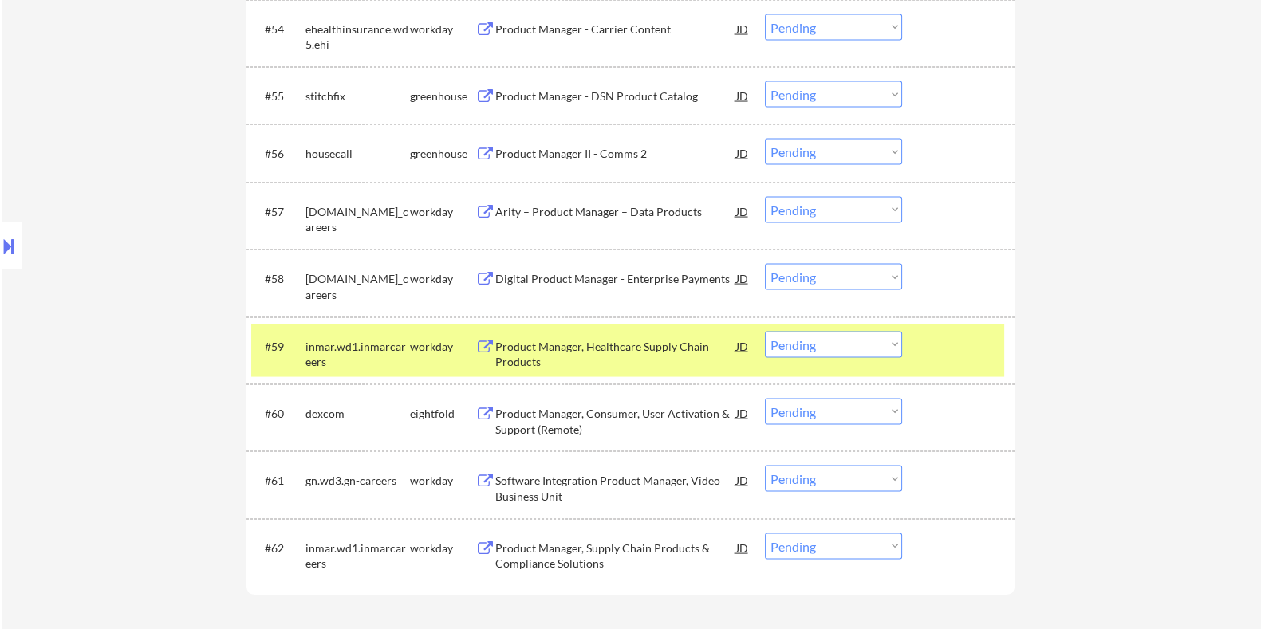
scroll to position [4086, 0]
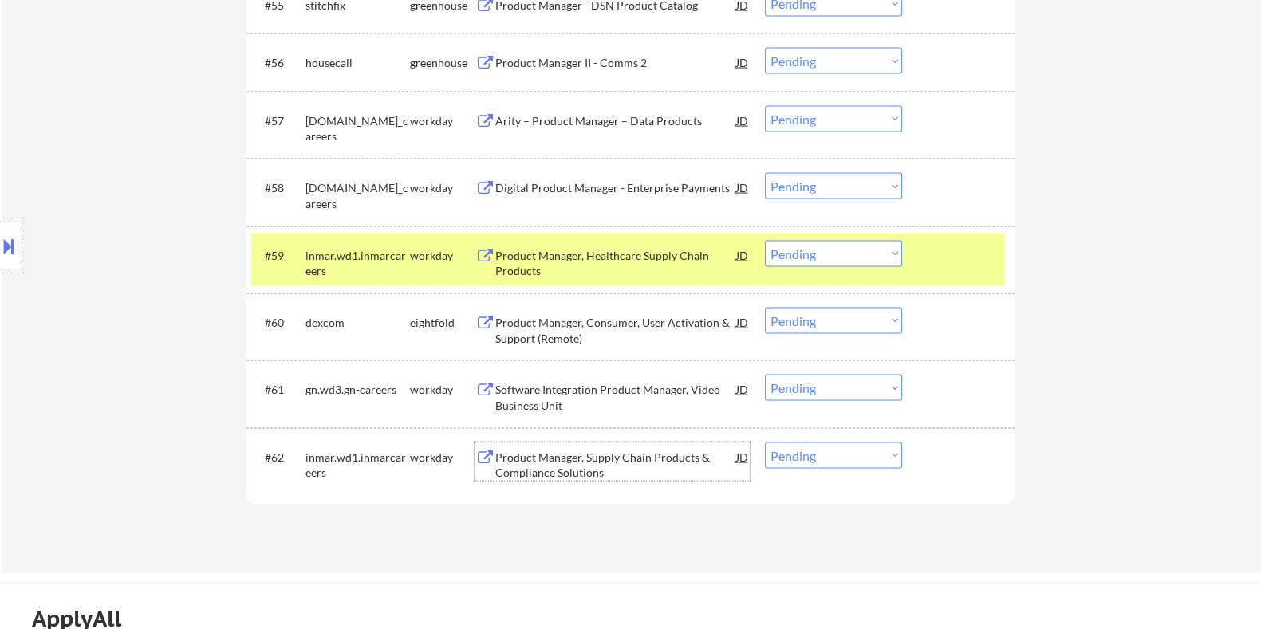
click at [558, 462] on div "Product Manager, Supply Chain Products & Compliance Solutions" at bounding box center [614, 465] width 241 height 31
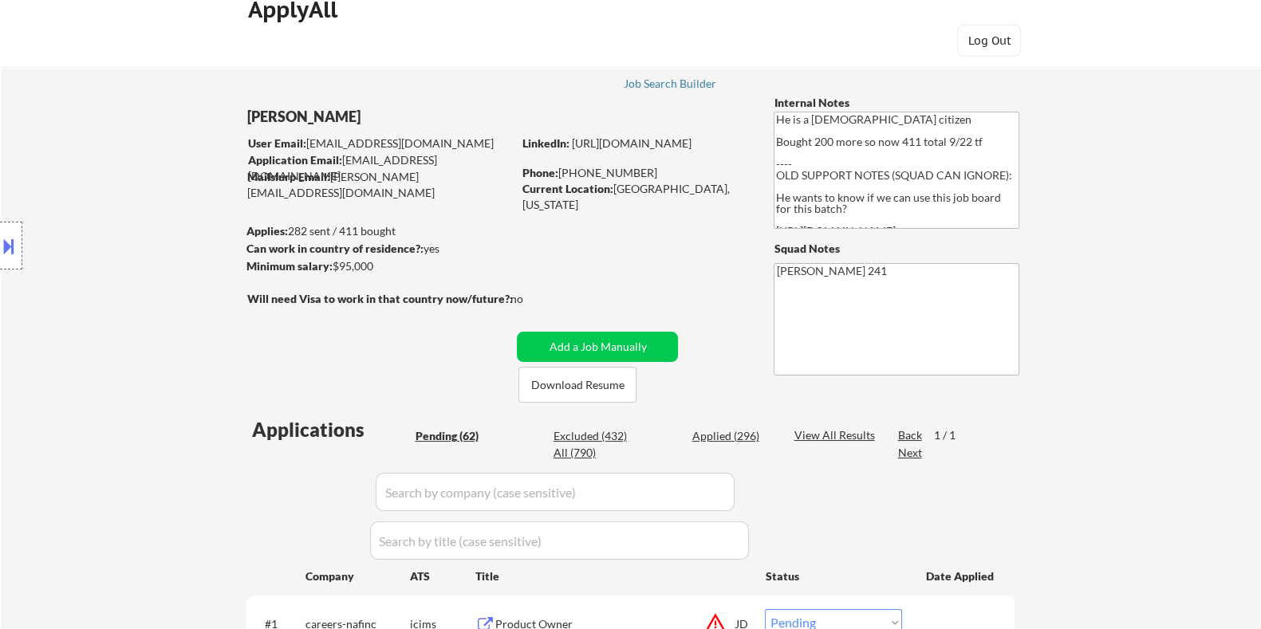
scroll to position [0, 0]
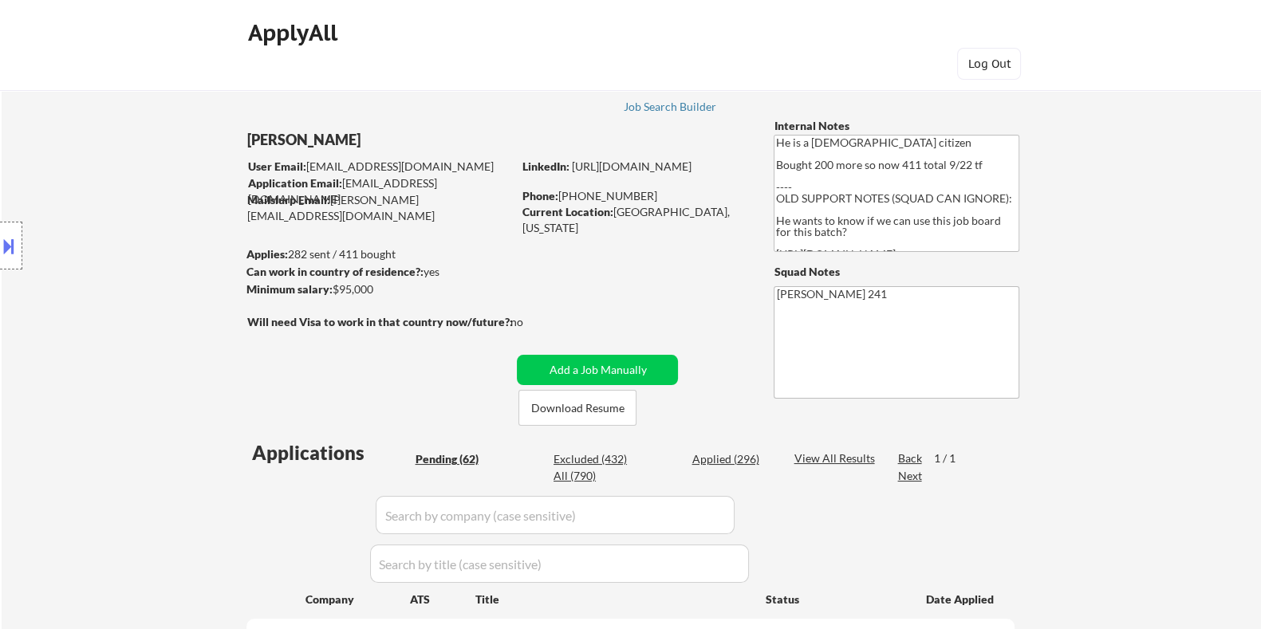
drag, startPoint x: 396, startPoint y: 285, endPoint x: 333, endPoint y: 289, distance: 63.1
click at [333, 289] on div "Minimum salary: $95,000" at bounding box center [379, 289] width 266 height 16
copy div "$95,000"
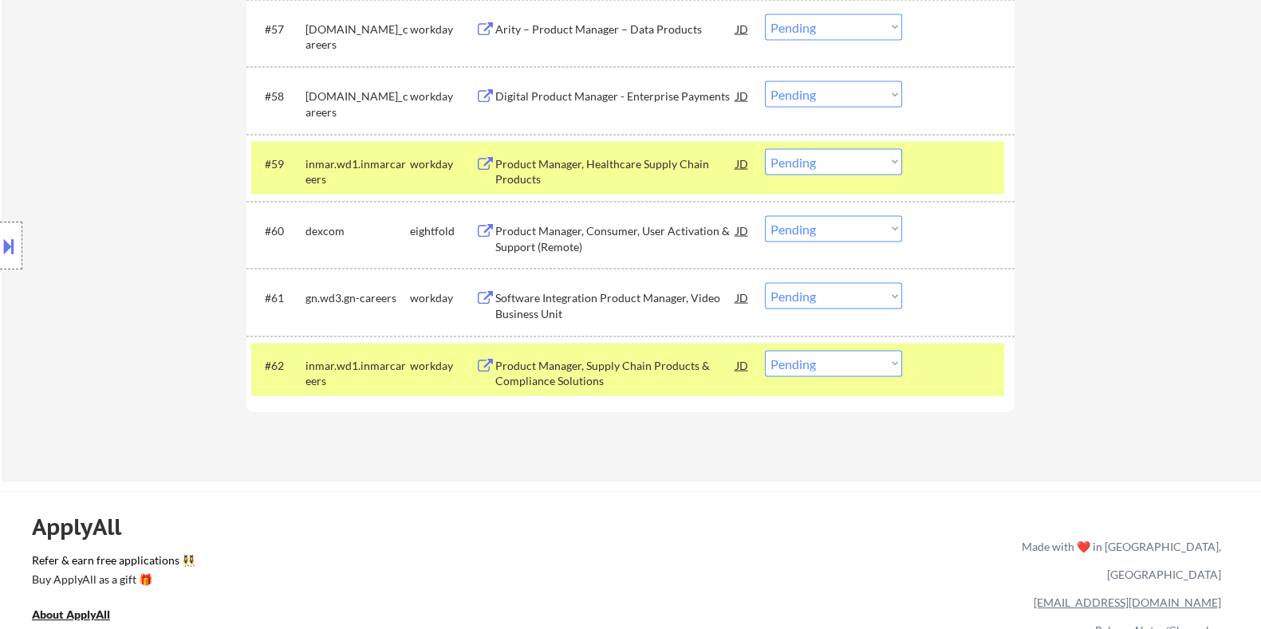
scroll to position [4186, 0]
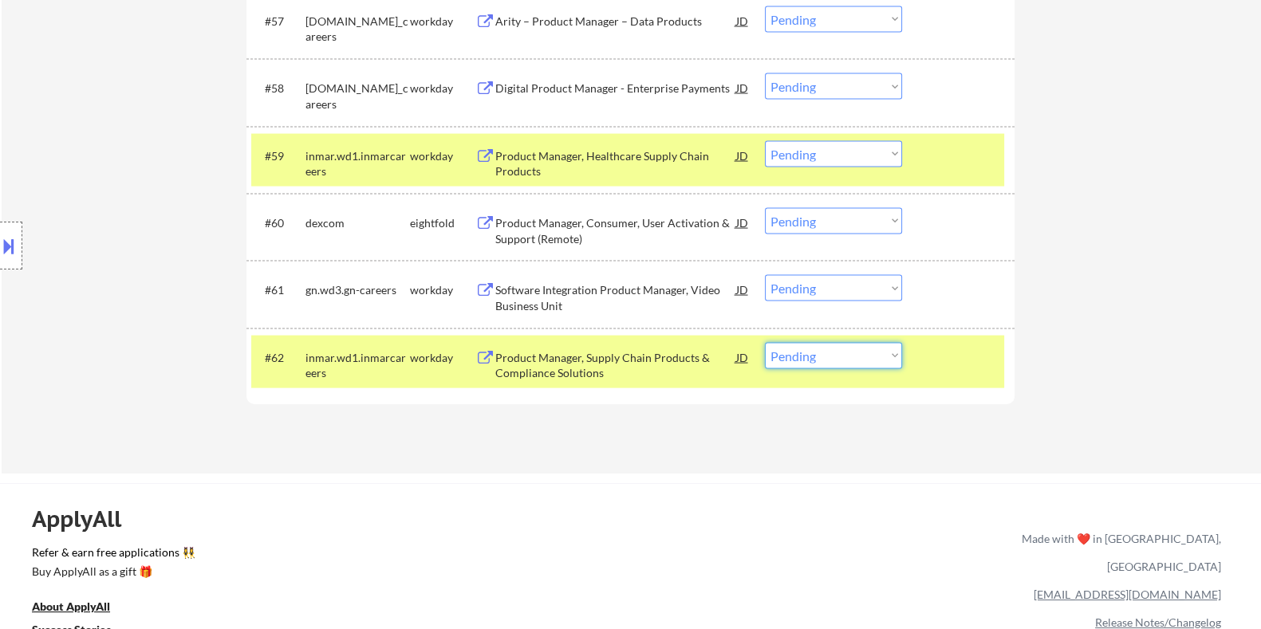
click at [836, 360] on select "Choose an option... Pending Applied Excluded (Questions) Excluded (Expired) Exc…" at bounding box center [833, 356] width 137 height 26
select select ""applied""
click at [765, 343] on select "Choose an option... Pending Applied Excluded (Questions) Excluded (Expired) Exc…" at bounding box center [833, 356] width 137 height 26
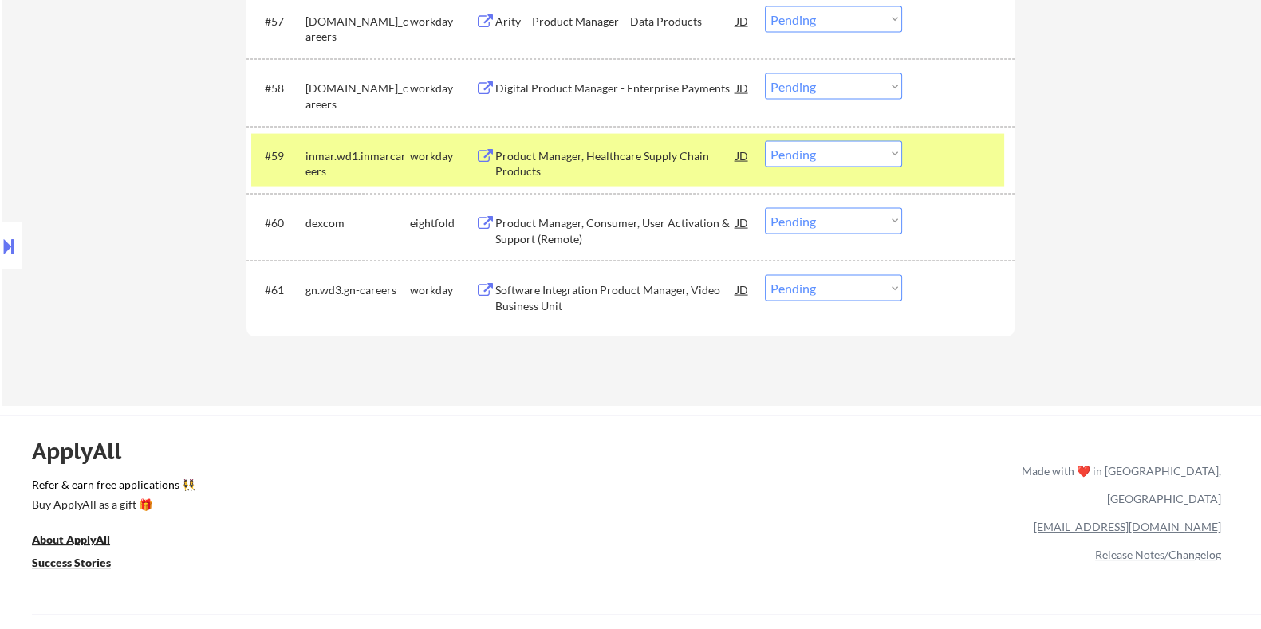
click at [593, 283] on div "Software Integration Product Manager, Video Business Unit" at bounding box center [614, 297] width 241 height 31
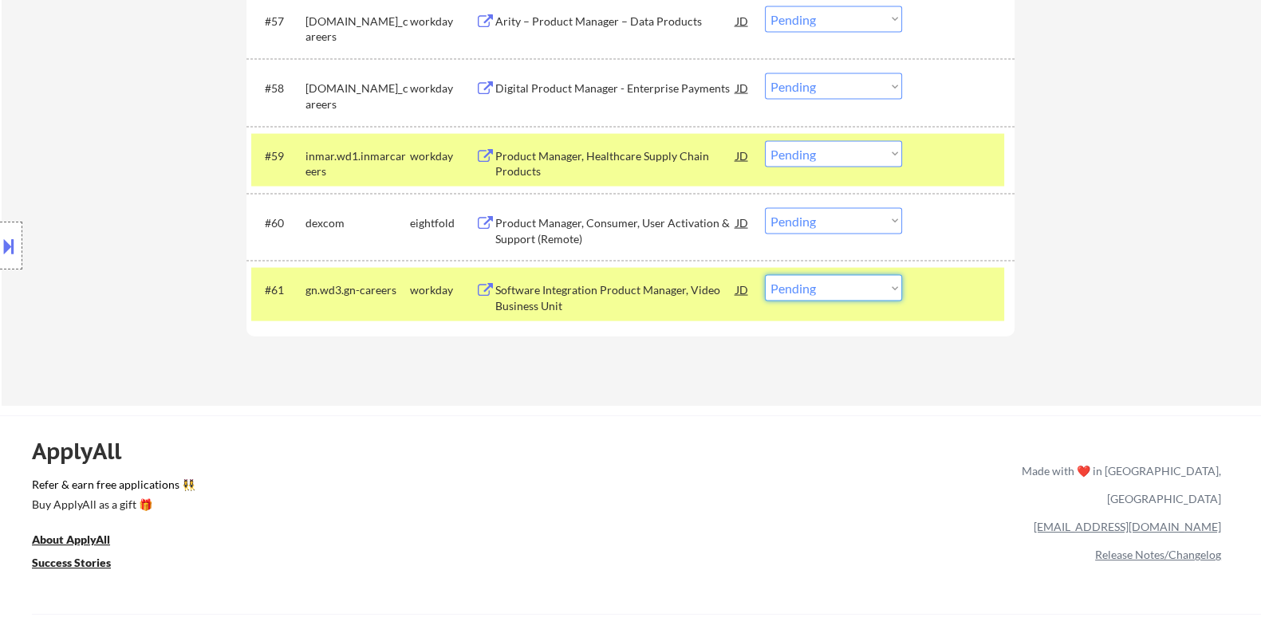
click at [861, 293] on select "Choose an option... Pending Applied Excluded (Questions) Excluded (Expired) Exc…" at bounding box center [833, 288] width 137 height 26
select select ""applied""
click at [765, 275] on select "Choose an option... Pending Applied Excluded (Questions) Excluded (Expired) Exc…" at bounding box center [833, 288] width 137 height 26
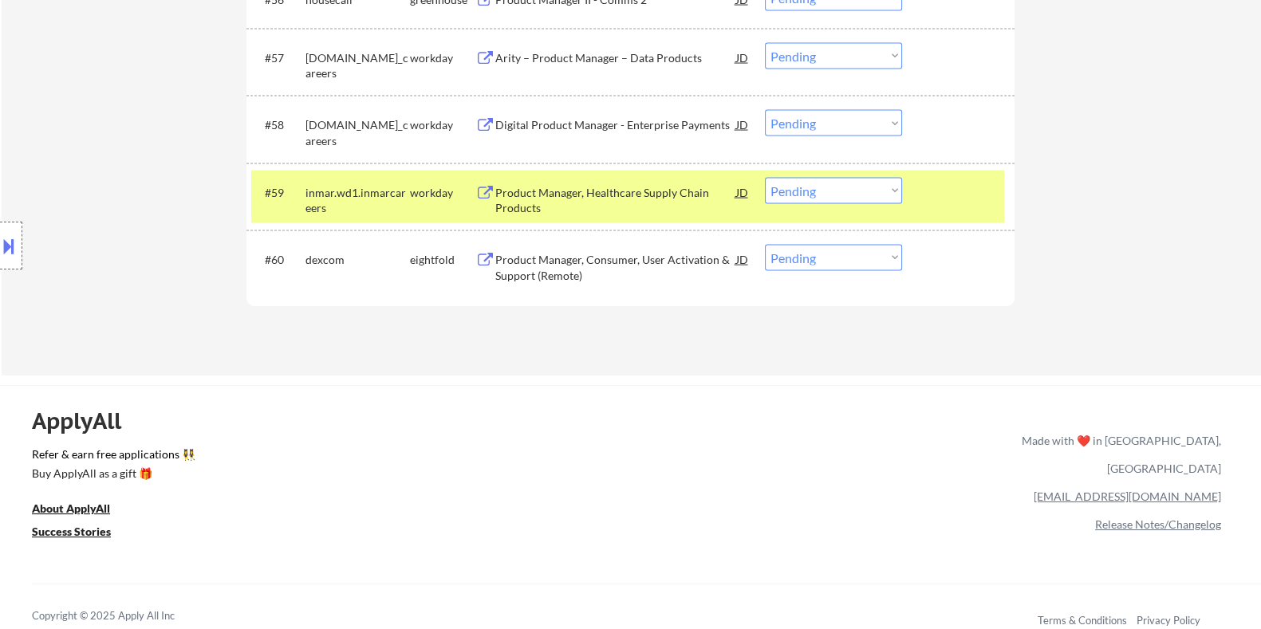
scroll to position [4089, 0]
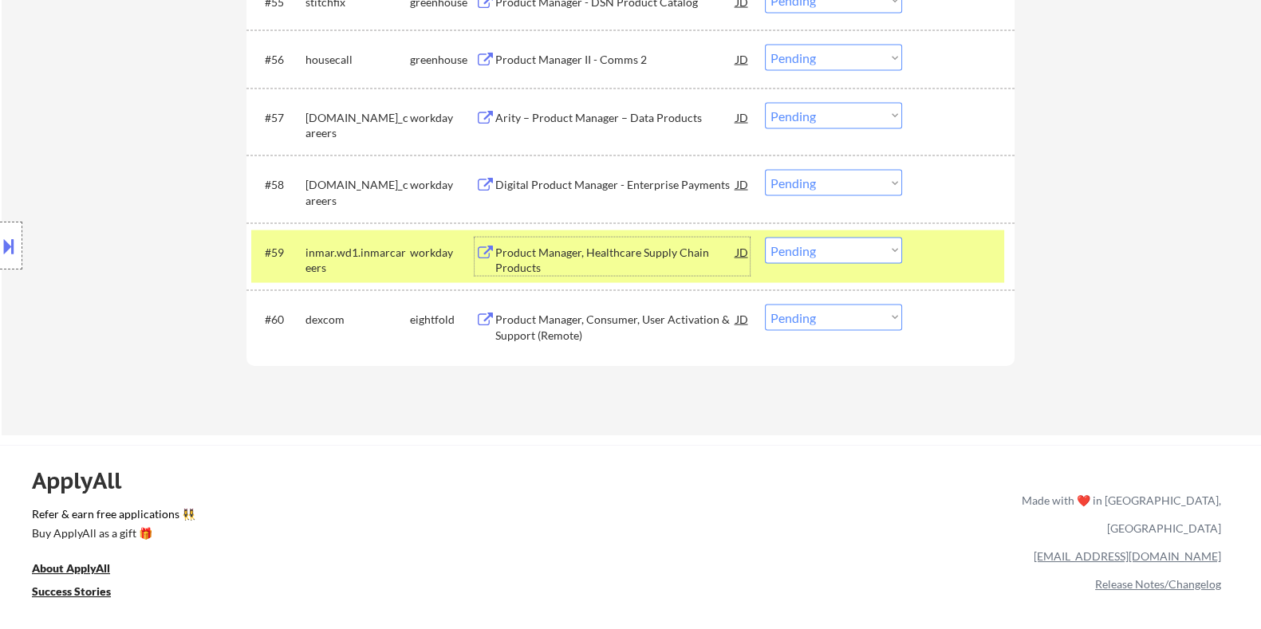
click at [597, 254] on div "Product Manager, Healthcare Supply Chain Products" at bounding box center [614, 260] width 241 height 31
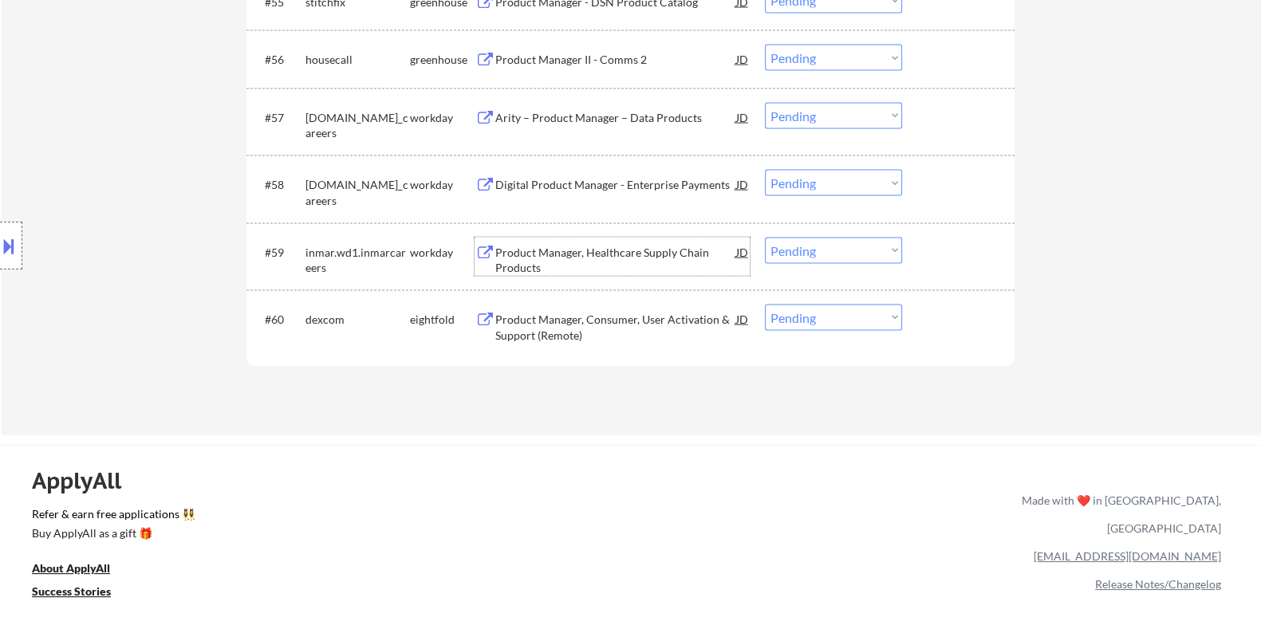
click at [856, 247] on select "Choose an option... Pending Applied Excluded (Questions) Excluded (Expired) Exc…" at bounding box center [833, 251] width 137 height 26
click at [765, 238] on select "Choose an option... Pending Applied Excluded (Questions) Excluded (Expired) Exc…" at bounding box center [833, 251] width 137 height 26
select select ""pending""
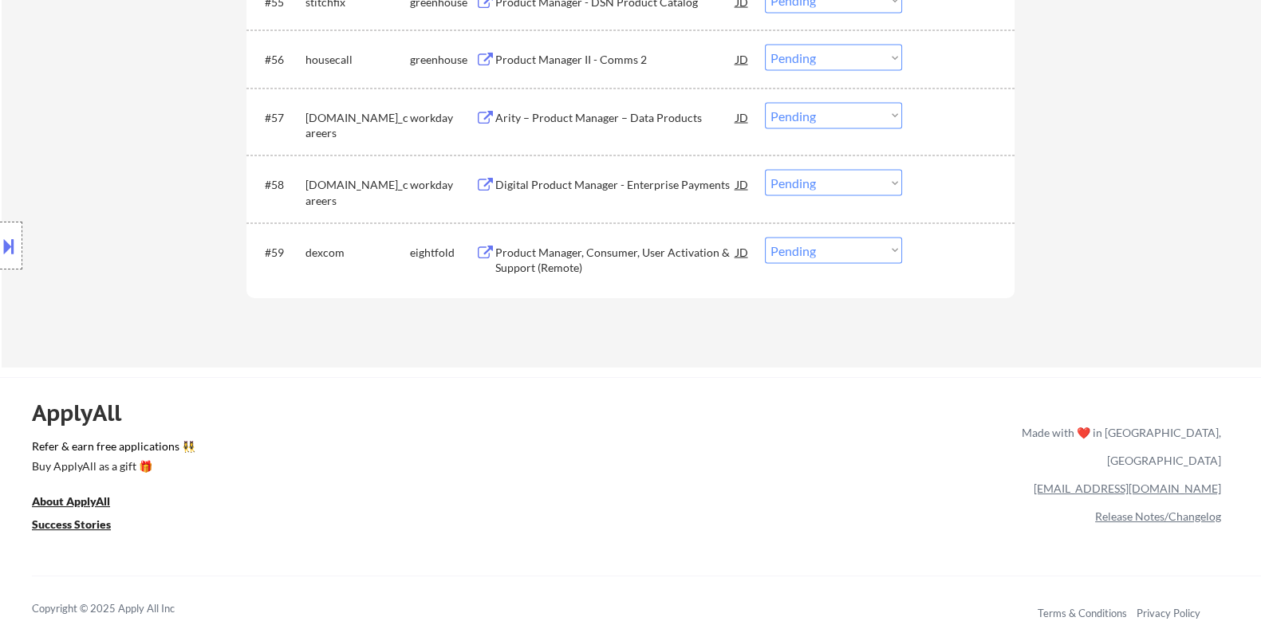
click at [558, 179] on div "Digital Product Manager - Enterprise Payments" at bounding box center [614, 185] width 241 height 16
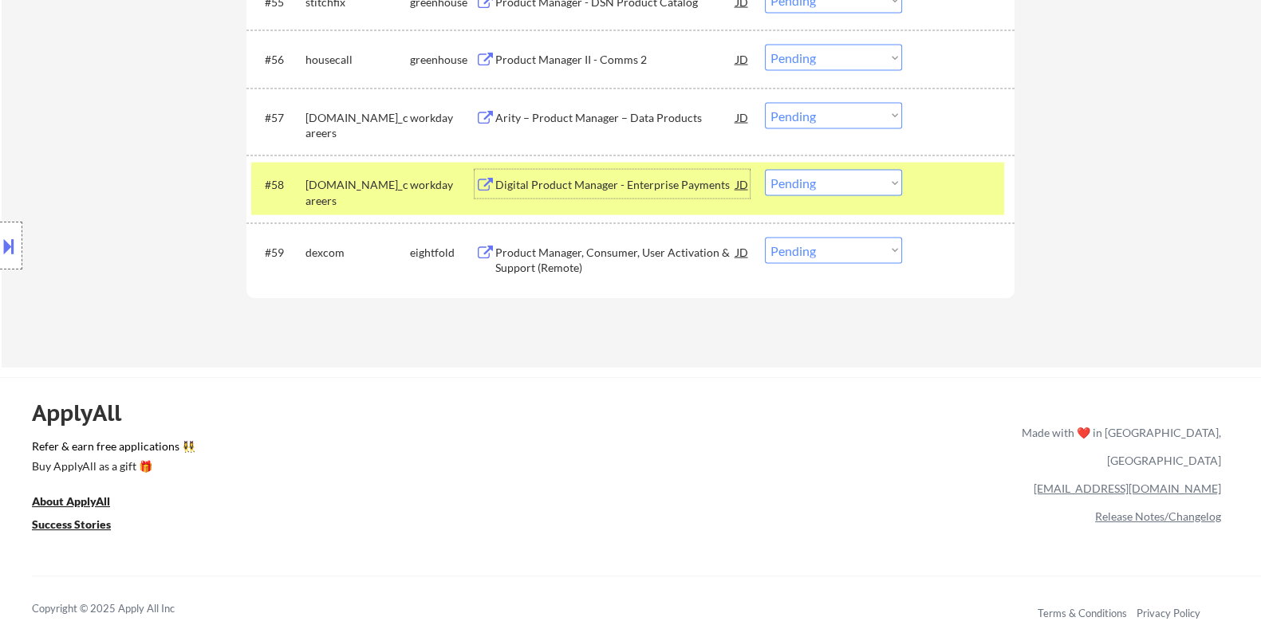
click at [562, 120] on div "Arity – Product Manager – Data Products" at bounding box center [614, 118] width 241 height 16
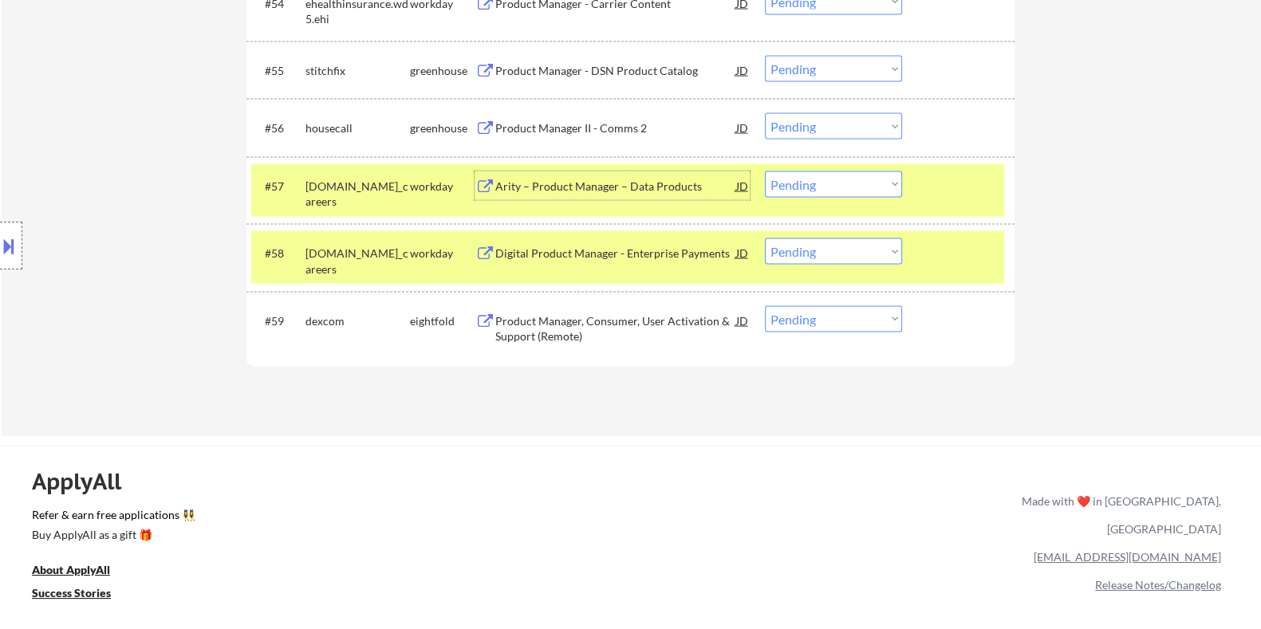
scroll to position [3990, 0]
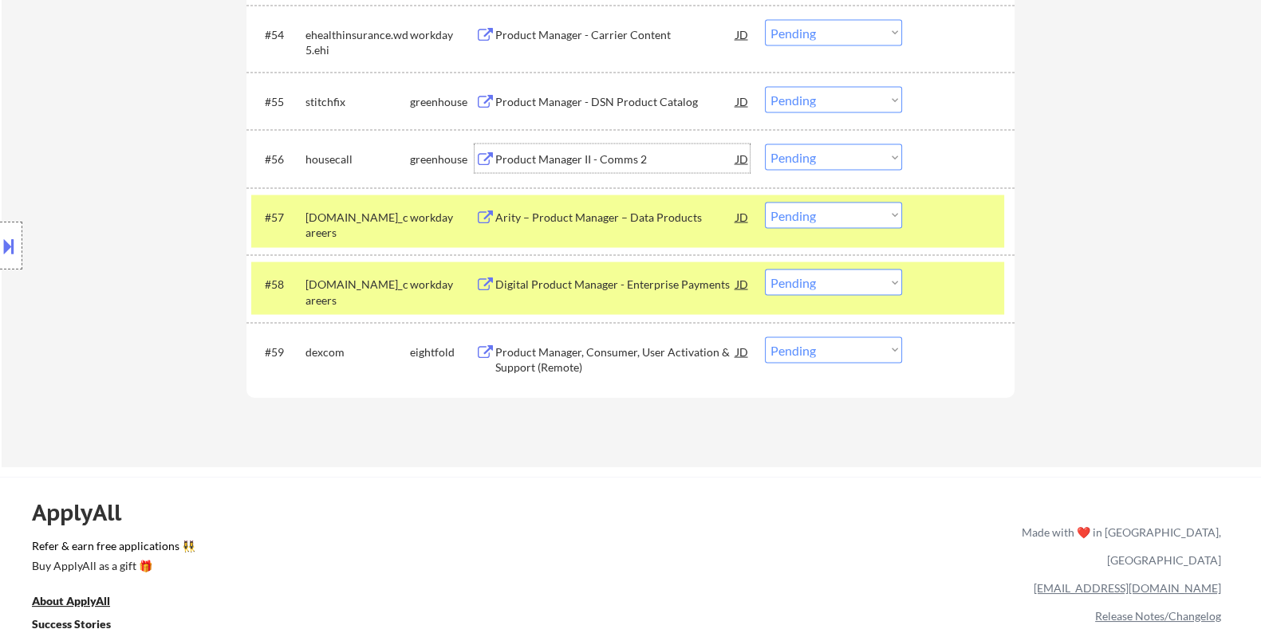
click at [570, 160] on div "Product Manager II - Comms 2" at bounding box center [614, 159] width 241 height 16
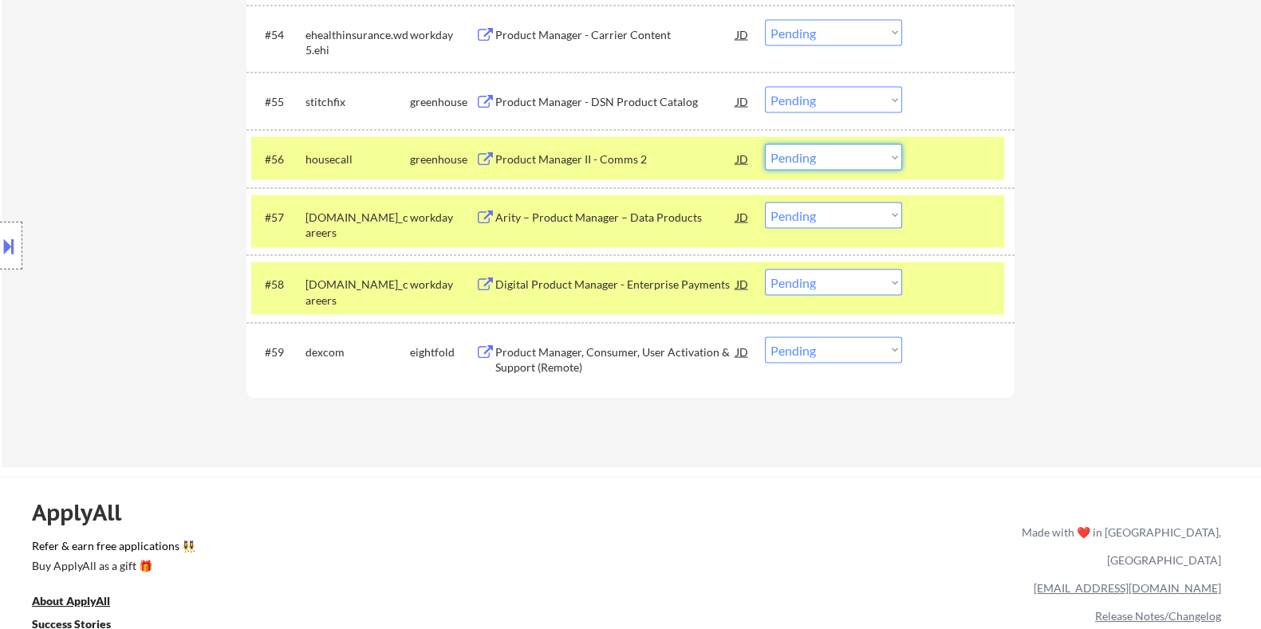
click at [878, 157] on select "Choose an option... Pending Applied Excluded (Questions) Excluded (Expired) Exc…" at bounding box center [833, 157] width 137 height 26
click at [765, 144] on select "Choose an option... Pending Applied Excluded (Questions) Excluded (Expired) Exc…" at bounding box center [833, 157] width 137 height 26
select select ""pending""
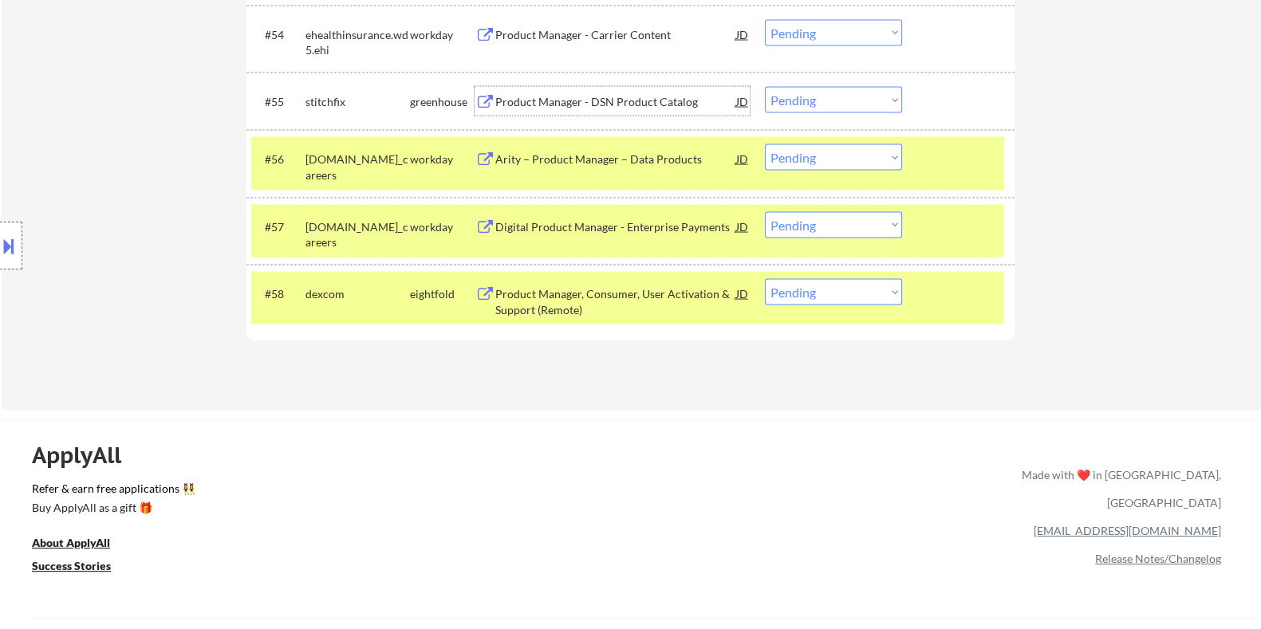
click at [593, 100] on div "Product Manager - DSN Product Catalog" at bounding box center [614, 102] width 241 height 16
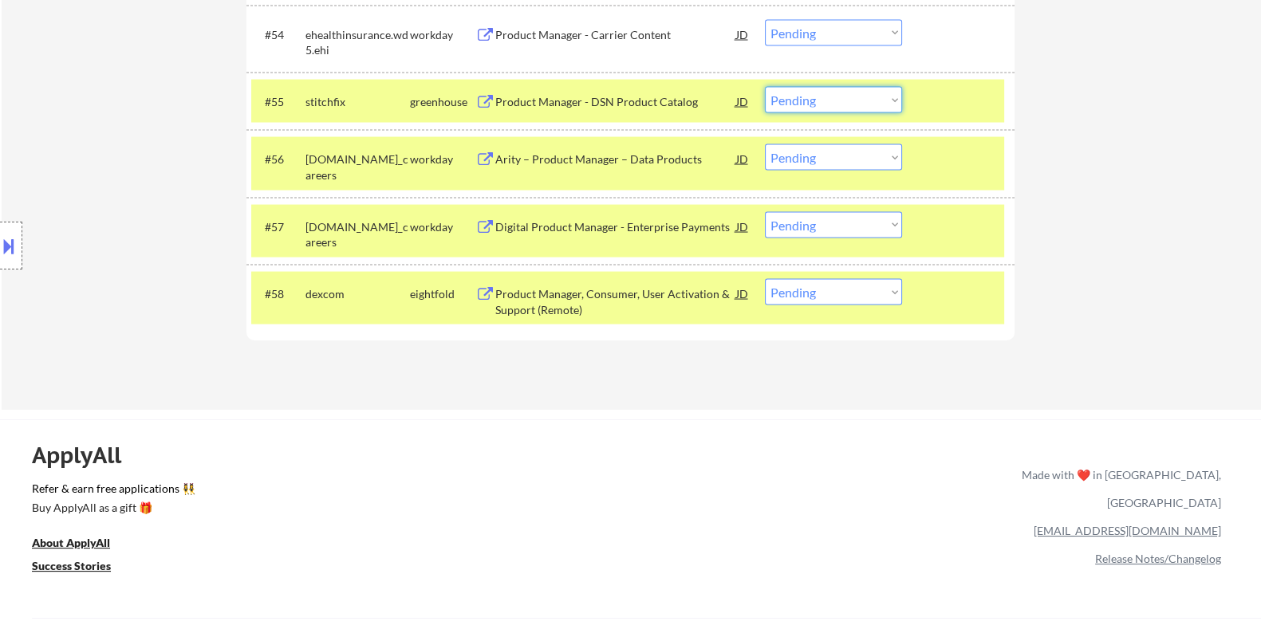
click at [855, 97] on select "Choose an option... Pending Applied Excluded (Questions) Excluded (Expired) Exc…" at bounding box center [833, 100] width 137 height 26
click at [765, 87] on select "Choose an option... Pending Applied Excluded (Questions) Excluded (Expired) Exc…" at bounding box center [833, 100] width 137 height 26
select select ""pending""
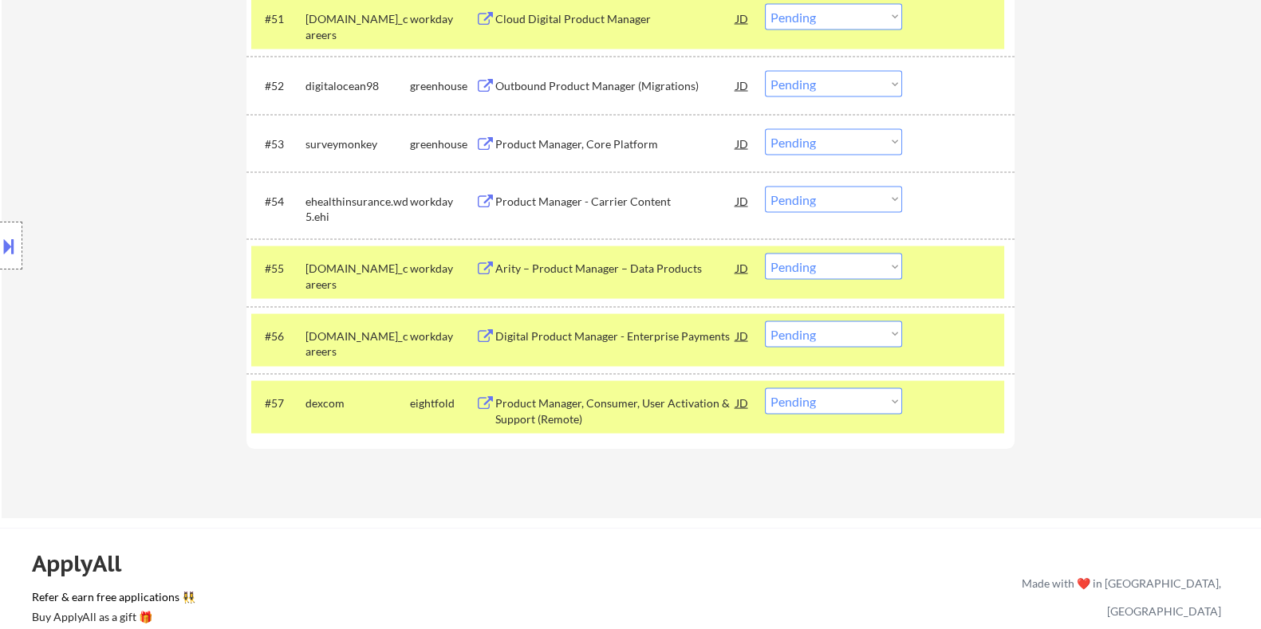
scroll to position [3790, 0]
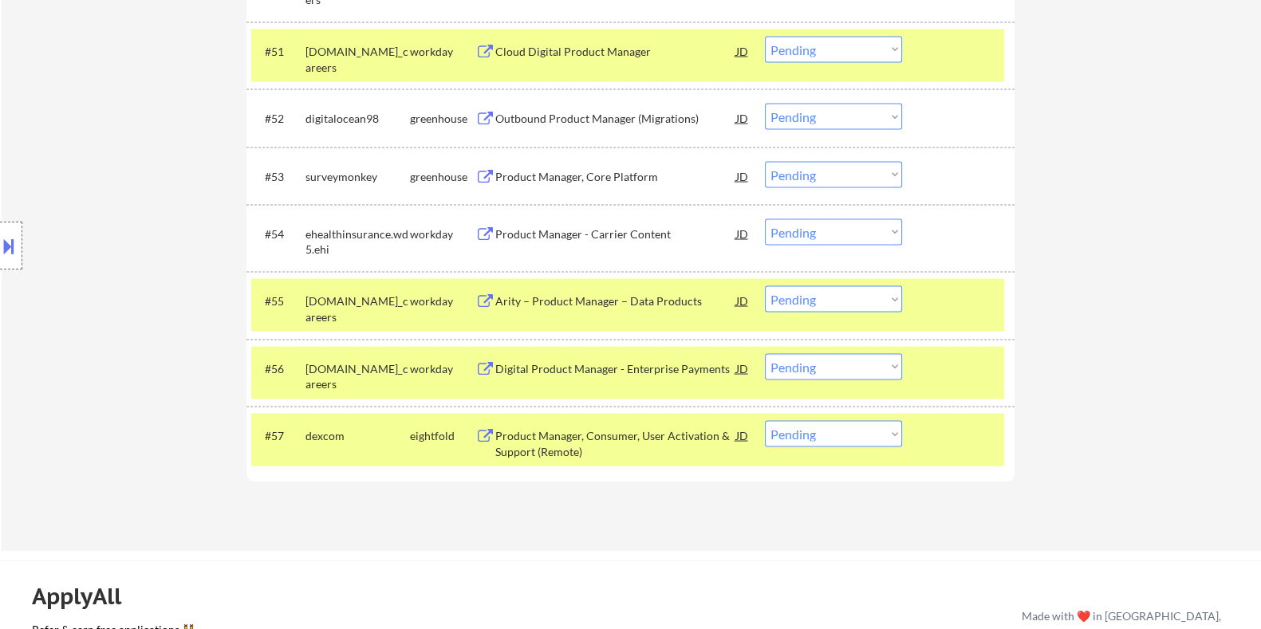
click at [594, 240] on div "Product Manager - Carrier Content" at bounding box center [614, 234] width 241 height 16
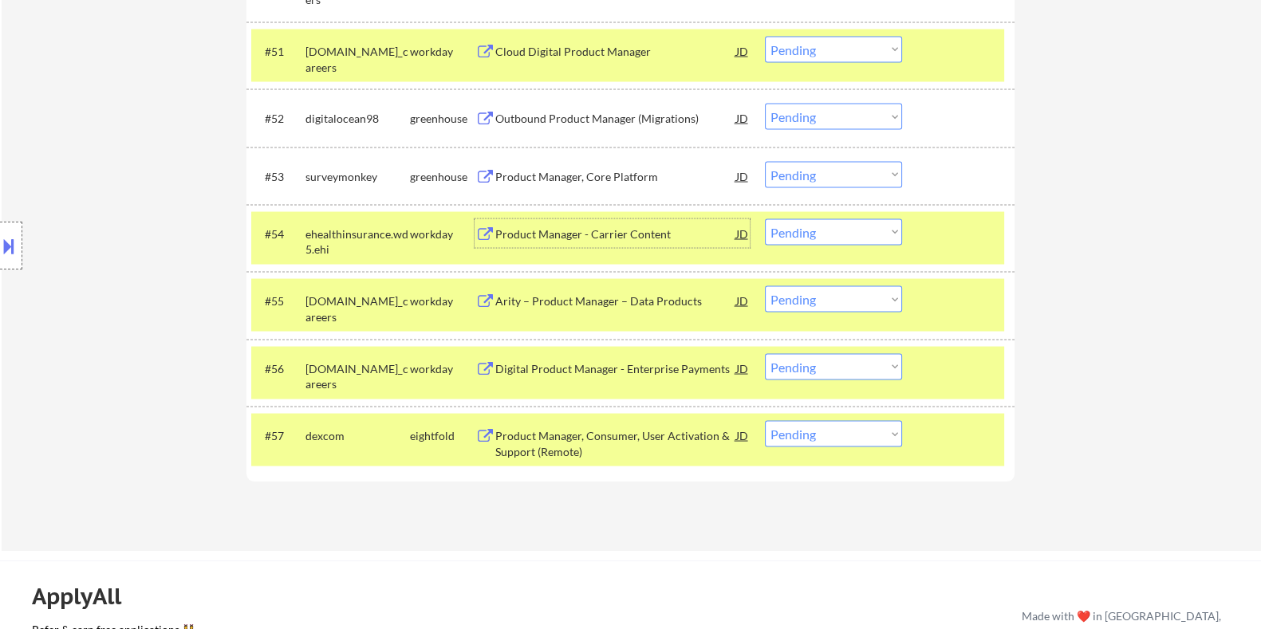
click at [801, 235] on select "Choose an option... Pending Applied Excluded (Questions) Excluded (Expired) Exc…" at bounding box center [833, 232] width 137 height 26
click at [765, 219] on select "Choose an option... Pending Applied Excluded (Questions) Excluded (Expired) Exc…" at bounding box center [833, 232] width 137 height 26
select select ""pending""
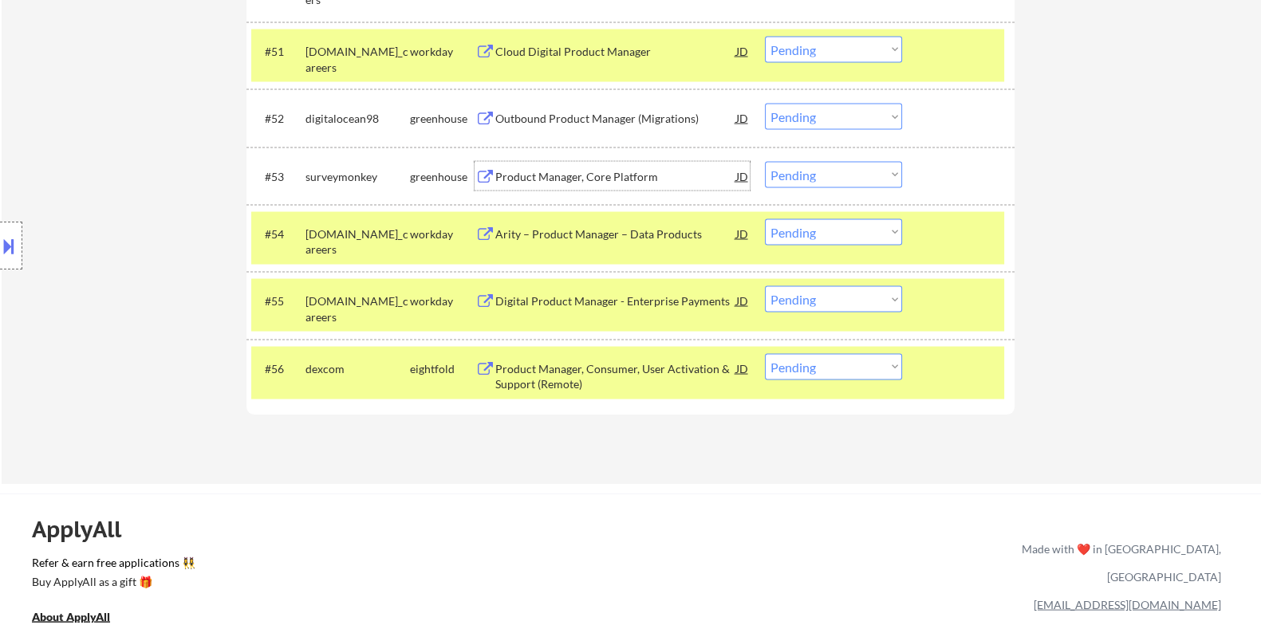
click at [590, 178] on div "Product Manager, Core Platform" at bounding box center [614, 177] width 241 height 16
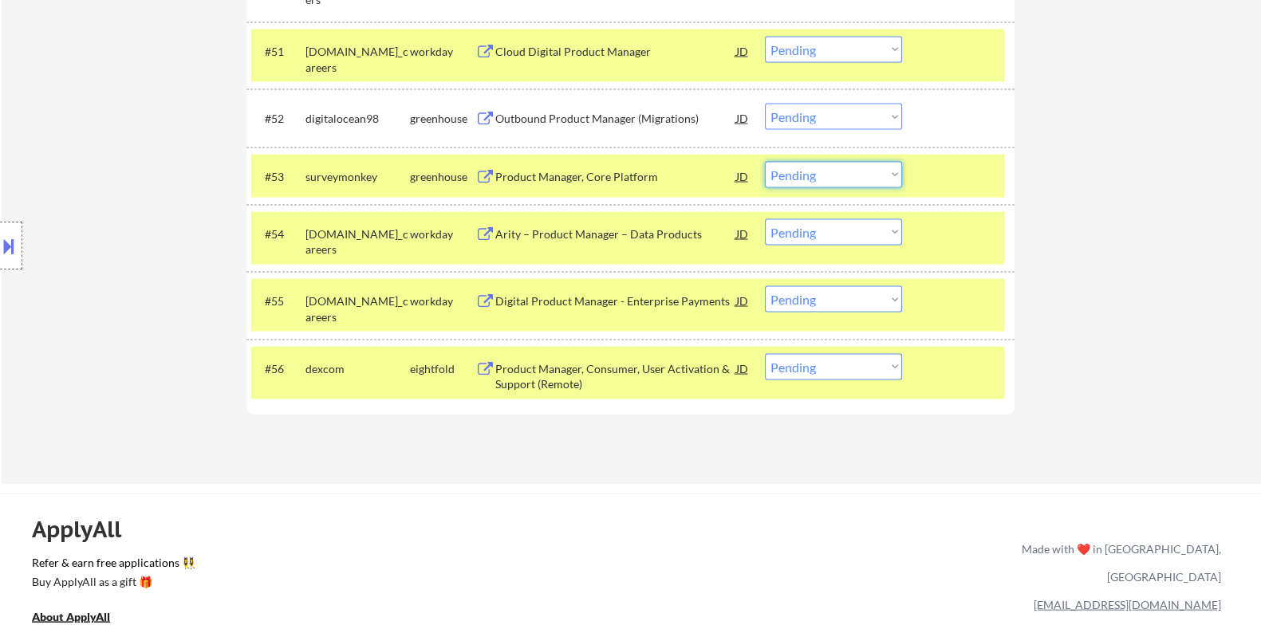
click at [848, 170] on select "Choose an option... Pending Applied Excluded (Questions) Excluded (Expired) Exc…" at bounding box center [833, 175] width 137 height 26
click at [765, 162] on select "Choose an option... Pending Applied Excluded (Questions) Excluded (Expired) Exc…" at bounding box center [833, 175] width 137 height 26
select select ""pending""
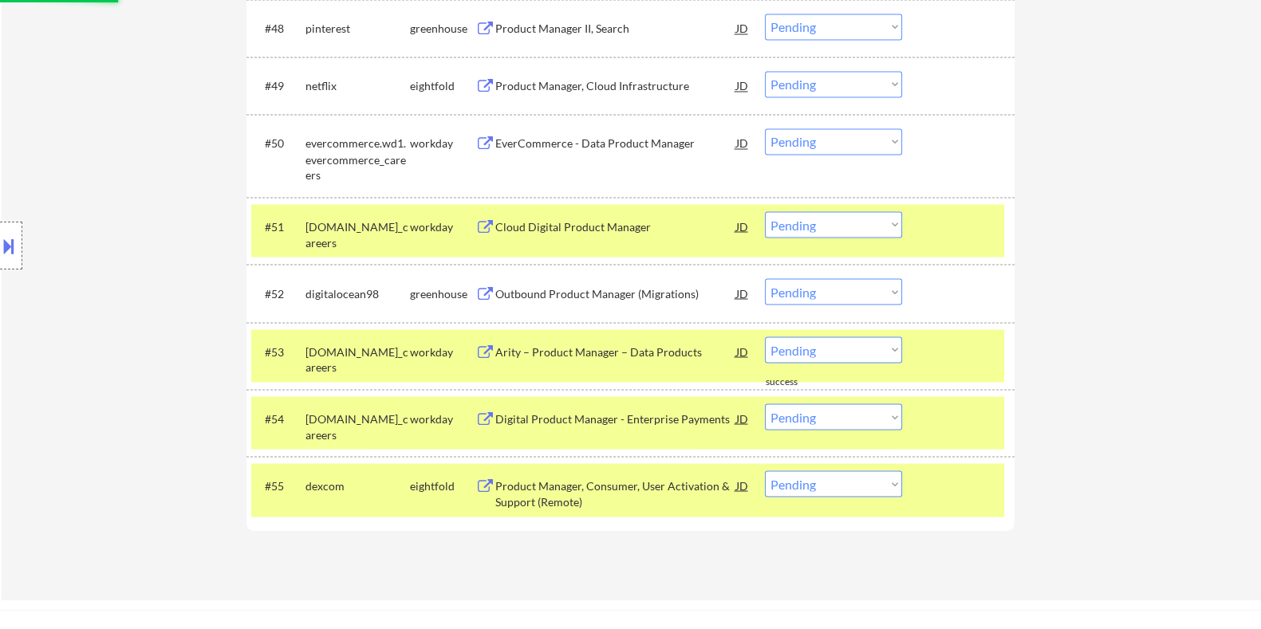
scroll to position [3591, 0]
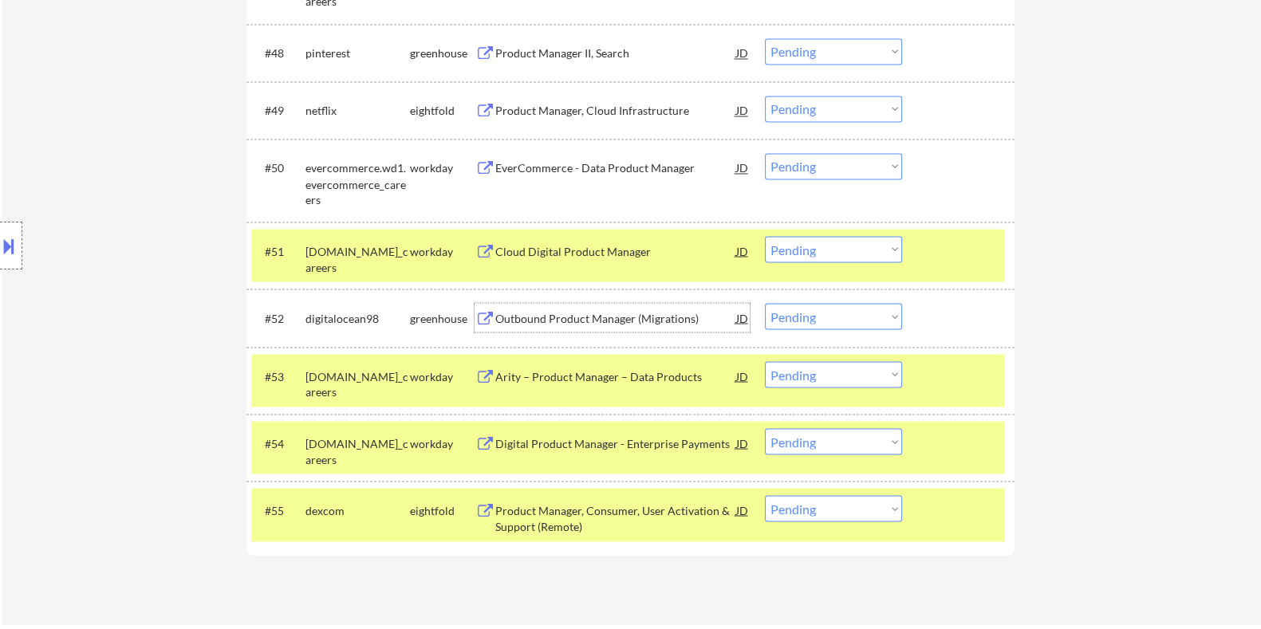
click at [552, 317] on div "Outbound Product Manager (Migrations)" at bounding box center [614, 318] width 241 height 16
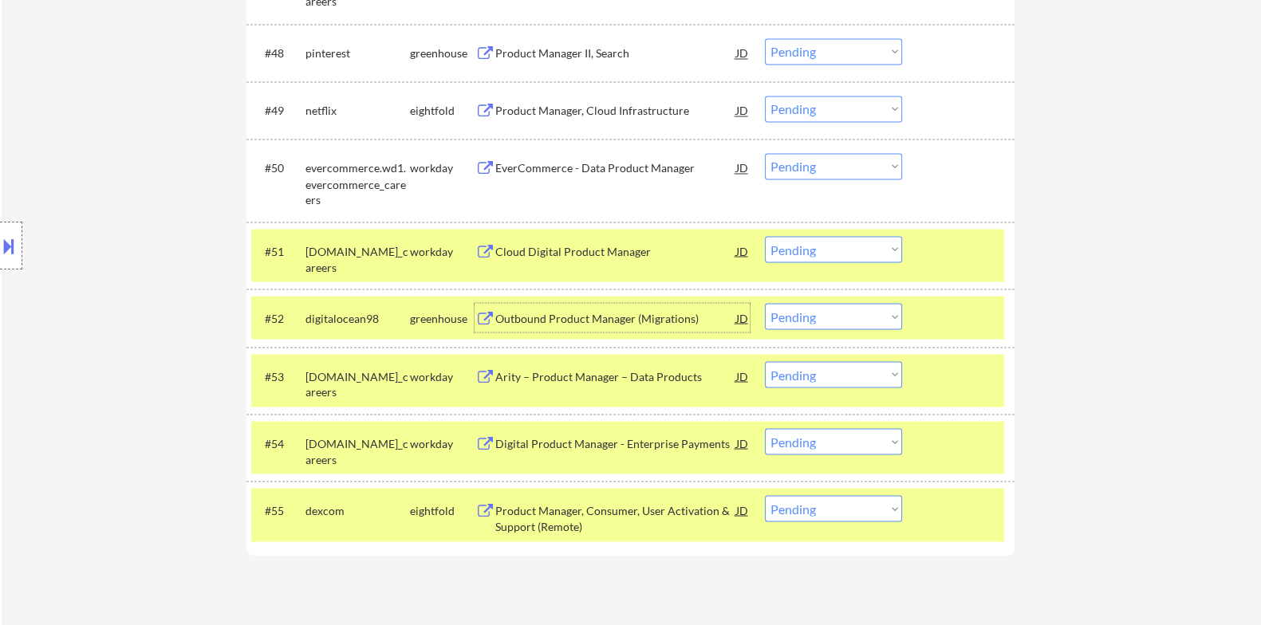
click at [864, 317] on select "Choose an option... Pending Applied Excluded (Questions) Excluded (Expired) Exc…" at bounding box center [833, 316] width 137 height 26
click at [765, 303] on select "Choose an option... Pending Applied Excluded (Questions) Excluded (Expired) Exc…" at bounding box center [833, 316] width 137 height 26
select select ""pending""
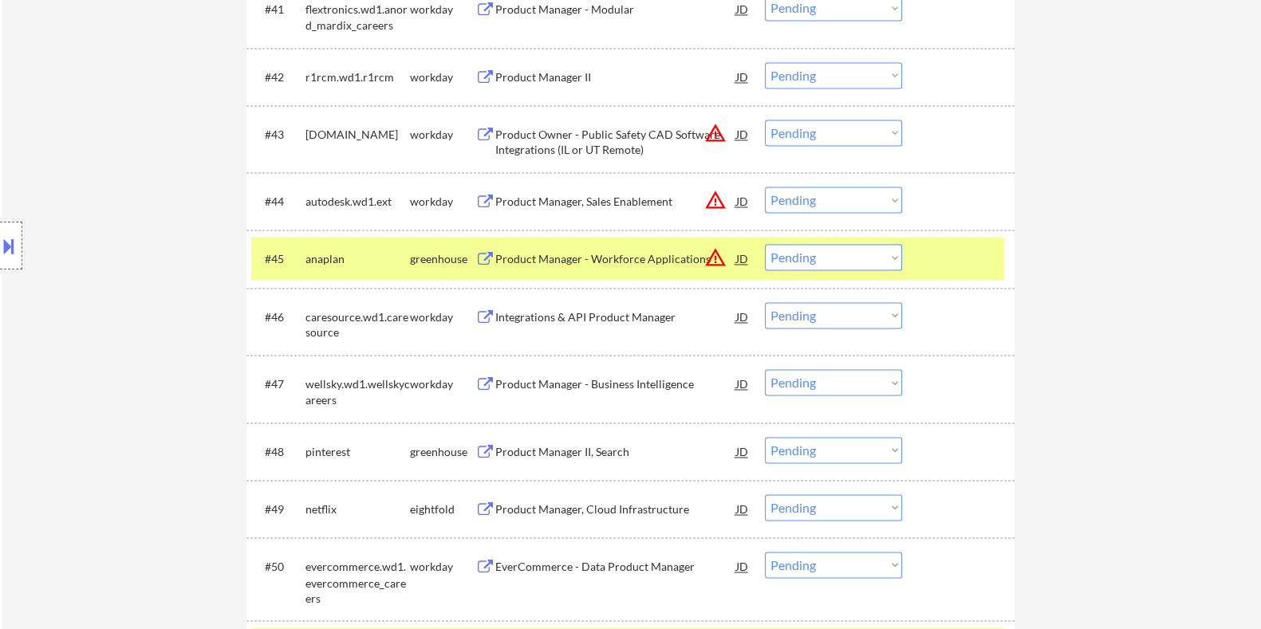
scroll to position [3491, 0]
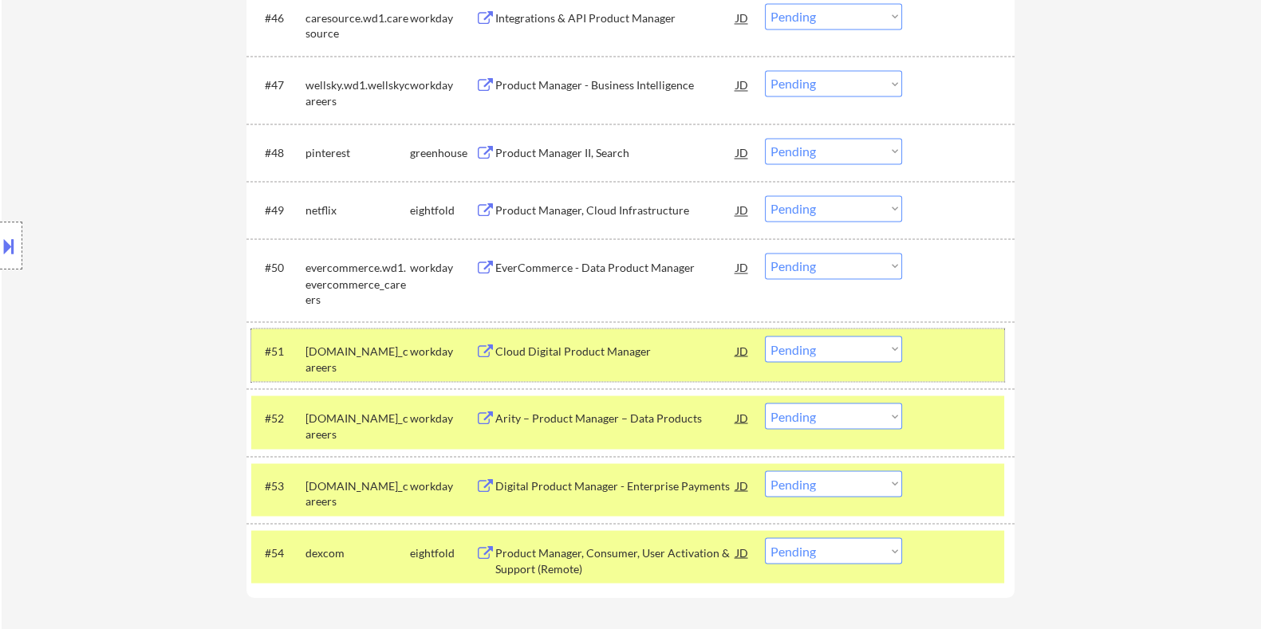
drag, startPoint x: 337, startPoint y: 365, endPoint x: 307, endPoint y: 351, distance: 33.5
click at [307, 351] on div "[DOMAIN_NAME]_careers" at bounding box center [357, 358] width 104 height 31
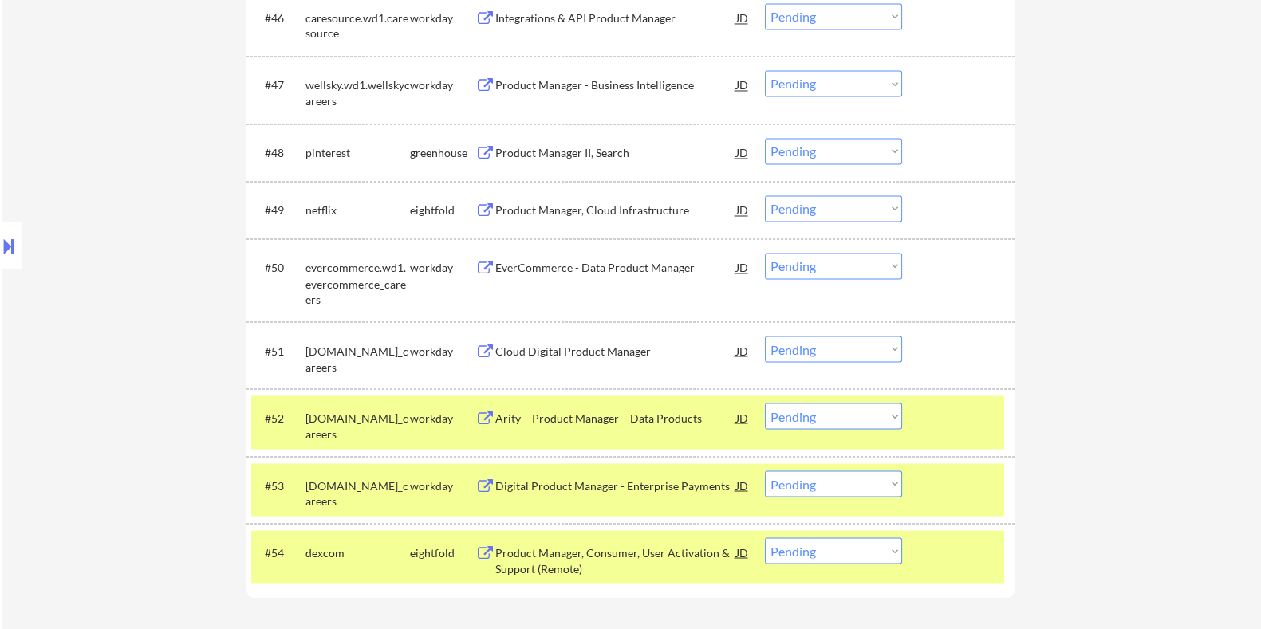
copy div "[DOMAIN_NAME]_careers"
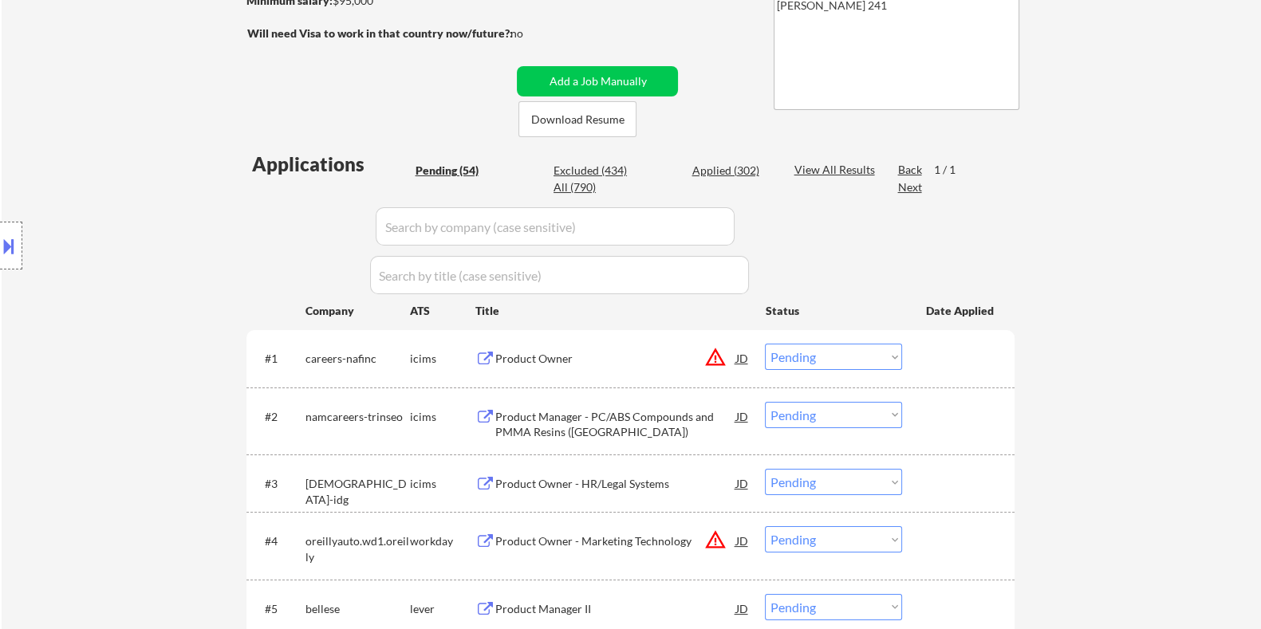
scroll to position [203, 0]
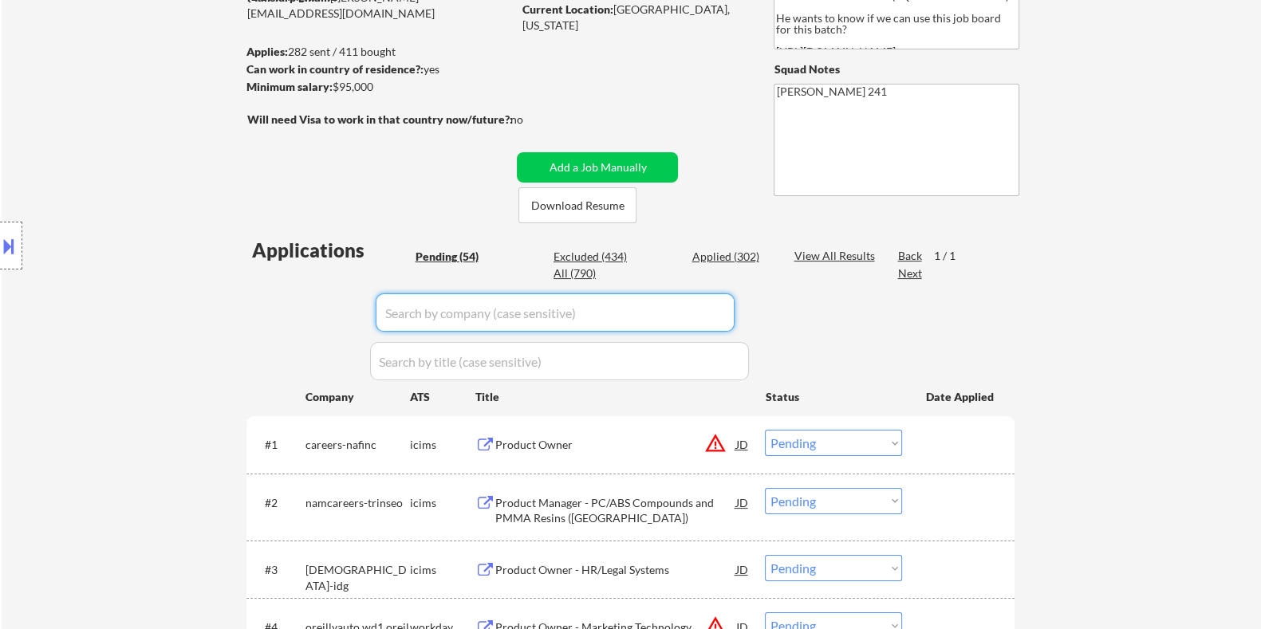
click at [450, 317] on input "input" at bounding box center [555, 312] width 359 height 38
paste input "[DOMAIN_NAME]_careers"
type input "[DOMAIN_NAME]_careers"
click at [818, 250] on div "View All Results" at bounding box center [835, 256] width 85 height 16
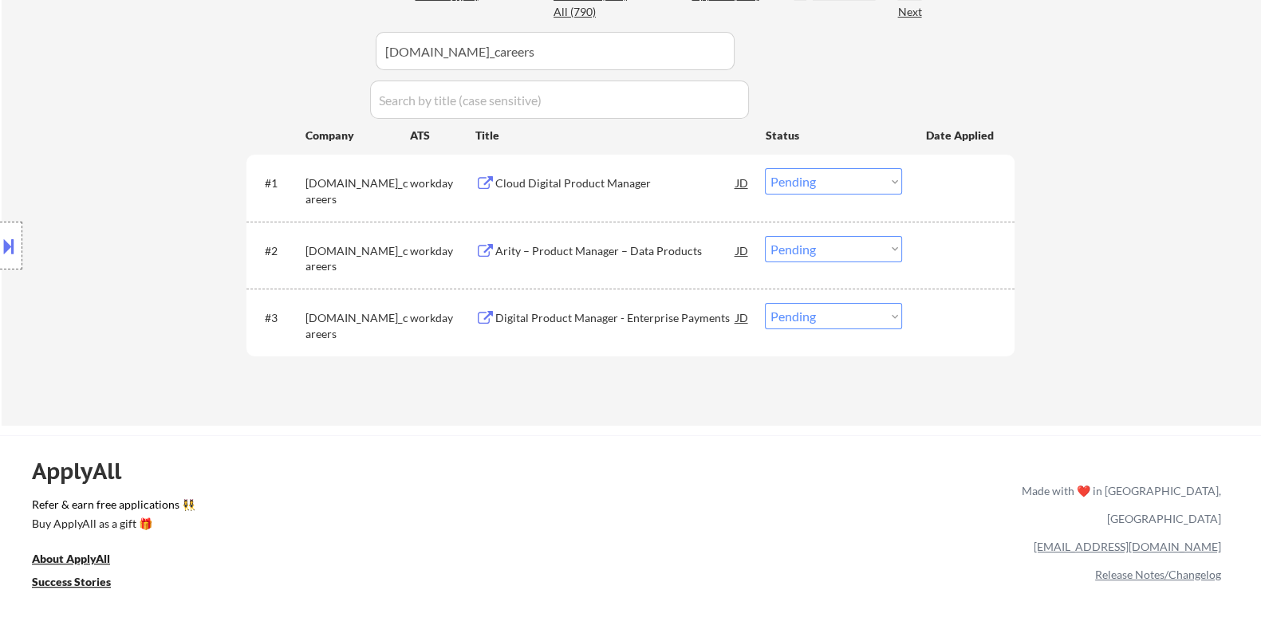
scroll to position [502, 0]
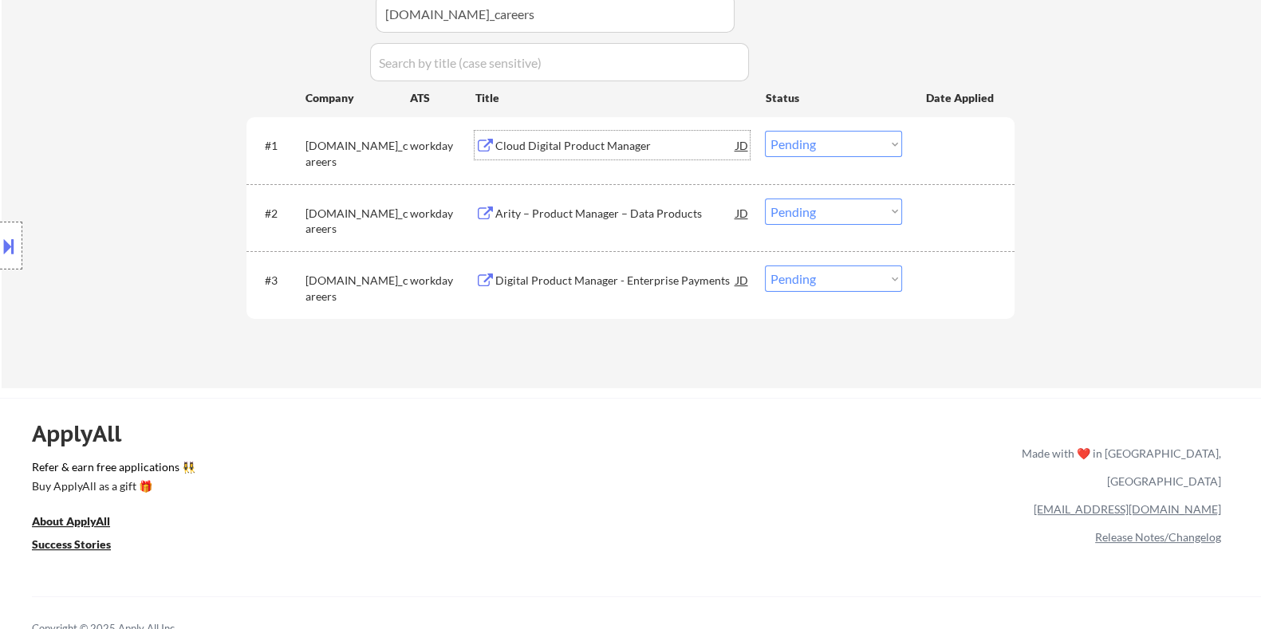
click at [548, 143] on div "Cloud Digital Product Manager" at bounding box center [614, 146] width 241 height 16
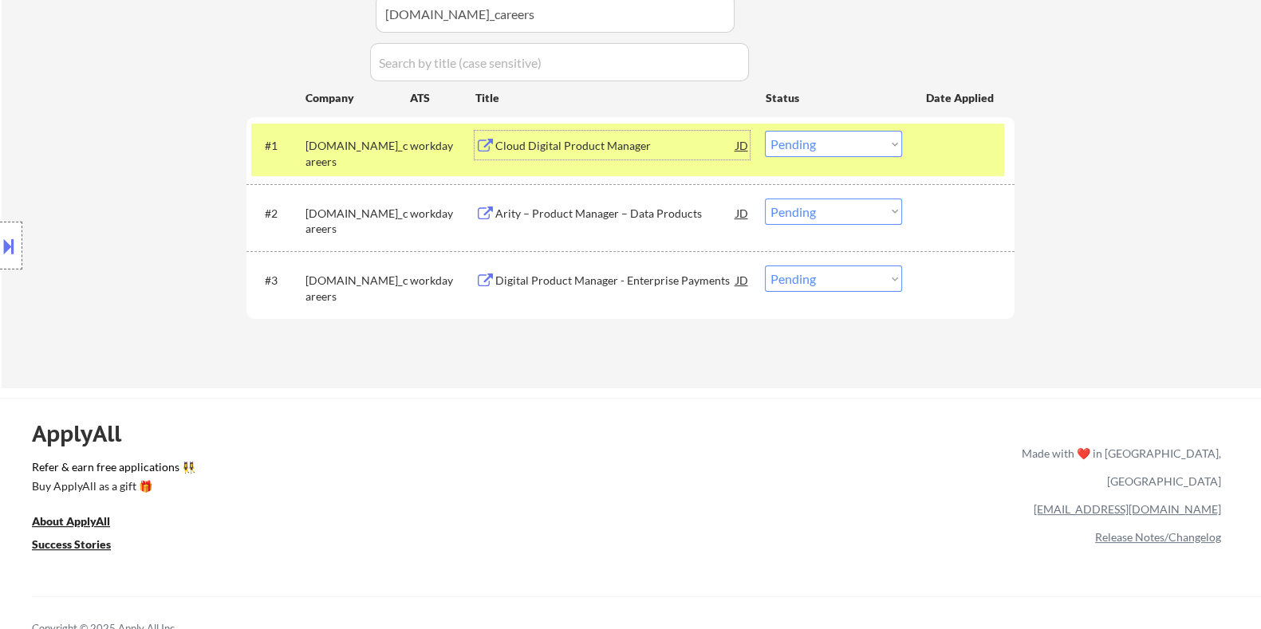
click at [817, 141] on select "Choose an option... Pending Applied Excluded (Questions) Excluded (Expired) Exc…" at bounding box center [833, 144] width 137 height 26
click at [765, 131] on select "Choose an option... Pending Applied Excluded (Questions) Excluded (Expired) Exc…" at bounding box center [833, 144] width 137 height 26
select select ""pending""
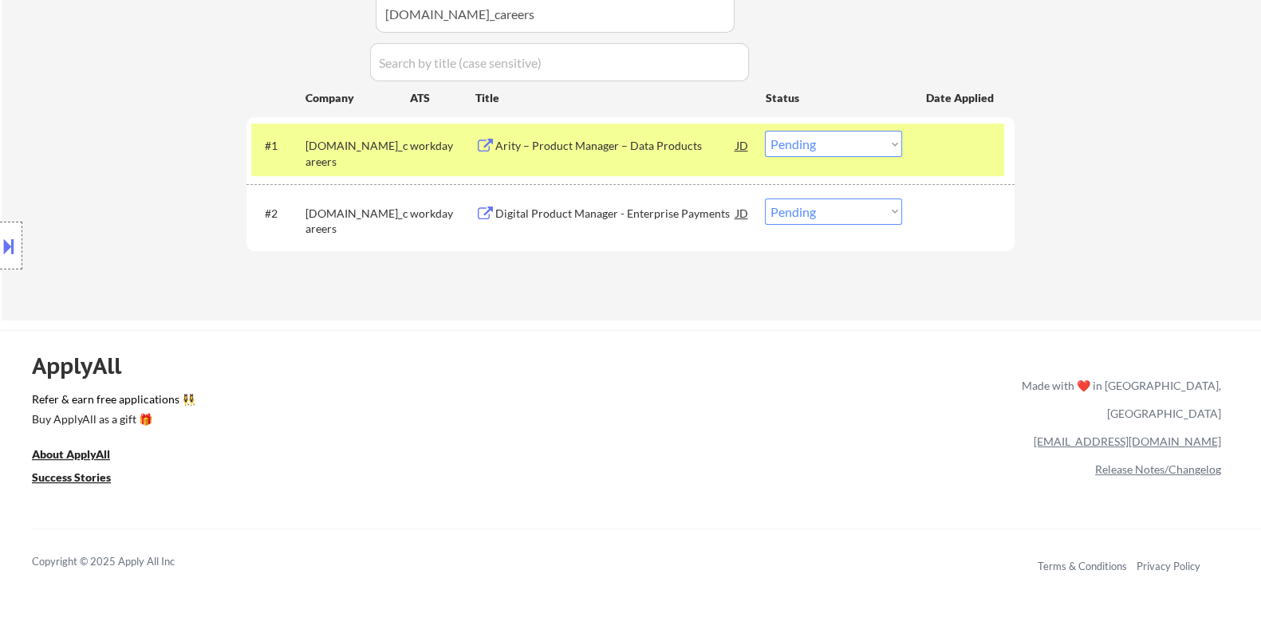
click at [616, 140] on div "Arity – Product Manager – Data Products" at bounding box center [614, 146] width 241 height 16
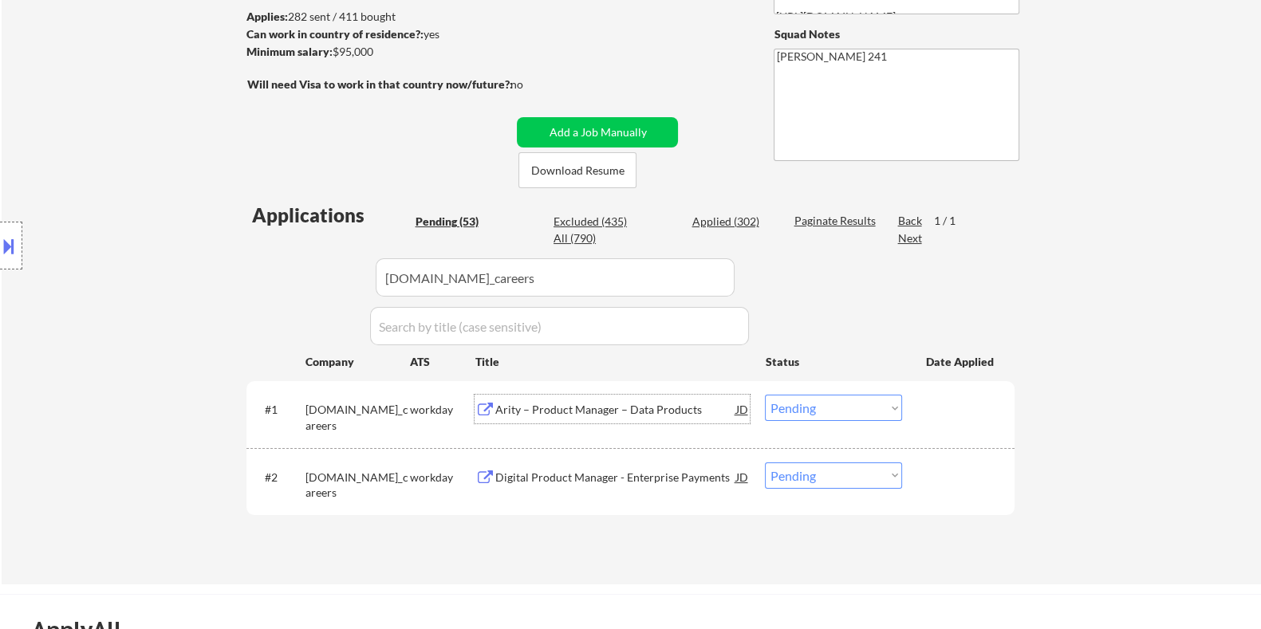
scroll to position [203, 0]
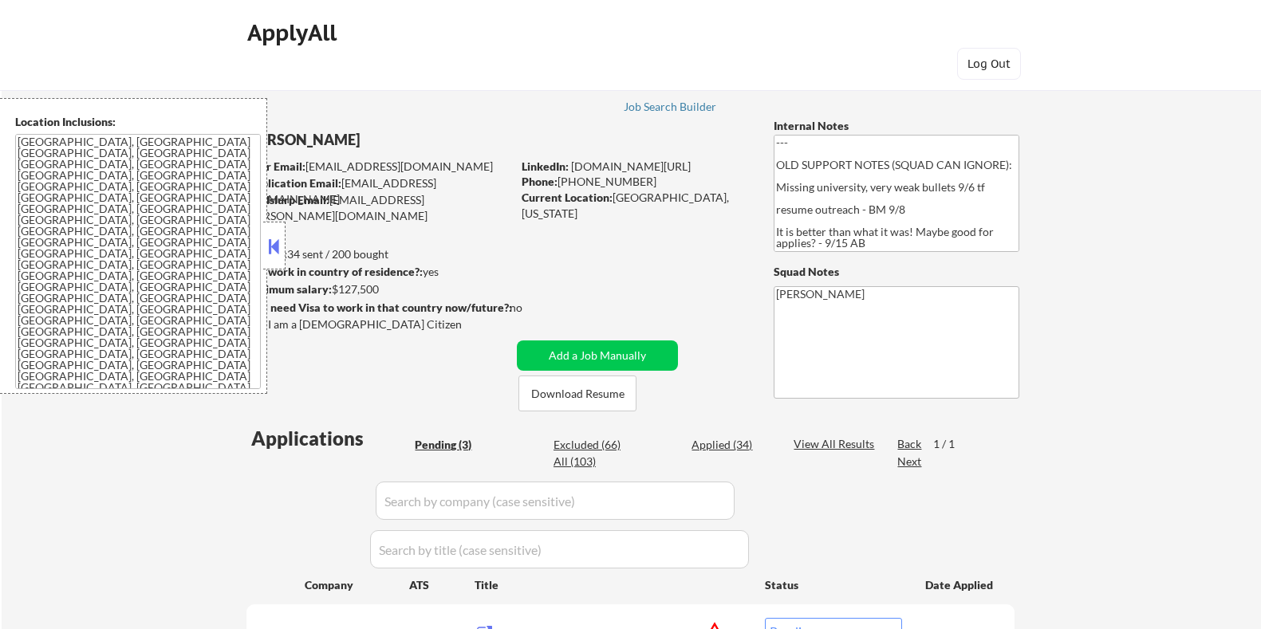
select select ""pending""
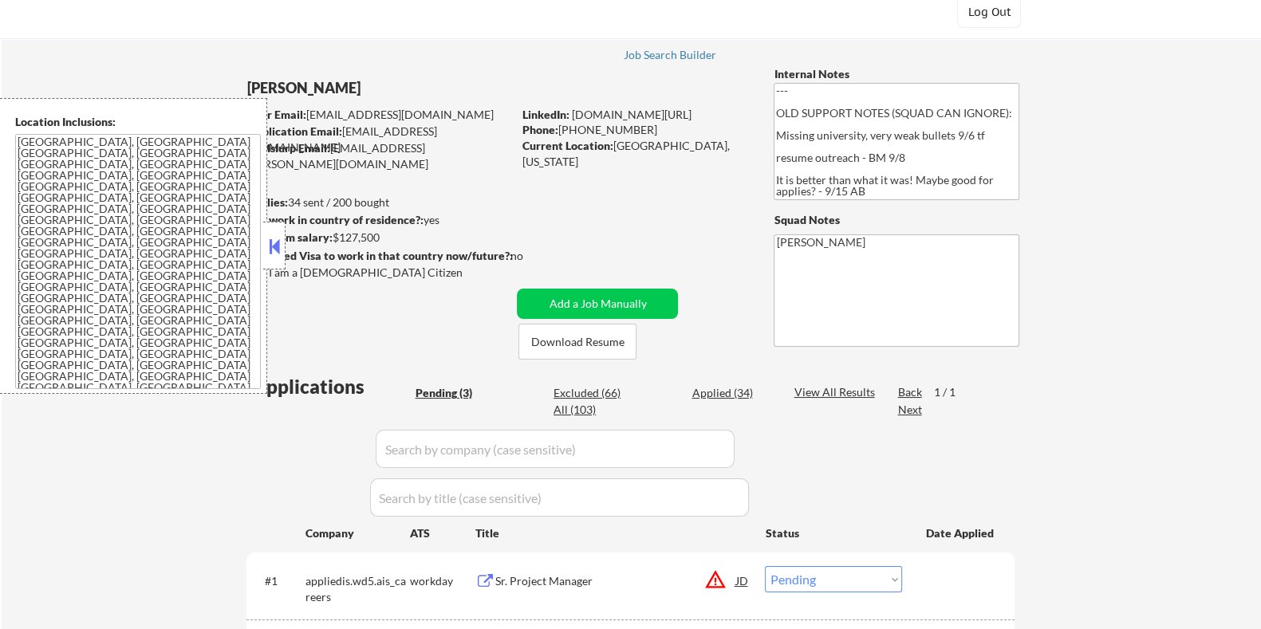
scroll to position [99, 0]
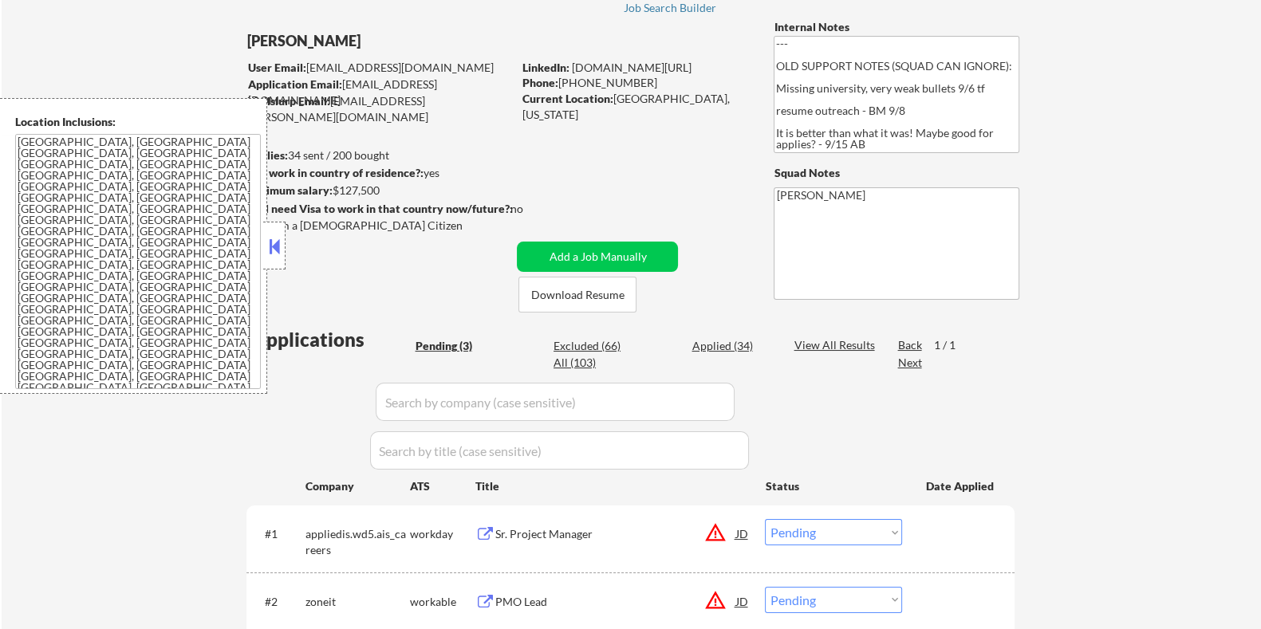
click at [277, 245] on button at bounding box center [275, 246] width 18 height 24
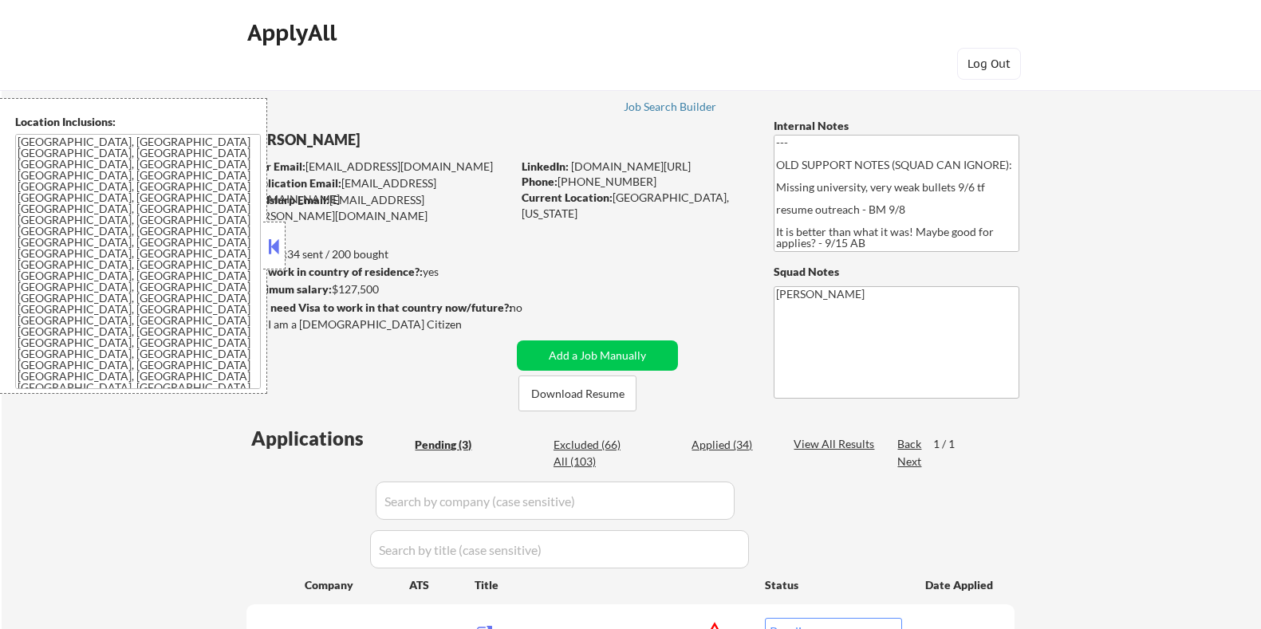
select select ""pending""
click at [270, 245] on button at bounding box center [275, 246] width 18 height 24
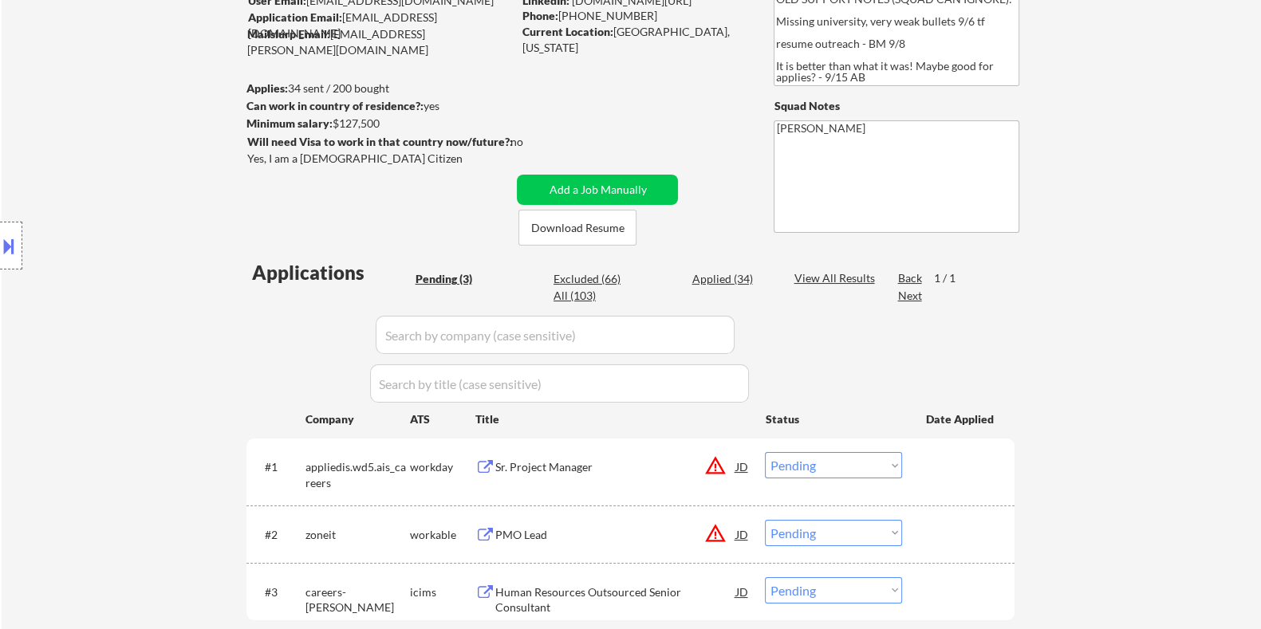
scroll to position [199, 0]
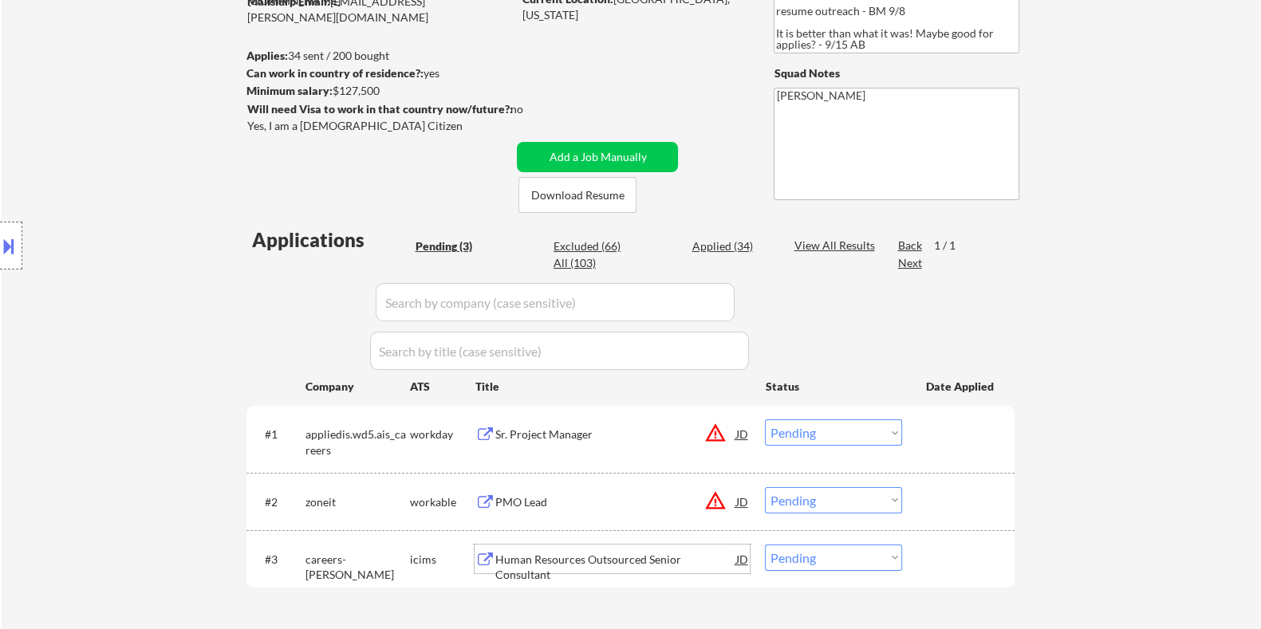
click at [567, 556] on div "Human Resources Outsourced Senior Consultant" at bounding box center [614, 567] width 241 height 31
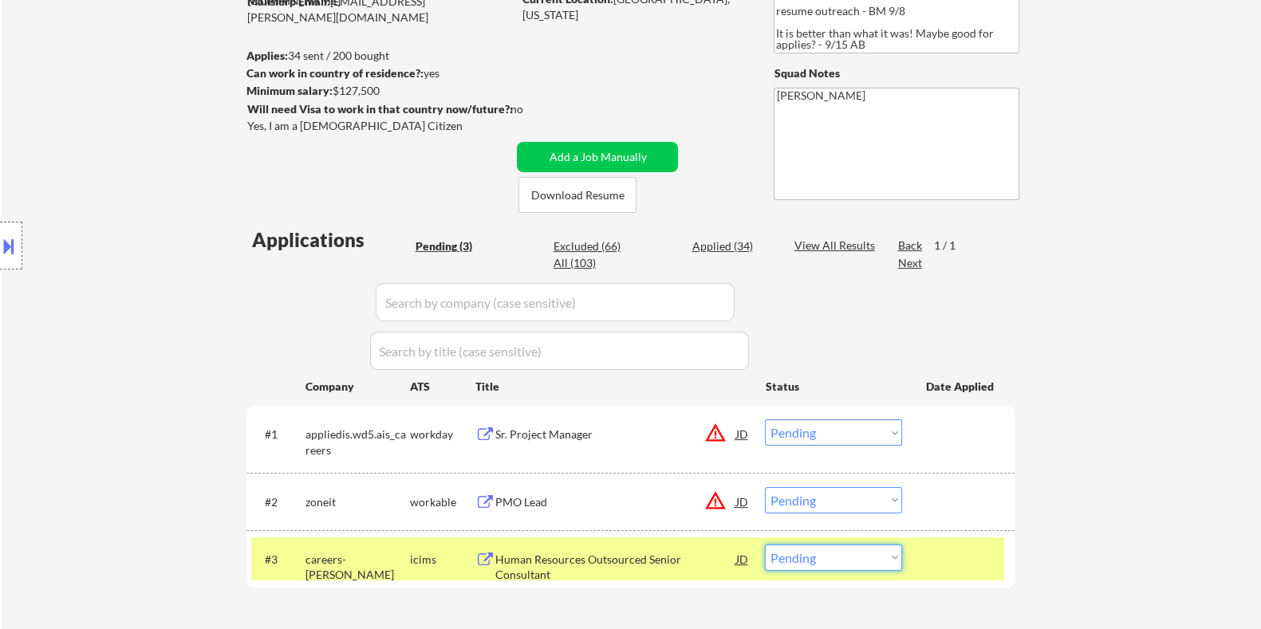
click at [826, 560] on select "Choose an option... Pending Applied Excluded (Questions) Excluded (Expired) Exc…" at bounding box center [833, 558] width 137 height 26
select select ""excluded__bad_match_""
click at [765, 545] on select "Choose an option... Pending Applied Excluded (Questions) Excluded (Expired) Exc…" at bounding box center [833, 558] width 137 height 26
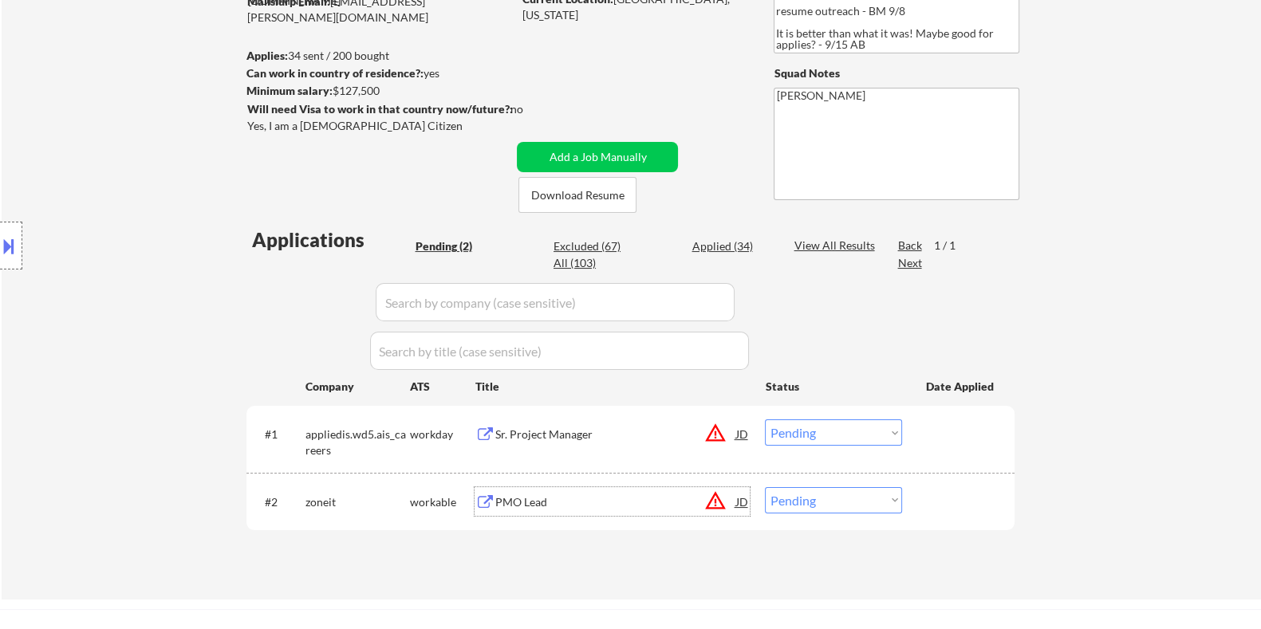
click at [547, 500] on div "PMO Lead" at bounding box center [614, 502] width 241 height 16
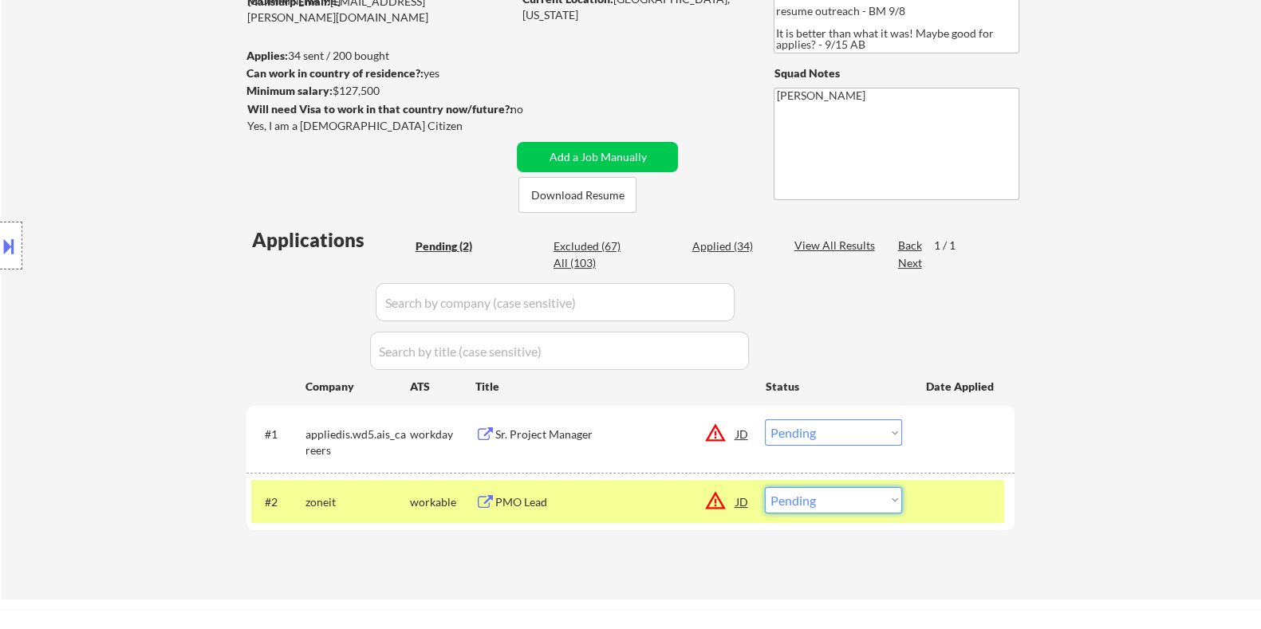
click at [871, 507] on select "Choose an option... Pending Applied Excluded (Questions) Excluded (Expired) Exc…" at bounding box center [833, 500] width 137 height 26
select select ""excluded__location_""
click at [765, 487] on select "Choose an option... Pending Applied Excluded (Questions) Excluded (Expired) Exc…" at bounding box center [833, 500] width 137 height 26
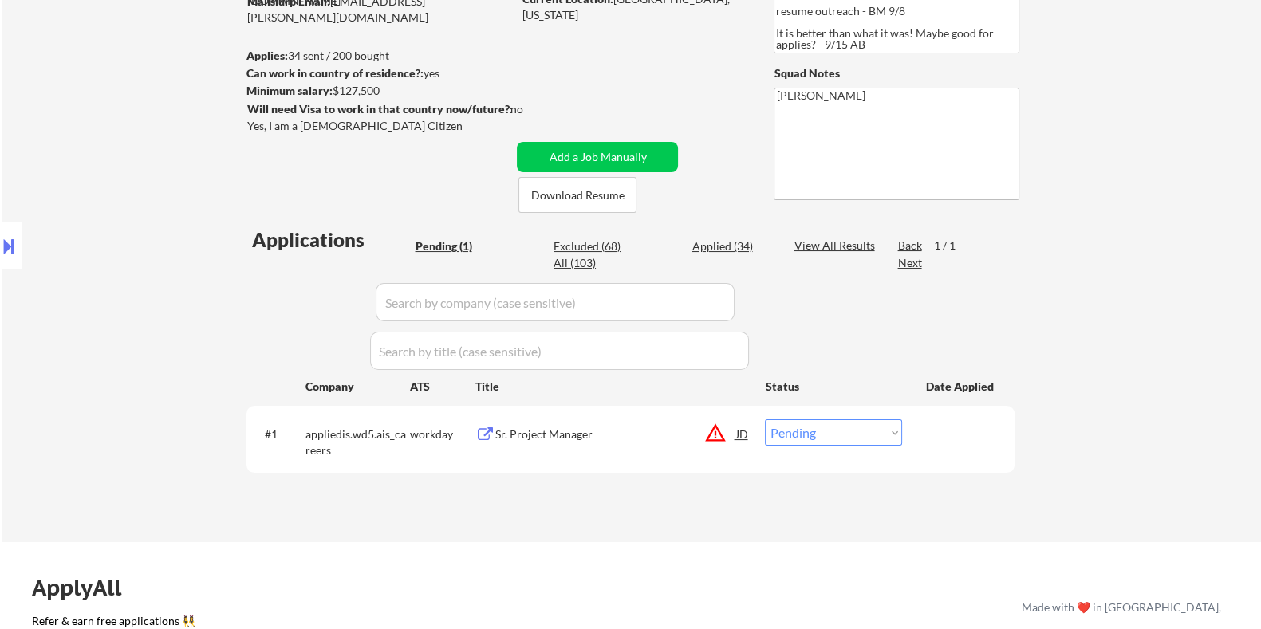
click at [557, 430] on div "Sr. Project Manager" at bounding box center [614, 435] width 241 height 16
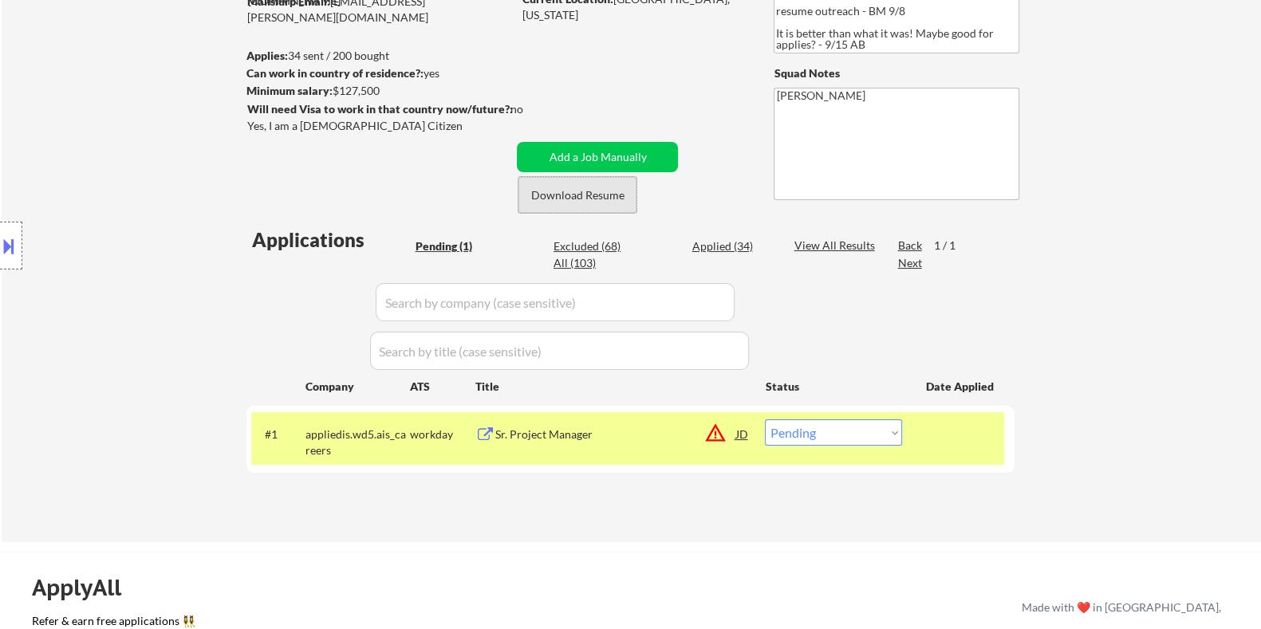
click at [581, 192] on button "Download Resume" at bounding box center [577, 195] width 118 height 36
click at [10, 237] on button at bounding box center [9, 246] width 18 height 26
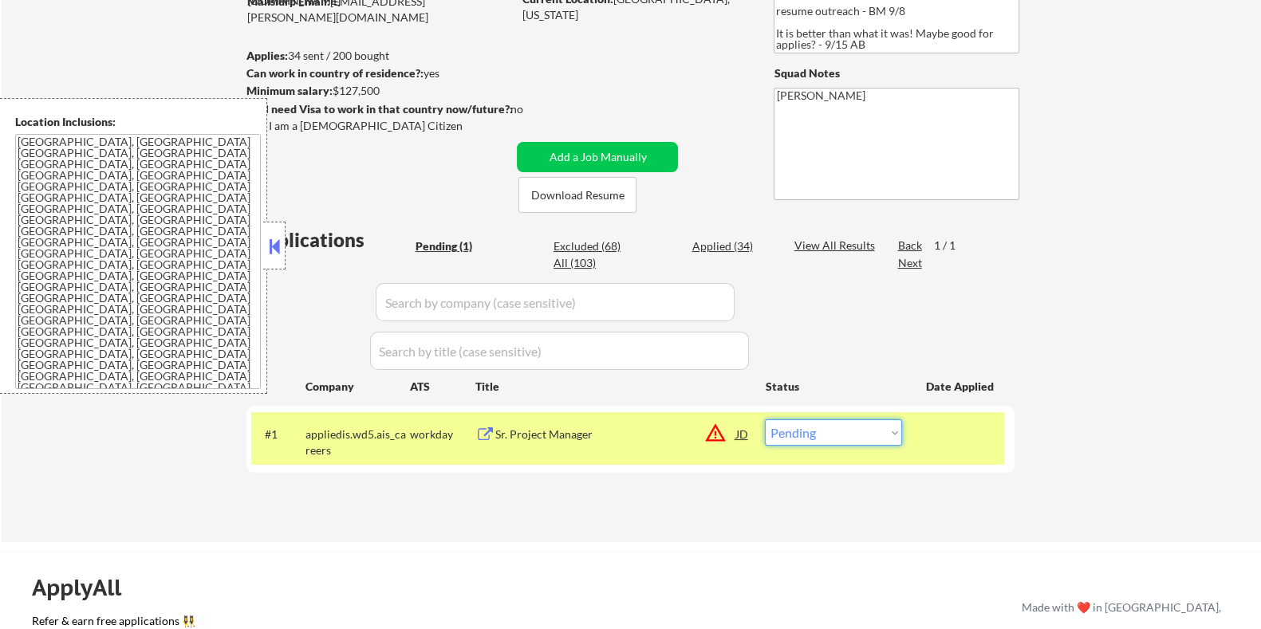
click at [797, 442] on select "Choose an option... Pending Applied Excluded (Questions) Excluded (Expired) Exc…" at bounding box center [833, 432] width 137 height 26
select select ""applied""
click at [765, 419] on select "Choose an option... Pending Applied Excluded (Questions) Excluded (Expired) Exc…" at bounding box center [833, 432] width 137 height 26
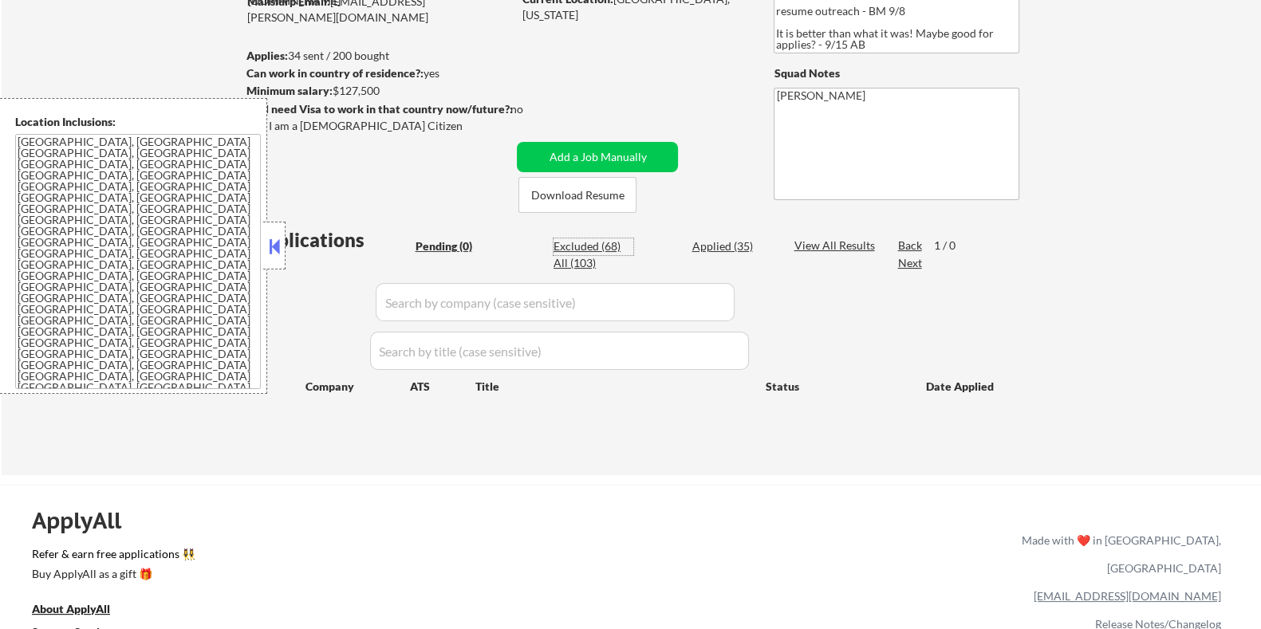
click at [577, 240] on div "Excluded (68)" at bounding box center [593, 246] width 80 height 16
click at [585, 241] on div "Excluded (68)" at bounding box center [593, 246] width 80 height 16
select select ""excluded__salary_""
select select ""excluded__bad_match_""
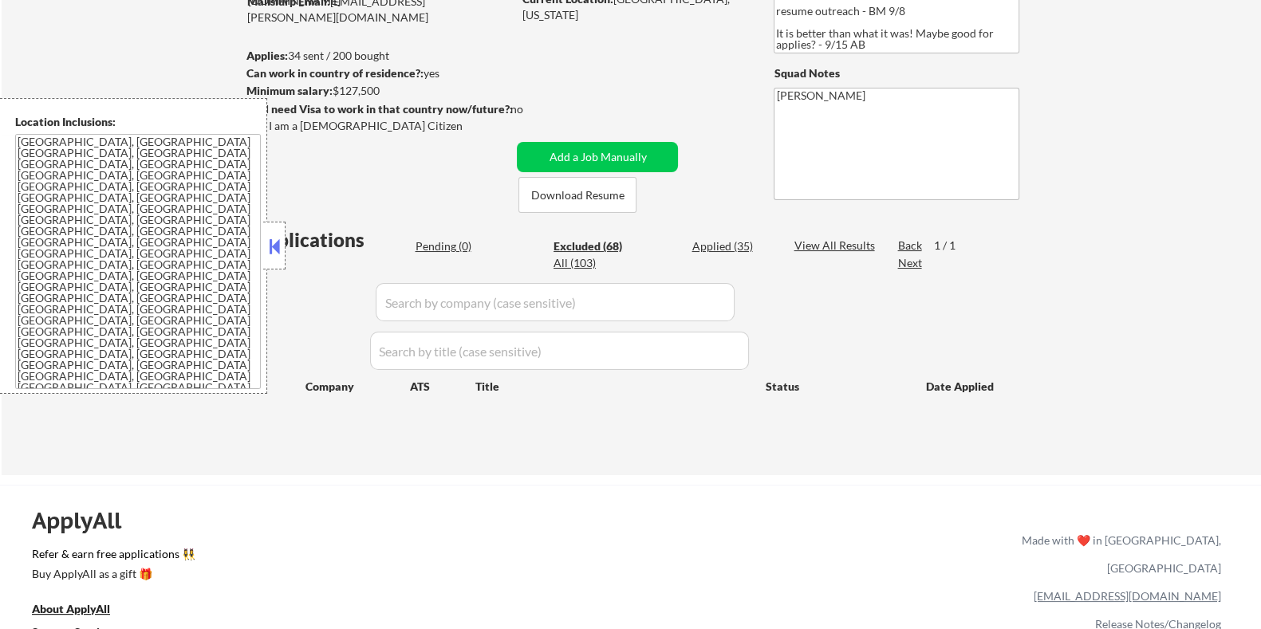
select select ""excluded__expired_""
select select ""excluded__salary_""
select select ""excluded__bad_match_""
select select ""excluded__location_""
select select ""excluded__bad_match_""
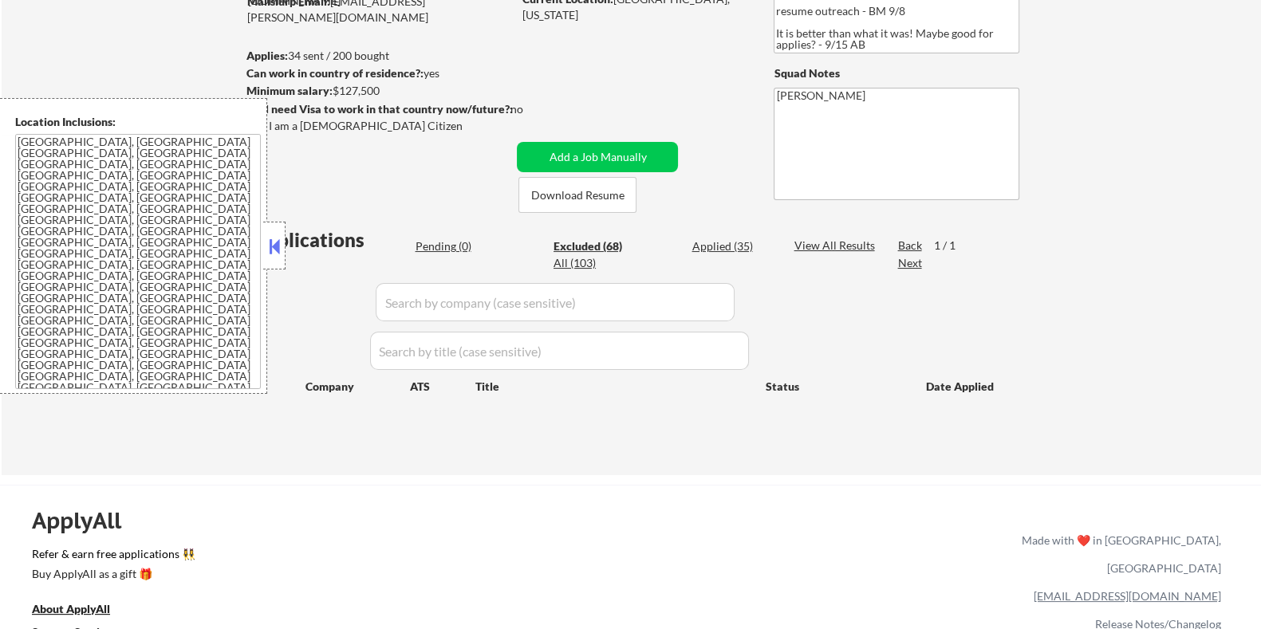
select select ""excluded__expired_""
select select ""excluded__salary_""
select select ""excluded__expired_""
select select ""excluded__bad_match_""
select select ""excluded__expired_""
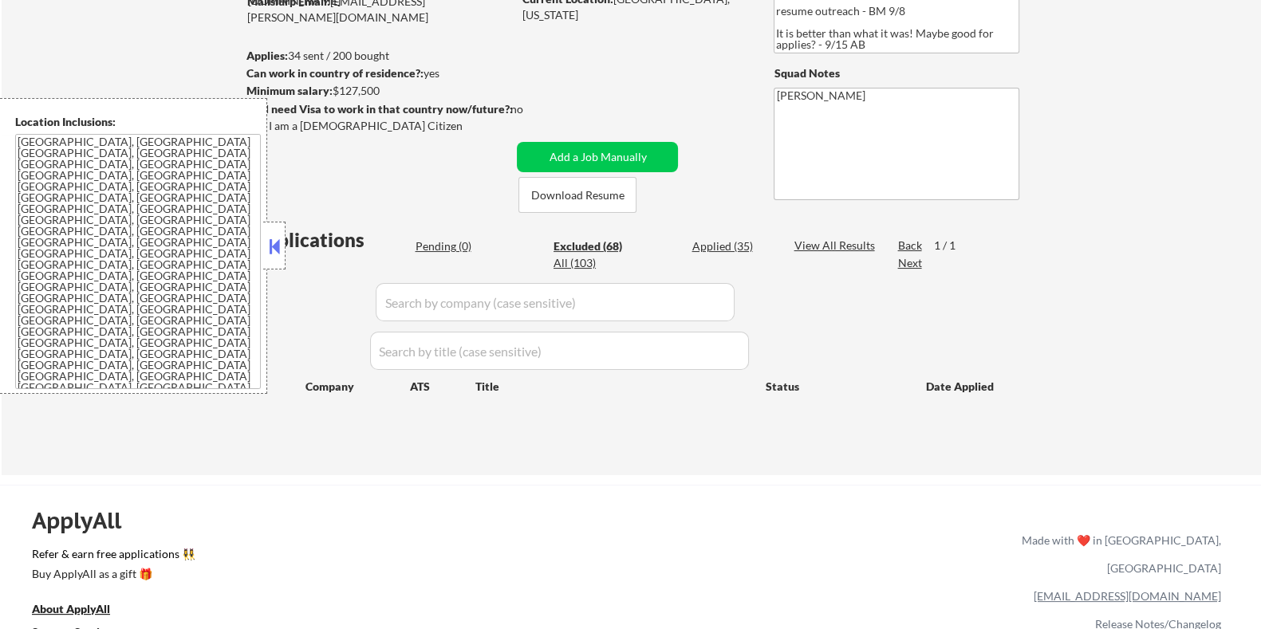
select select ""excluded__salary_""
select select ""excluded__bad_match_""
select select ""excluded__location_""
select select ""excluded__bad_match_""
select select ""excluded__salary_""
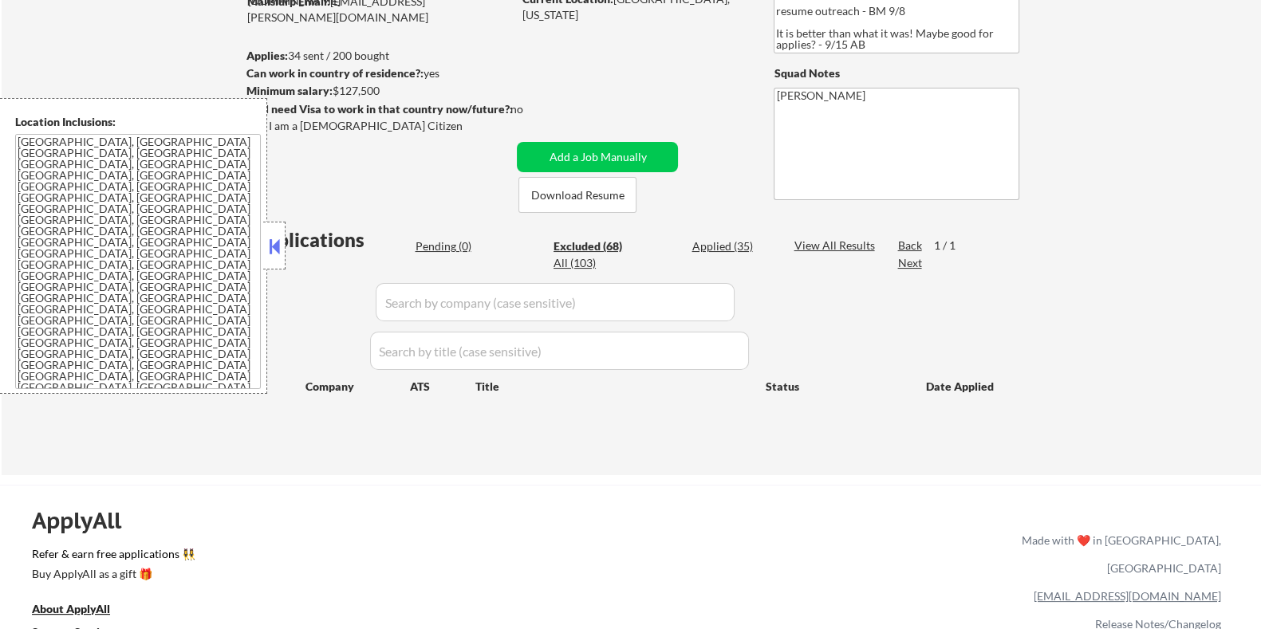
select select ""excluded__bad_match_""
select select ""excluded""
select select ""excluded__expired_""
select select ""excluded__bad_match_""
select select ""excluded__expired_""
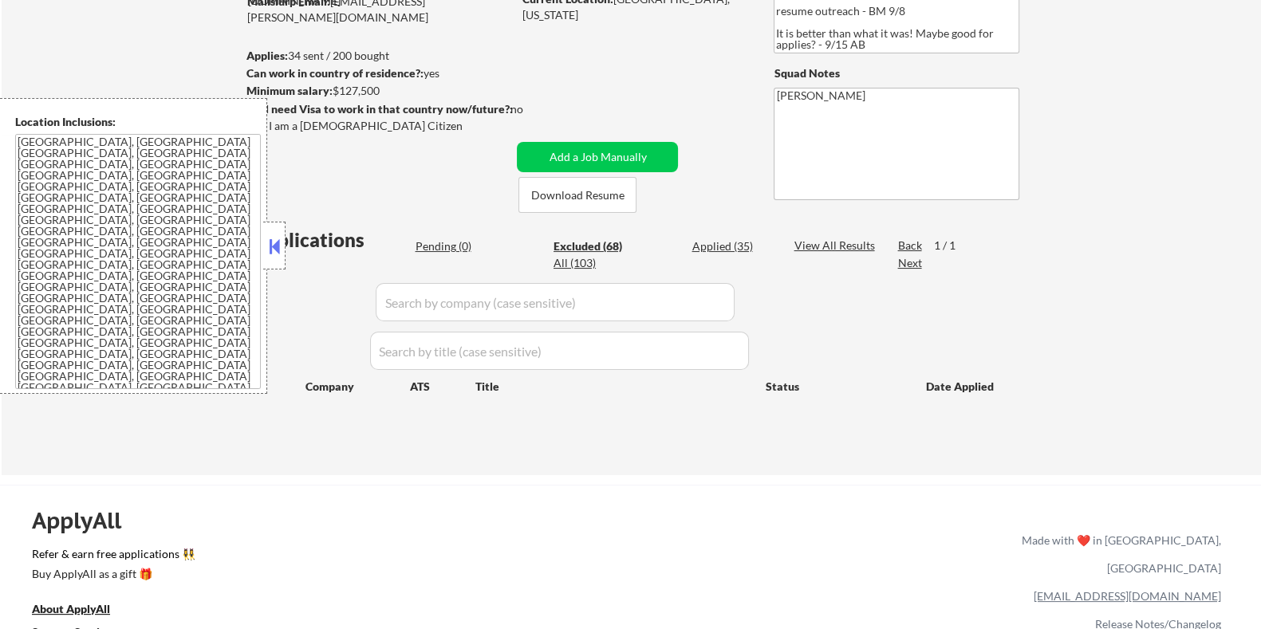
select select ""excluded__salary_""
select select ""excluded__bad_match_""
select select ""excluded__salary_""
select select ""excluded__expired_""
select select ""excluded__location_""
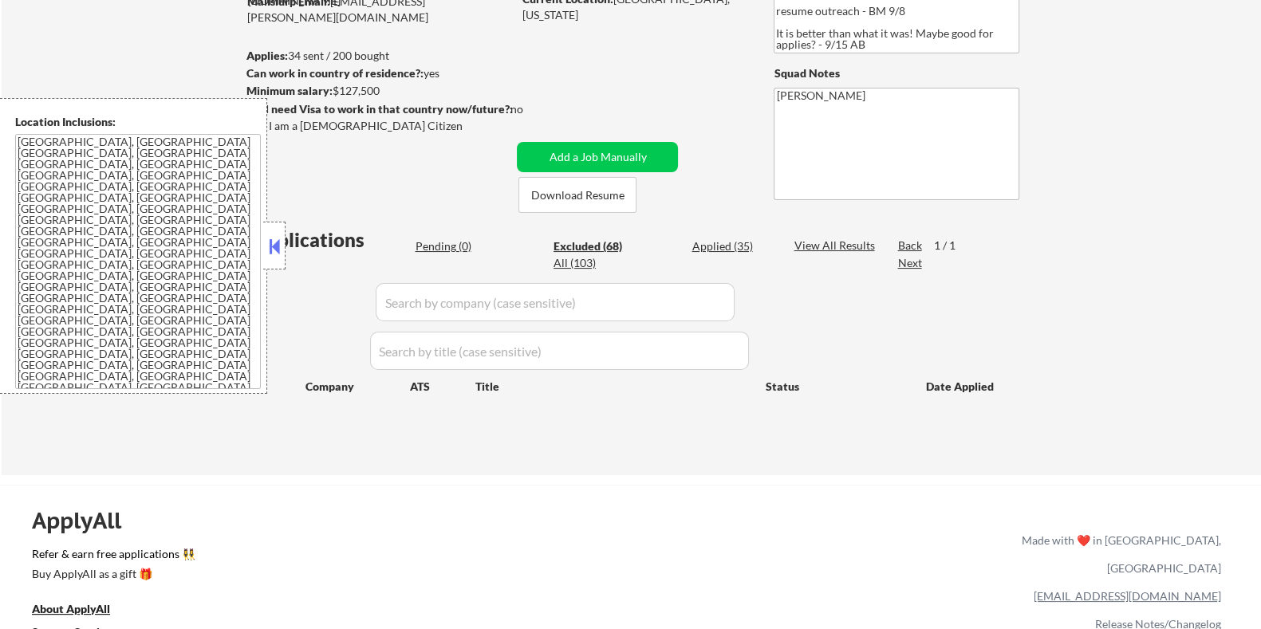
select select ""excluded__other_""
select select ""excluded__salary_""
select select ""excluded__expired_""
select select ""excluded""
select select ""excluded__expired_""
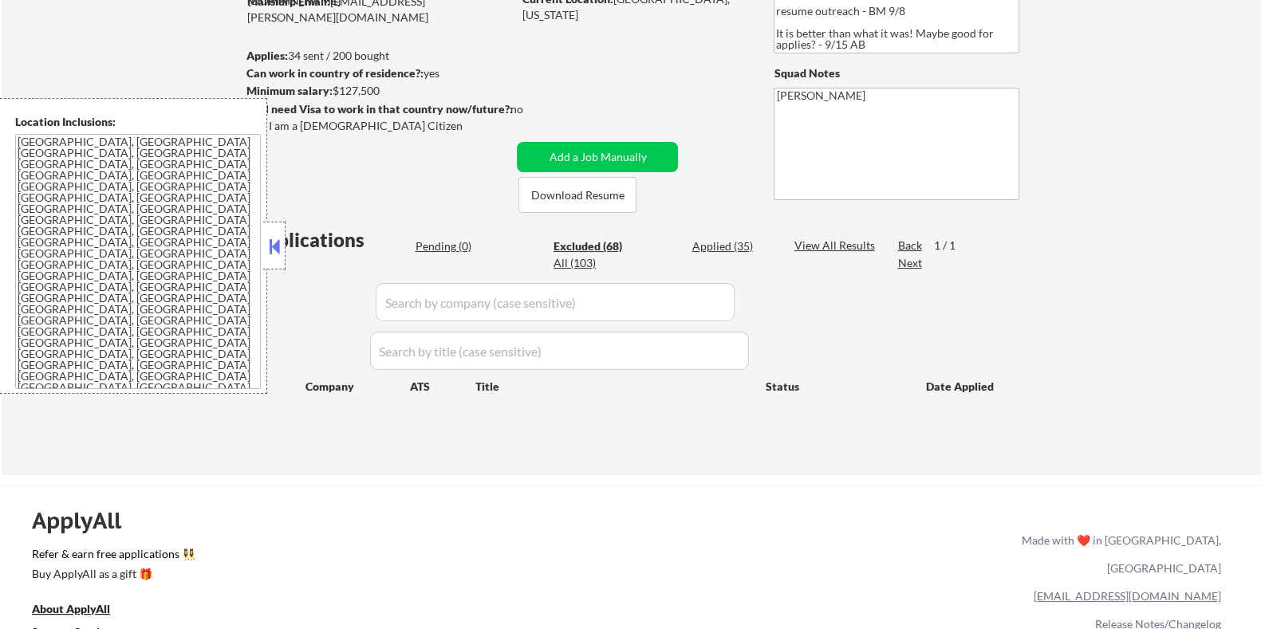
select select ""excluded__bad_match_""
select select ""excluded__location_""
select select ""excluded__bad_match_""
select select ""excluded__location_""
select select ""excluded__bad_match_""
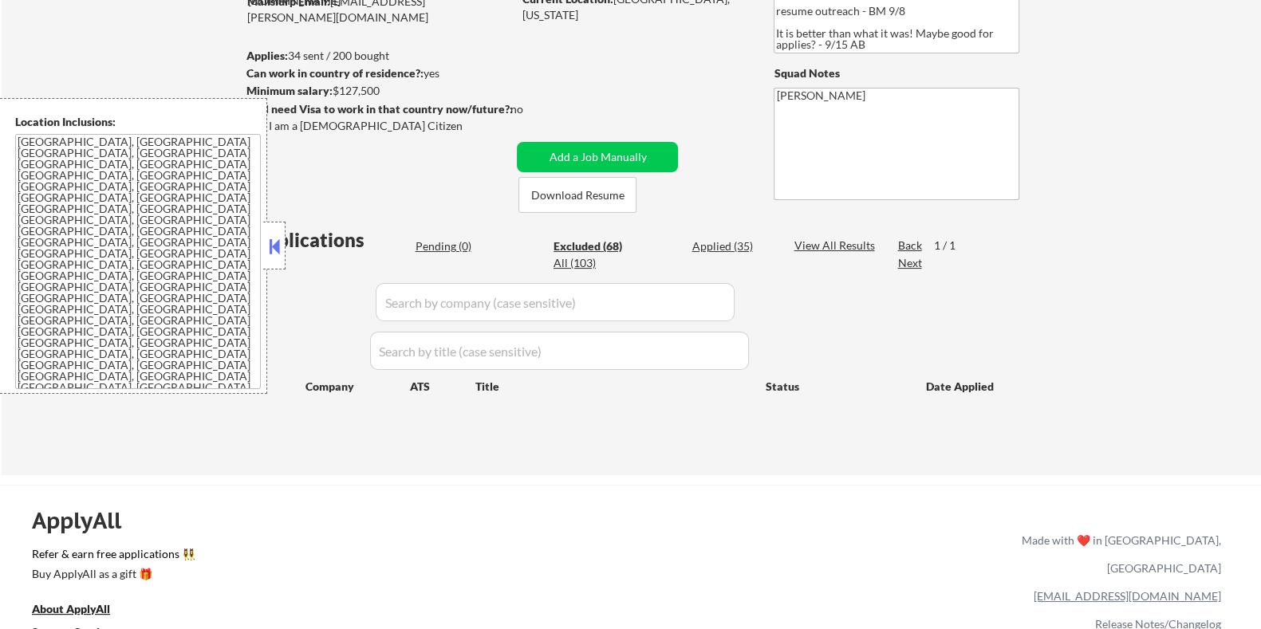
select select ""excluded__salary_""
select select ""excluded__bad_match_""
select select ""excluded__salary_""
select select ""excluded__bad_match_""
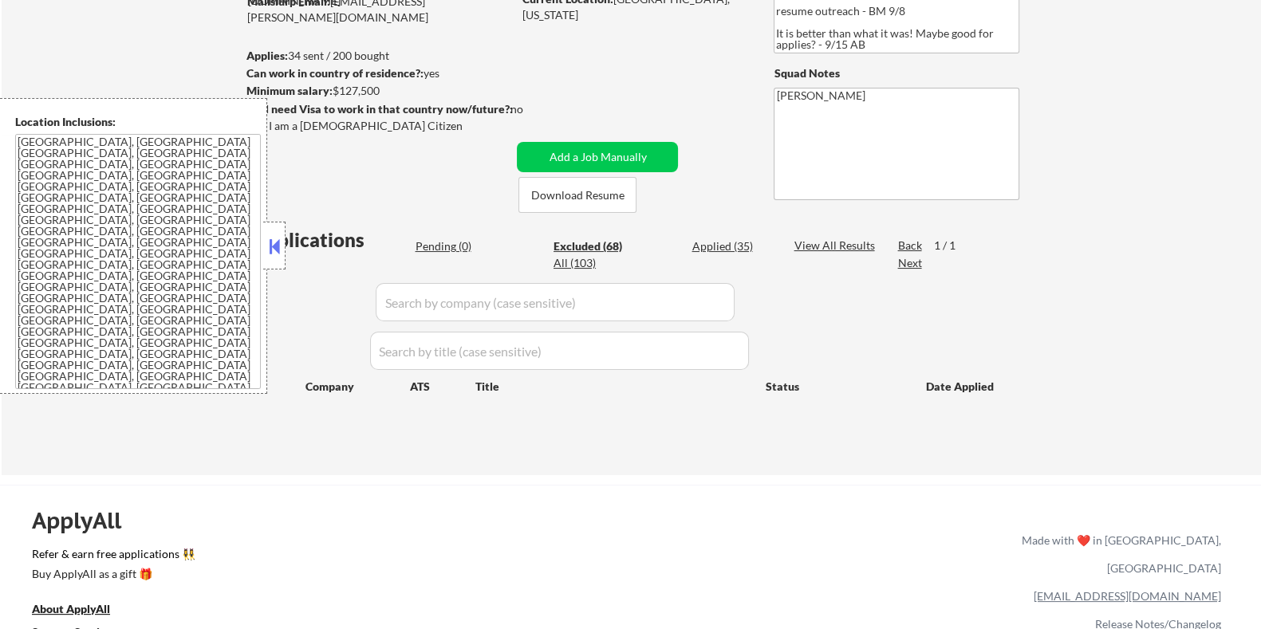
select select ""excluded""
select select ""excluded__expired_""
select select ""excluded__bad_match_""
select select ""excluded__salary_""
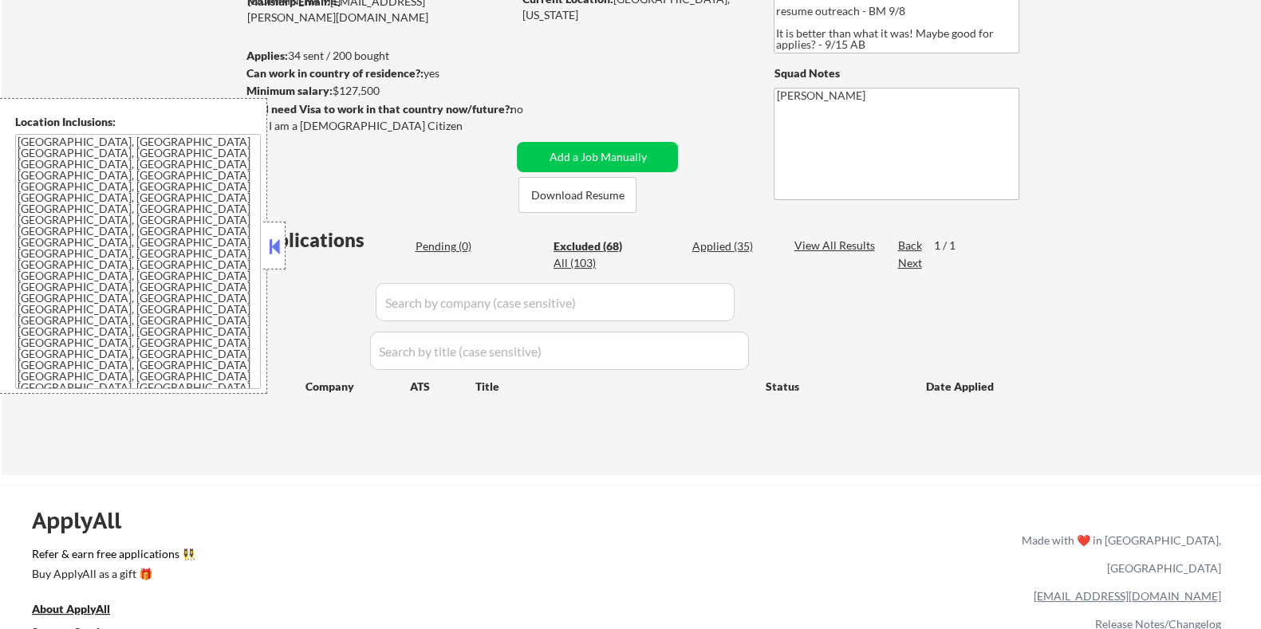
select select ""excluded__expired_""
select select ""excluded__bad_match_""
select select ""excluded__expired_""
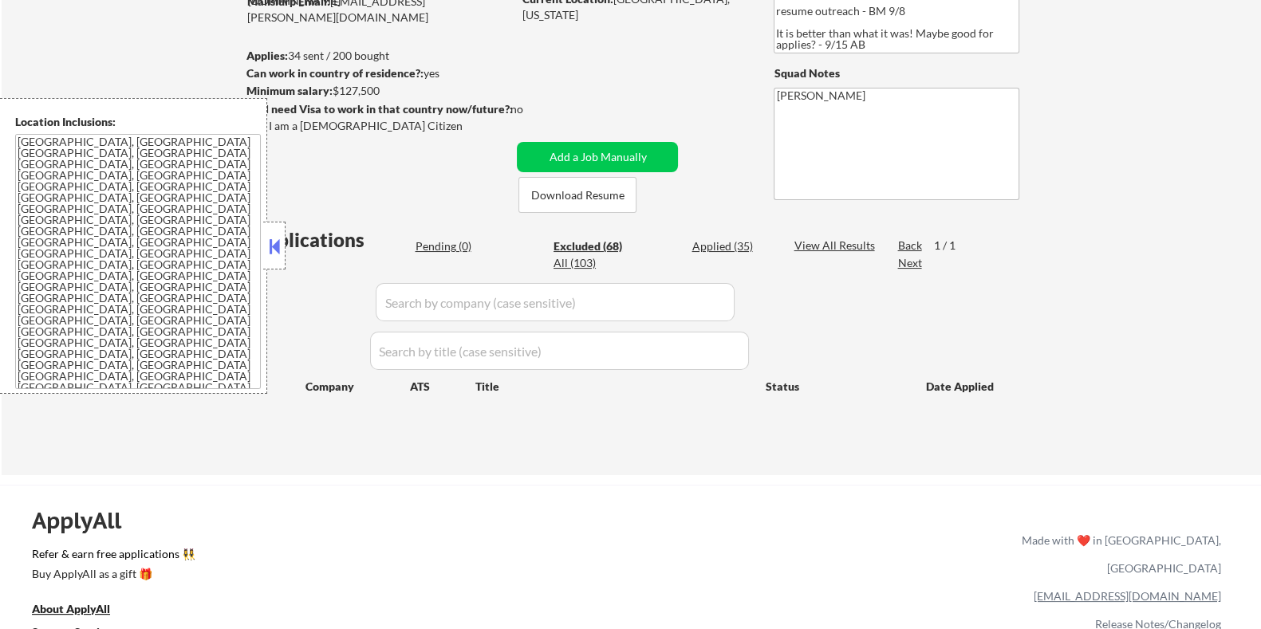
select select ""excluded__salary_""
select select ""excluded__bad_match_""
select select ""excluded""
select select ""excluded__expired_""
select select ""excluded__bad_match_""
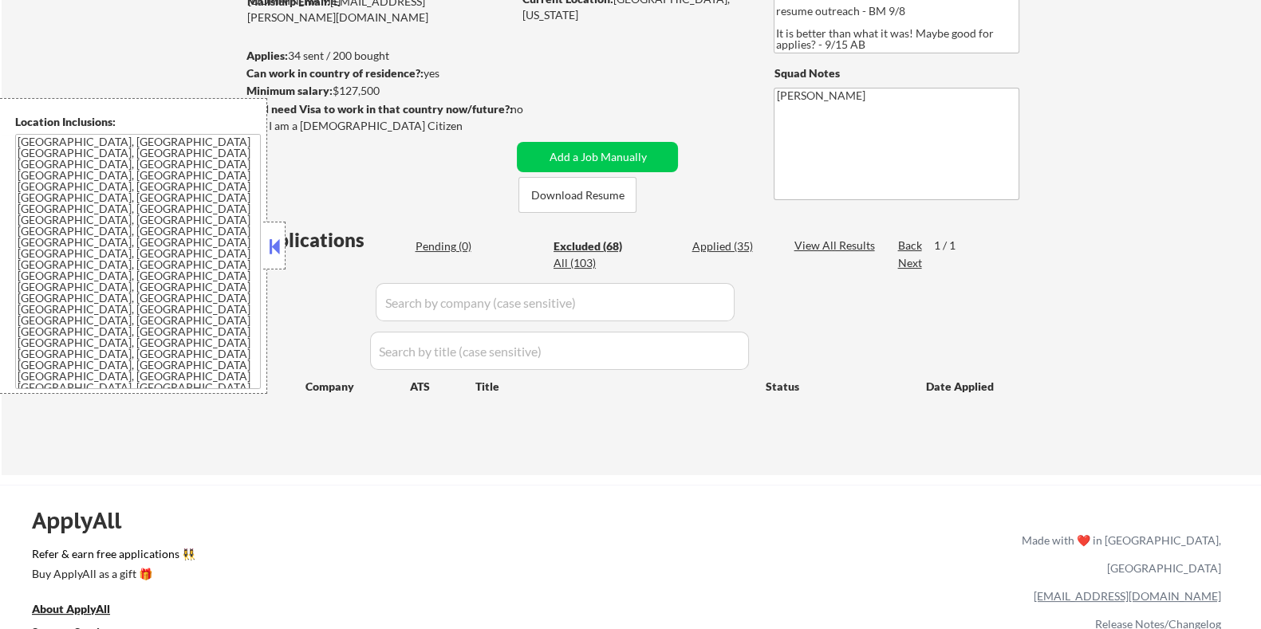
select select ""excluded__bad_match_""
select select ""excluded__expired_""
select select ""excluded__salary_""
select select ""excluded__bad_match_""
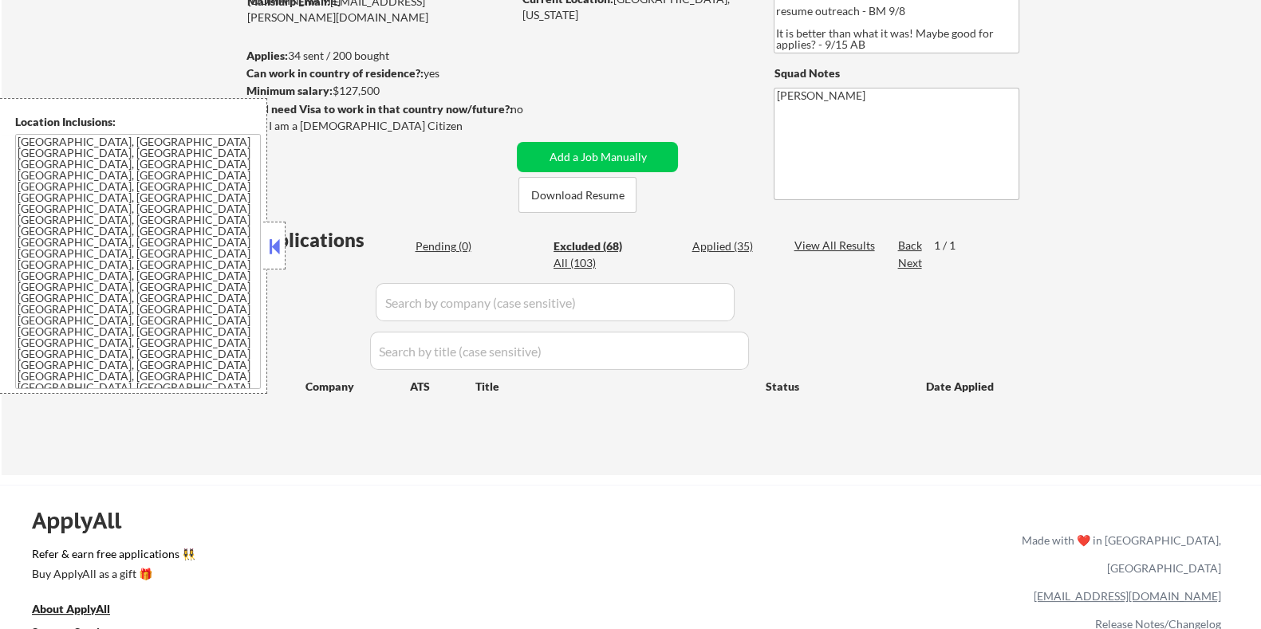
select select ""excluded__expired_""
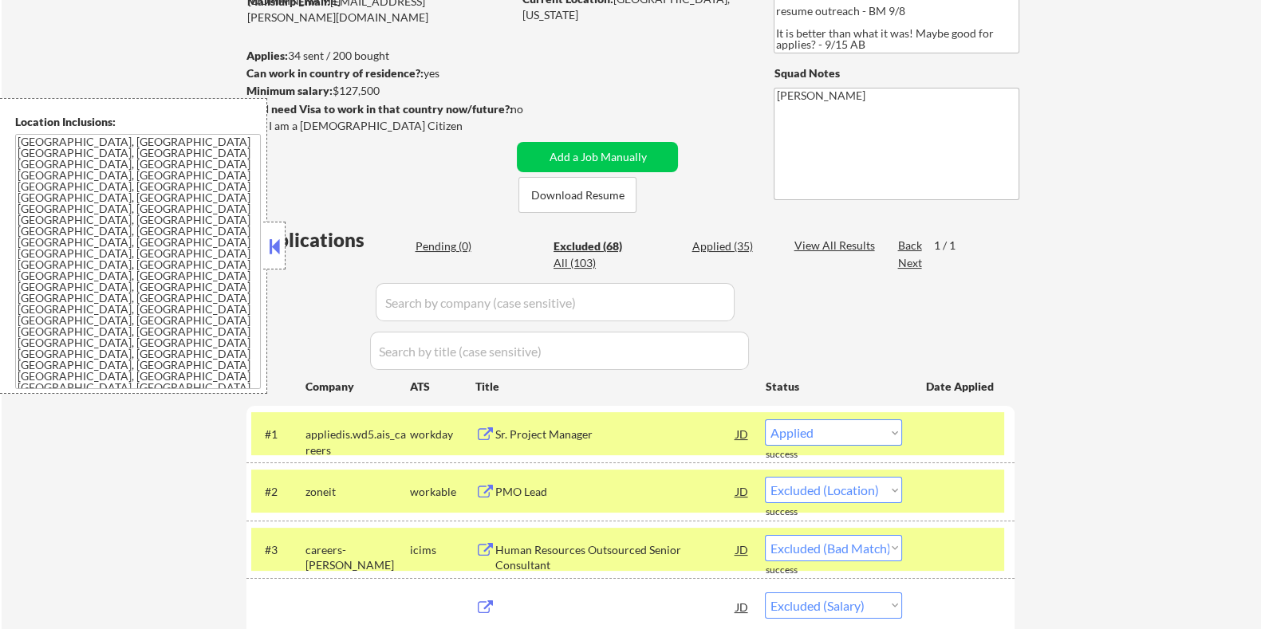
select select ""excluded__location_""
select select ""excluded__salary_""
select select ""excluded__expired_""
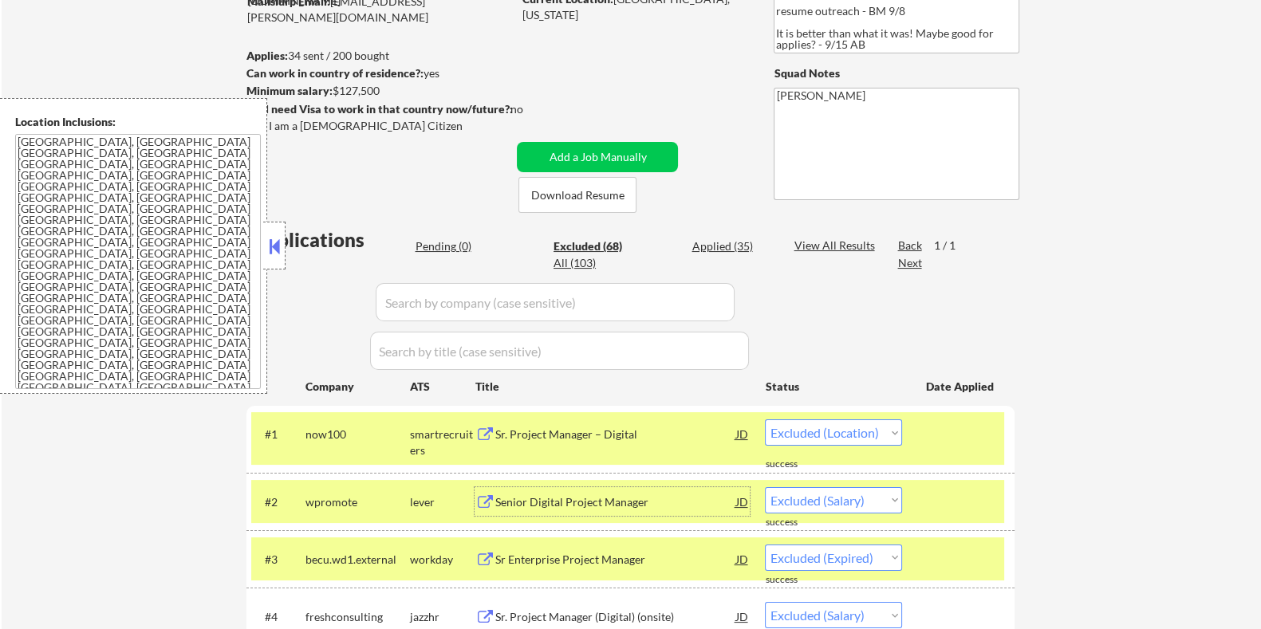
click at [541, 500] on div "Senior Digital Project Manager" at bounding box center [614, 502] width 241 height 16
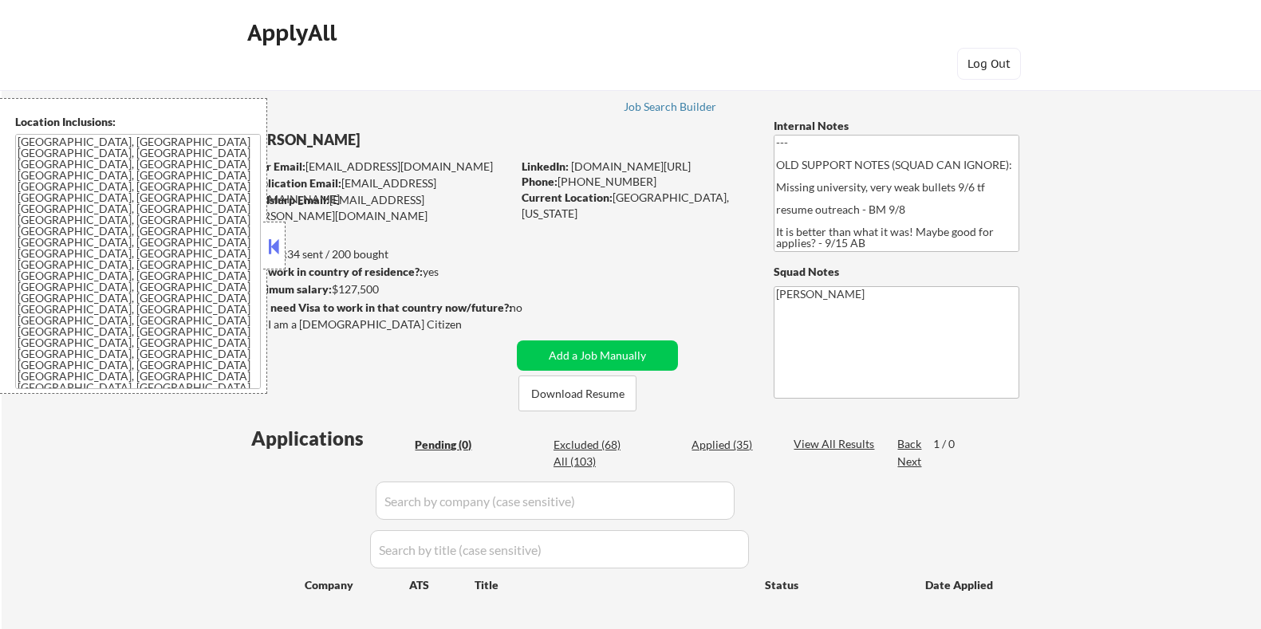
scroll to position [199, 0]
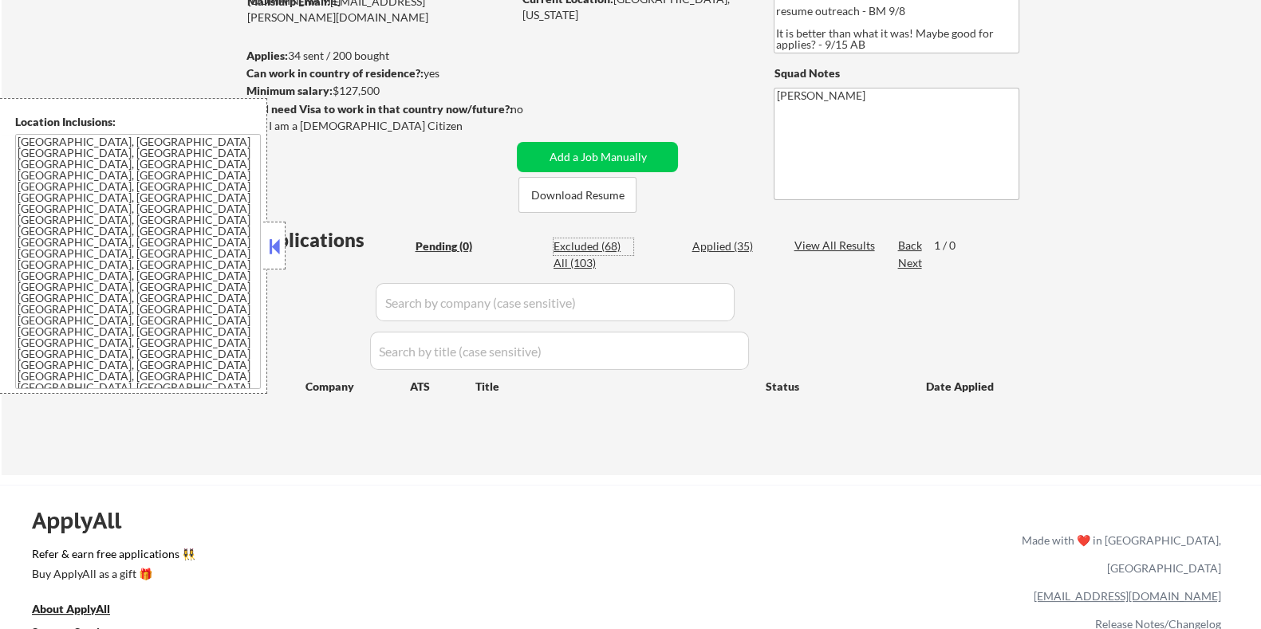
click at [584, 242] on div "Excluded (68)" at bounding box center [593, 246] width 80 height 16
select select ""excluded__location_""
select select ""excluded__salary_""
select select ""excluded__expired_""
select select ""excluded__salary_""
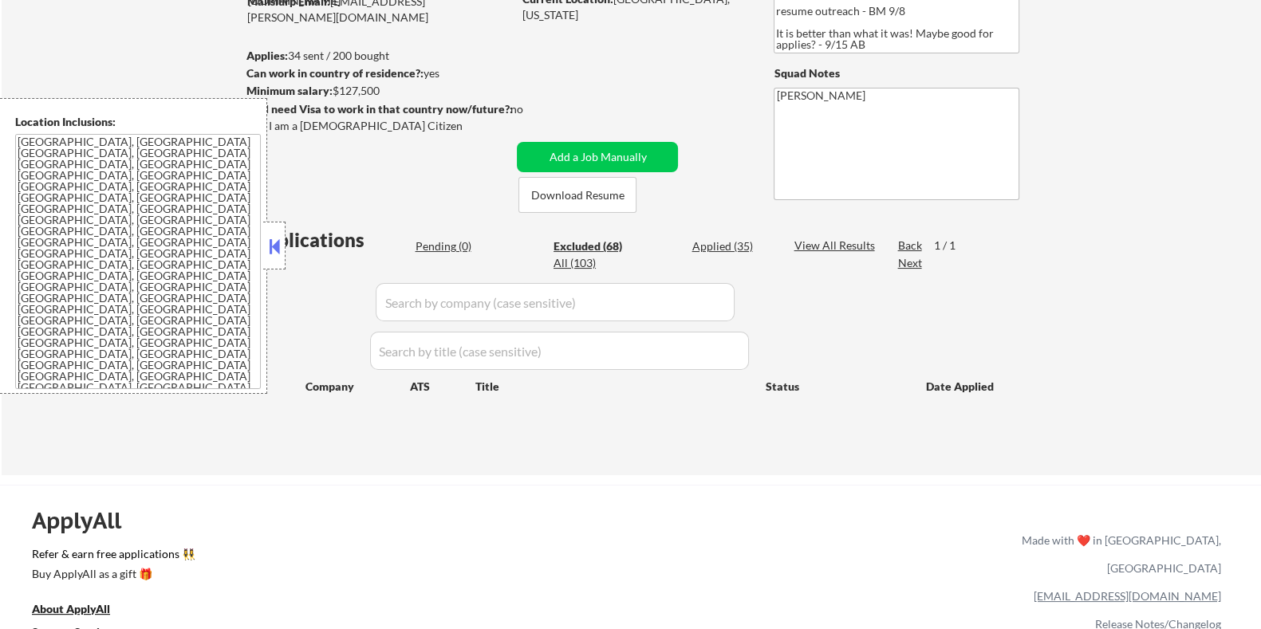
select select ""excluded__bad_match_""
select select ""excluded__expired_""
select select ""excluded__salary_""
select select ""excluded__bad_match_""
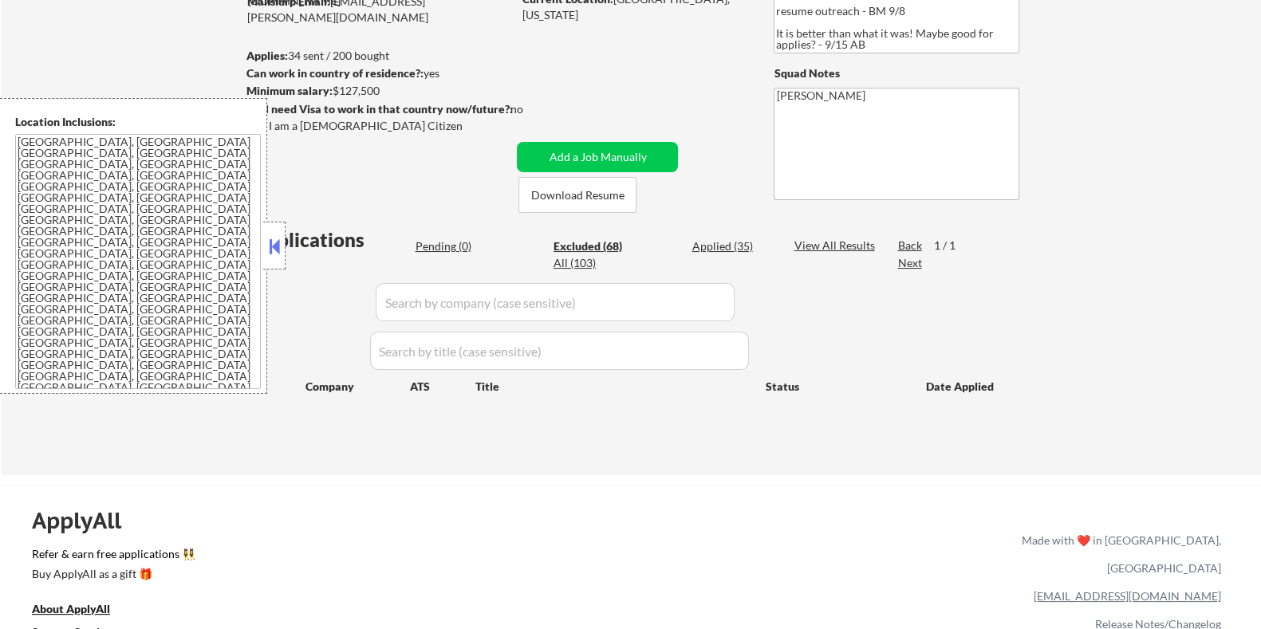
select select ""excluded__location_""
select select ""excluded__bad_match_""
select select ""excluded__expired_""
select select ""excluded__salary_""
select select ""excluded__expired_""
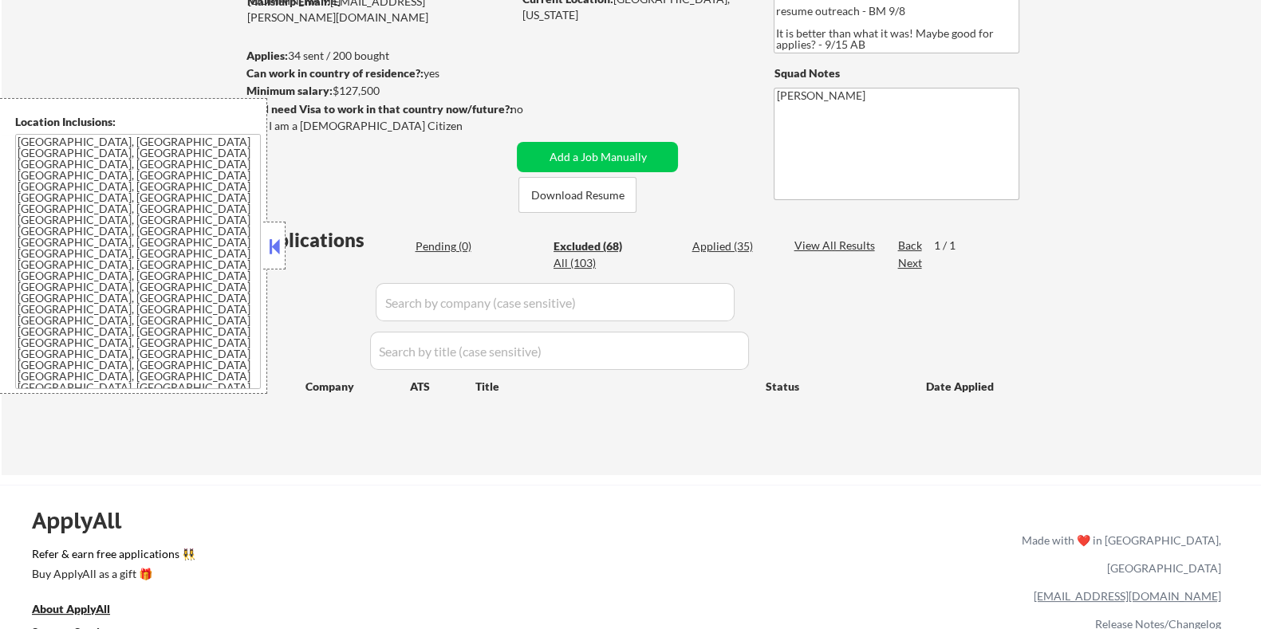
select select ""excluded__bad_match_""
select select ""excluded__expired_""
select select ""excluded__salary_""
select select ""excluded__bad_match_""
select select ""excluded__location_""
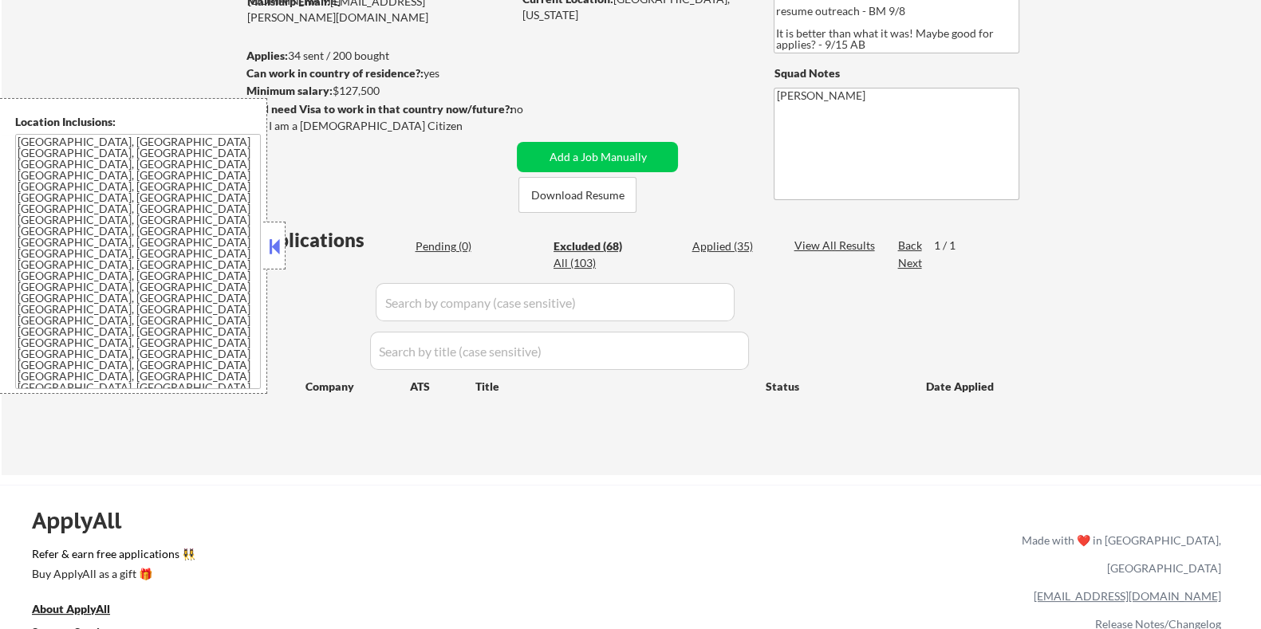
select select ""excluded__bad_match_""
select select ""excluded__salary_""
select select ""excluded__bad_match_""
select select ""excluded""
select select ""excluded__expired_""
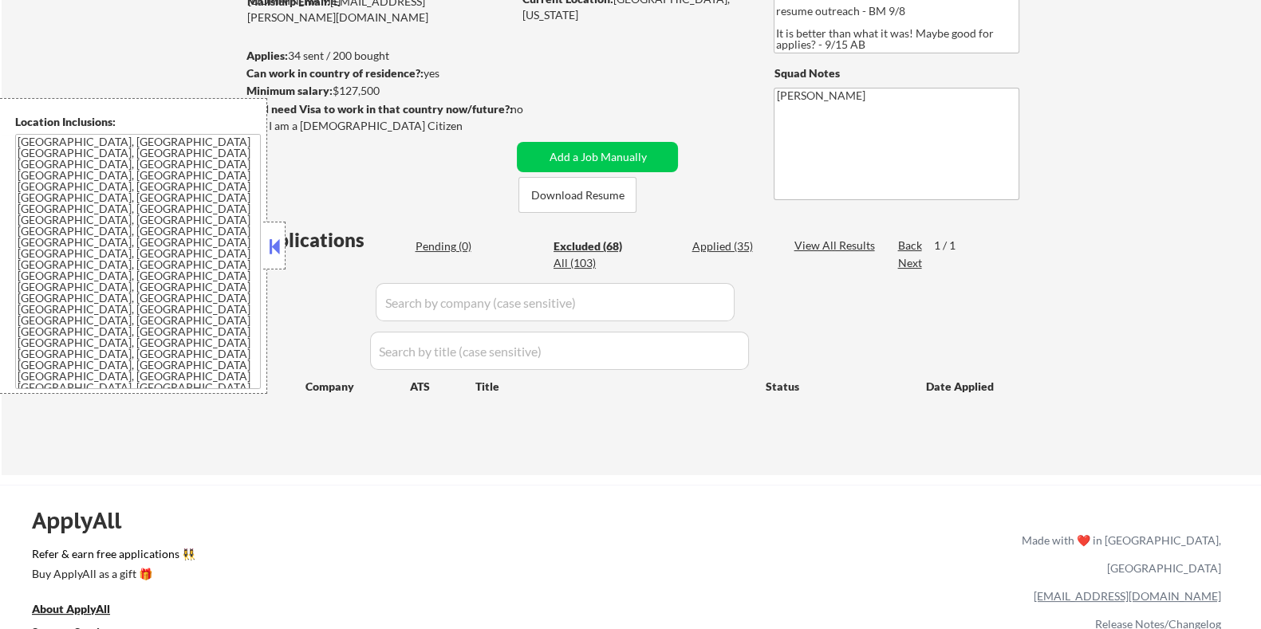
select select ""excluded__bad_match_""
select select ""excluded__expired_""
select select ""excluded__salary_""
select select ""excluded__bad_match_""
select select ""excluded__salary_""
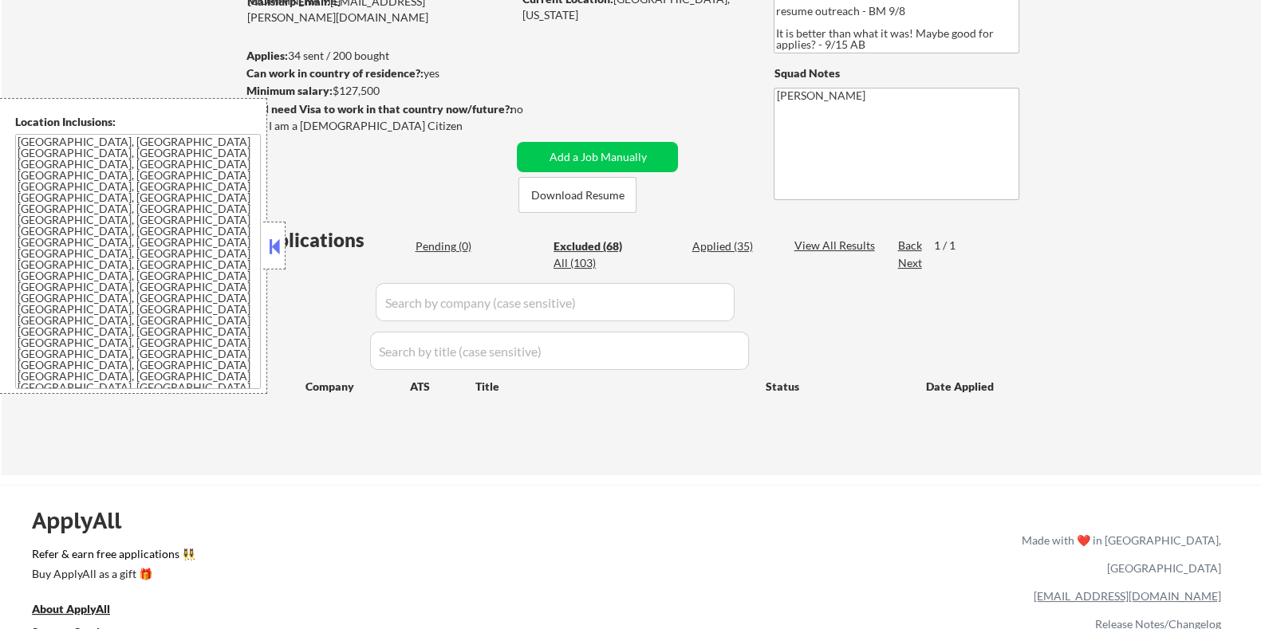
select select ""excluded__expired_""
select select ""excluded__location_""
select select ""excluded__other_""
select select ""excluded__salary_""
select select ""excluded__expired_""
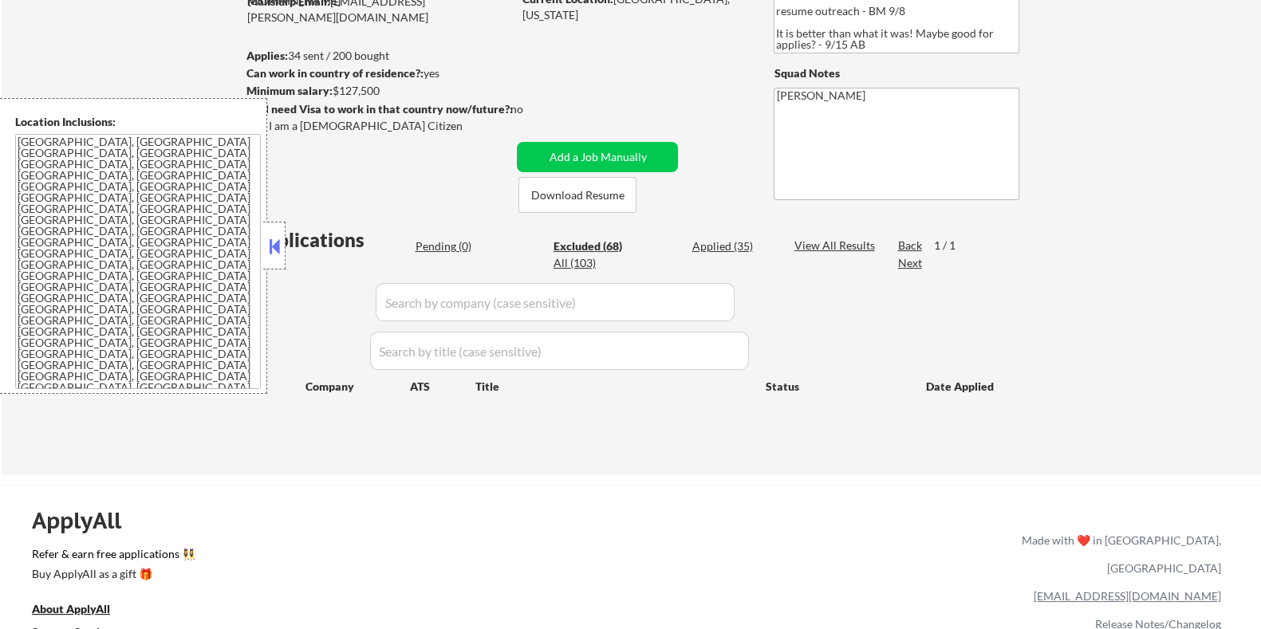
select select ""excluded""
select select ""excluded__expired_""
select select ""excluded__bad_match_""
select select ""excluded__location_""
select select ""excluded__bad_match_""
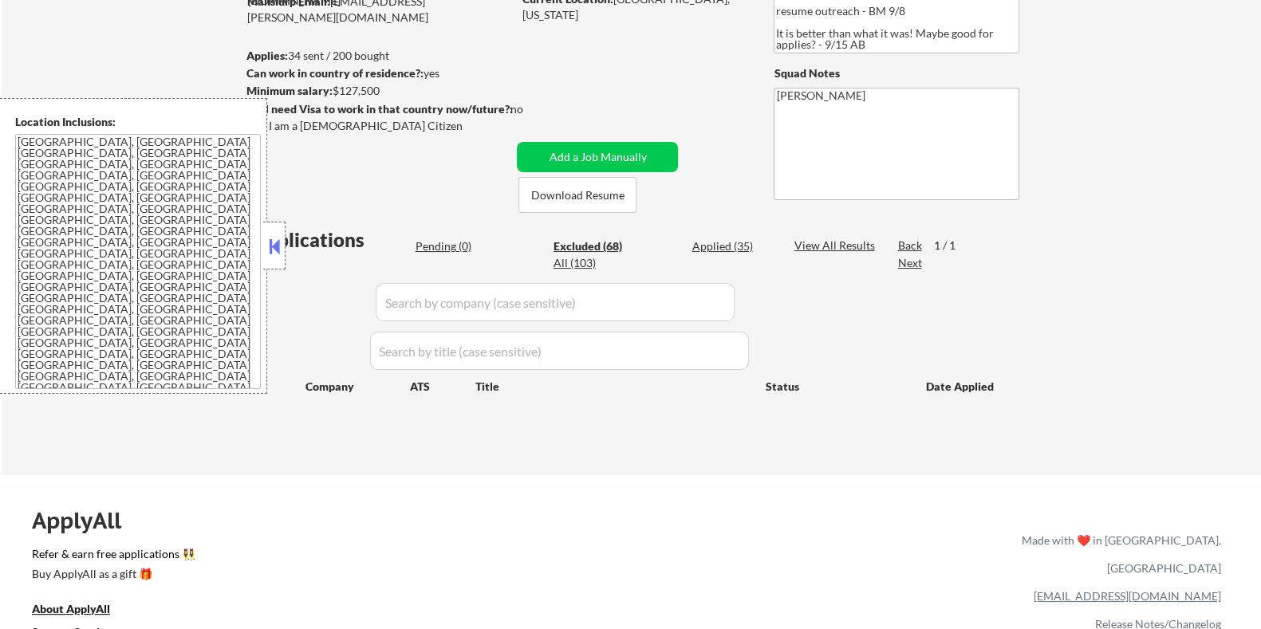
select select ""excluded__location_""
select select ""excluded__bad_match_""
select select ""excluded__salary_""
select select ""excluded__bad_match_""
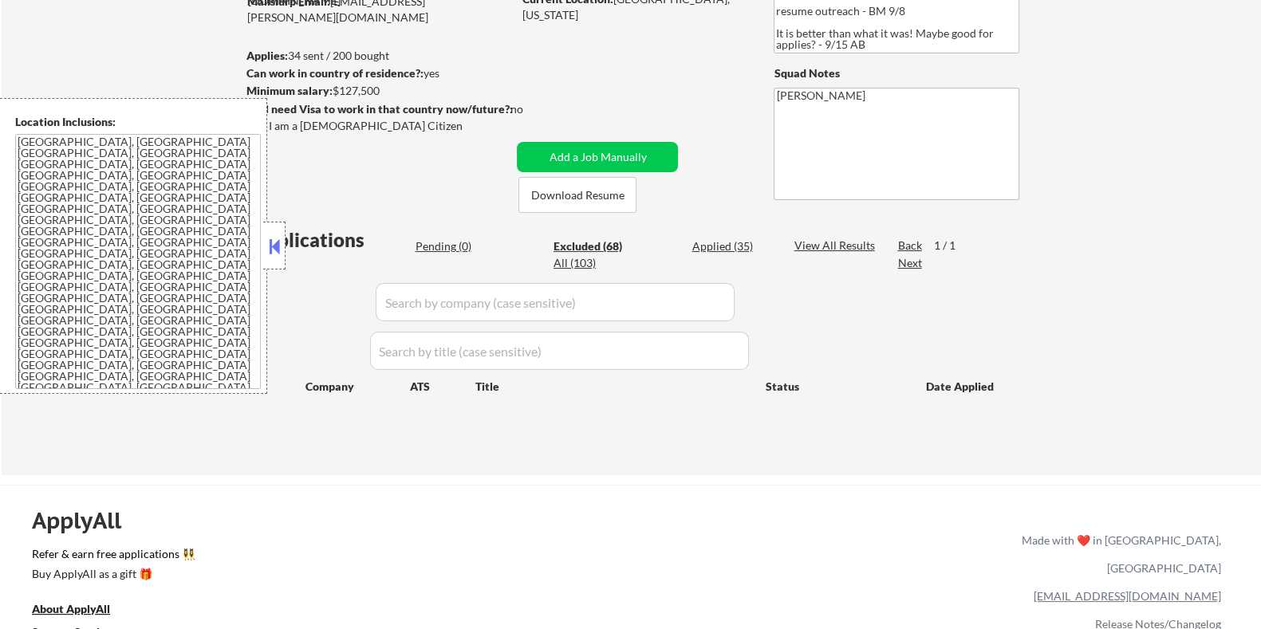
select select ""excluded__salary_""
select select ""excluded__bad_match_""
select select ""excluded""
select select ""excluded__expired_""
select select ""excluded__bad_match_""
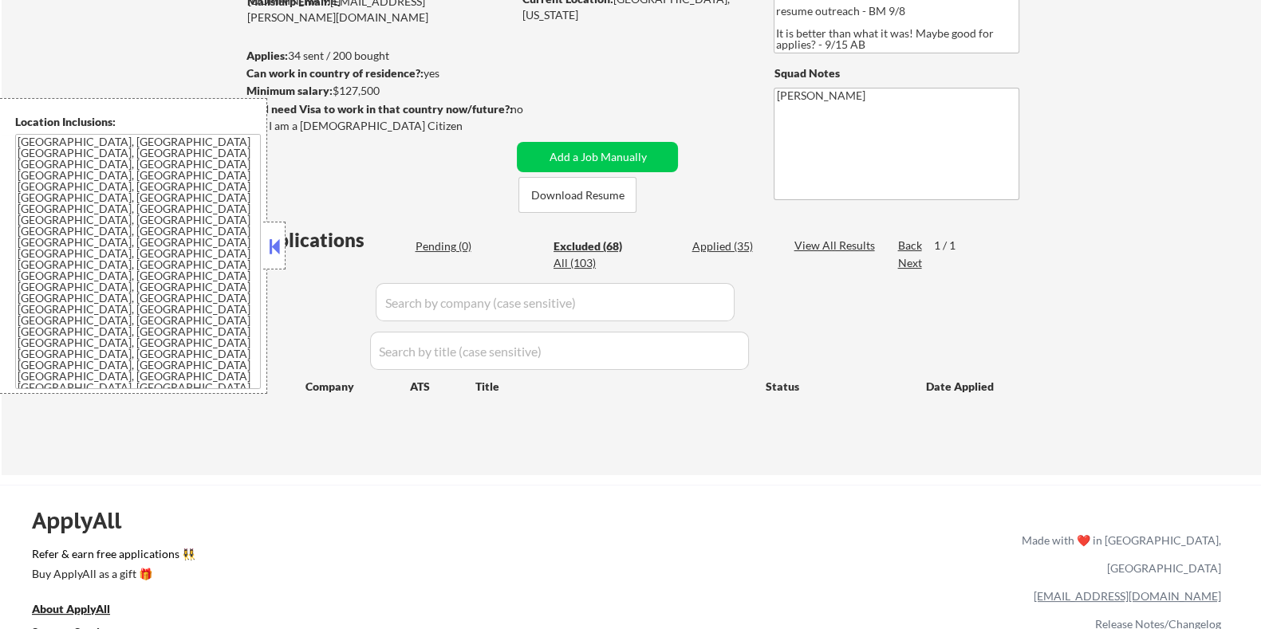
select select ""excluded__salary_""
select select ""excluded__expired_""
select select ""excluded__bad_match_""
select select ""excluded__expired_""
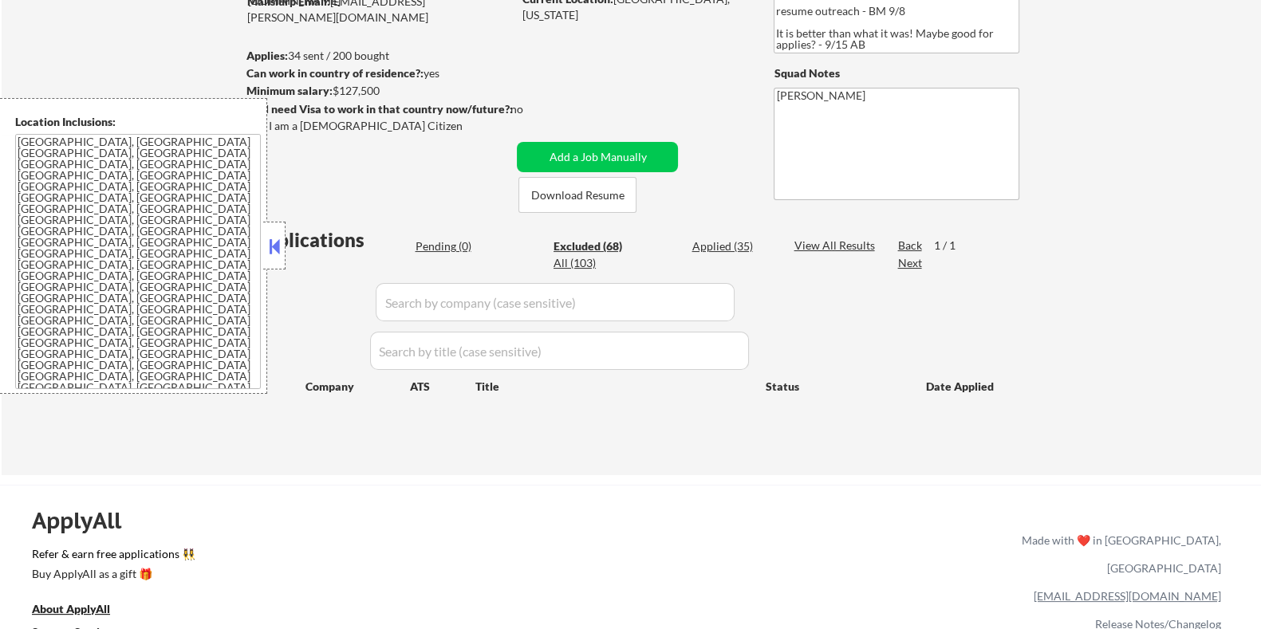
select select ""excluded__expired_""
select select ""excluded__salary_""
select select ""excluded__bad_match_""
select select ""excluded""
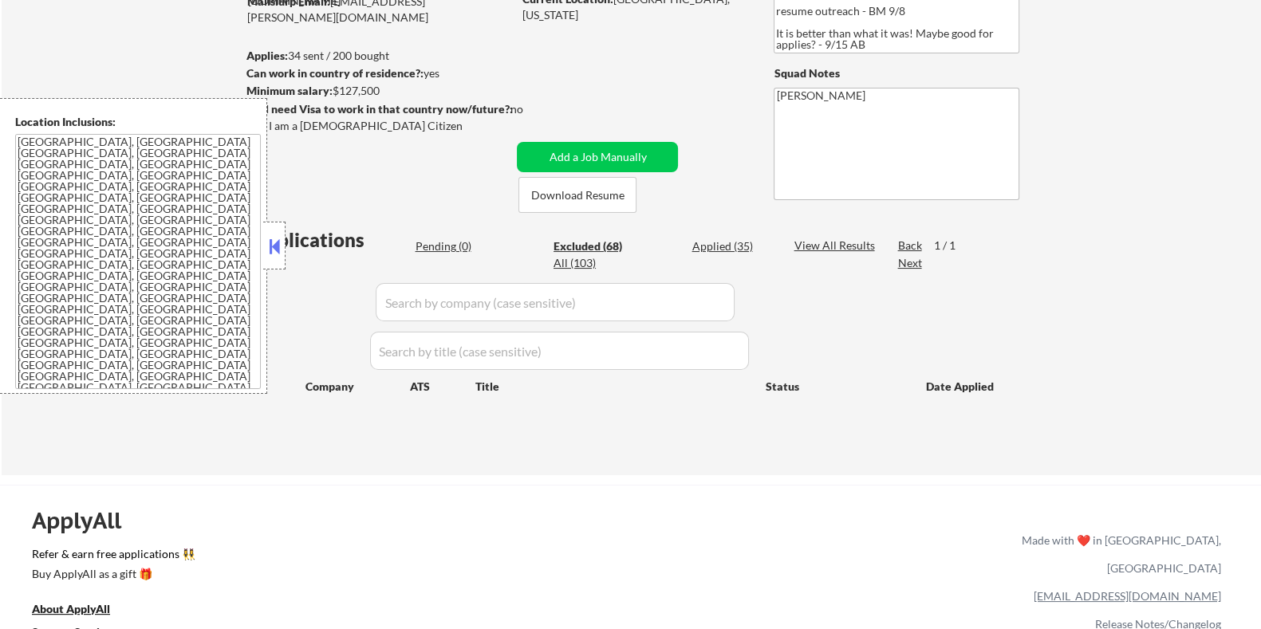
select select ""excluded__expired_""
select select ""excluded__bad_match_""
select select ""excluded__expired_""
select select ""excluded__salary_""
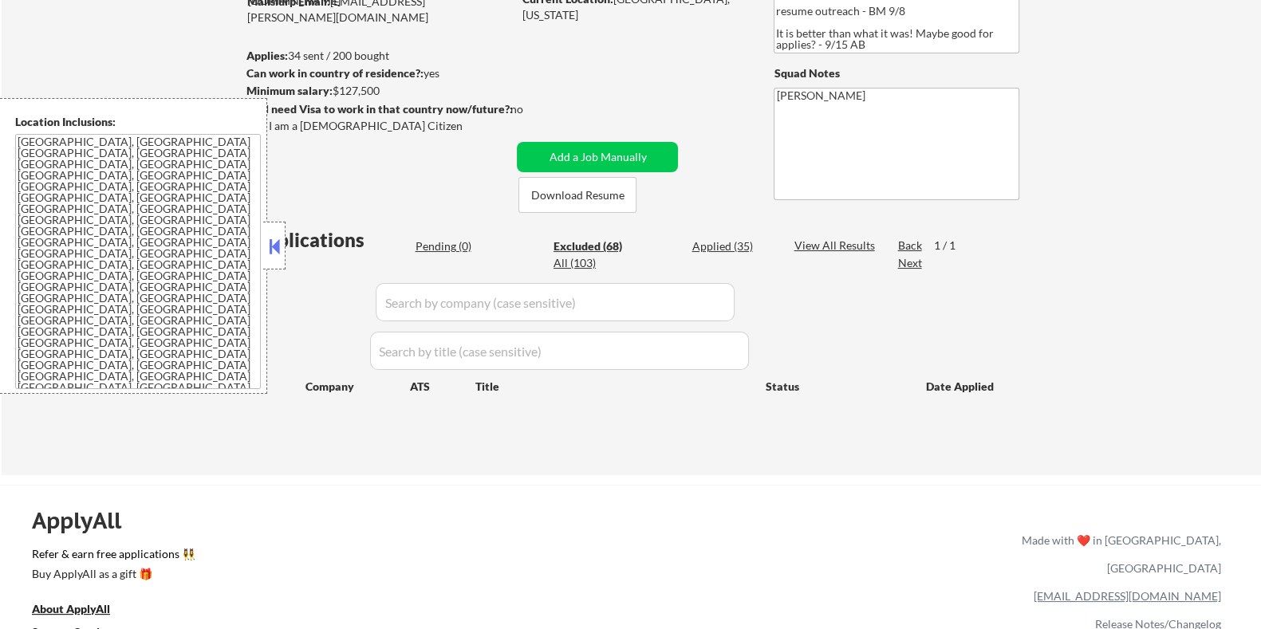
select select ""excluded__salary_""
select select ""excluded__bad_match_""
select select ""excluded__expired_""
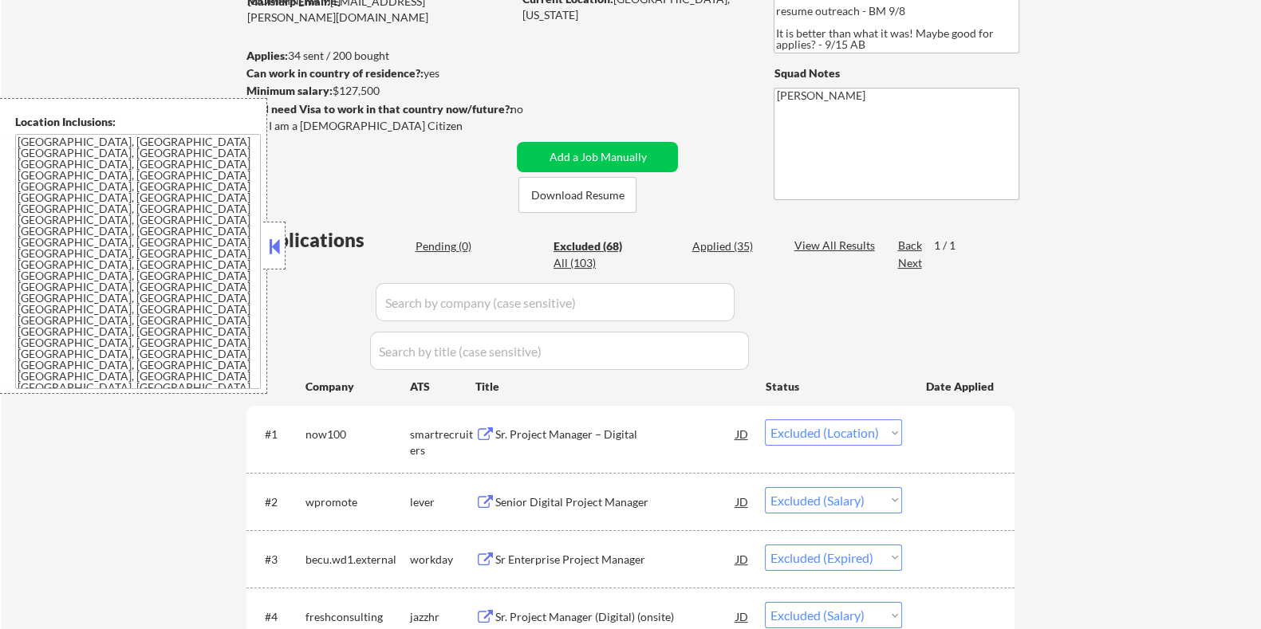
scroll to position [398, 0]
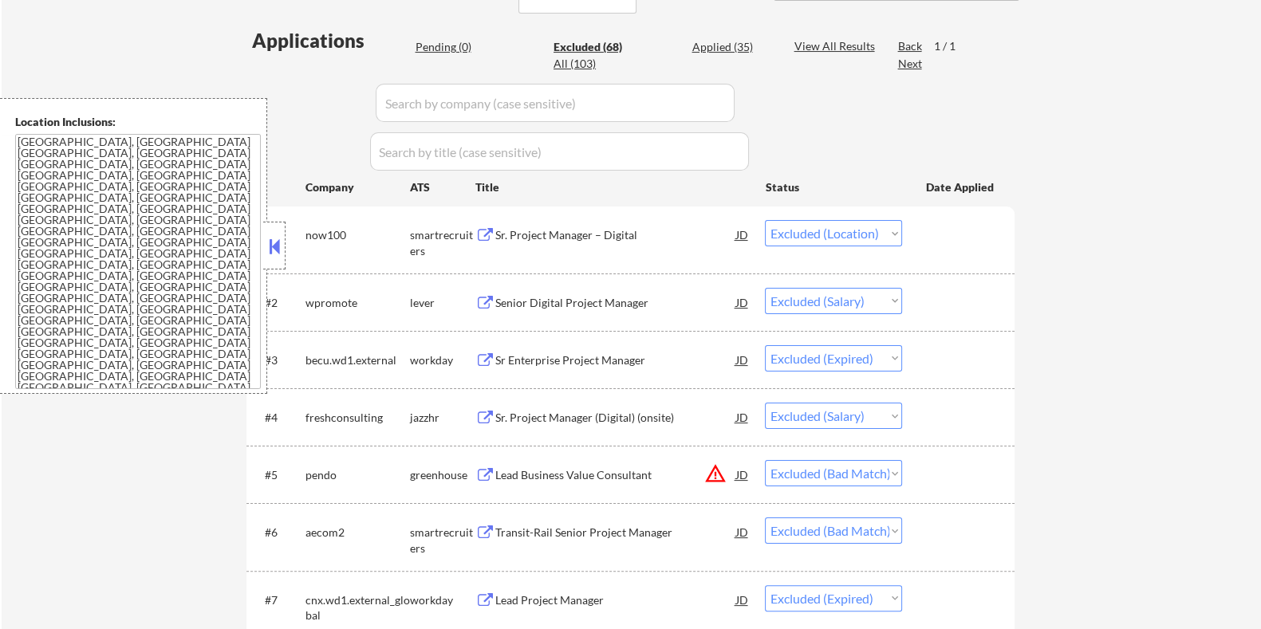
click at [600, 413] on div "Sr. Project Manager (Digital) (onsite)" at bounding box center [614, 418] width 241 height 16
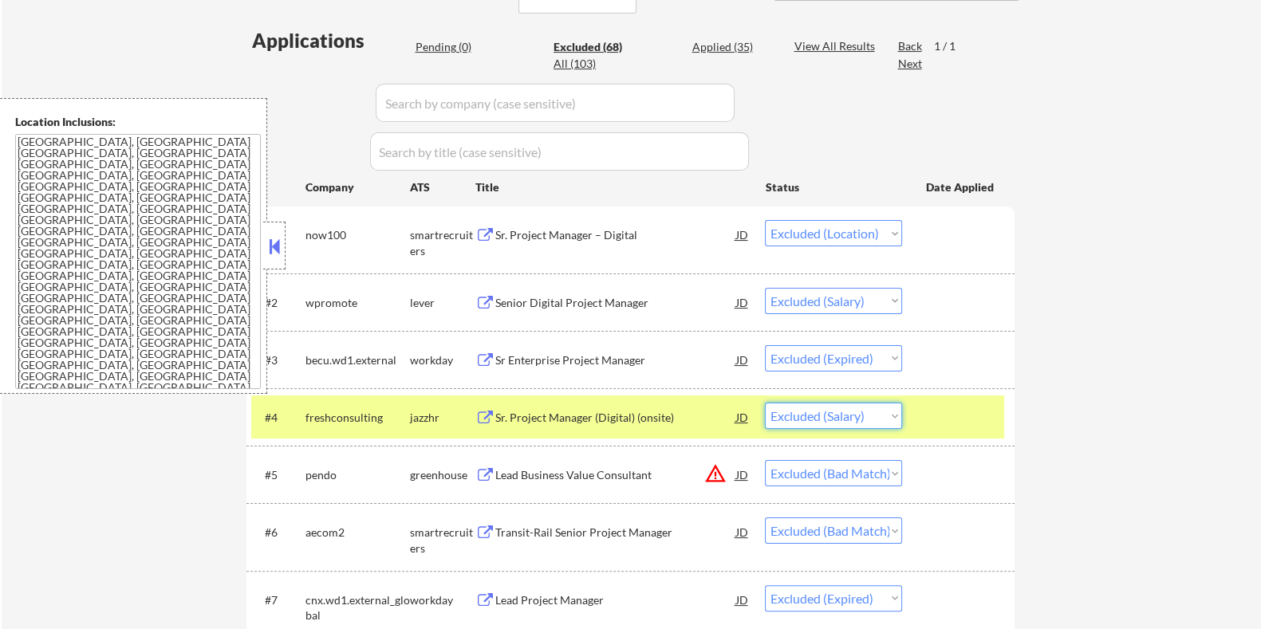
click at [849, 413] on select "Choose an option... Pending Applied Excluded (Questions) Excluded (Expired) Exc…" at bounding box center [833, 416] width 137 height 26
click at [765, 403] on select "Choose an option... Pending Applied Excluded (Questions) Excluded (Expired) Exc…" at bounding box center [833, 416] width 137 height 26
select select ""excluded__bad_match_""
select select ""excluded__expired_""
select select ""excluded__salary_""
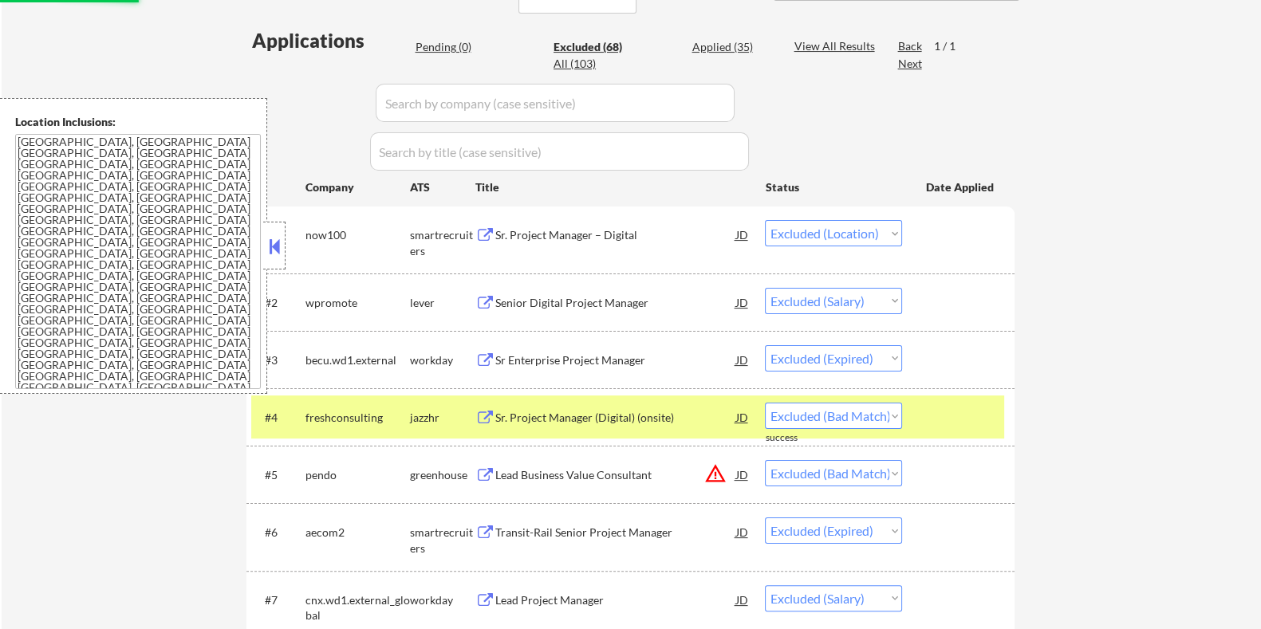
select select ""excluded__bad_match_""
select select ""excluded__location_""
select select ""excluded__bad_match_""
select select ""excluded__expired_""
select select ""excluded__salary_""
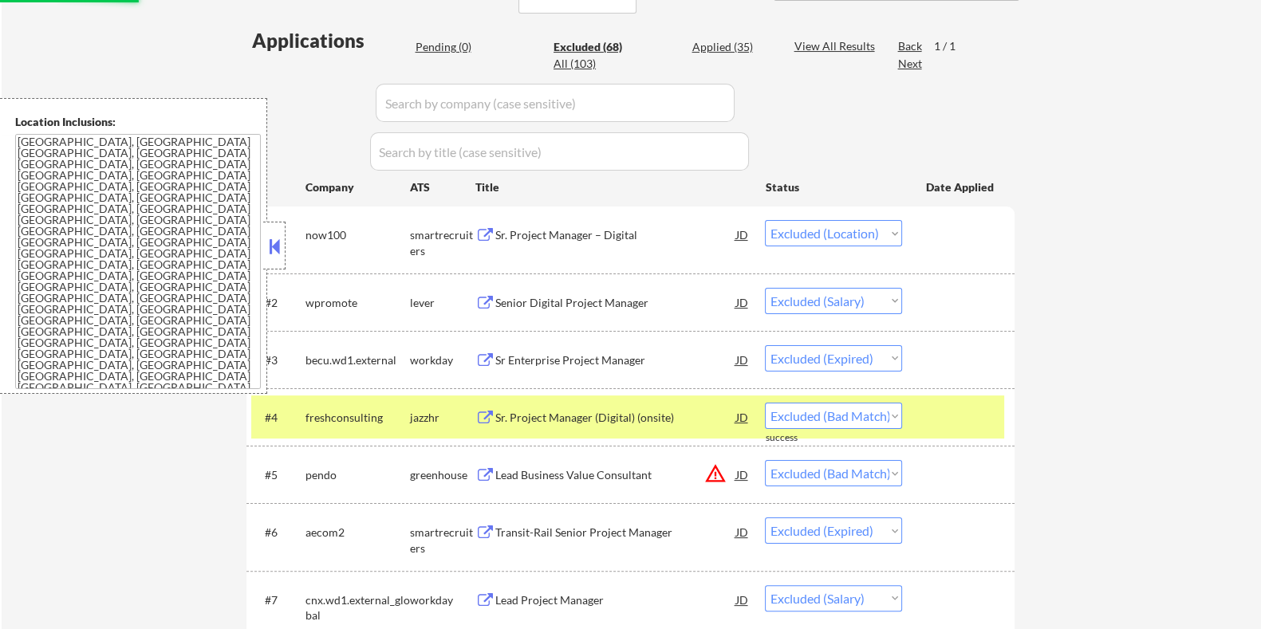
select select ""excluded__expired_""
select select ""excluded__bad_match_""
select select ""excluded__expired_""
select select ""excluded__salary_""
select select ""excluded__bad_match_""
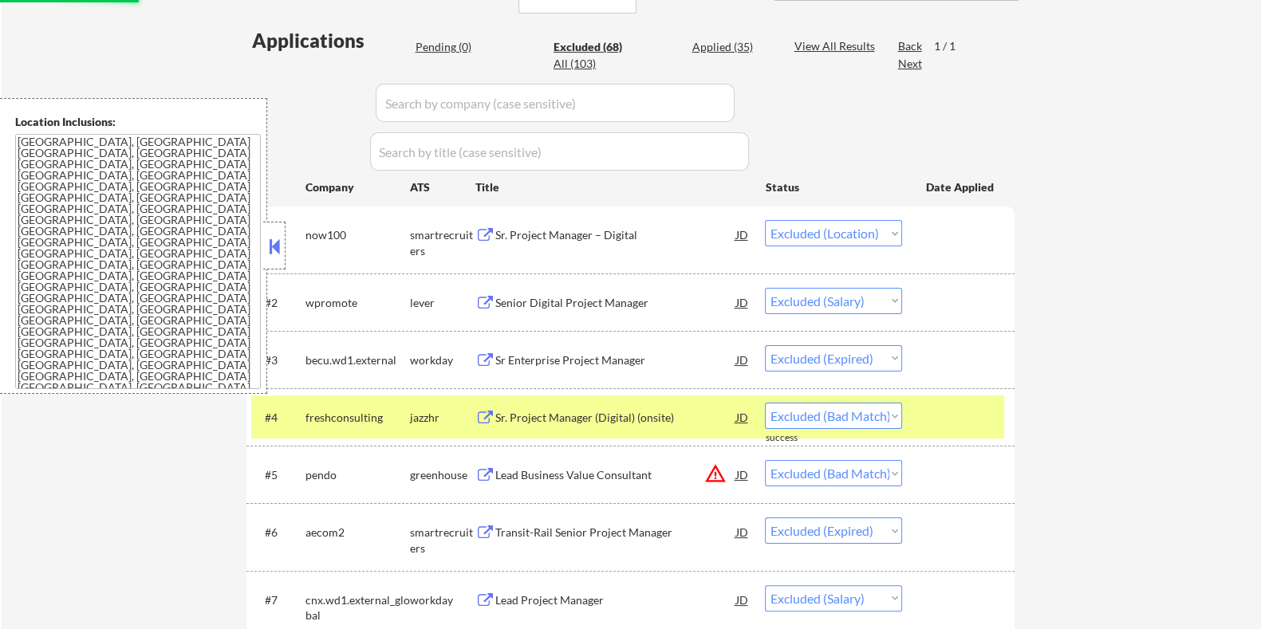
select select ""excluded__location_""
select select ""excluded__bad_match_""
select select ""excluded__salary_""
select select ""excluded__bad_match_""
select select ""excluded""
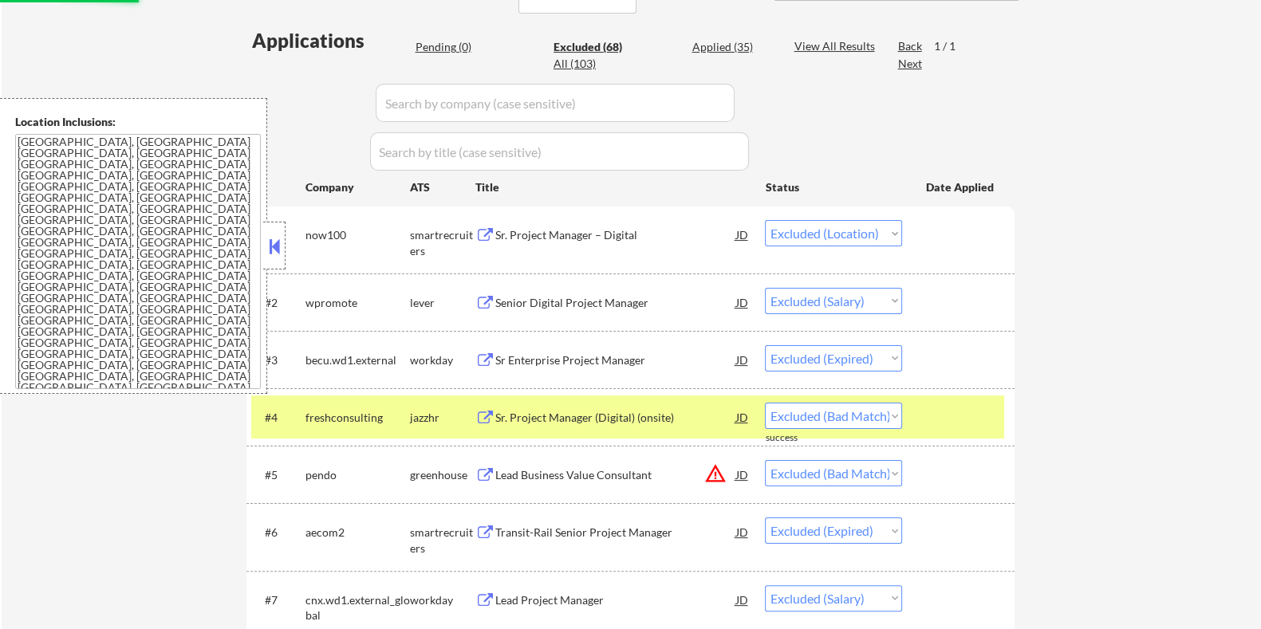
select select ""excluded__expired_""
select select ""excluded__bad_match_""
select select ""excluded__expired_""
select select ""excluded__salary_""
select select ""excluded__bad_match_""
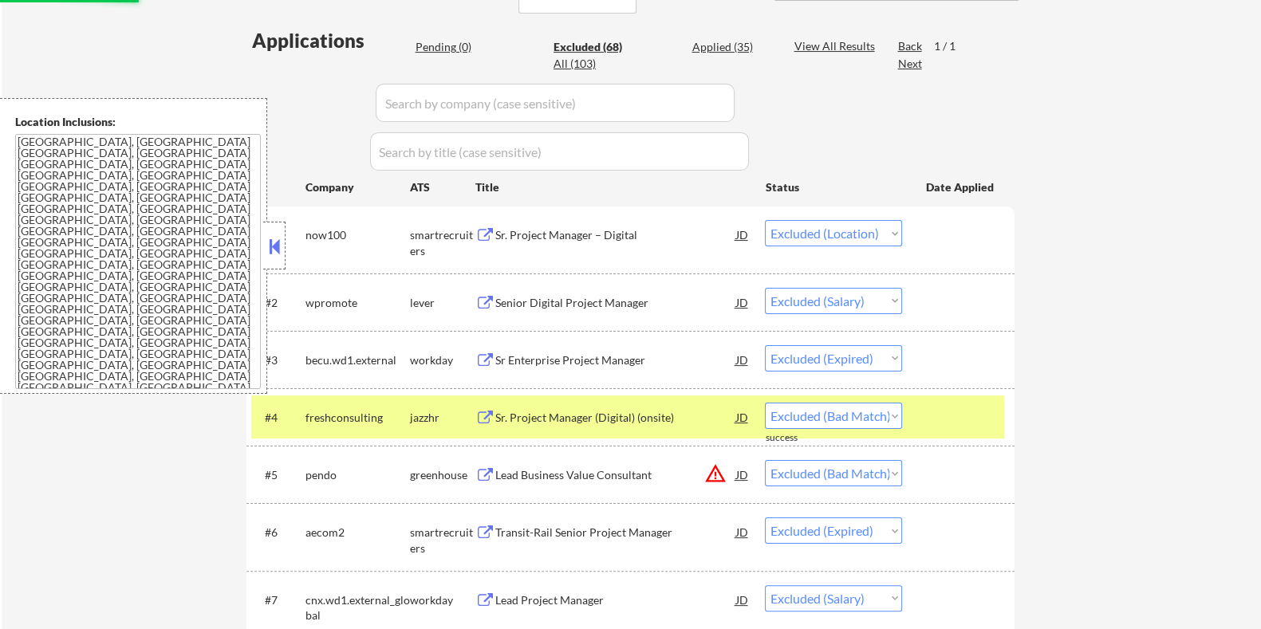
select select ""excluded__salary_""
select select ""excluded__expired_""
select select ""excluded__location_""
select select ""excluded__other_""
select select ""excluded__salary_""
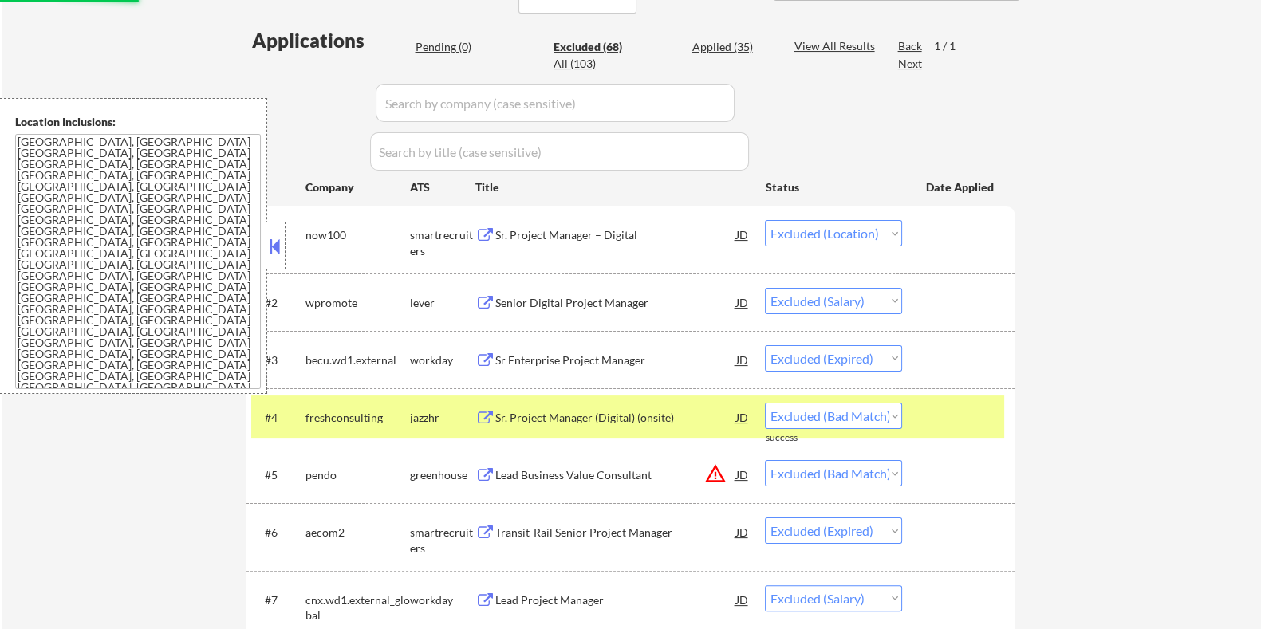
select select ""excluded__expired_""
select select ""excluded""
select select ""excluded__expired_""
select select ""excluded__bad_match_""
select select ""excluded__location_""
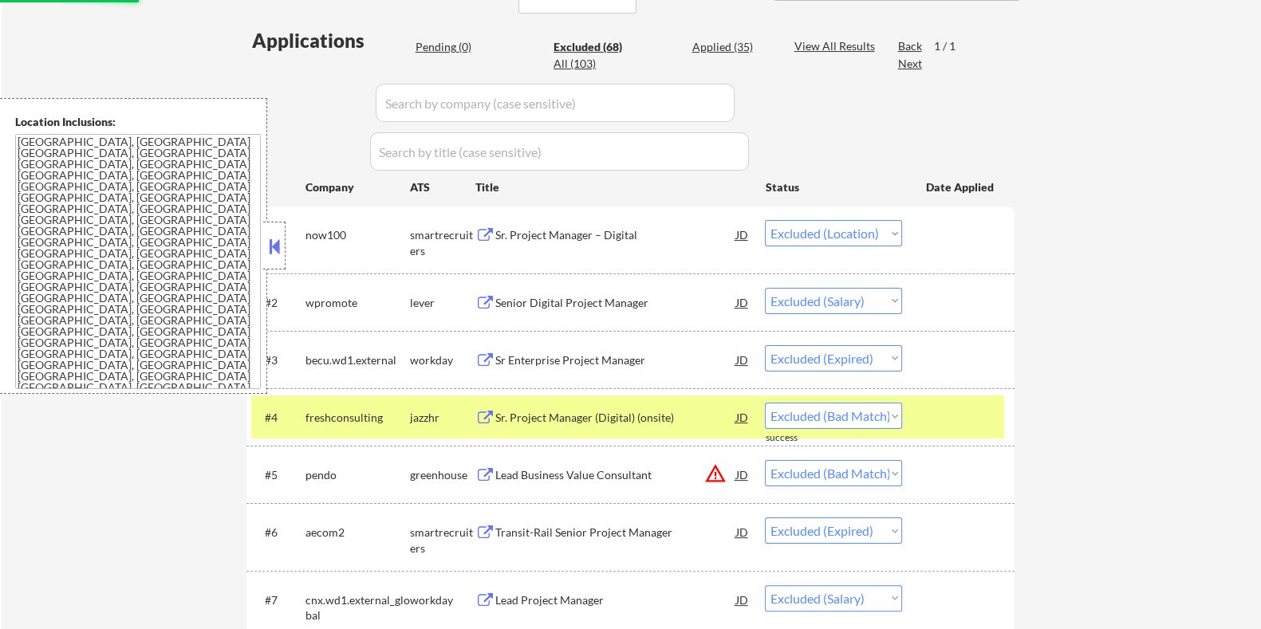
select select ""excluded__bad_match_""
select select ""excluded__location_""
select select ""excluded__bad_match_""
select select ""excluded__salary_""
select select ""excluded__bad_match_""
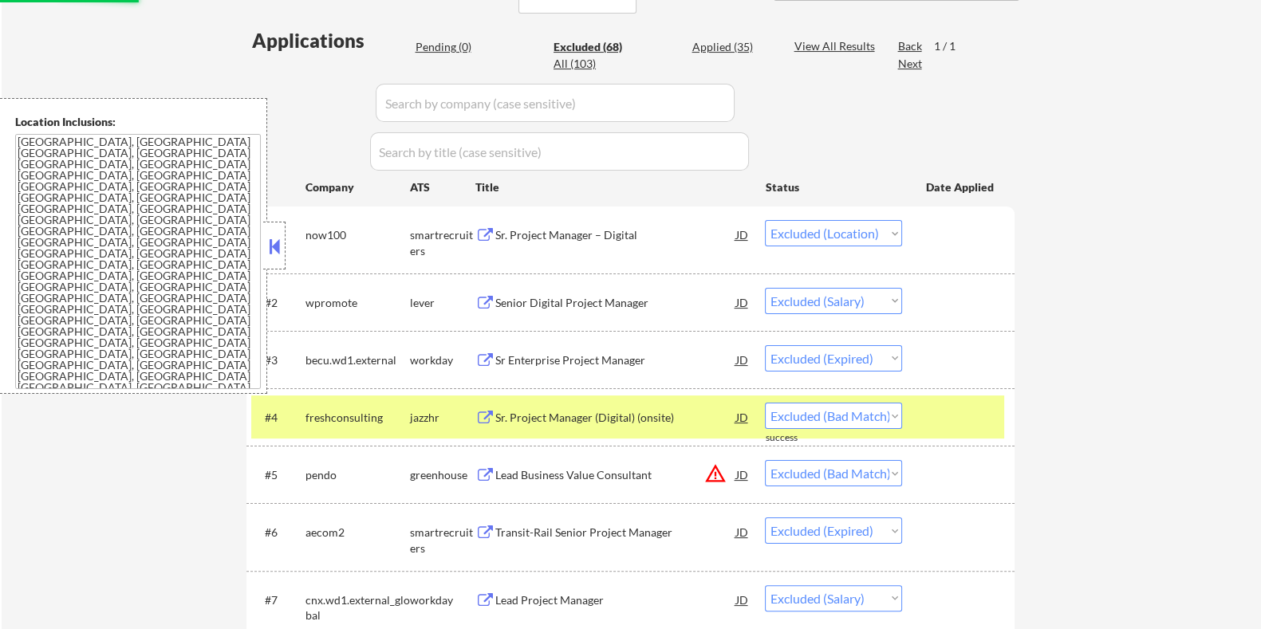
select select ""excluded__salary_""
select select ""excluded__bad_match_""
select select ""excluded""
select select ""excluded__expired_""
select select ""excluded__bad_match_""
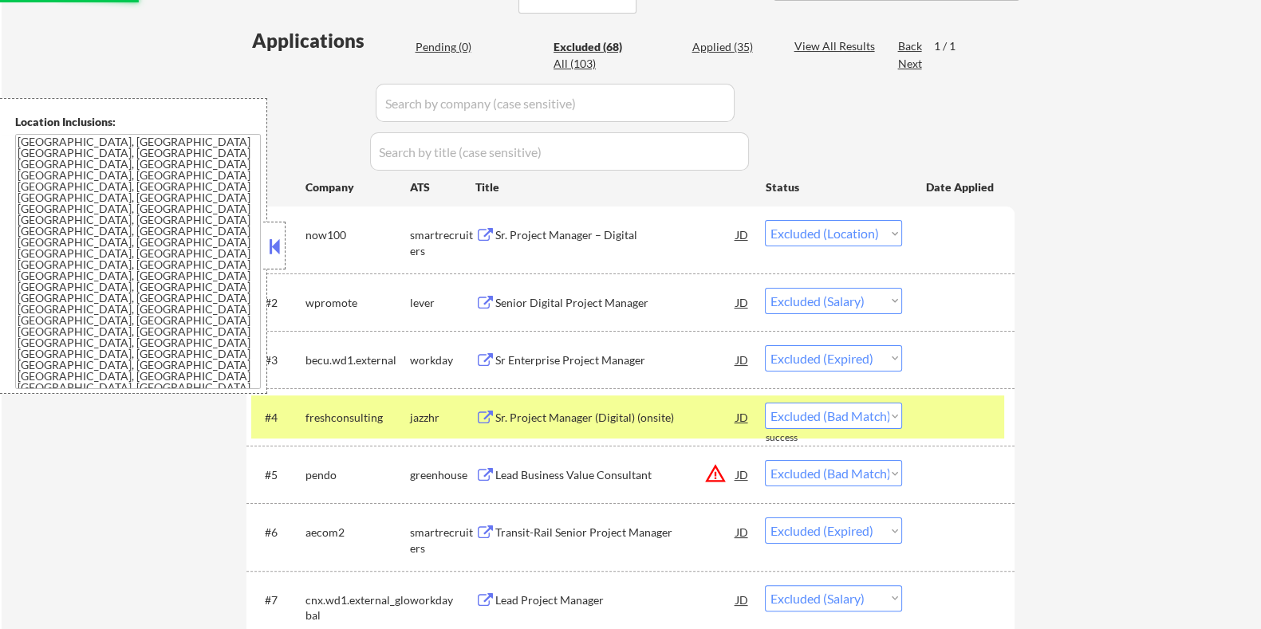
select select ""excluded__salary_""
select select ""excluded__expired_""
select select ""excluded__bad_match_""
select select ""excluded__expired_""
select select ""excluded__salary_""
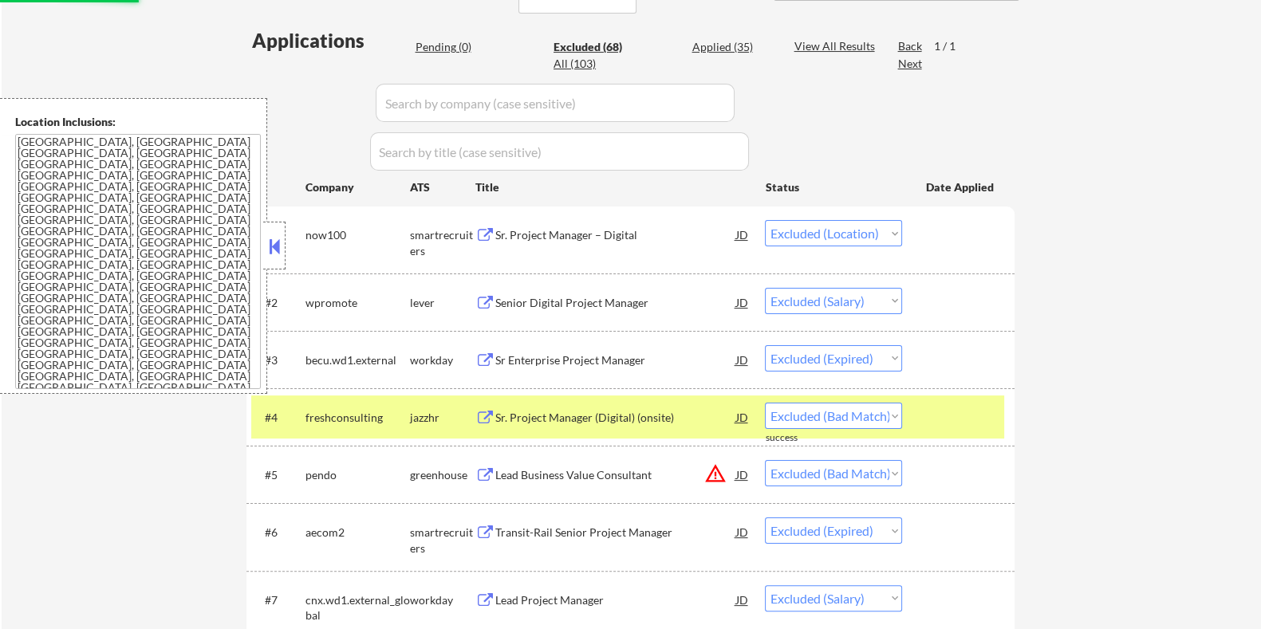
select select ""excluded__bad_match_""
select select ""excluded""
select select ""excluded__expired_""
select select ""excluded__bad_match_""
select select ""excluded__expired_""
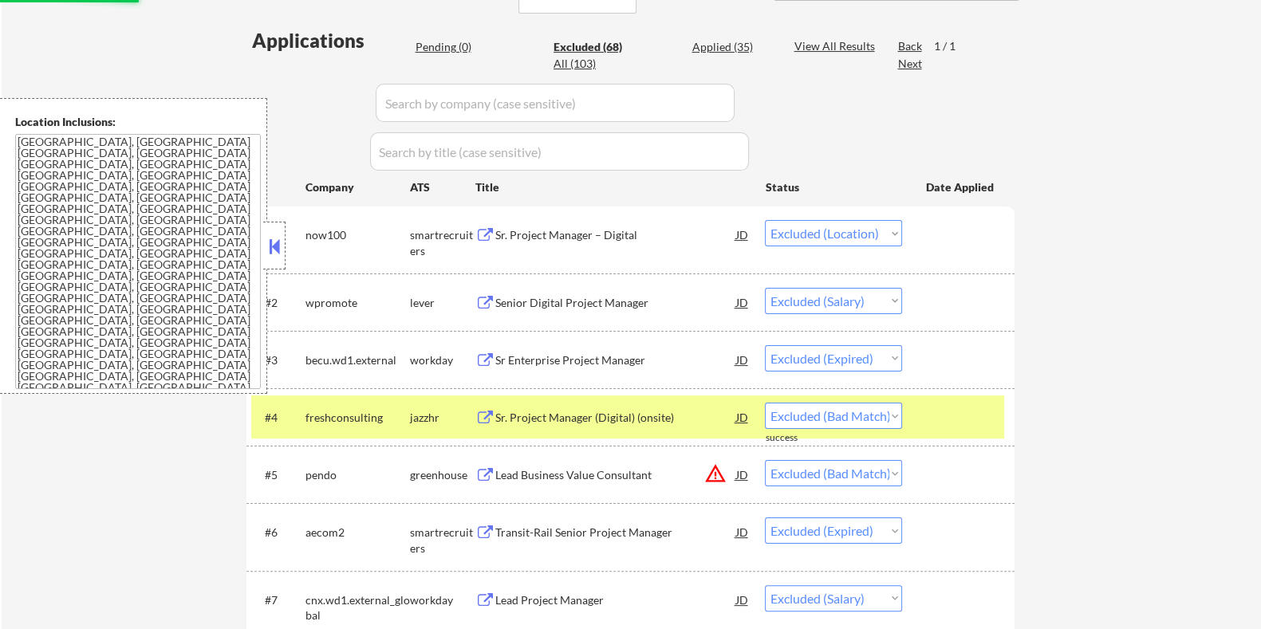
select select ""excluded__salary_""
select select ""excluded__bad_match_""
select select ""excluded__expired_""
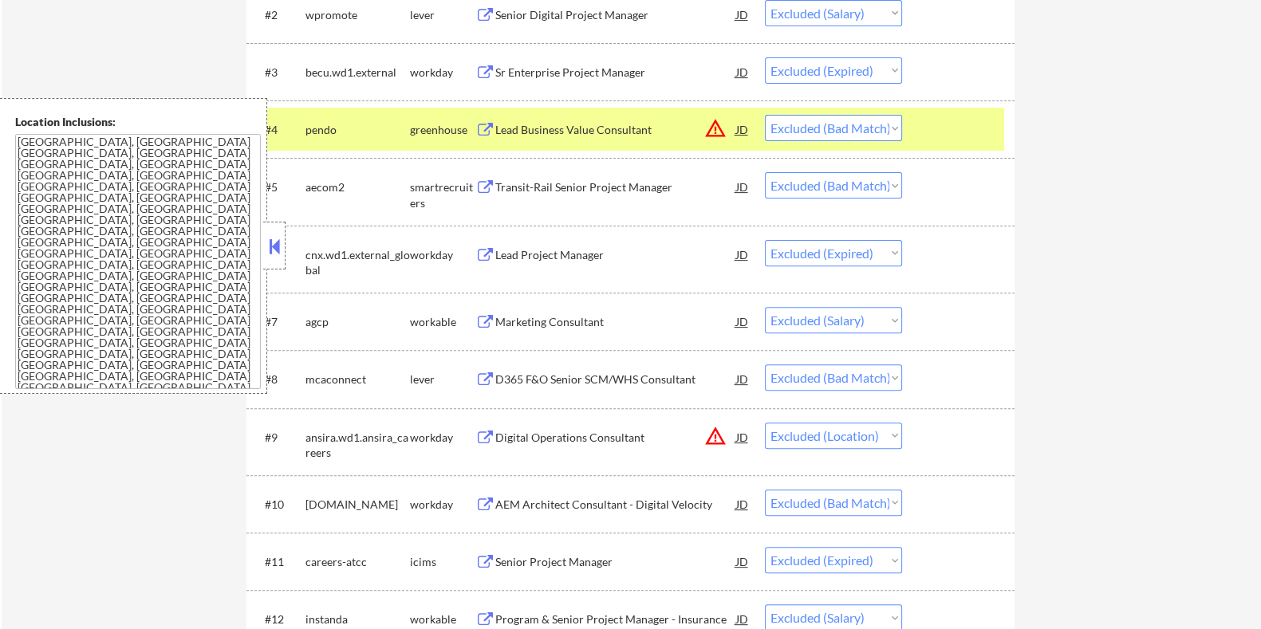
scroll to position [697, 0]
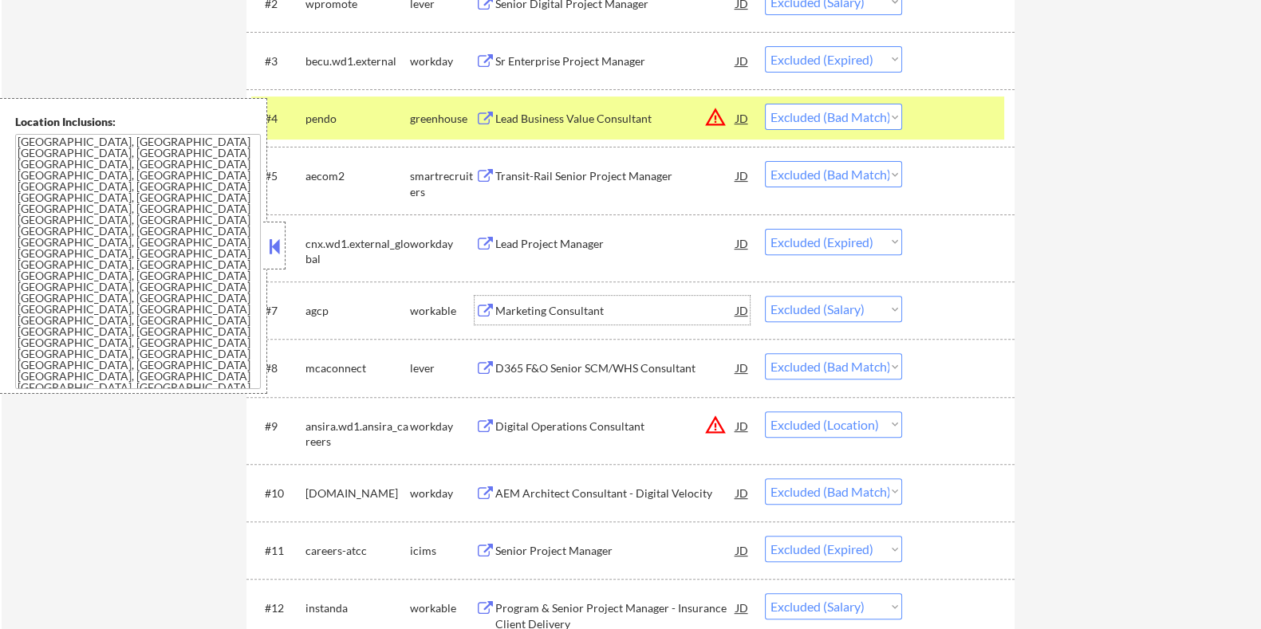
click at [542, 305] on div "Marketing Consultant" at bounding box center [614, 311] width 241 height 16
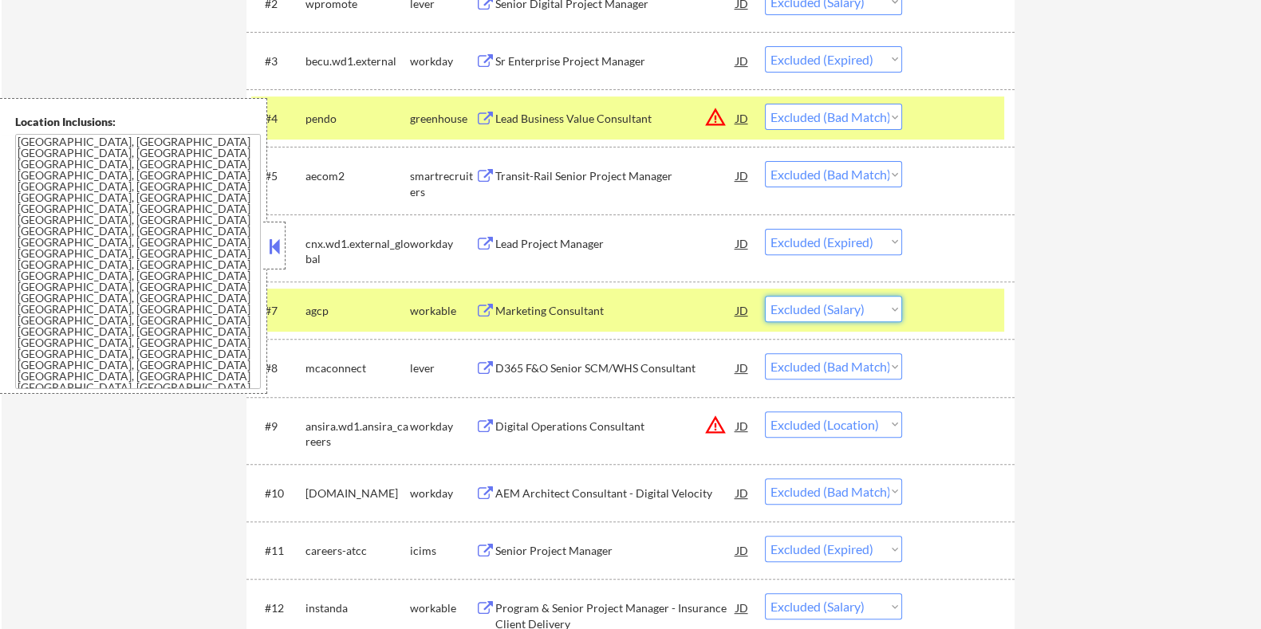
click at [856, 306] on select "Choose an option... Pending Applied Excluded (Questions) Excluded (Expired) Exc…" at bounding box center [833, 309] width 137 height 26
select select ""excluded__bad_match_""
click at [765, 296] on select "Choose an option... Pending Applied Excluded (Questions) Excluded (Expired) Exc…" at bounding box center [833, 309] width 137 height 26
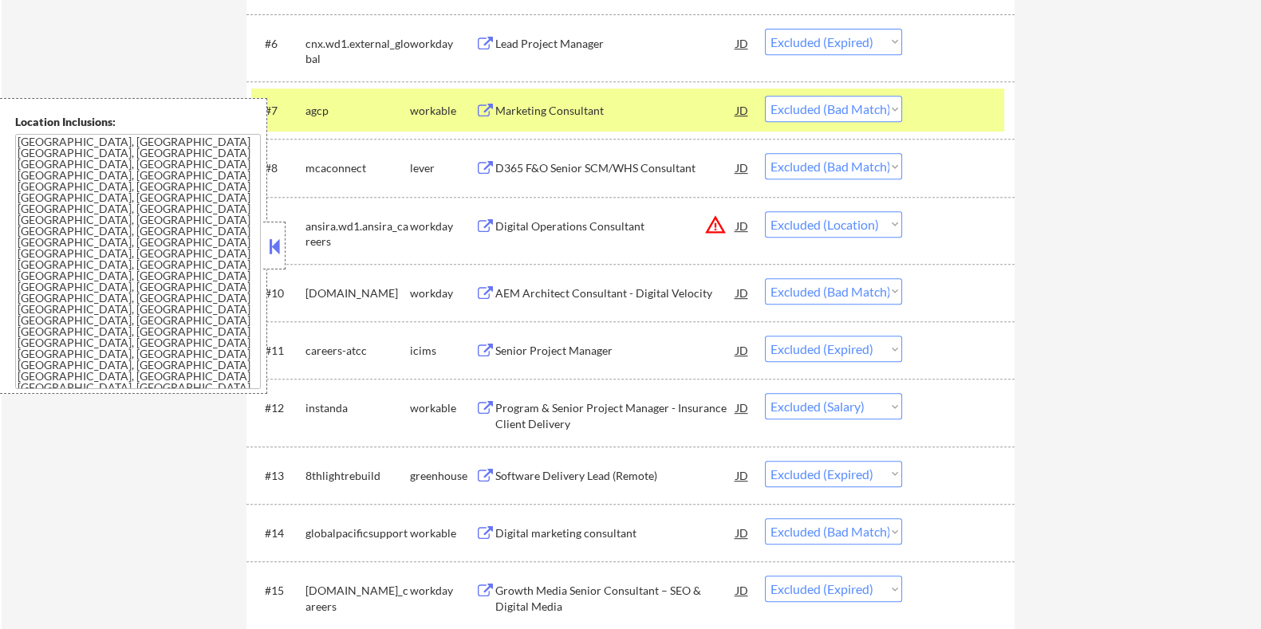
scroll to position [997, 0]
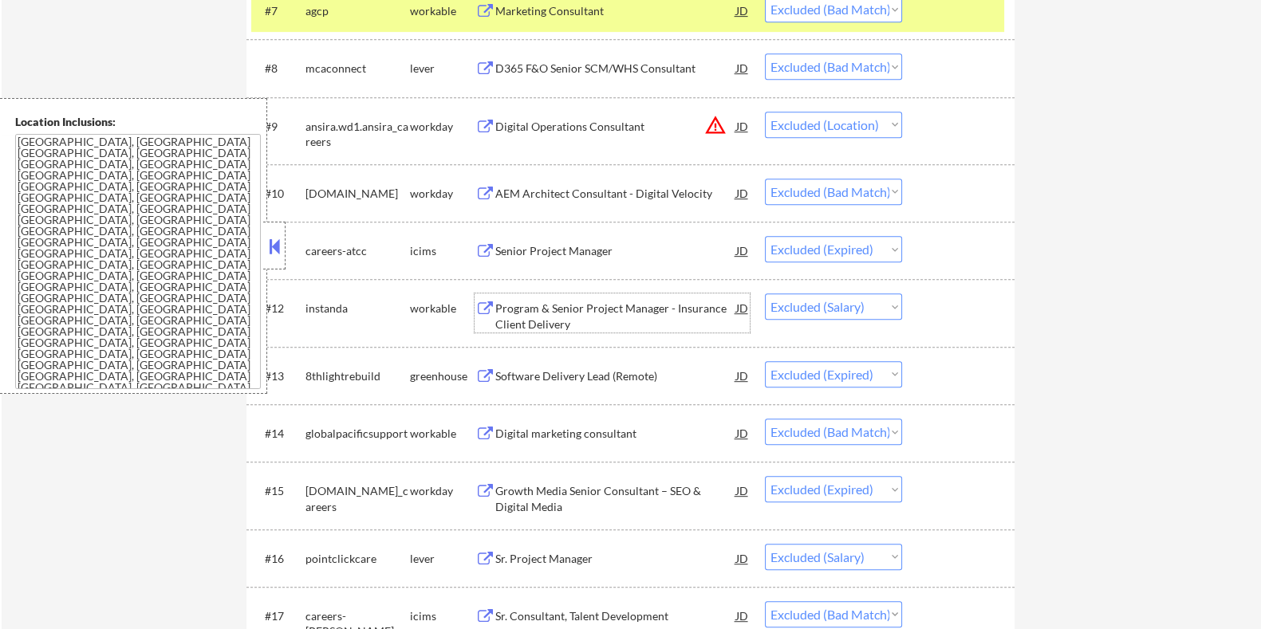
click at [649, 312] on div "Program & Senior Project Manager - Insurance Client Delivery" at bounding box center [614, 316] width 241 height 31
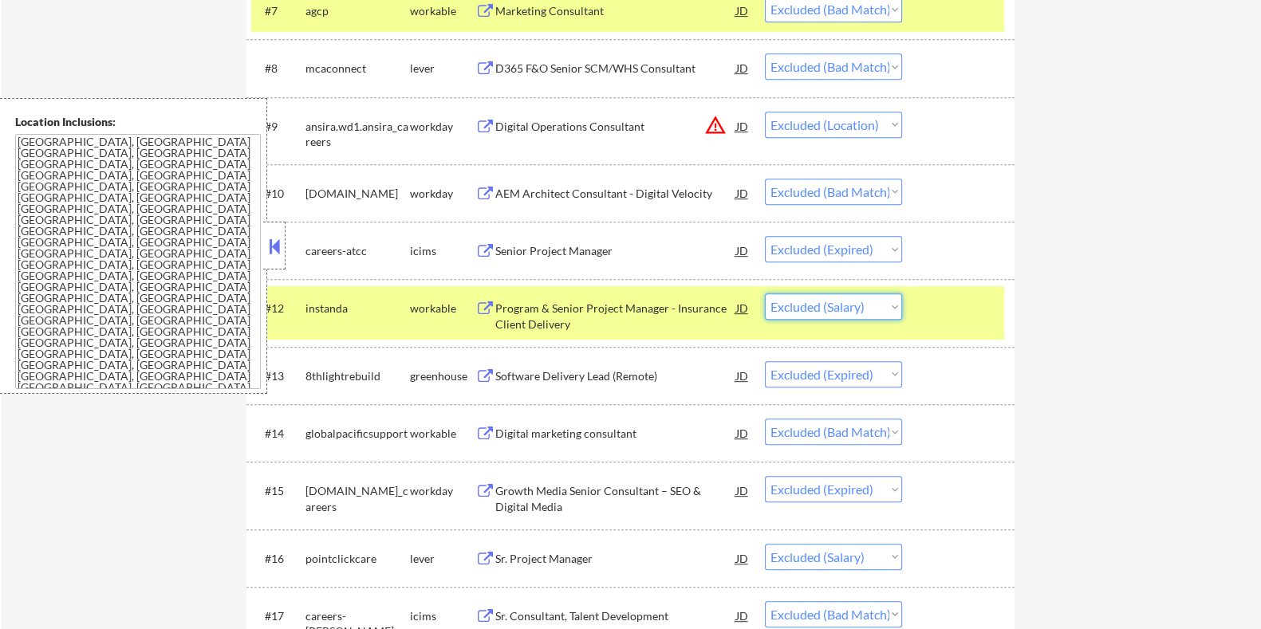
click at [844, 311] on select "Choose an option... Pending Applied Excluded (Questions) Excluded (Expired) Exc…" at bounding box center [833, 306] width 137 height 26
select select ""excluded""
click at [765, 293] on select "Choose an option... Pending Applied Excluded (Questions) Excluded (Expired) Exc…" at bounding box center [833, 306] width 137 height 26
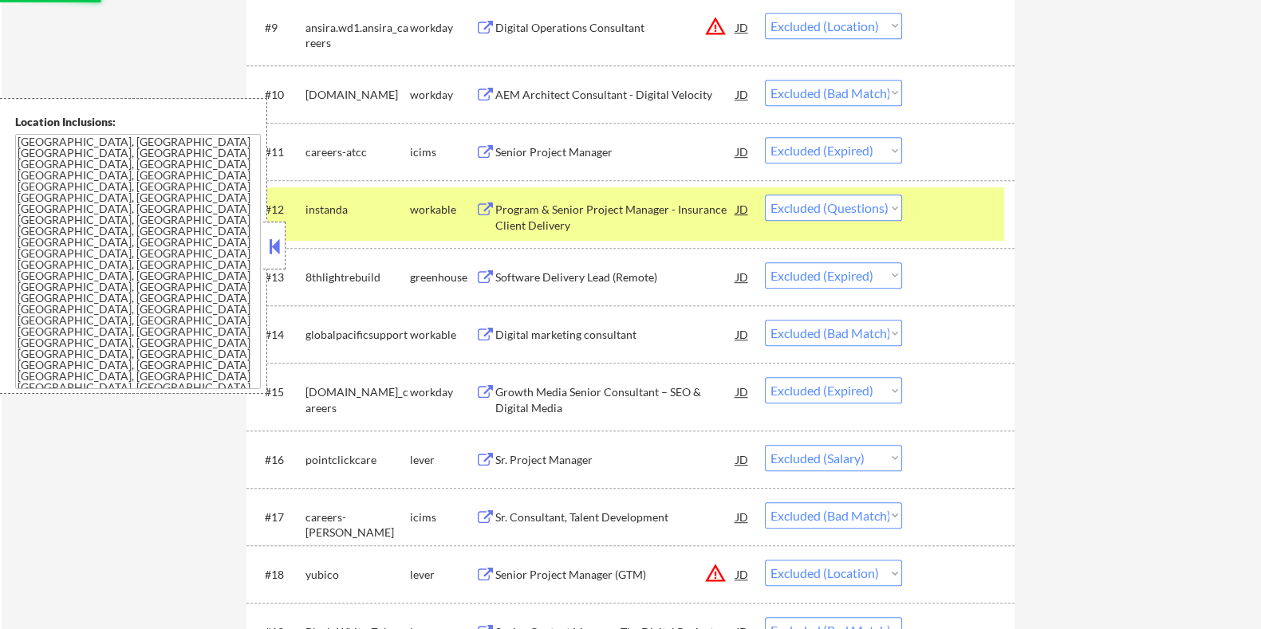
scroll to position [1196, 0]
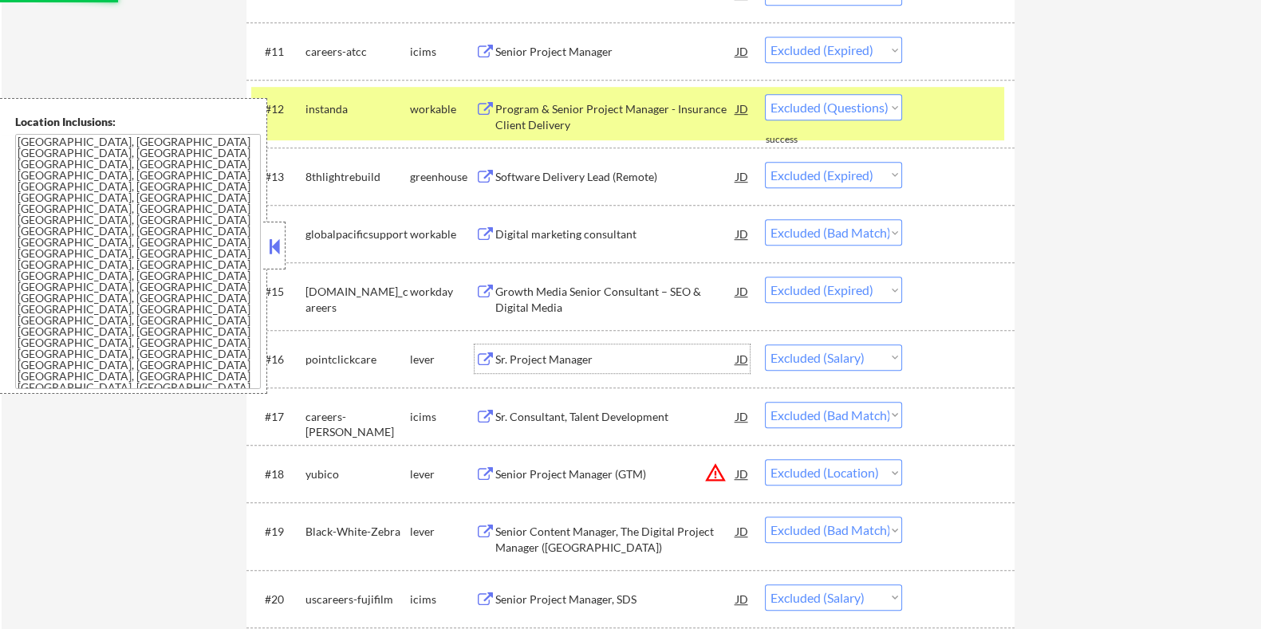
click at [596, 357] on div "Sr. Project Manager" at bounding box center [614, 360] width 241 height 16
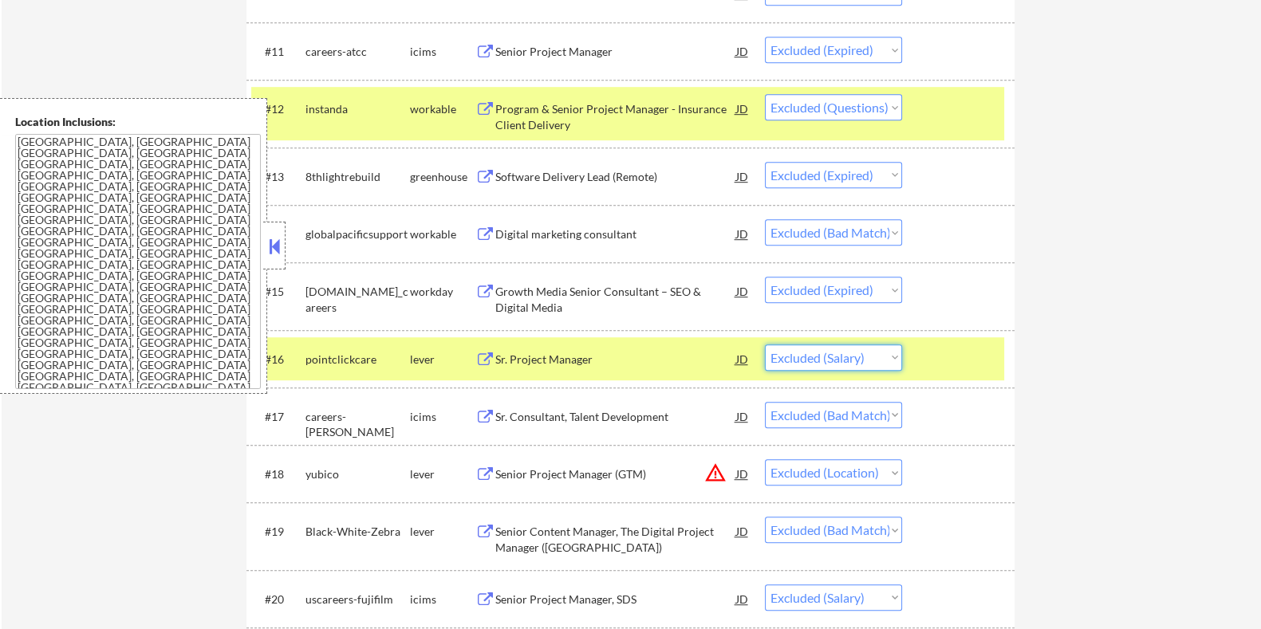
drag, startPoint x: 883, startPoint y: 360, endPoint x: 860, endPoint y: 365, distance: 23.6
click at [883, 360] on select "Choose an option... Pending Applied Excluded (Questions) Excluded (Expired) Exc…" at bounding box center [833, 357] width 137 height 26
click at [765, 344] on select "Choose an option... Pending Applied Excluded (Questions) Excluded (Expired) Exc…" at bounding box center [833, 357] width 137 height 26
click at [816, 357] on select "Choose an option... Pending Applied Excluded (Questions) Excluded (Expired) Exc…" at bounding box center [833, 357] width 137 height 26
select select ""applied""
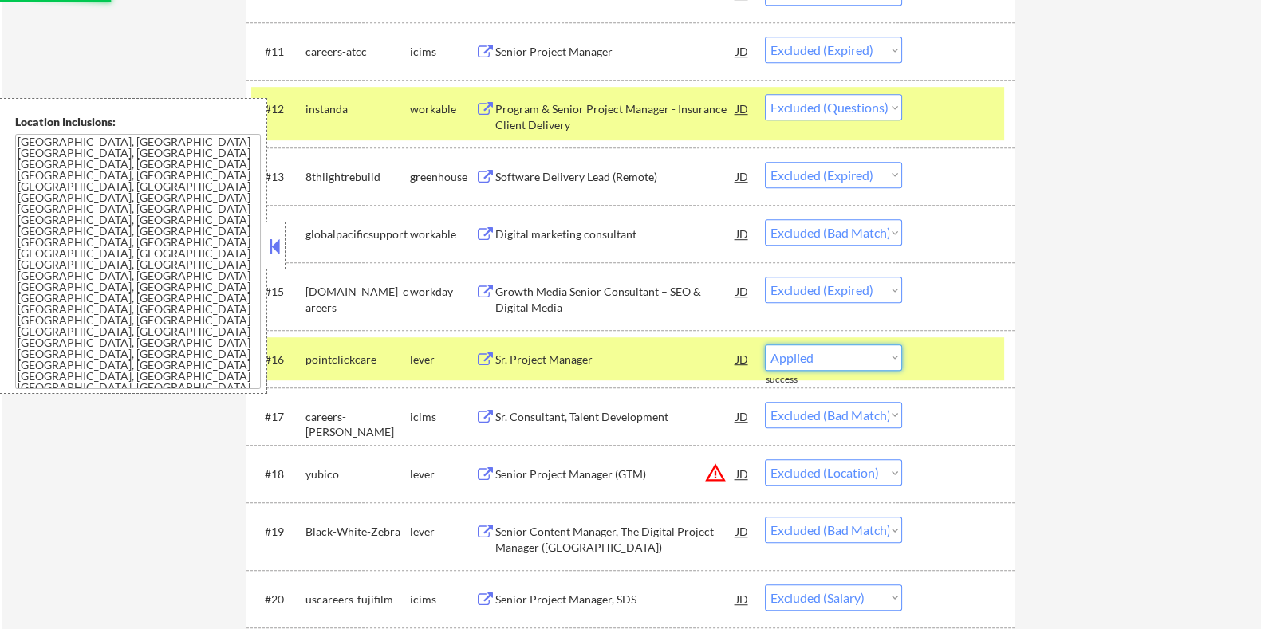
click at [765, 344] on select "Choose an option... Pending Applied Excluded (Questions) Excluded (Expired) Exc…" at bounding box center [833, 357] width 137 height 26
select select ""excluded__location_""
select select ""excluded__bad_match_""
select select ""excluded__salary_""
select select ""excluded__bad_match_""
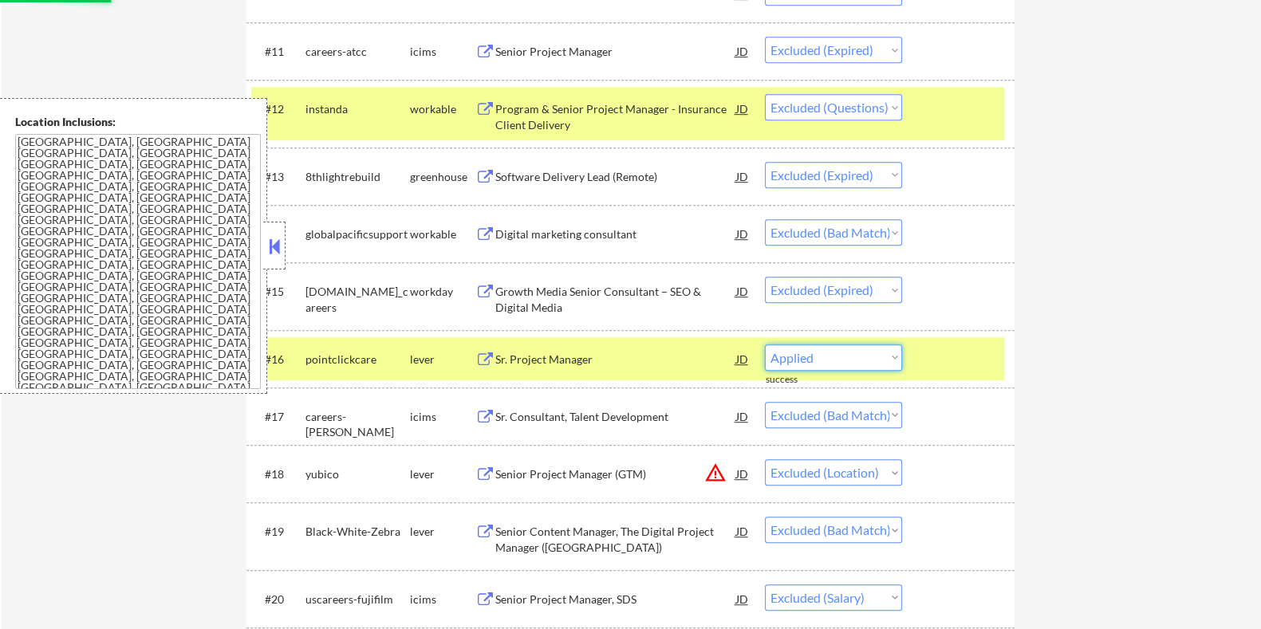
select select ""excluded""
select select ""excluded__expired_""
select select ""excluded__bad_match_""
select select ""excluded__expired_""
select select ""excluded__salary_""
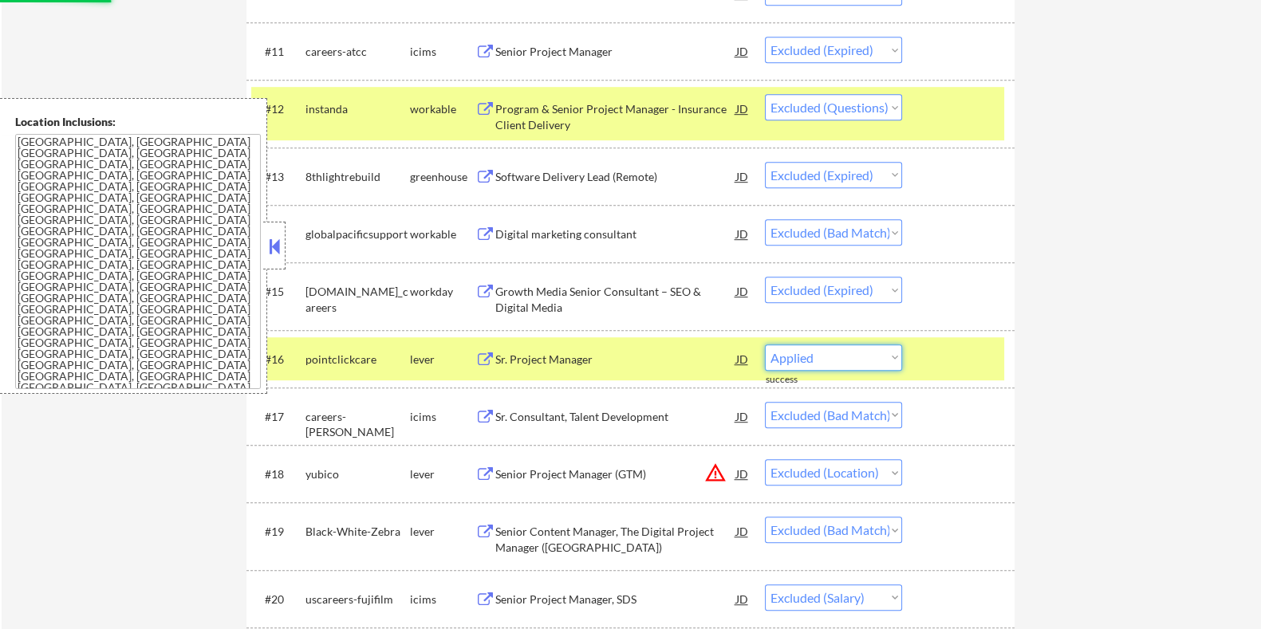
select select ""excluded__bad_match_""
select select ""excluded__salary_""
select select ""excluded__expired_""
select select ""excluded__location_""
select select ""excluded__other_""
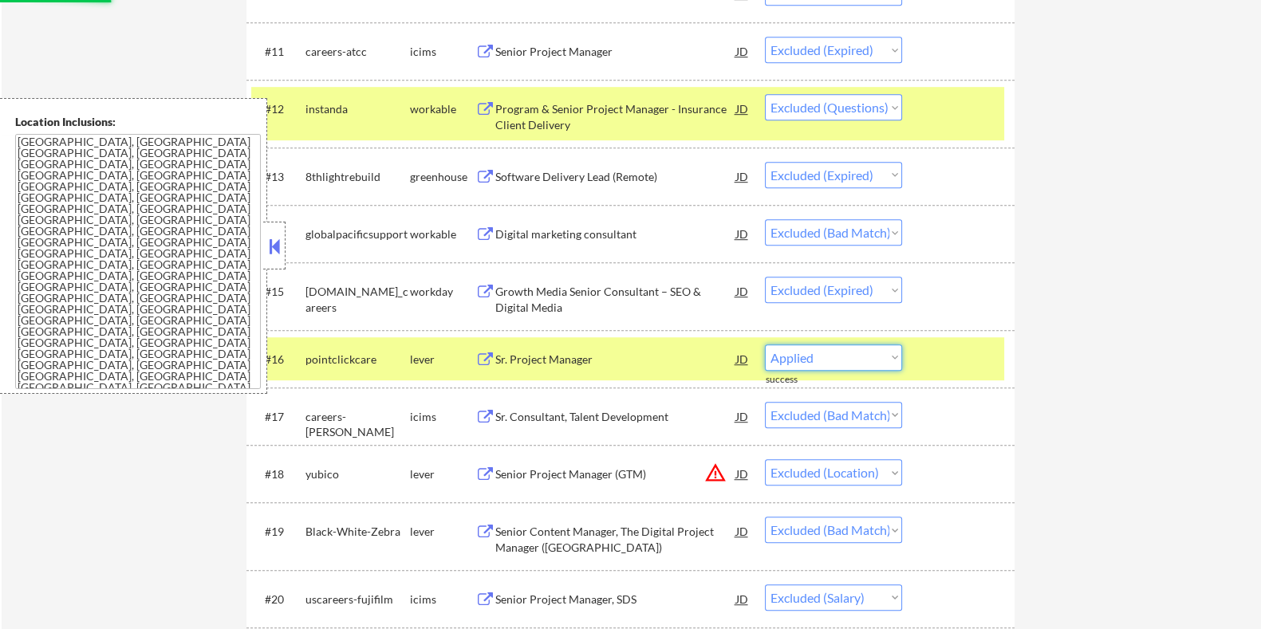
select select ""excluded__salary_""
select select ""excluded__expired_""
select select ""excluded""
select select ""excluded__expired_""
select select ""excluded__bad_match_""
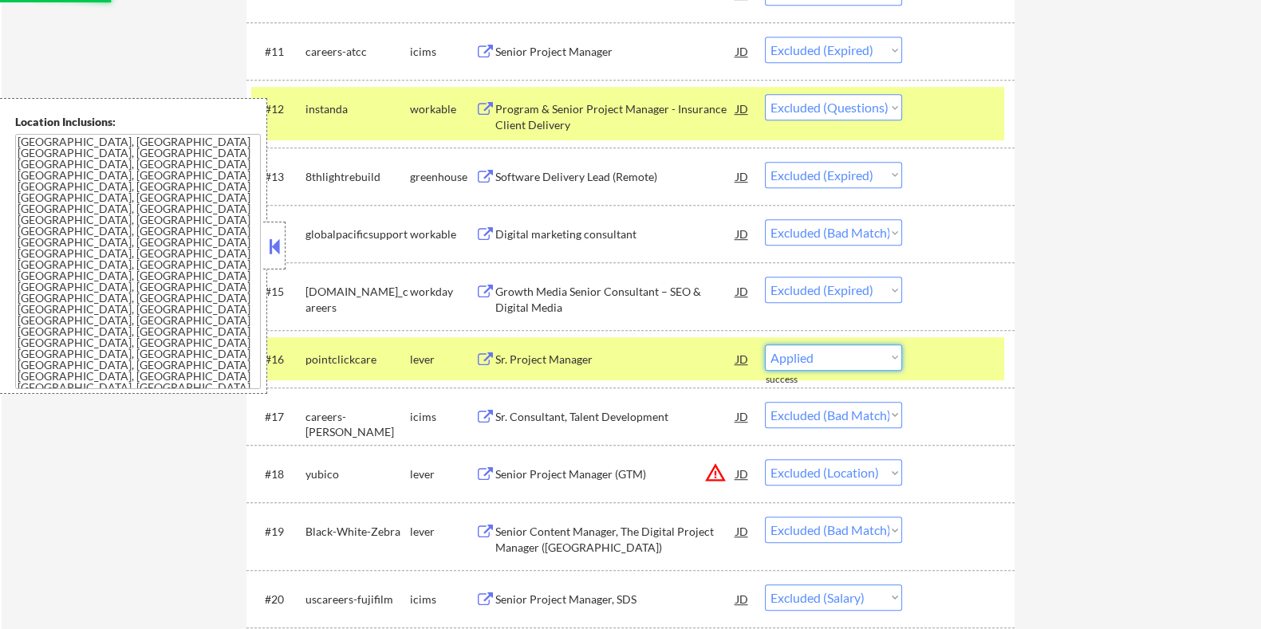
select select ""excluded__location_""
select select ""excluded__bad_match_""
select select ""excluded__location_""
select select ""excluded__bad_match_""
select select ""excluded__salary_""
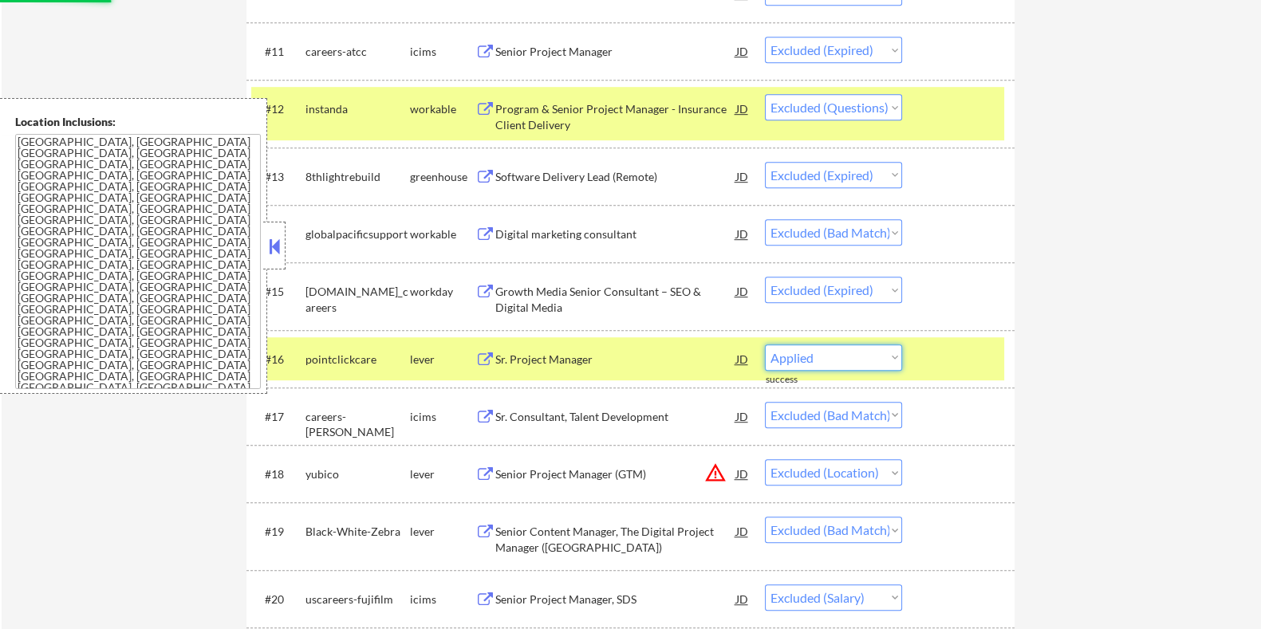
select select ""excluded__bad_match_""
select select ""excluded__salary_""
select select ""excluded__bad_match_""
select select ""excluded""
select select ""excluded__expired_""
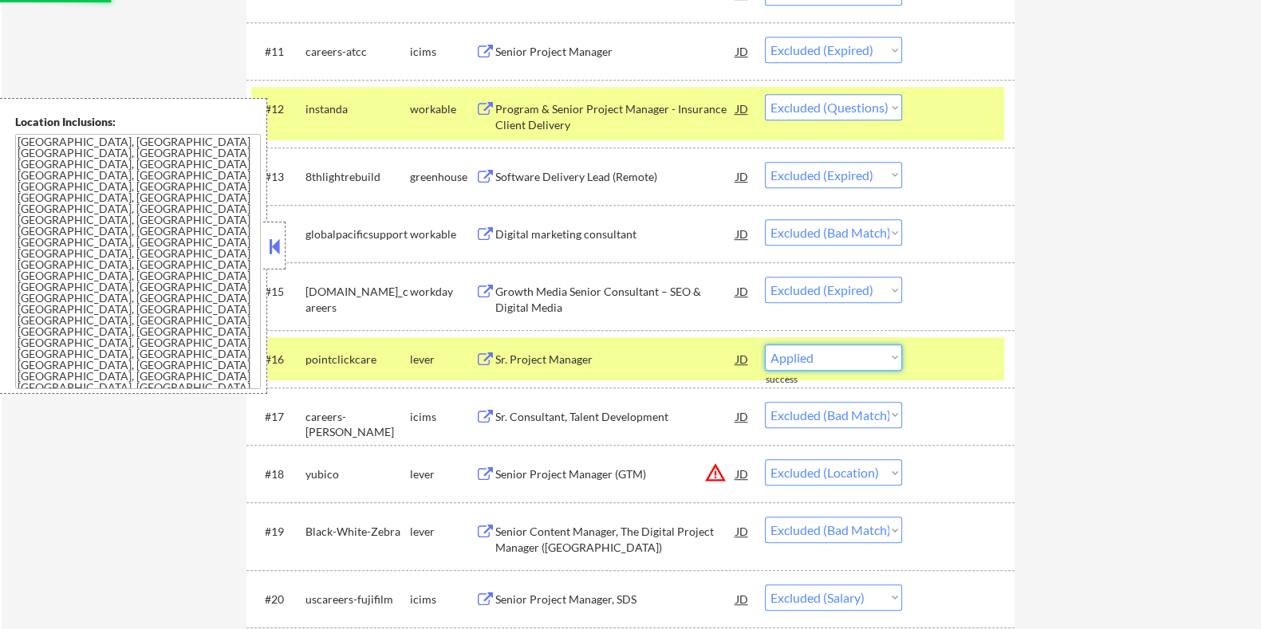
select select ""excluded__bad_match_""
select select ""excluded__salary_""
select select ""excluded__expired_""
select select ""excluded__bad_match_""
select select ""excluded__expired_""
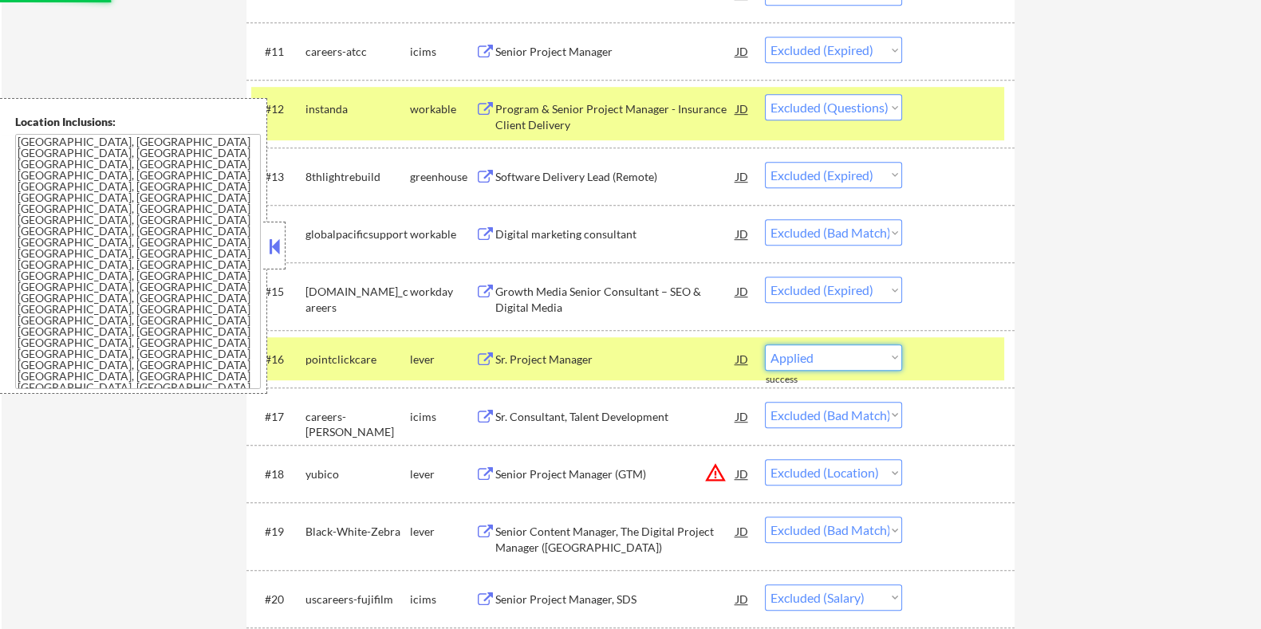
select select ""excluded__salary_""
select select ""excluded__bad_match_""
select select ""excluded""
select select ""excluded__expired_""
select select ""excluded__bad_match_""
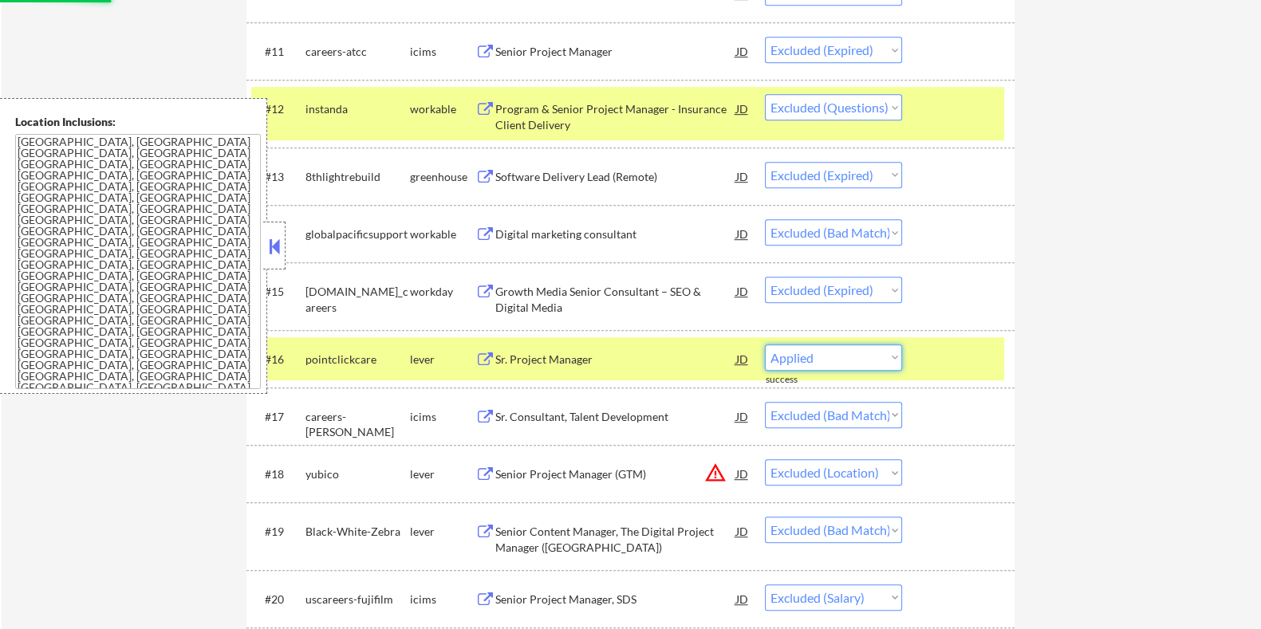
select select ""excluded__expired_""
select select ""excluded__salary_""
select select ""excluded__bad_match_""
select select ""excluded__expired_""
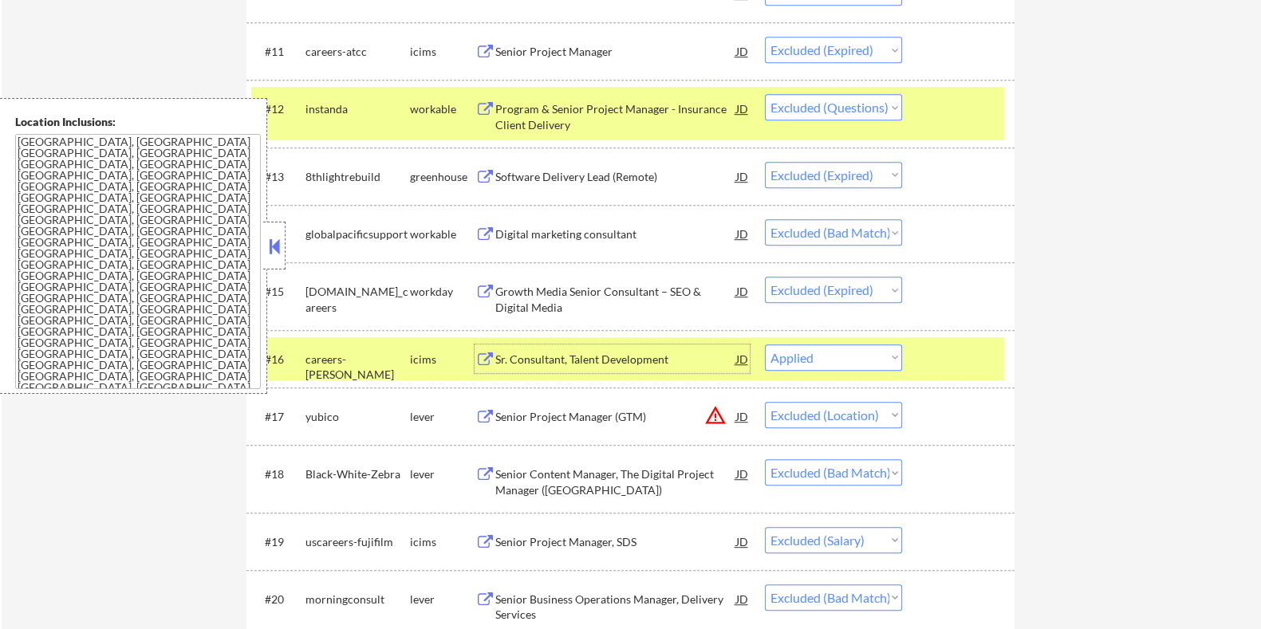
click at [589, 358] on div "Sr. Consultant, Talent Development" at bounding box center [614, 360] width 241 height 16
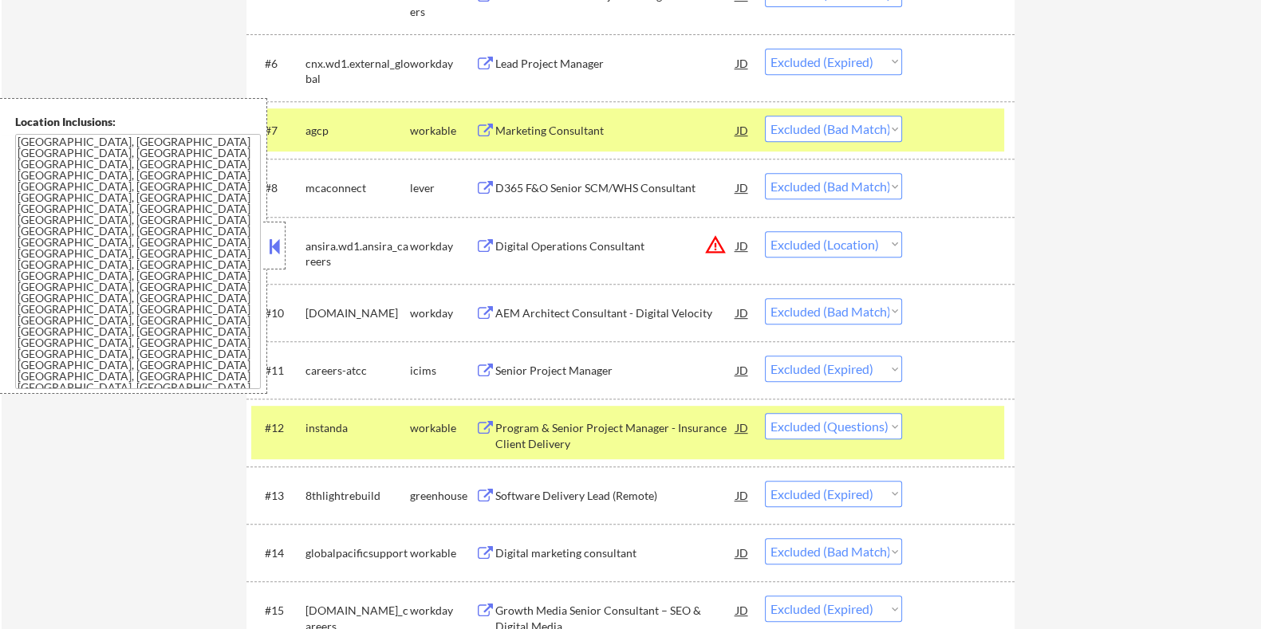
scroll to position [731, 0]
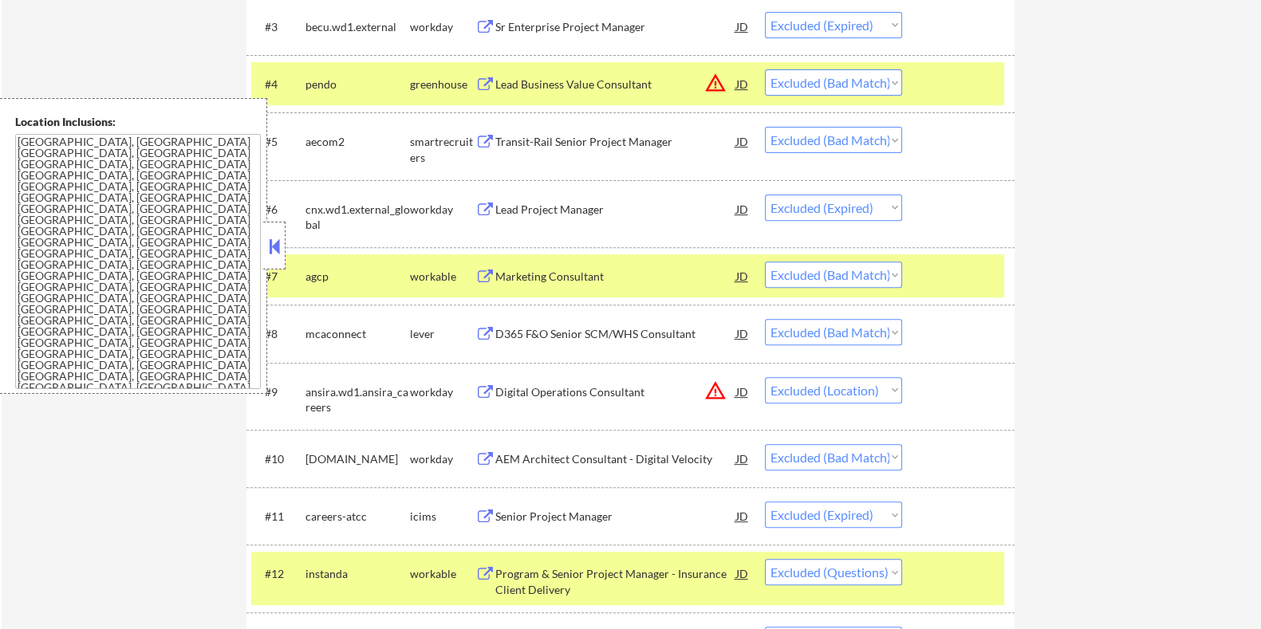
drag, startPoint x: 1252, startPoint y: 77, endPoint x: 1252, endPoint y: 35, distance: 42.3
drag, startPoint x: 1248, startPoint y: 0, endPoint x: 1229, endPoint y: 281, distance: 281.3
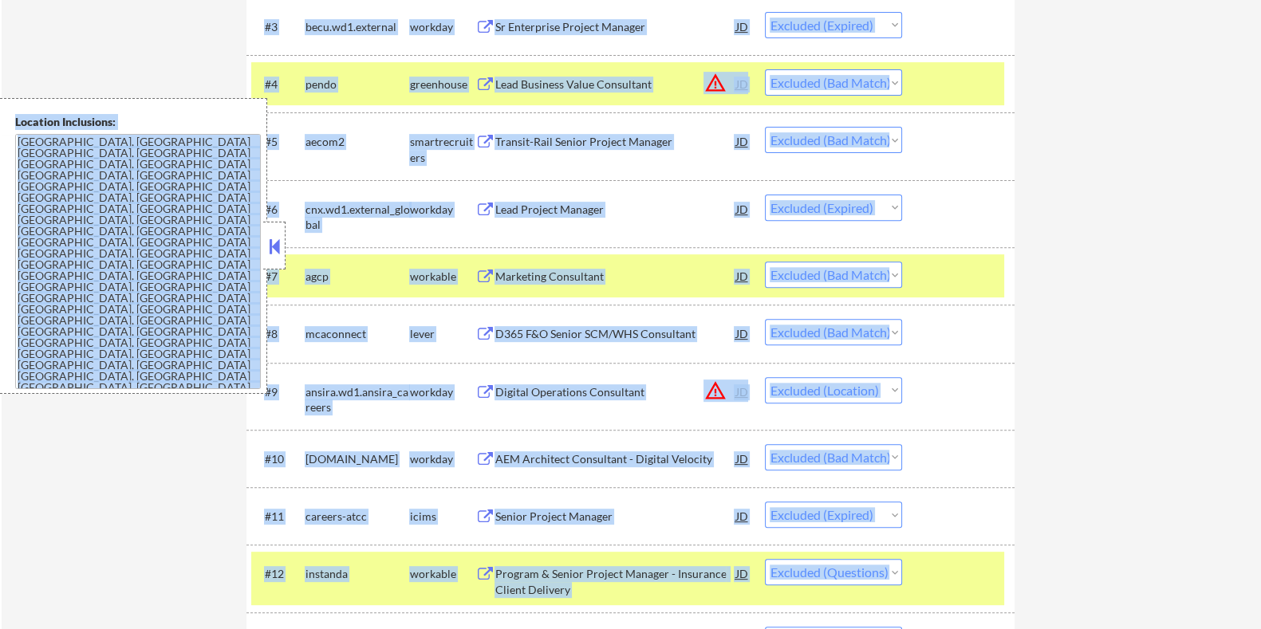
drag, startPoint x: 1270, startPoint y: 89, endPoint x: 1270, endPoint y: 67, distance: 21.5
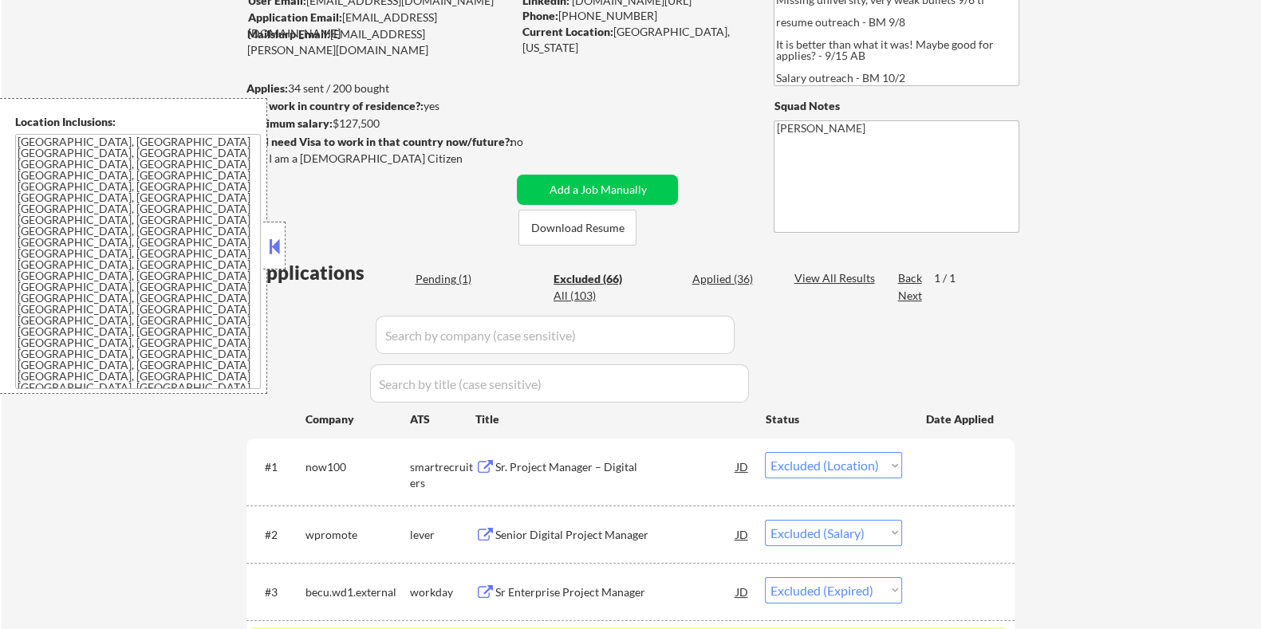
scroll to position [52, 0]
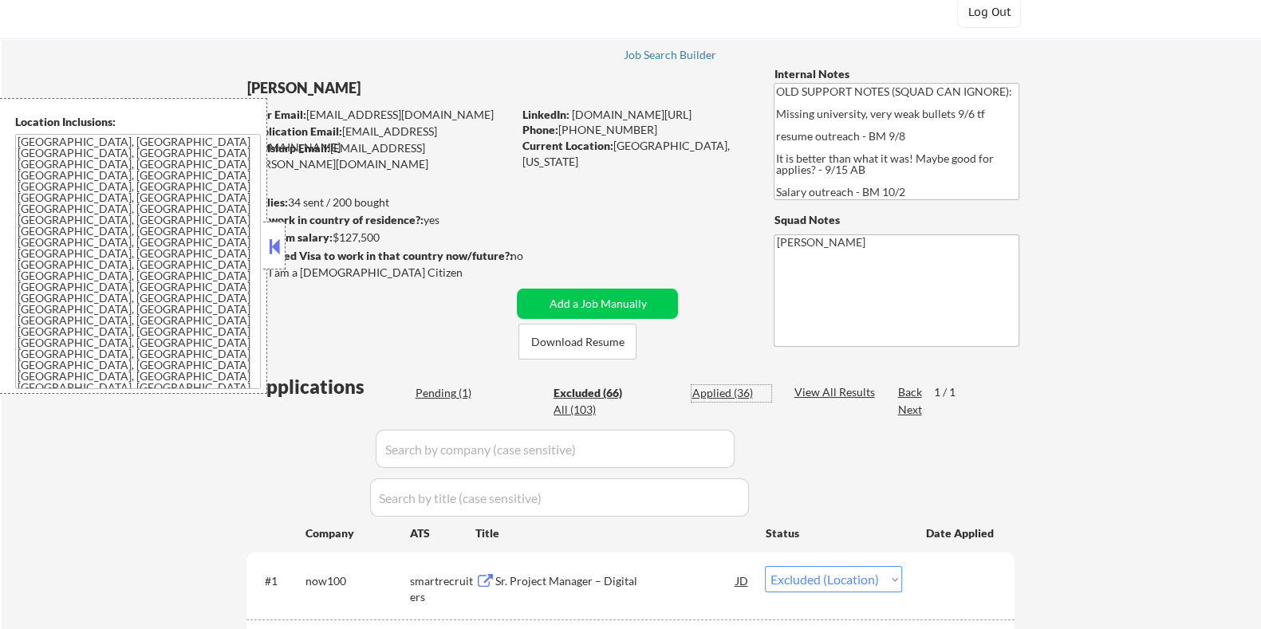
click at [733, 388] on div "Applied (36)" at bounding box center [731, 393] width 80 height 16
select select ""applied""
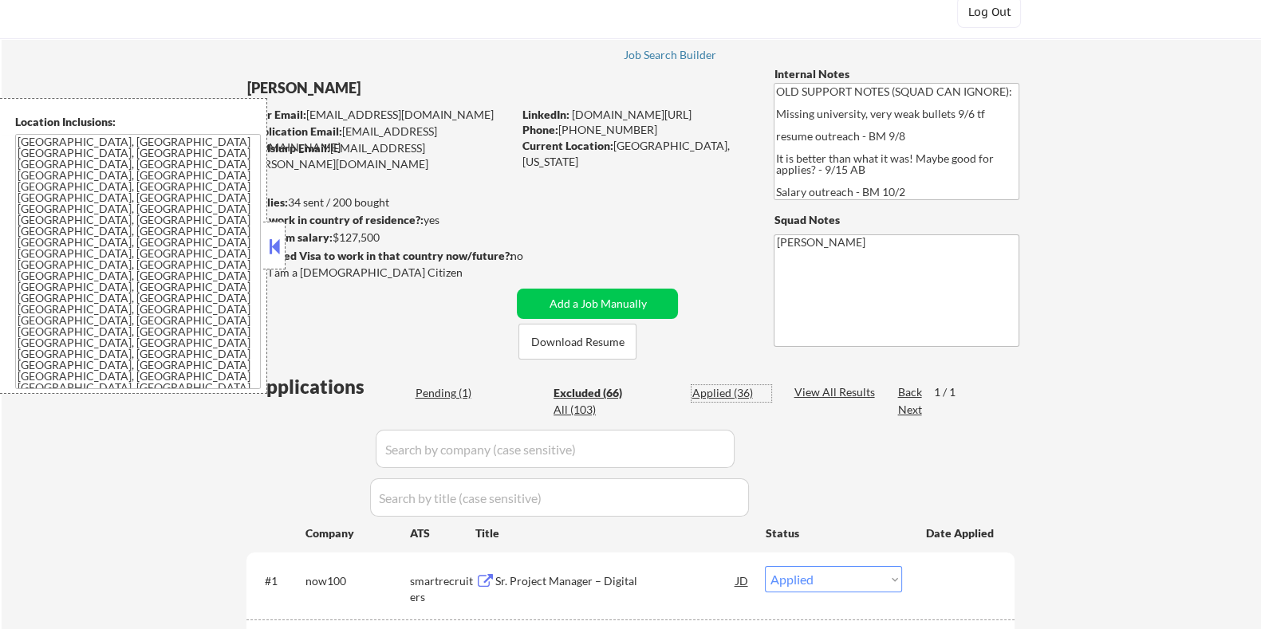
select select ""applied""
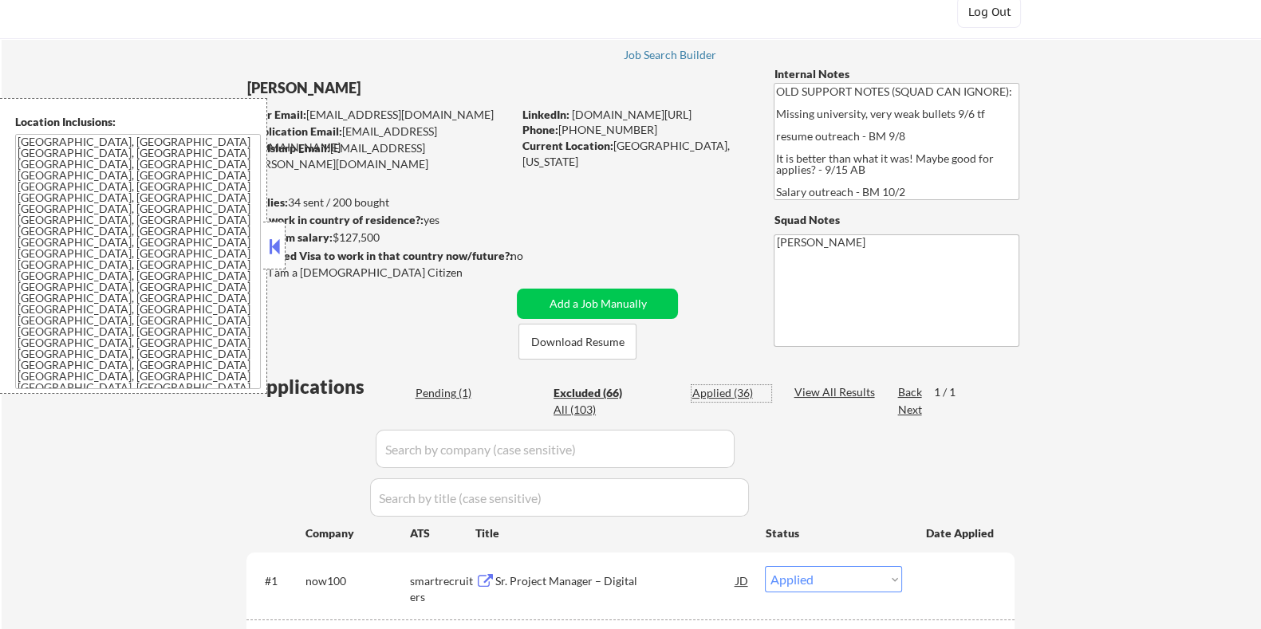
select select ""applied""
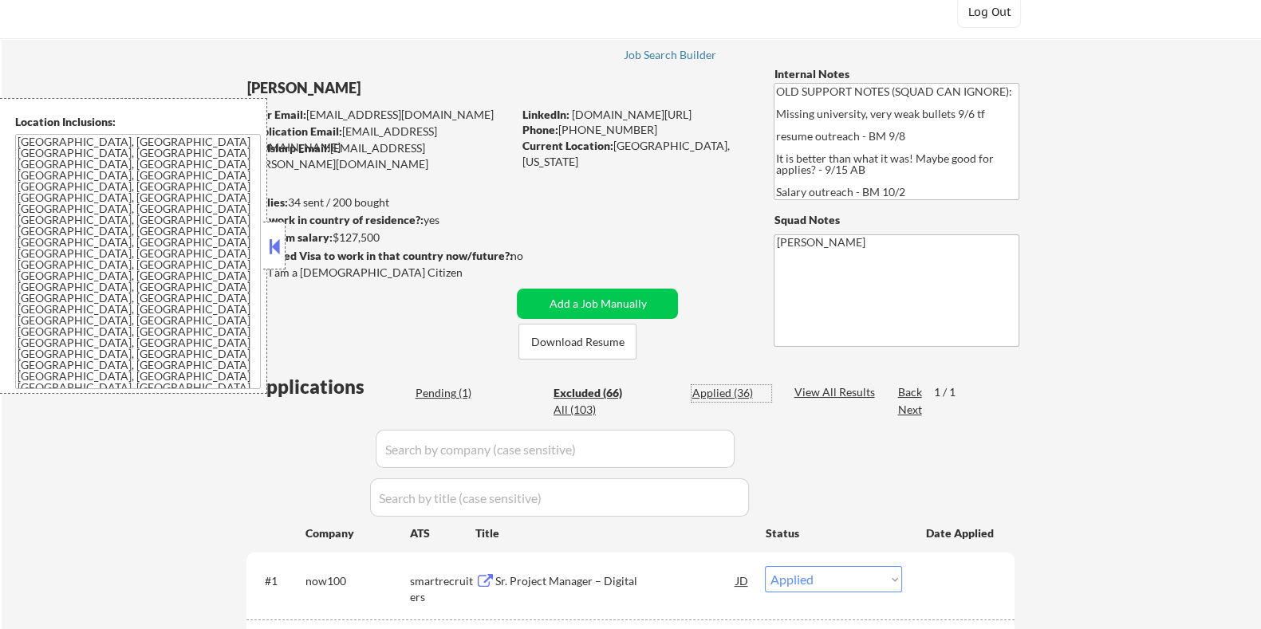
select select ""applied""
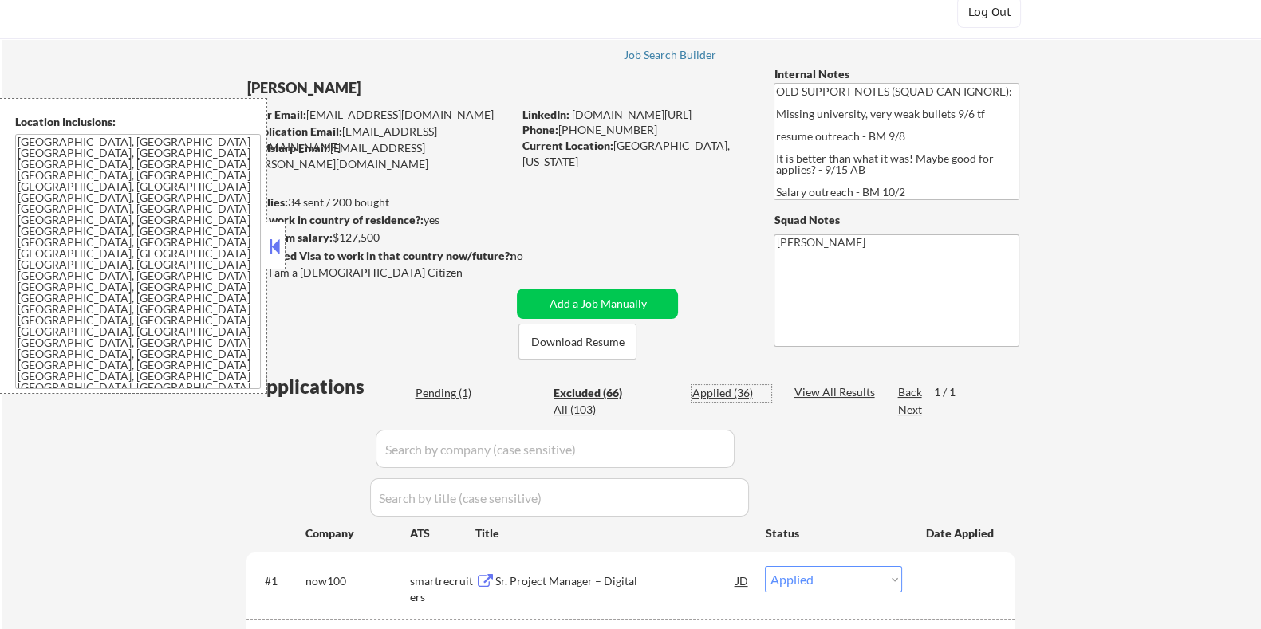
select select ""applied""
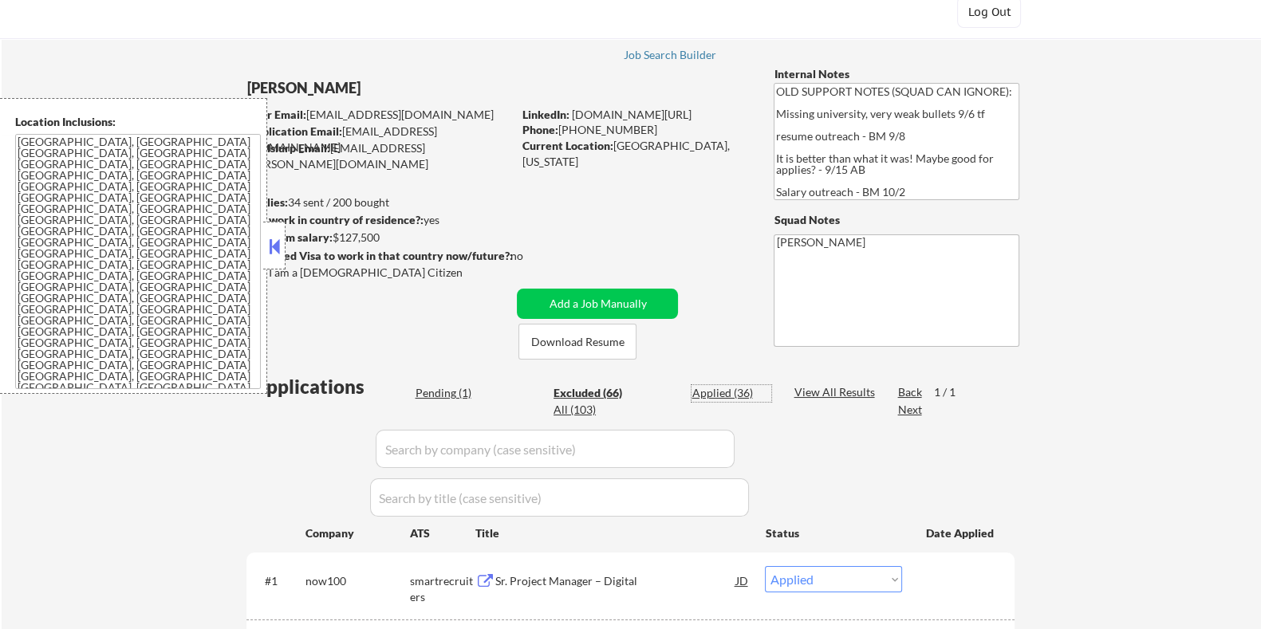
select select ""applied""
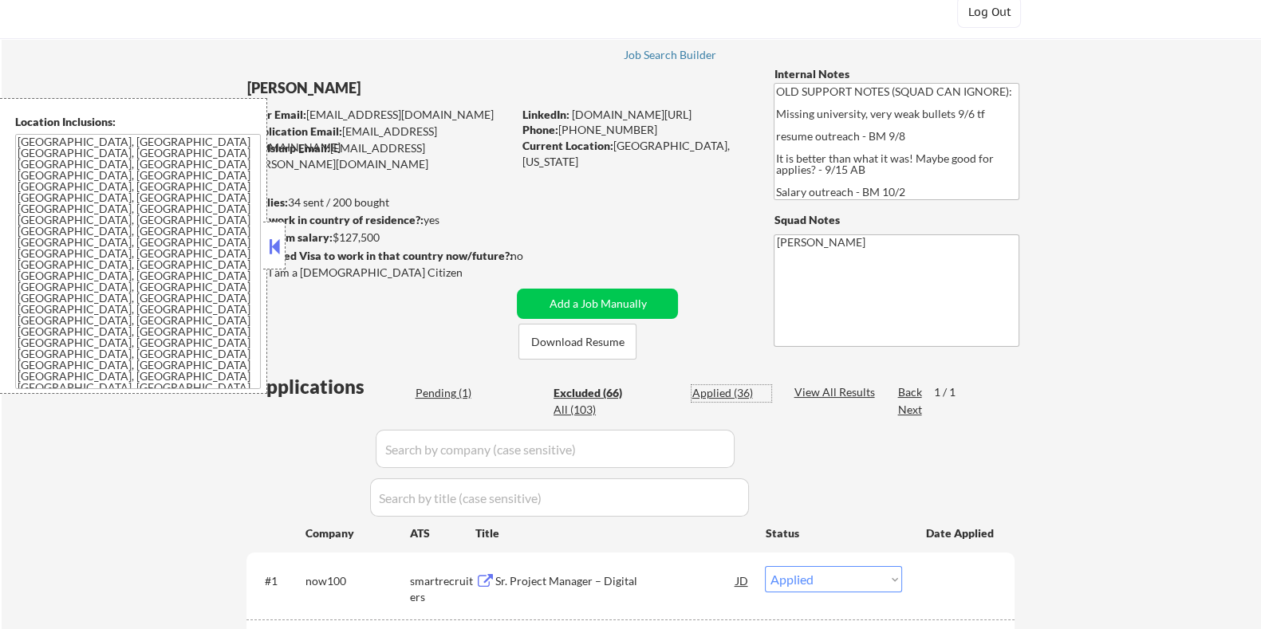
select select ""applied""
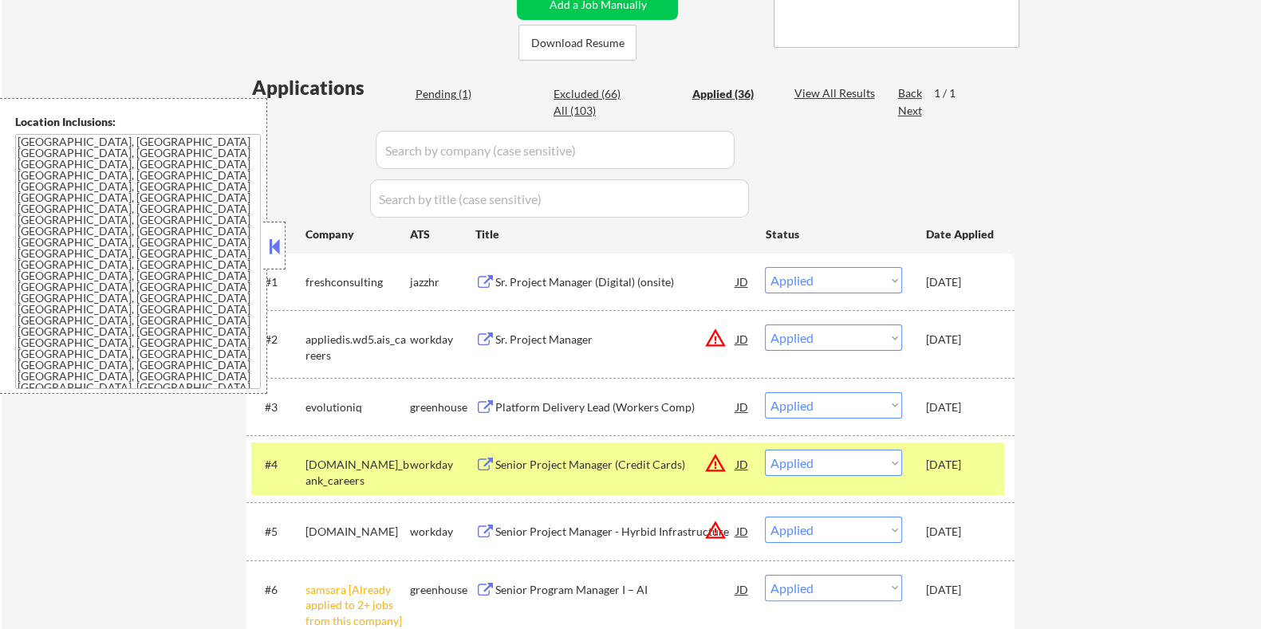
scroll to position [251, 0]
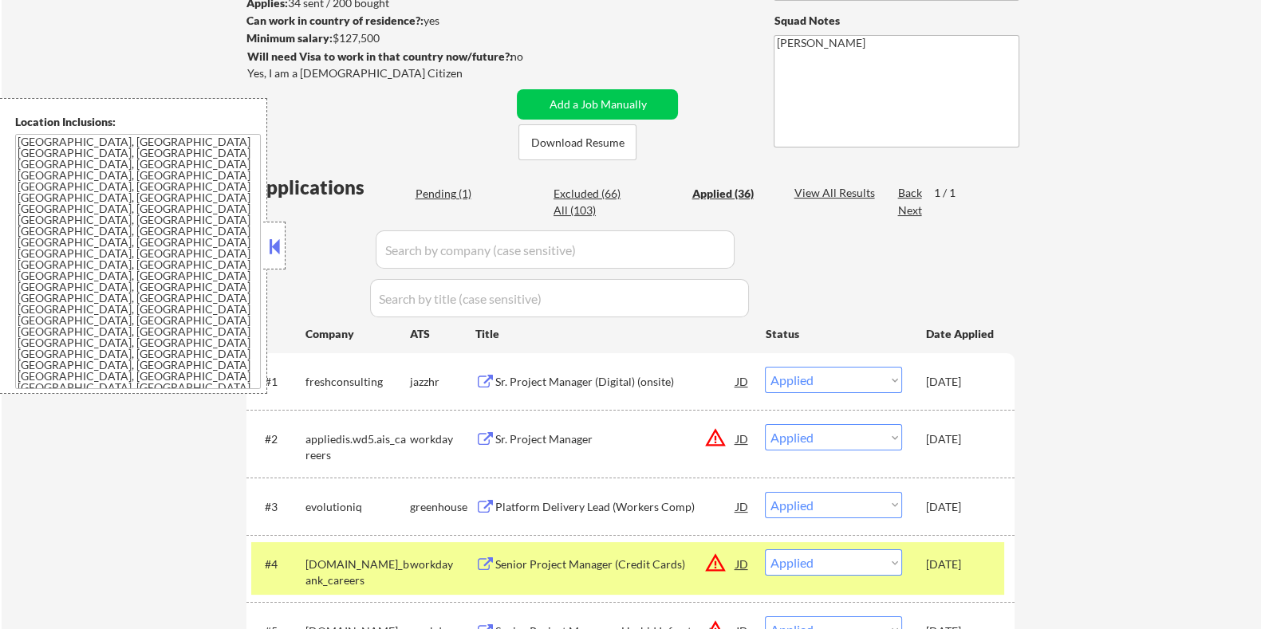
click at [423, 252] on input "input" at bounding box center [555, 249] width 359 height 38
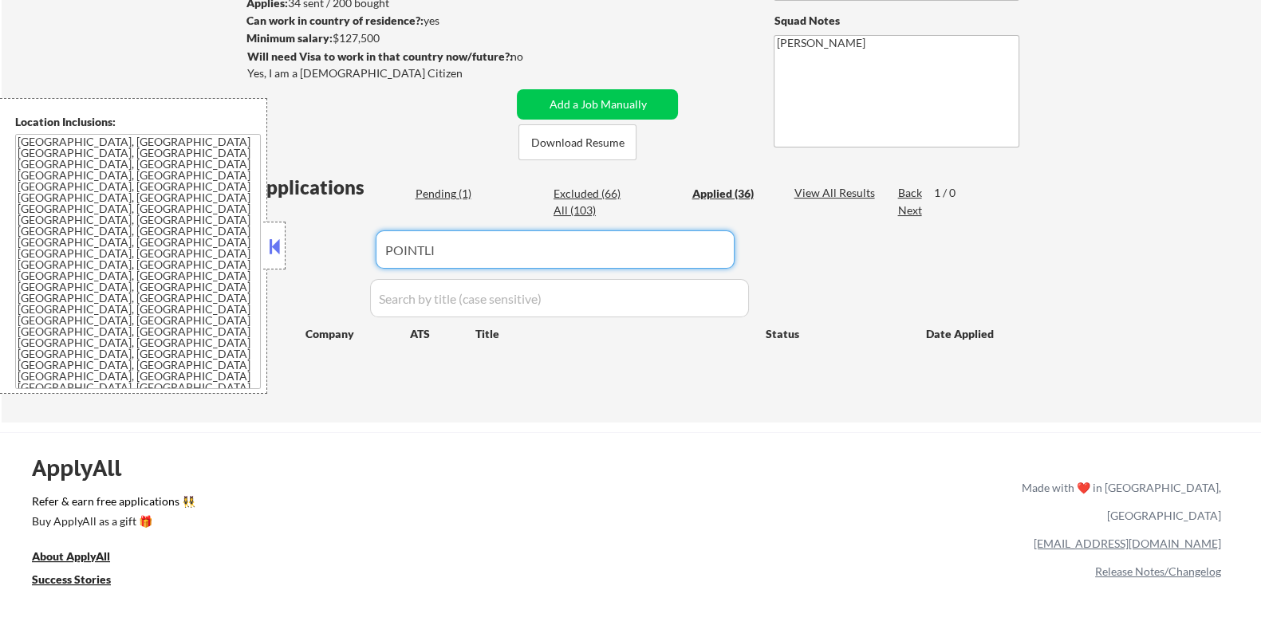
click at [458, 242] on input "input" at bounding box center [555, 249] width 359 height 38
click at [805, 189] on div "View All Results" at bounding box center [835, 193] width 85 height 16
click at [435, 191] on div "Pending (1)" at bounding box center [455, 194] width 80 height 16
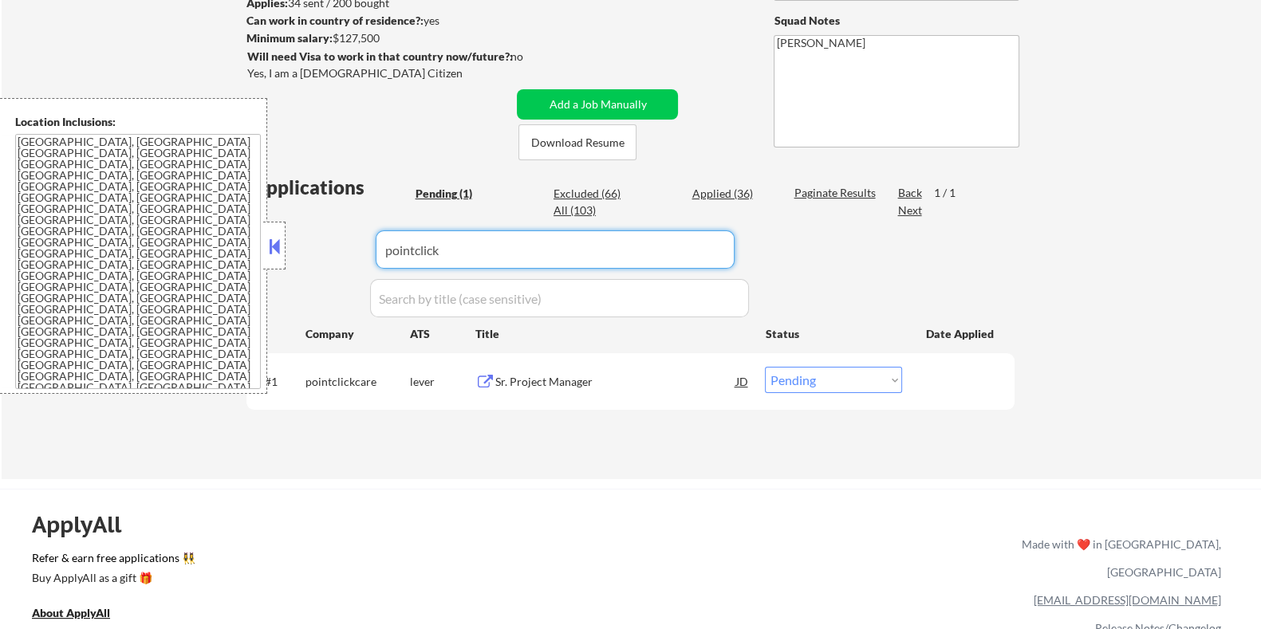
click at [460, 250] on input "input" at bounding box center [555, 249] width 359 height 38
click at [829, 387] on select "Choose an option... Pending Applied Excluded (Questions) Excluded (Expired) Exc…" at bounding box center [833, 380] width 137 height 26
click at [765, 367] on select "Choose an option... Pending Applied Excluded (Questions) Excluded (Expired) Exc…" at bounding box center [833, 380] width 137 height 26
drag, startPoint x: 466, startPoint y: 261, endPoint x: 331, endPoint y: 254, distance: 134.9
click at [331, 254] on div "Applications Pending (1) Excluded (66) Applied (36) All (103) Paginate Results …" at bounding box center [630, 311] width 768 height 275
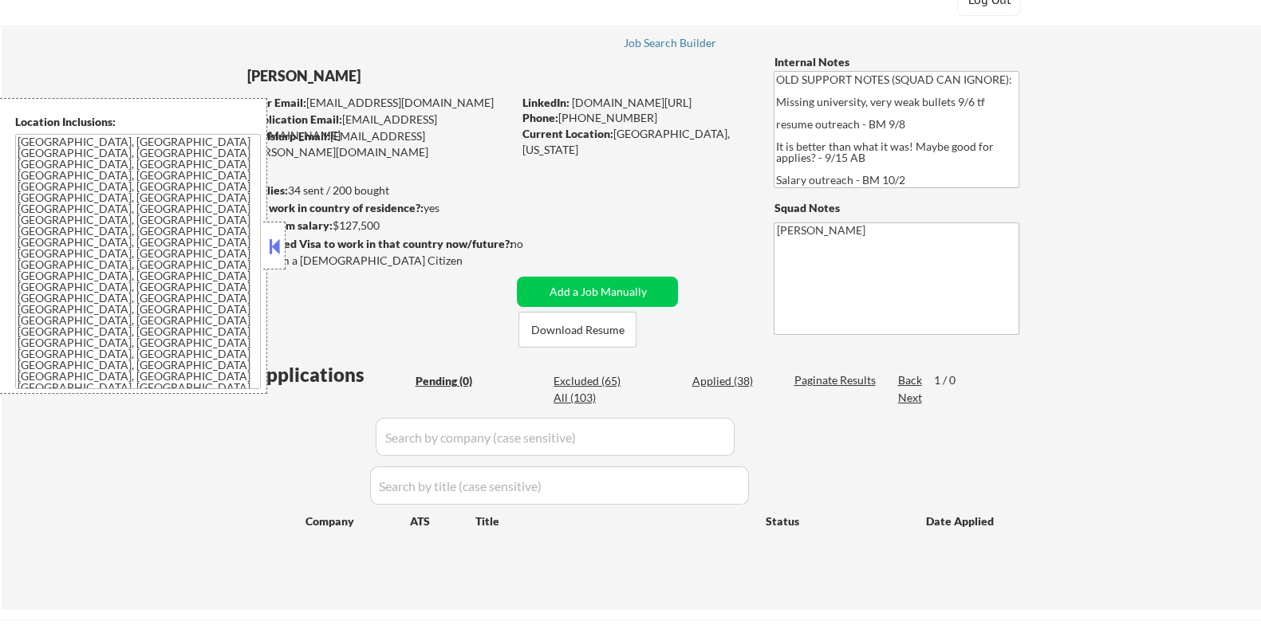
scroll to position [52, 0]
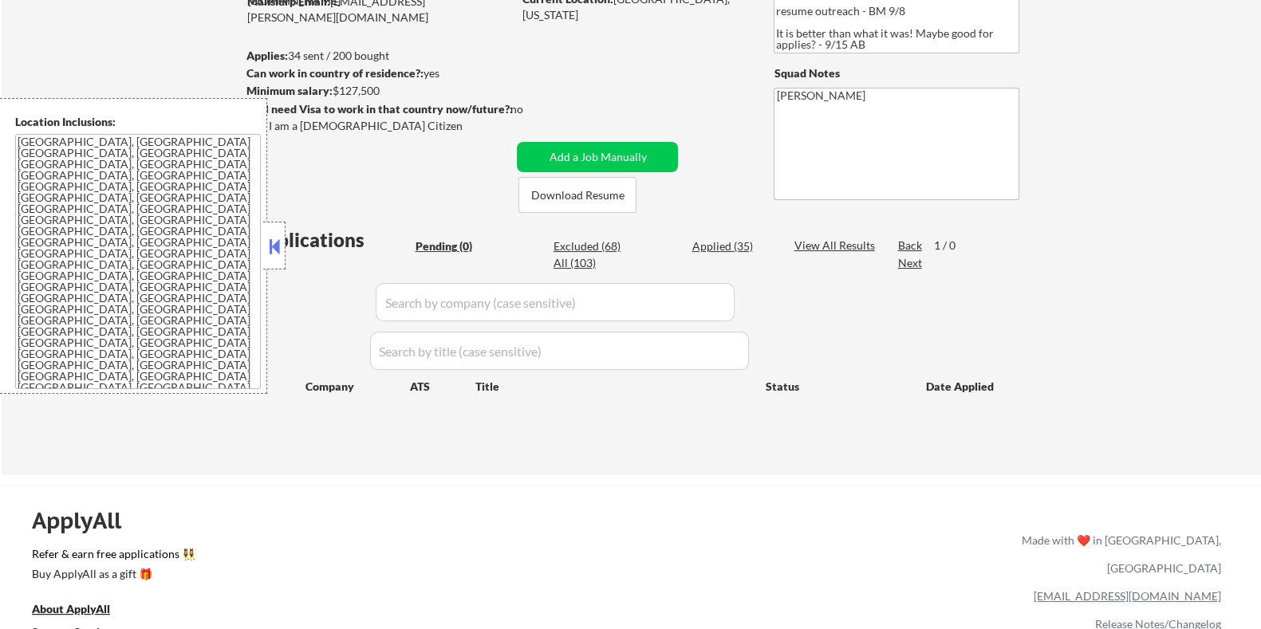
scroll to position [199, 0]
click at [574, 242] on div "Excluded (68)" at bounding box center [593, 246] width 80 height 16
select select ""excluded__location_""
select select ""excluded__salary_""
select select ""excluded__expired_""
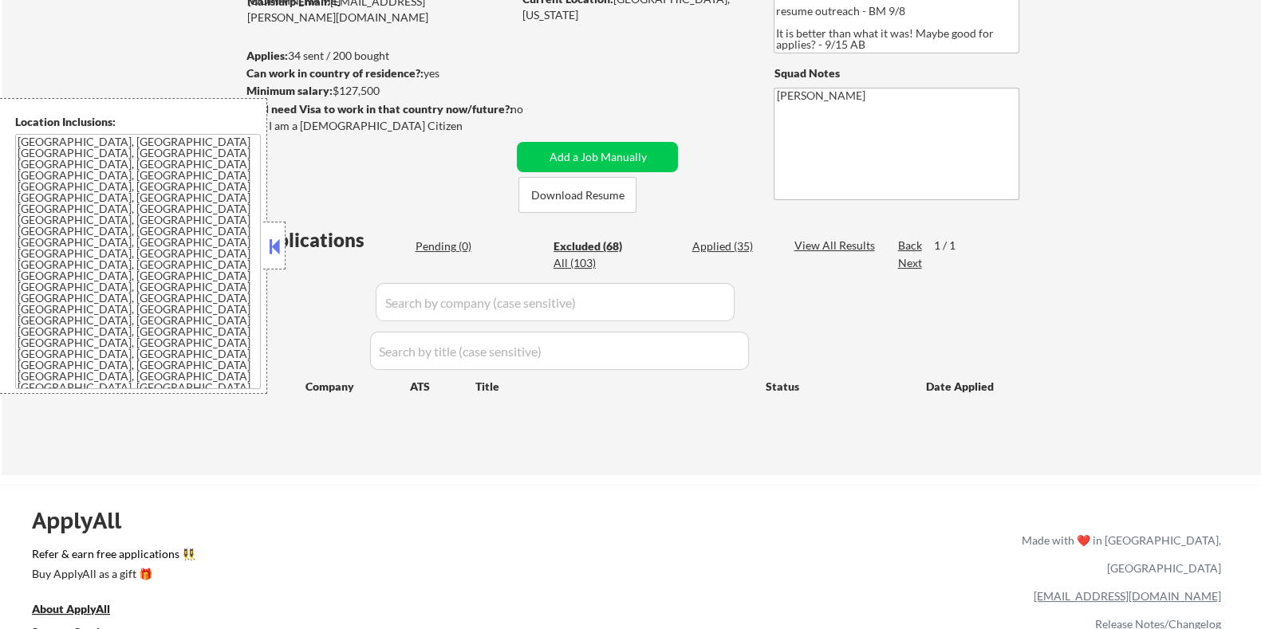
select select ""excluded__salary_""
select select ""excluded__bad_match_""
select select ""excluded__expired_""
select select ""excluded__salary_""
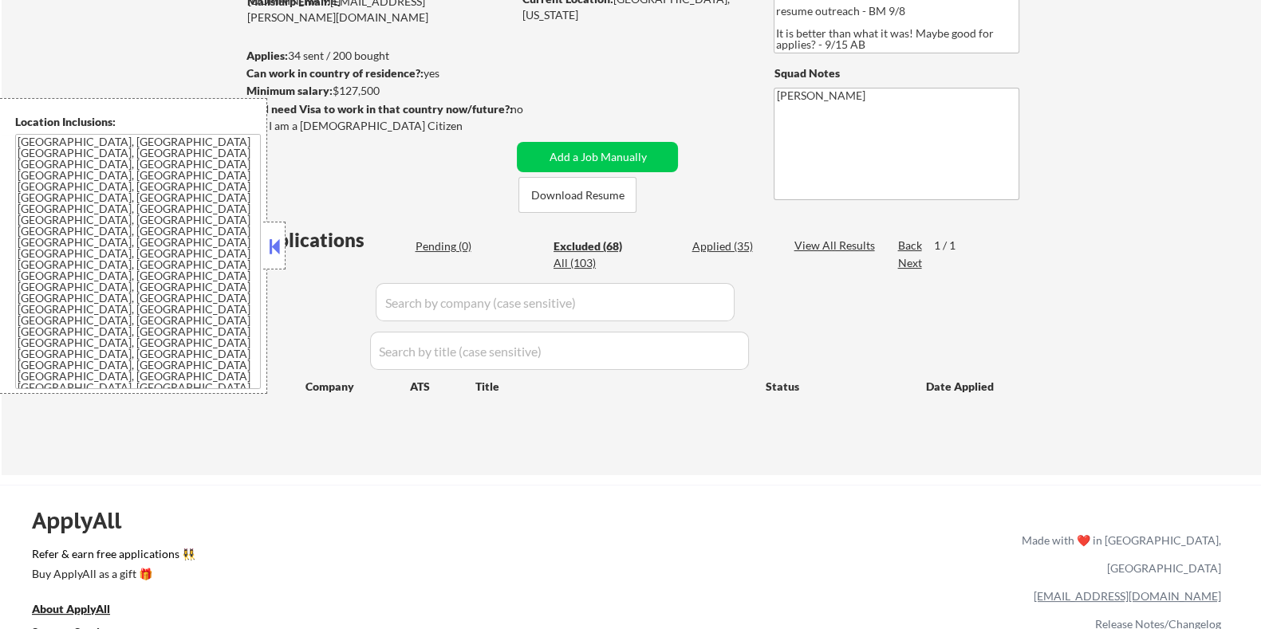
select select ""excluded__bad_match_""
select select ""excluded__location_""
select select ""excluded__bad_match_""
select select ""excluded__expired_""
select select ""excluded__salary_""
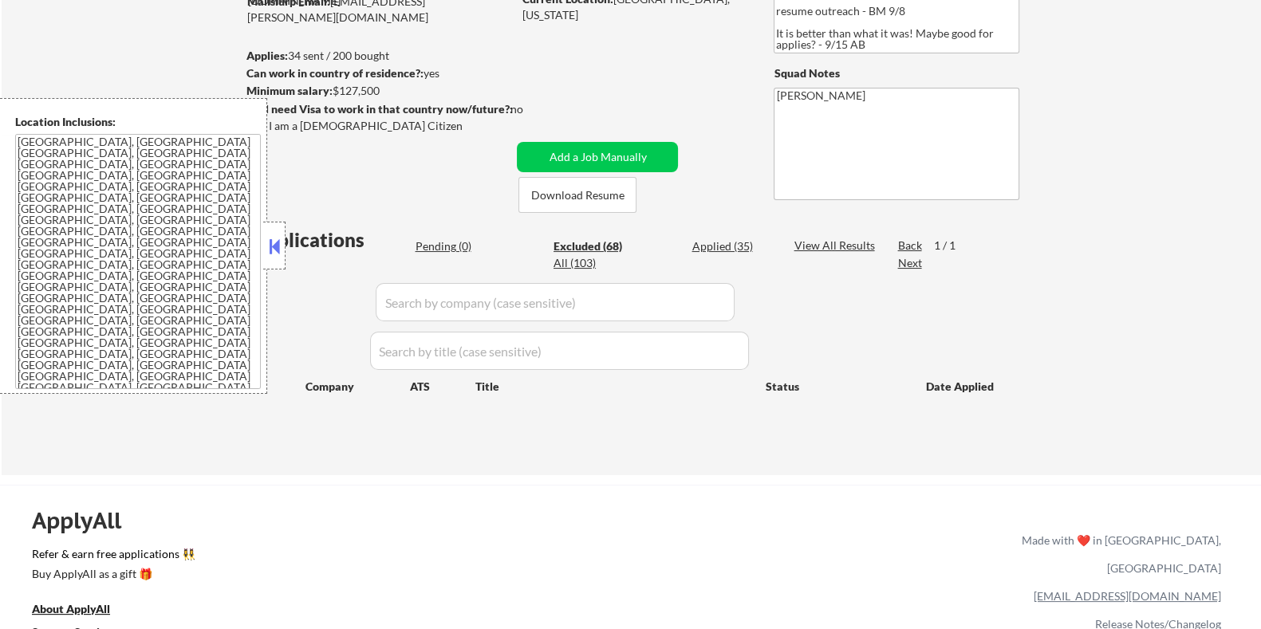
select select ""excluded__expired_""
select select ""excluded__bad_match_""
select select ""excluded__expired_""
select select ""excluded__salary_""
select select ""excluded__bad_match_""
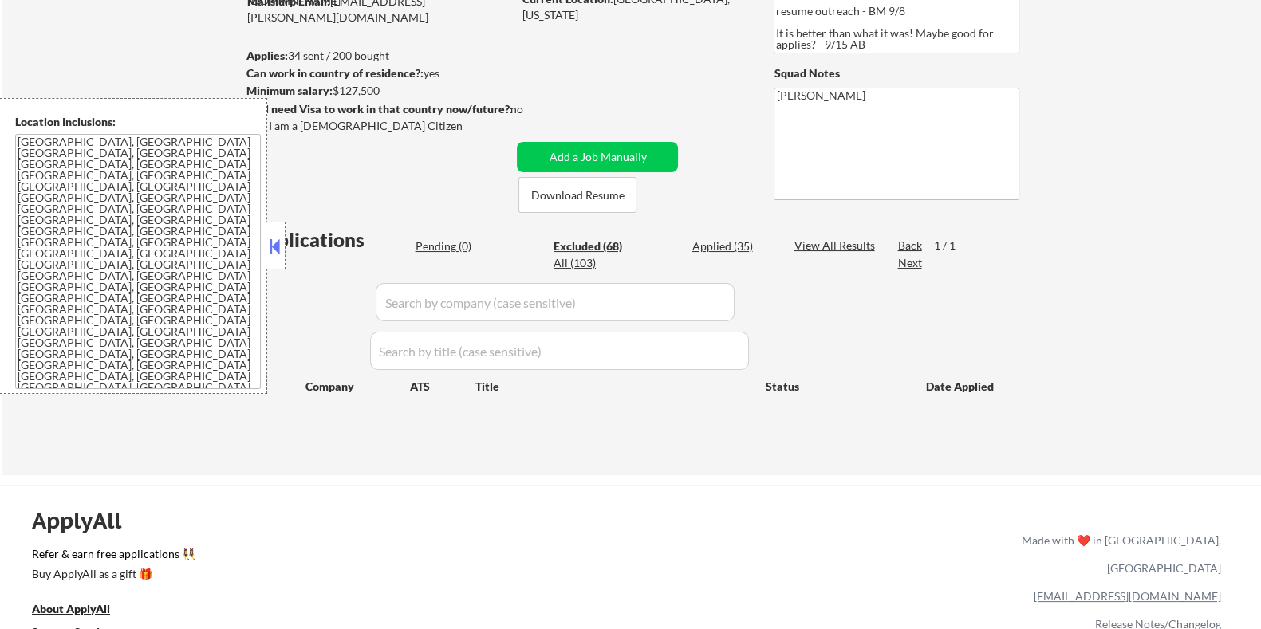
select select ""excluded__location_""
select select ""excluded__bad_match_""
select select ""excluded__salary_""
select select ""excluded__bad_match_""
select select ""excluded""
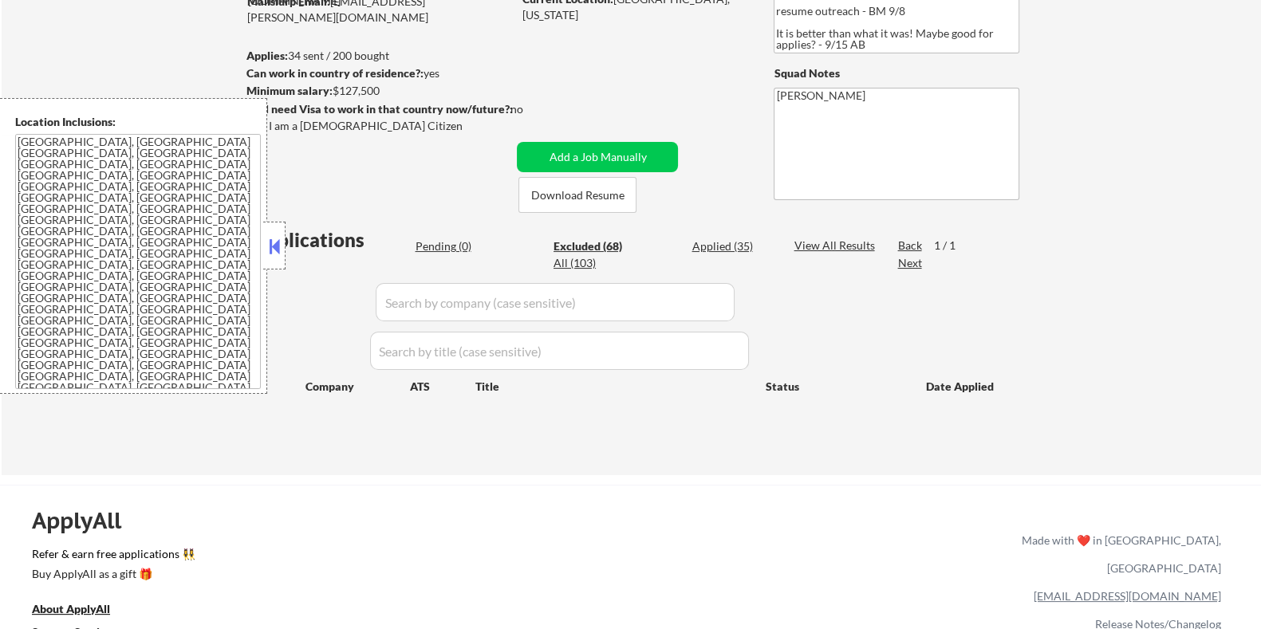
select select ""excluded__expired_""
select select ""excluded__bad_match_""
select select ""excluded__expired_""
select select ""excluded__salary_""
select select ""excluded__bad_match_""
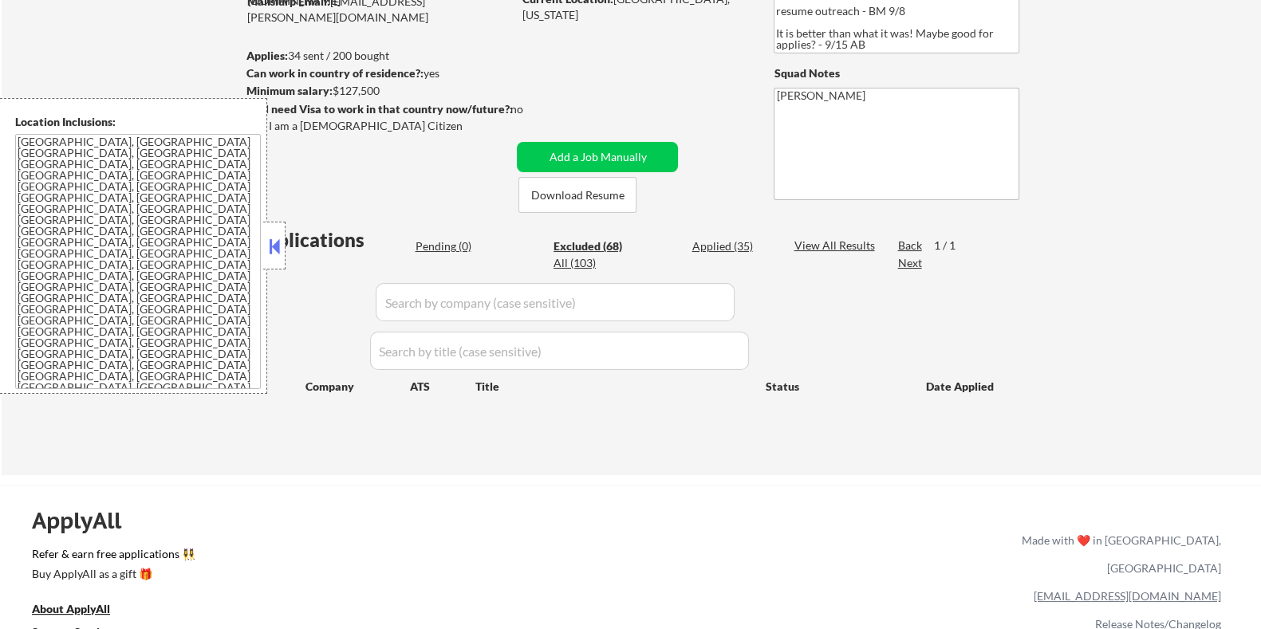
select select ""excluded__salary_""
select select ""excluded__expired_""
select select ""excluded__location_""
select select ""excluded__other_""
select select ""excluded__salary_""
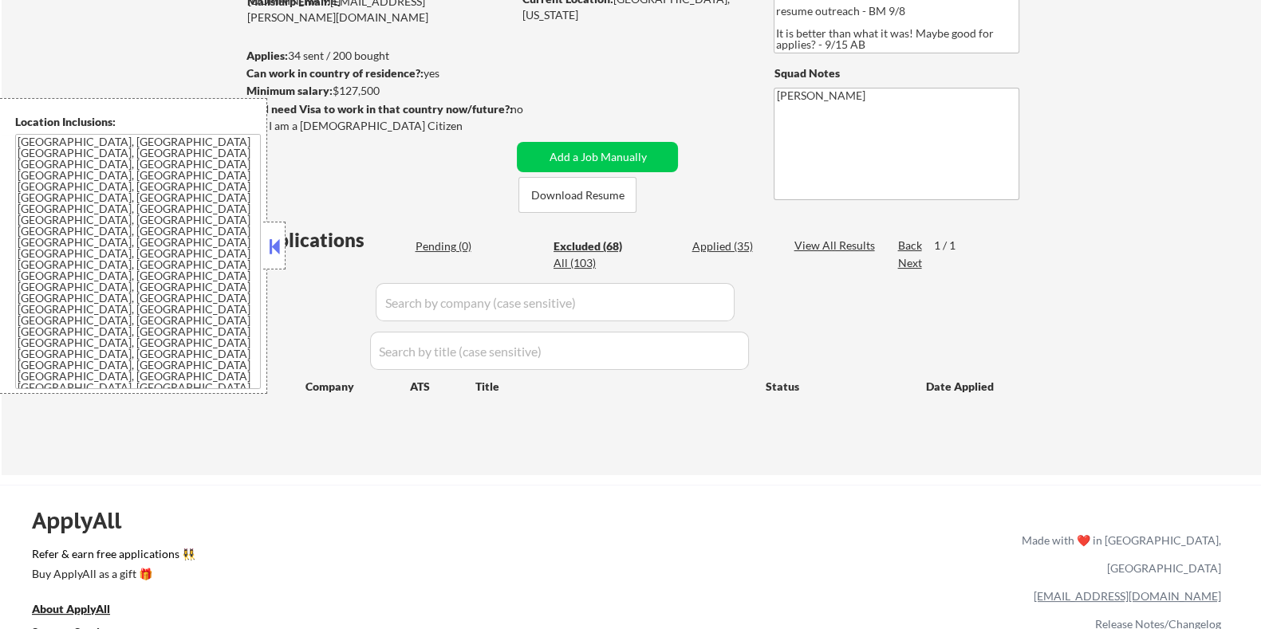
select select ""excluded__expired_""
select select ""excluded""
select select ""excluded__expired_""
select select ""excluded__bad_match_""
select select ""excluded__location_""
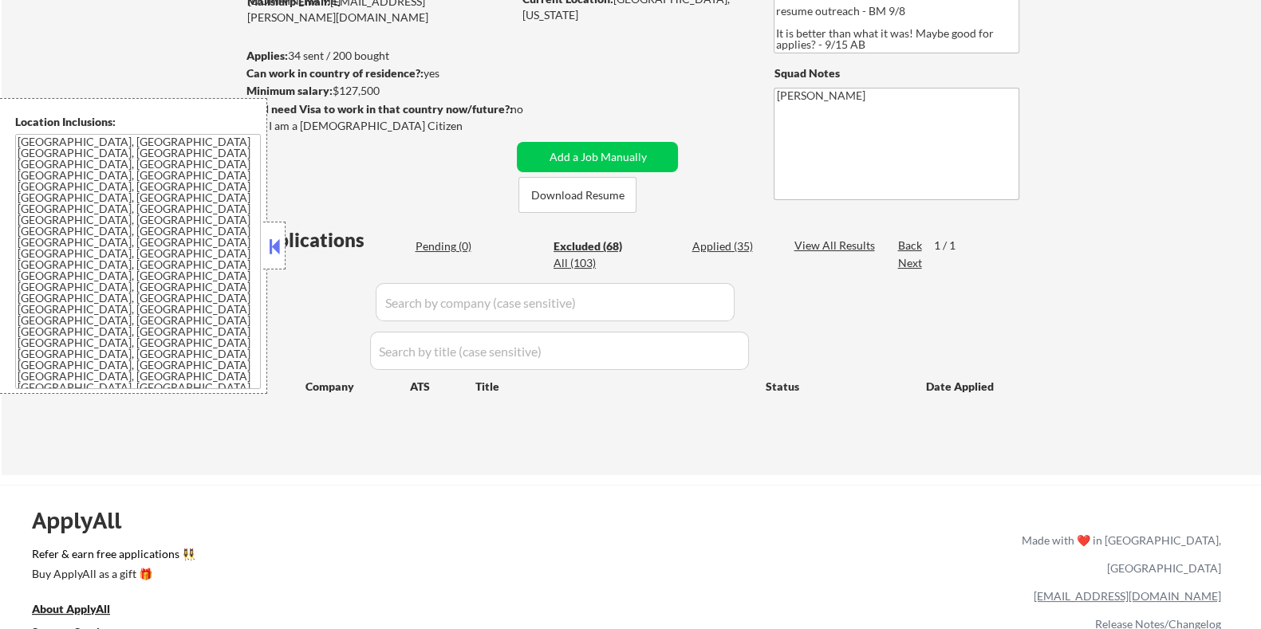
select select ""excluded__bad_match_""
select select ""excluded__location_""
select select ""excluded__bad_match_""
select select ""excluded__salary_""
select select ""excluded__bad_match_""
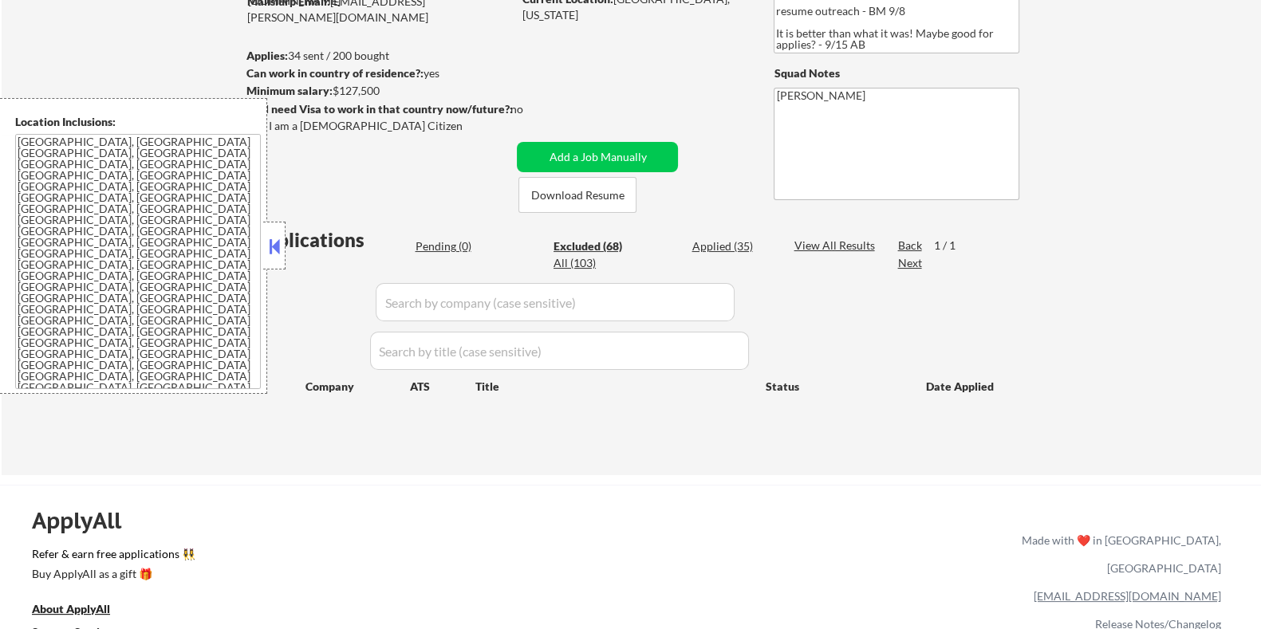
select select ""excluded__bad_match_""
select select ""excluded__salary_""
select select ""excluded__bad_match_""
select select ""excluded""
select select ""excluded__expired_""
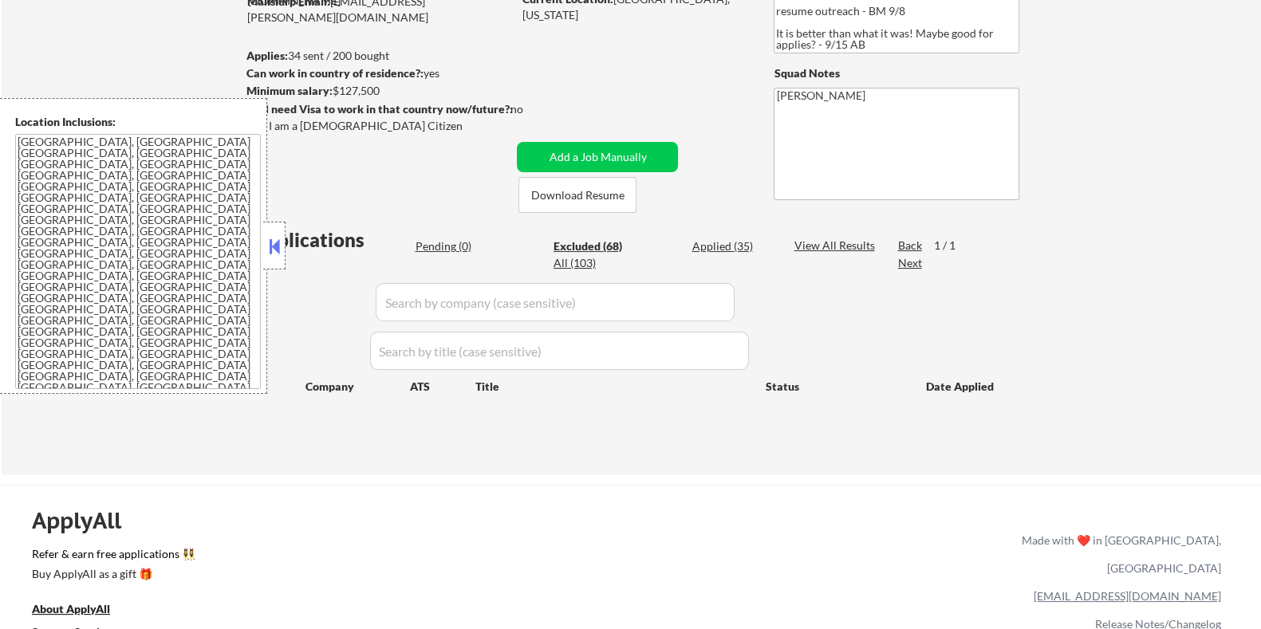
select select ""excluded__bad_match_""
select select ""excluded__salary_""
select select ""excluded__expired_""
select select ""excluded__bad_match_""
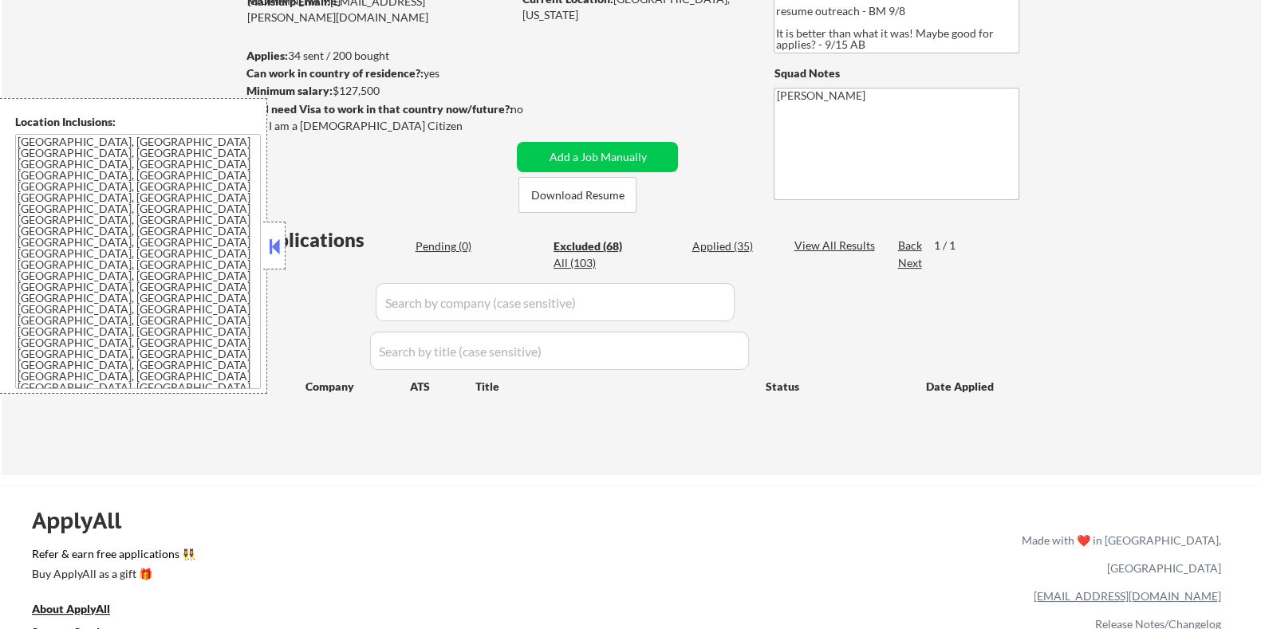
select select ""excluded__expired_""
select select ""excluded__salary_""
select select ""excluded__bad_match_""
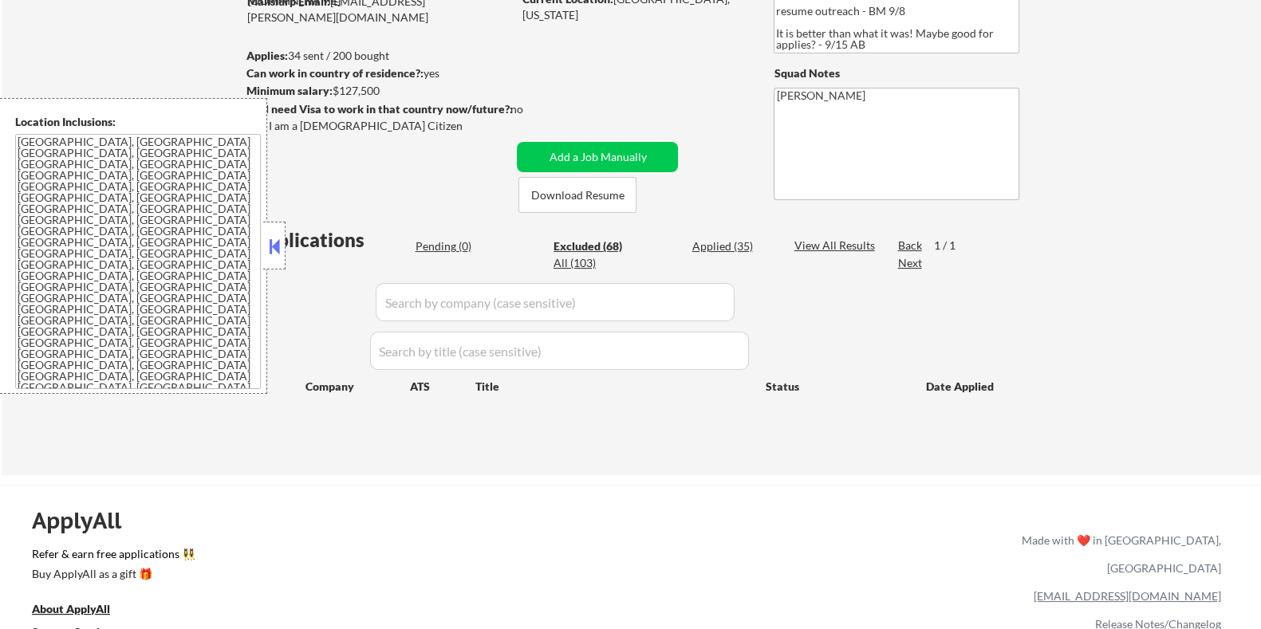
select select ""excluded""
select select ""excluded__expired_""
select select ""excluded__bad_match_""
select select ""excluded__expired_""
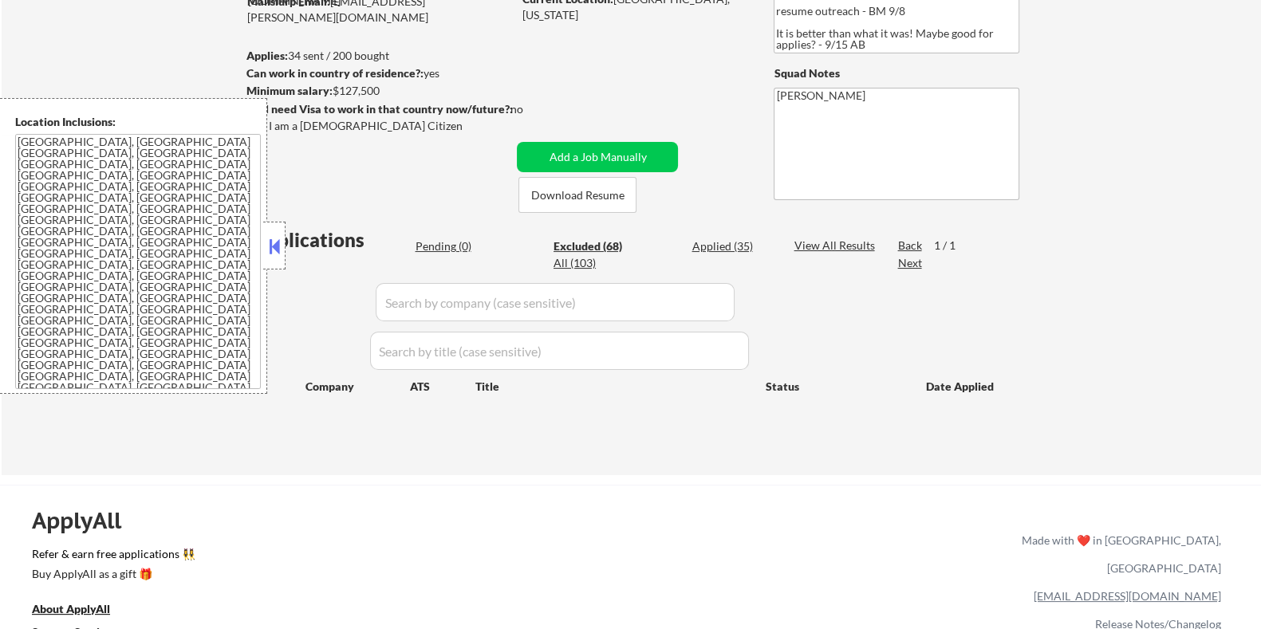
select select ""excluded__salary_""
select select ""excluded__bad_match_""
select select ""excluded__expired_""
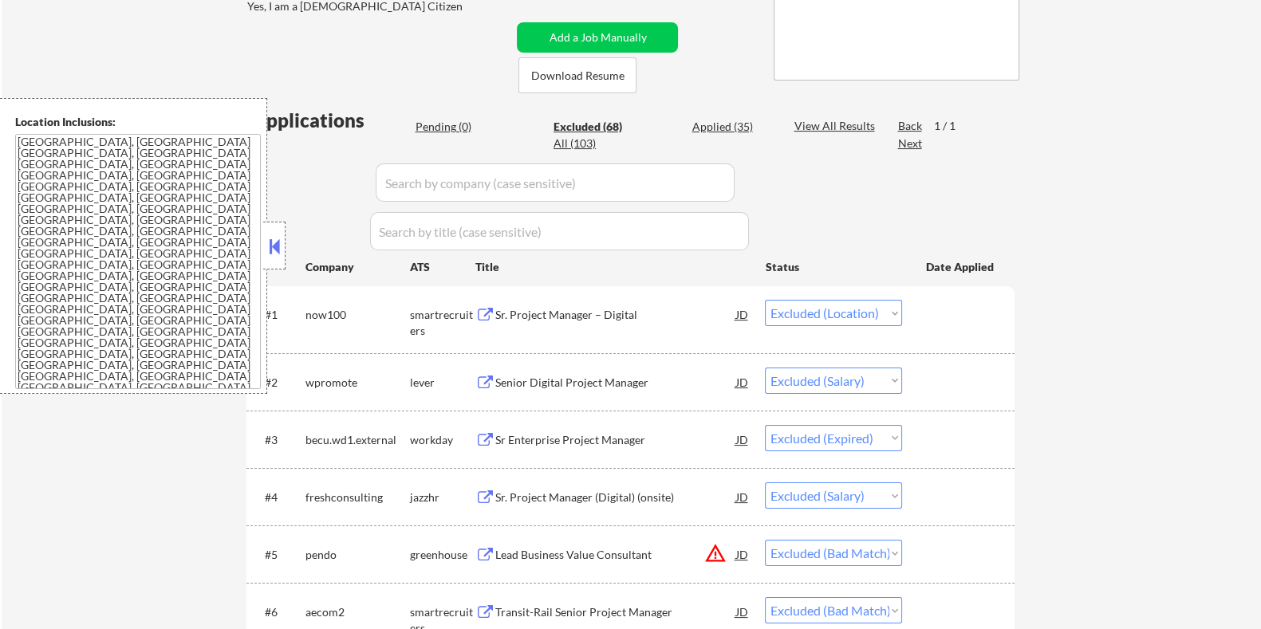
scroll to position [398, 0]
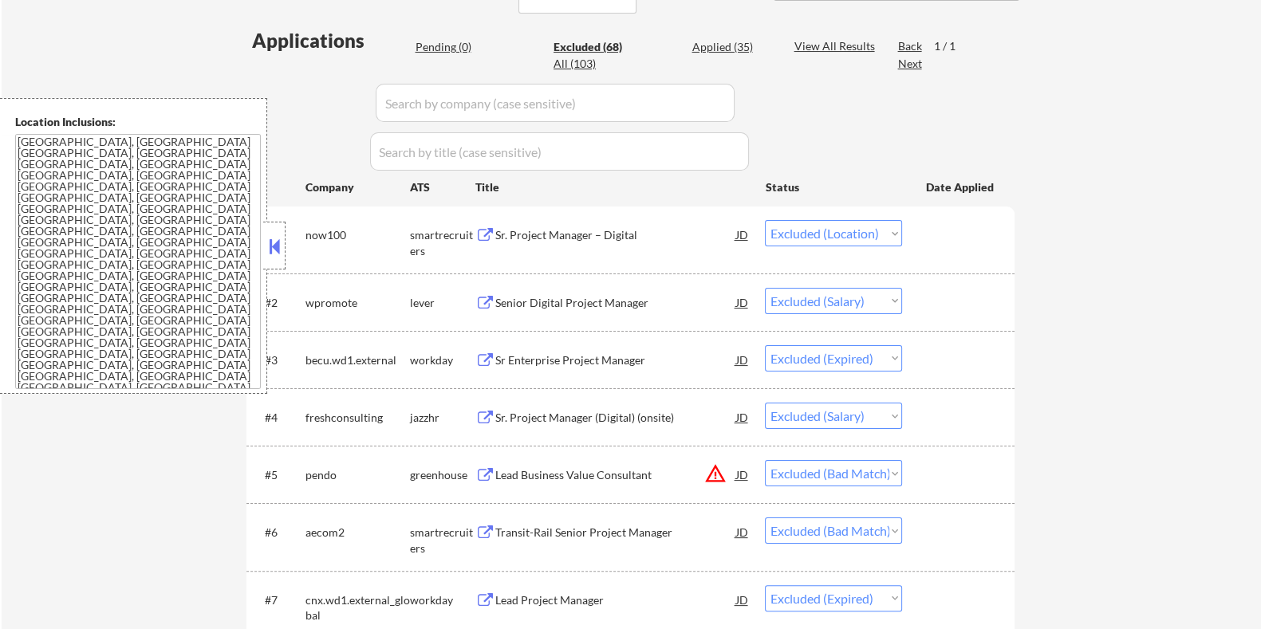
click at [522, 301] on div "Senior Digital Project Manager" at bounding box center [614, 303] width 241 height 16
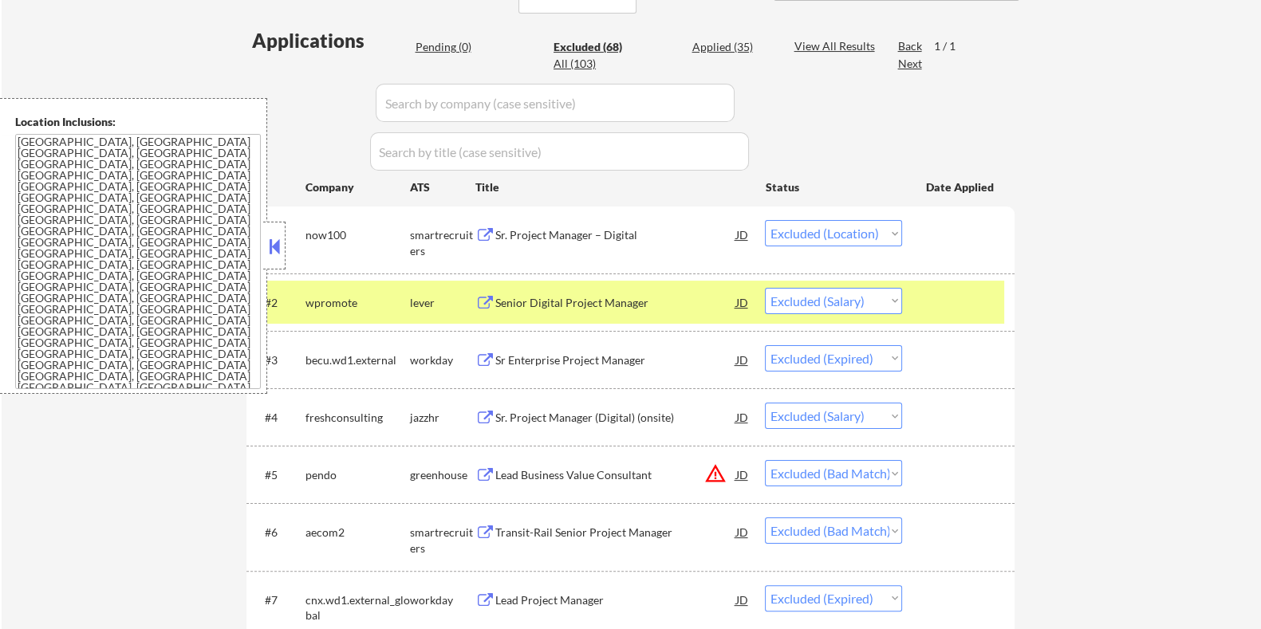
select select ""excluded__bad_match_""
select select ""excluded__expired_""
select select ""excluded__salary_""
select select ""excluded__bad_match_""
select select ""excluded__location_""
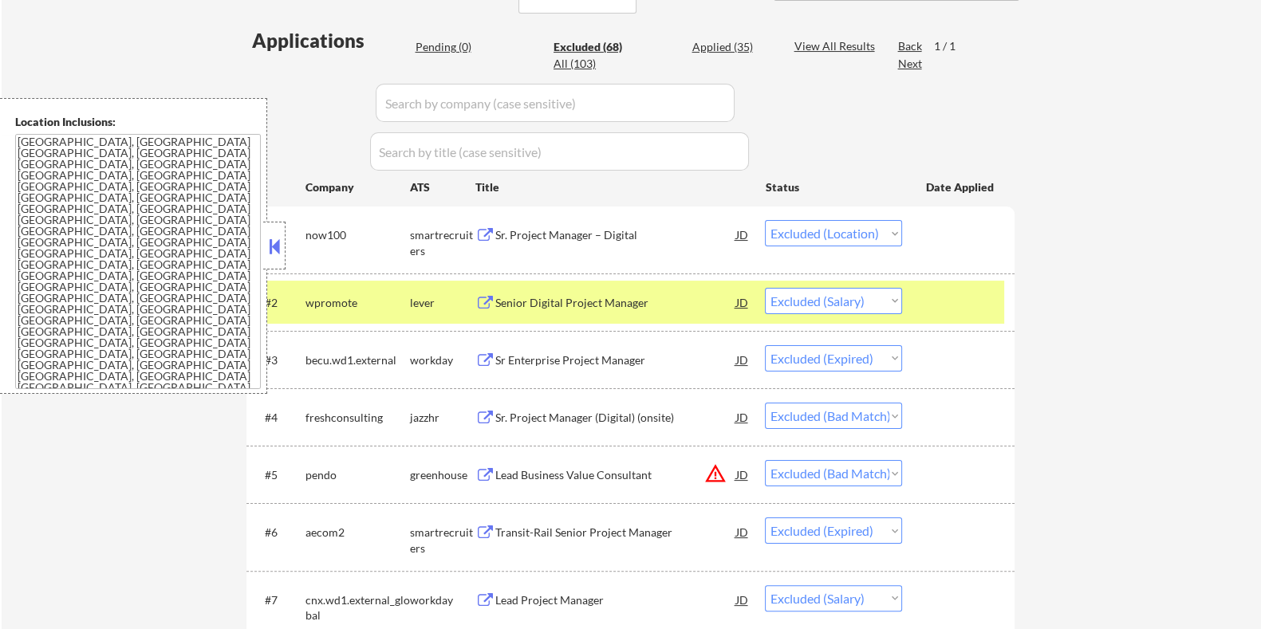
select select ""excluded__bad_match_""
select select ""excluded__expired_""
select select ""excluded__salary_""
select select ""excluded__expired_""
select select ""excluded__bad_match_""
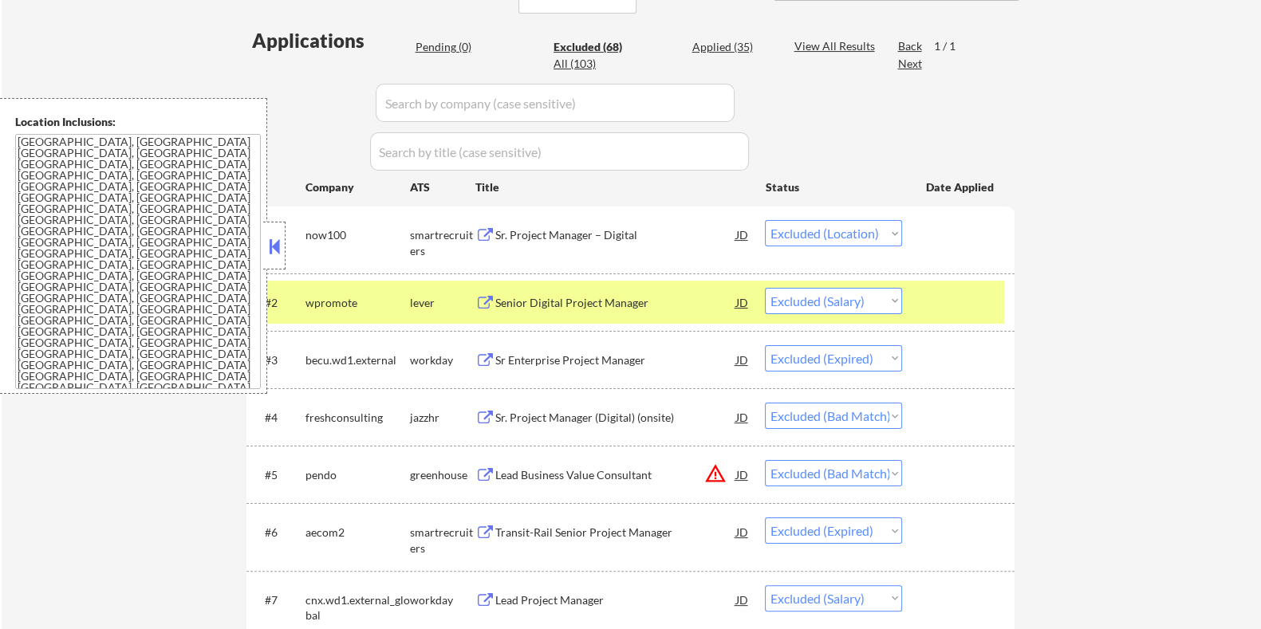
select select ""excluded__expired_""
select select ""excluded__salary_""
select select ""excluded__bad_match_""
select select ""excluded__location_""
select select ""excluded__bad_match_""
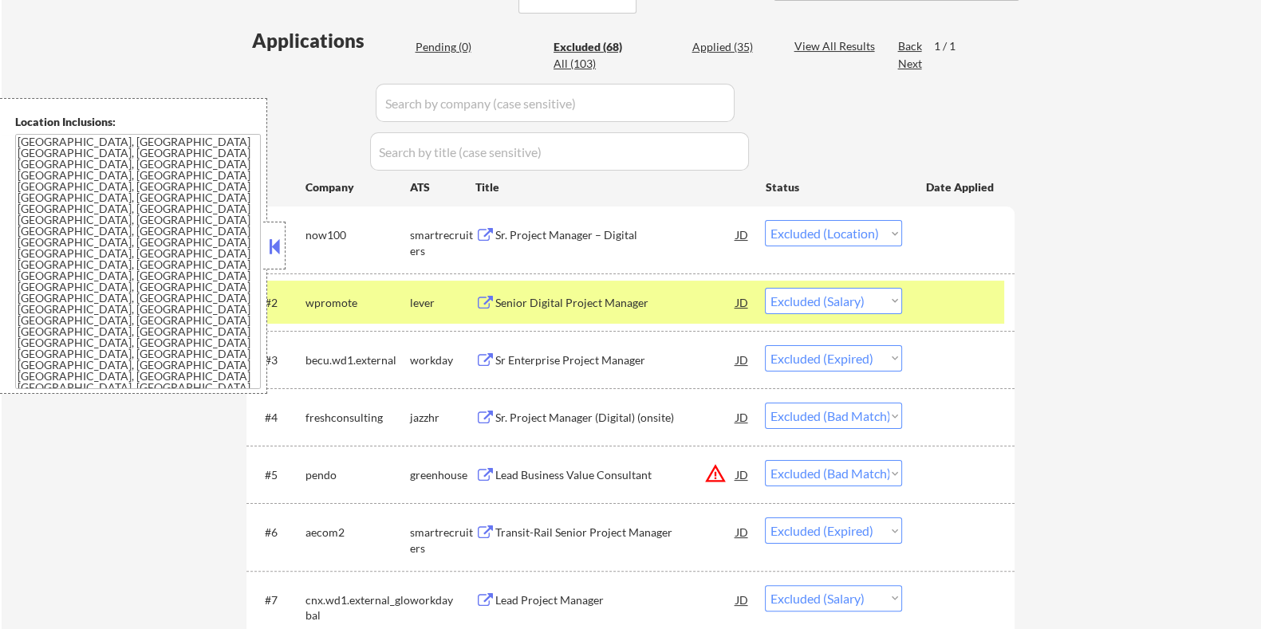
select select ""excluded__salary_""
select select ""excluded__bad_match_""
select select ""excluded""
select select ""excluded__expired_""
select select ""excluded__bad_match_""
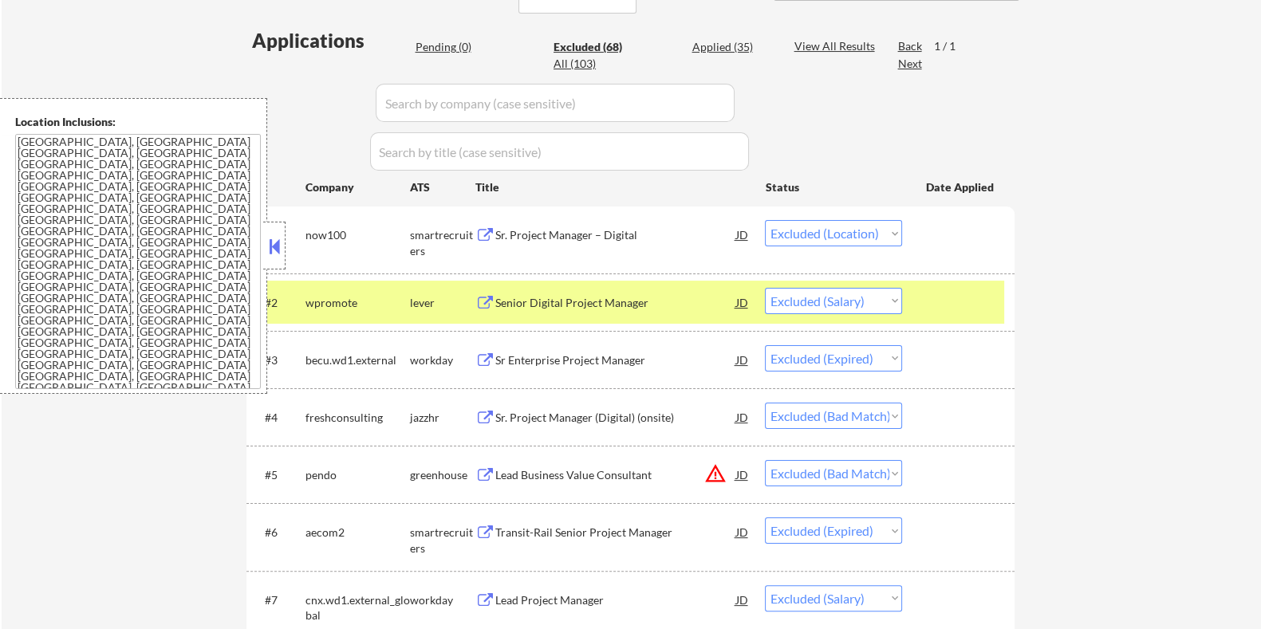
select select ""excluded__expired_""
select select ""excluded__salary_""
select select ""excluded__bad_match_""
select select ""excluded__salary_""
select select ""excluded__expired_""
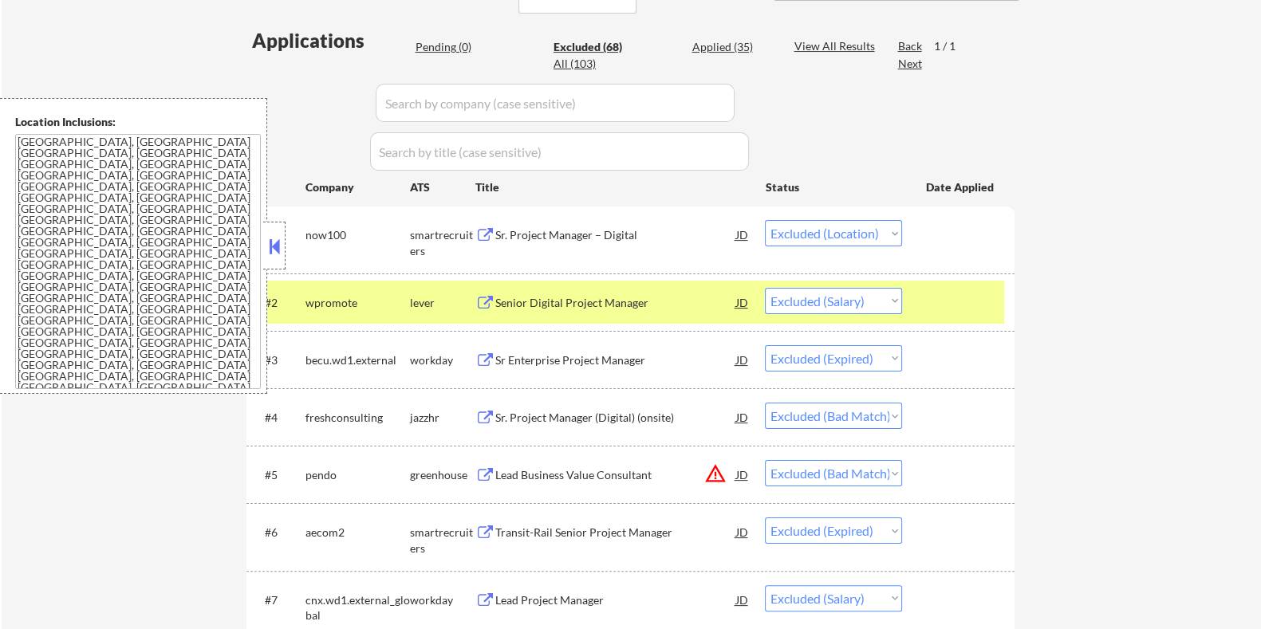
select select ""excluded__location_""
select select ""excluded__other_""
select select ""excluded__salary_""
select select ""excluded__expired_""
select select ""excluded""
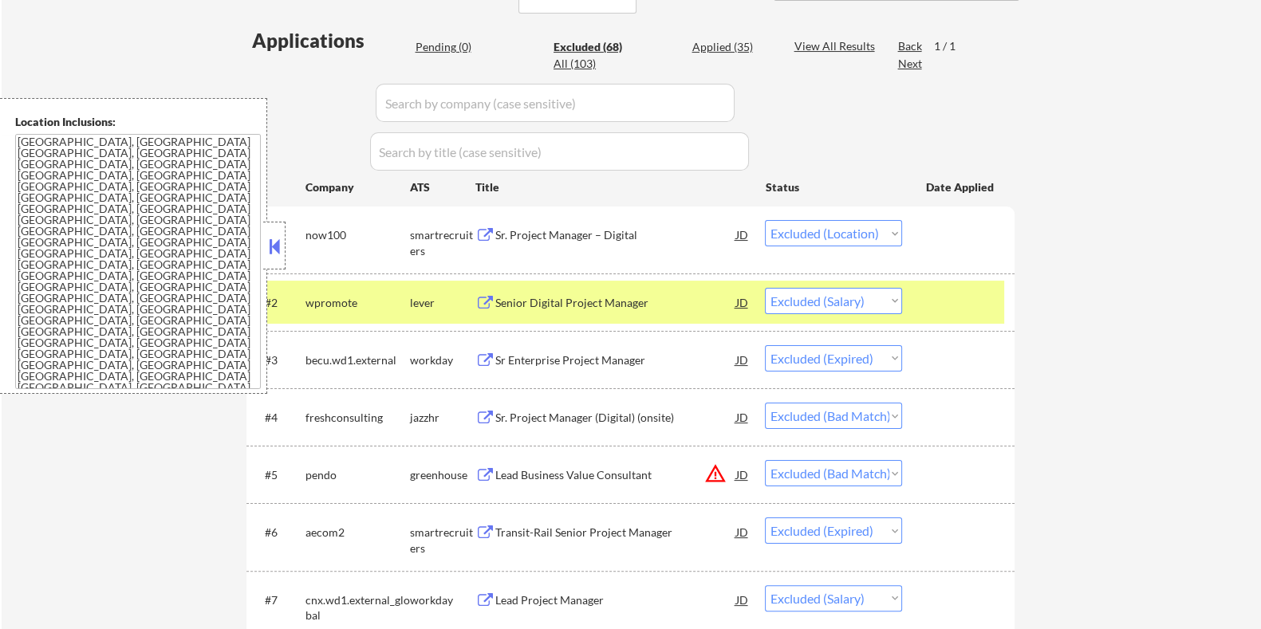
select select ""excluded__expired_""
select select ""excluded__bad_match_""
select select ""excluded__location_""
select select ""excluded__bad_match_""
select select ""excluded__location_""
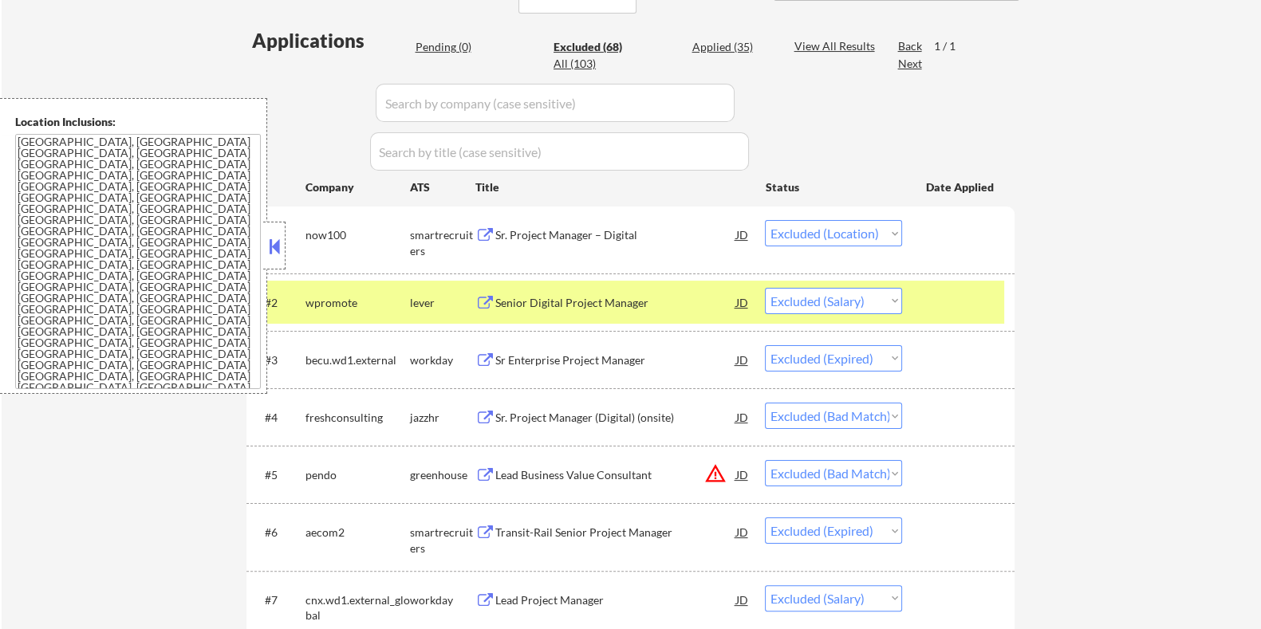
select select ""excluded__bad_match_""
select select ""excluded__salary_""
select select ""excluded__bad_match_""
select select ""excluded__salary_""
select select ""excluded__bad_match_""
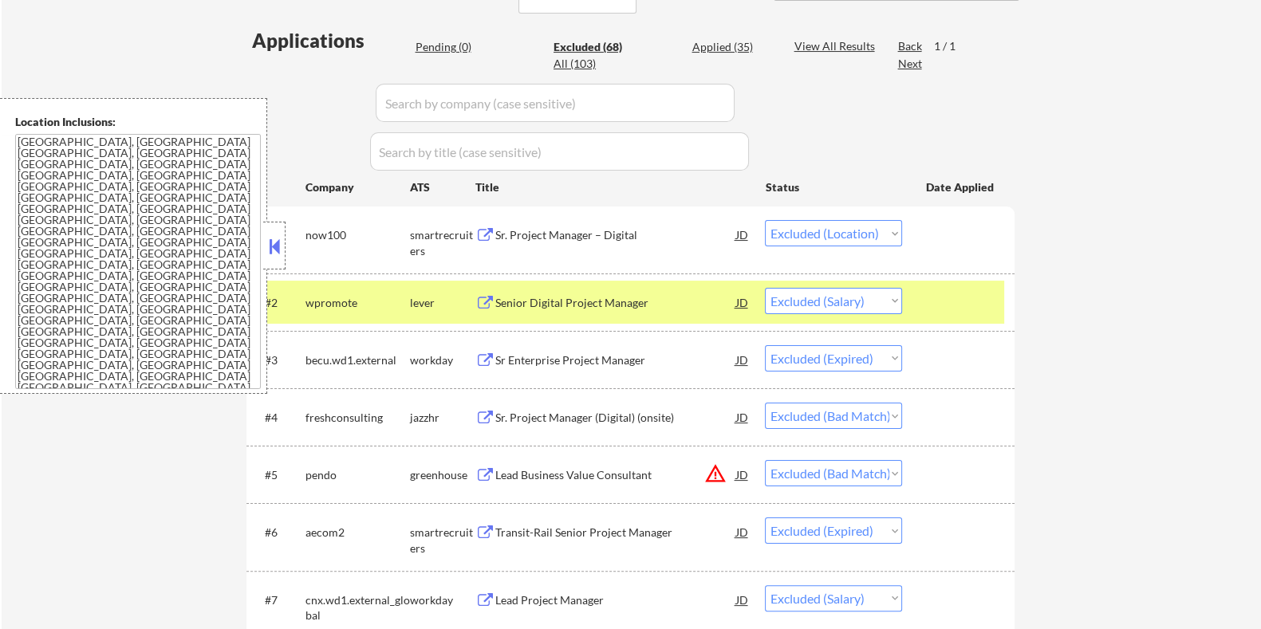
select select ""excluded""
select select ""excluded__expired_""
select select ""excluded__bad_match_""
select select ""excluded__salary_""
select select ""excluded__expired_""
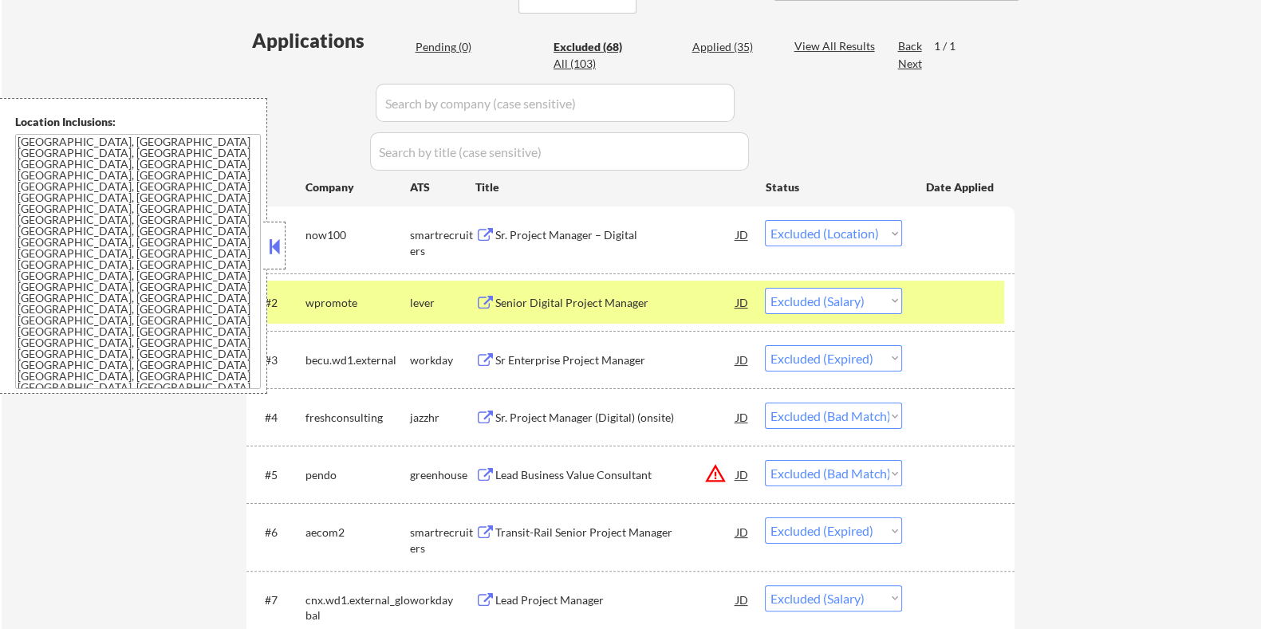
select select ""excluded__bad_match_""
select select ""excluded__expired_""
select select ""excluded__salary_""
select select ""excluded__bad_match_""
select select ""excluded""
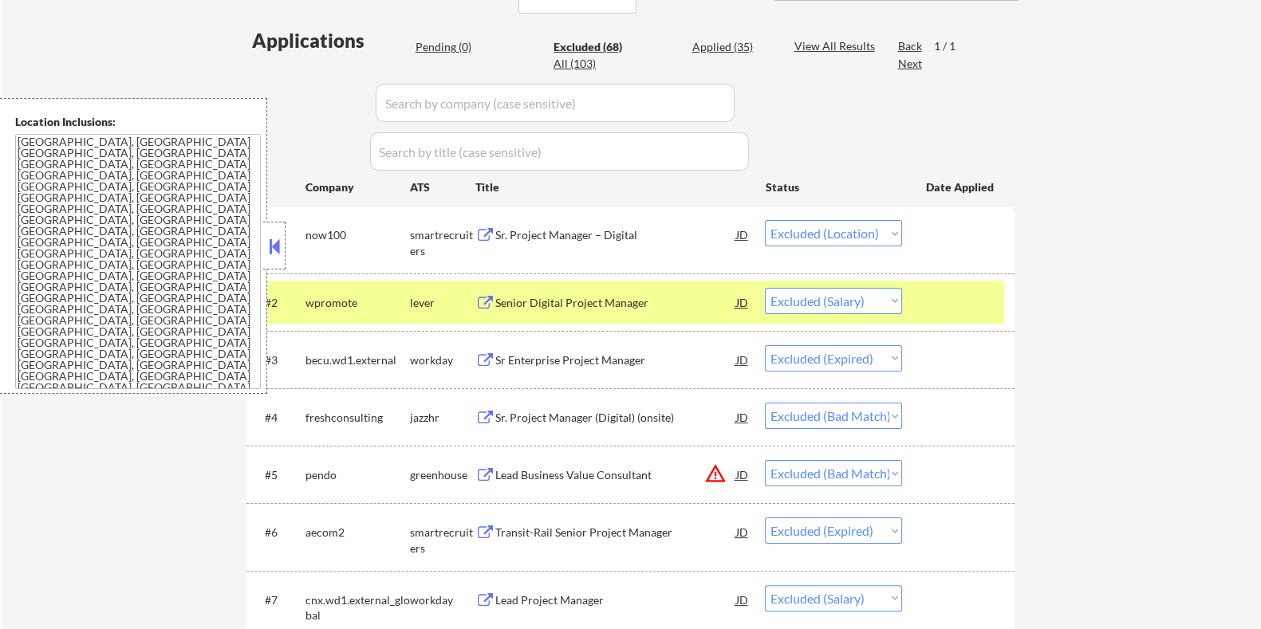
select select ""excluded__expired_""
select select ""excluded__bad_match_""
select select ""excluded__expired_""
select select ""excluded__salary_""
select select ""excluded__bad_match_""
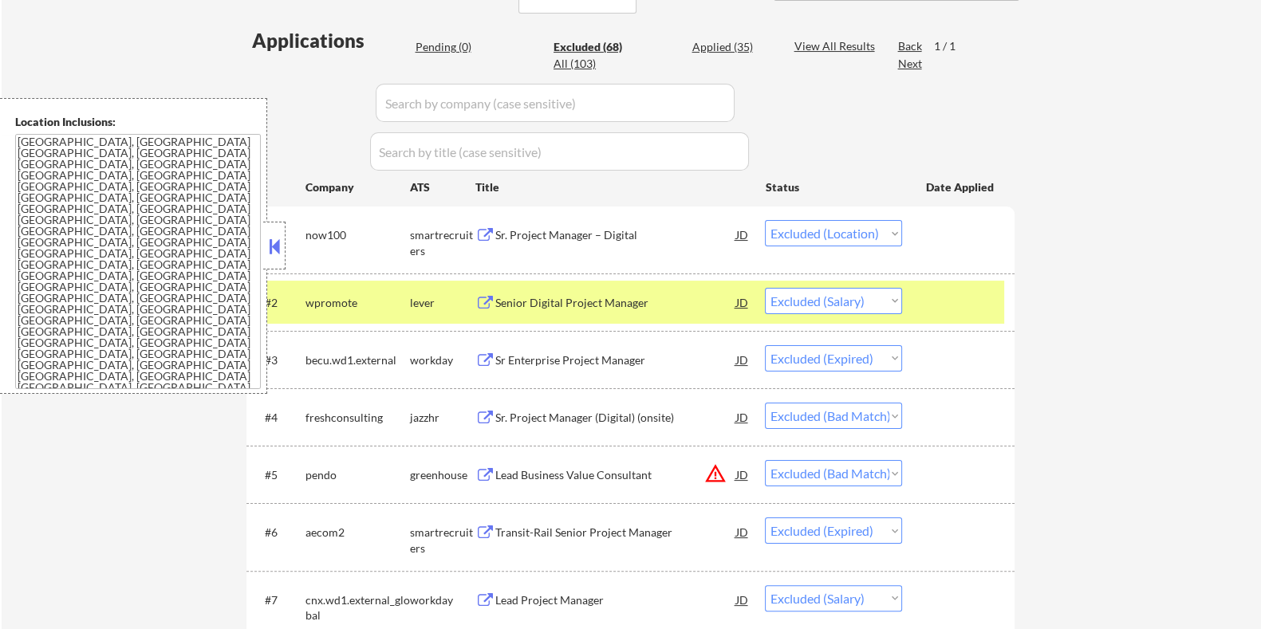
select select ""excluded__expired_""
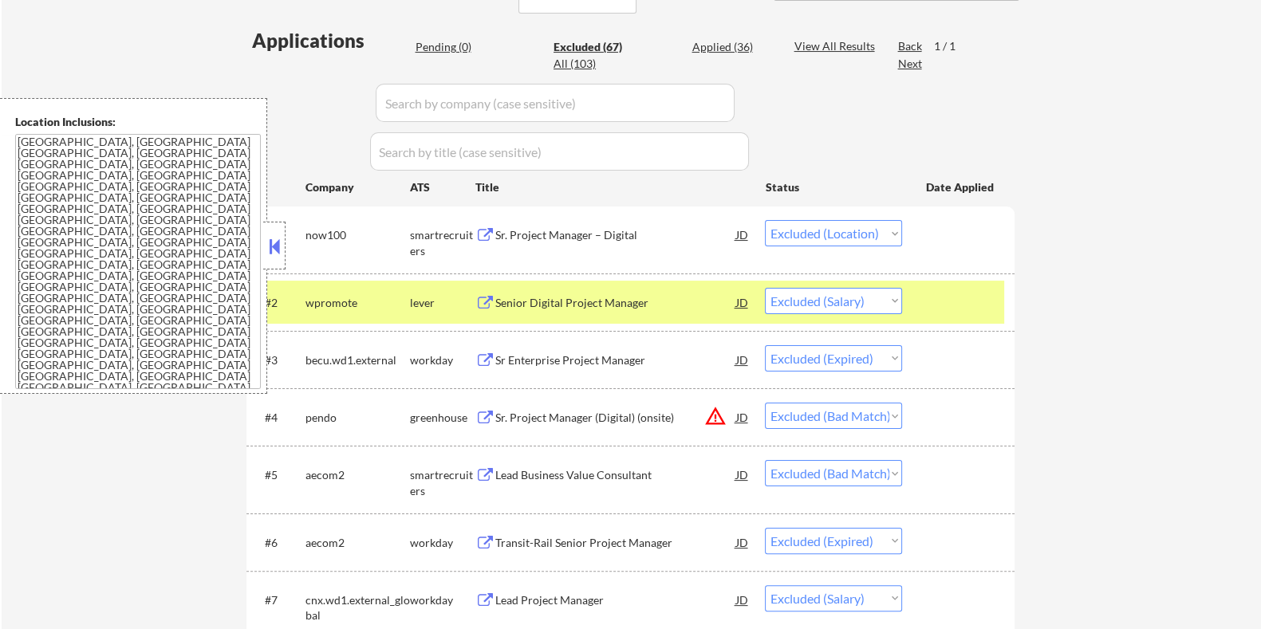
select select ""excluded__bad_match_""
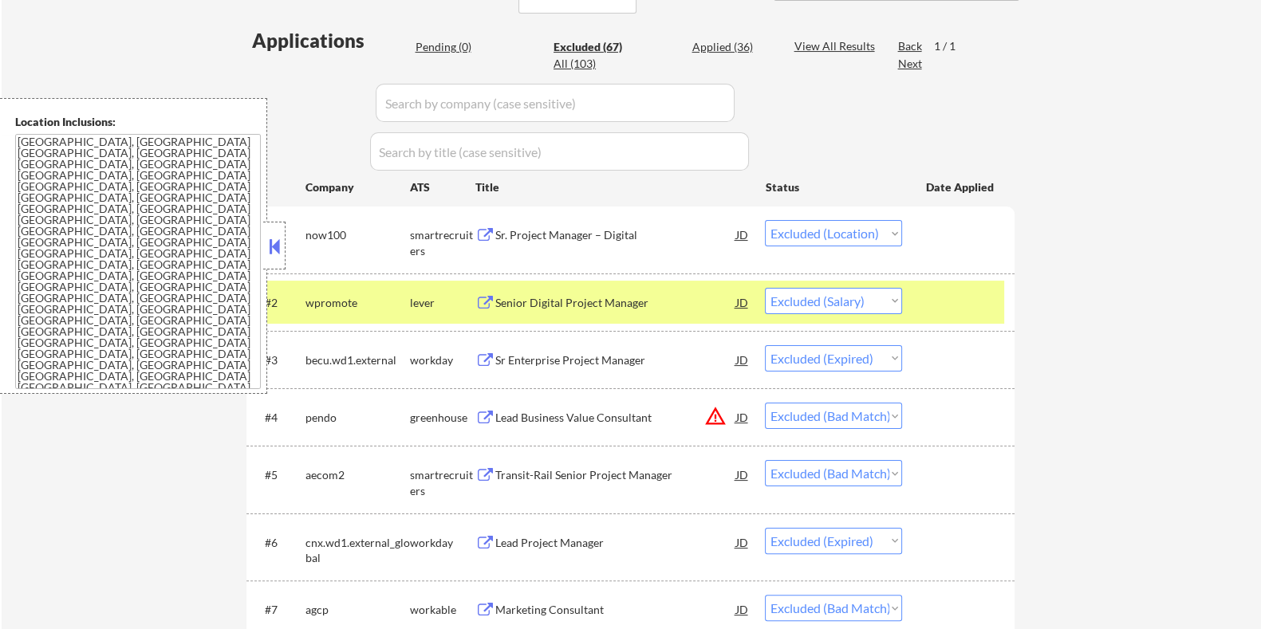
select select ""excluded""
select select ""excluded__bad_match_""
select select ""excluded__location_""
select select ""excluded__bad_match_""
select select ""excluded__salary_""
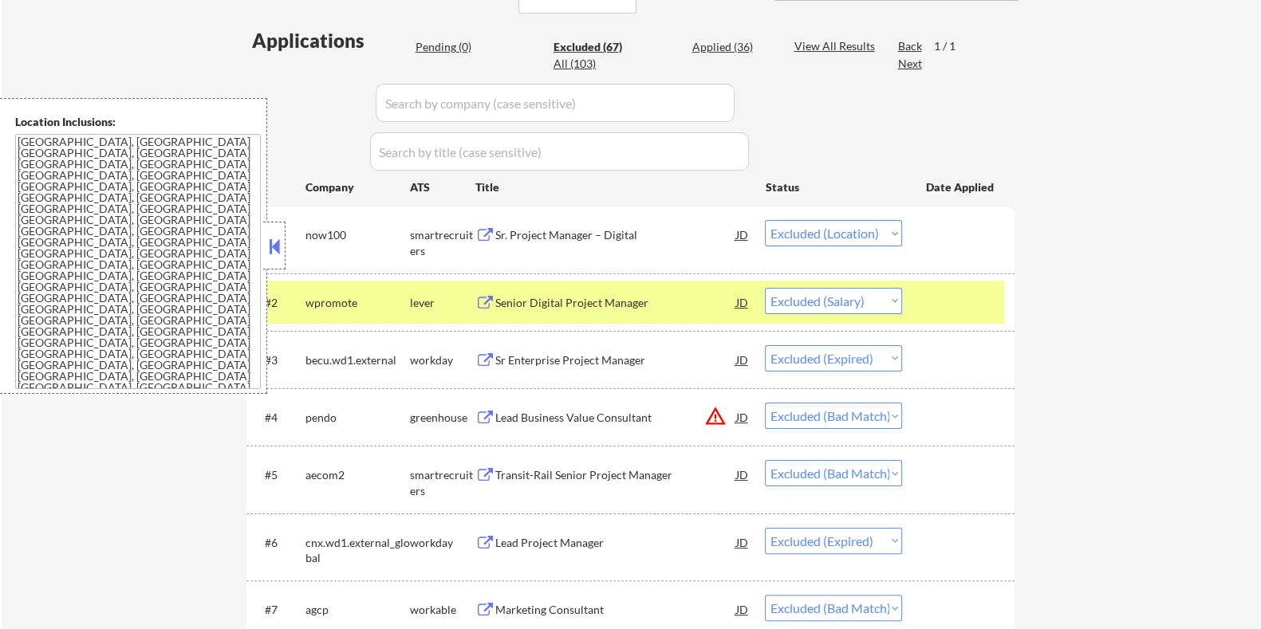
select select ""excluded__bad_match_""
select select ""excluded""
select select ""excluded__expired_""
select select ""excluded__bad_match_""
select select ""excluded__expired_""
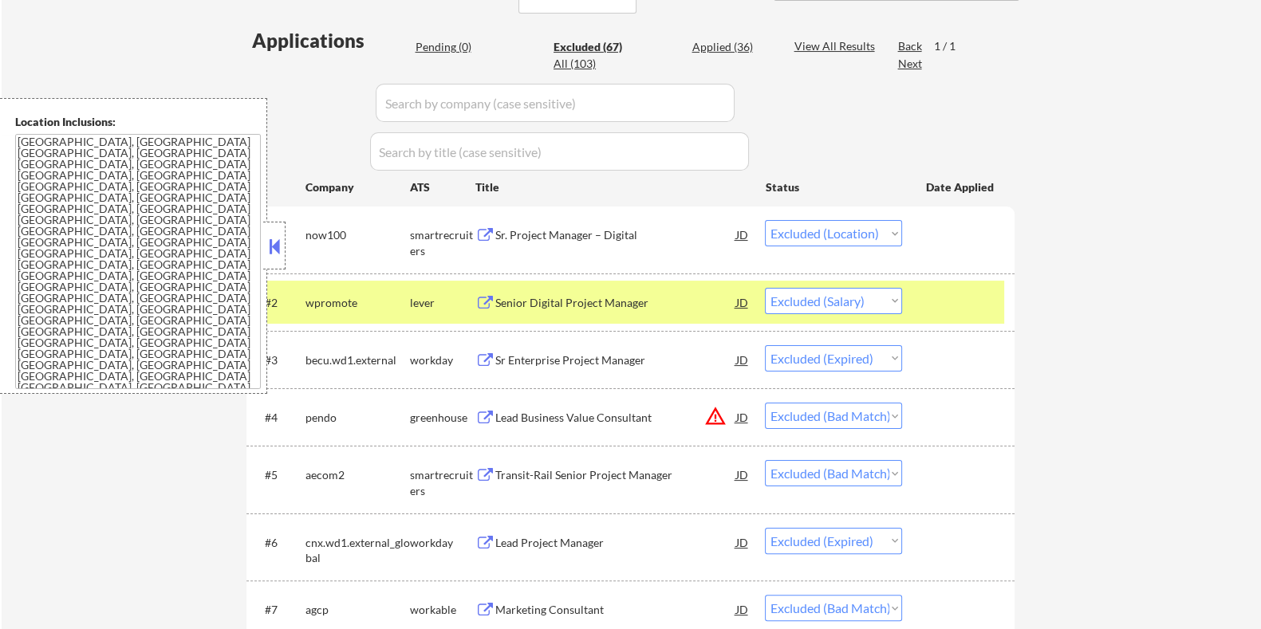
select select ""excluded__salary_""
select select ""excluded__bad_match_""
select select ""excluded__salary_""
select select ""excluded__expired_""
select select ""excluded__location_""
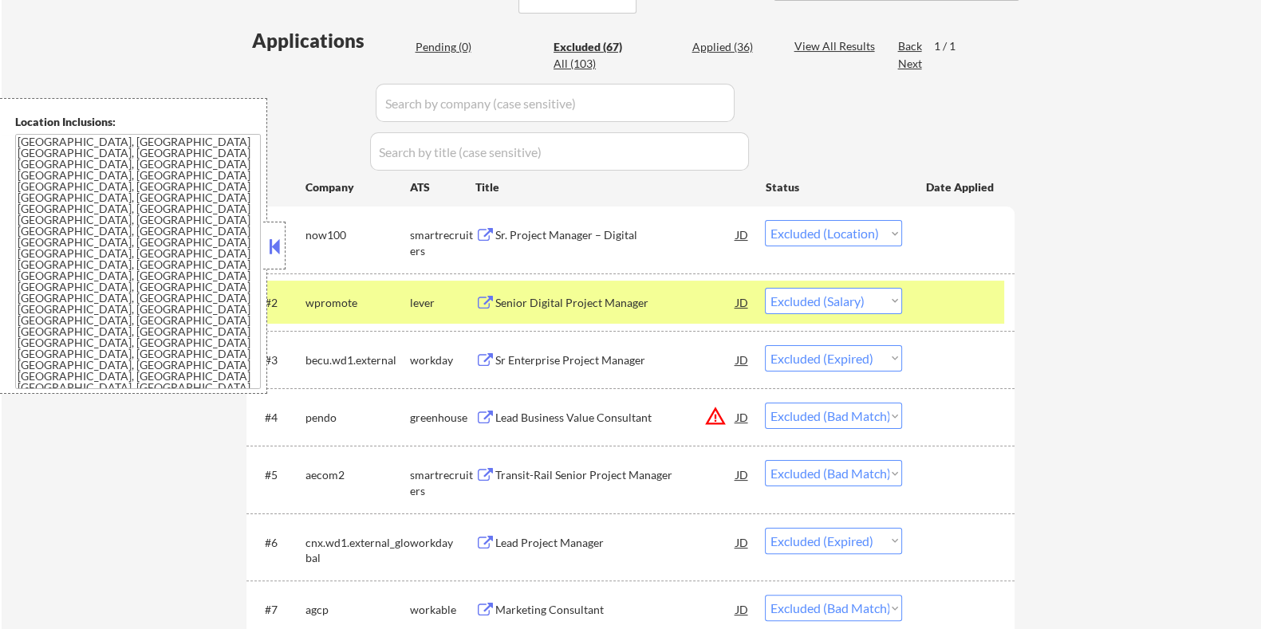
select select ""excluded__other_""
select select ""excluded__salary_""
select select ""excluded__expired_""
select select ""excluded""
select select ""excluded__expired_""
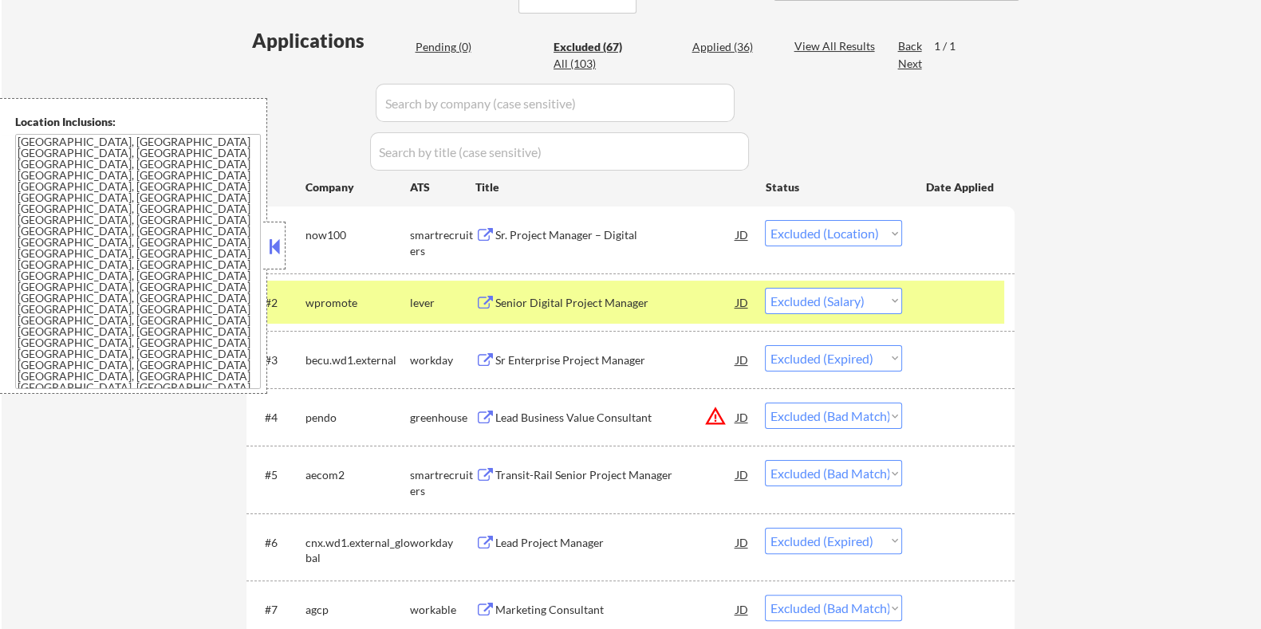
select select ""excluded__bad_match_""
select select ""excluded__location_""
select select ""excluded__bad_match_""
select select ""excluded__location_""
select select ""excluded__bad_match_""
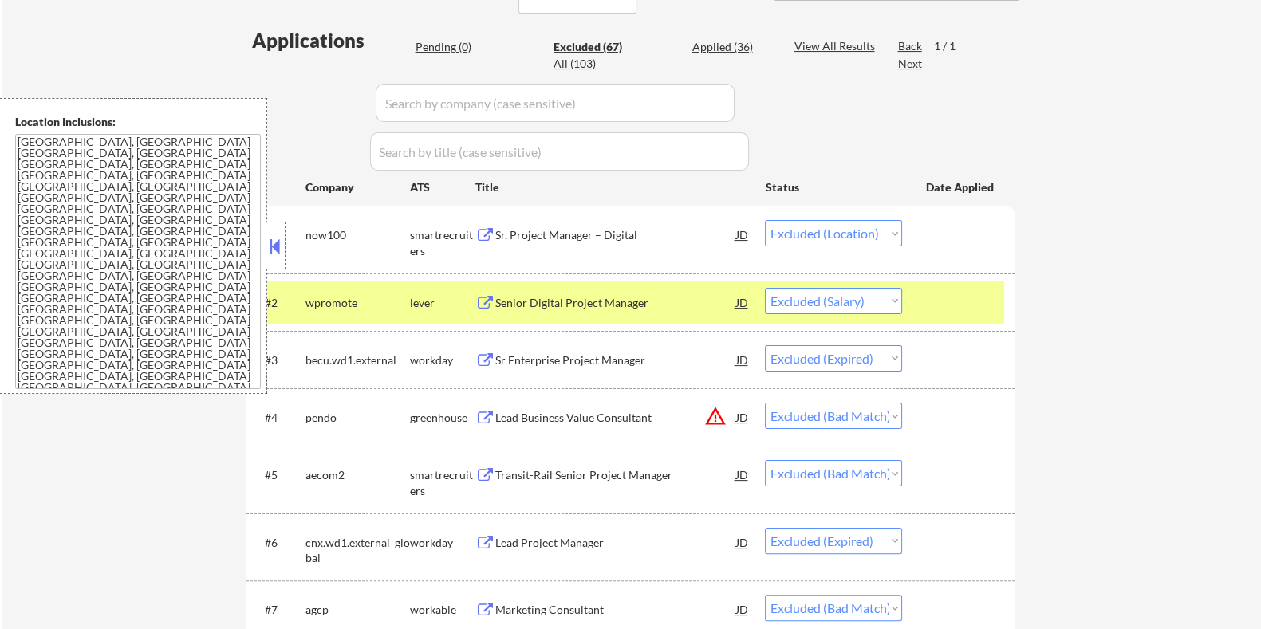
select select ""excluded__salary_""
select select ""excluded__bad_match_""
select select ""excluded__salary_""
select select ""excluded__bad_match_""
select select ""excluded""
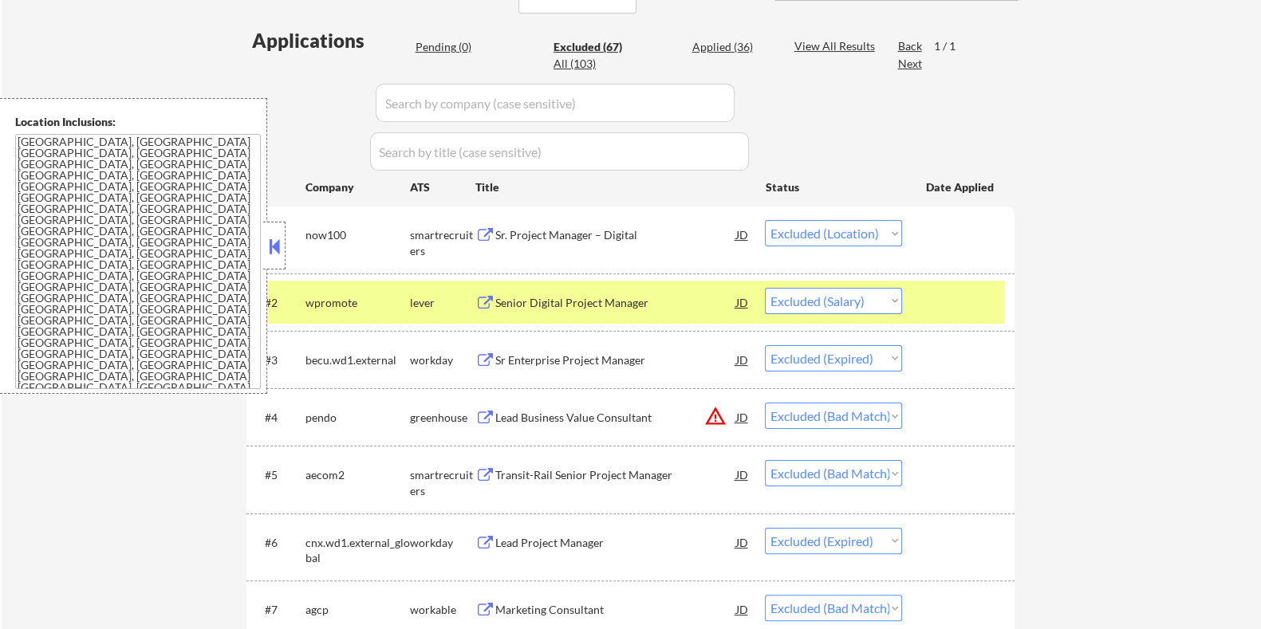
select select ""excluded__expired_""
select select ""excluded__bad_match_""
select select ""excluded__salary_""
select select ""excluded__expired_""
select select ""excluded__bad_match_""
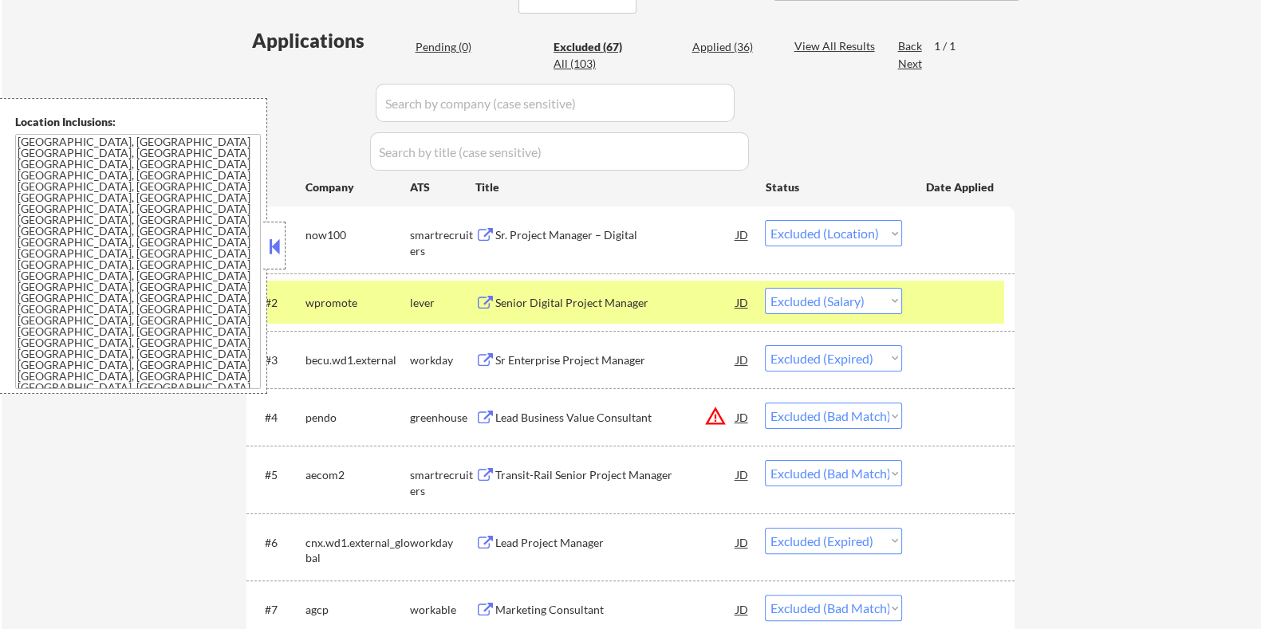
select select ""excluded__expired_""
select select ""excluded__salary_""
select select ""excluded__bad_match_""
select select ""excluded""
select select ""excluded__expired_""
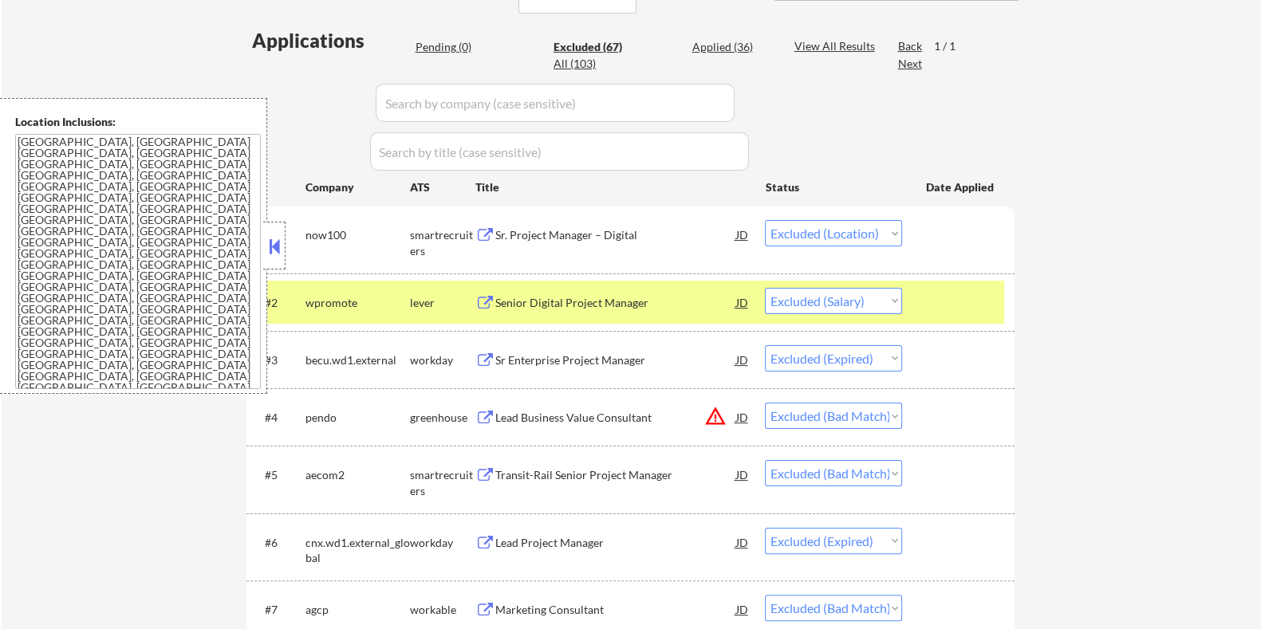
select select ""excluded__bad_match_""
select select ""excluded__expired_""
select select ""excluded__salary_""
select select ""excluded__bad_match_""
select select ""excluded__expired_""
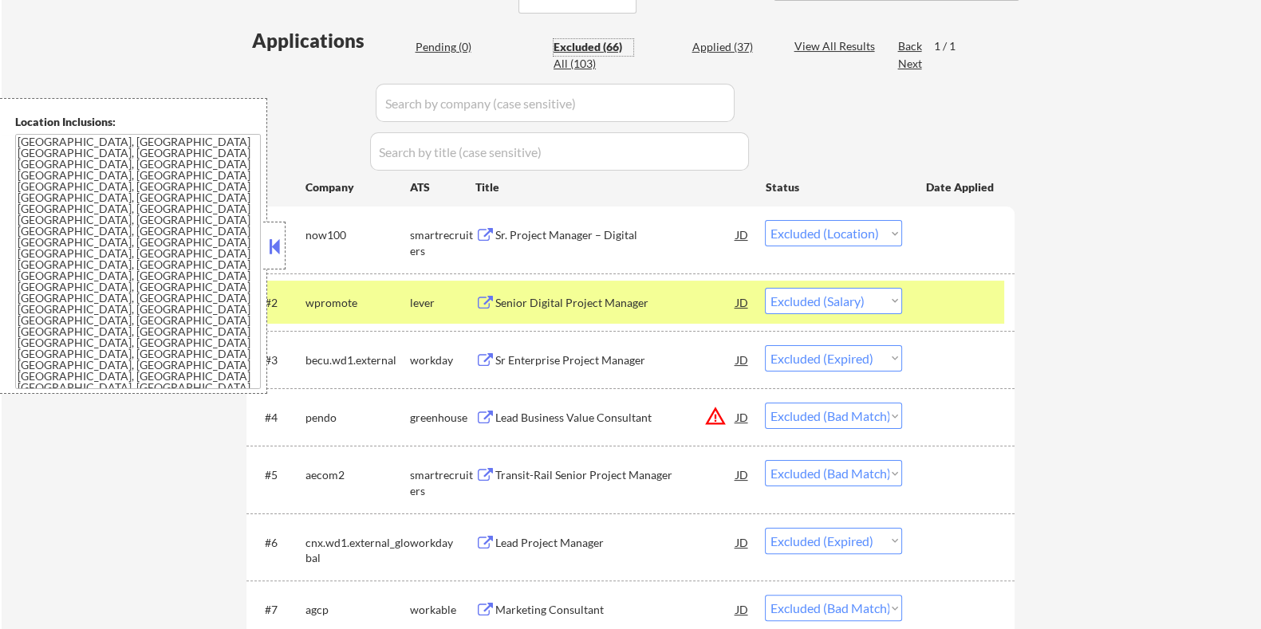
click at [582, 46] on div "Excluded (66)" at bounding box center [593, 47] width 80 height 16
click at [480, 105] on input "input" at bounding box center [555, 103] width 359 height 38
click at [423, 95] on input "input" at bounding box center [555, 103] width 359 height 38
paste input "careers-berrydunn"
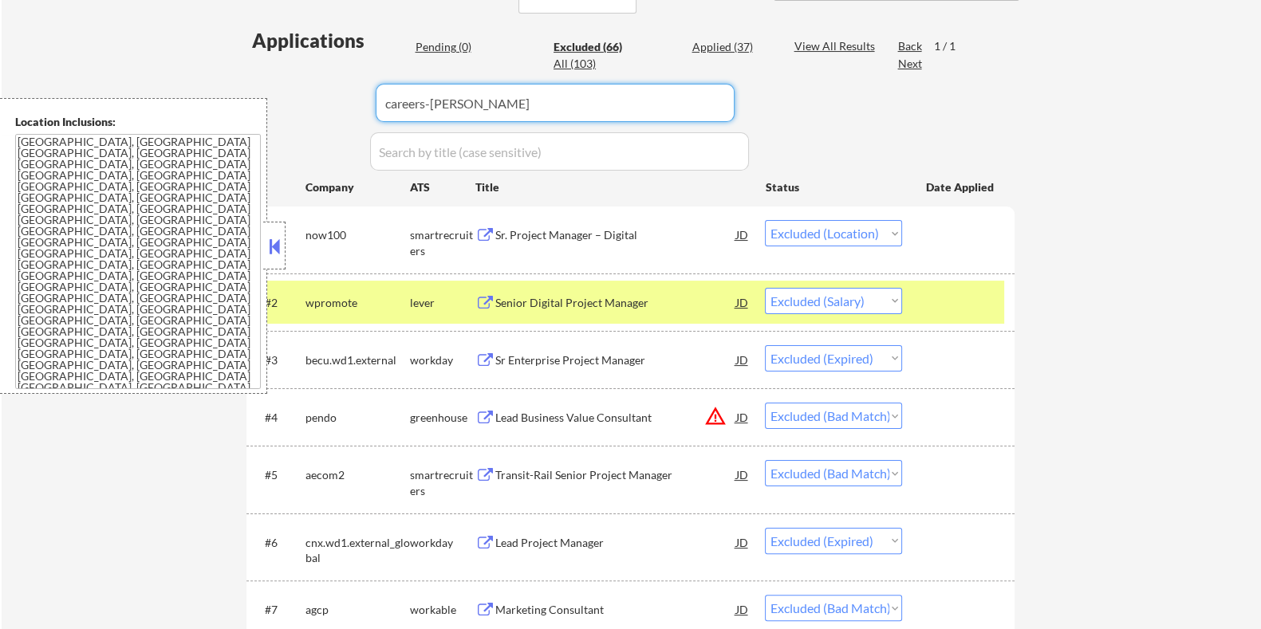
type input "careers-berrydunn"
click at [798, 41] on div "View All Results" at bounding box center [835, 46] width 85 height 16
select select ""excluded__bad_match_""
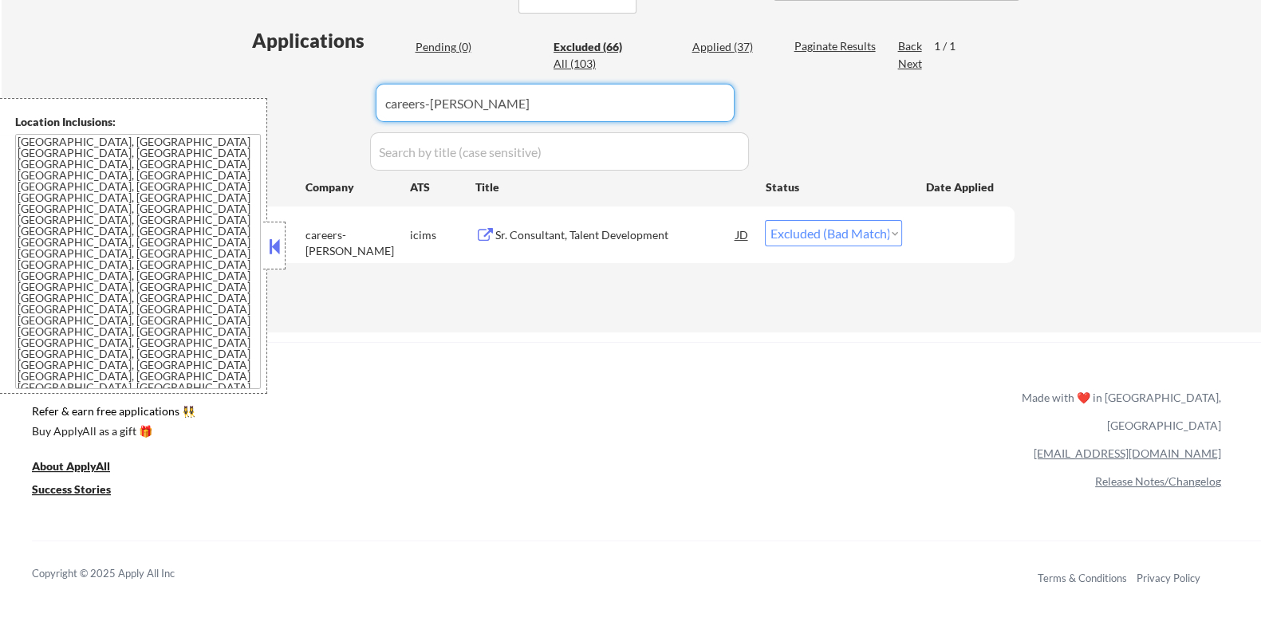
drag, startPoint x: 506, startPoint y: 101, endPoint x: 227, endPoint y: 158, distance: 284.7
select select ""excluded__location_""
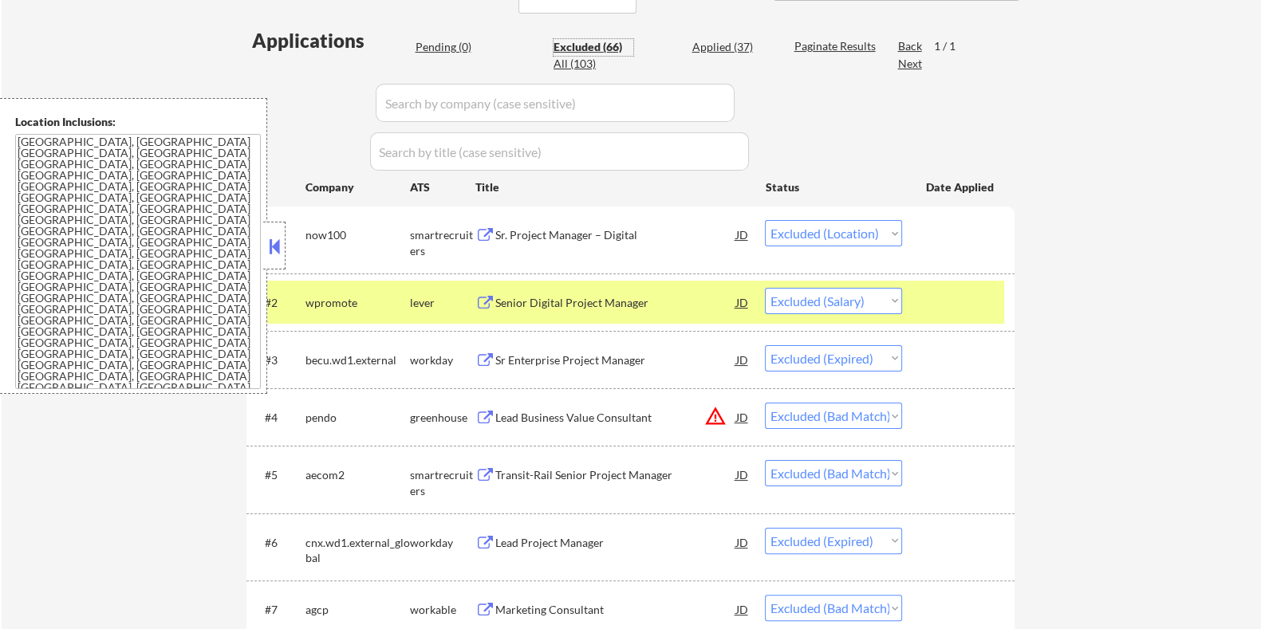
click at [573, 45] on div "Excluded (66)" at bounding box center [593, 47] width 80 height 16
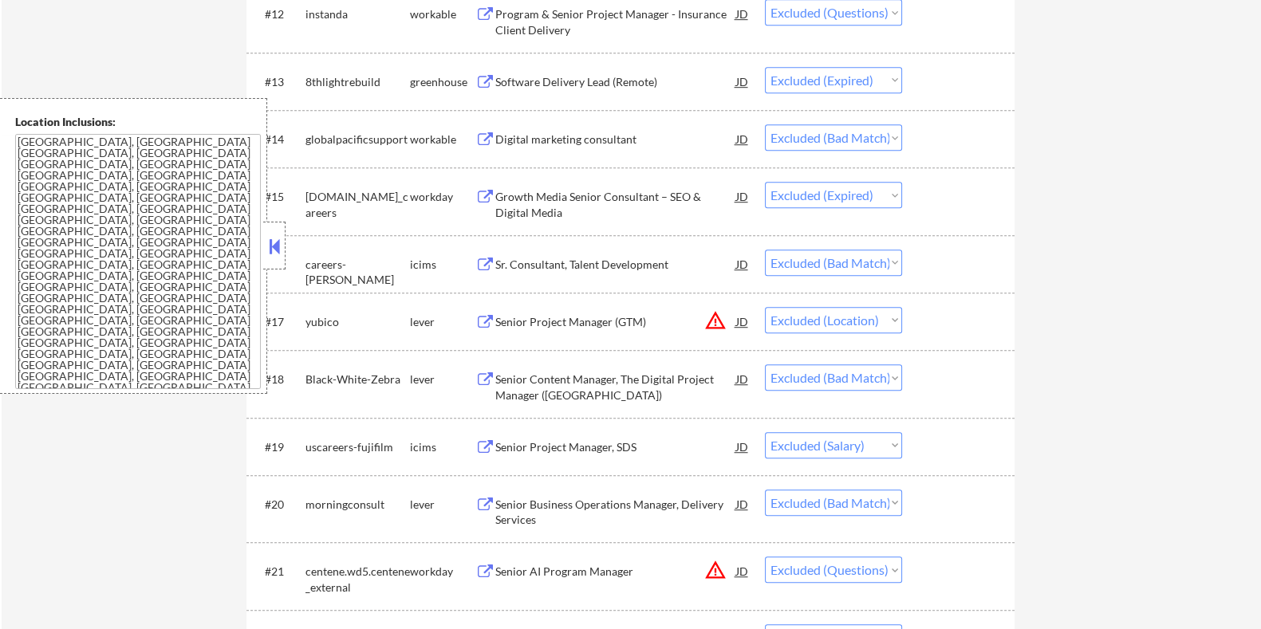
scroll to position [1295, 0]
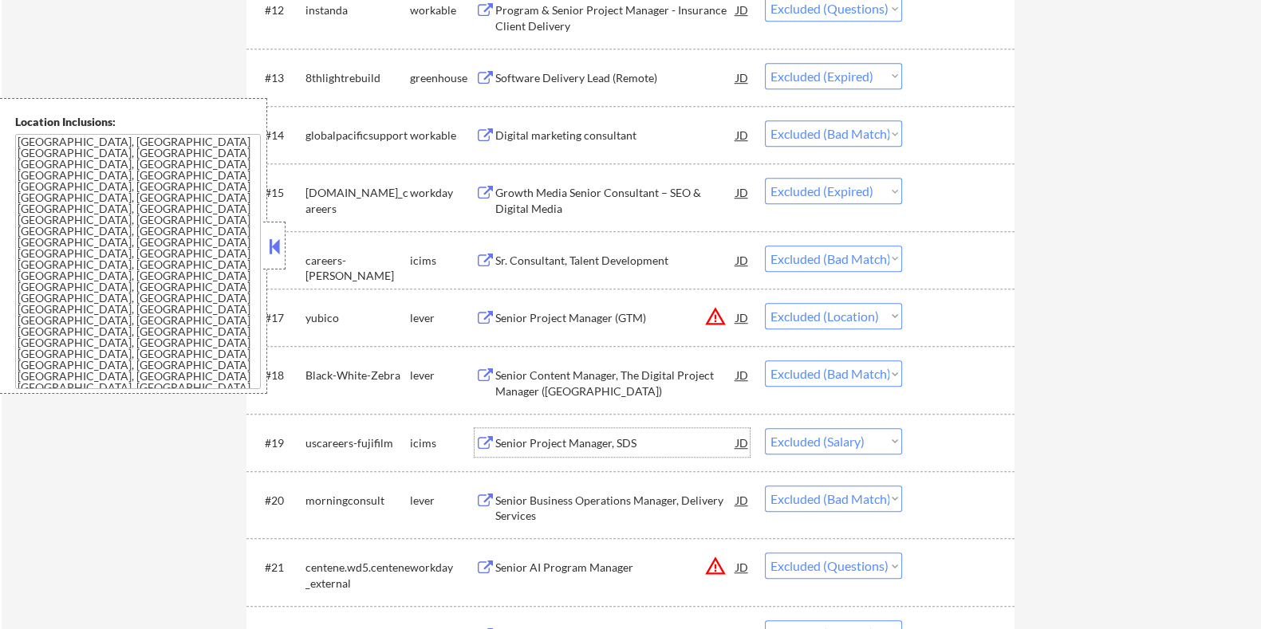
click at [569, 438] on div "Senior Project Manager, SDS" at bounding box center [614, 443] width 241 height 16
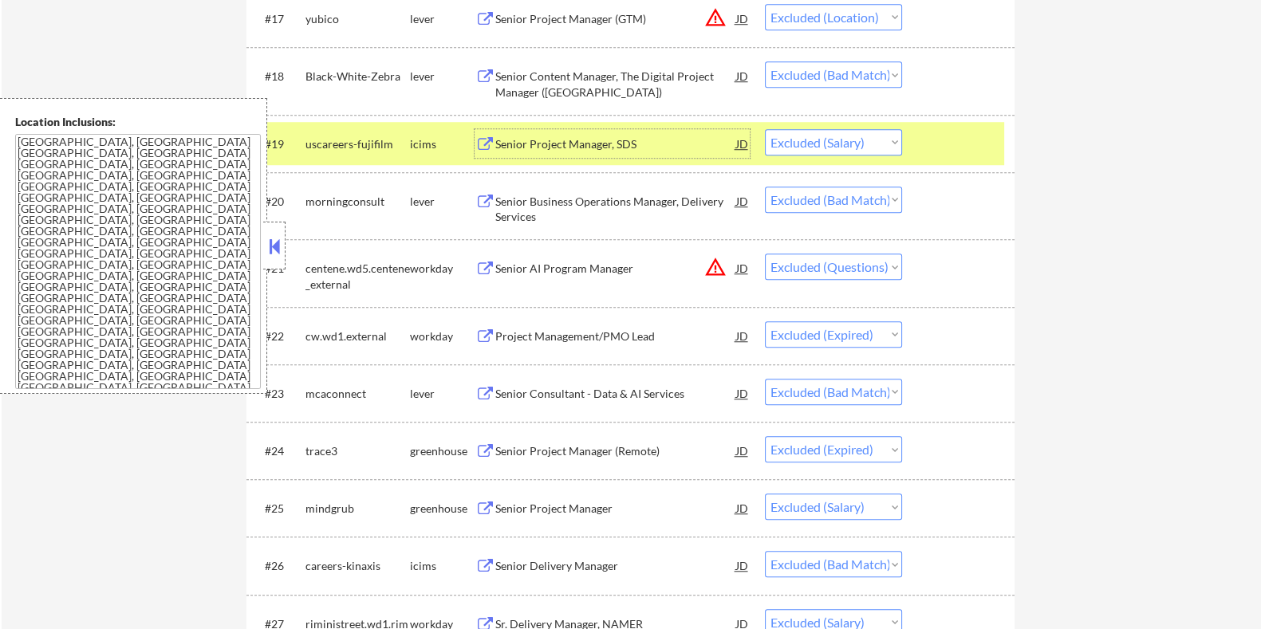
scroll to position [1694, 0]
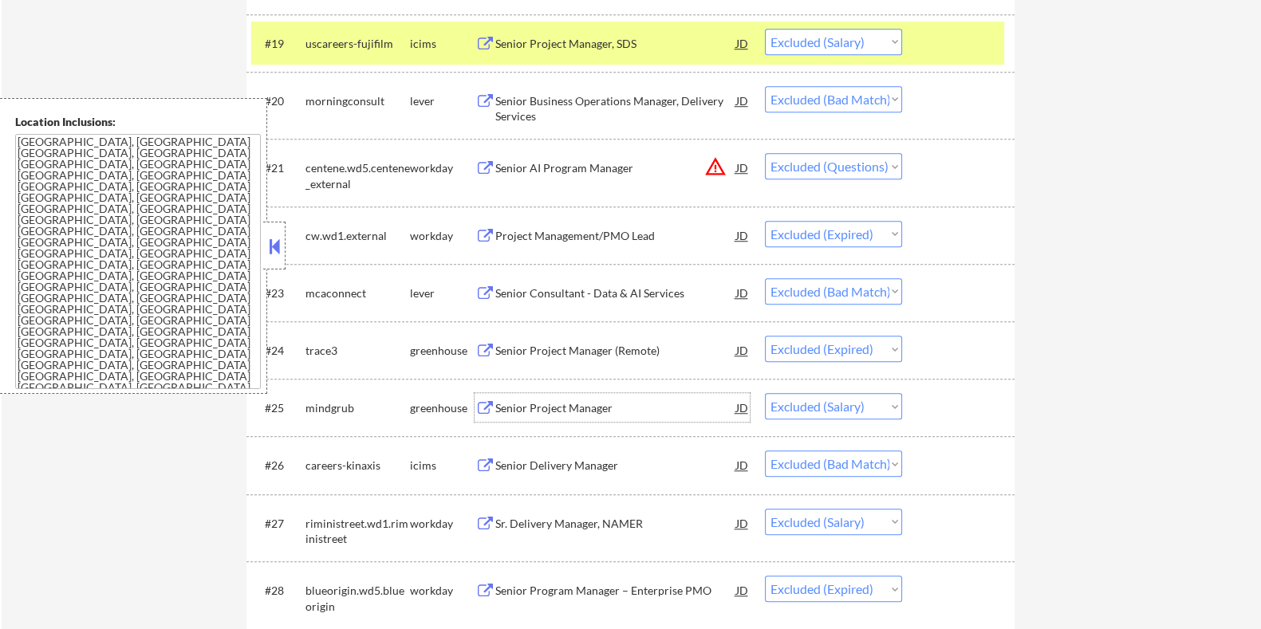
click at [538, 408] on div "Senior Project Manager" at bounding box center [614, 408] width 241 height 16
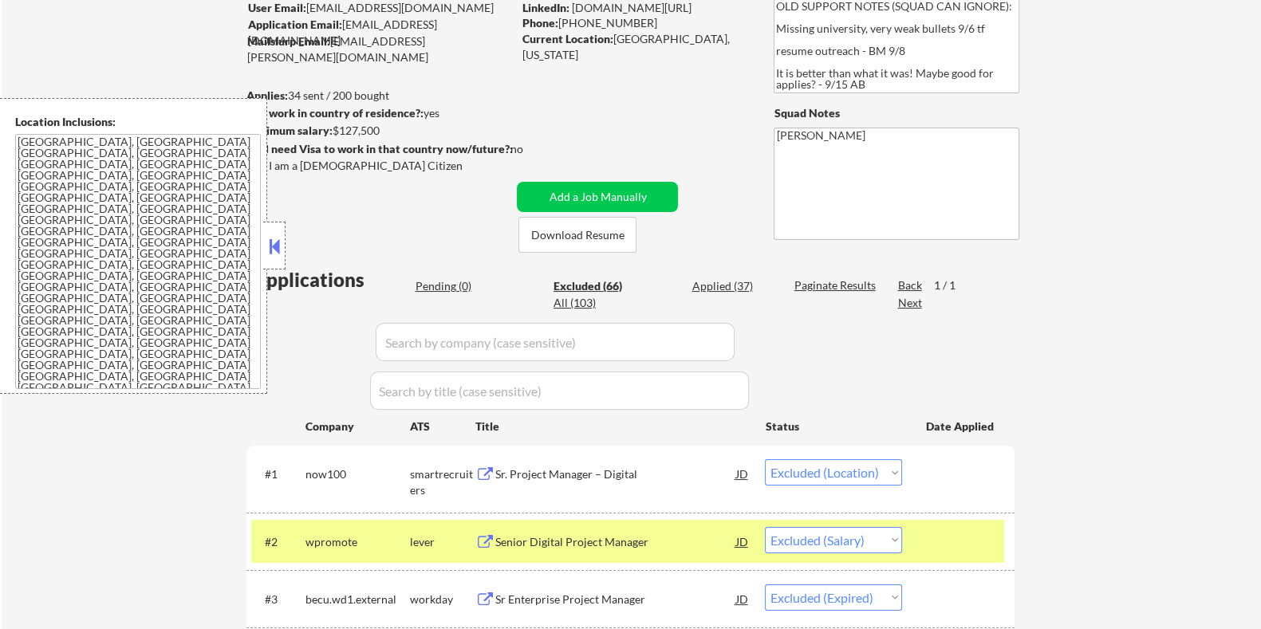
scroll to position [99, 0]
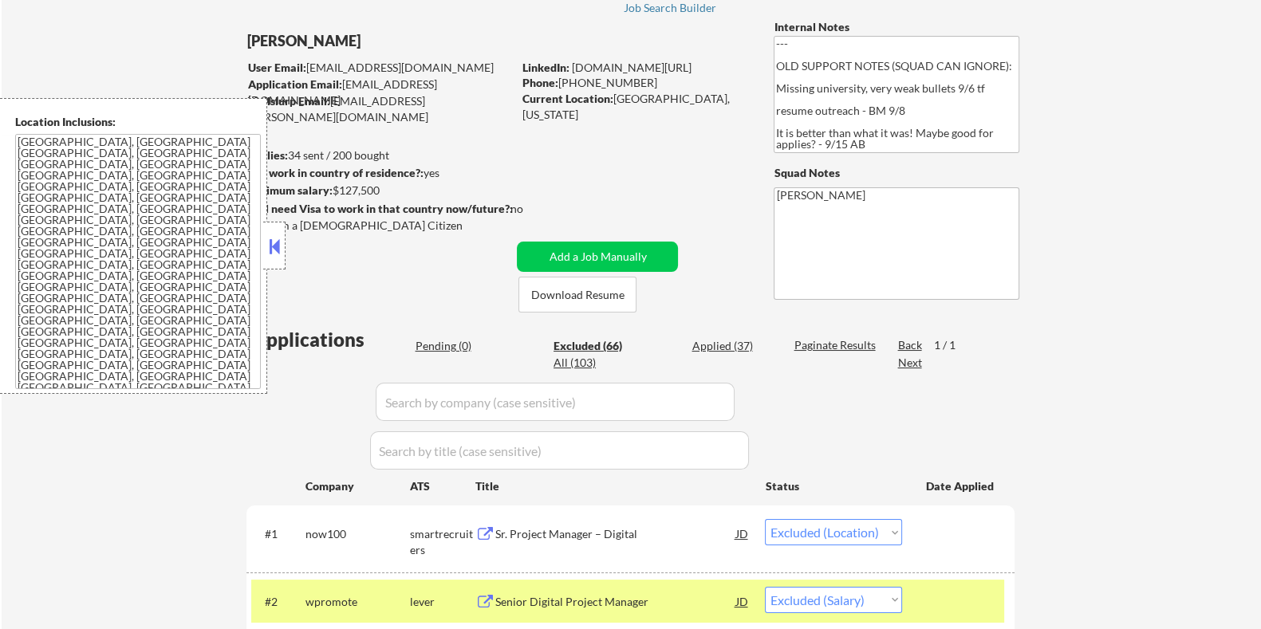
drag, startPoint x: 391, startPoint y: 189, endPoint x: 334, endPoint y: 189, distance: 56.6
click at [334, 189] on div "Minimum salary: $127,500" at bounding box center [379, 191] width 266 height 16
copy div "$127,500"
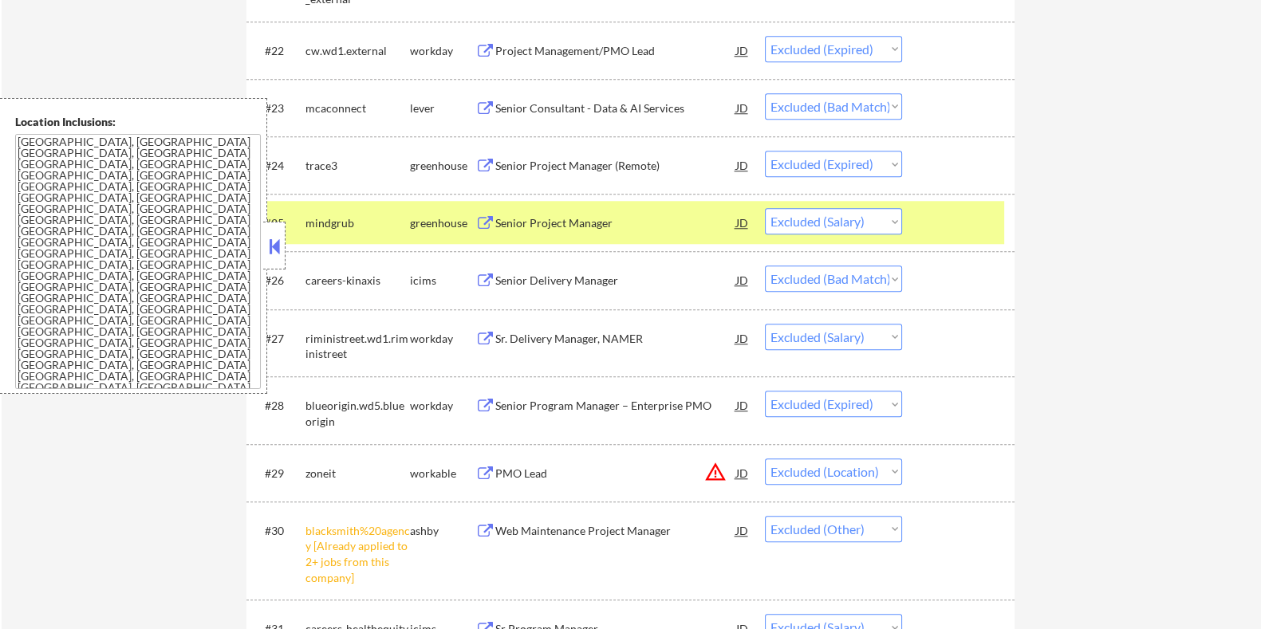
scroll to position [1993, 0]
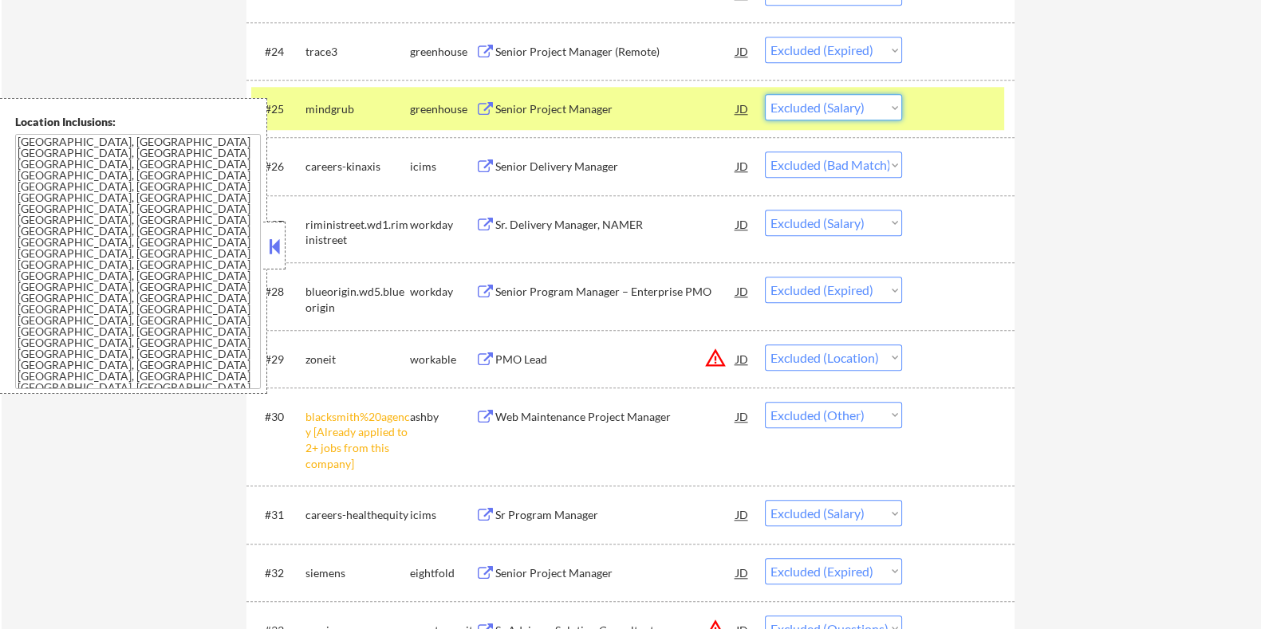
click at [823, 104] on select "Choose an option... Pending Applied Excluded (Questions) Excluded (Expired) Exc…" at bounding box center [833, 107] width 137 height 26
click at [765, 94] on select "Choose an option... Pending Applied Excluded (Questions) Excluded (Expired) Exc…" at bounding box center [833, 107] width 137 height 26
select select ""excluded__bad_match_""
select select ""excluded__salary_""
select select ""excluded__expired_""
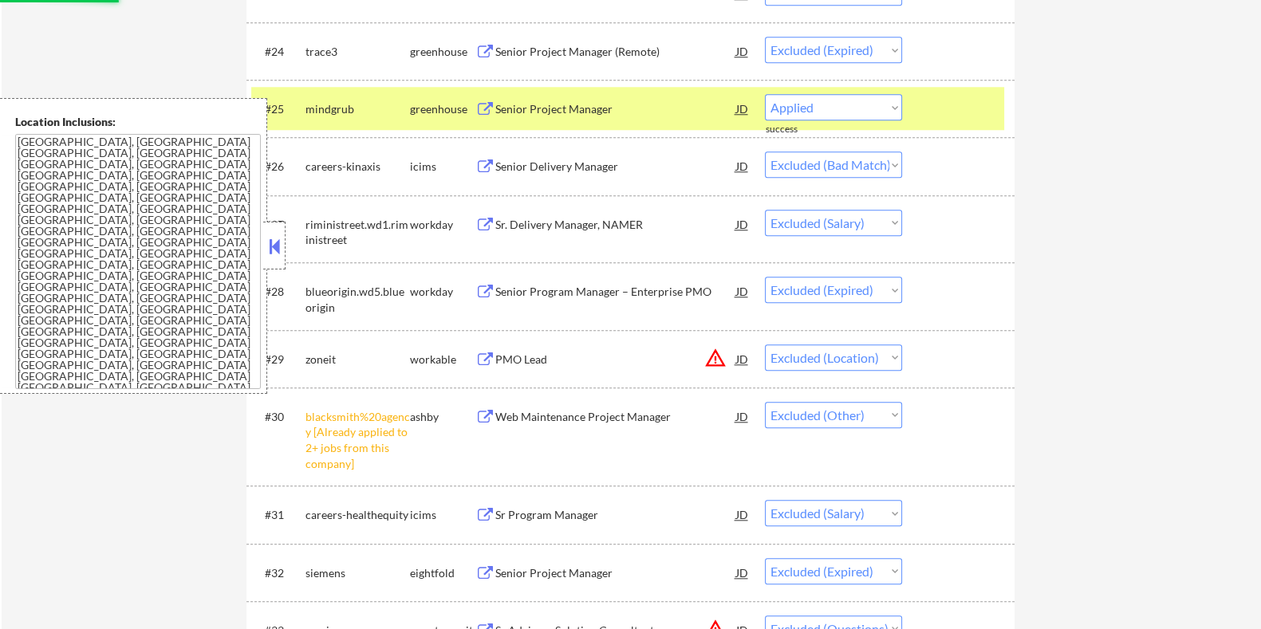
select select ""excluded__location_""
select select ""excluded__other_""
select select ""excluded__salary_""
select select ""excluded__expired_""
select select ""excluded""
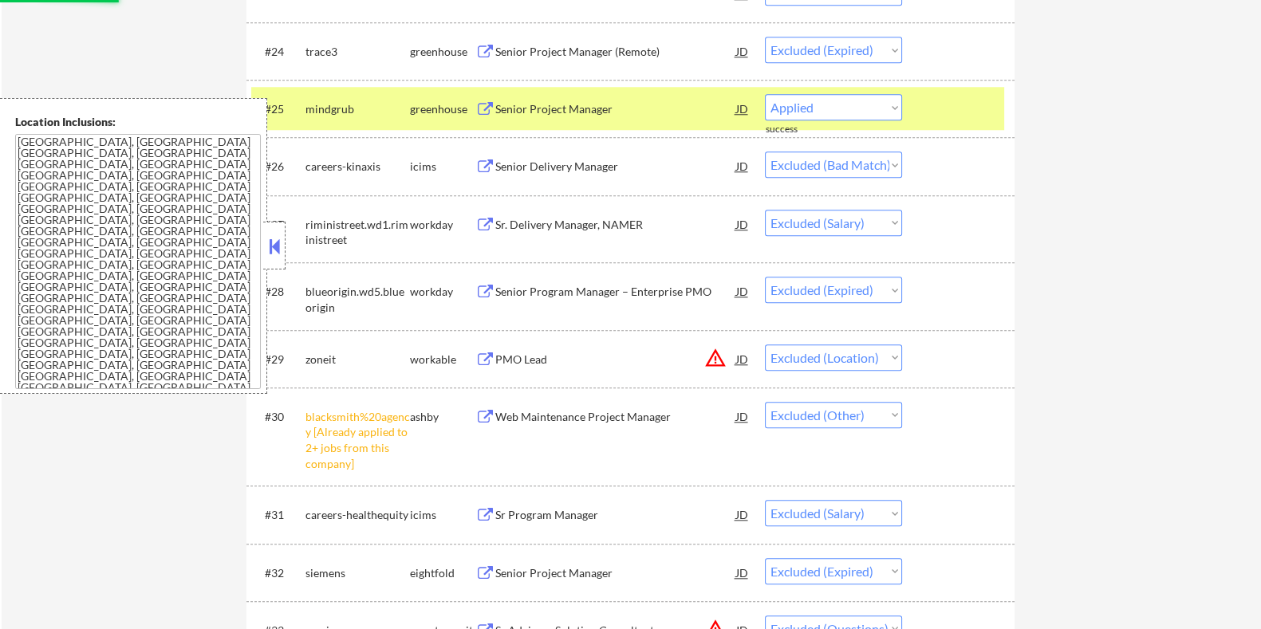
select select ""excluded__expired_""
select select ""excluded__bad_match_""
select select ""excluded__location_""
select select ""excluded__bad_match_""
select select ""excluded__location_""
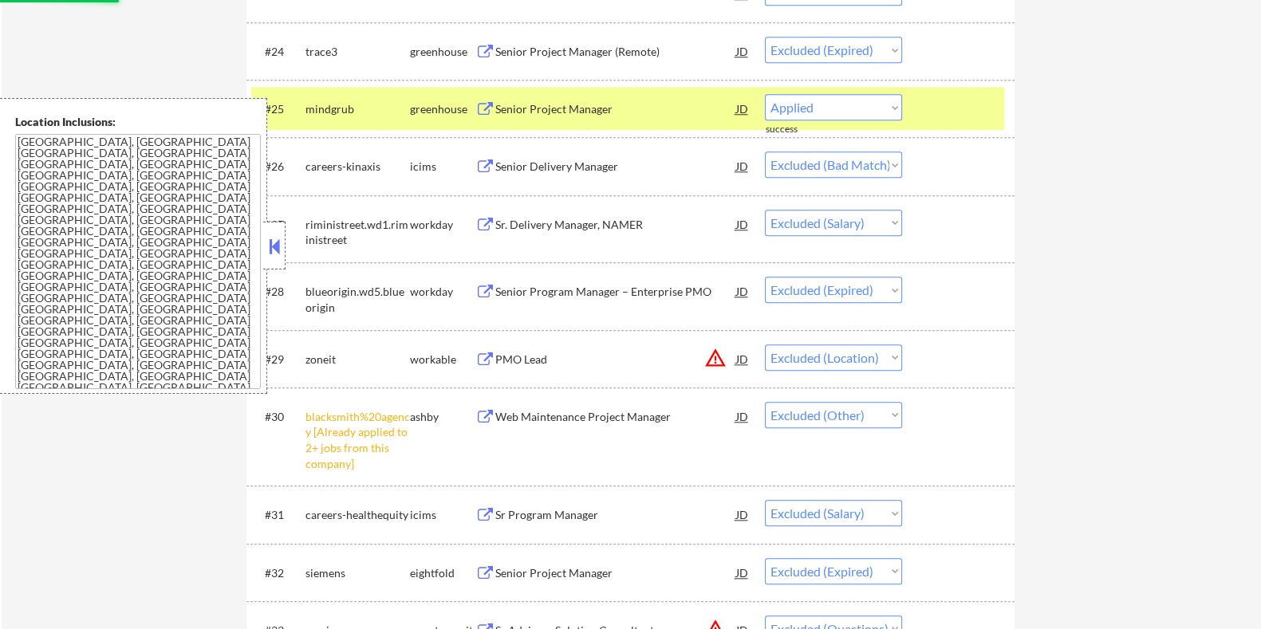
select select ""excluded__bad_match_""
select select ""excluded__salary_""
select select ""excluded__bad_match_""
select select ""excluded__salary_""
select select ""excluded__bad_match_""
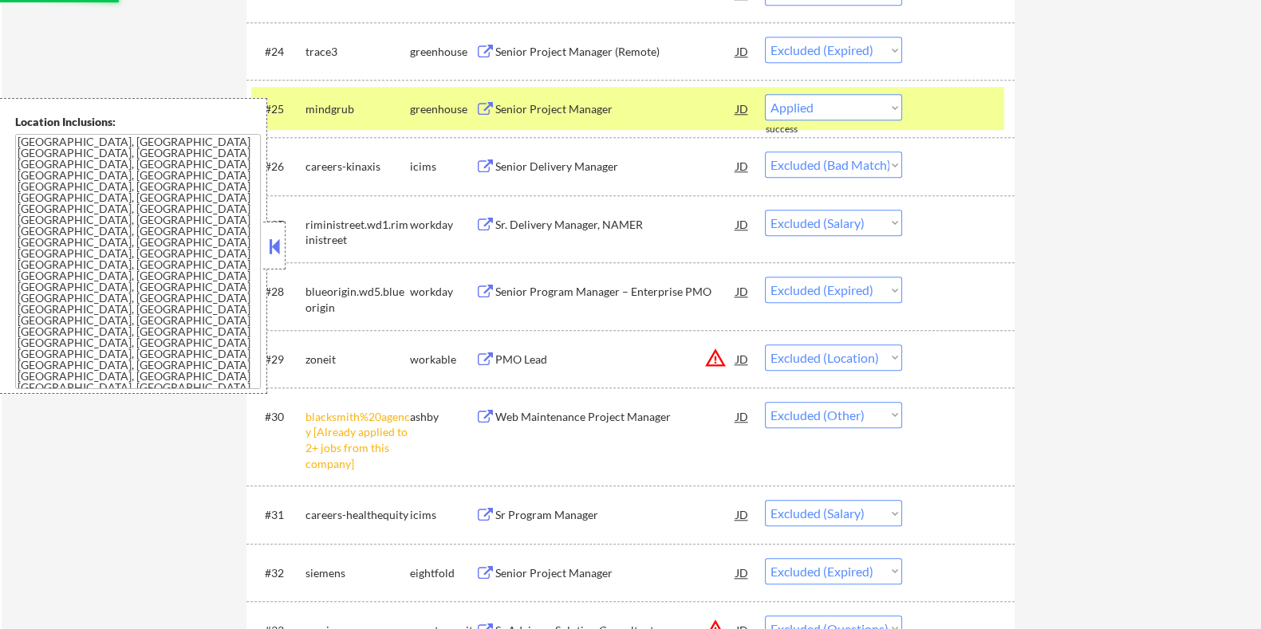
select select ""excluded""
select select ""excluded__expired_""
select select ""excluded__bad_match_""
select select ""excluded__salary_""
select select ""excluded__expired_""
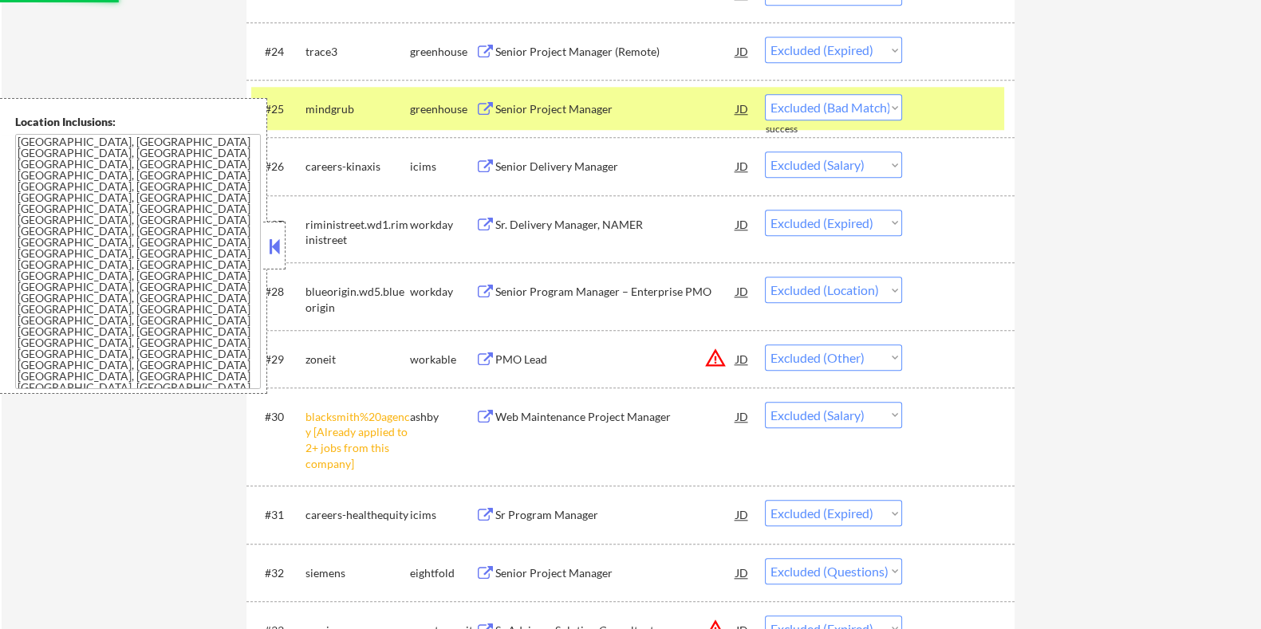
select select ""excluded__bad_match_""
select select ""excluded__expired_""
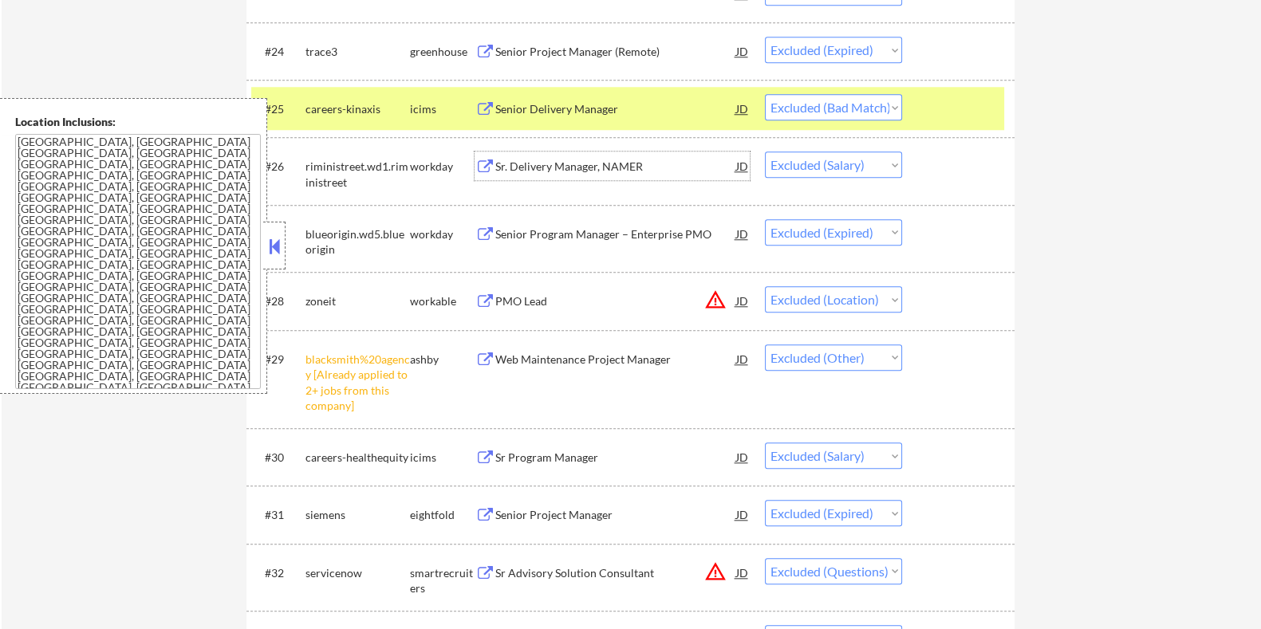
click at [545, 163] on div "Sr. Delivery Manager, NAMER" at bounding box center [614, 167] width 241 height 16
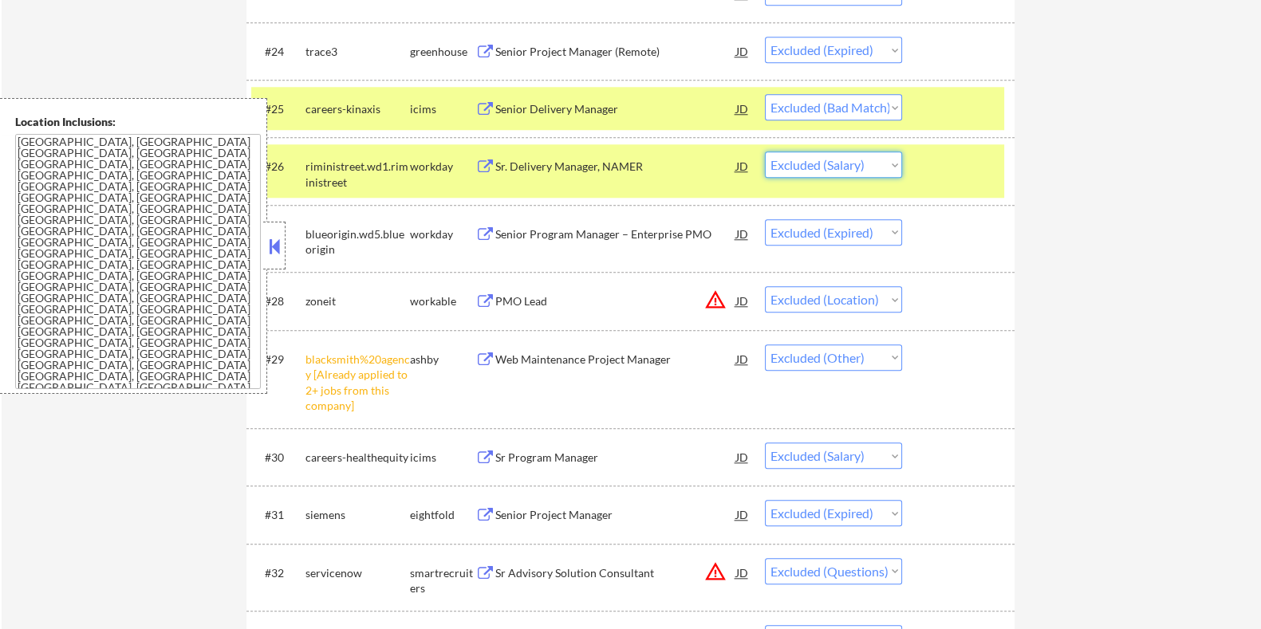
click at [812, 166] on select "Choose an option... Pending Applied Excluded (Questions) Excluded (Expired) Exc…" at bounding box center [833, 164] width 137 height 26
click at [765, 151] on select "Choose an option... Pending Applied Excluded (Questions) Excluded (Expired) Exc…" at bounding box center [833, 164] width 137 height 26
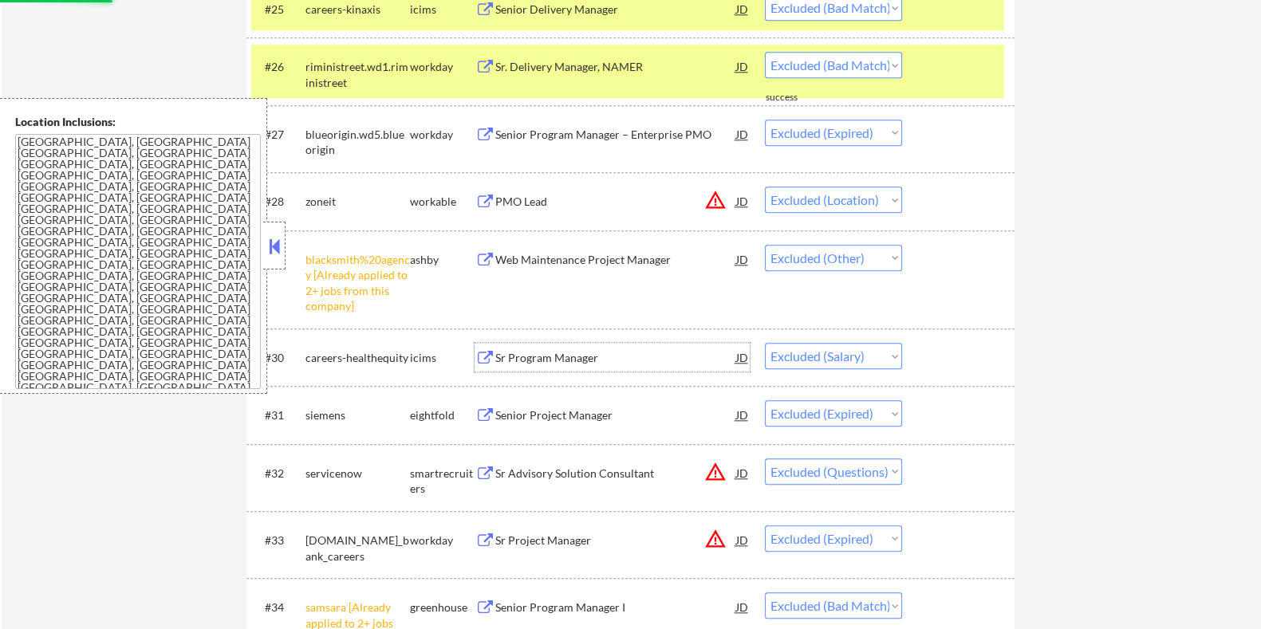
click at [539, 359] on div "Sr Program Manager" at bounding box center [614, 358] width 241 height 16
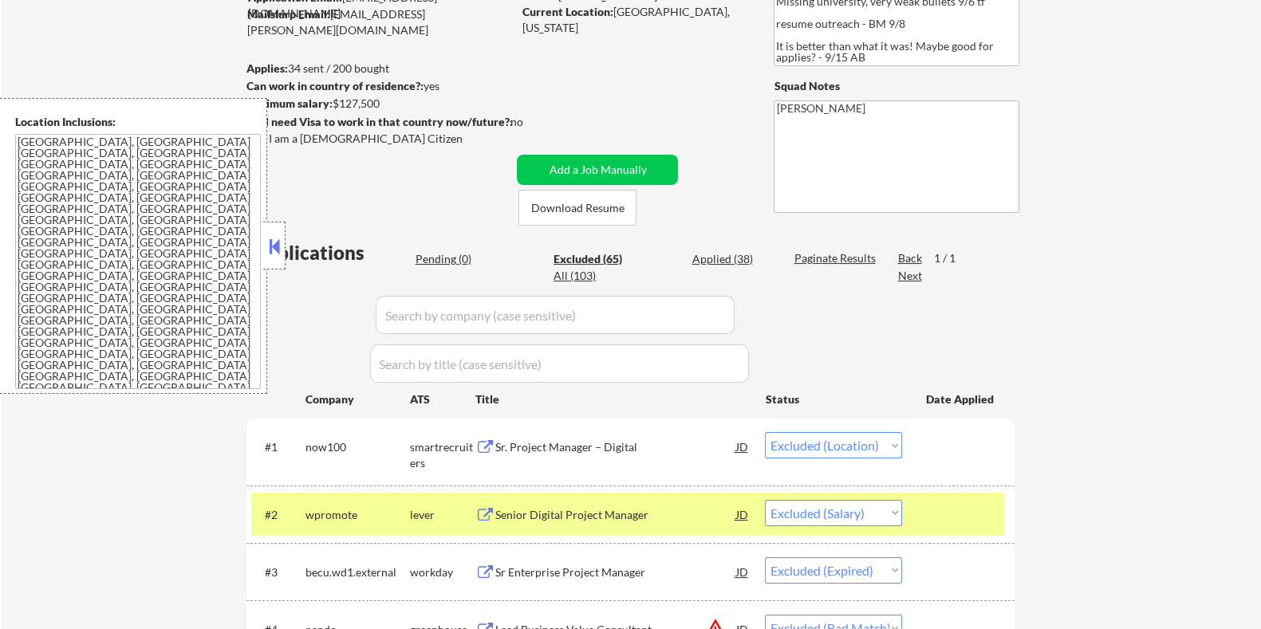
scroll to position [99, 0]
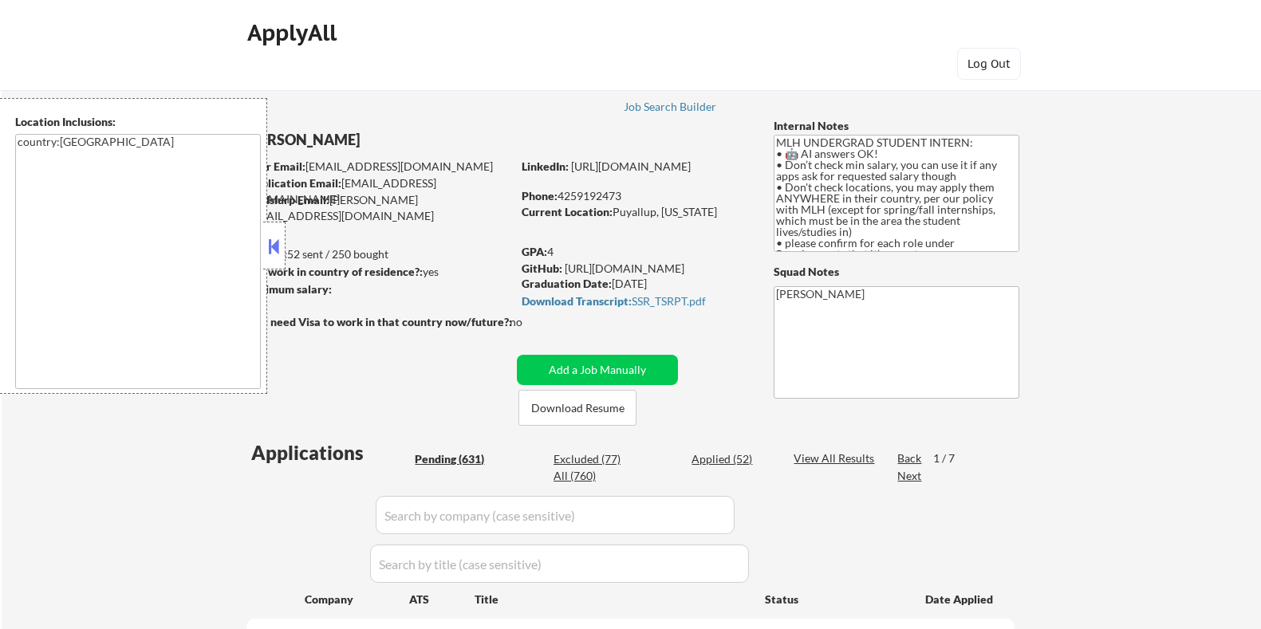
select select ""pending""
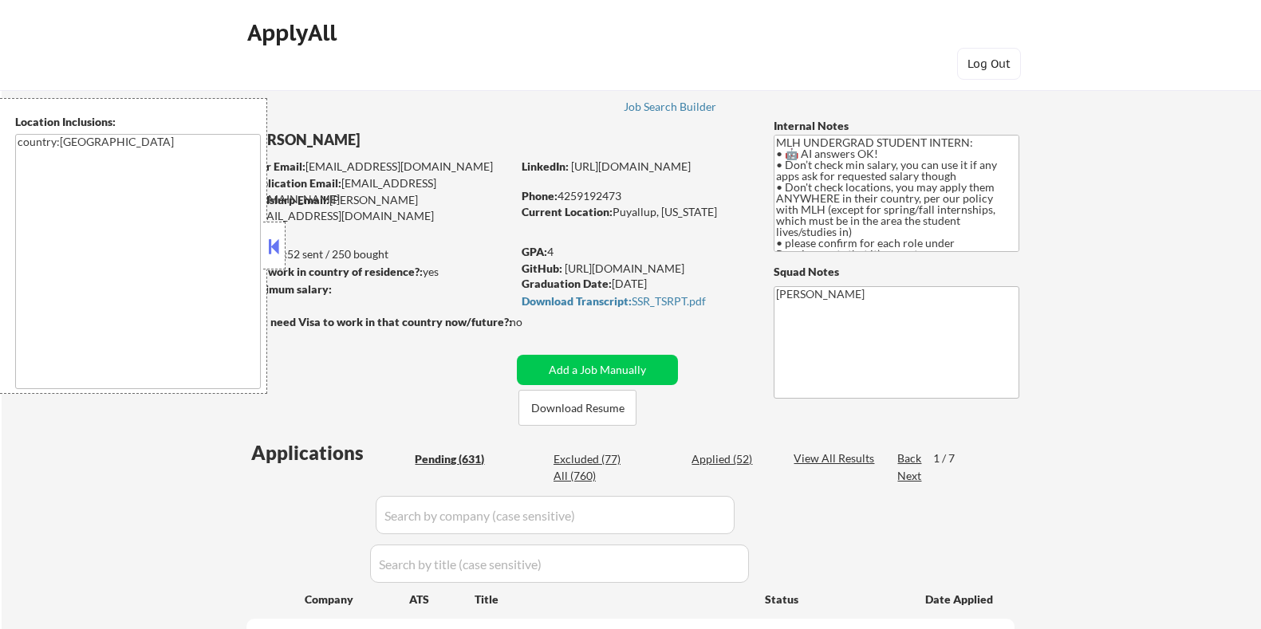
select select ""pending""
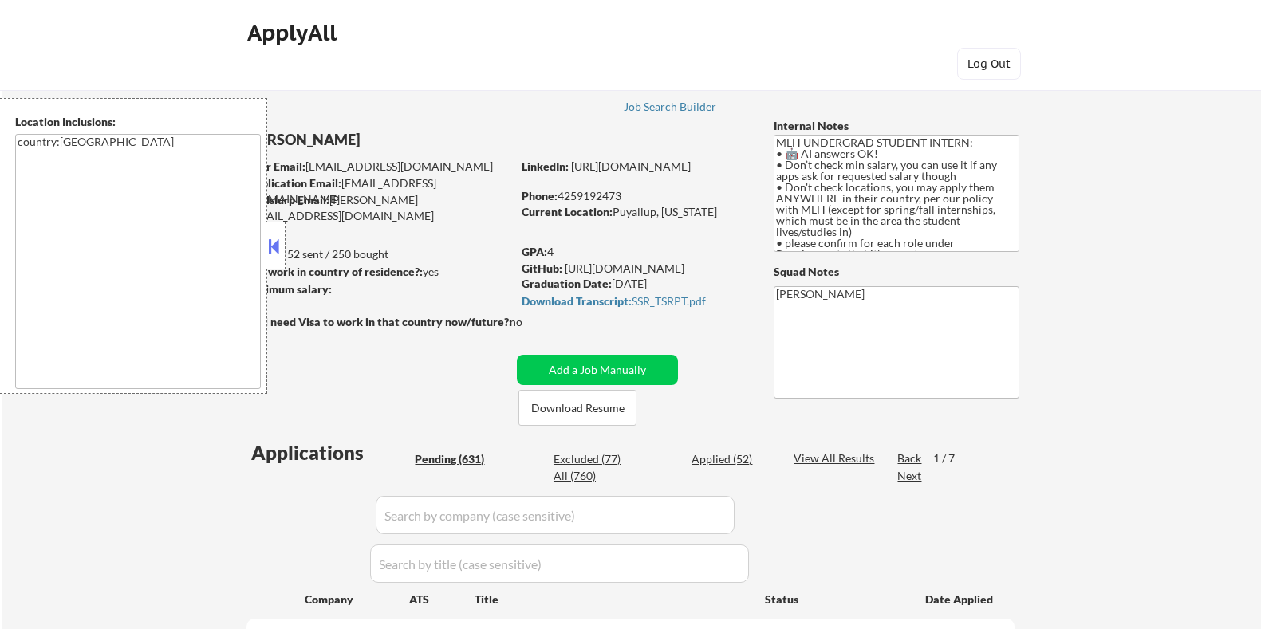
select select ""pending""
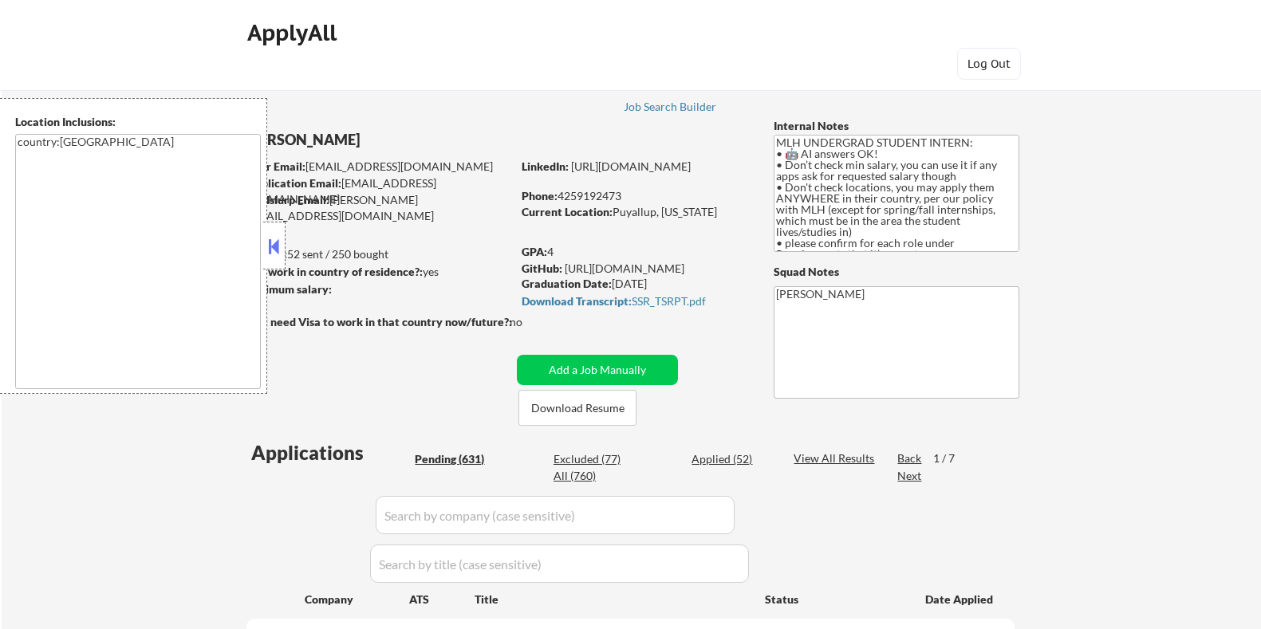
select select ""pending""
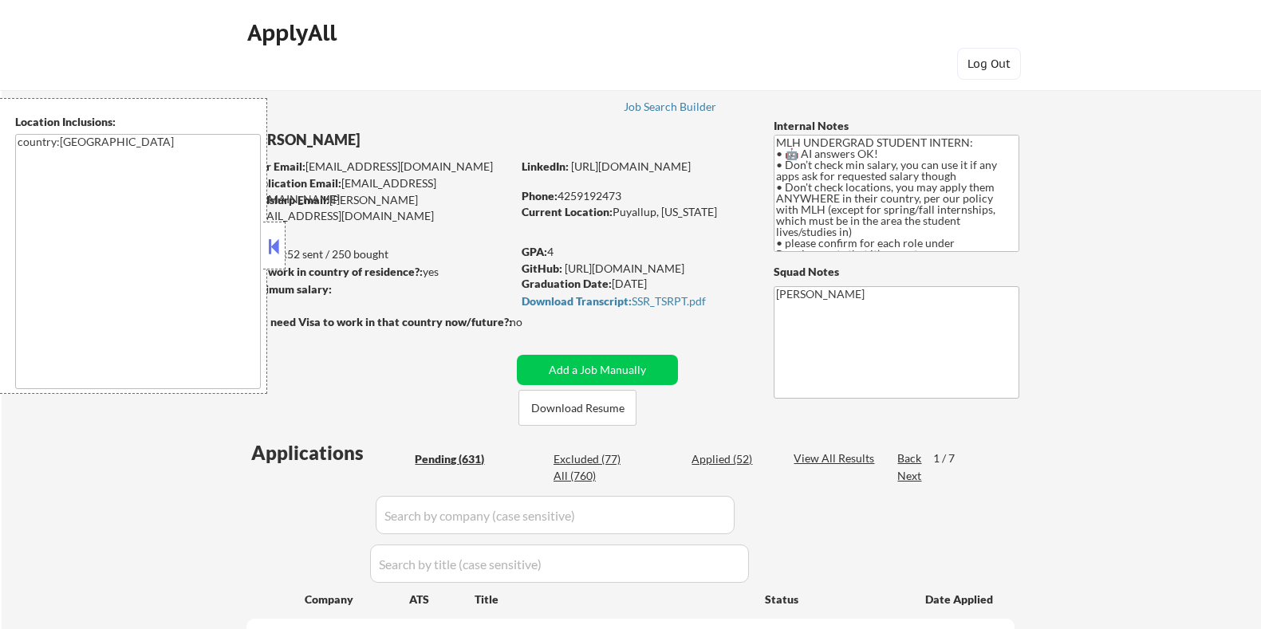
select select ""pending""
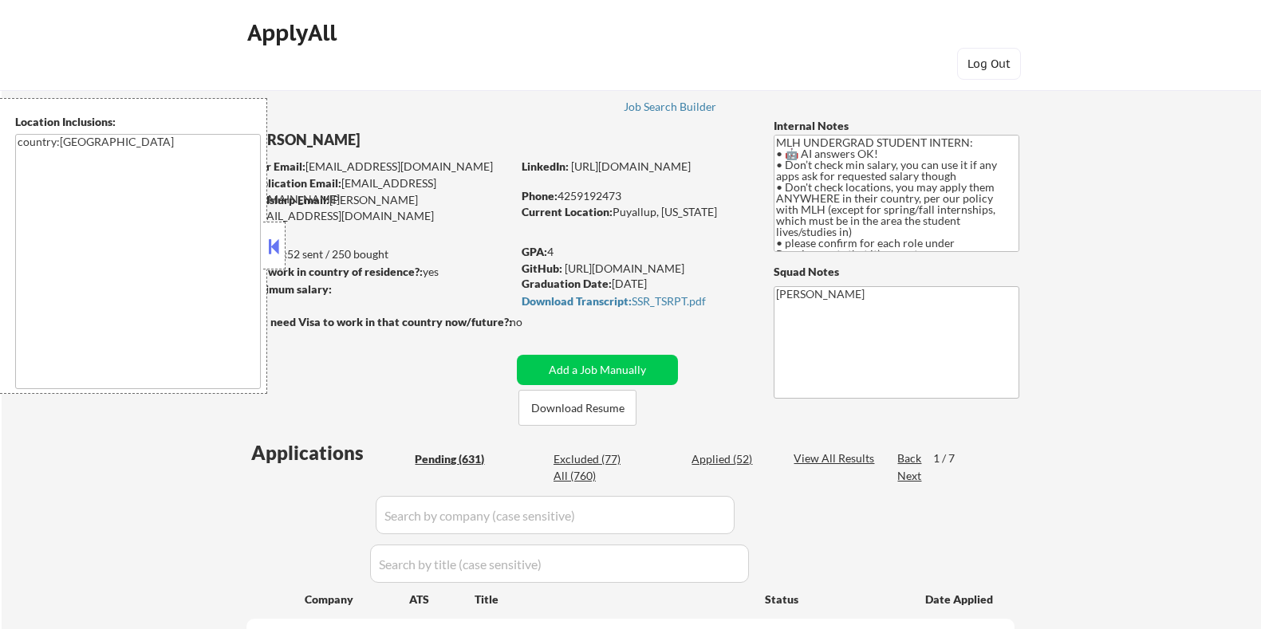
select select ""pending""
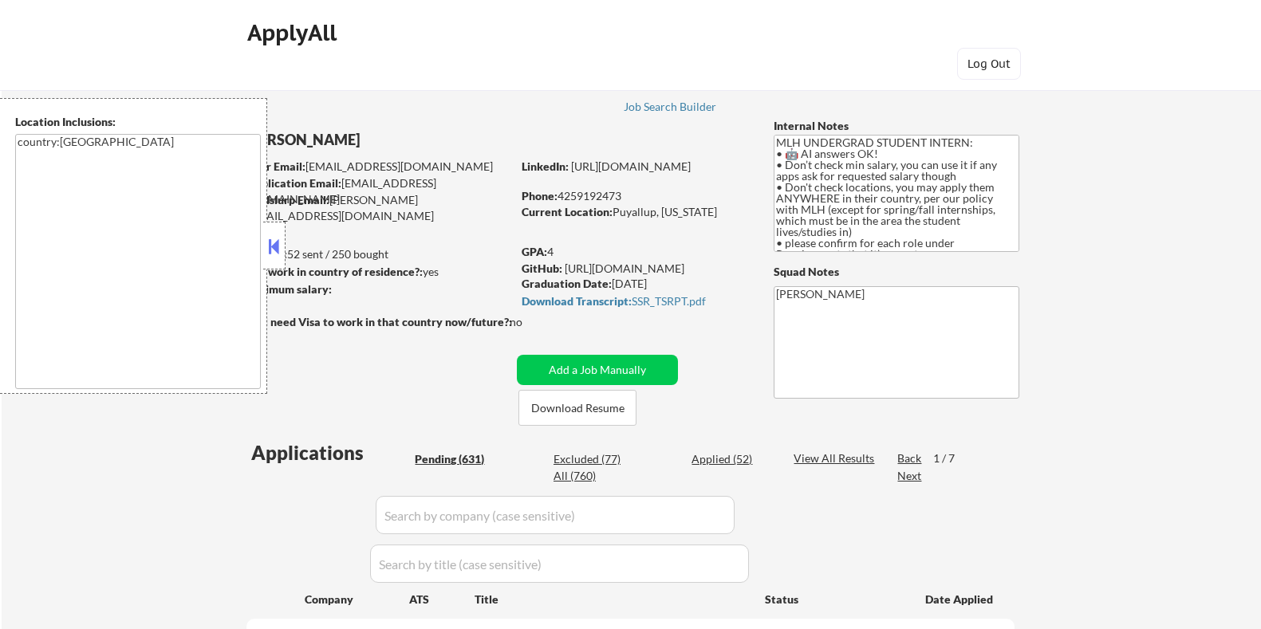
select select ""pending""
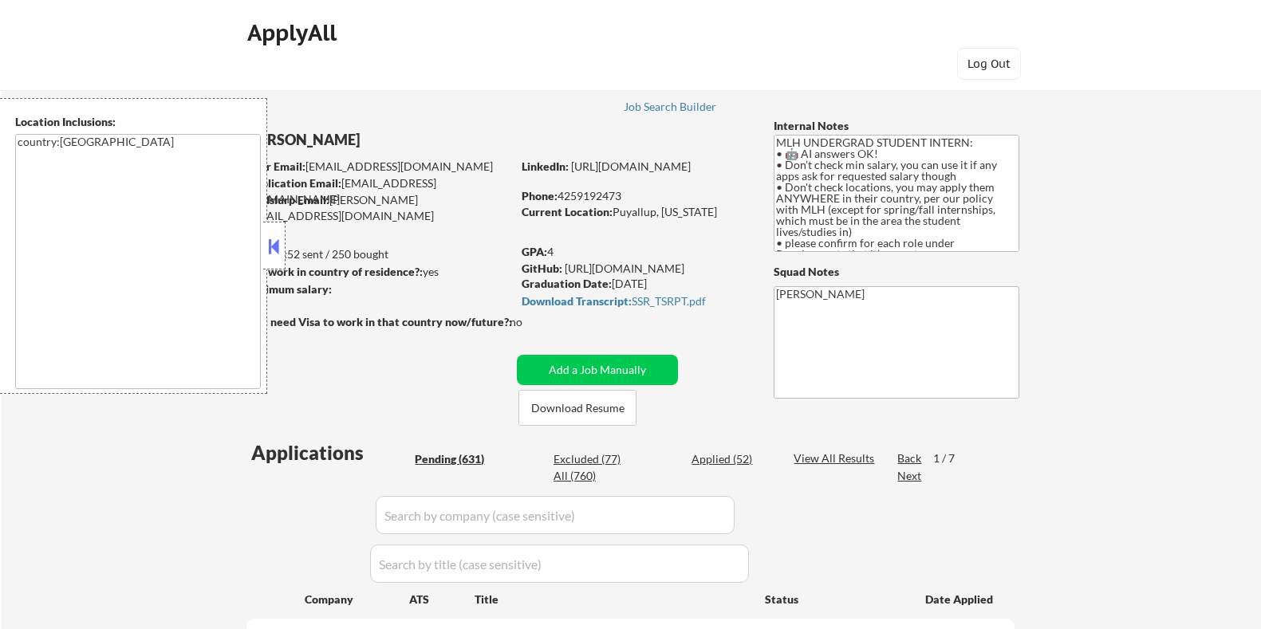
select select ""pending""
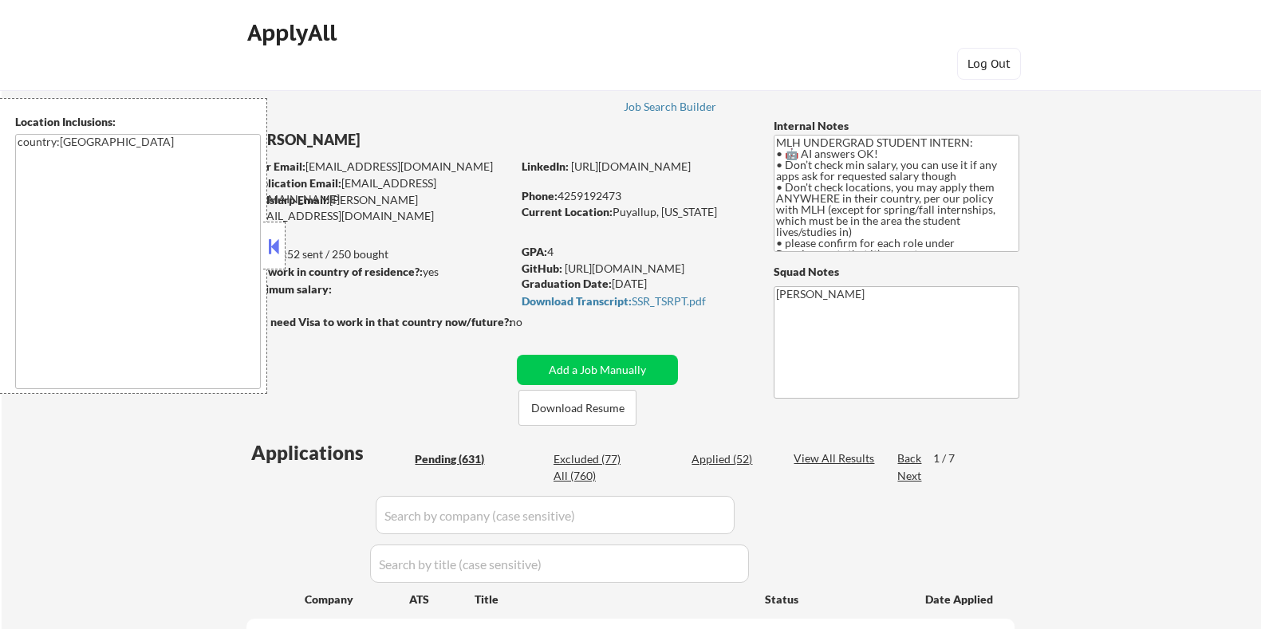
select select ""pending""
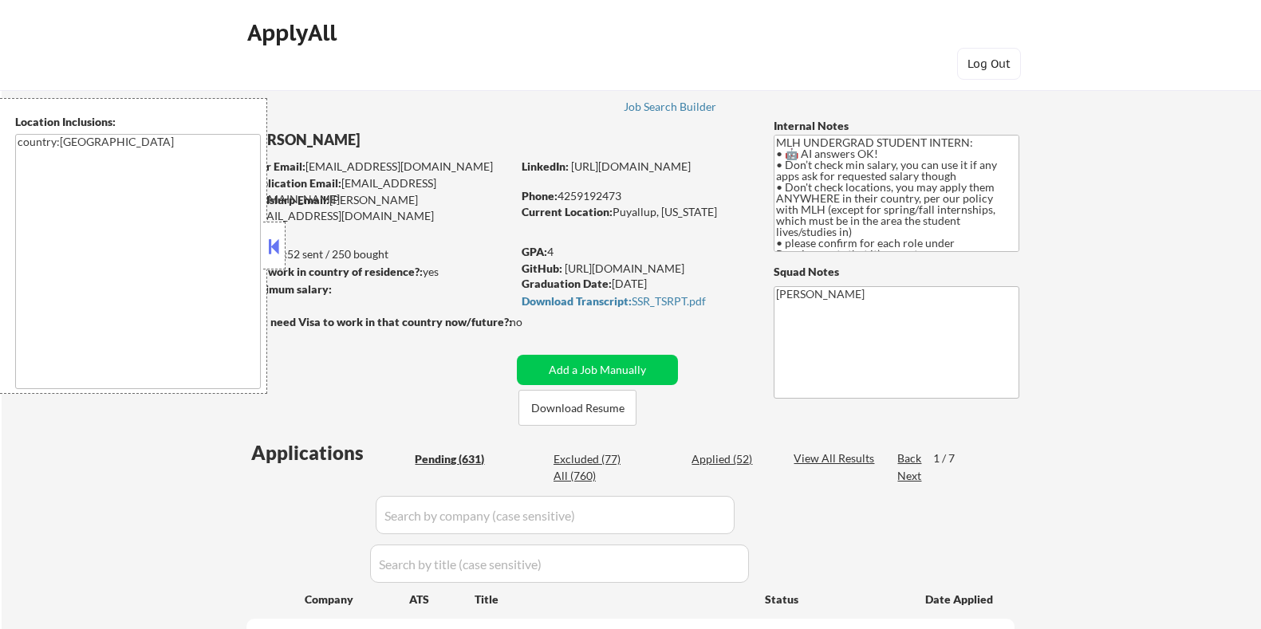
select select ""pending""
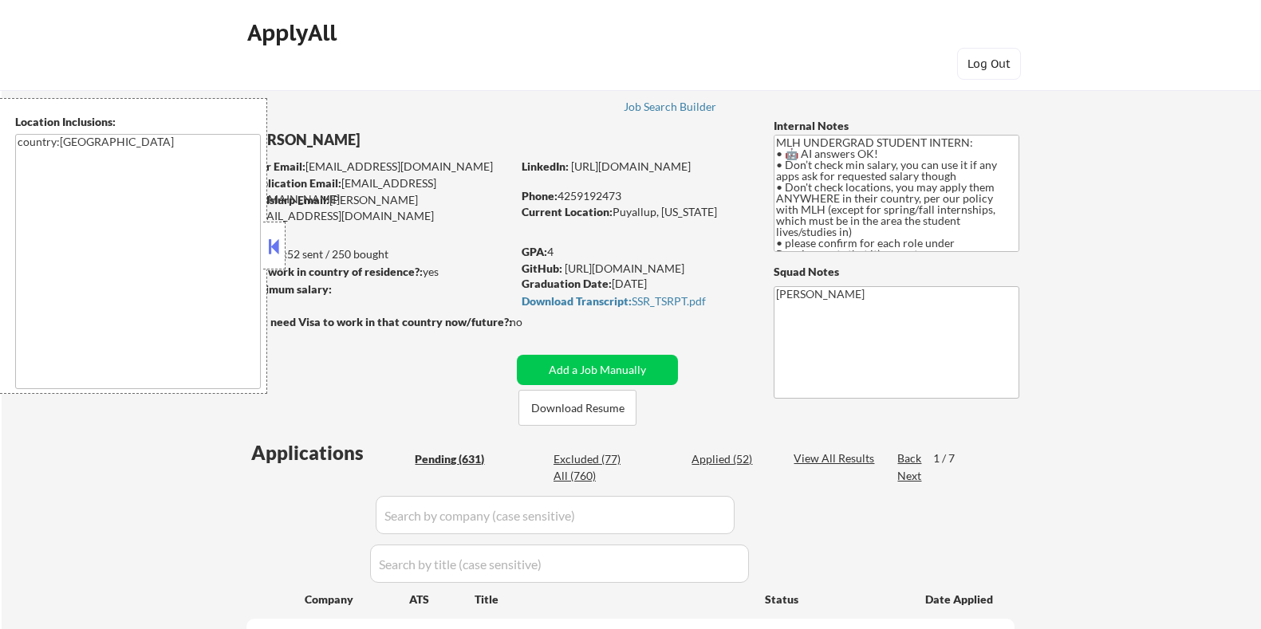
select select ""pending""
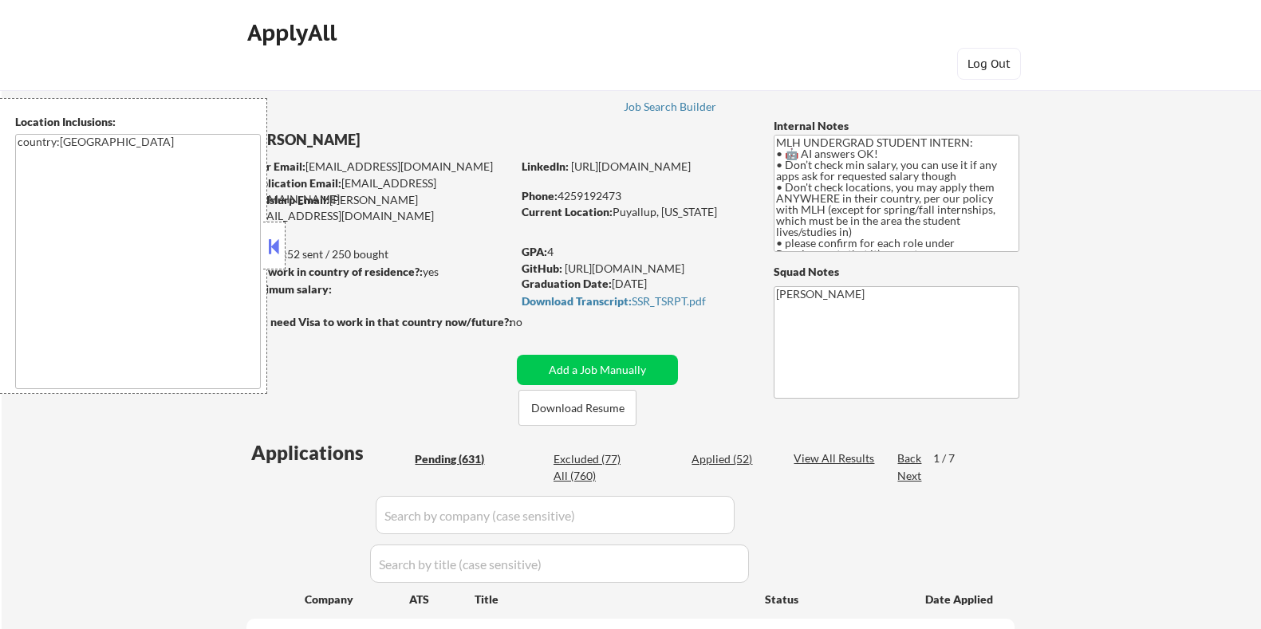
select select ""pending""
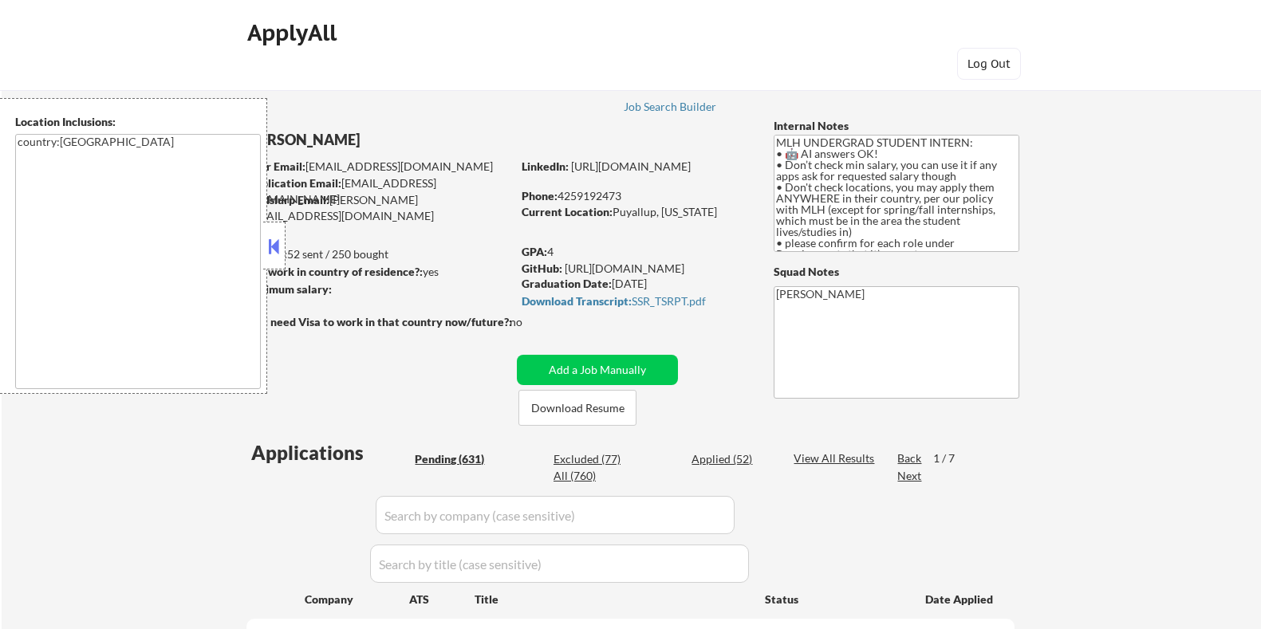
select select ""pending""
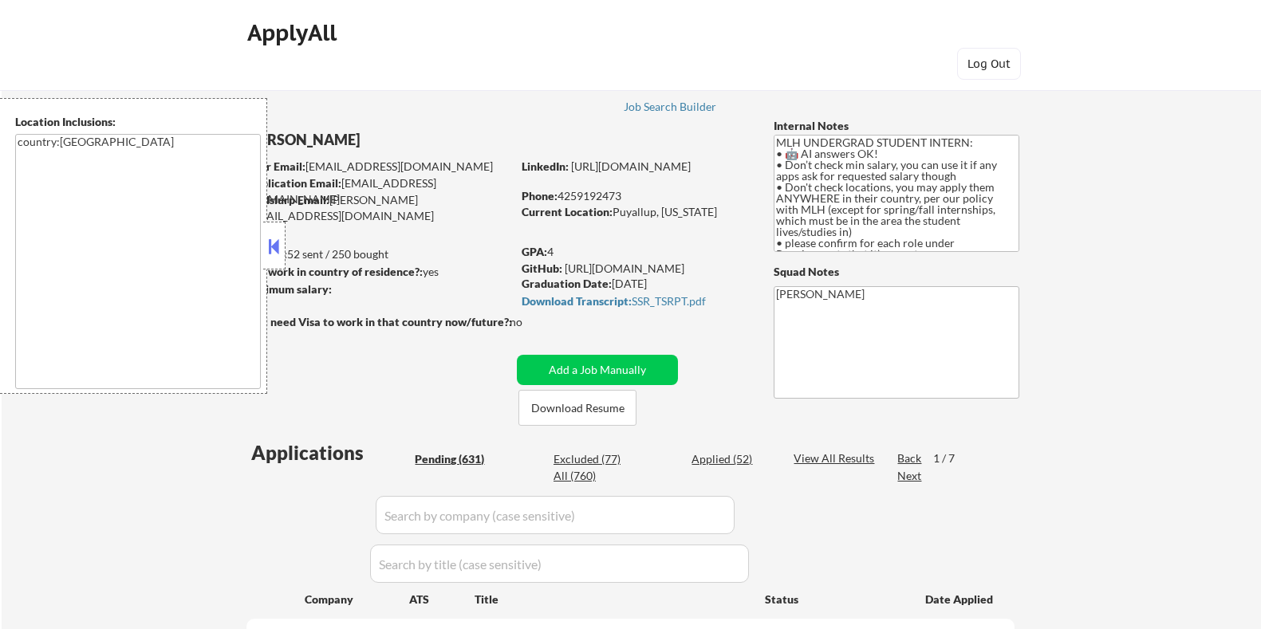
select select ""pending""
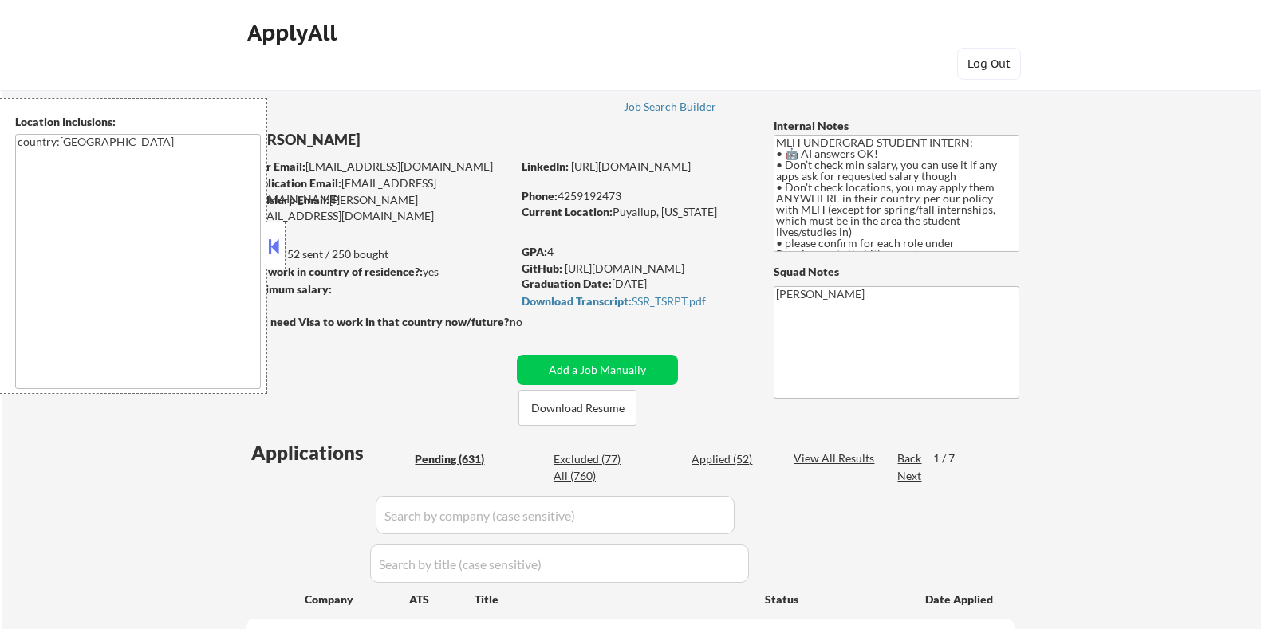
select select ""pending""
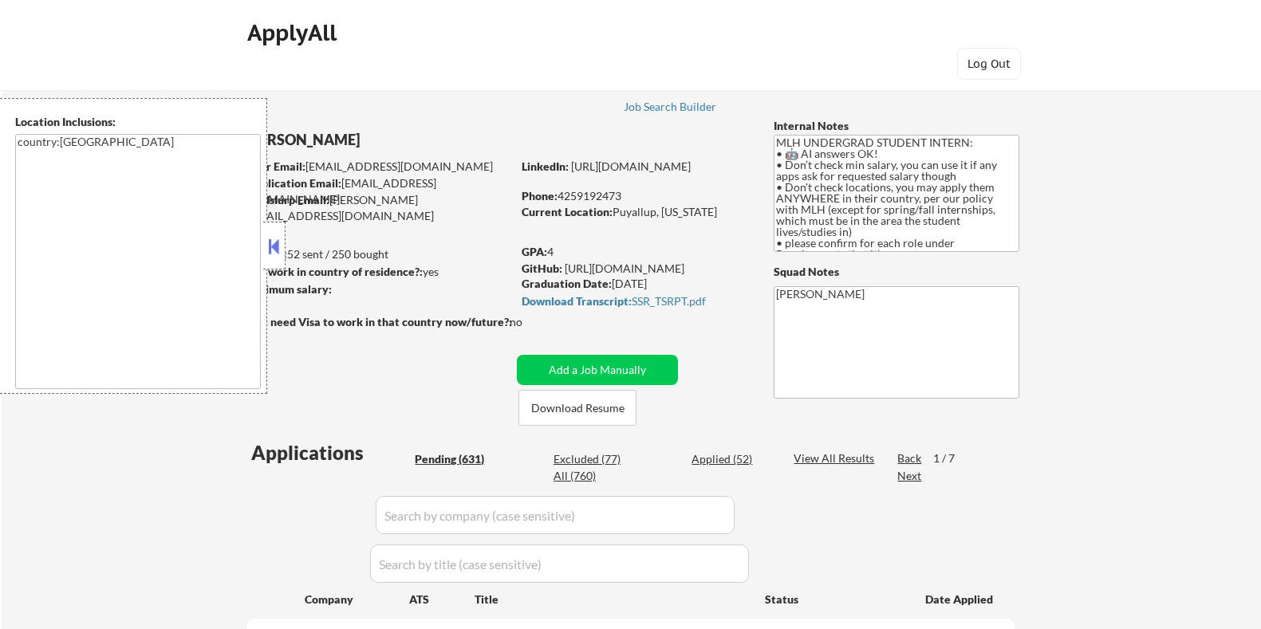
select select ""pending""
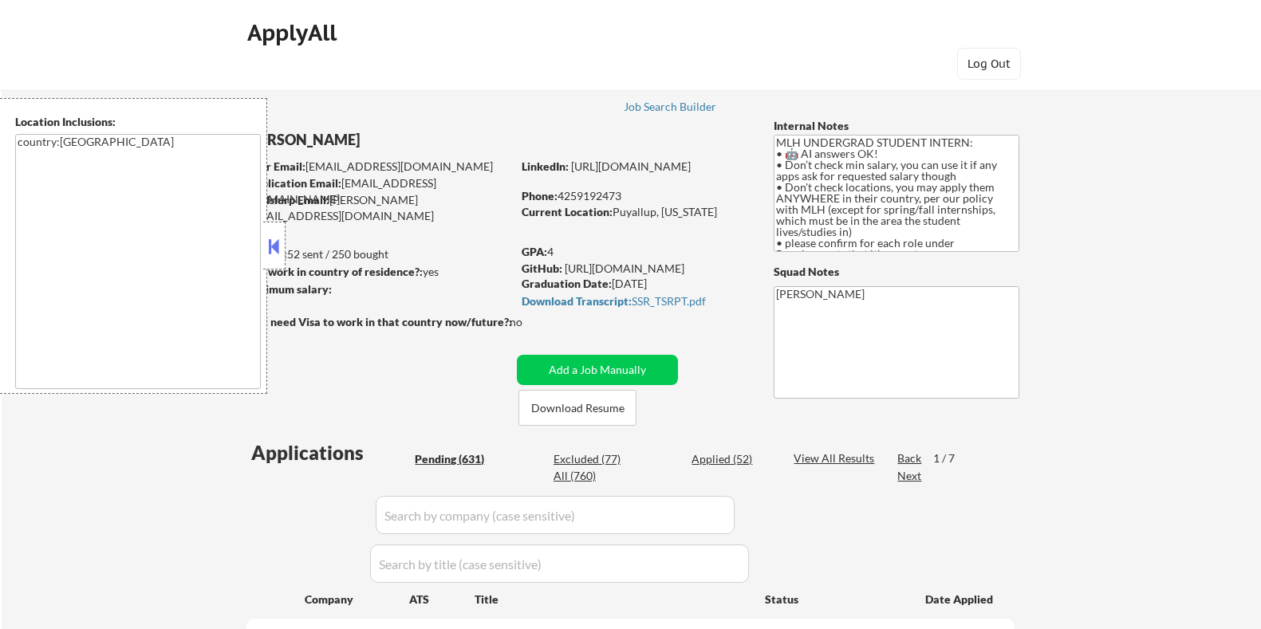
select select ""pending""
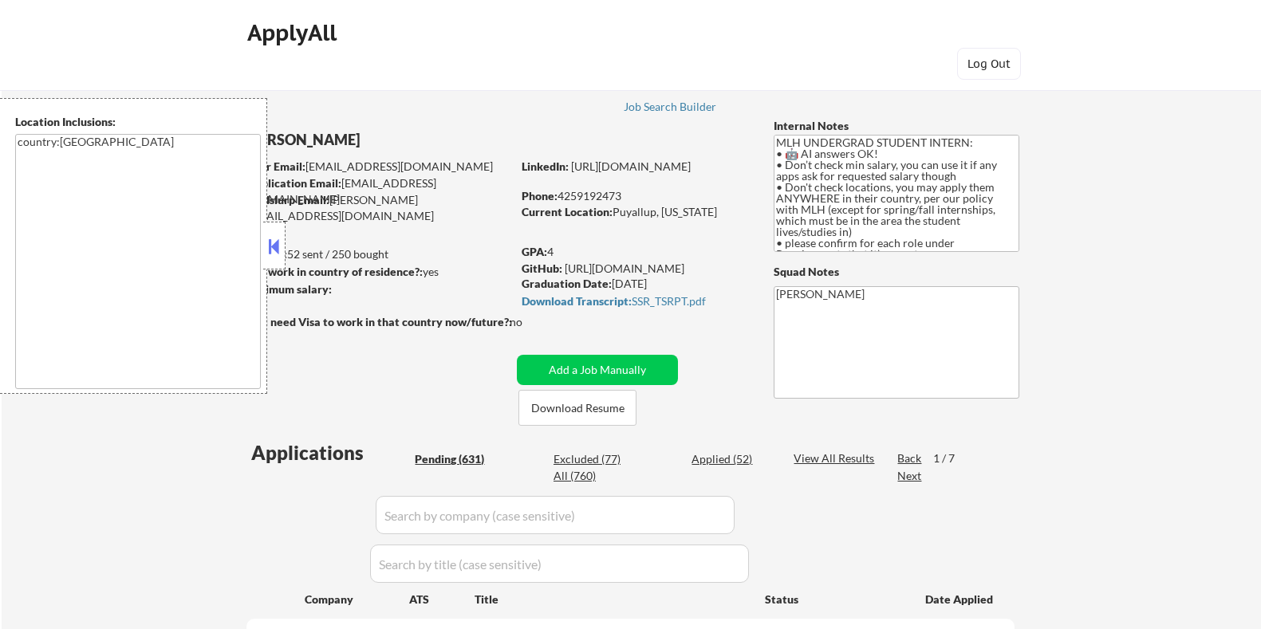
select select ""pending""
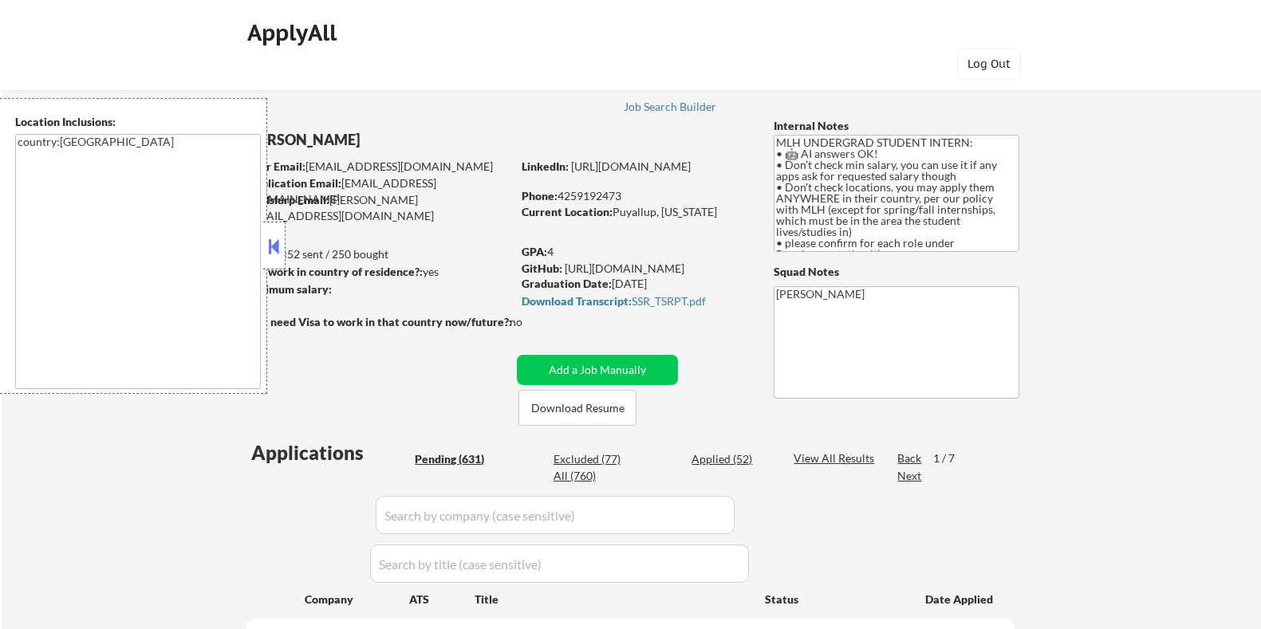
select select ""pending""
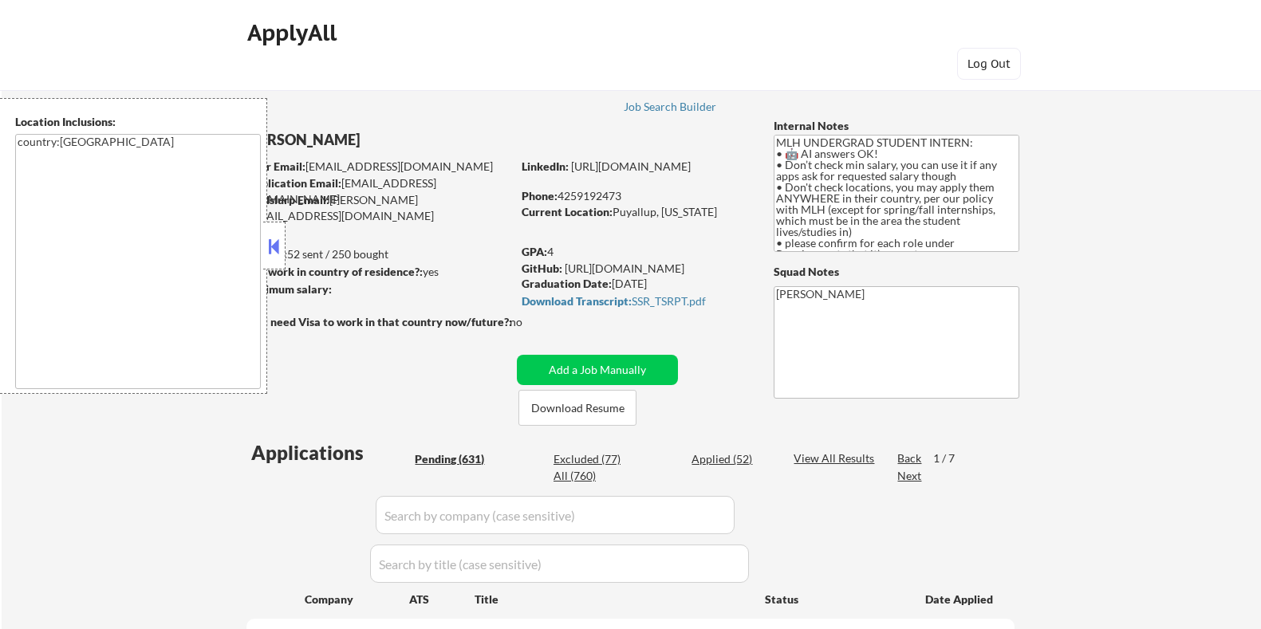
select select ""pending""
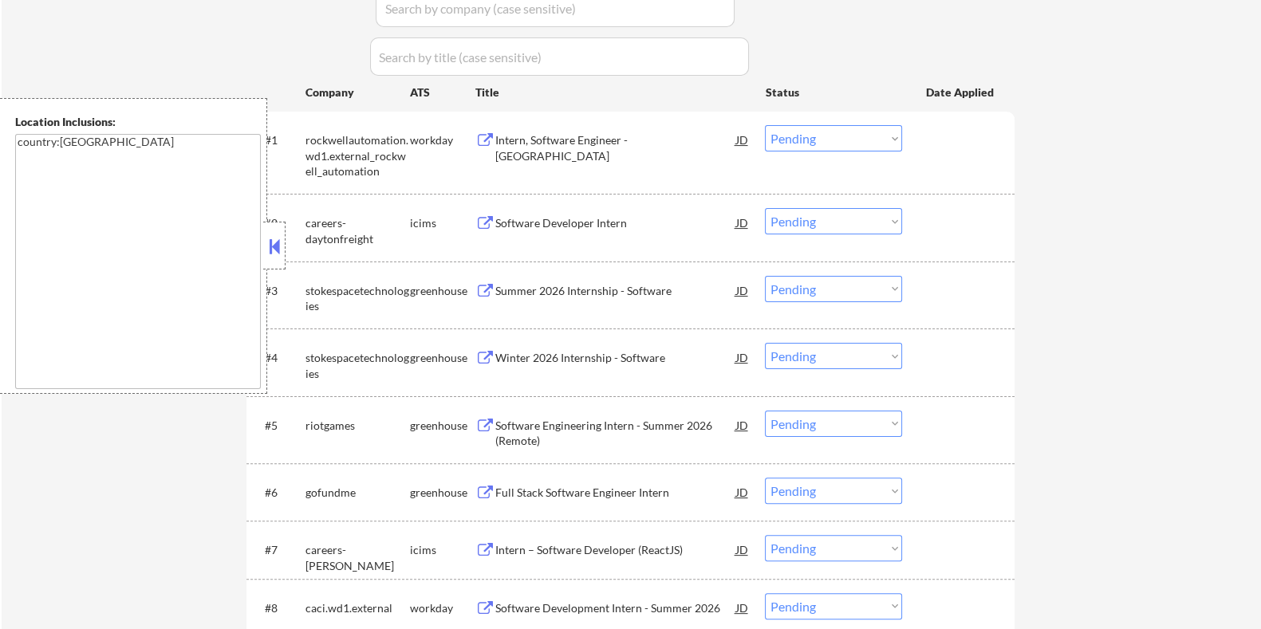
scroll to position [598, 0]
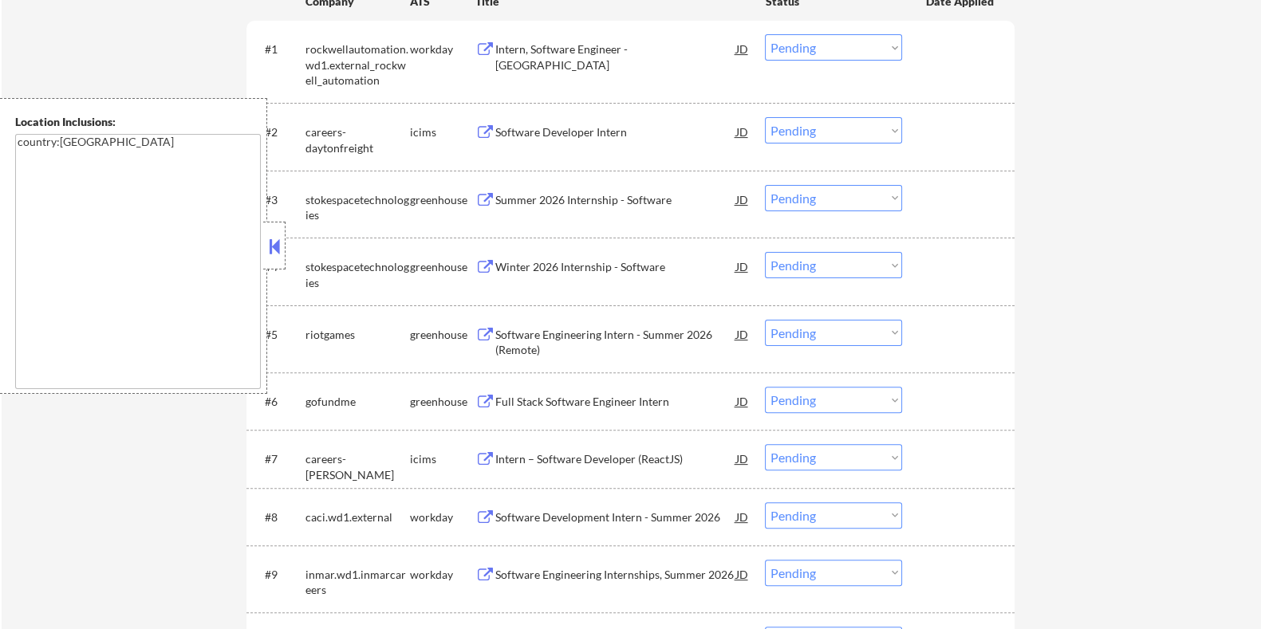
click at [580, 193] on div "Summer 2026 Internship - Software" at bounding box center [614, 200] width 241 height 16
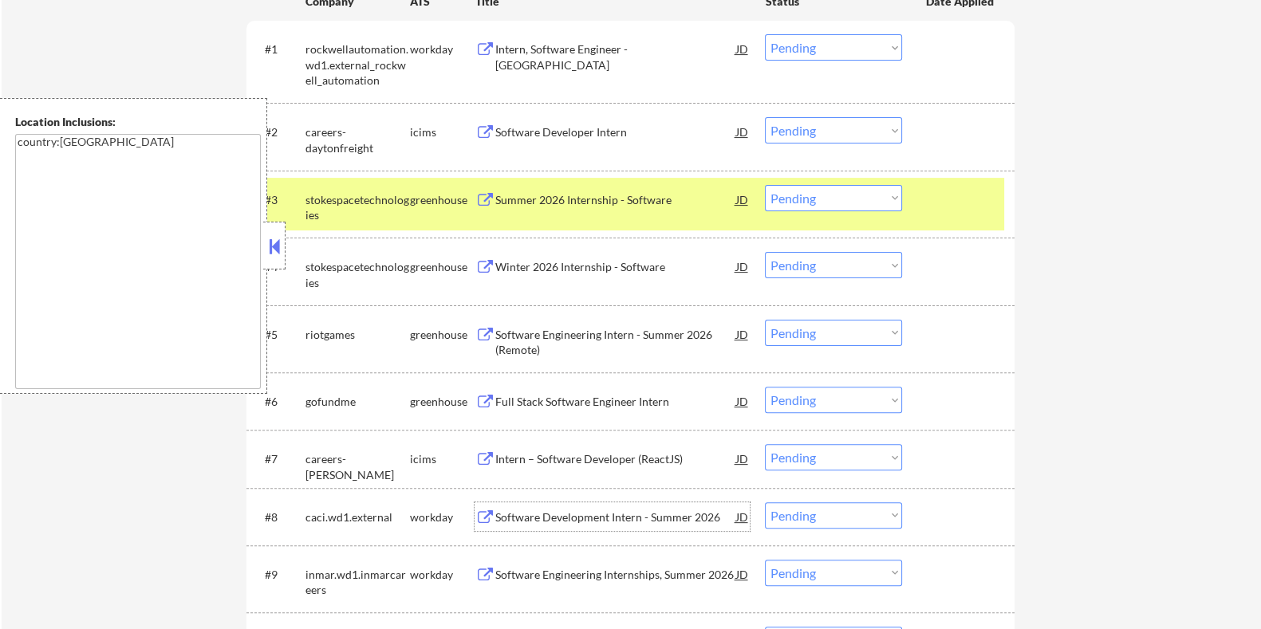
click at [562, 511] on div "Software Development Intern - Summer 2026" at bounding box center [614, 517] width 241 height 16
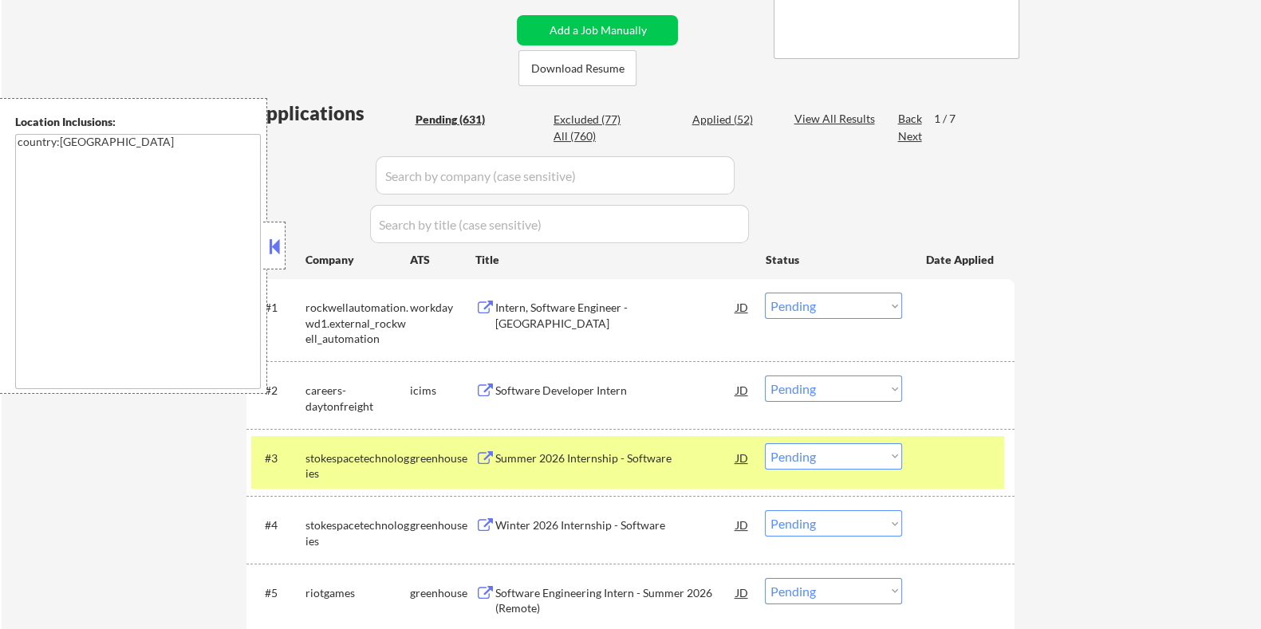
scroll to position [326, 0]
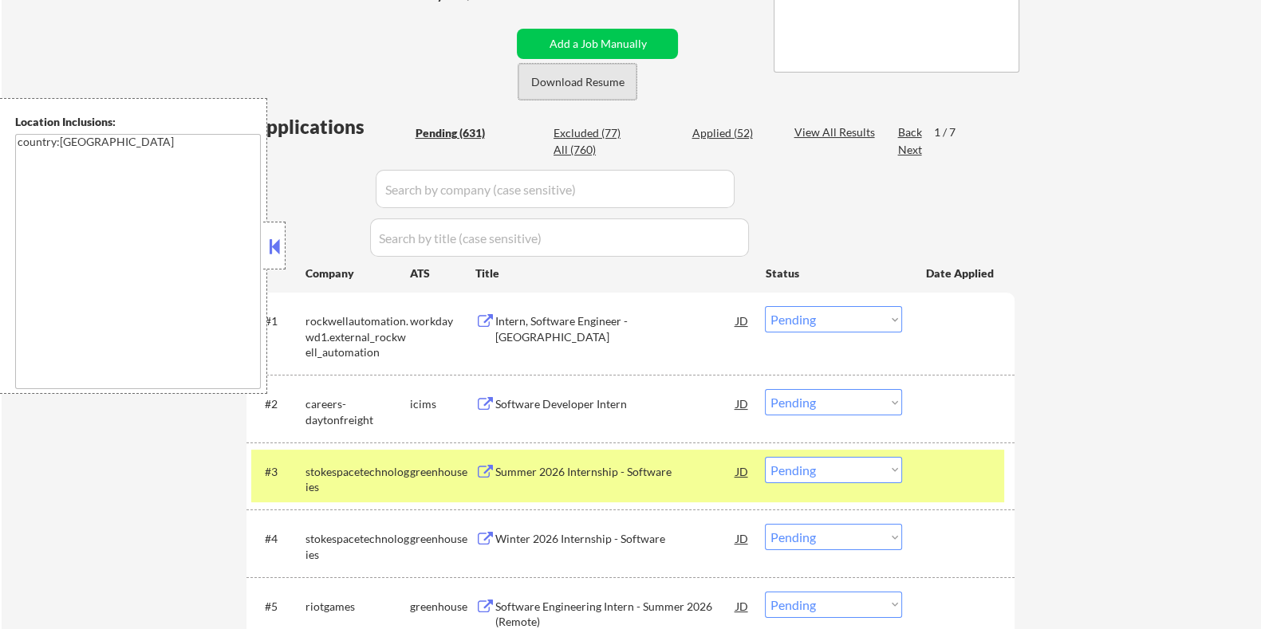
click at [611, 83] on button "Download Resume" at bounding box center [577, 82] width 118 height 36
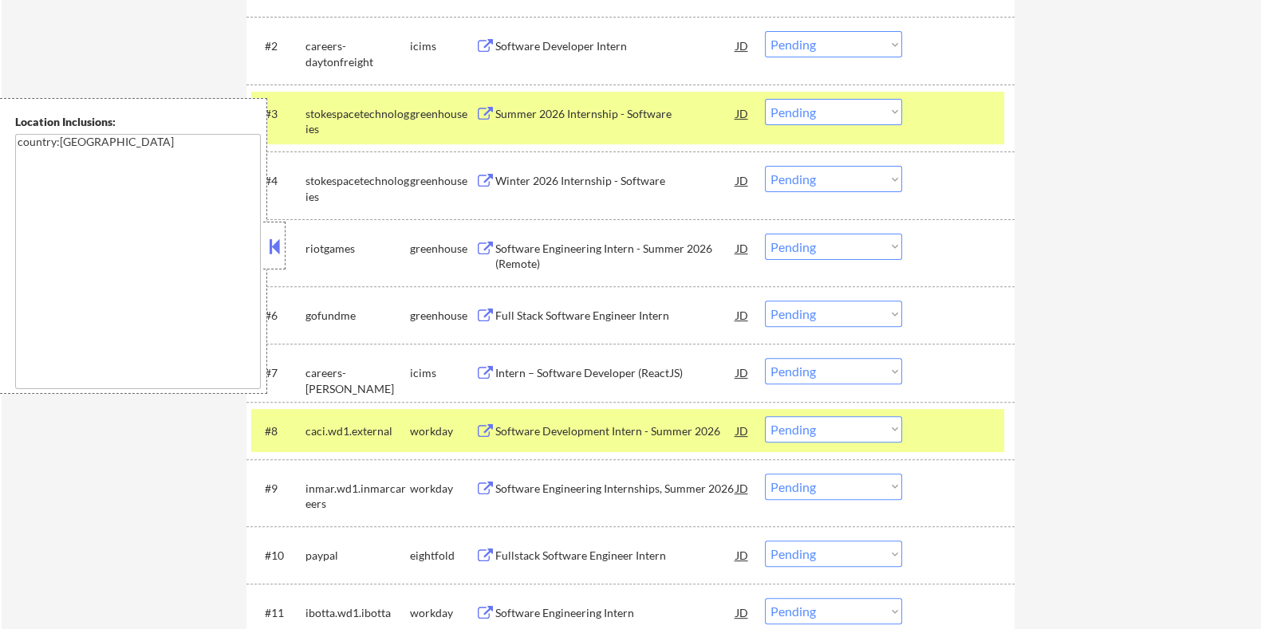
scroll to position [725, 0]
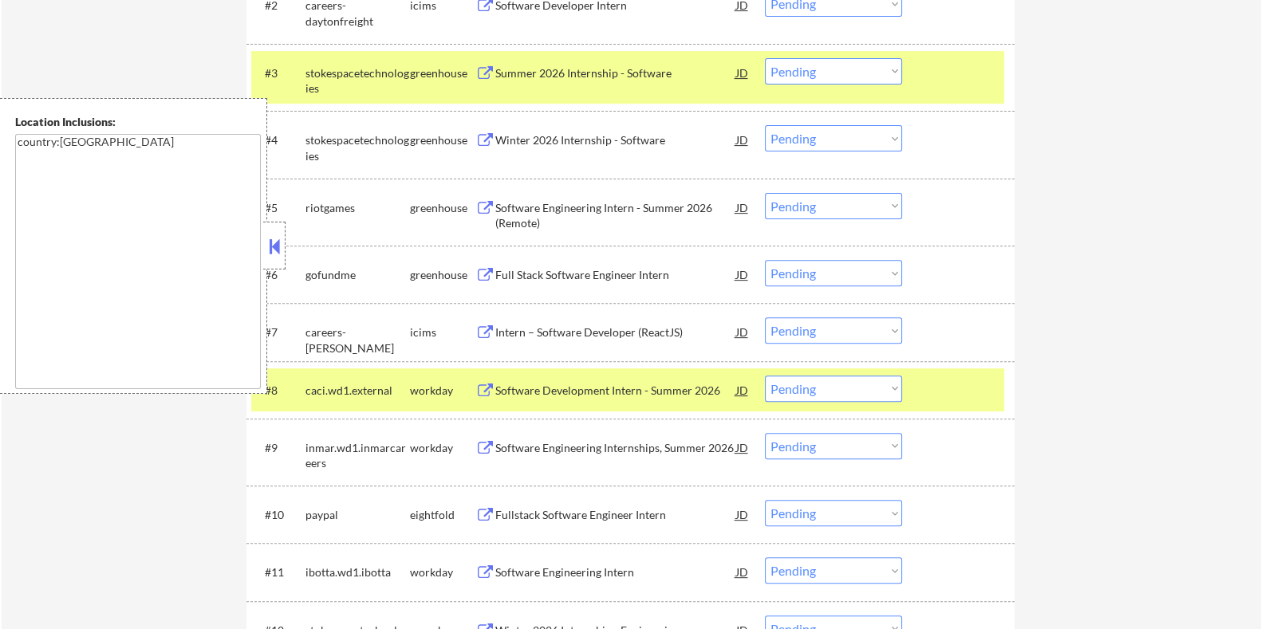
click at [804, 385] on select "Choose an option... Pending Applied Excluded (Questions) Excluded (Expired) Exc…" at bounding box center [833, 389] width 137 height 26
click at [765, 376] on select "Choose an option... Pending Applied Excluded (Questions) Excluded (Expired) Exc…" at bounding box center [833, 389] width 137 height 26
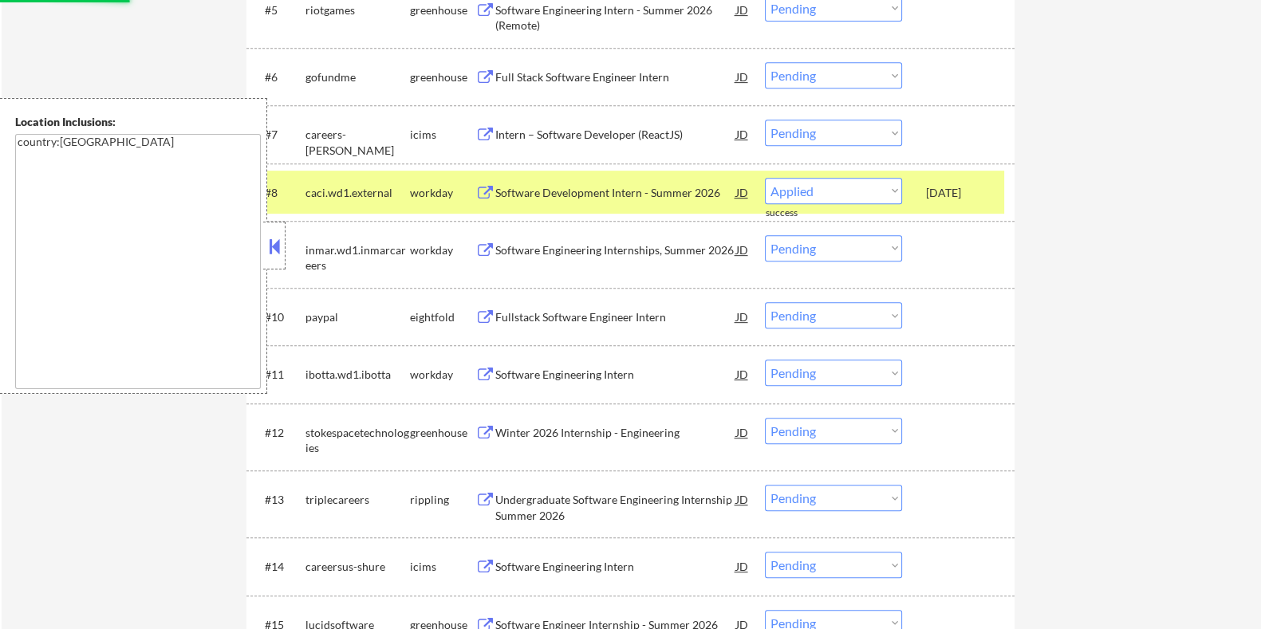
scroll to position [924, 0]
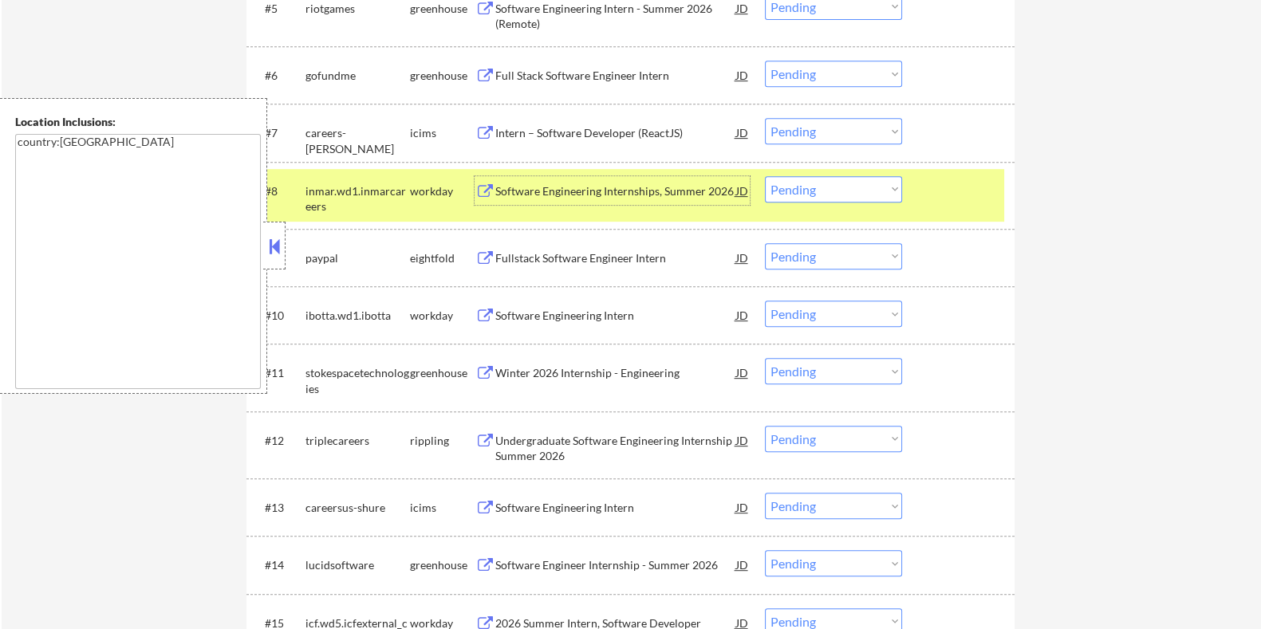
click at [580, 187] on div "Software Engineering Internships, Summer 2026" at bounding box center [614, 191] width 241 height 16
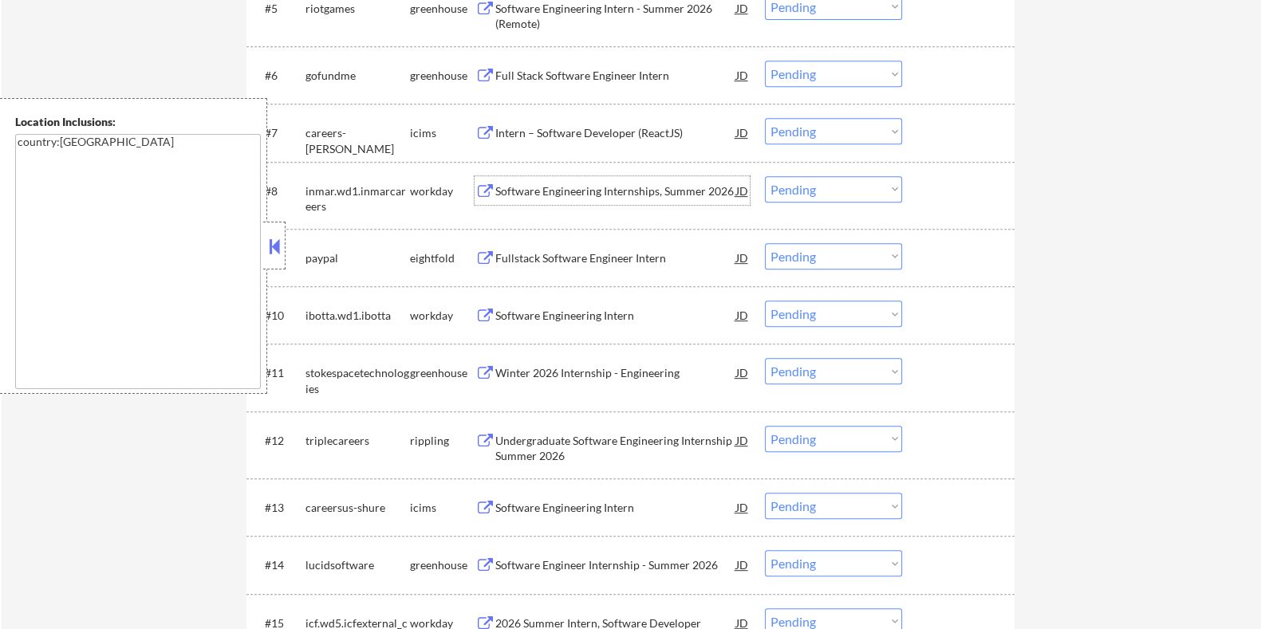
click at [836, 187] on select "Choose an option... Pending Applied Excluded (Questions) Excluded (Expired) Exc…" at bounding box center [833, 189] width 137 height 26
click at [765, 176] on select "Choose an option... Pending Applied Excluded (Questions) Excluded (Expired) Exc…" at bounding box center [833, 189] width 137 height 26
select select ""pending""
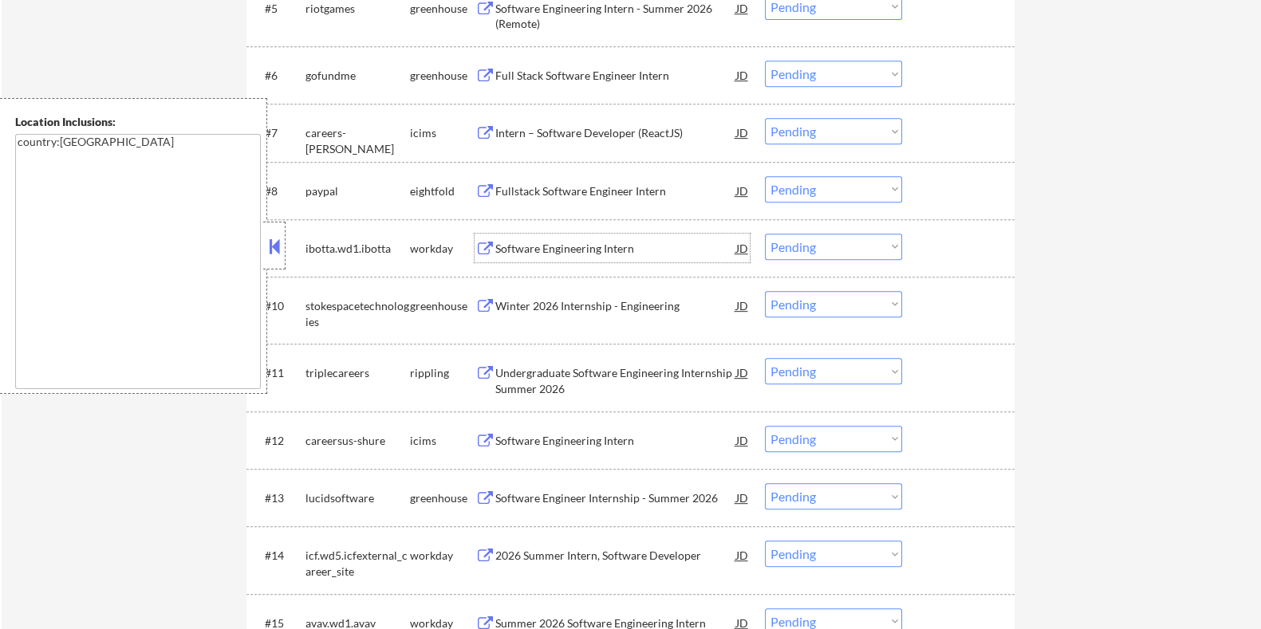
click at [603, 245] on div "Software Engineering Intern" at bounding box center [614, 249] width 241 height 16
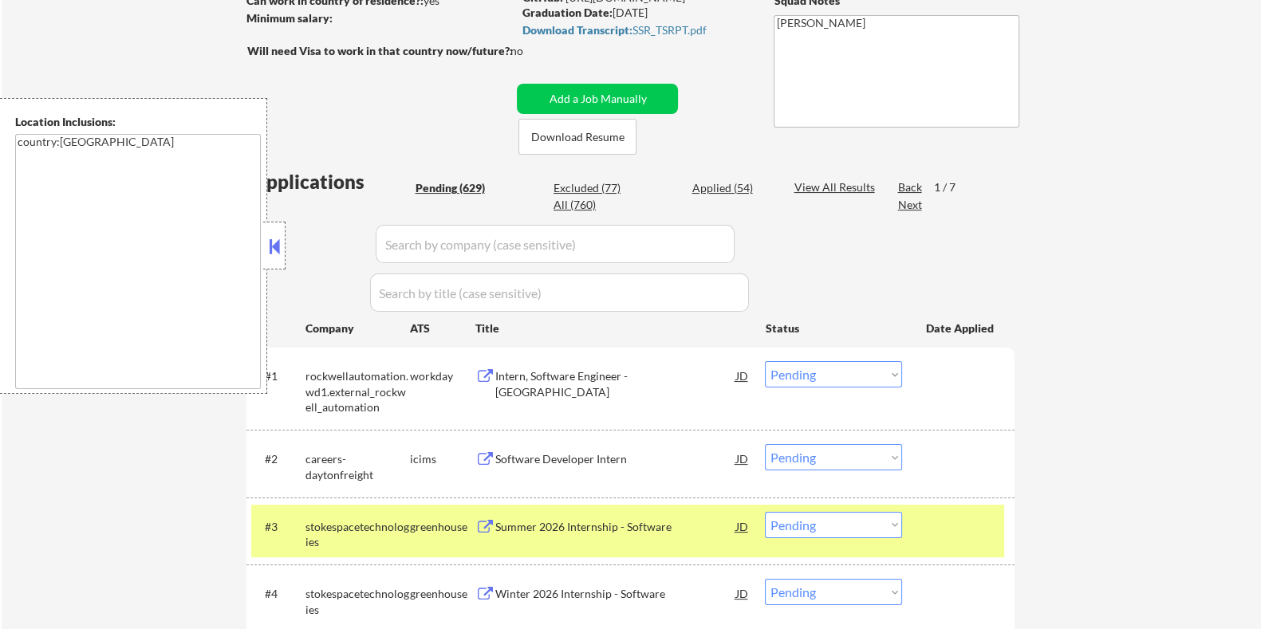
scroll to position [226, 0]
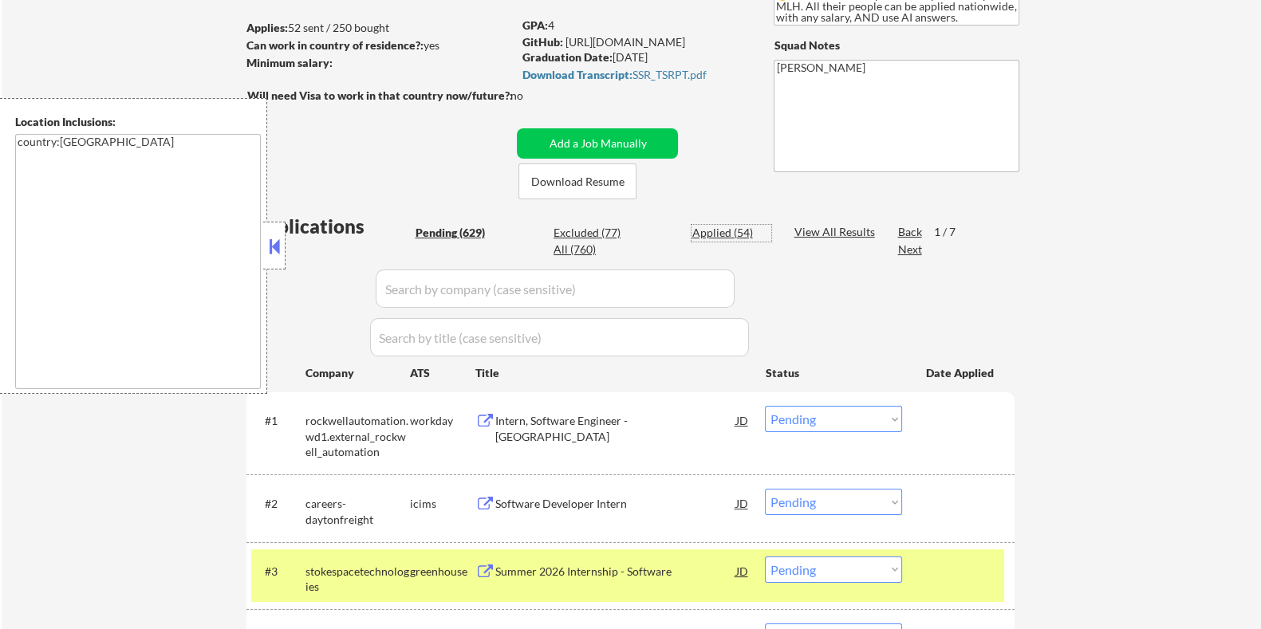
click at [735, 231] on div "Applied (54)" at bounding box center [731, 233] width 80 height 16
select select ""applied""
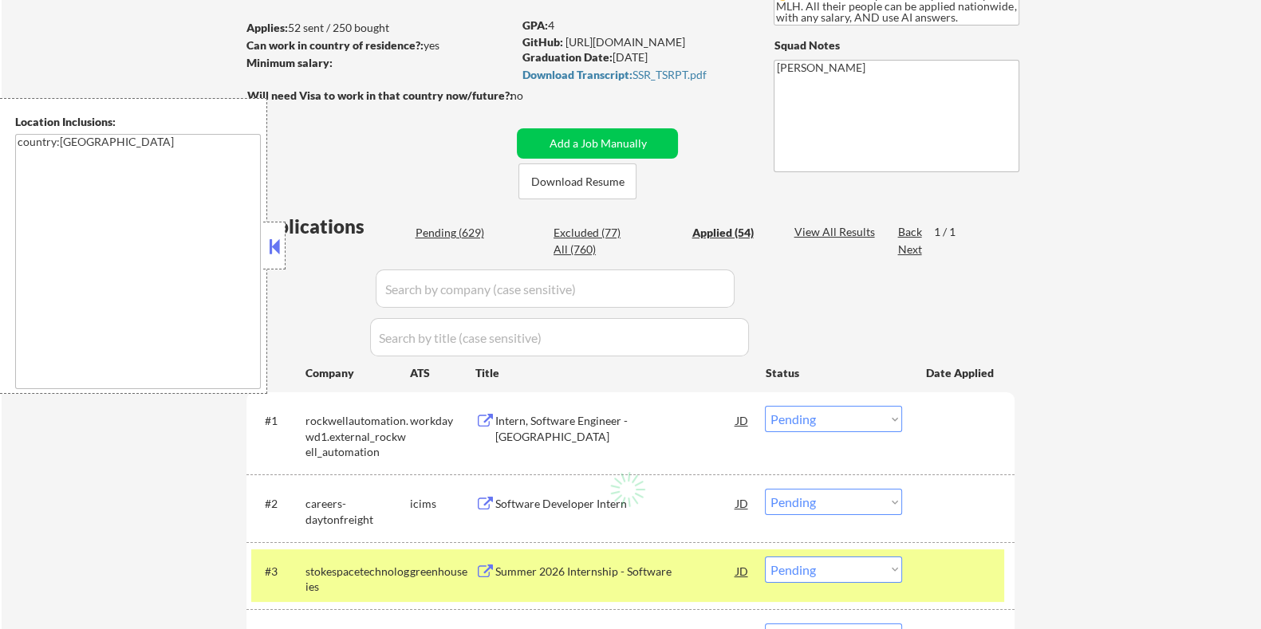
select select ""applied""
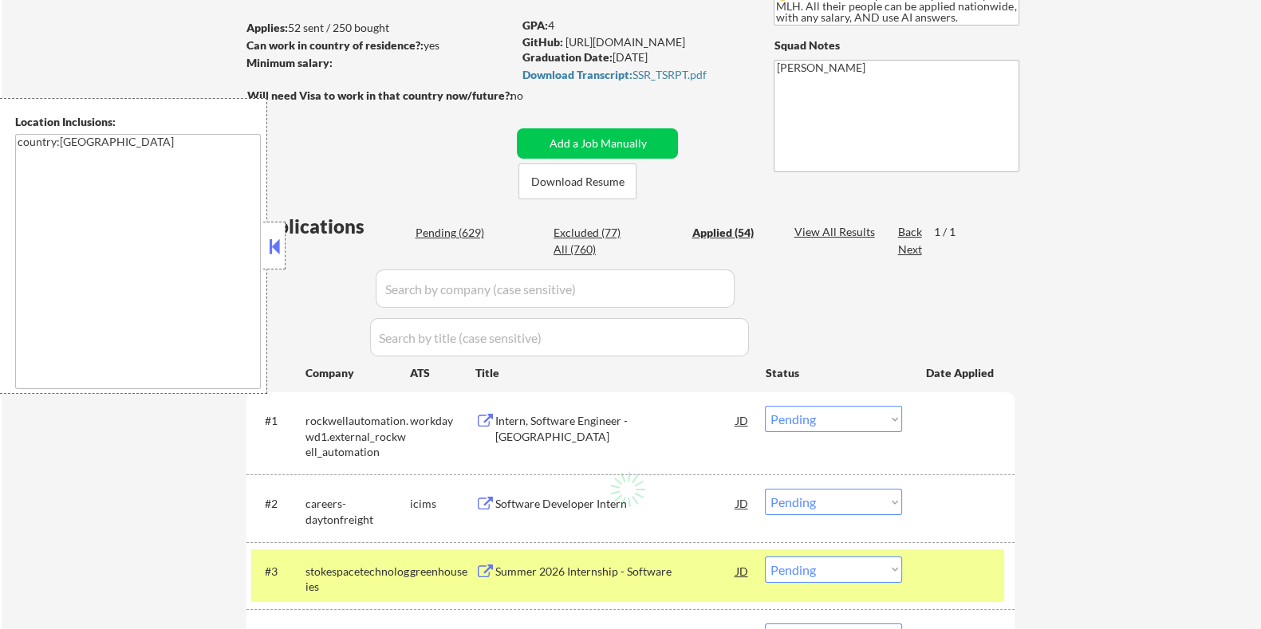
select select ""applied""
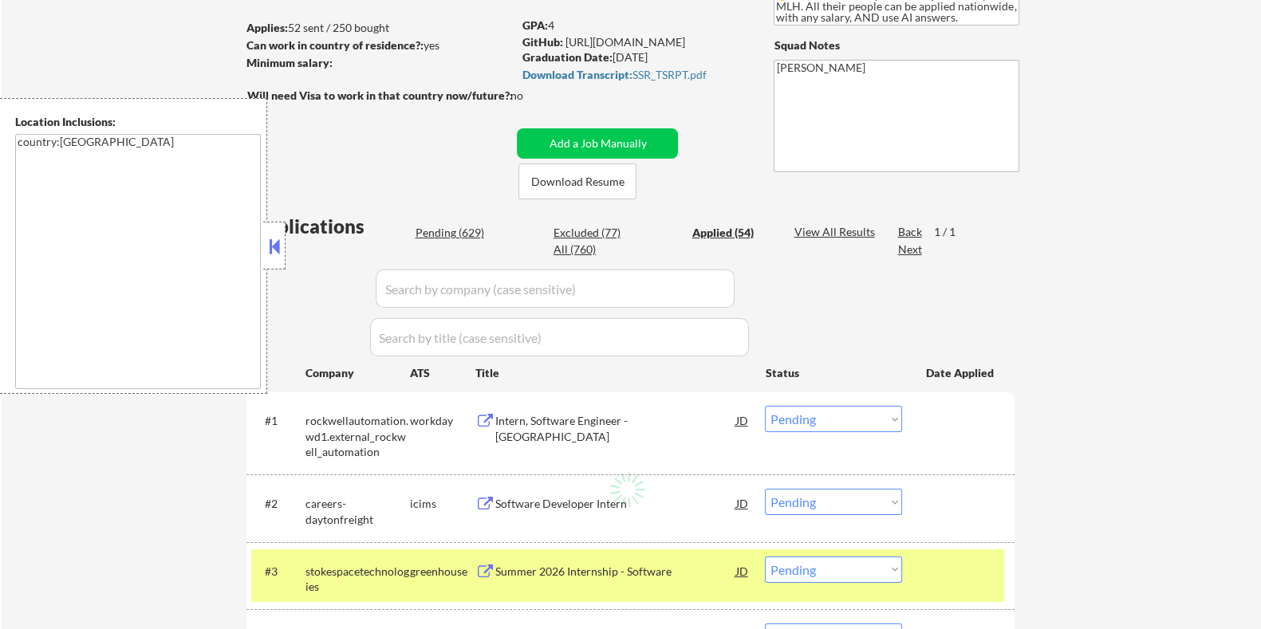
select select ""applied""
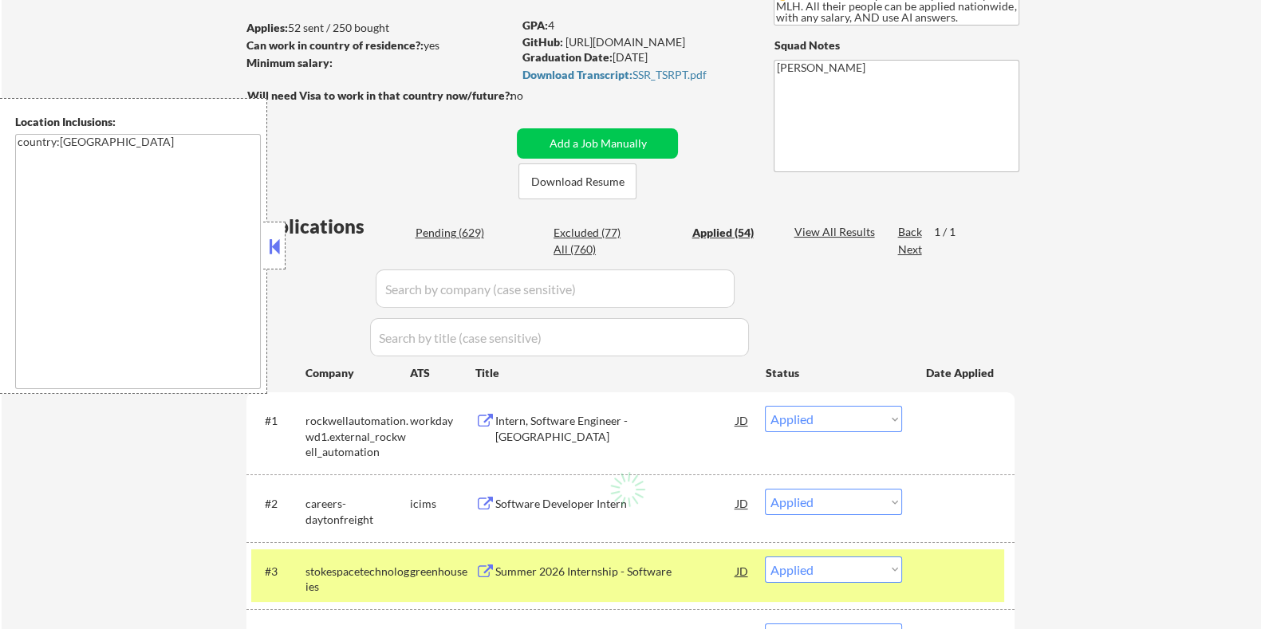
select select ""applied""
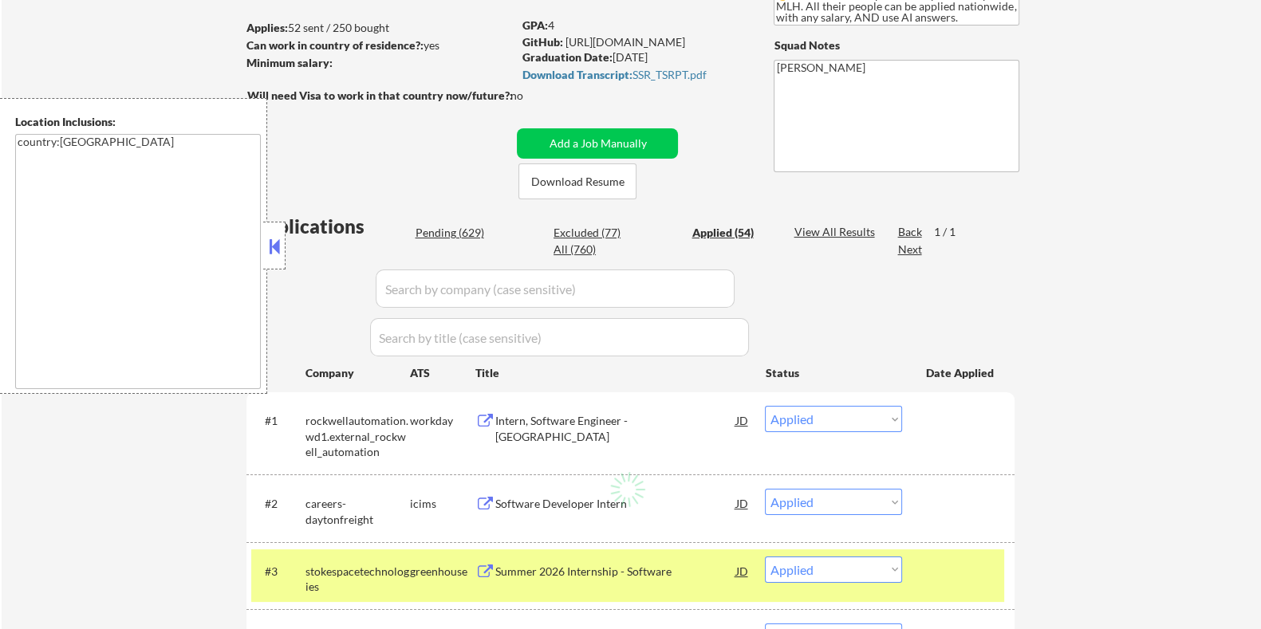
select select ""applied""
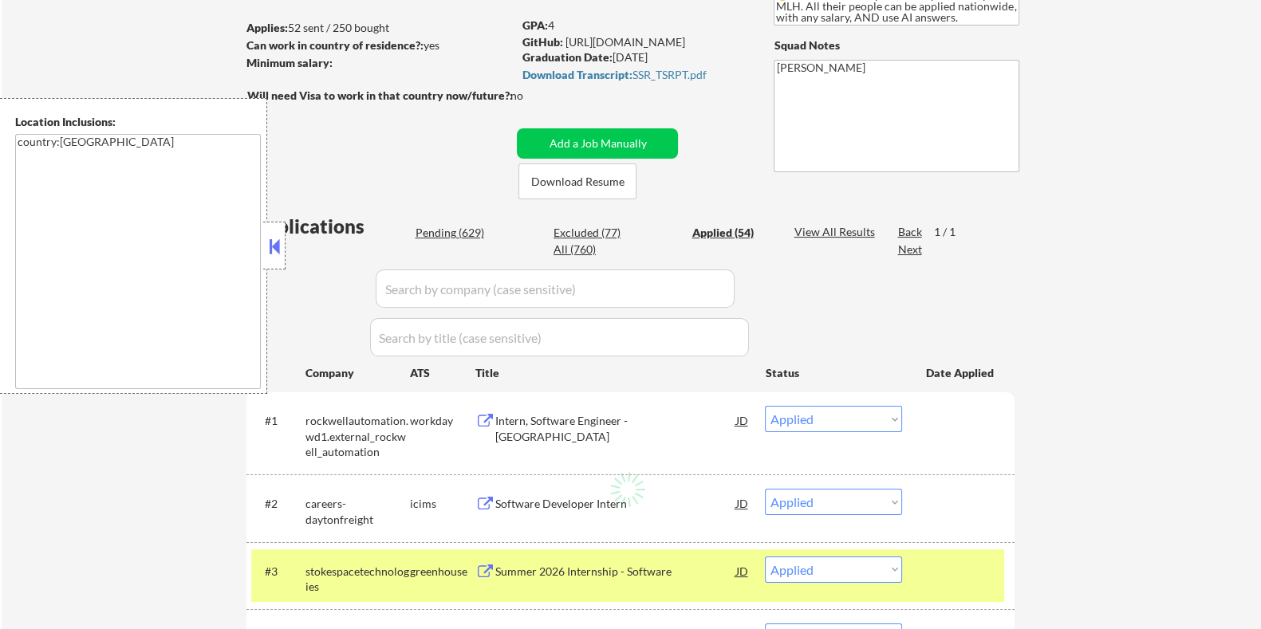
select select ""applied""
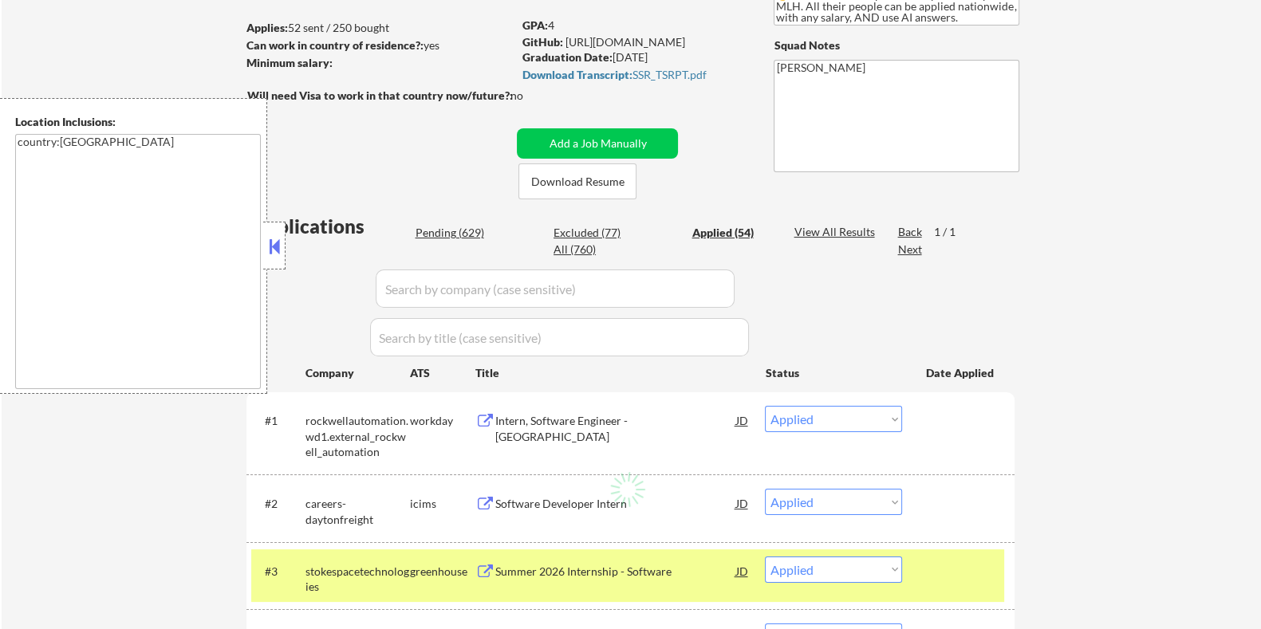
select select ""applied""
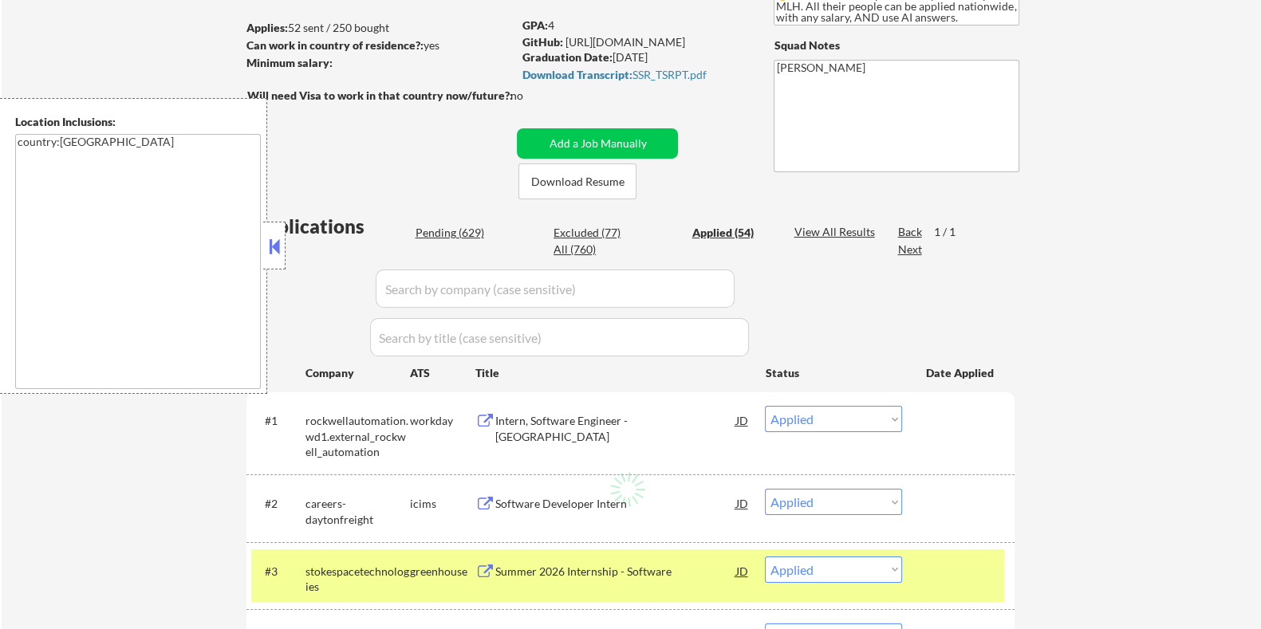
select select ""applied""
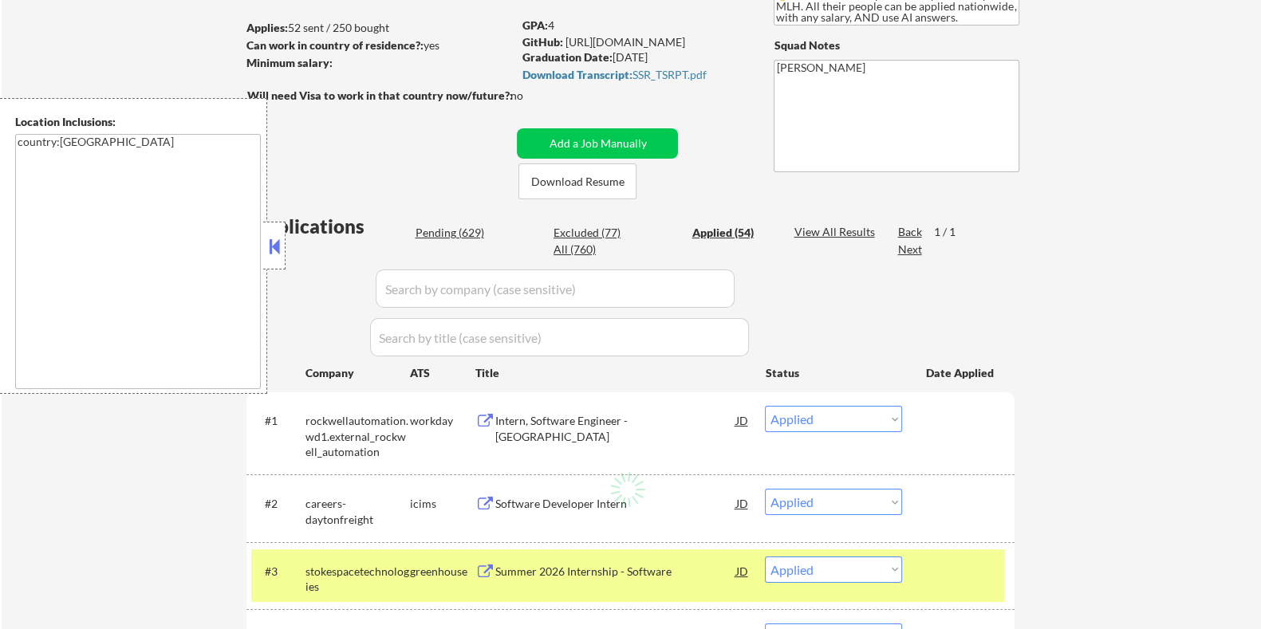
select select ""applied""
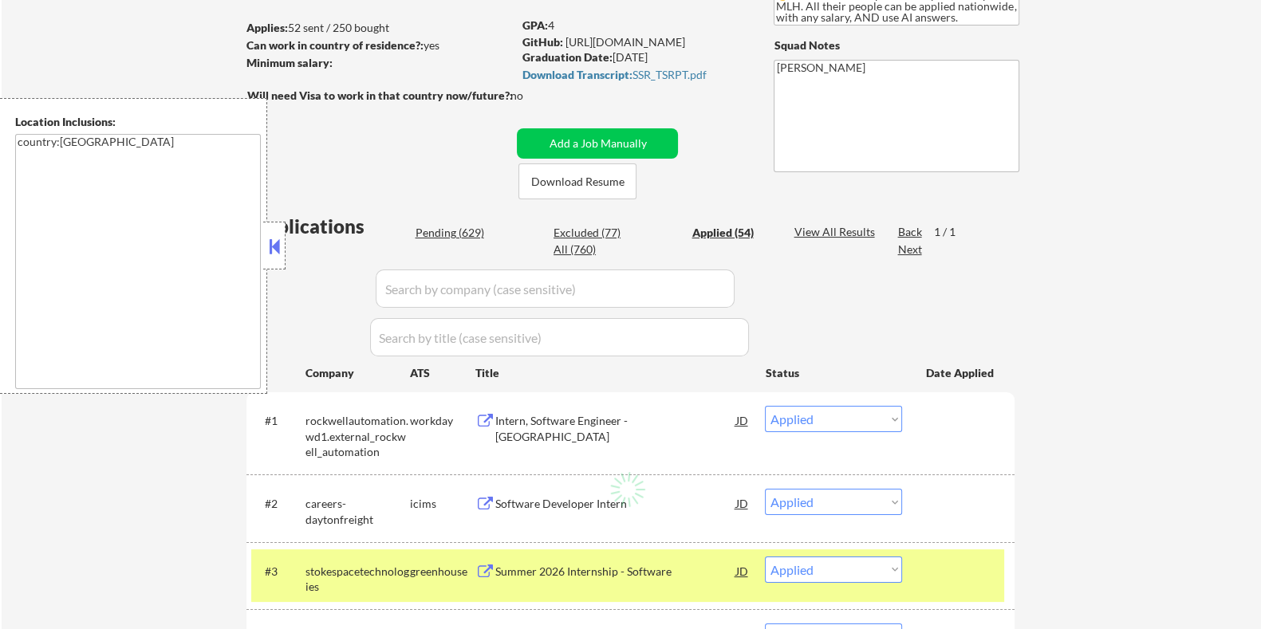
select select ""applied""
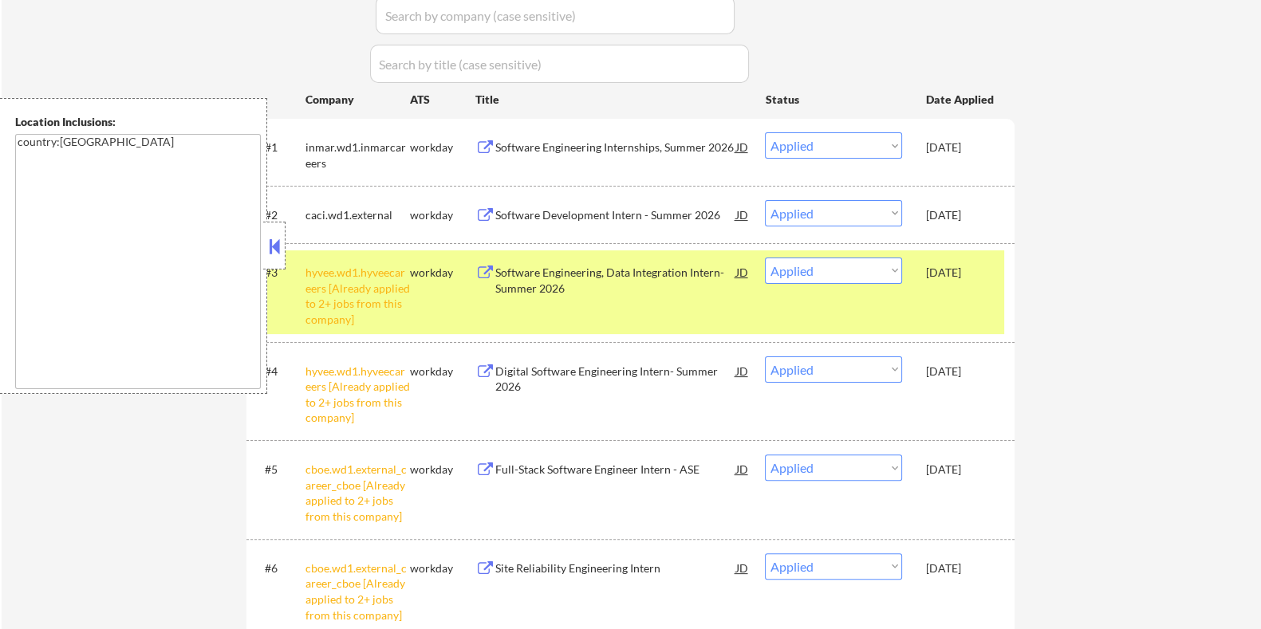
scroll to position [398, 0]
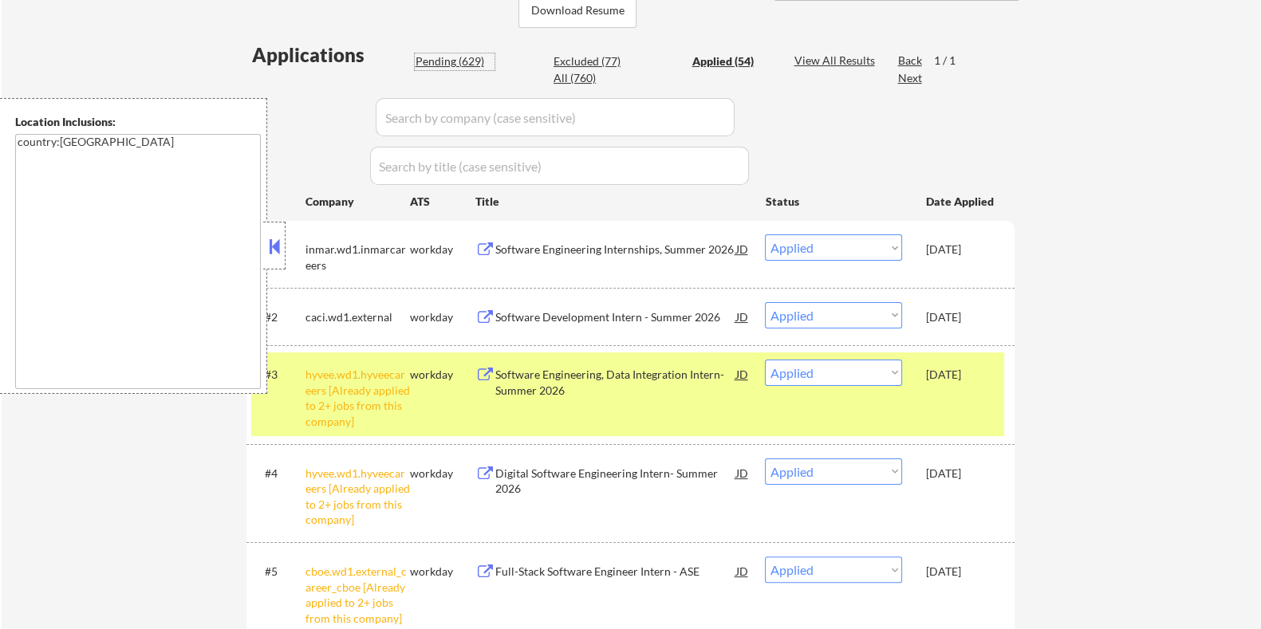
click at [443, 61] on div "Pending (629)" at bounding box center [455, 61] width 80 height 16
select select ""pending""
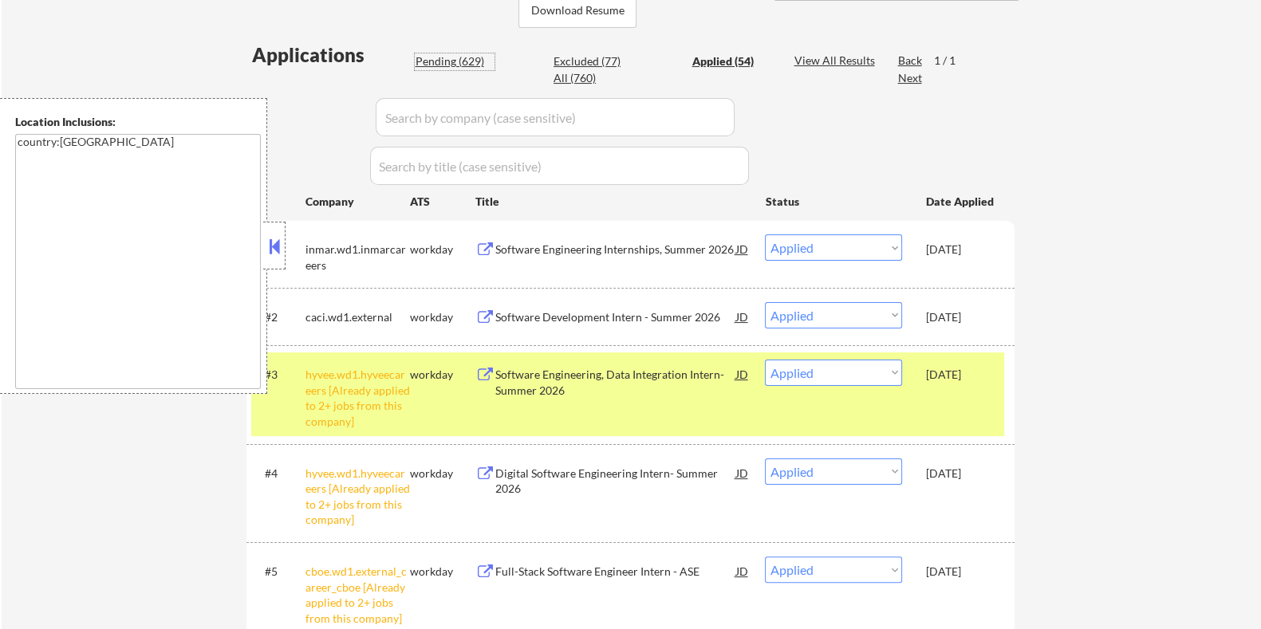
select select ""pending""
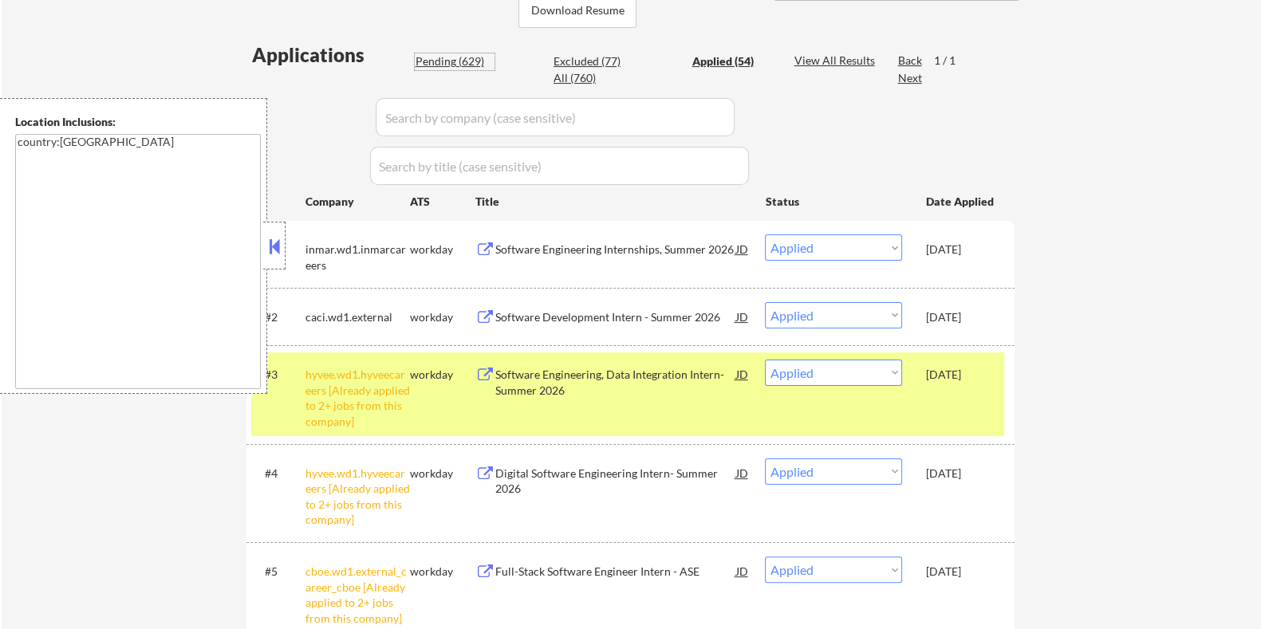
select select ""pending""
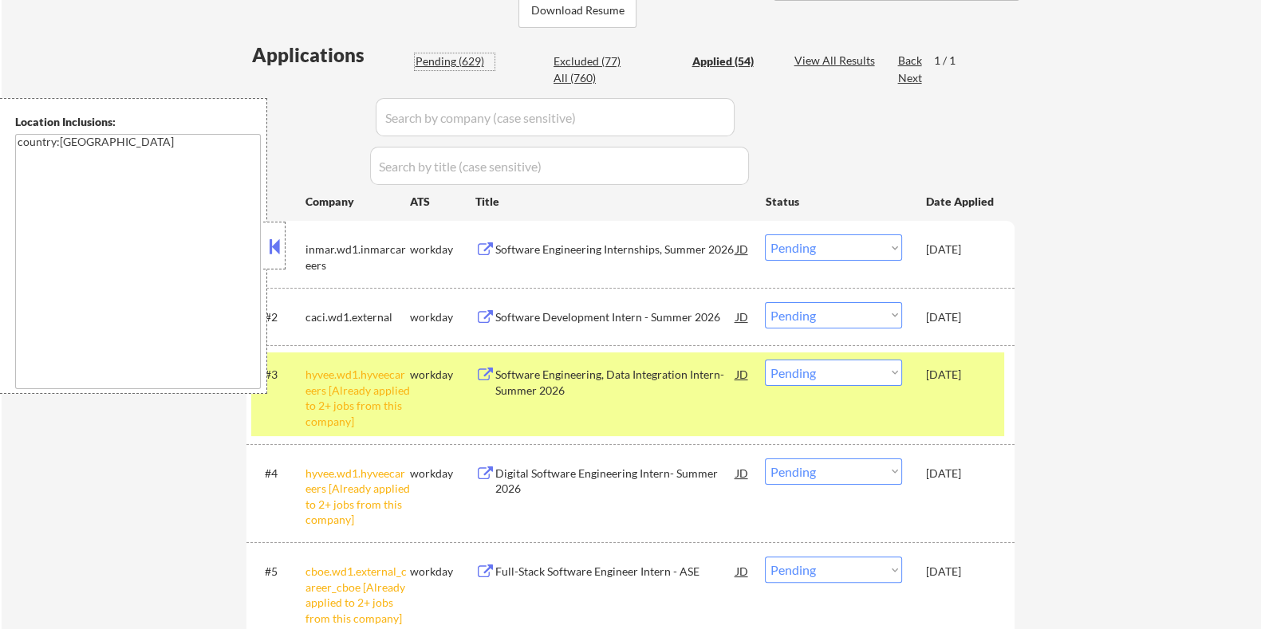
select select ""pending""
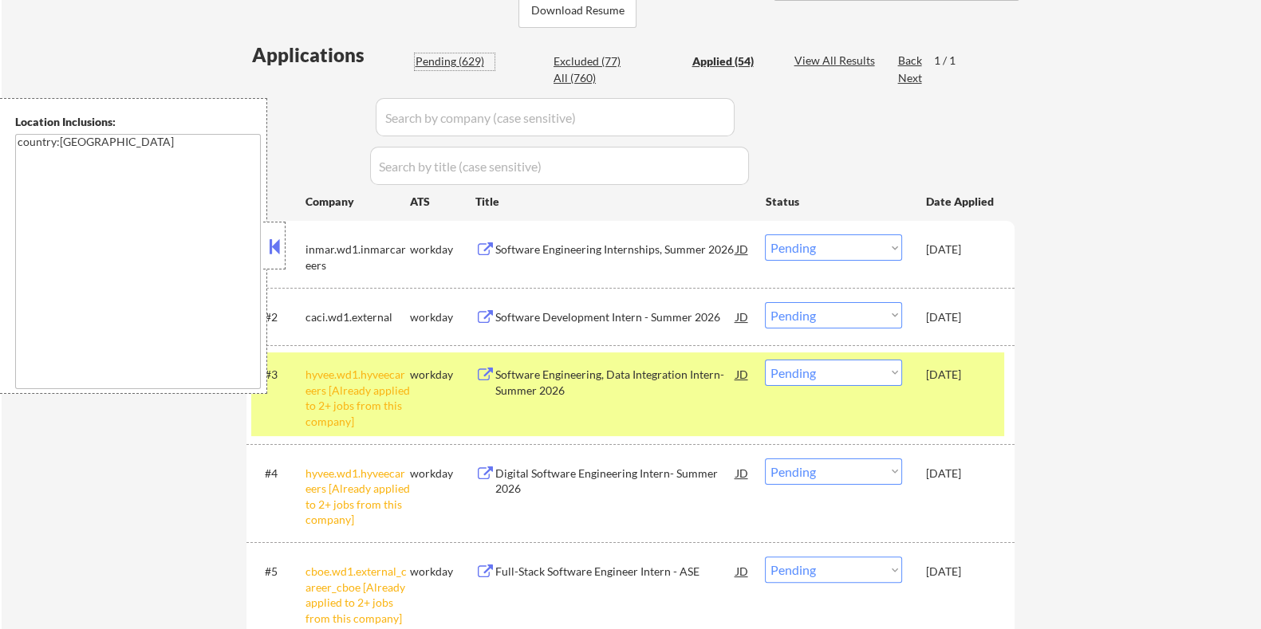
select select ""pending""
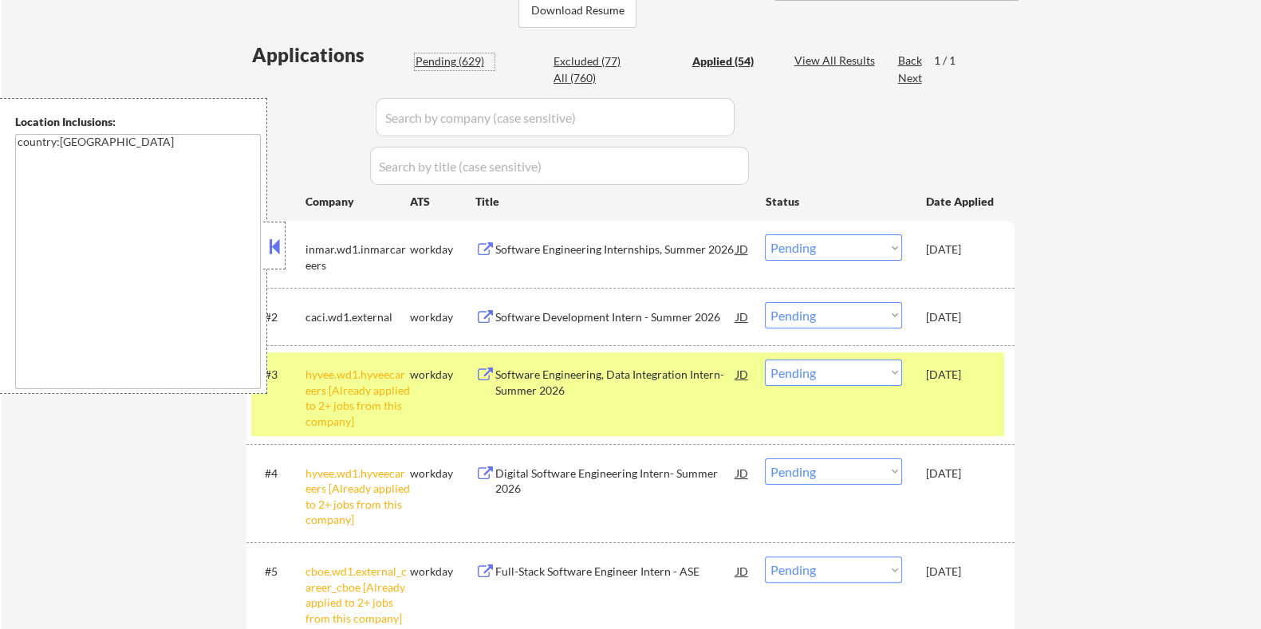
select select ""pending""
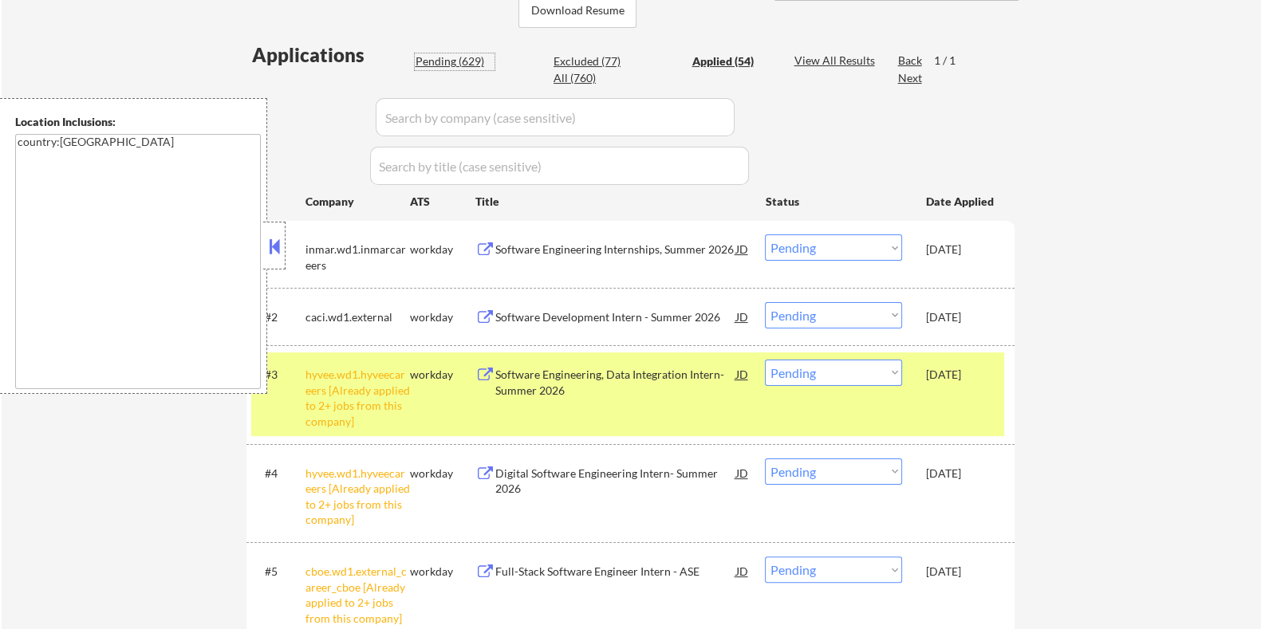
select select ""pending""
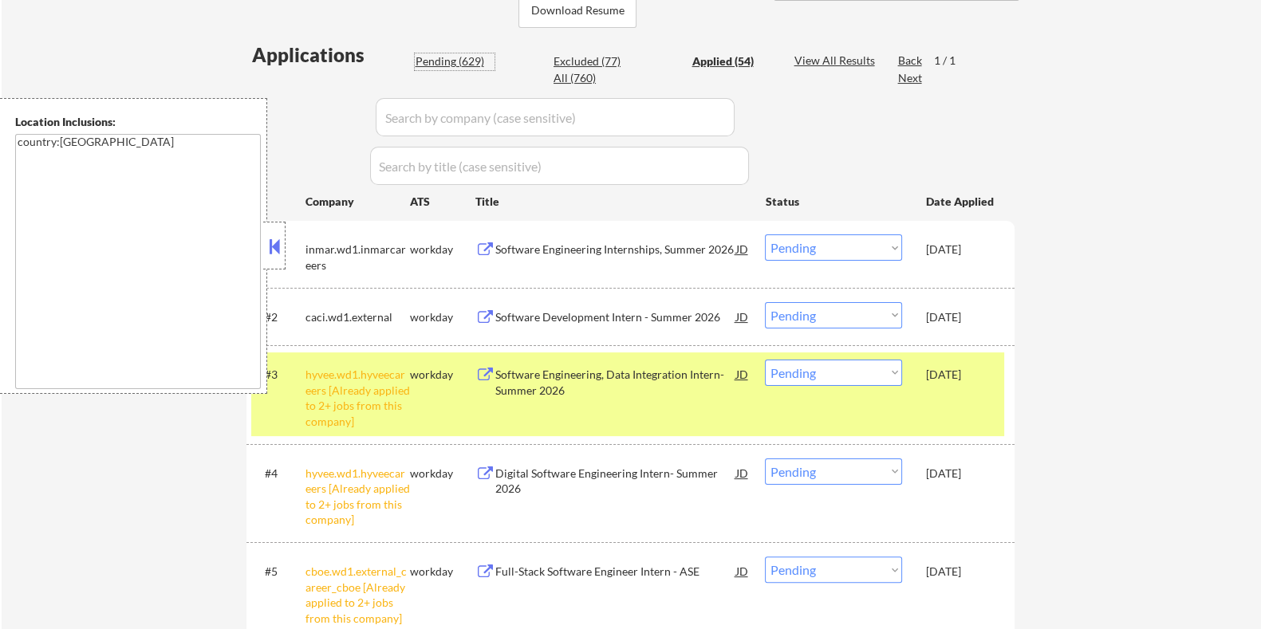
select select ""pending""
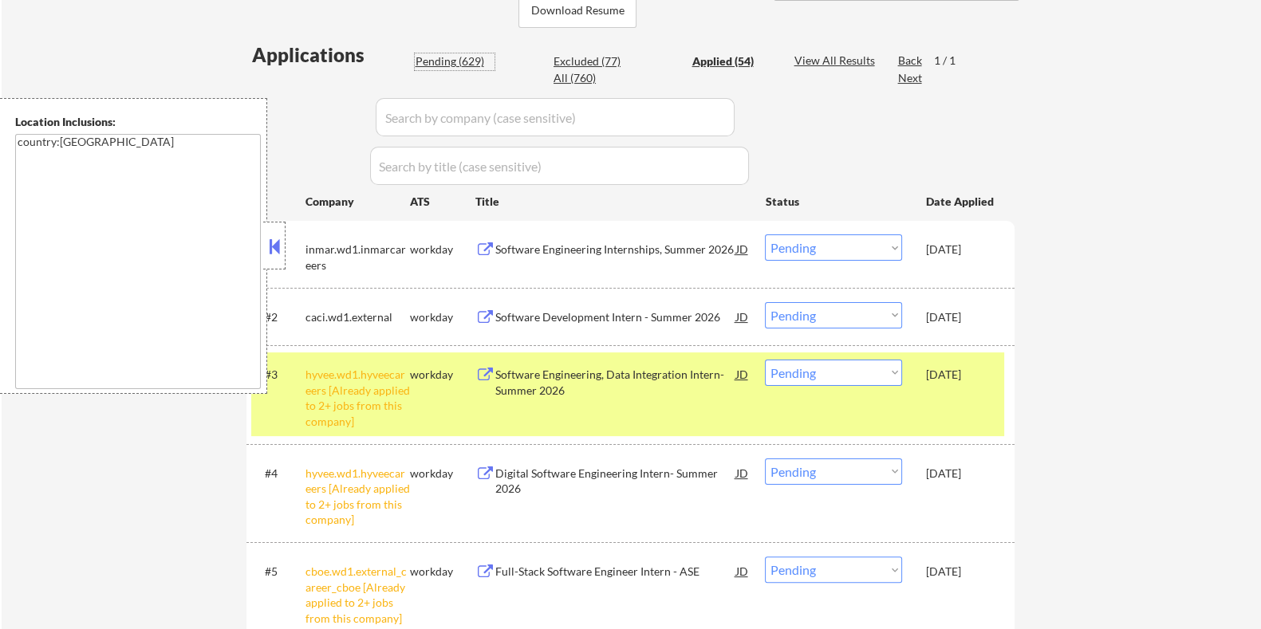
select select ""pending""
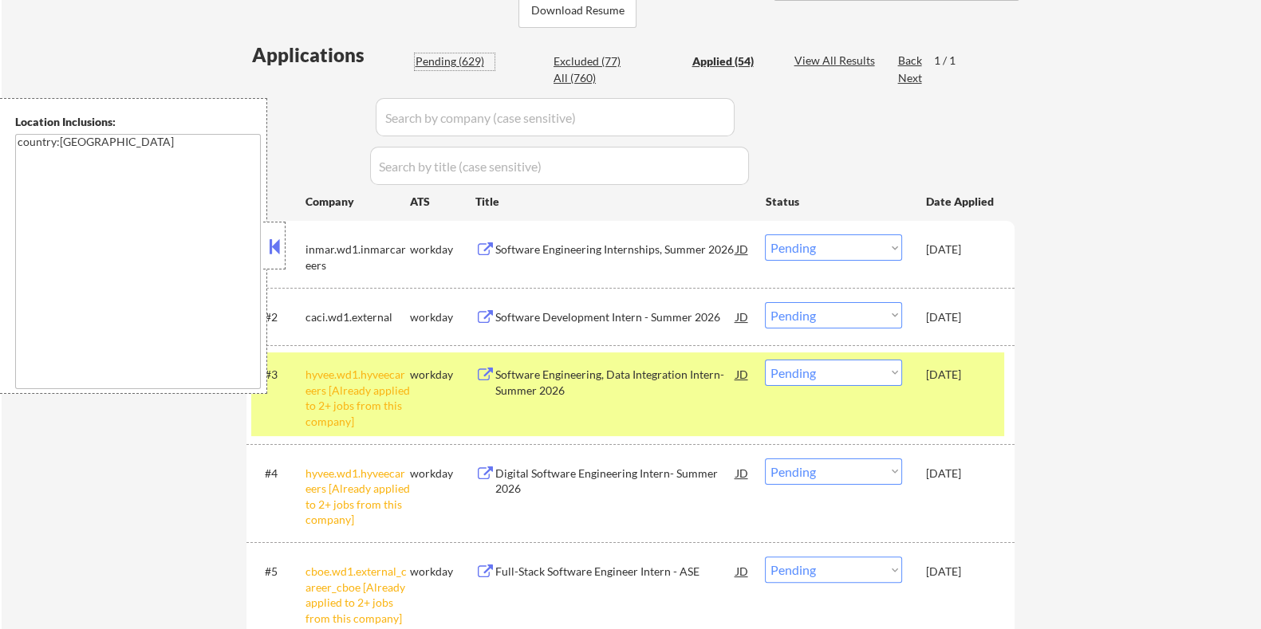
select select ""pending""
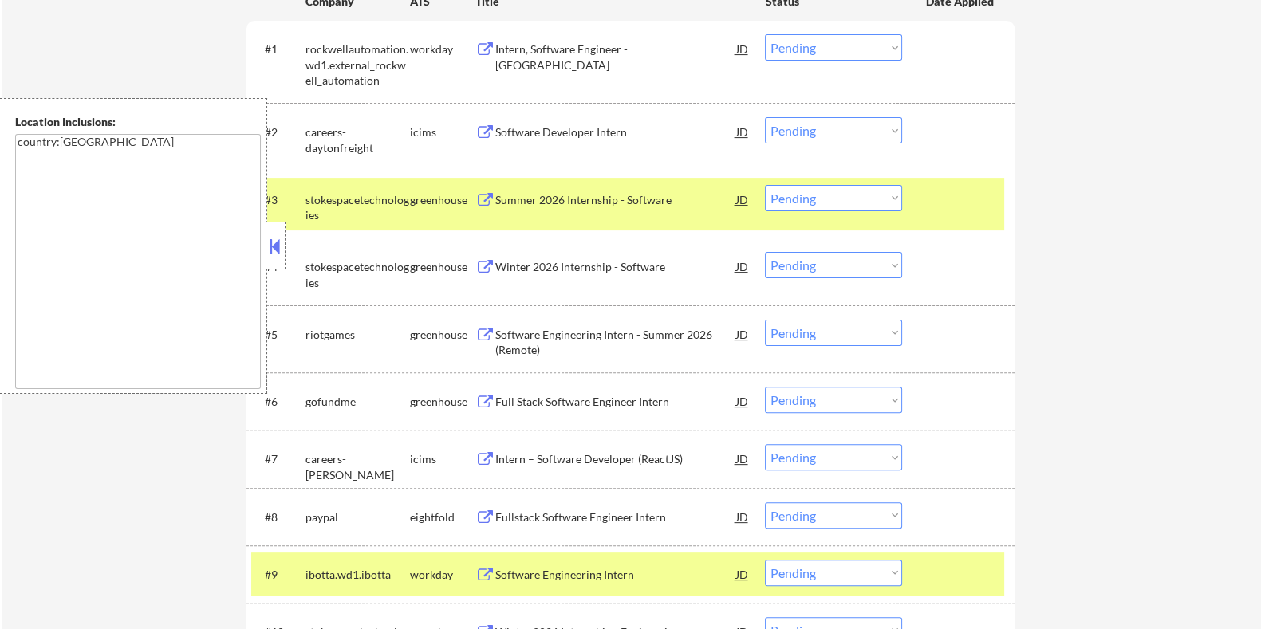
scroll to position [897, 0]
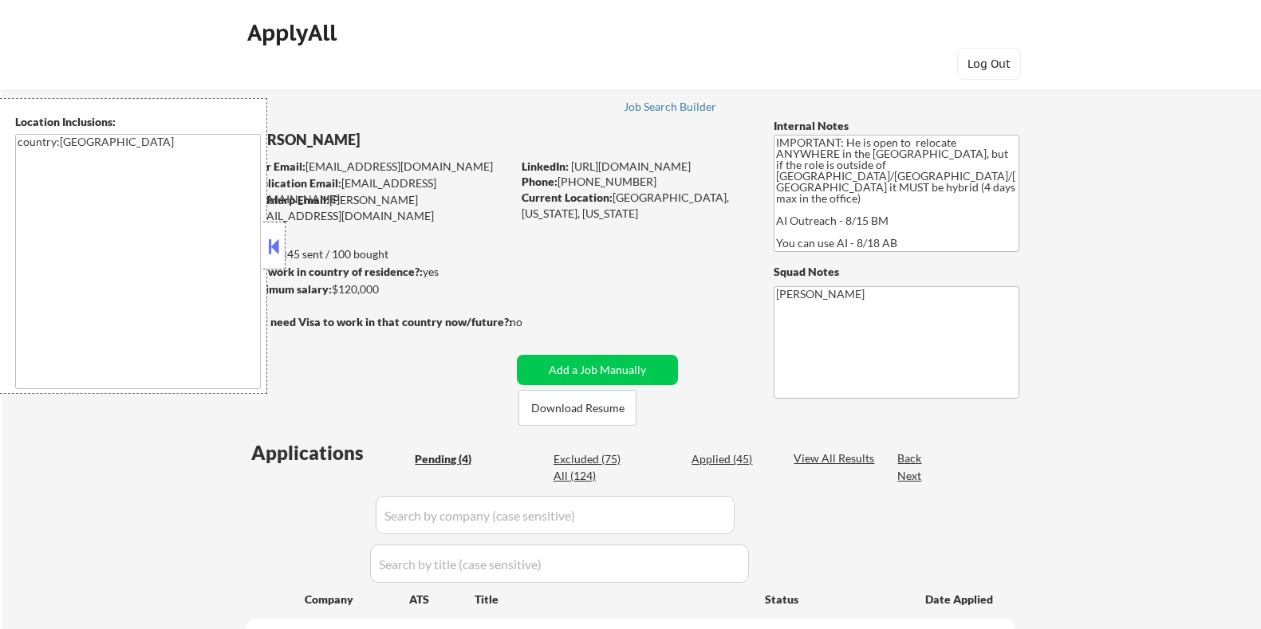
select select ""pending""
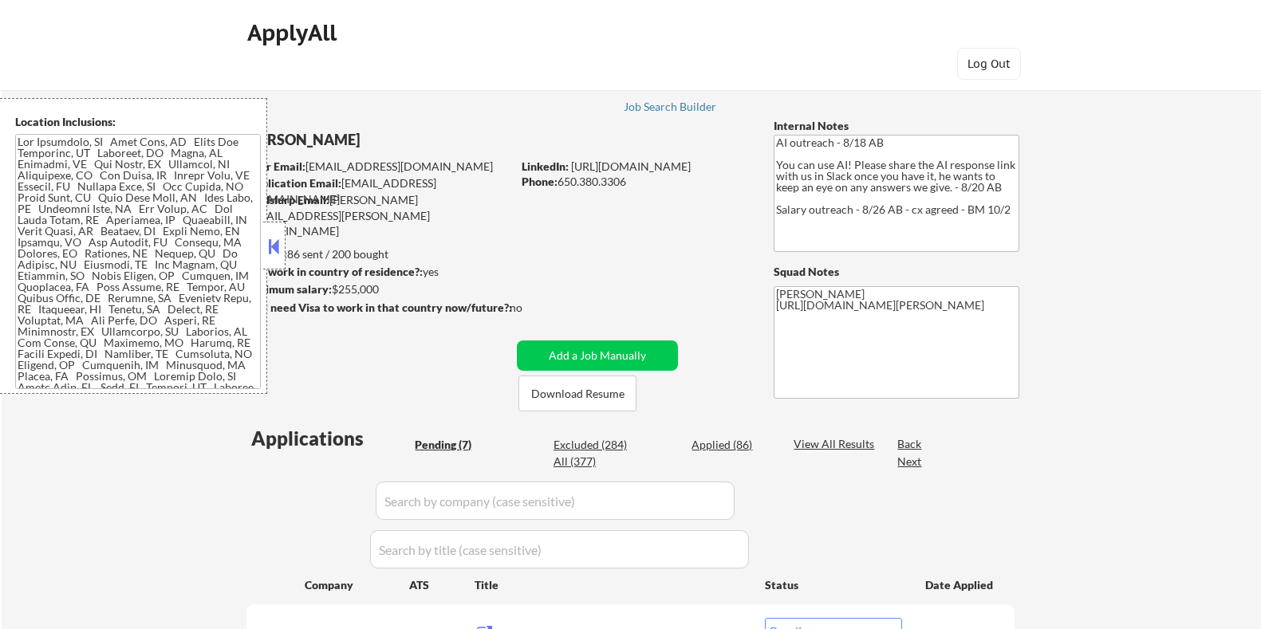
select select ""pending""
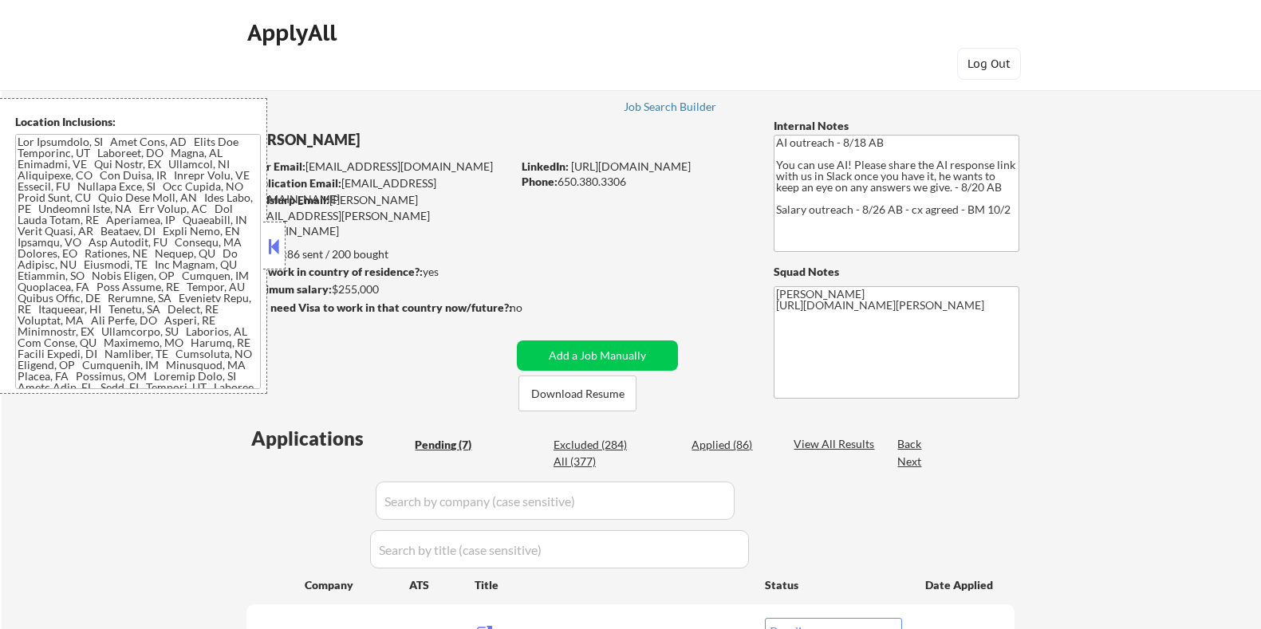
select select ""pending""
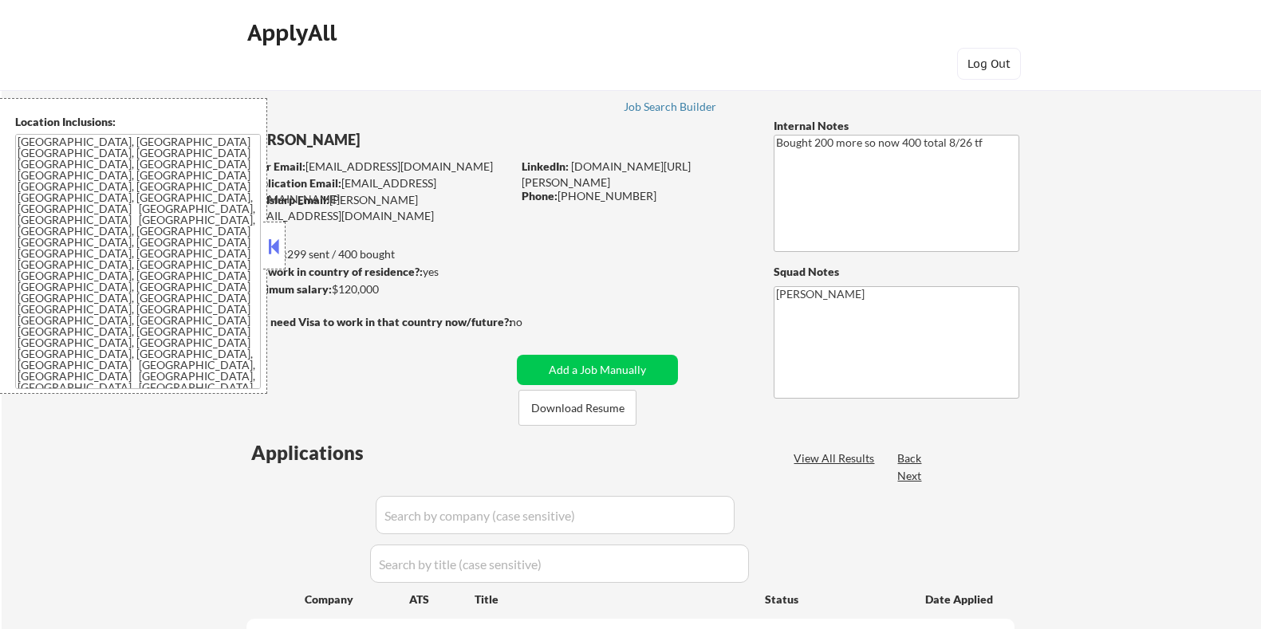
select select ""pending""
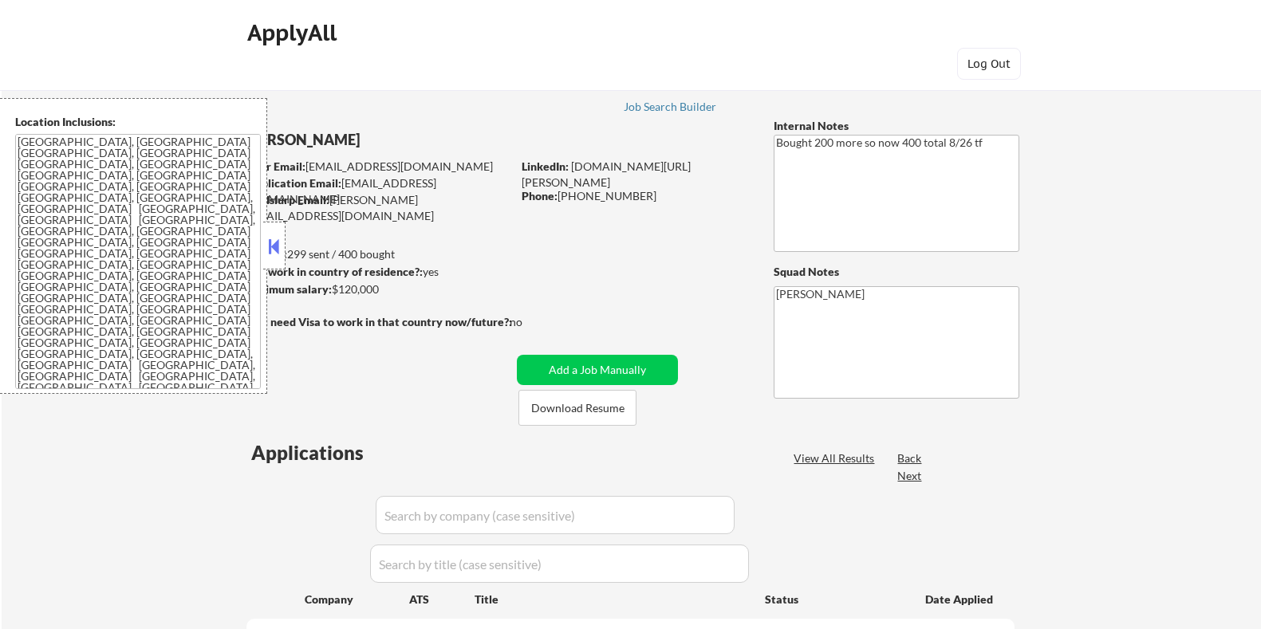
select select ""pending""
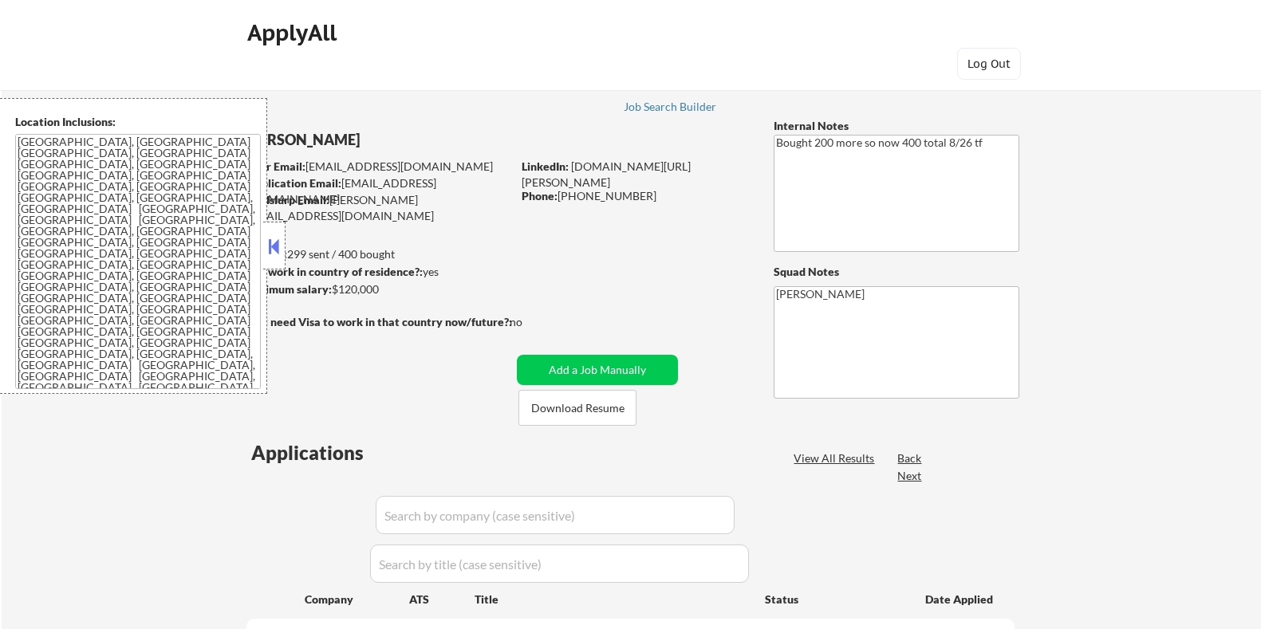
select select ""pending""
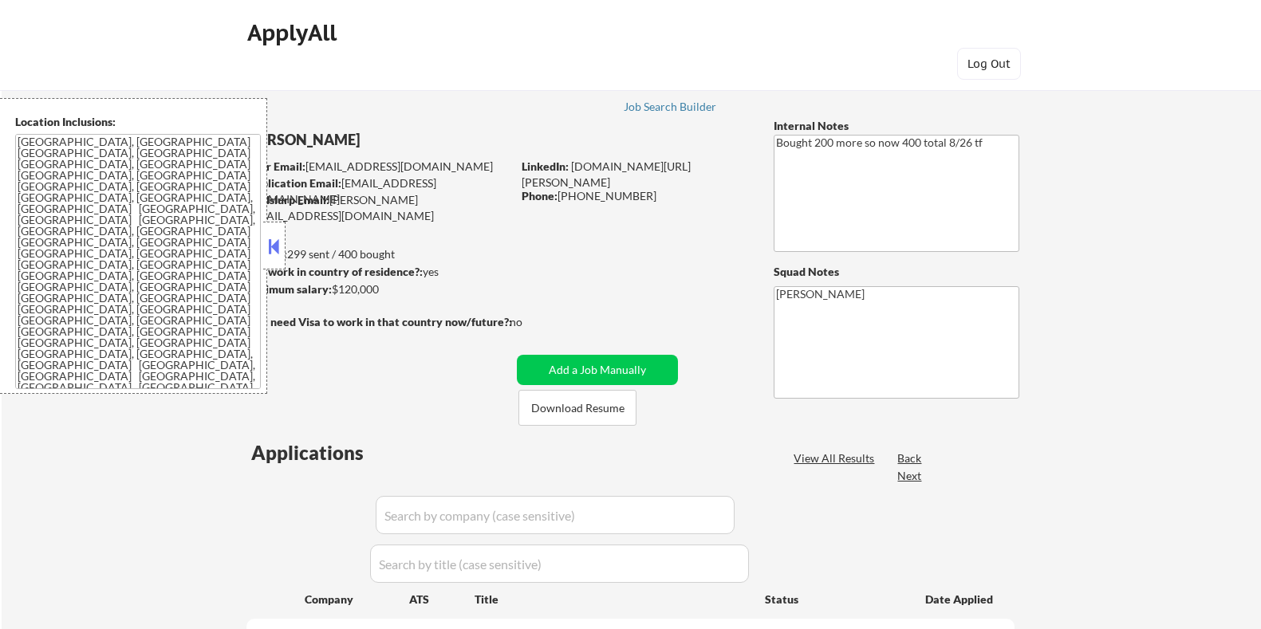
select select ""pending""
